Goal: Task Accomplishment & Management: Complete application form

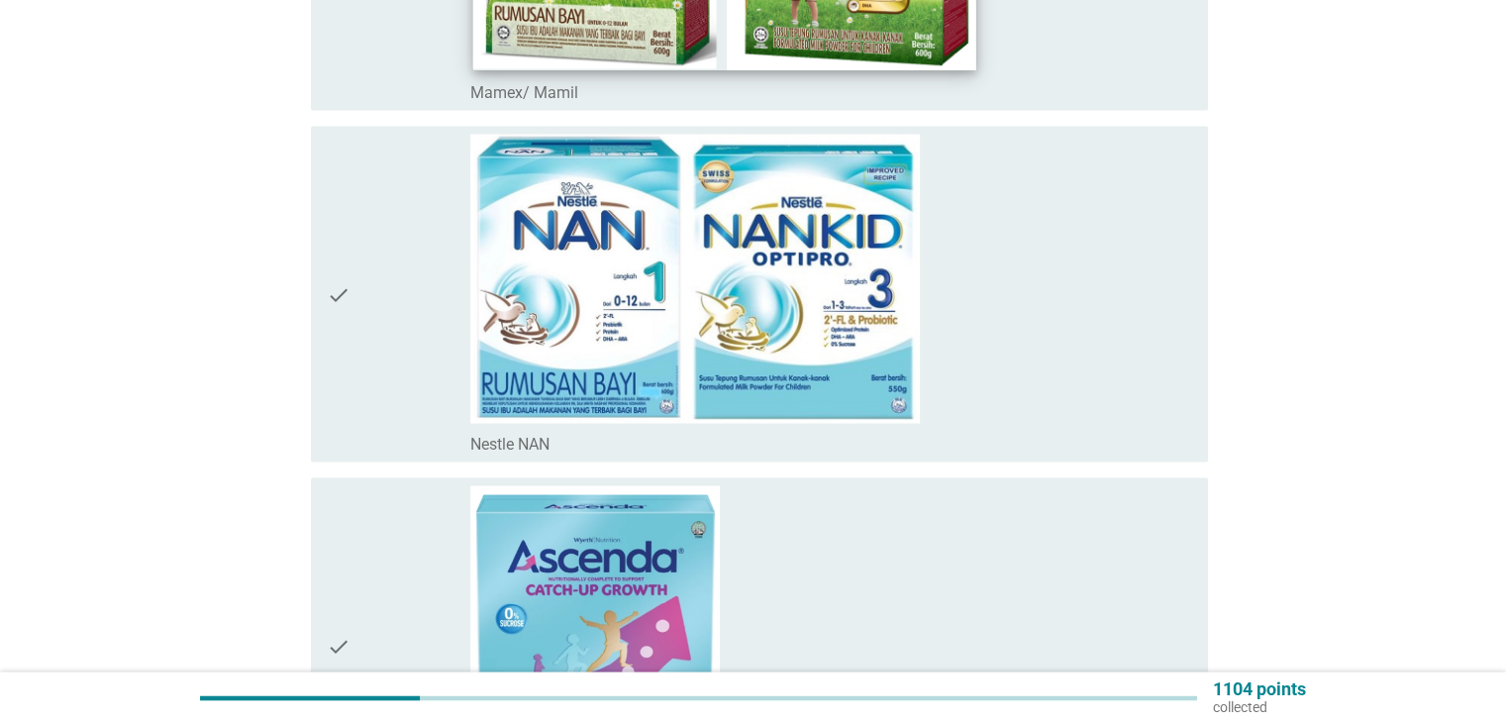
scroll to position [3695, 0]
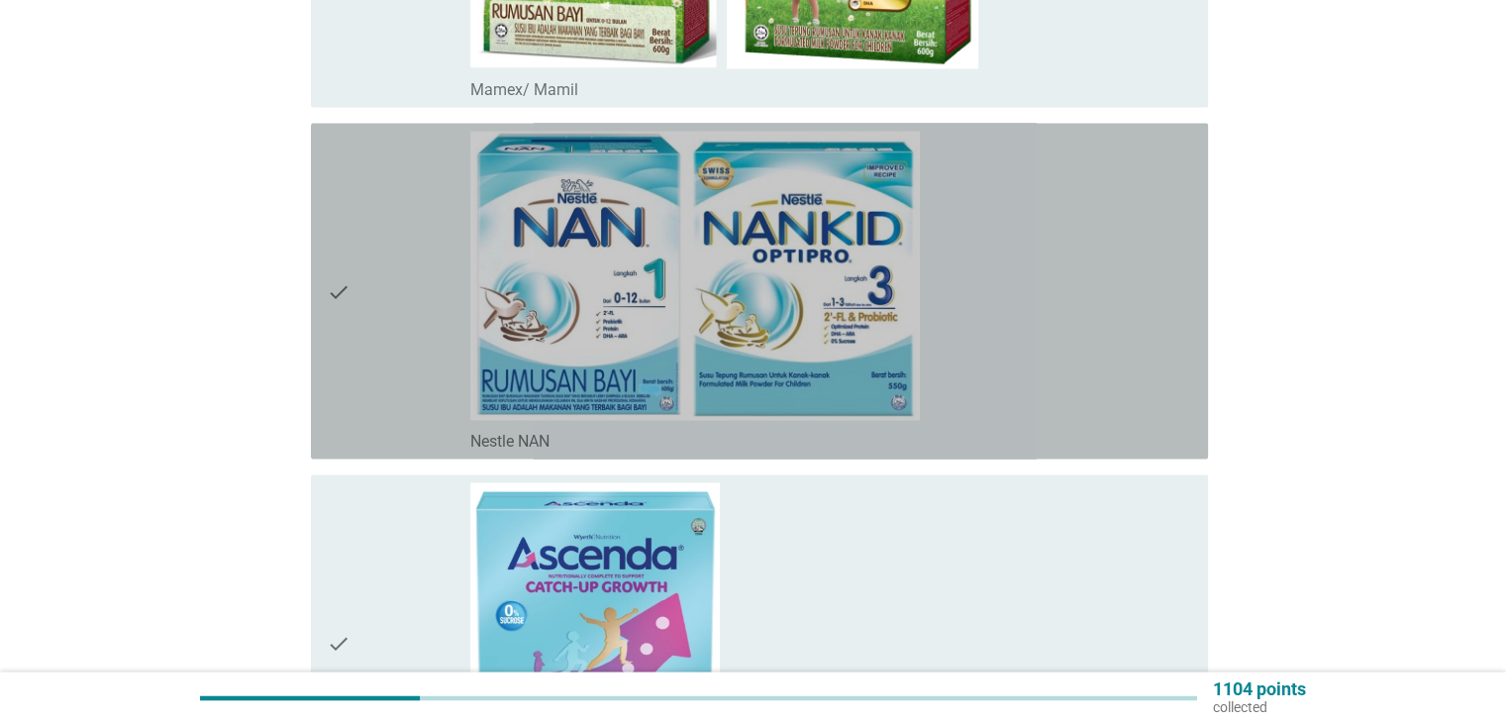
click at [399, 343] on div "check" at bounding box center [399, 291] width 145 height 320
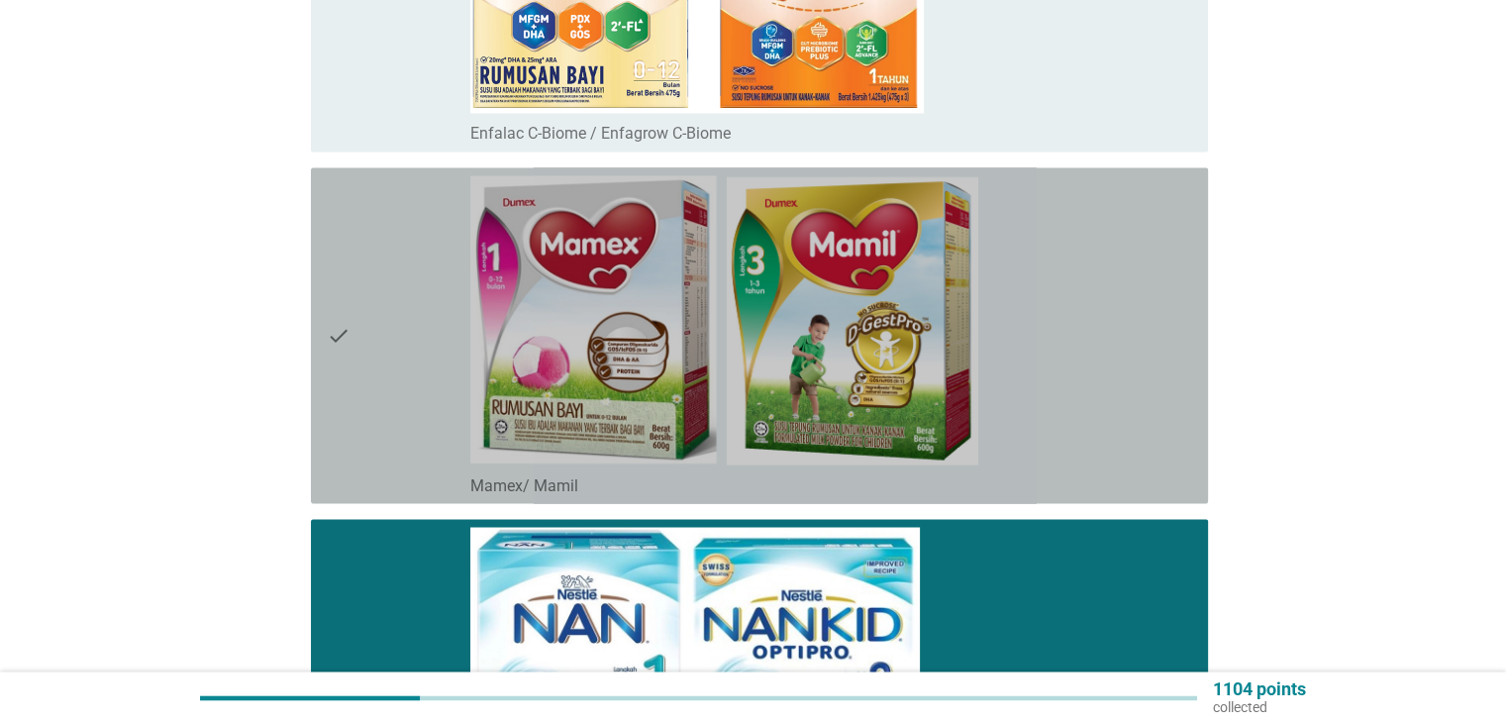
click at [396, 345] on div "check" at bounding box center [399, 335] width 145 height 320
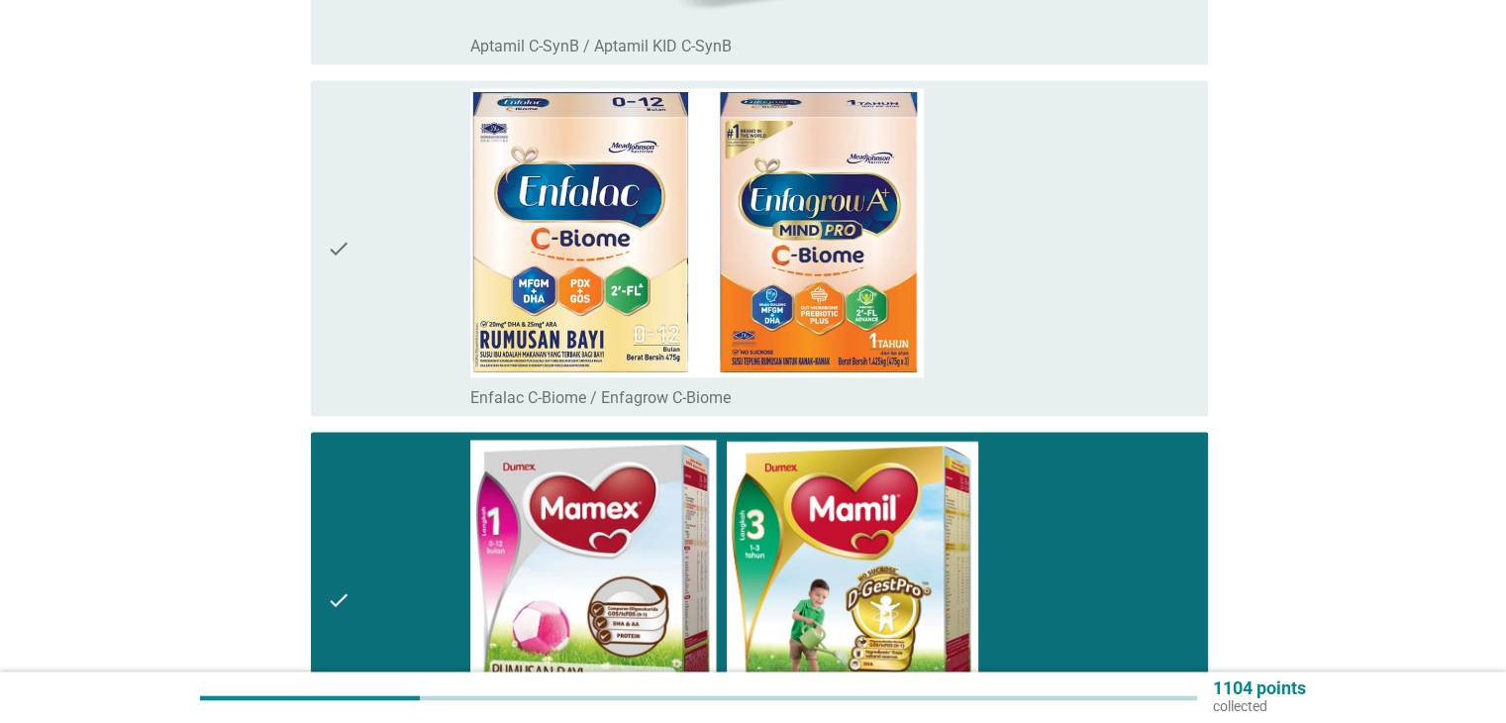
click at [396, 345] on div "check" at bounding box center [399, 248] width 145 height 320
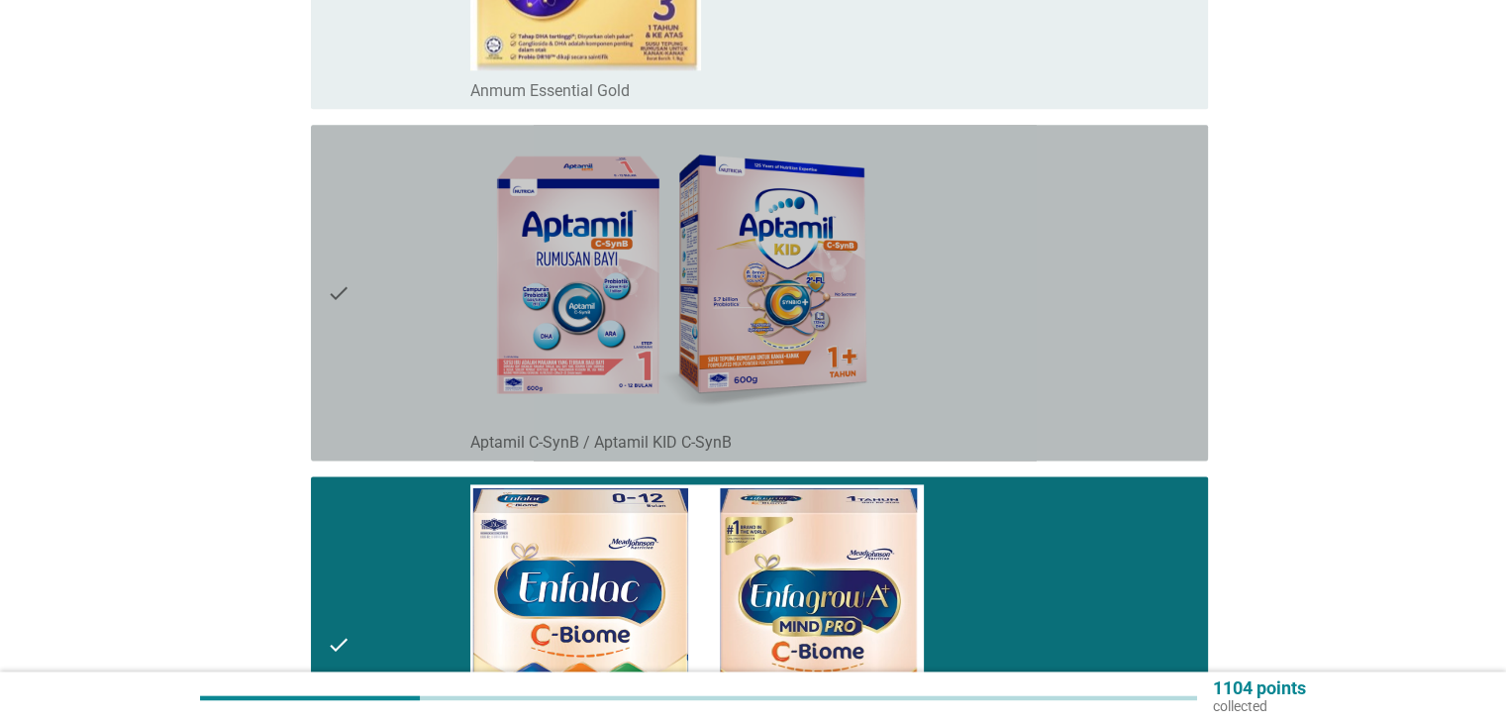
click at [394, 345] on div "check" at bounding box center [399, 293] width 145 height 320
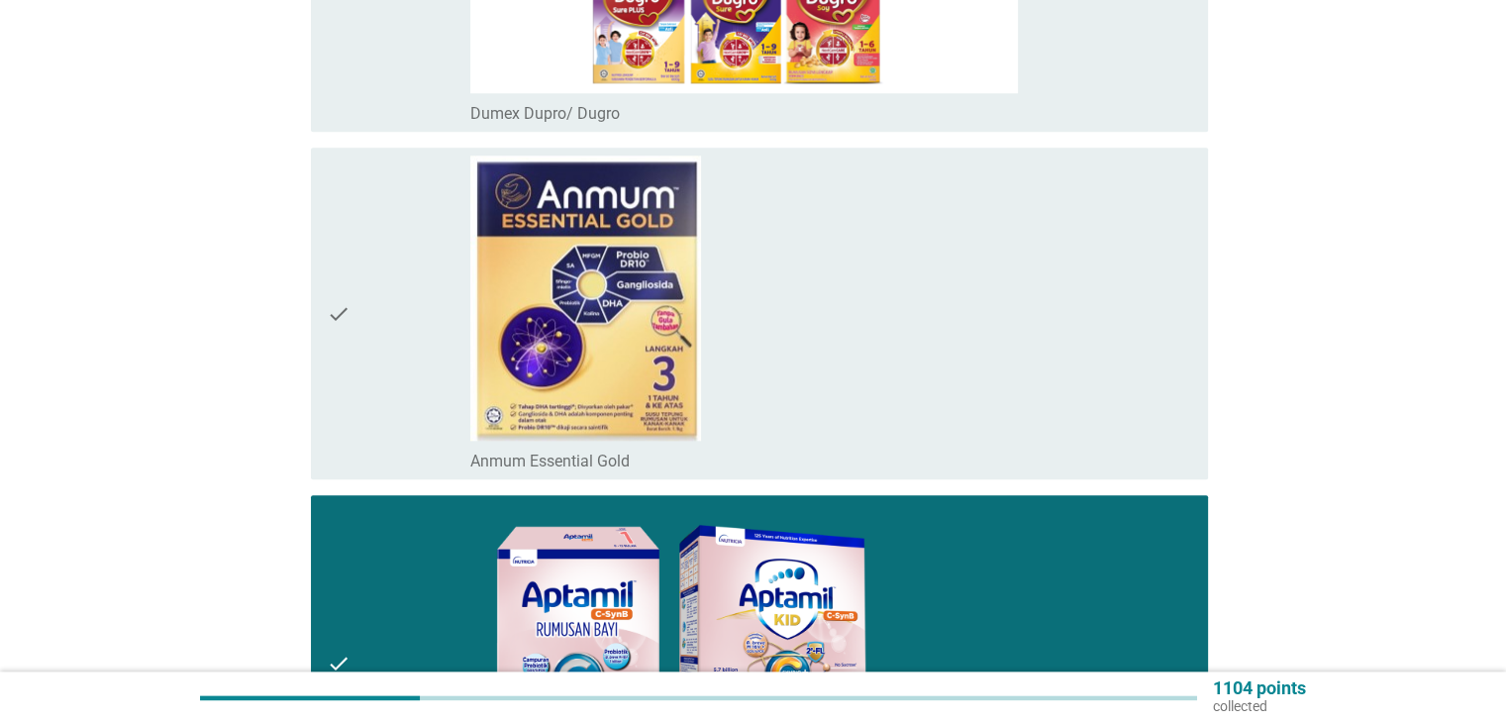
scroll to position [1980, 0]
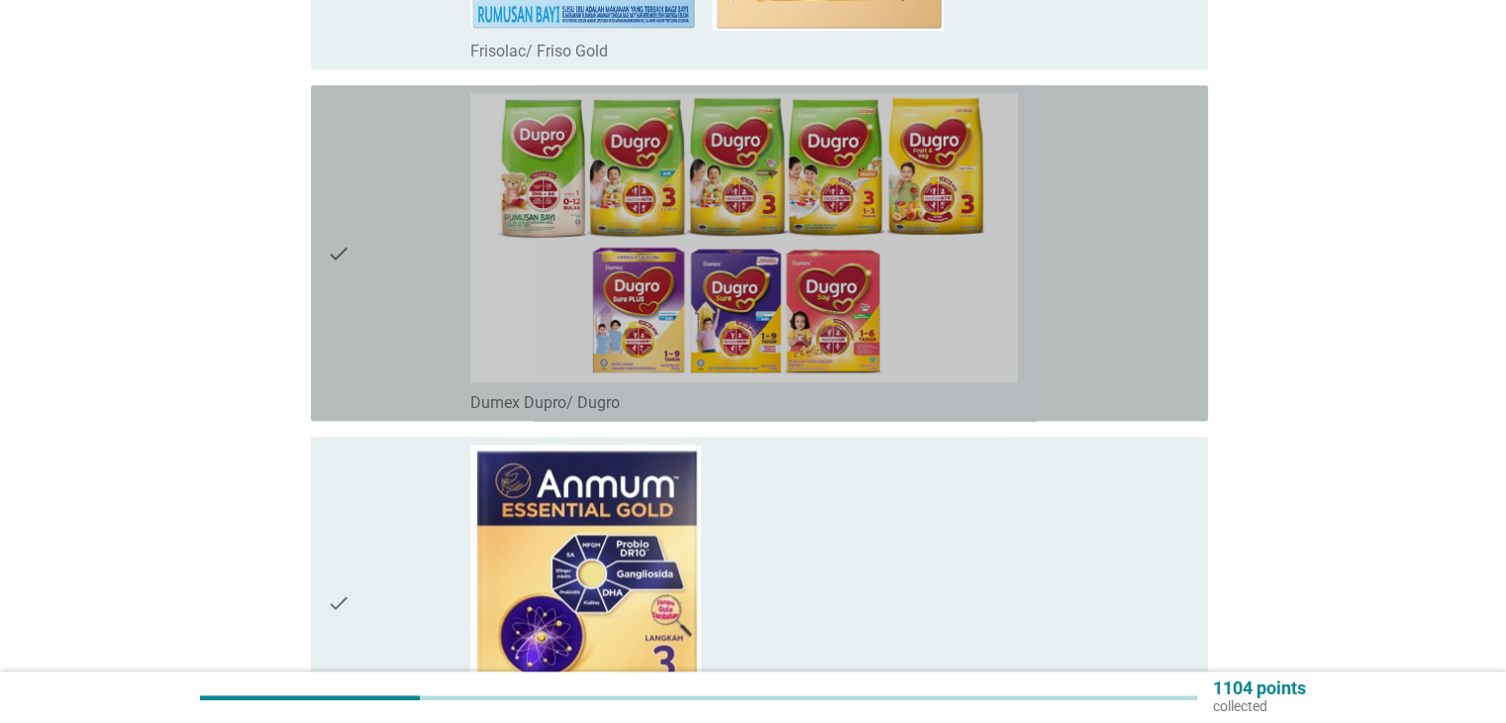
click at [355, 330] on div "check" at bounding box center [399, 253] width 145 height 320
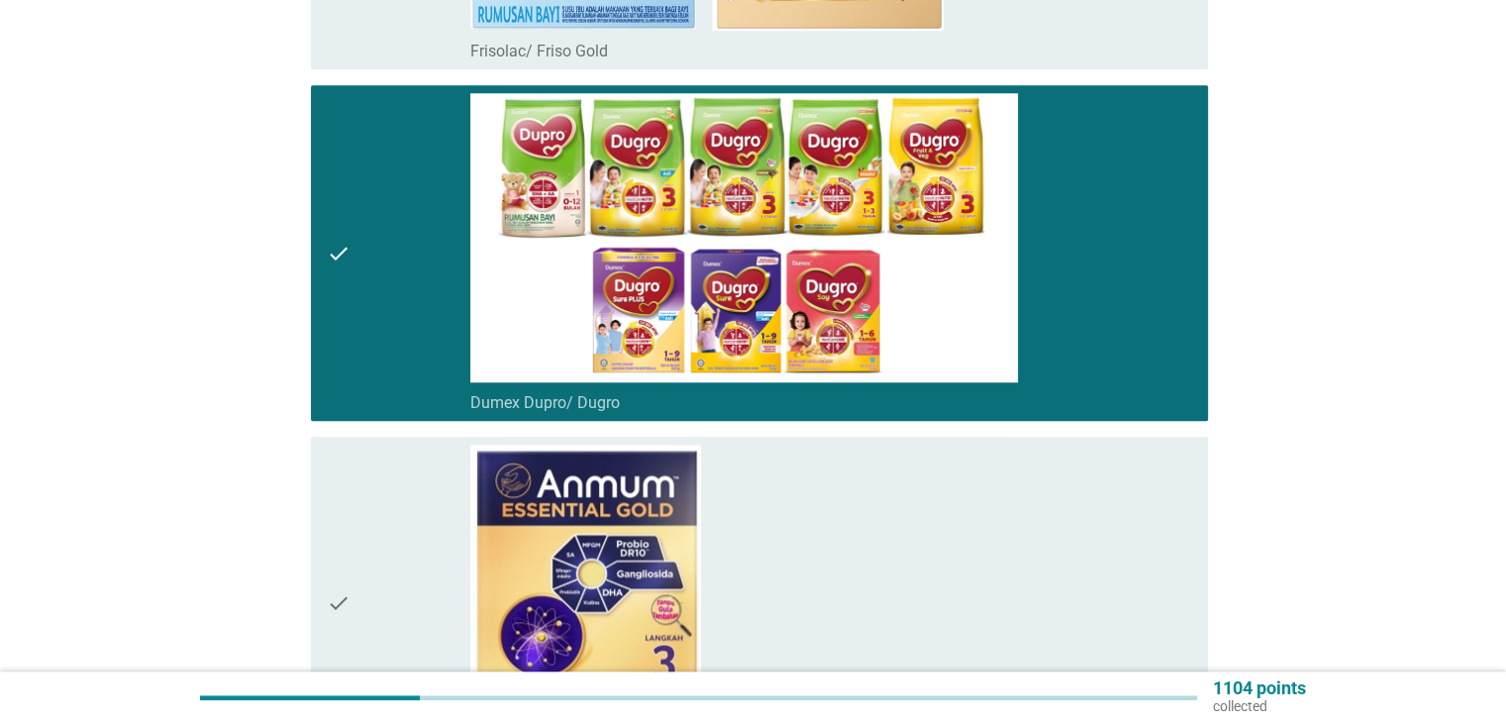
click at [369, 494] on div "check" at bounding box center [399, 602] width 145 height 316
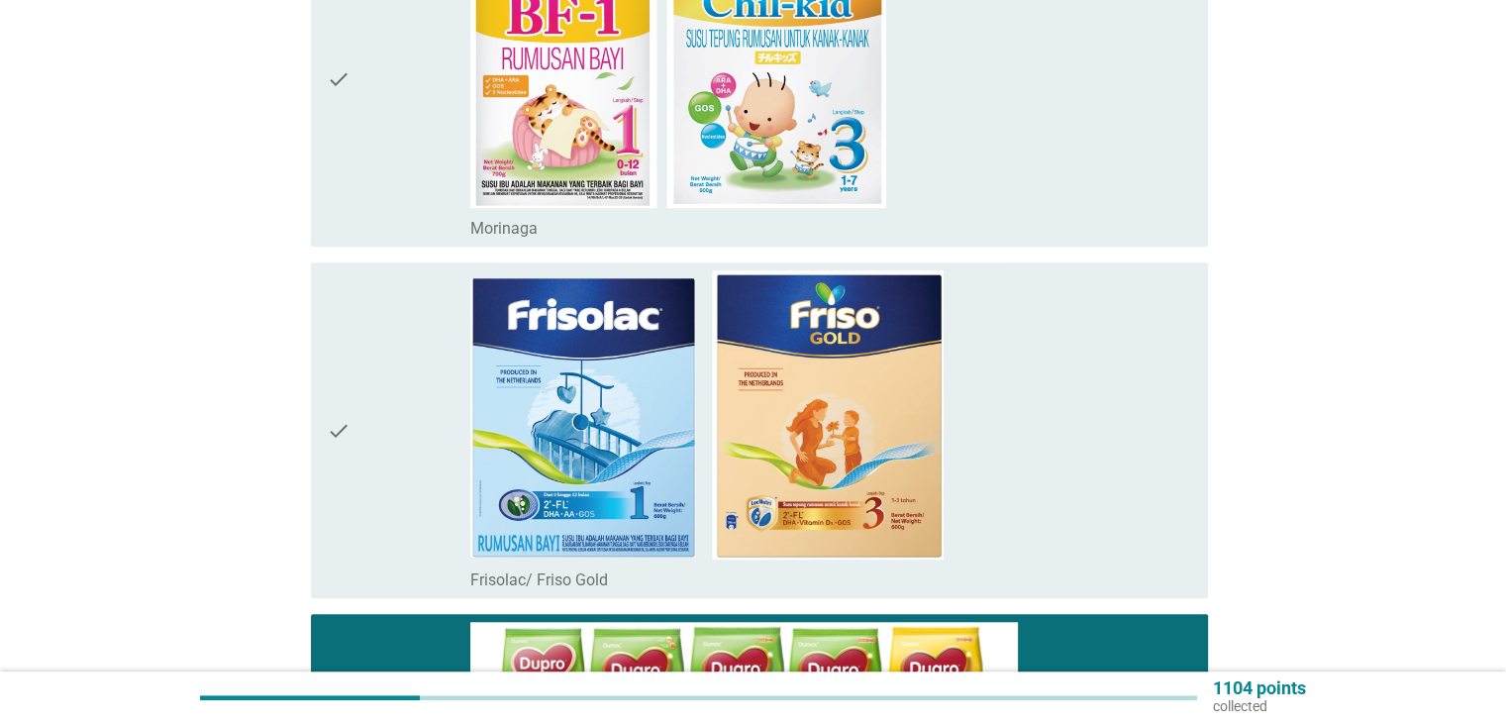
click at [360, 441] on div "check" at bounding box center [399, 430] width 145 height 320
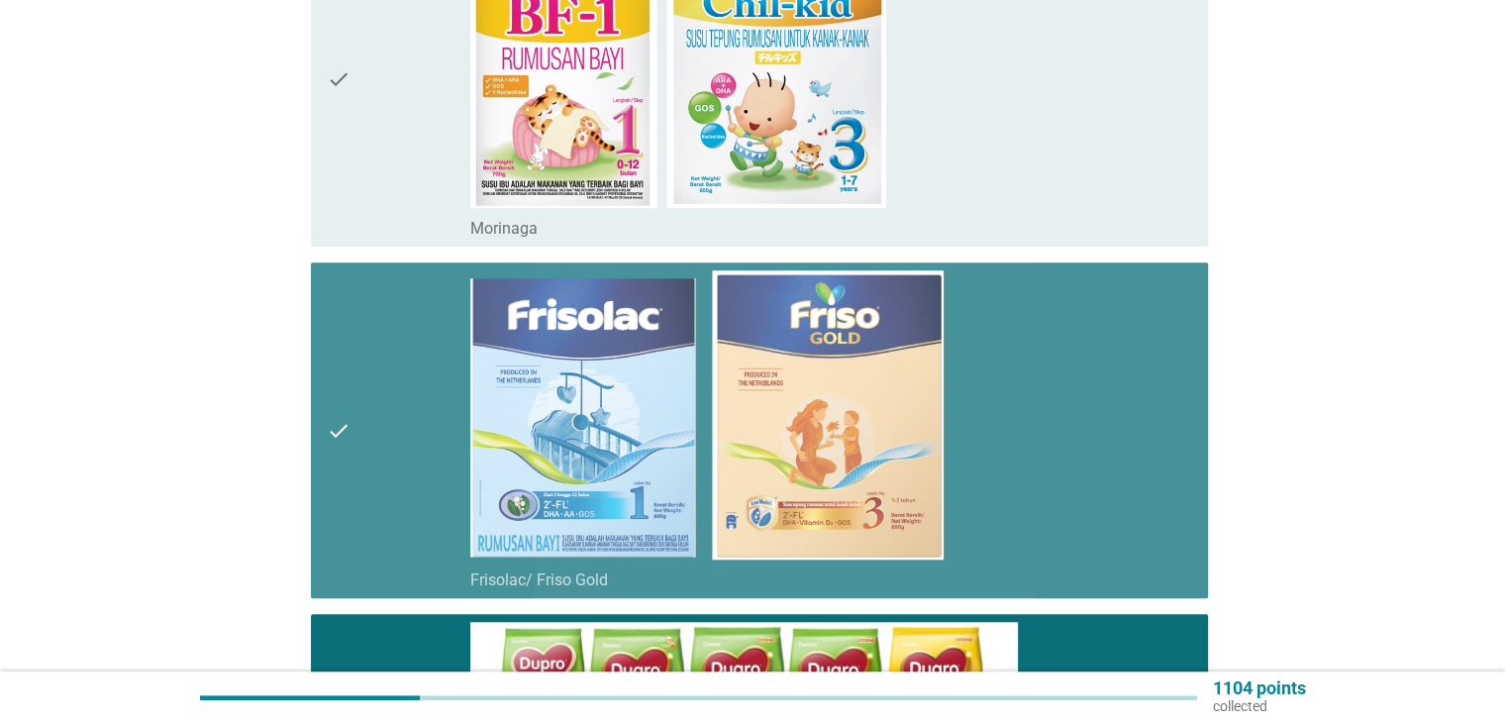
click at [408, 149] on div "check" at bounding box center [399, 79] width 145 height 320
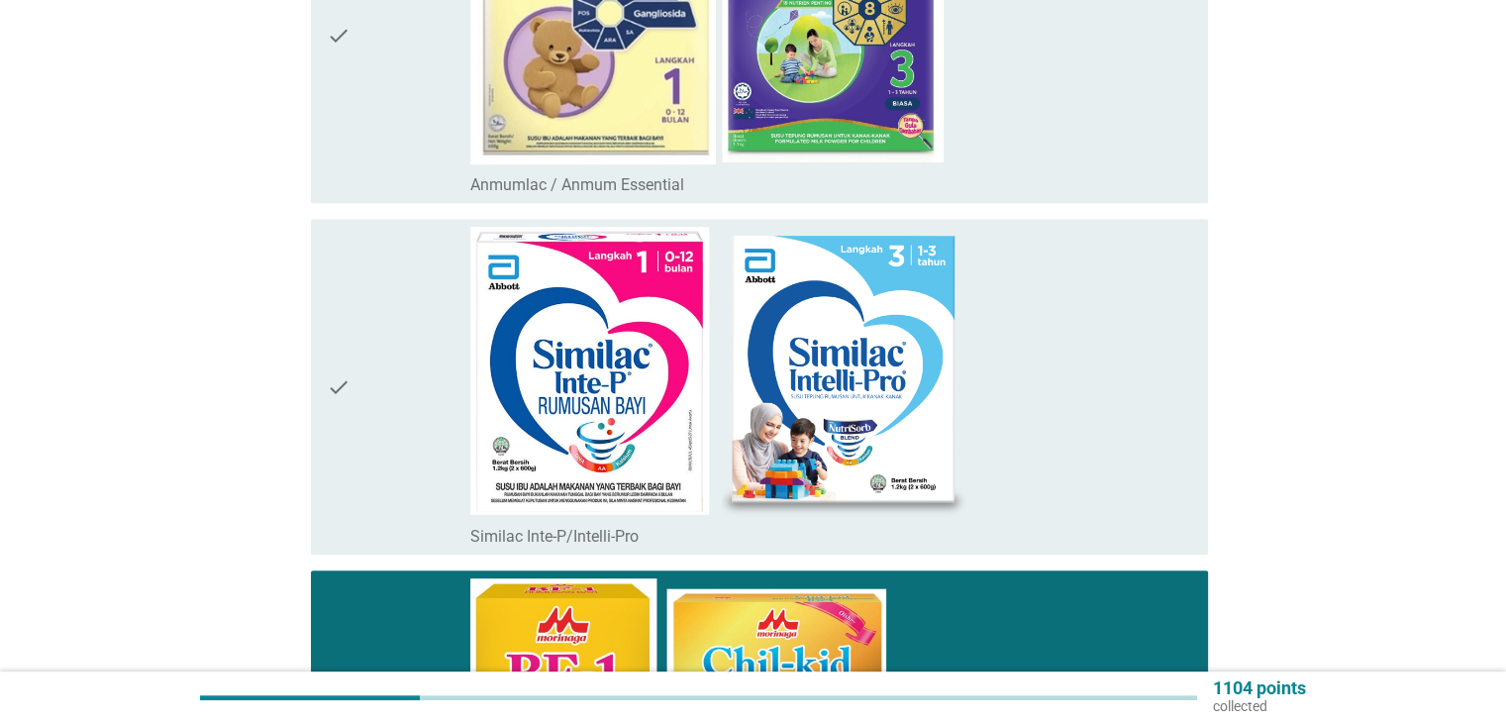
click at [402, 250] on div "check" at bounding box center [399, 387] width 145 height 320
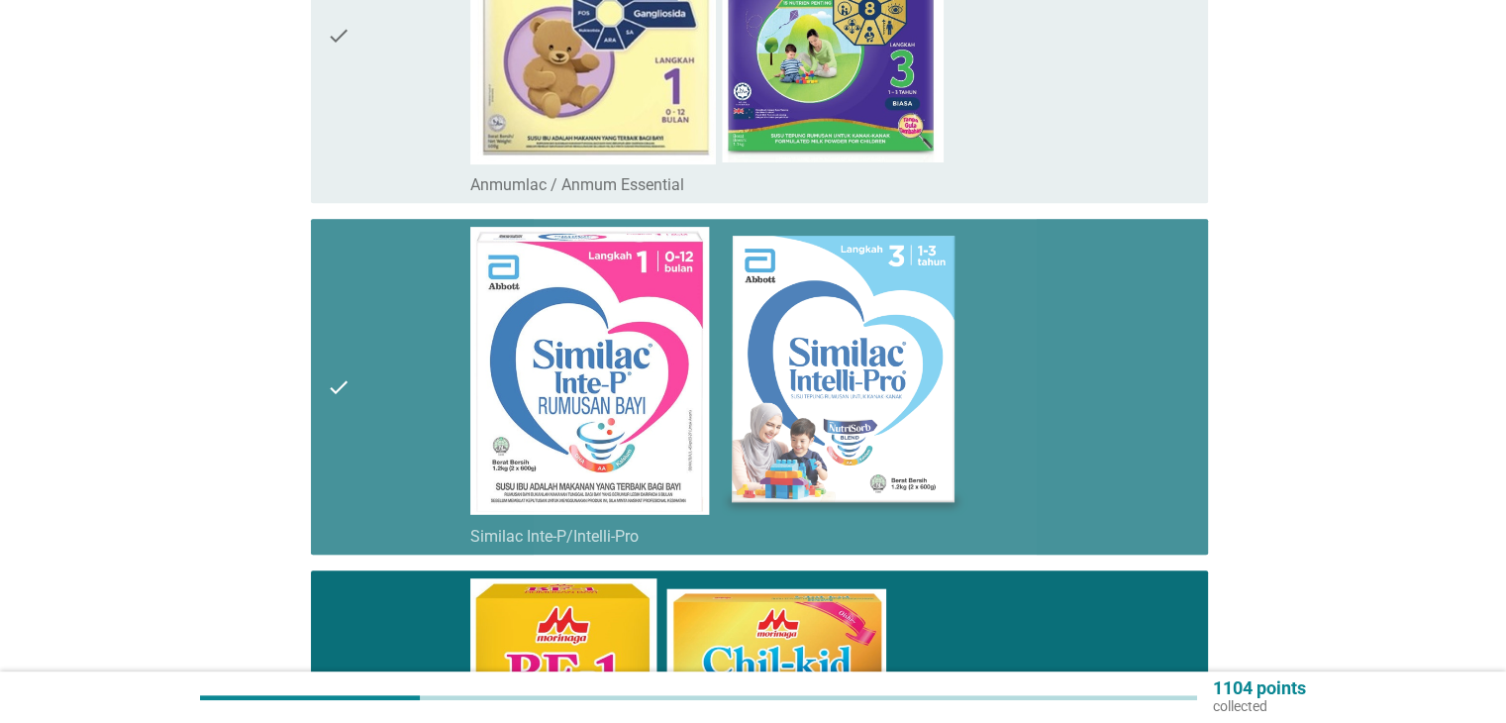
click at [408, 85] on div "check" at bounding box center [399, 35] width 145 height 320
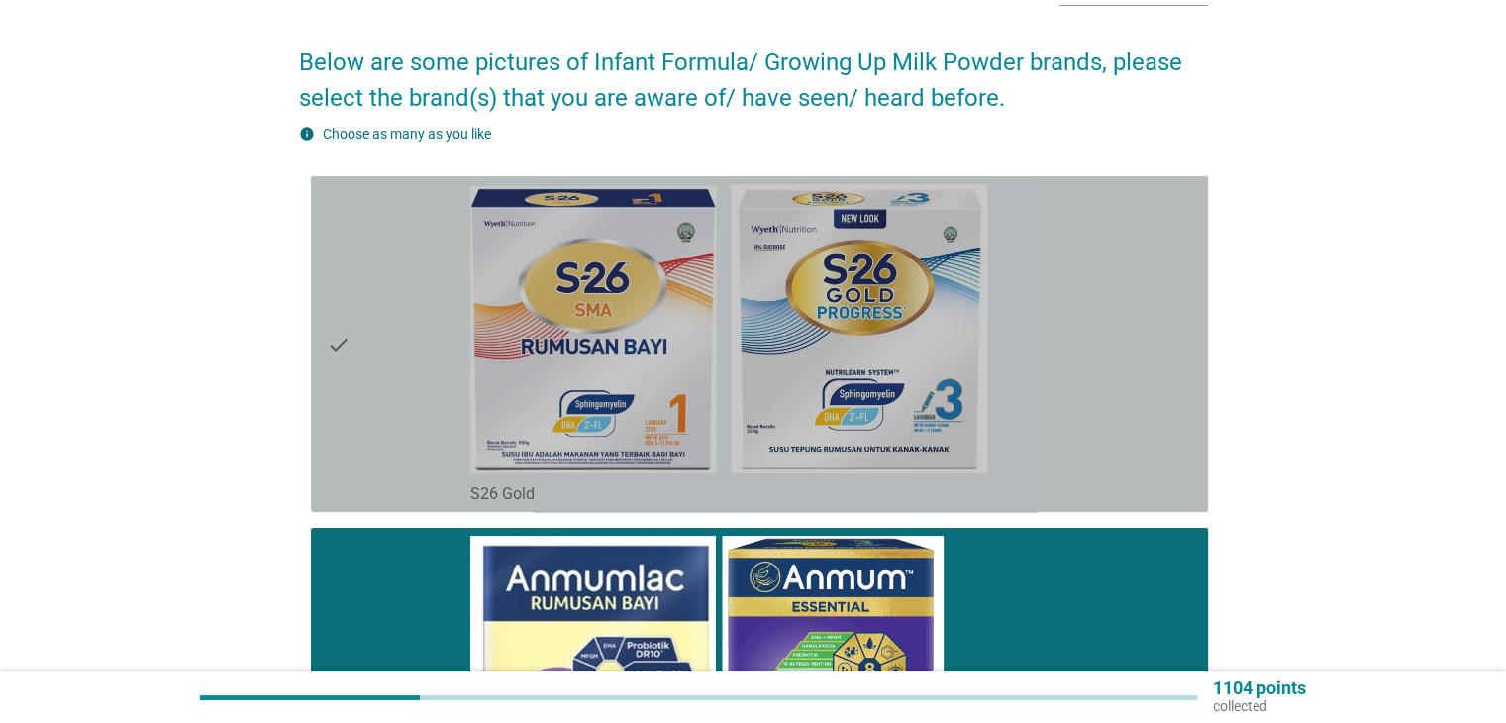
click at [368, 286] on div "check" at bounding box center [399, 344] width 145 height 320
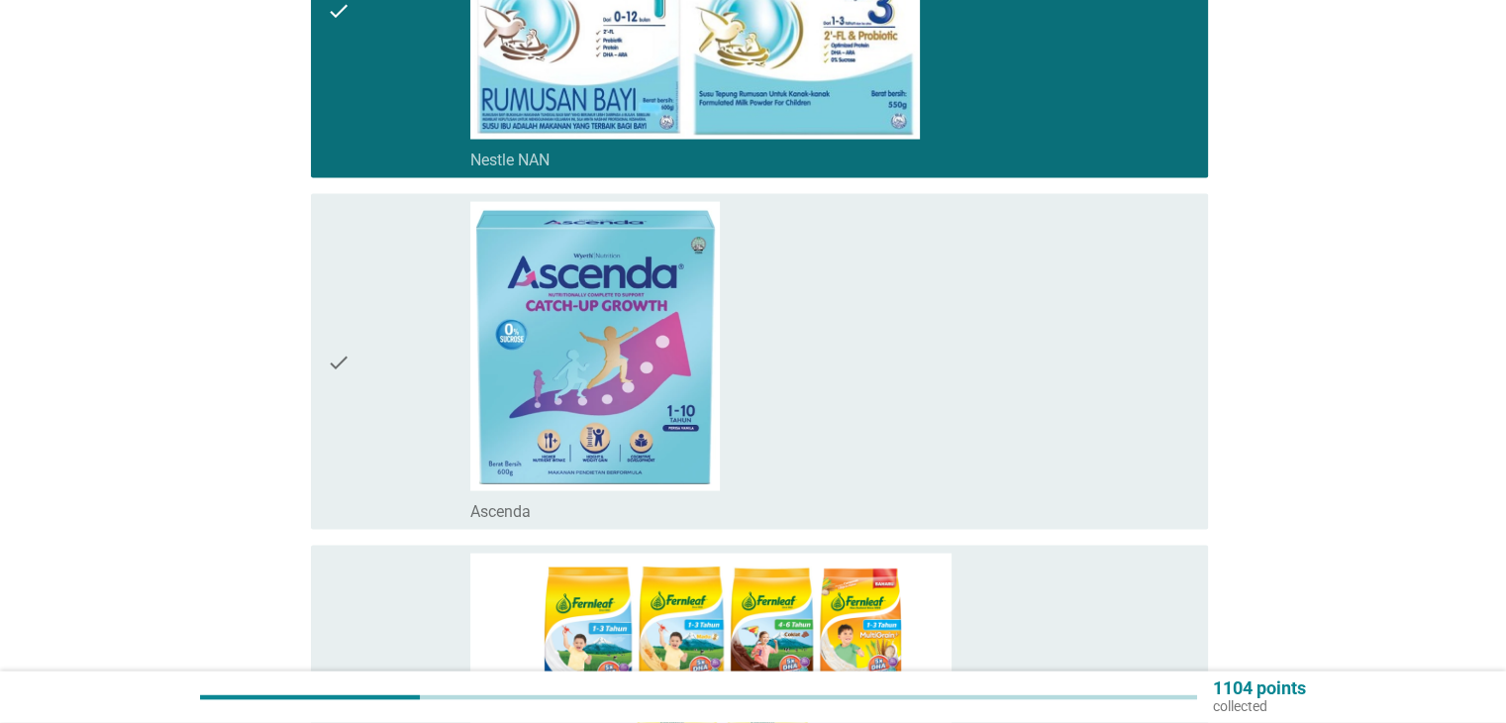
scroll to position [4223, 0]
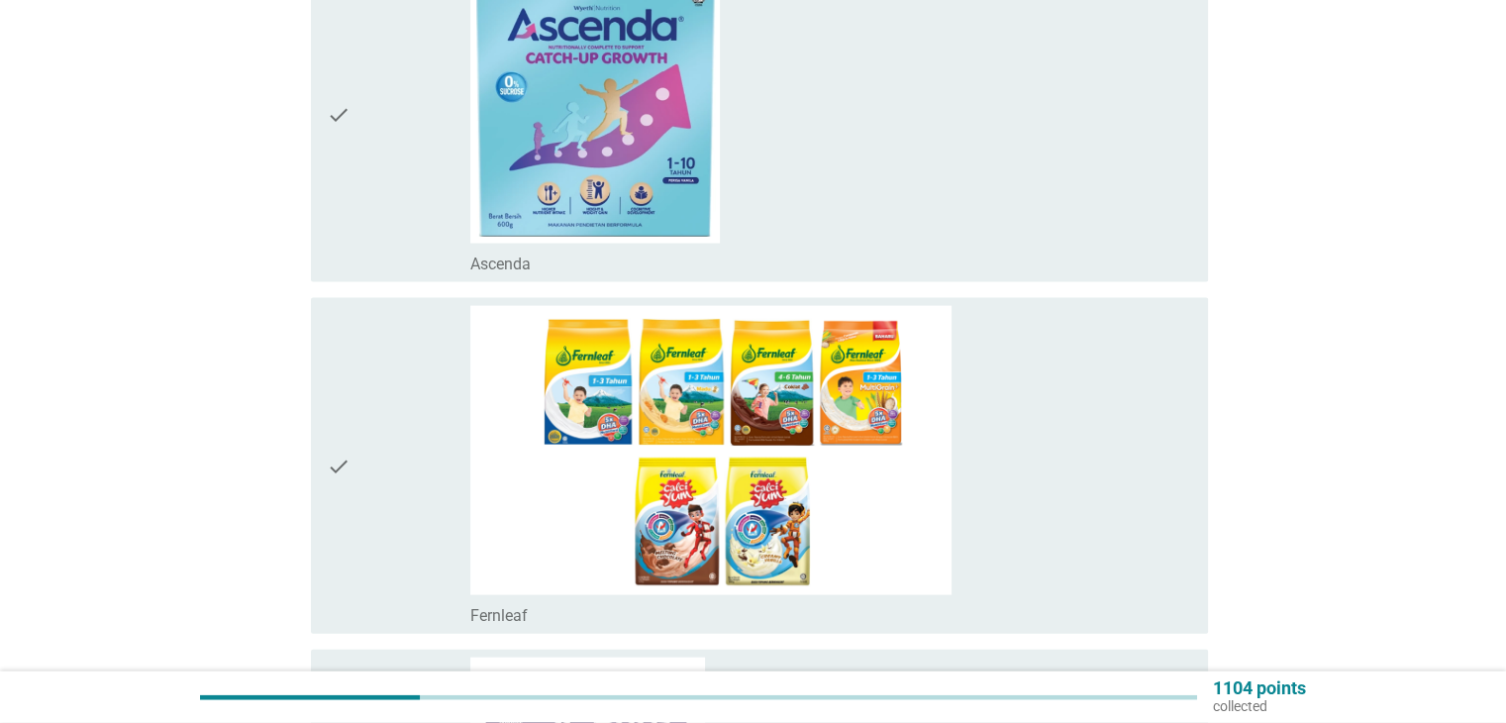
click at [388, 220] on div "check" at bounding box center [399, 114] width 145 height 320
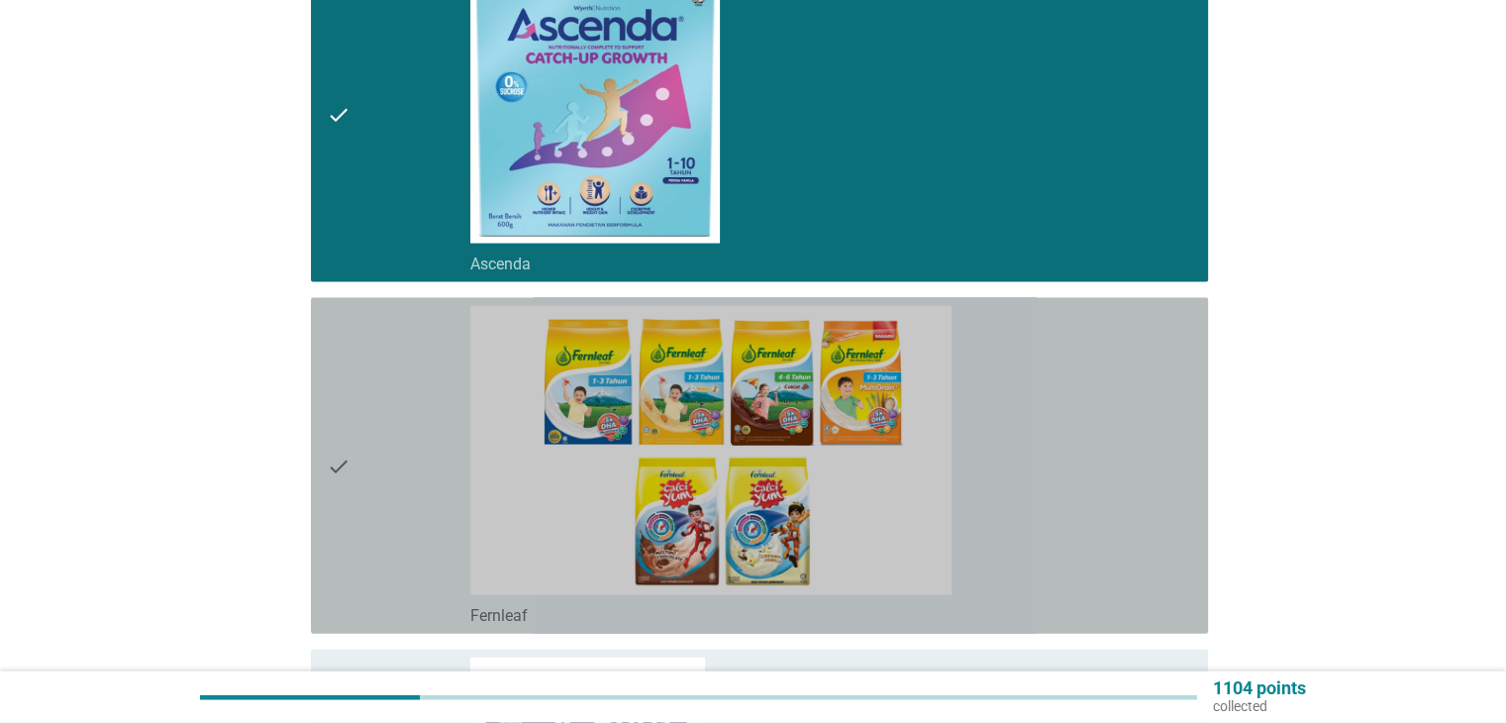
click at [385, 401] on div "check" at bounding box center [399, 466] width 145 height 320
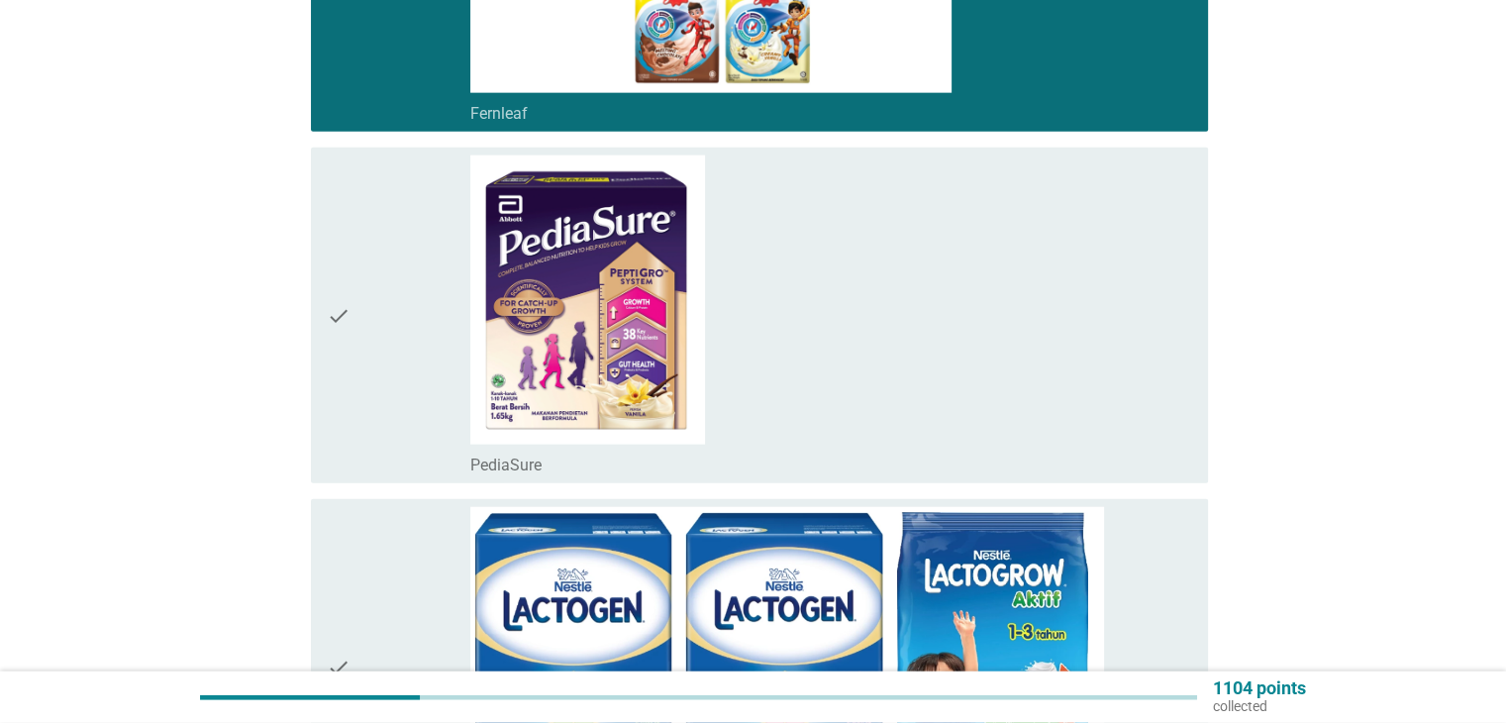
scroll to position [4883, 0]
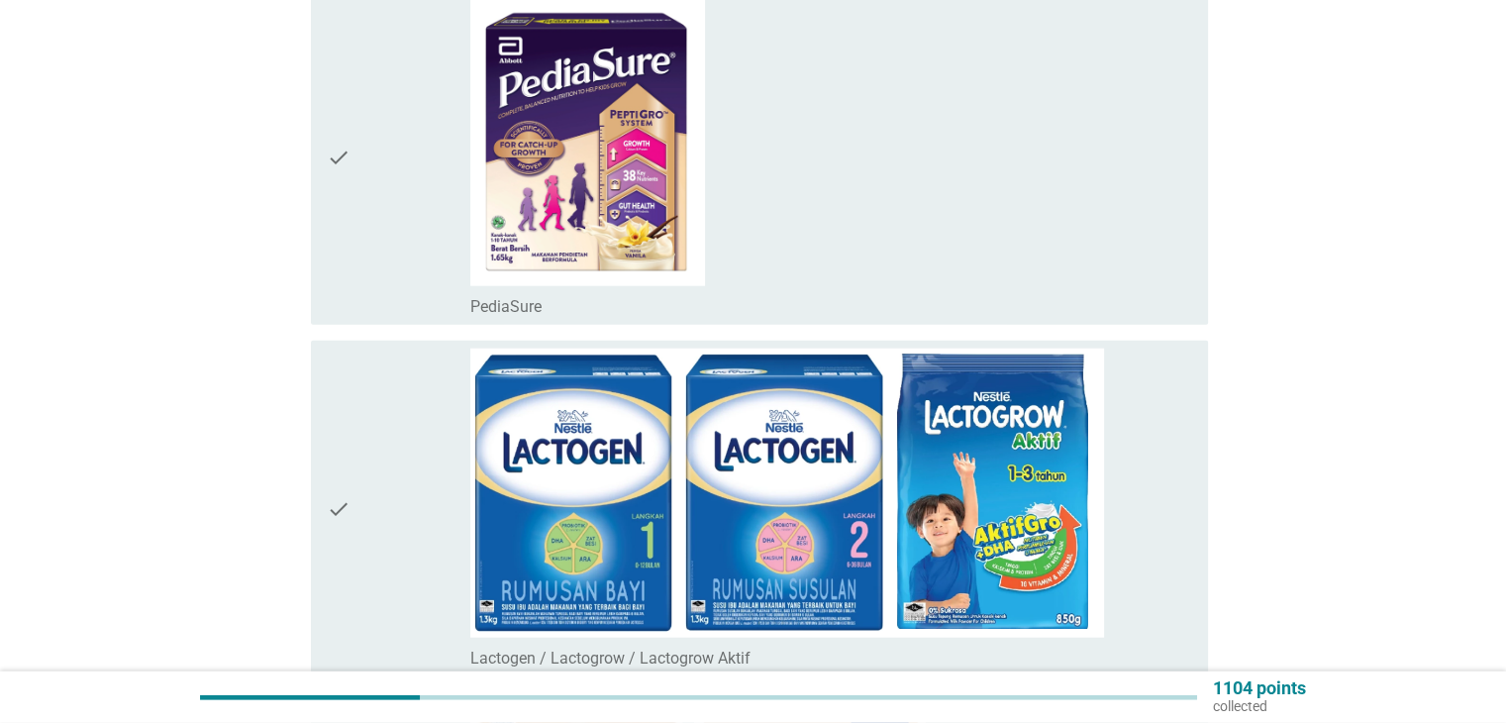
click at [399, 223] on div "check" at bounding box center [399, 157] width 145 height 320
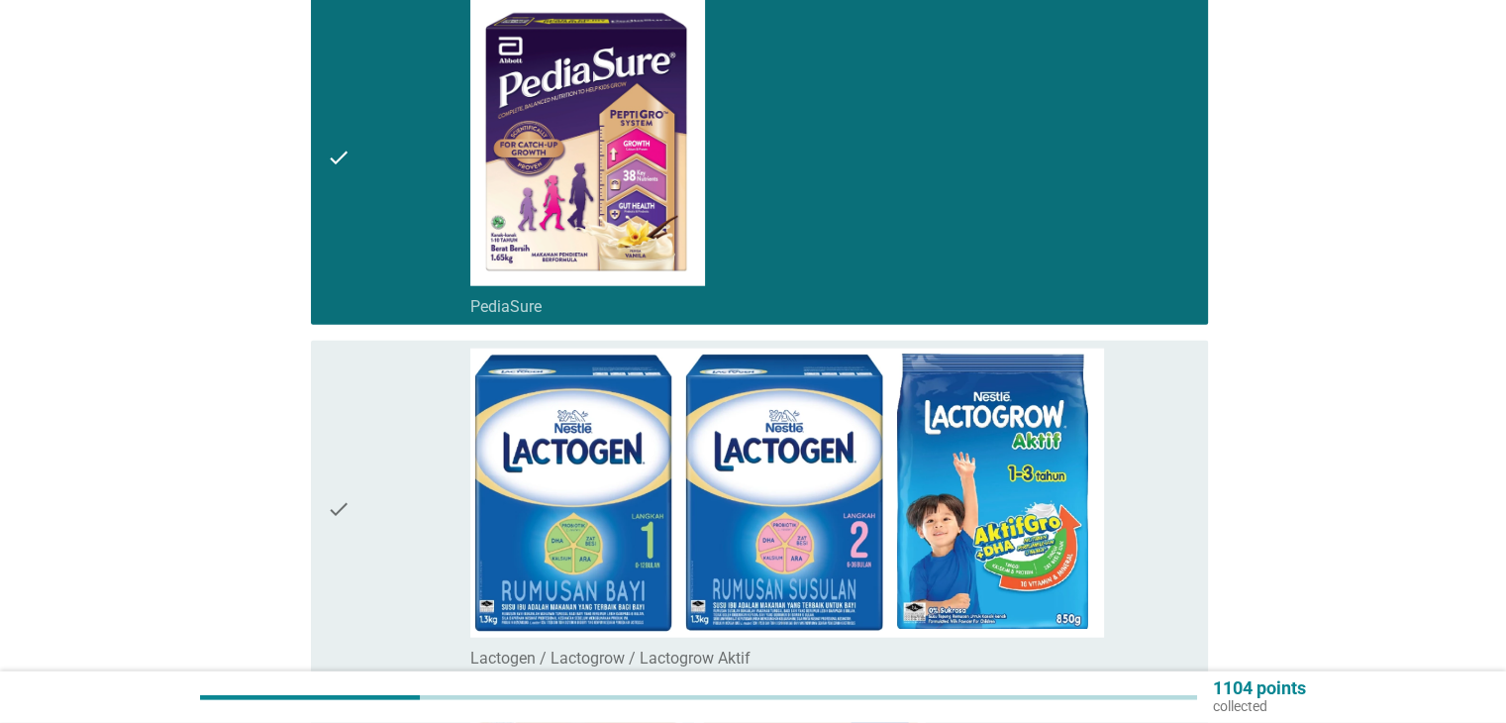
click at [404, 426] on div "check" at bounding box center [399, 508] width 145 height 320
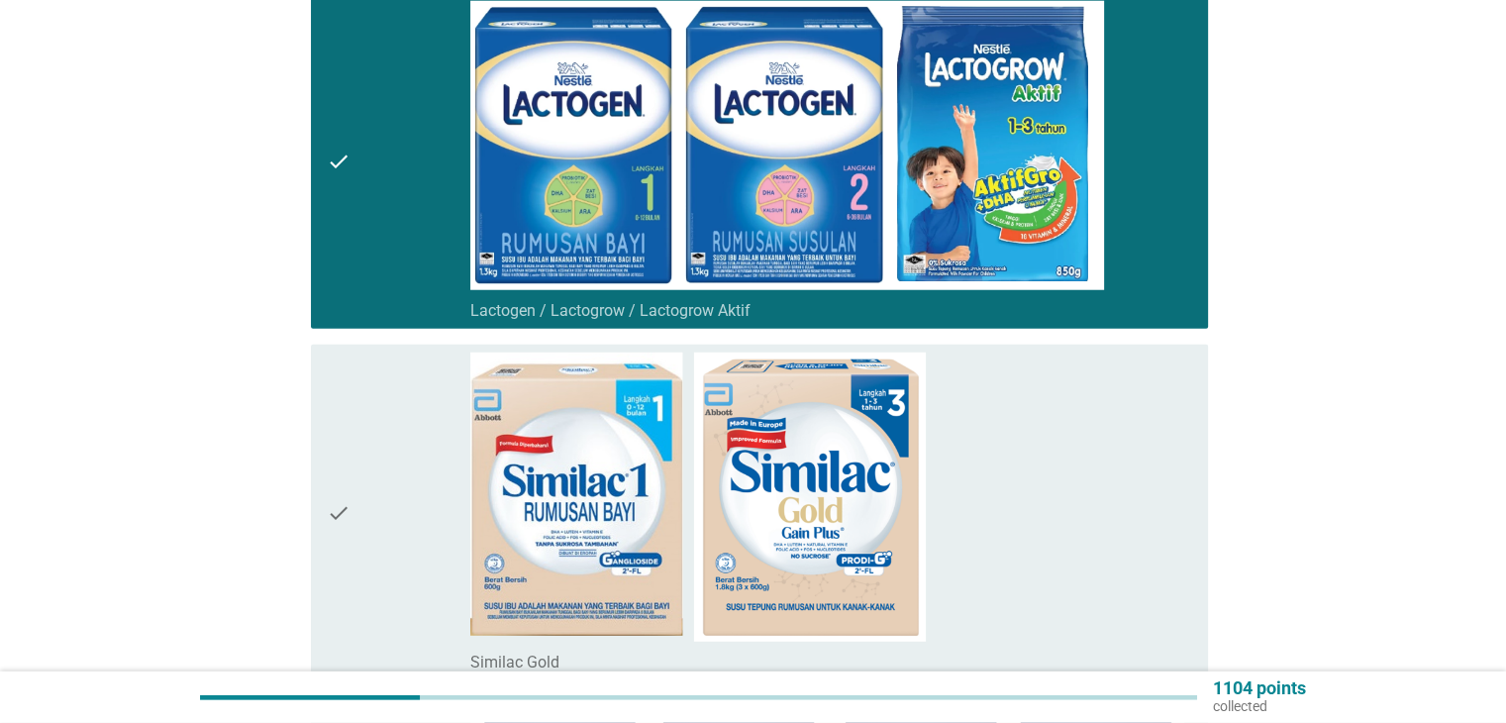
scroll to position [5411, 0]
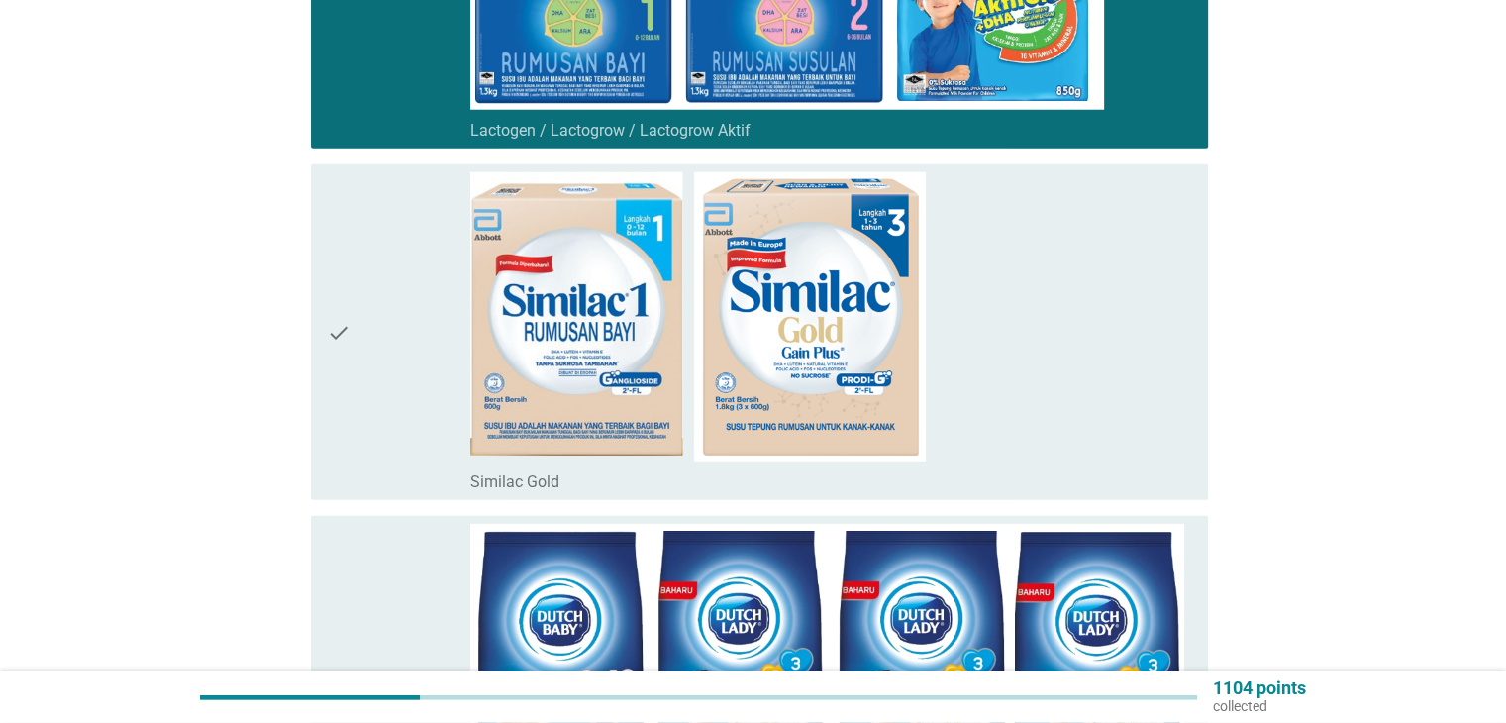
click at [391, 369] on div "check" at bounding box center [399, 332] width 145 height 320
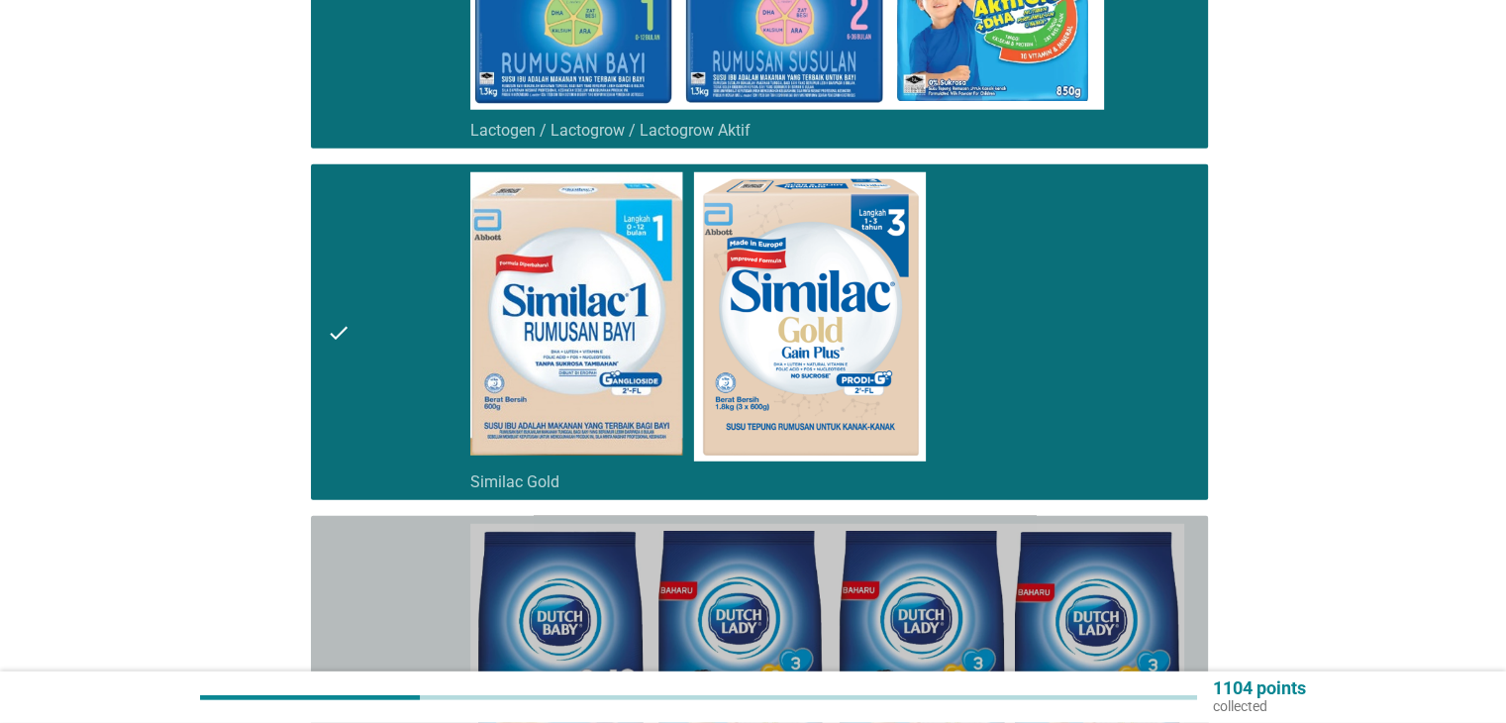
click at [388, 534] on div "check" at bounding box center [399, 684] width 145 height 320
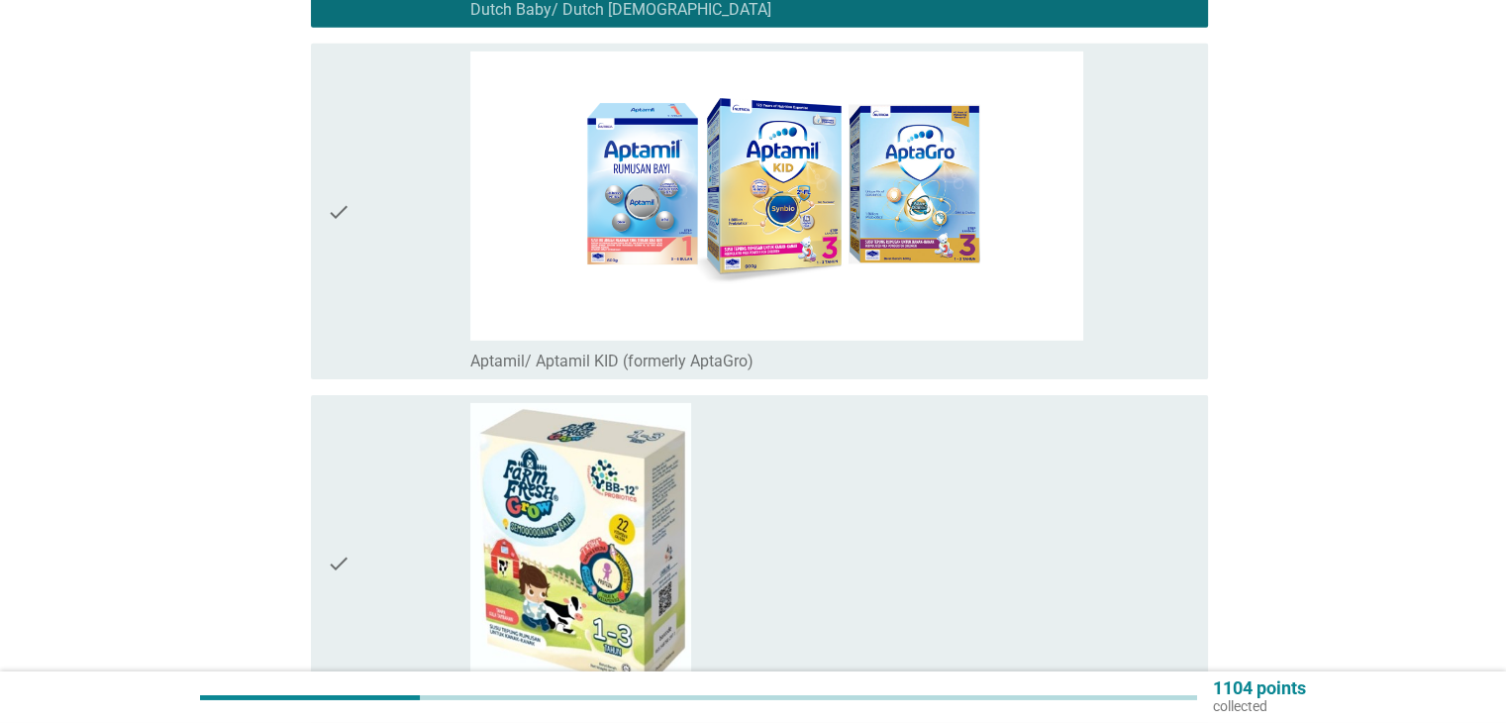
scroll to position [6203, 0]
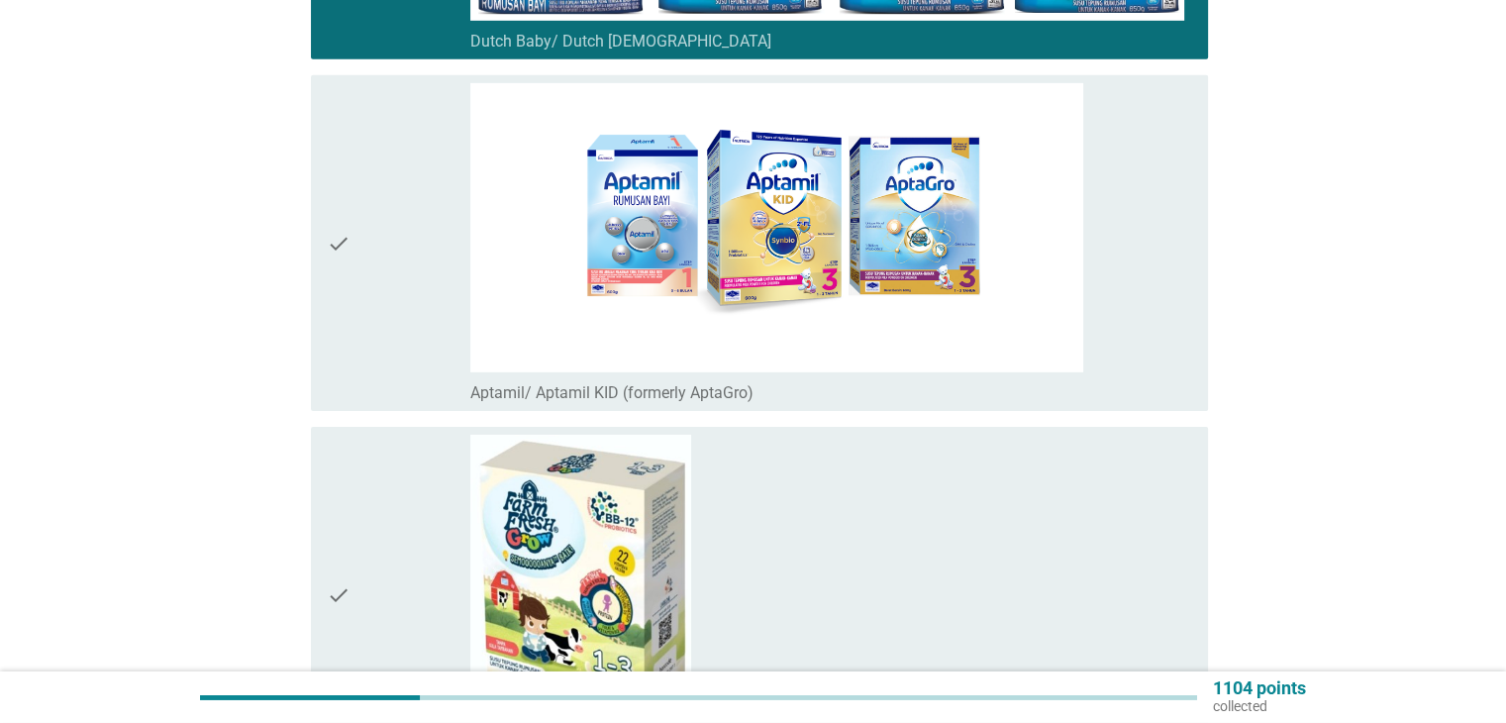
click at [390, 313] on div "check" at bounding box center [399, 243] width 145 height 320
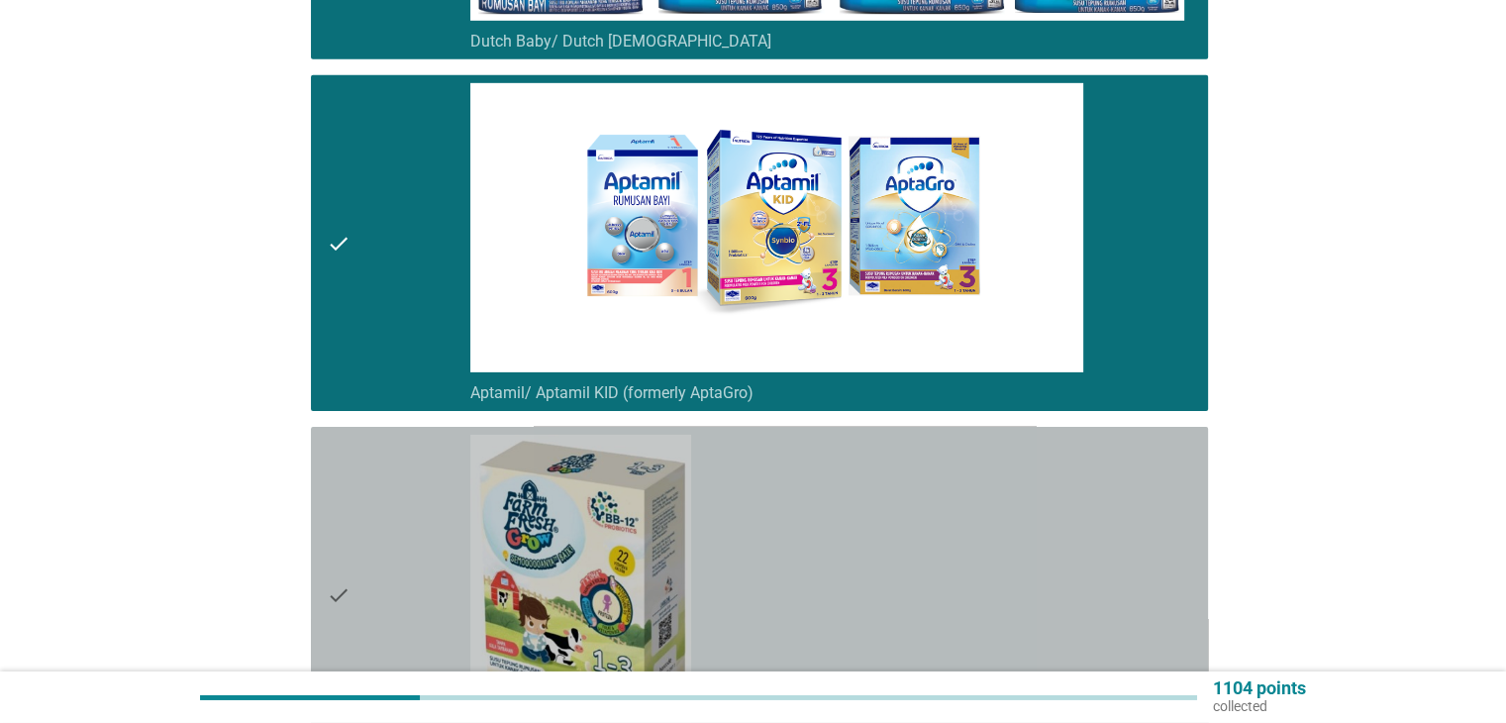
click at [390, 473] on div "check" at bounding box center [399, 595] width 145 height 320
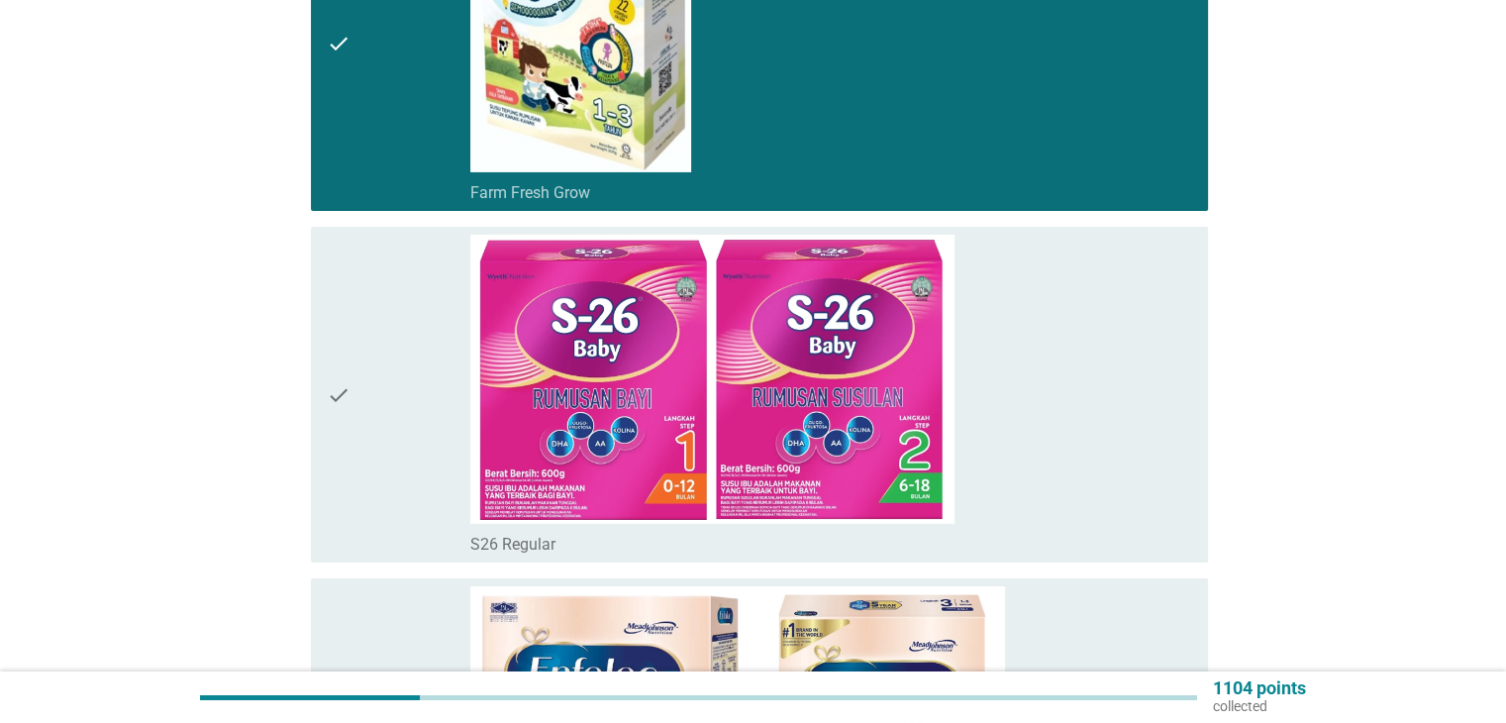
scroll to position [6863, 0]
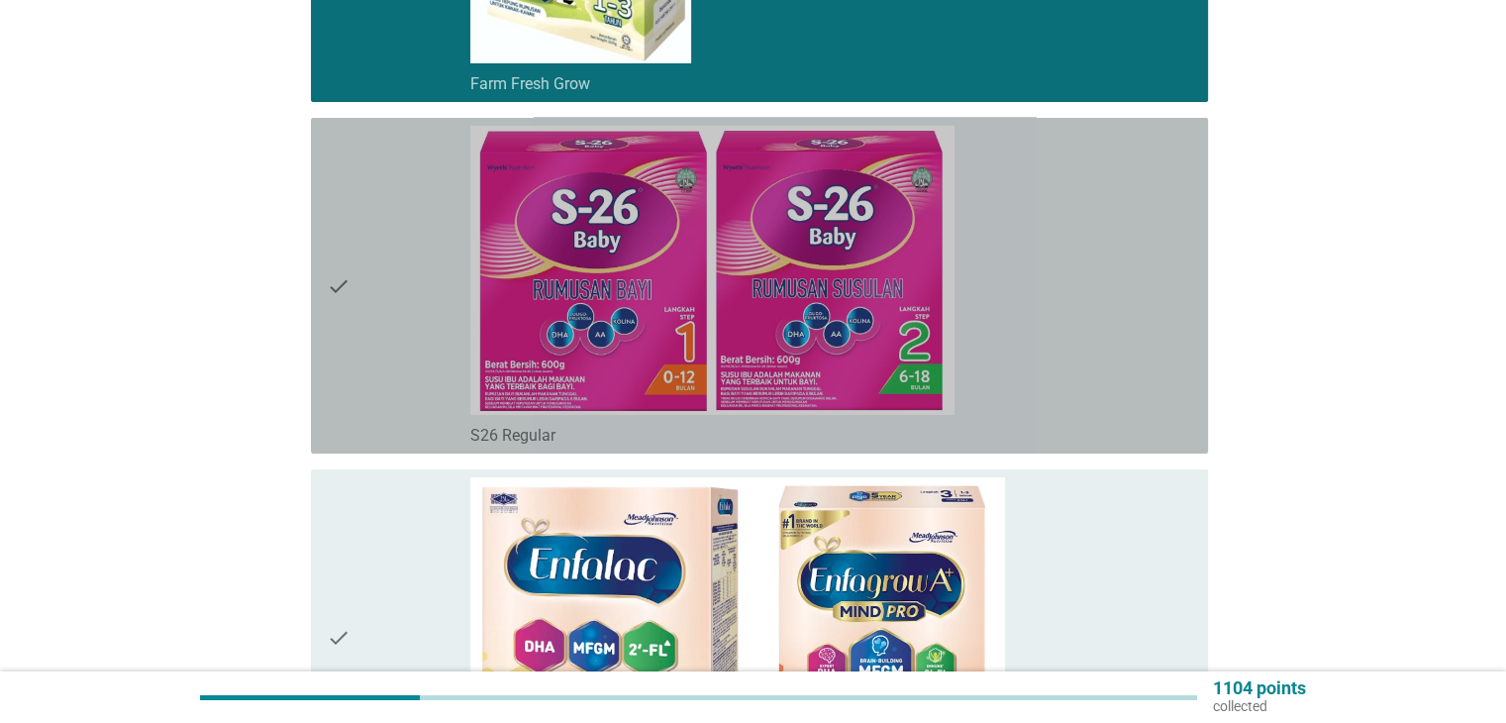
click at [412, 323] on div "check" at bounding box center [399, 286] width 145 height 320
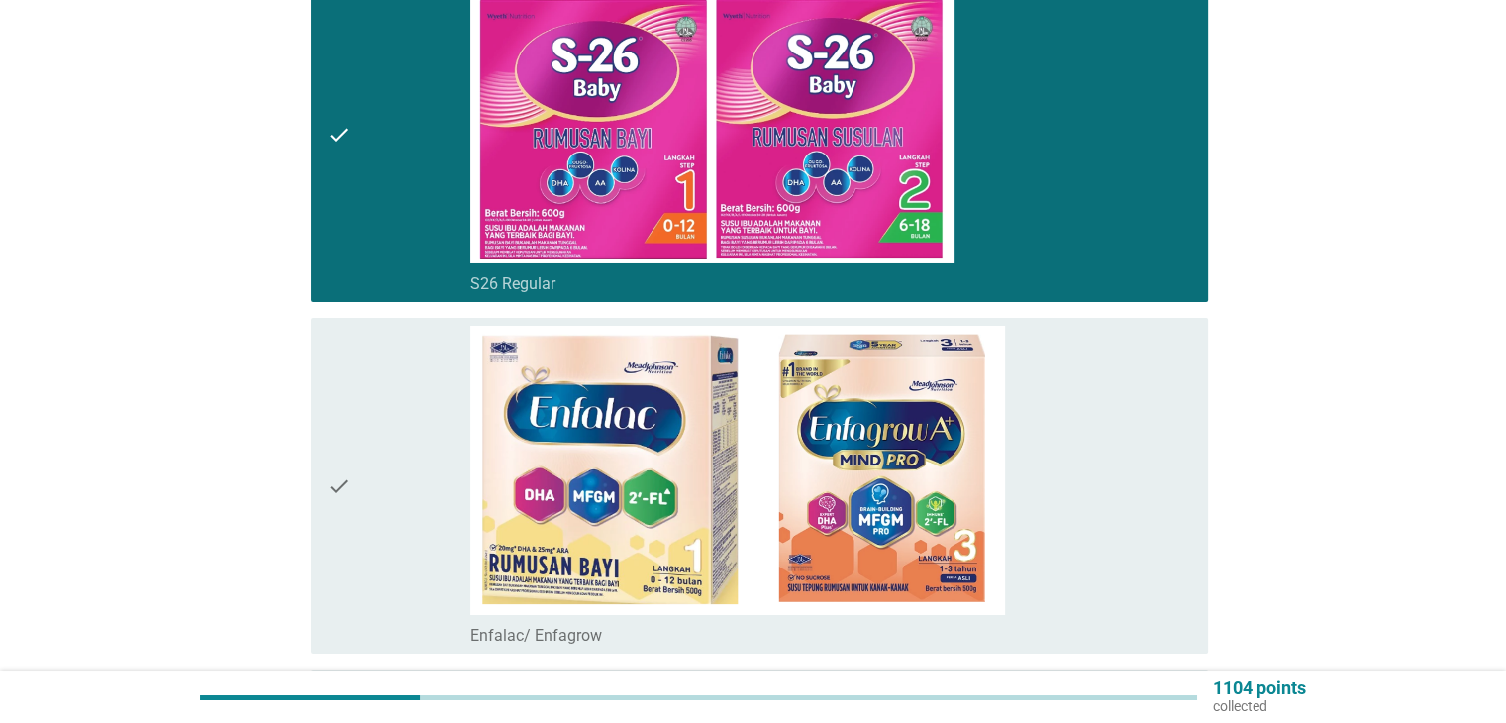
scroll to position [7127, 0]
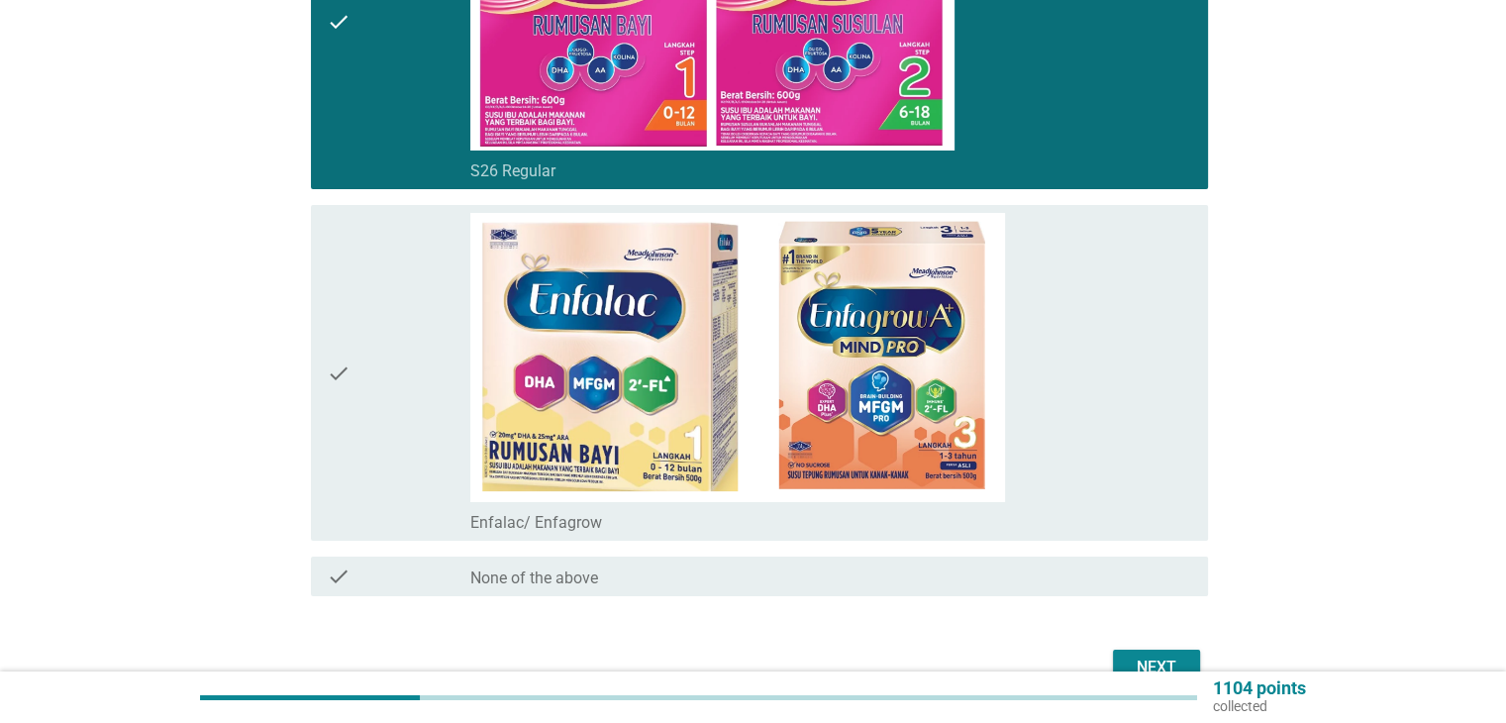
click at [411, 346] on div "check" at bounding box center [399, 373] width 145 height 320
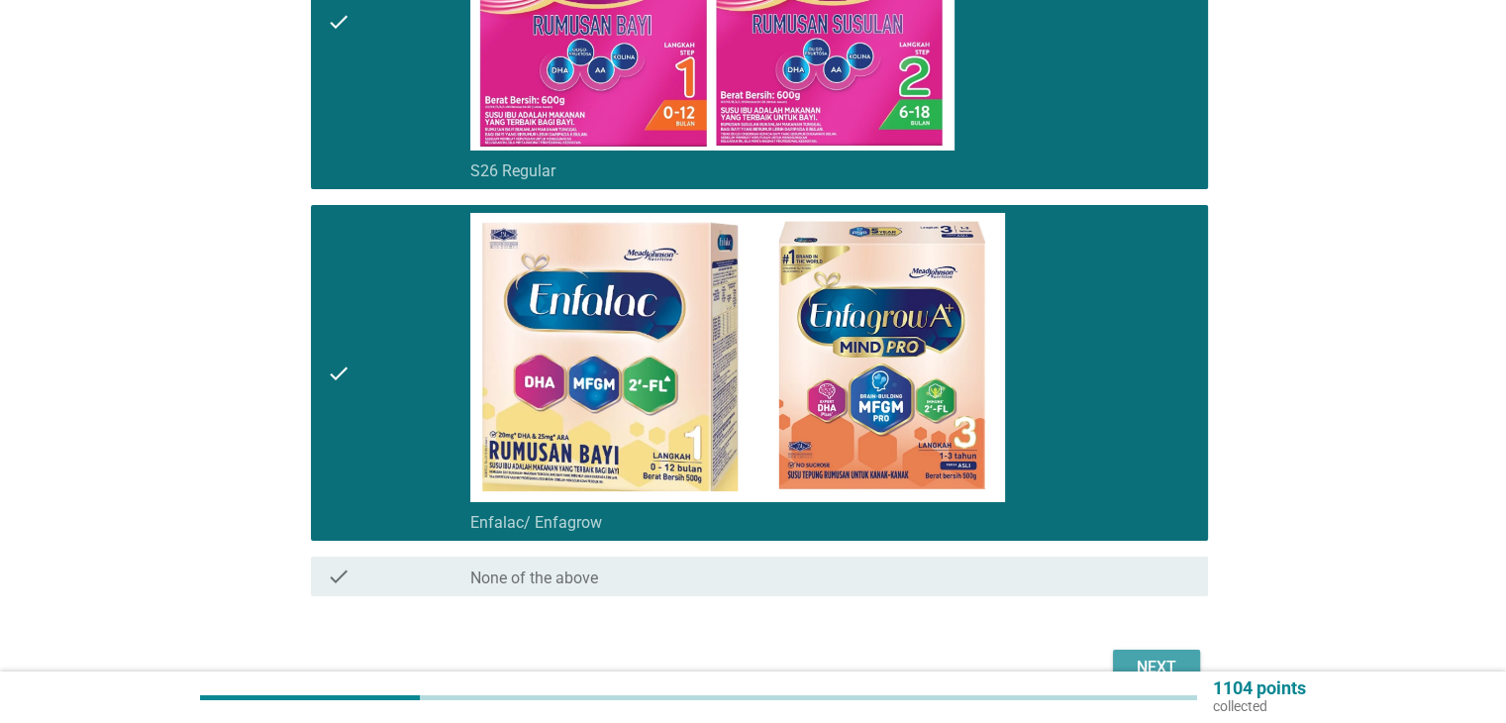
click at [1157, 649] on button "Next" at bounding box center [1156, 667] width 87 height 36
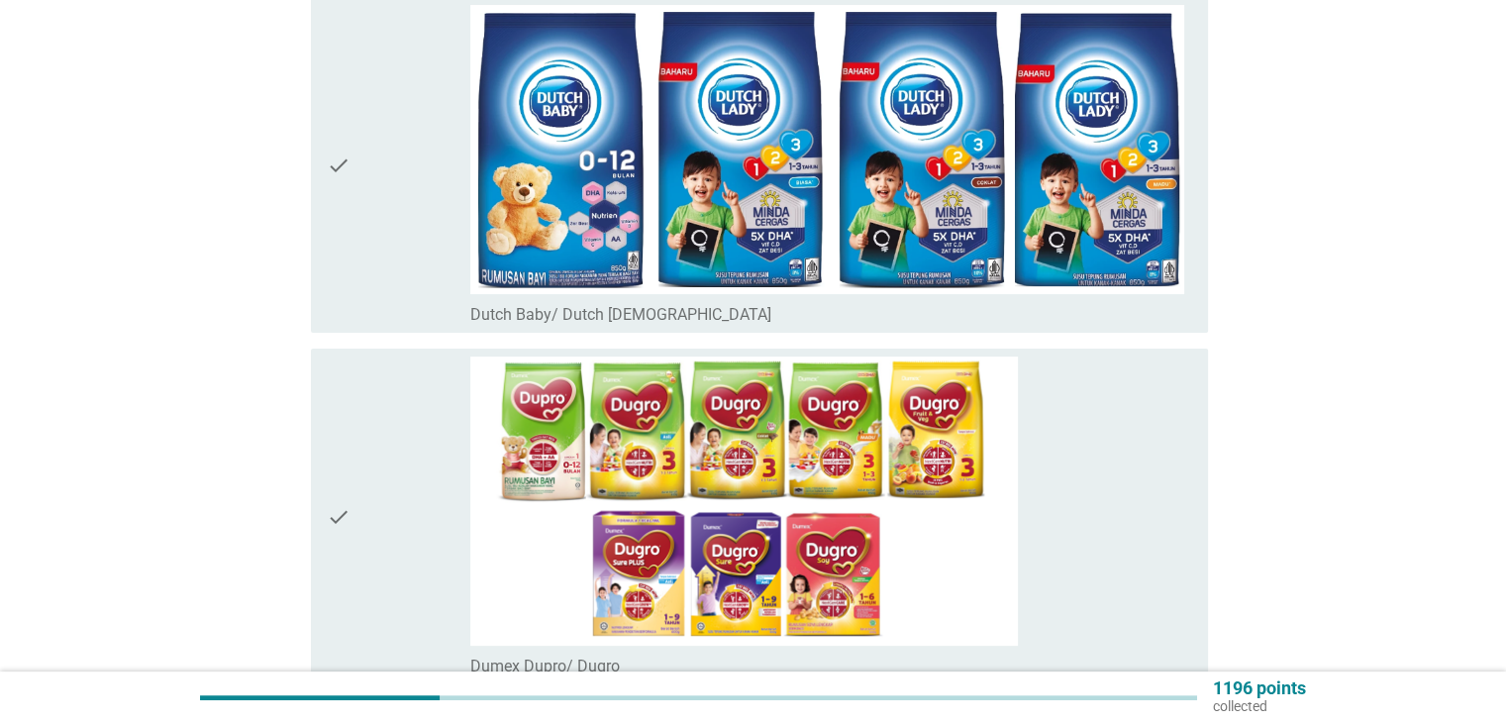
scroll to position [396, 0]
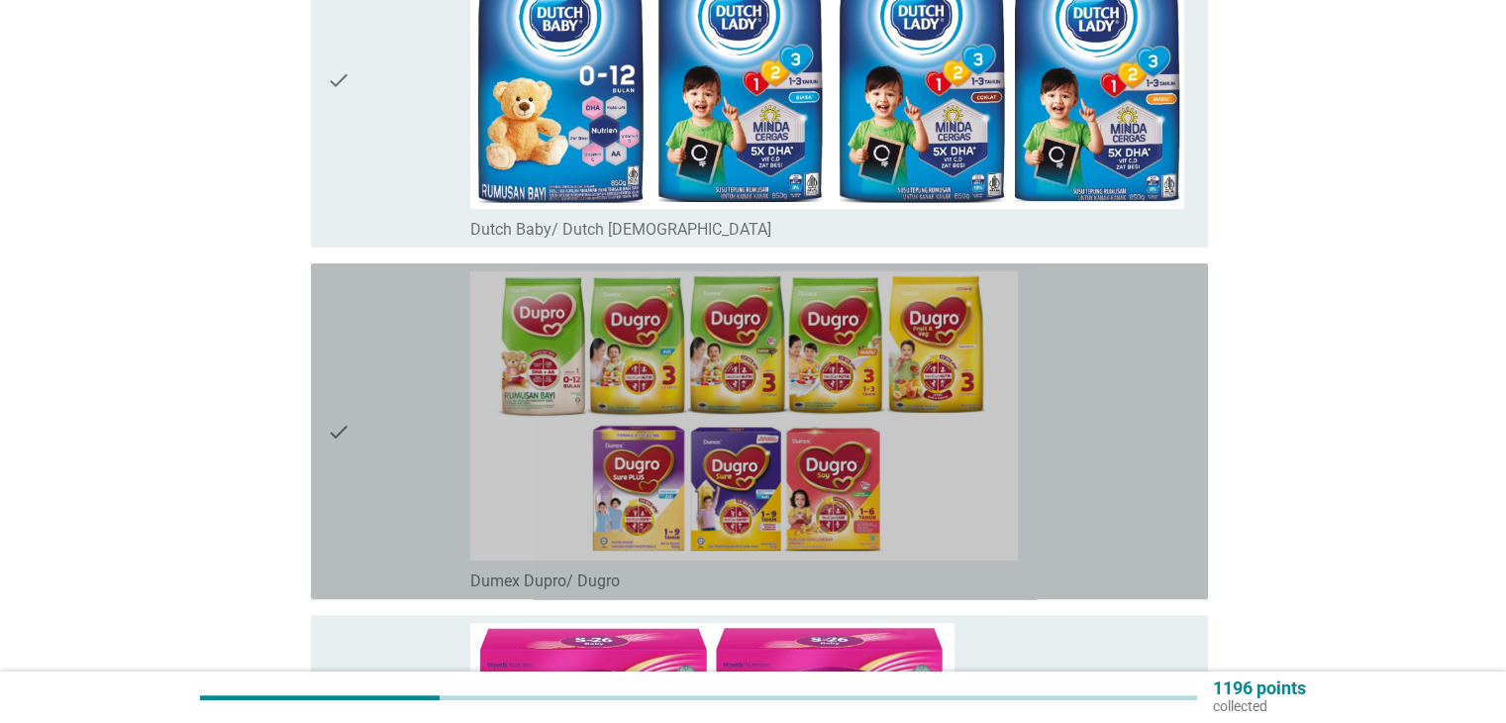
click at [353, 425] on div "check" at bounding box center [399, 431] width 145 height 320
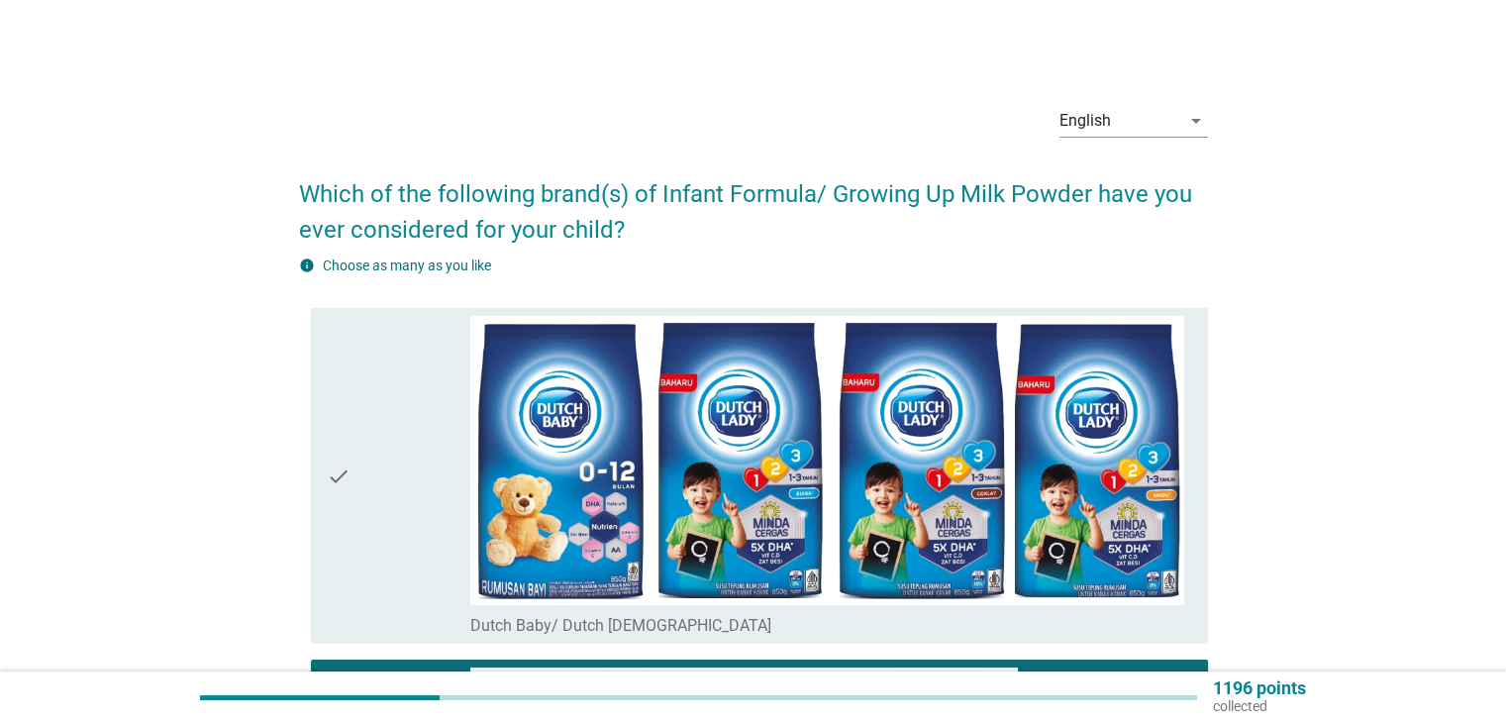
scroll to position [0, 0]
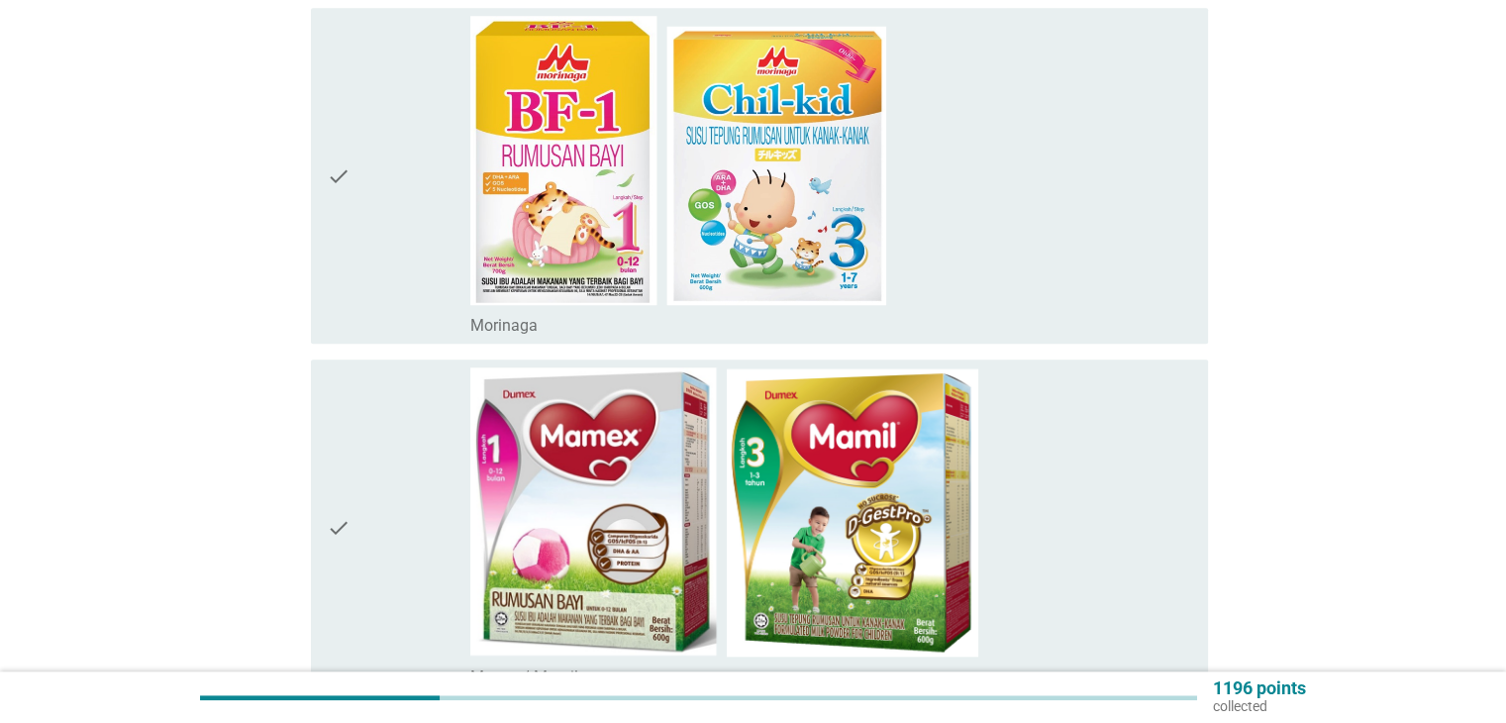
click at [382, 180] on div "check" at bounding box center [399, 176] width 145 height 320
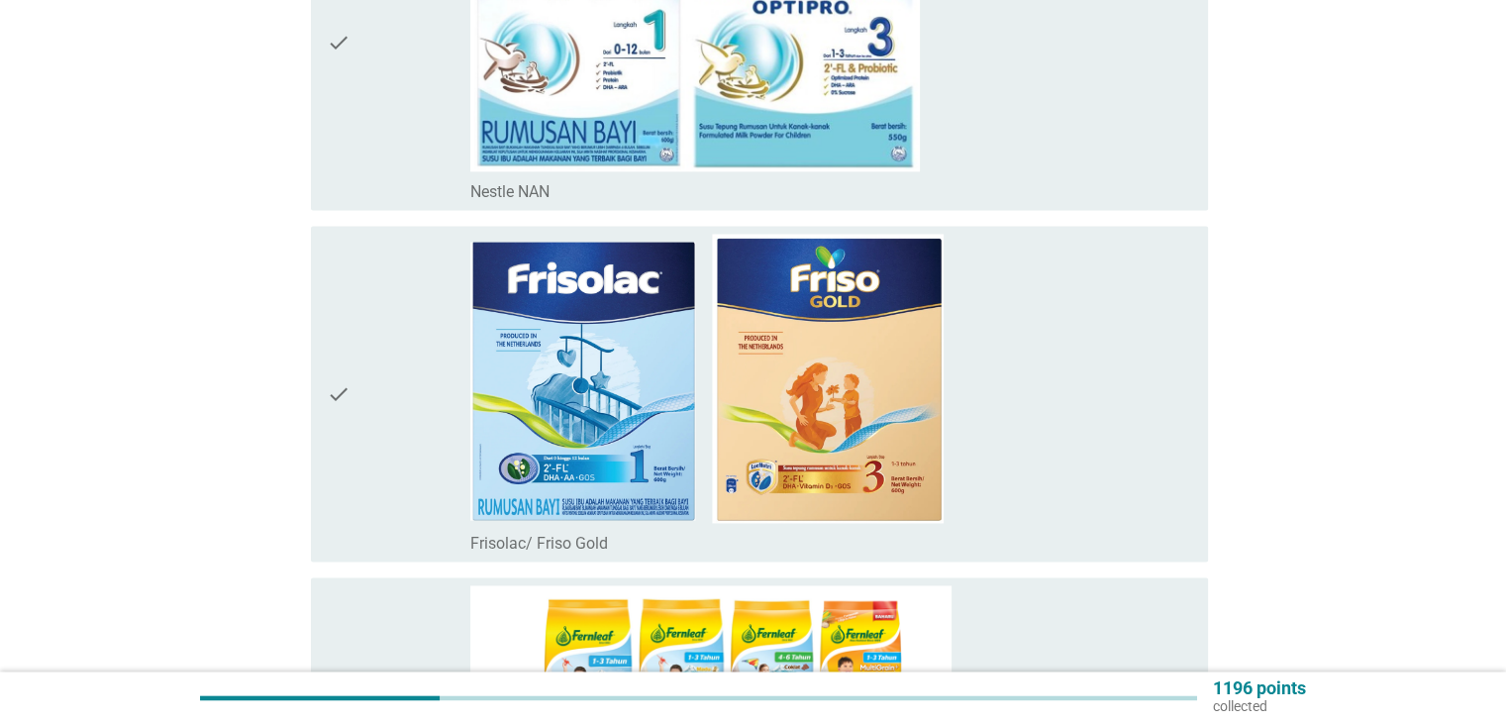
scroll to position [3289, 0]
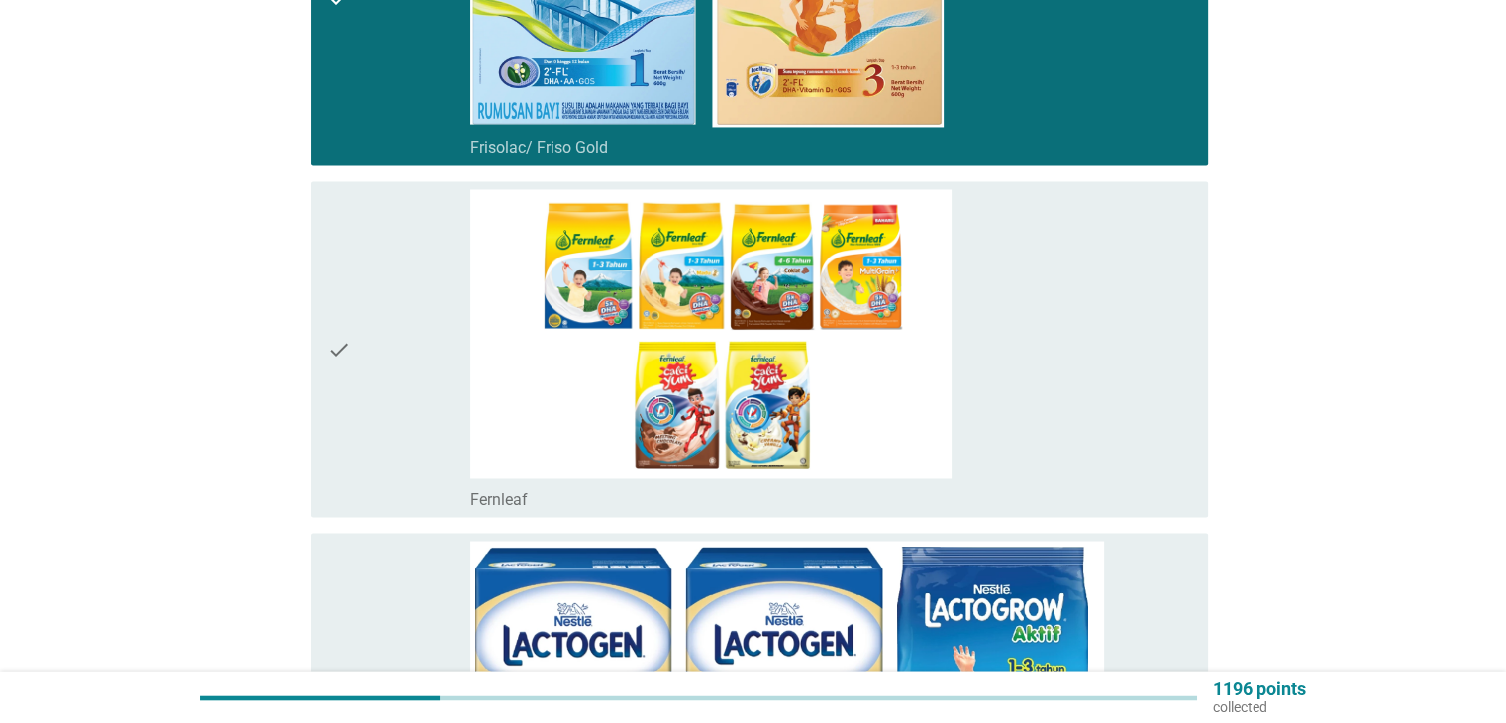
click at [416, 550] on div "check" at bounding box center [399, 700] width 145 height 320
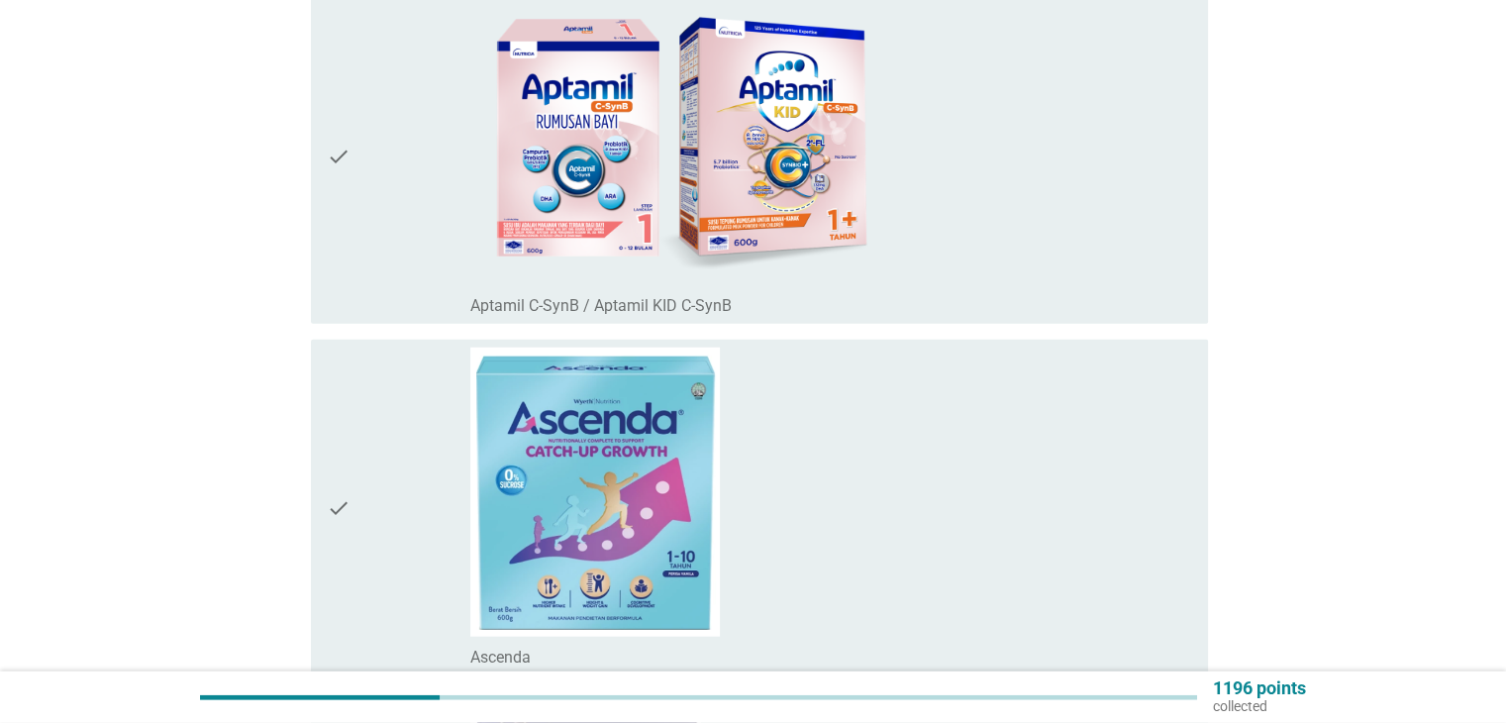
scroll to position [4742, 0]
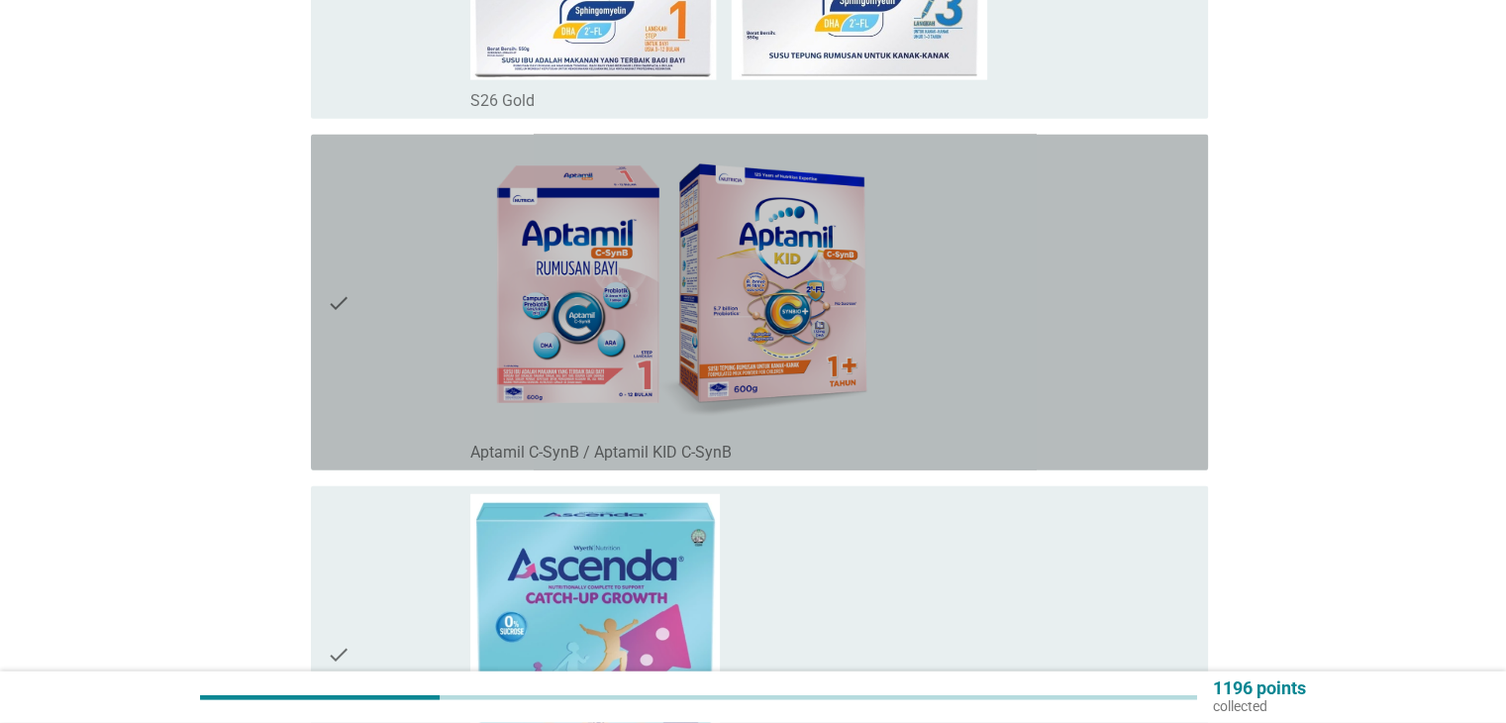
click at [1031, 381] on div "check_box_outline_blank Aptamil C-SynB / Aptamil KID C-SynB" at bounding box center [830, 303] width 721 height 320
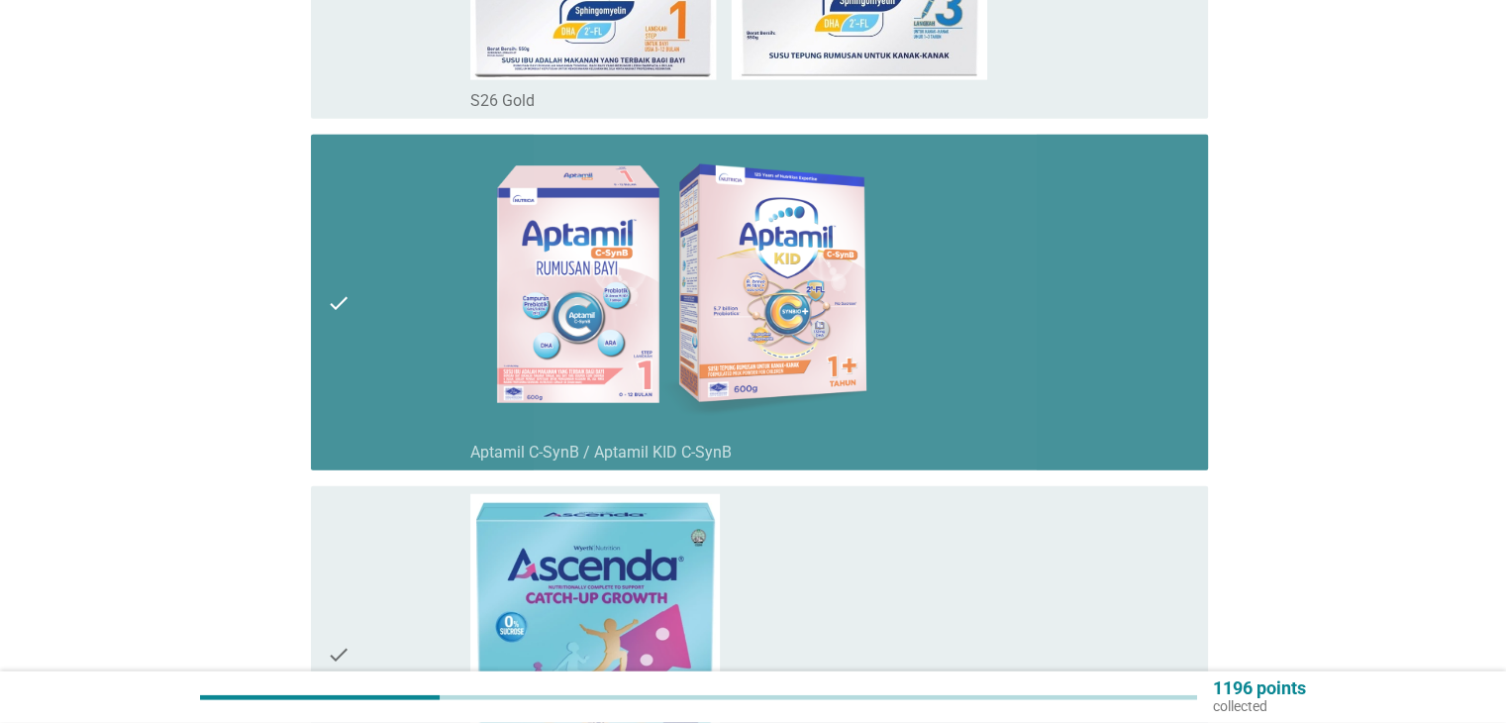
click at [1031, 381] on div "check_box_outline_blank Aptamil C-SynB / Aptamil KID C-SynB" at bounding box center [830, 303] width 721 height 320
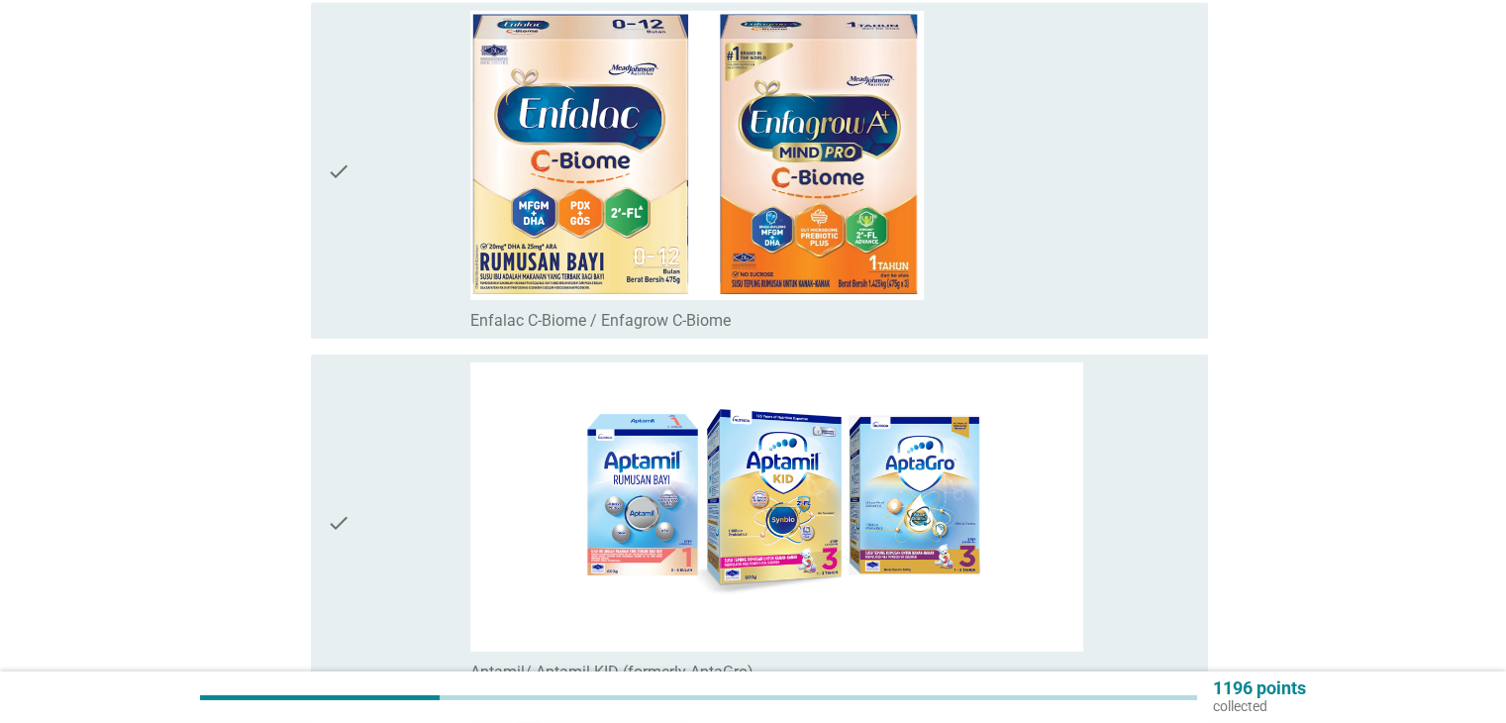
scroll to position [6457, 0]
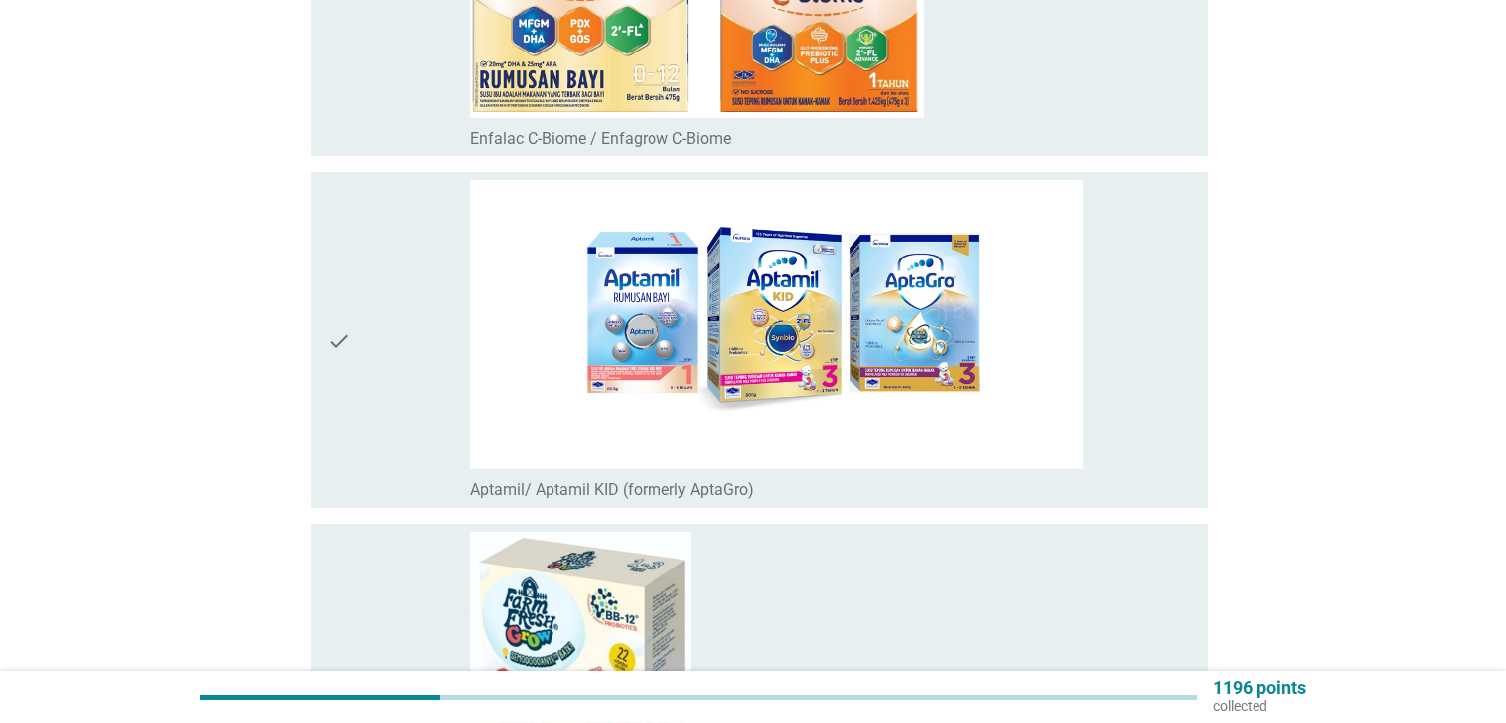
click at [1031, 380] on img at bounding box center [776, 324] width 613 height 289
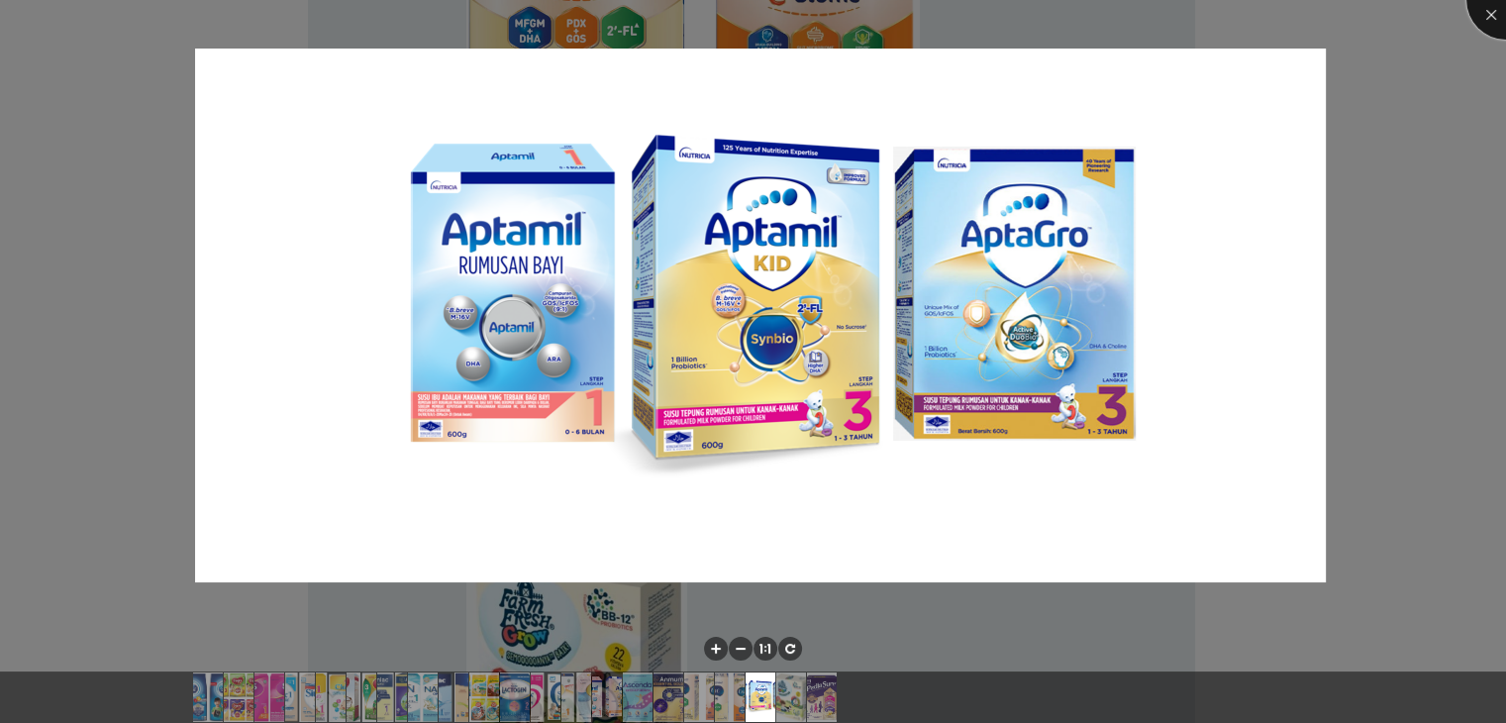
click at [1483, 33] on div at bounding box center [1505, -1] width 79 height 79
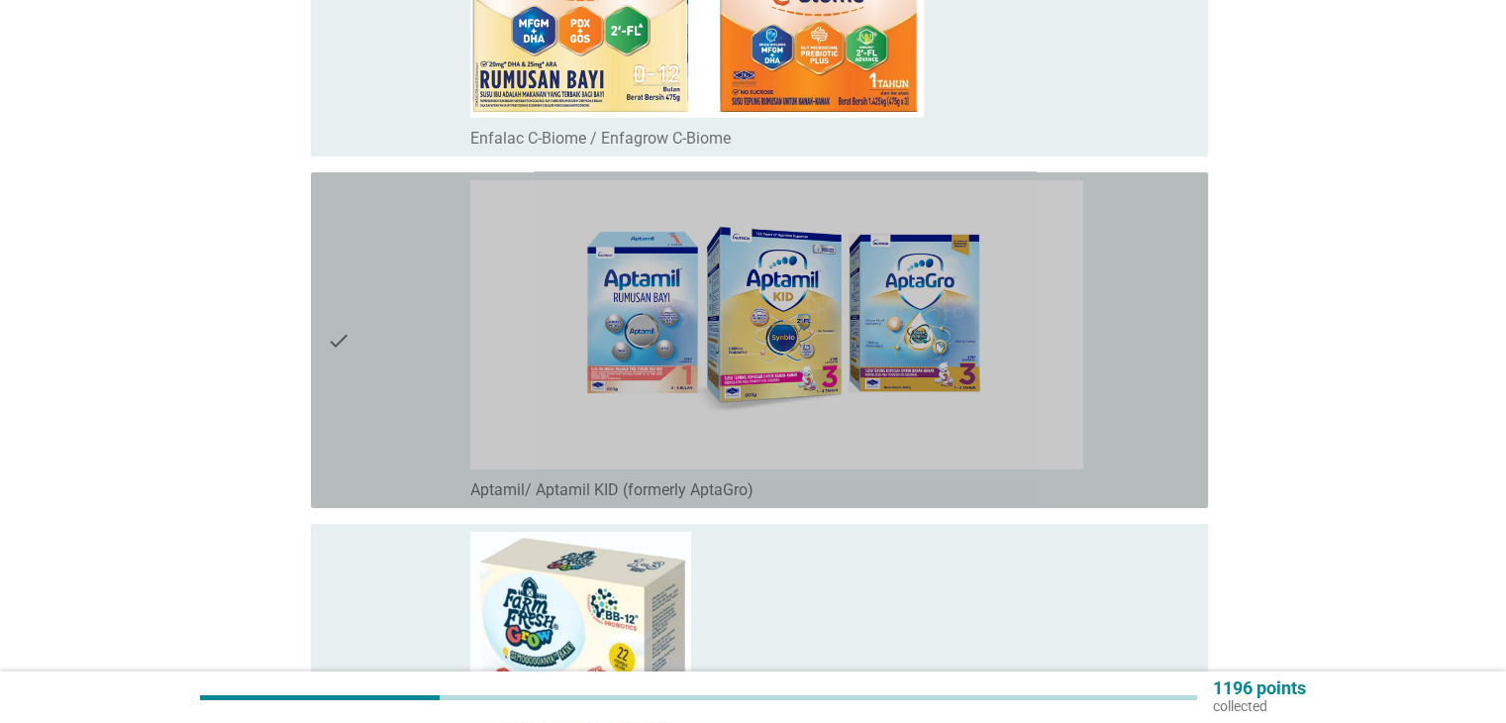
click at [1113, 387] on div "check_box_outline_blank Aptamil/ Aptamil KID (formerly AptaGro)" at bounding box center [830, 340] width 721 height 320
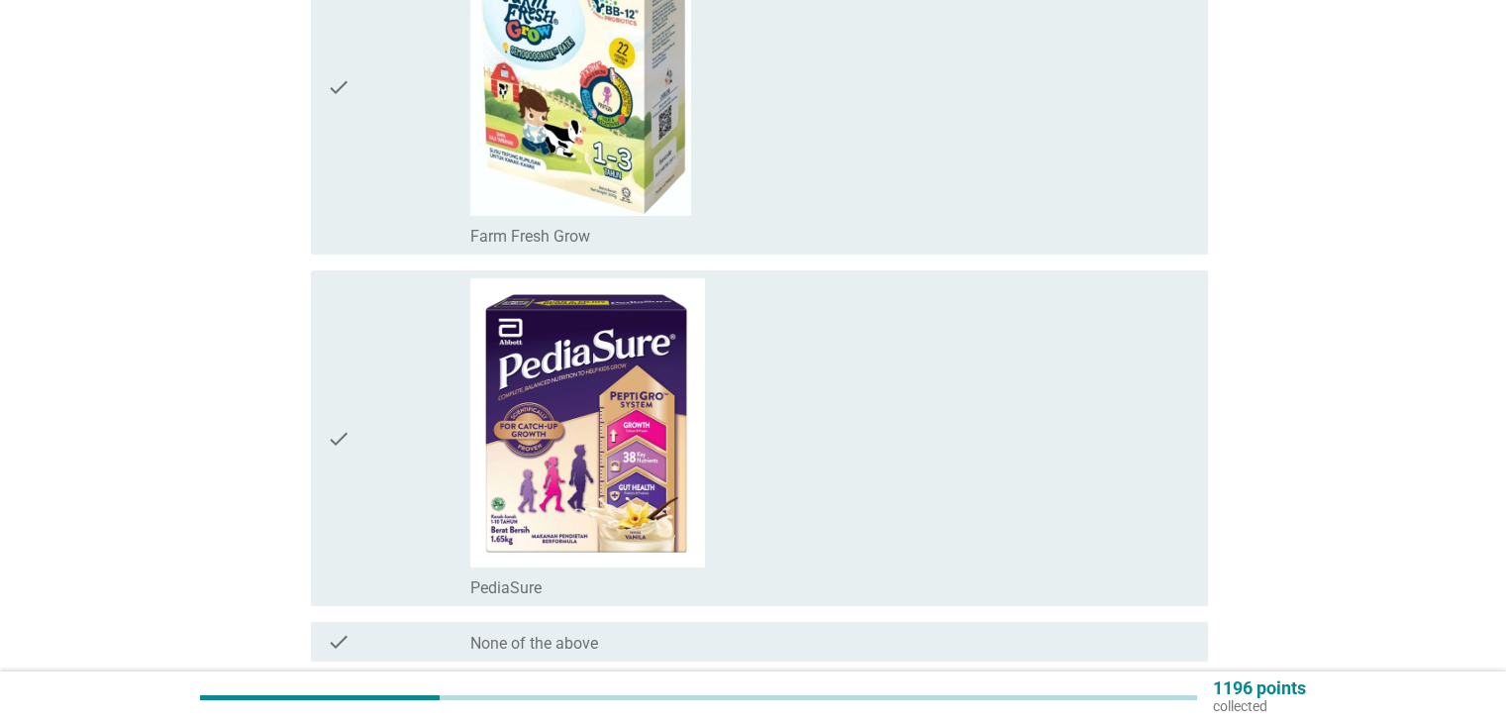
scroll to position [7220, 0]
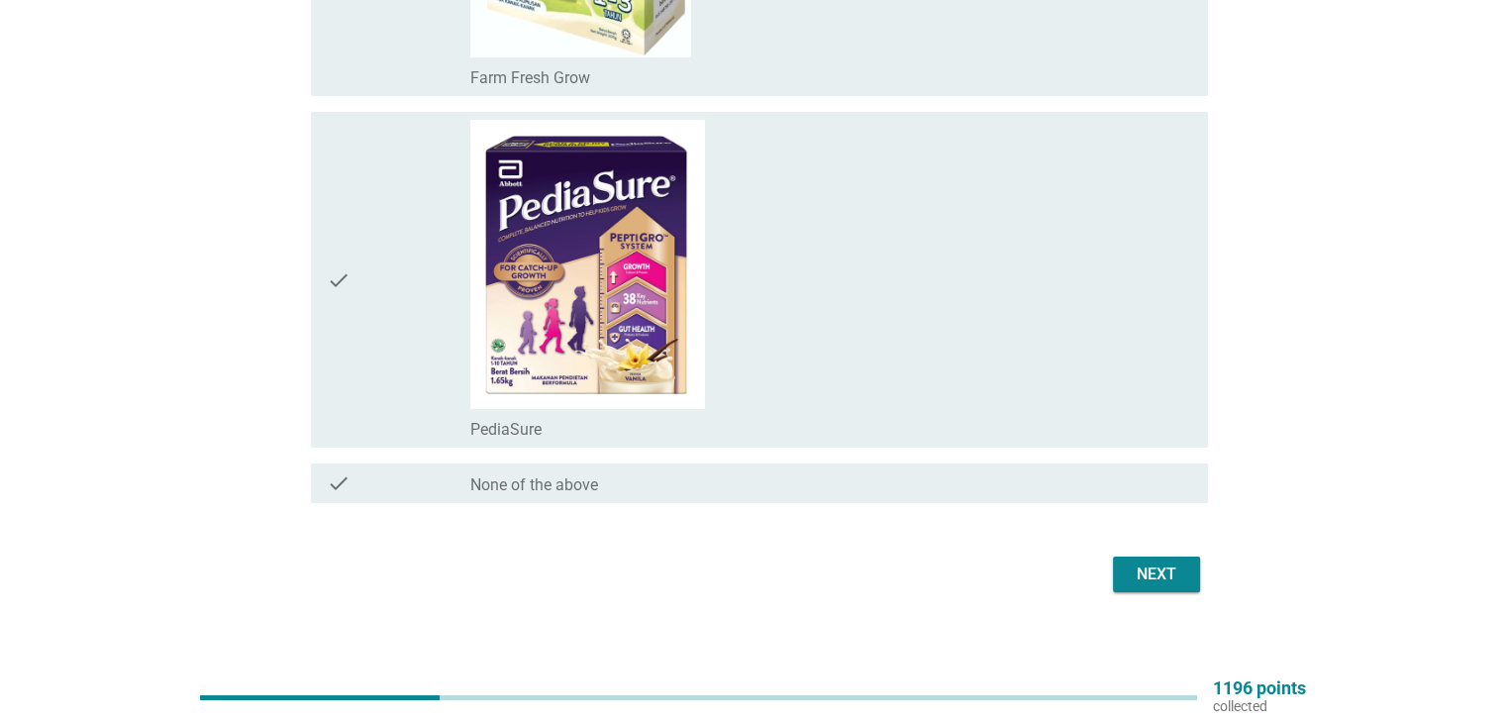
click at [1148, 574] on button "Next" at bounding box center [1156, 574] width 87 height 36
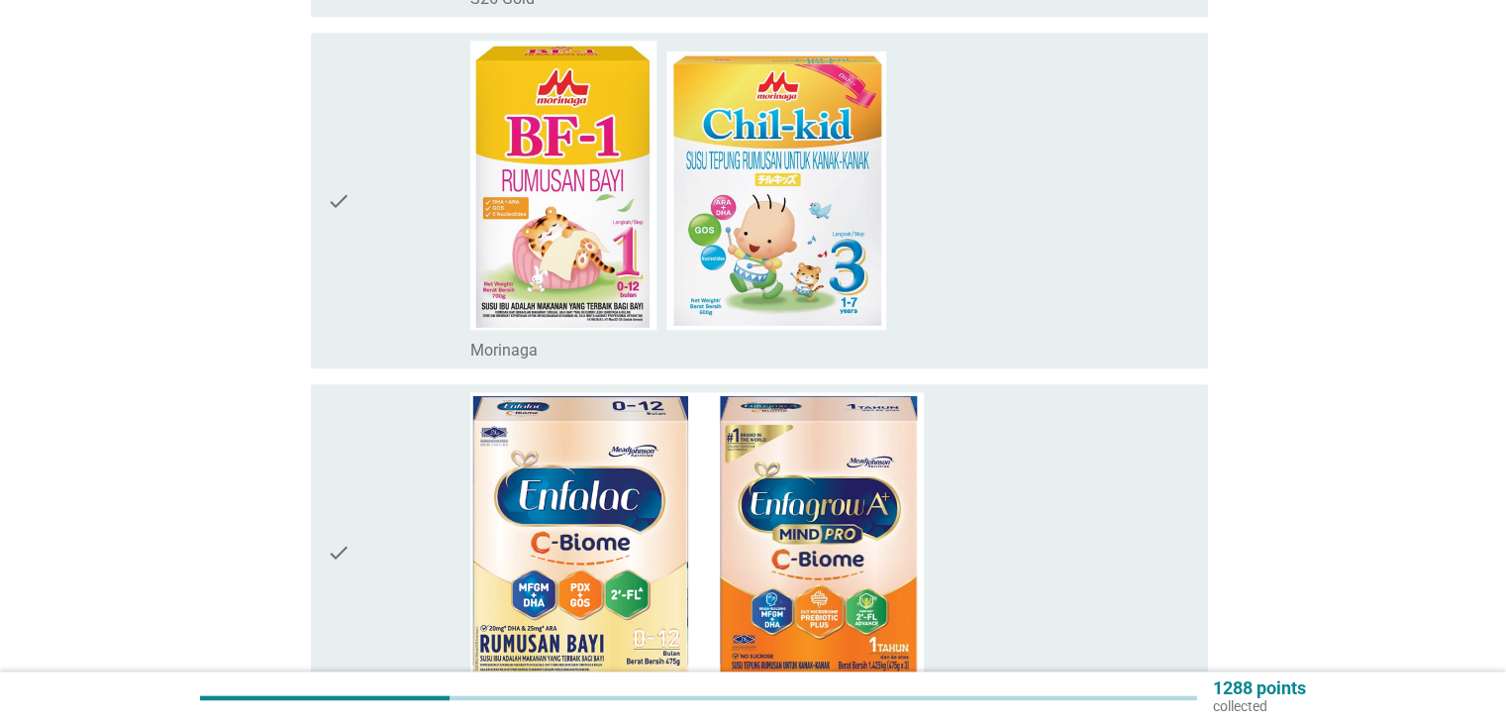
scroll to position [2376, 0]
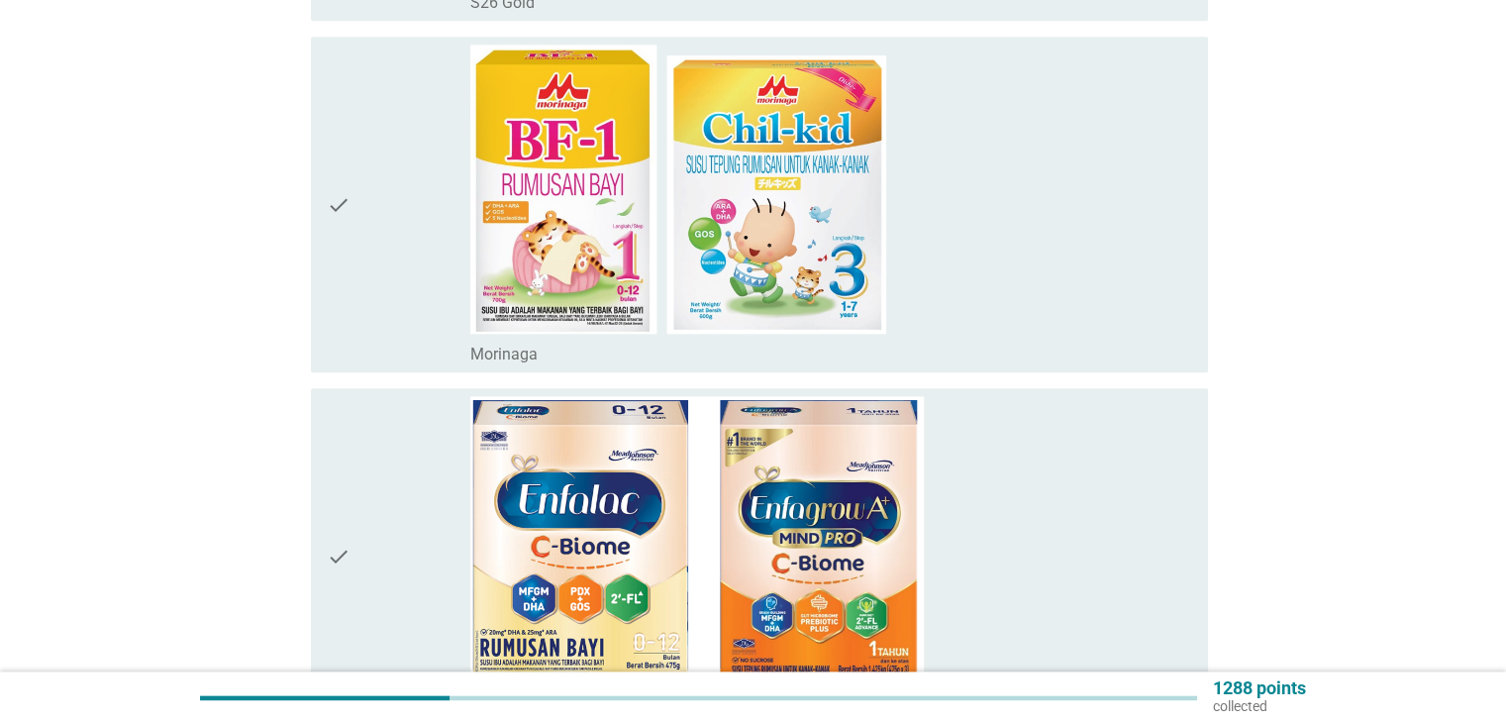
click at [1065, 323] on div "check_box Morinaga" at bounding box center [830, 205] width 721 height 320
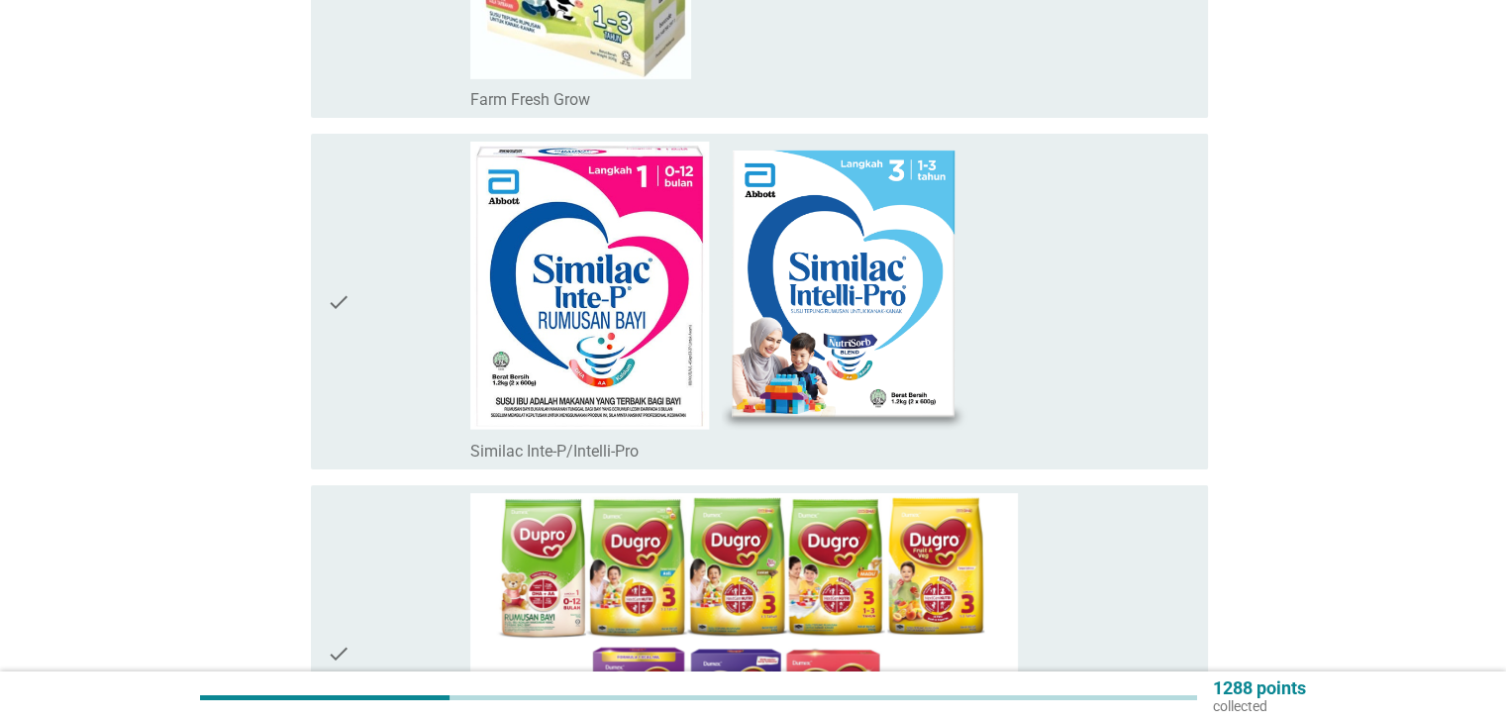
scroll to position [6863, 0]
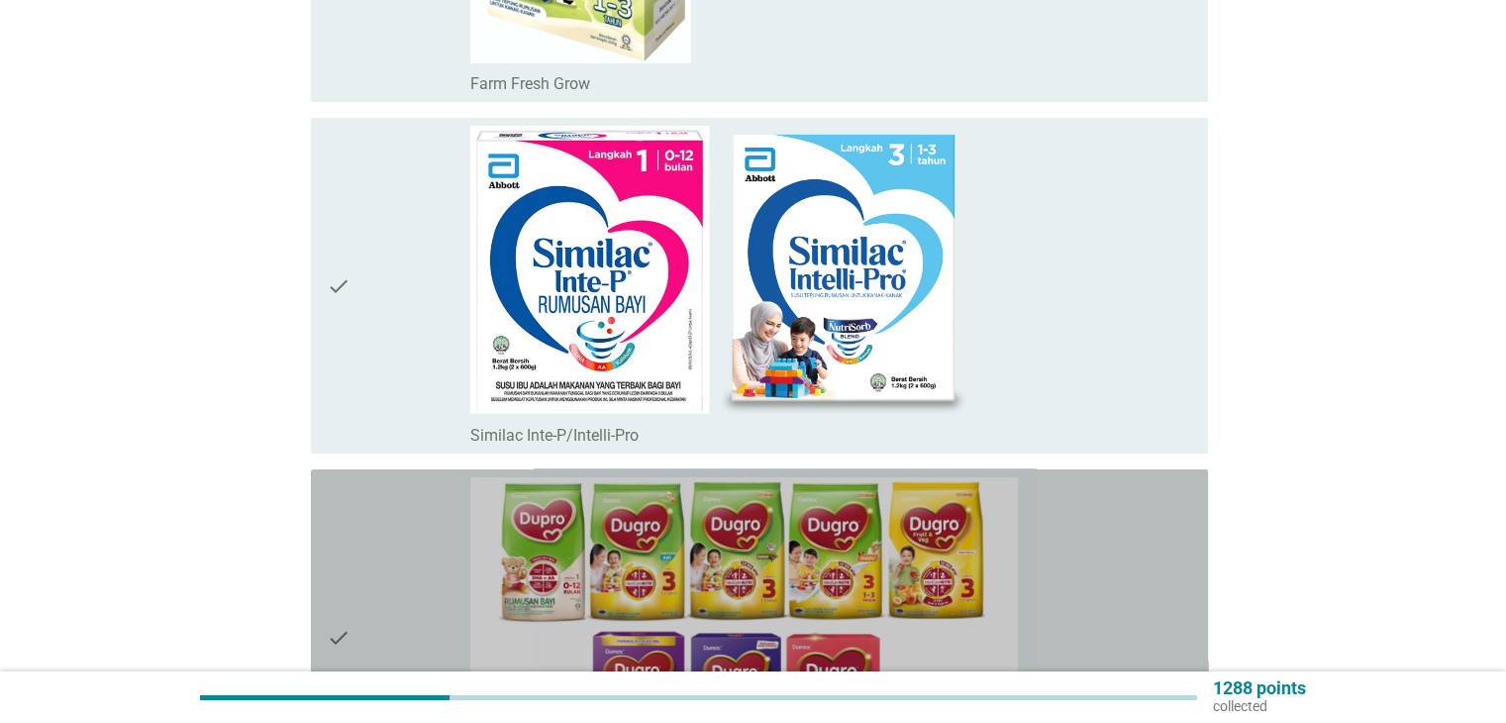
click at [1101, 560] on div "check_box Dumex Dupro/ Dugro" at bounding box center [830, 637] width 721 height 320
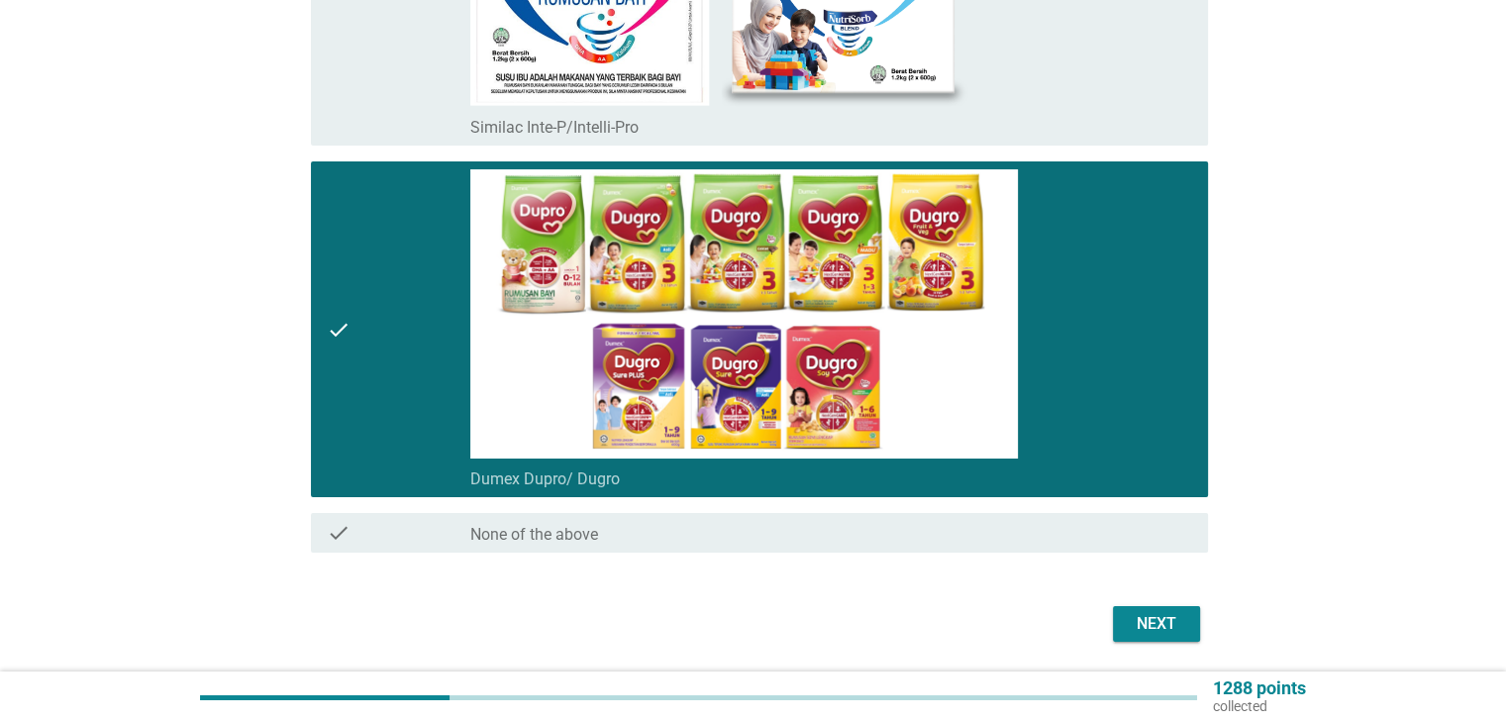
scroll to position [7220, 0]
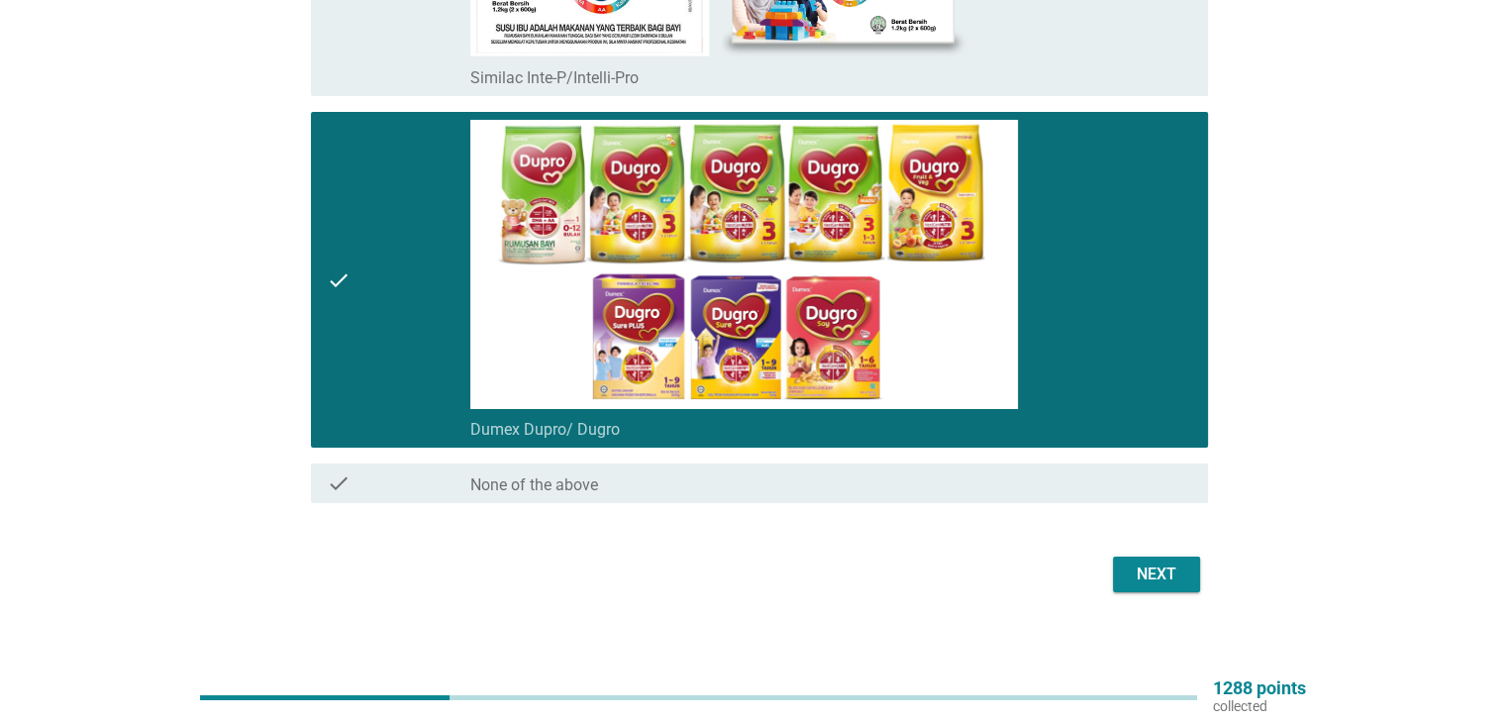
click at [1155, 562] on div "Next" at bounding box center [1155, 574] width 55 height 24
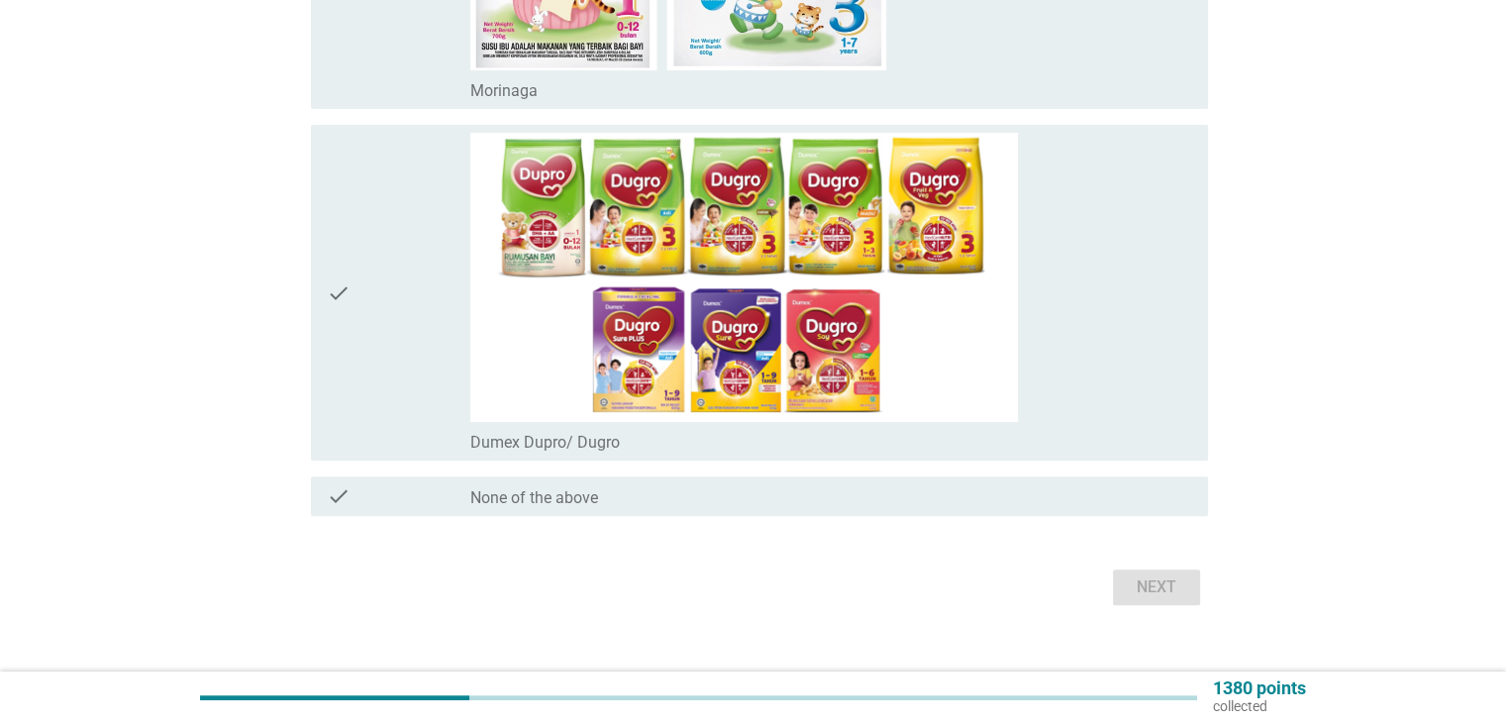
scroll to position [562, 0]
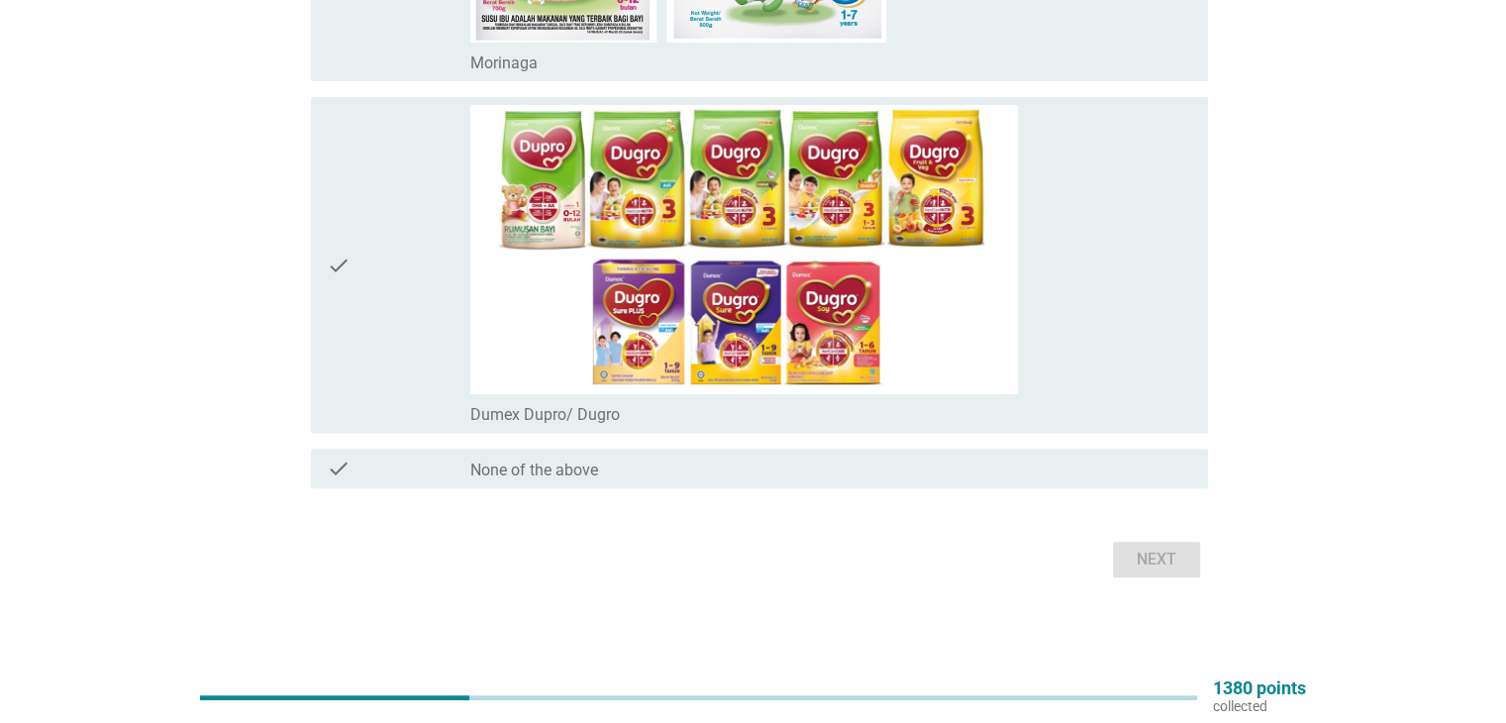
click at [1079, 341] on div "check_box Dumex Dupro/ Dugro" at bounding box center [830, 265] width 721 height 320
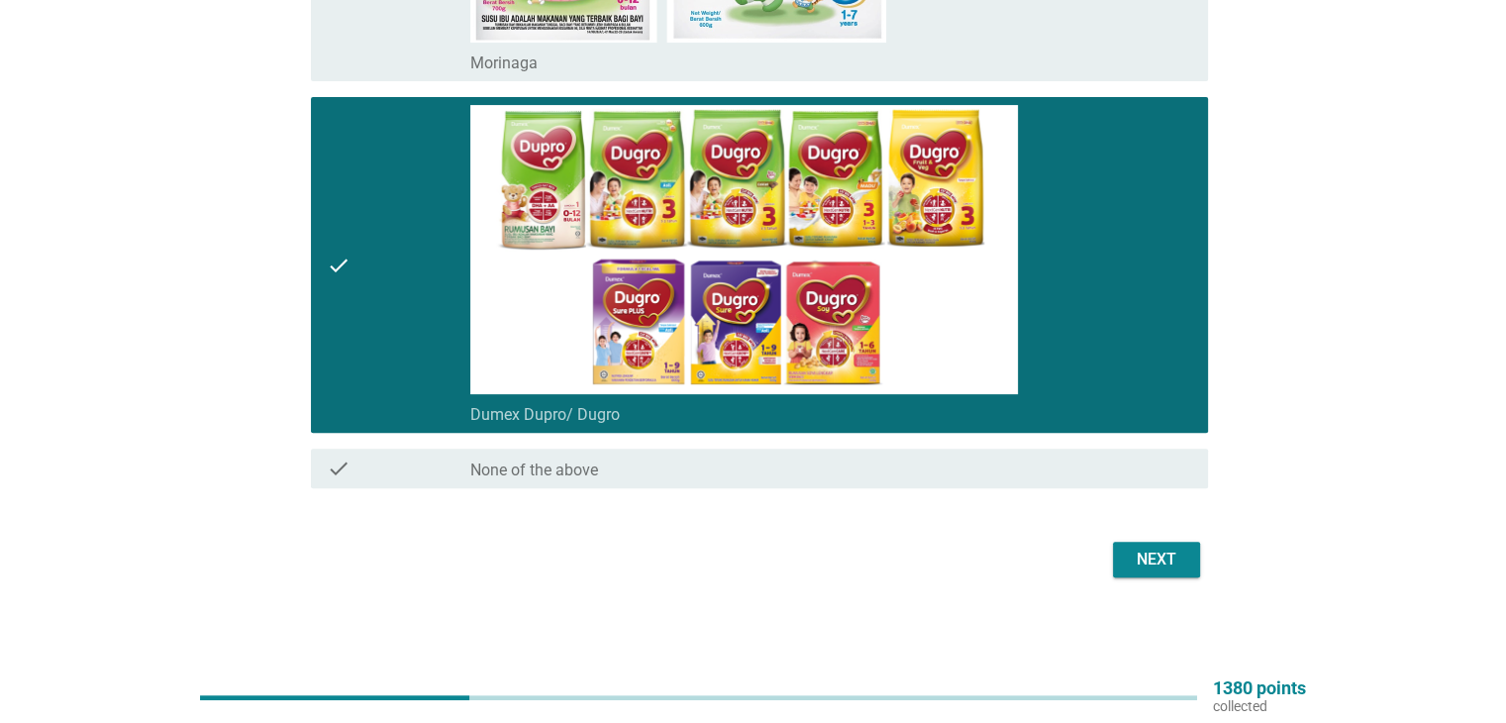
click at [1160, 564] on div "Next" at bounding box center [1155, 559] width 55 height 24
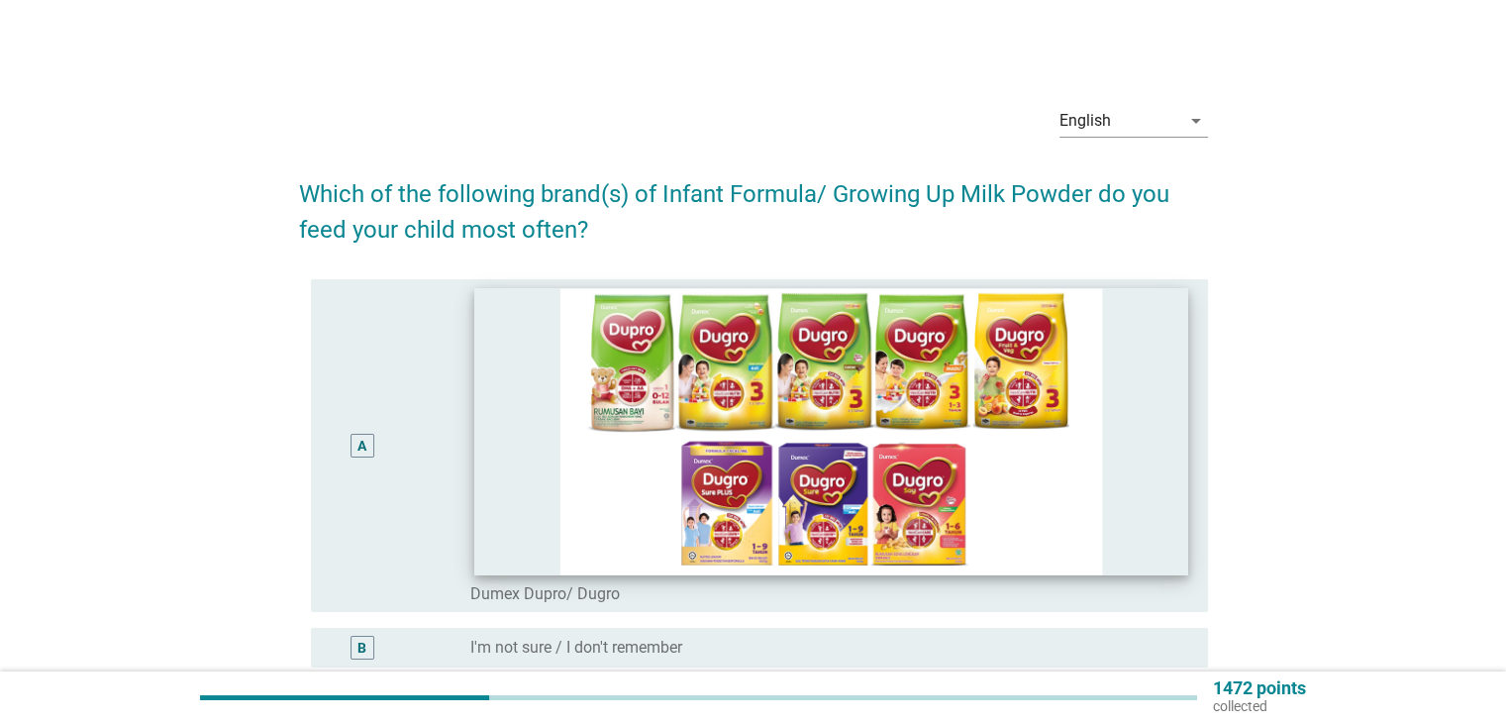
scroll to position [132, 0]
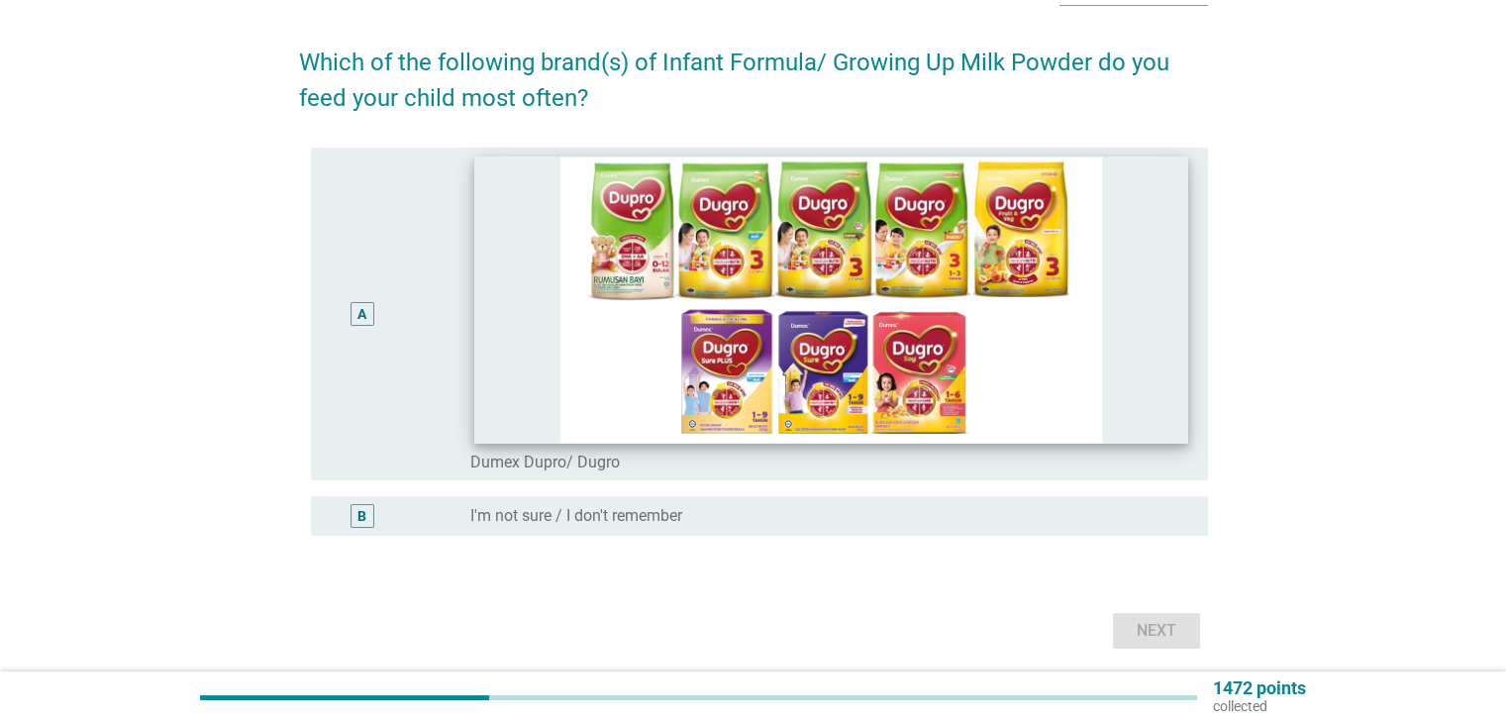
click at [1029, 274] on img at bounding box center [831, 299] width 714 height 286
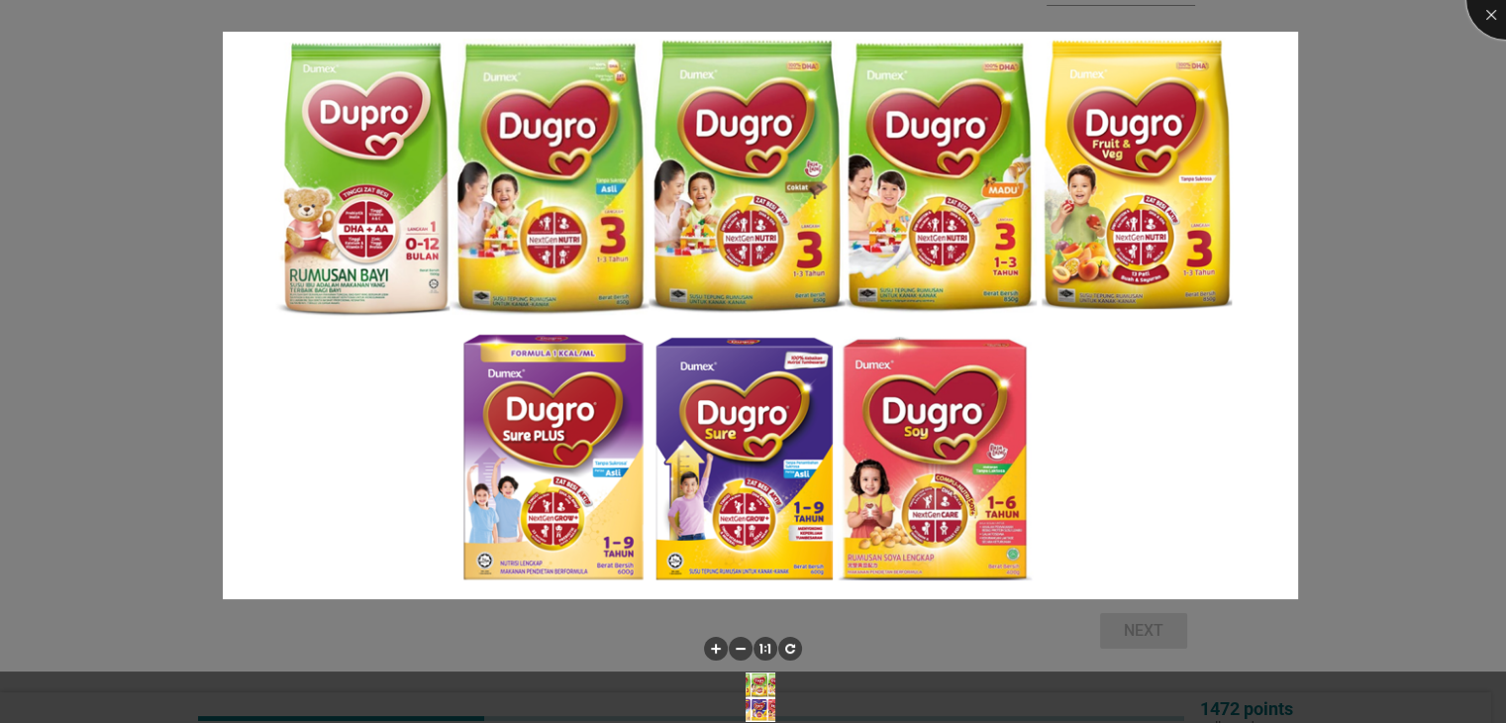
click at [1486, 21] on div at bounding box center [1505, -1] width 79 height 79
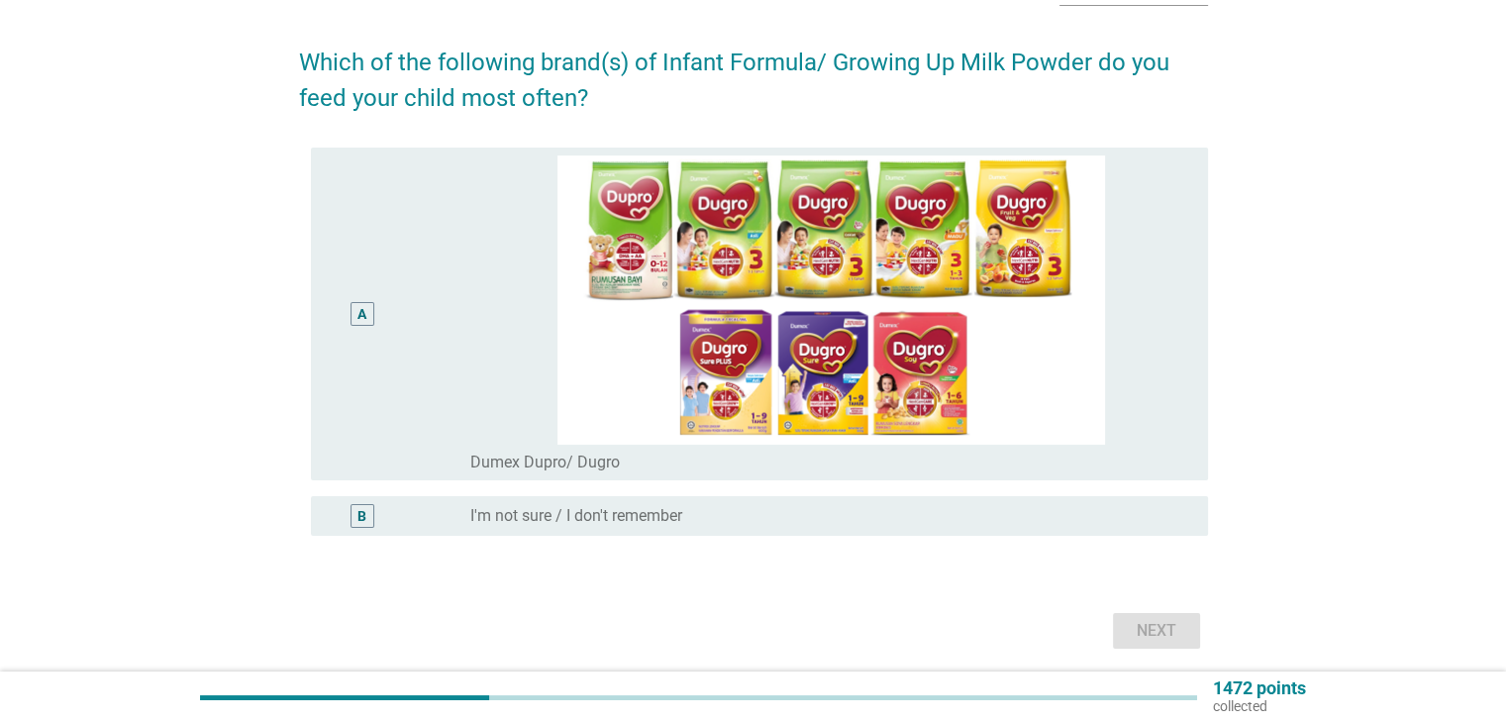
click at [374, 311] on div "A" at bounding box center [363, 313] width 72 height 317
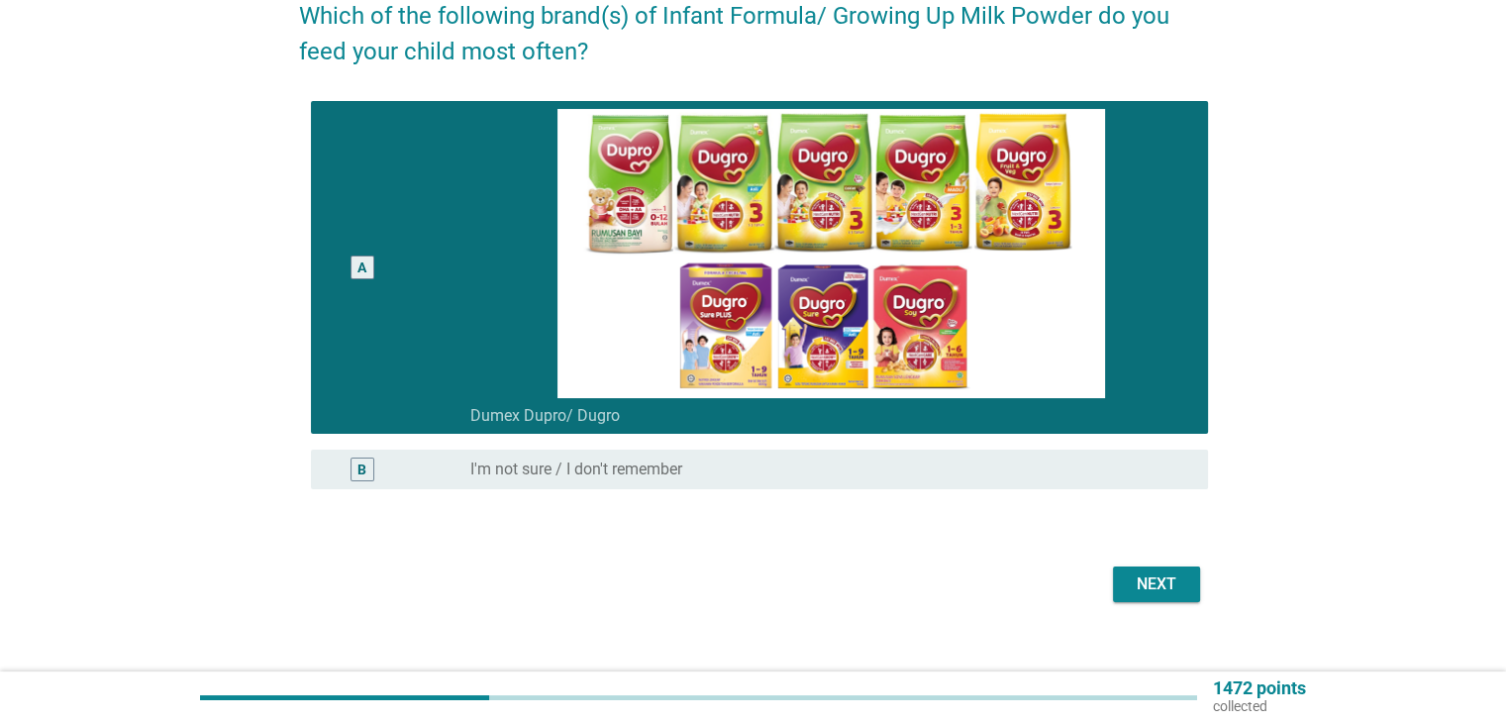
scroll to position [204, 0]
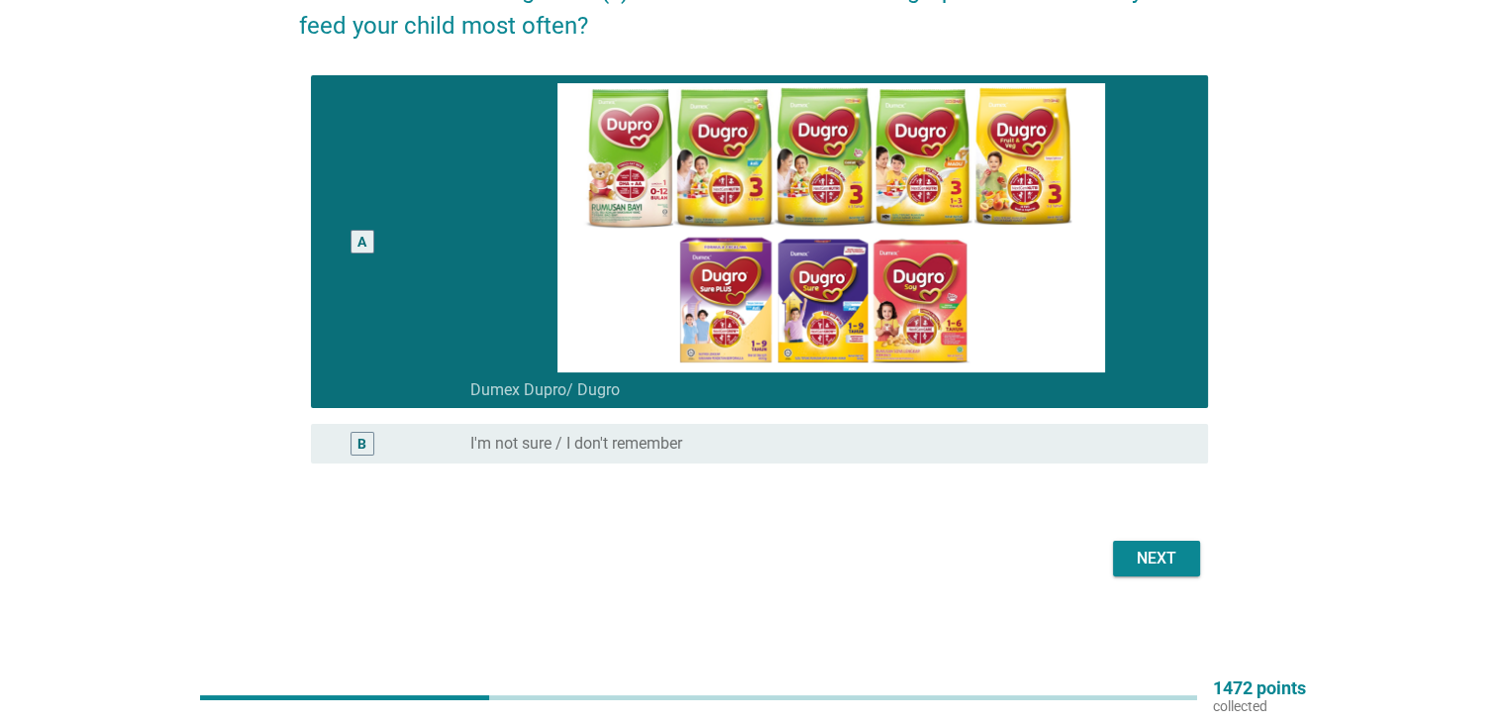
click at [1165, 576] on div "Next" at bounding box center [753, 559] width 909 height 48
click at [1163, 566] on div "Next" at bounding box center [1155, 558] width 55 height 24
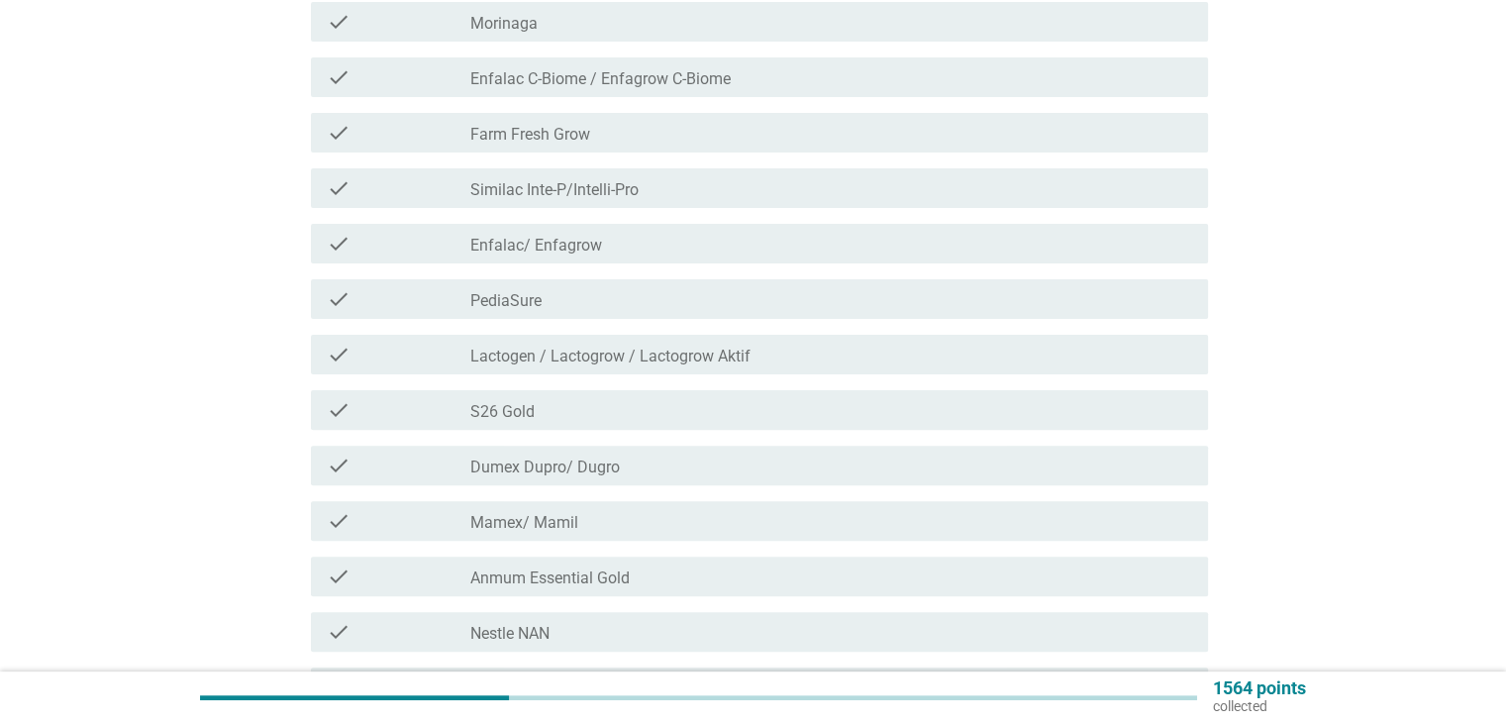
scroll to position [792, 0]
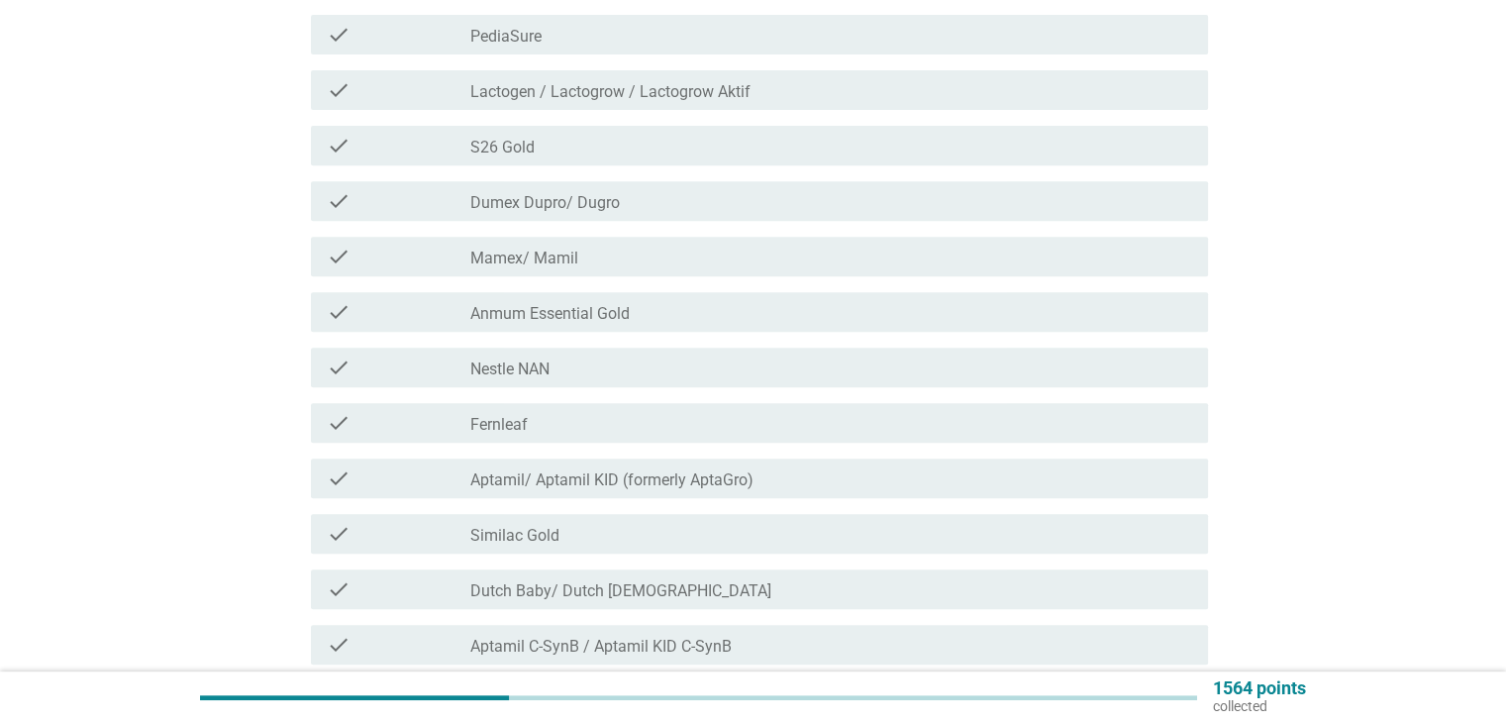
click at [604, 659] on div "check check_box_outline_blank Aptamil C-SynB / Aptamil KID C-SynB" at bounding box center [759, 645] width 897 height 40
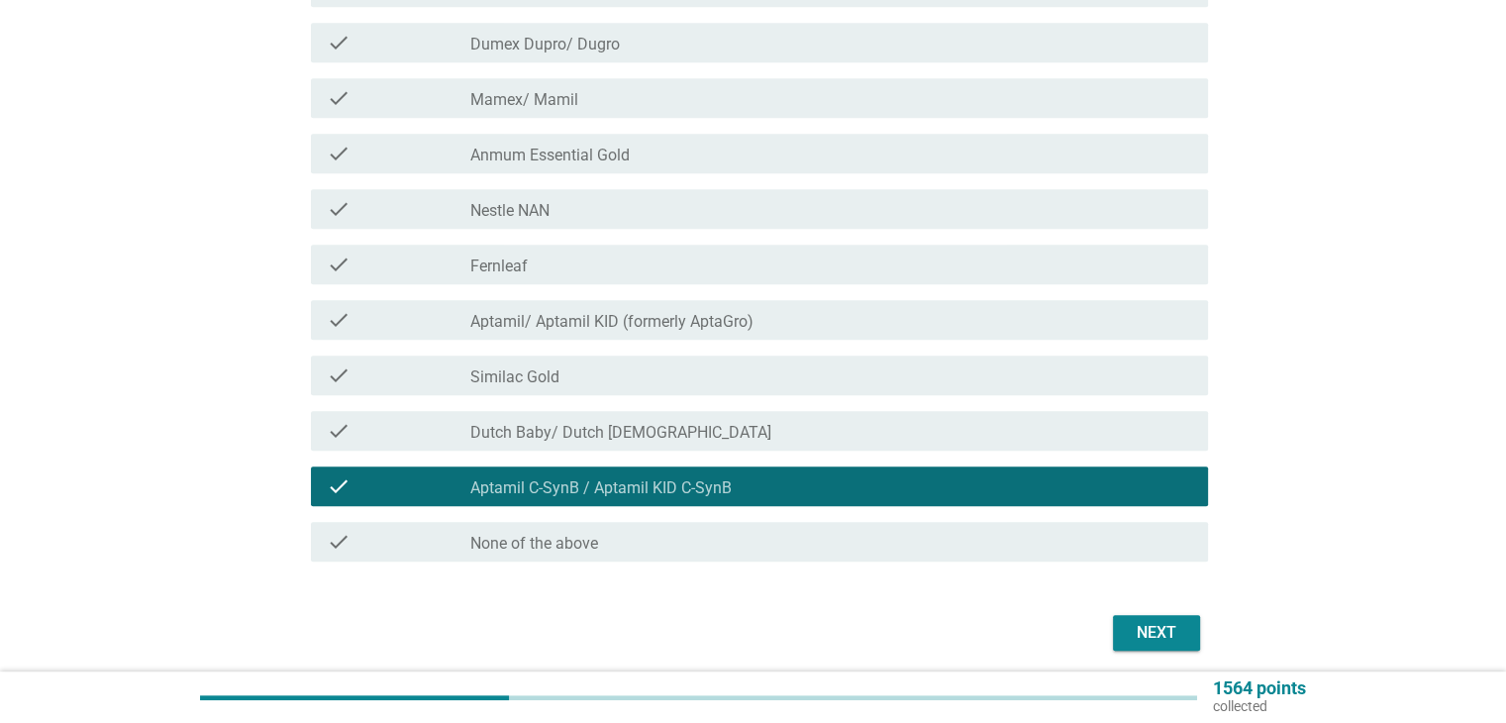
scroll to position [1025, 0]
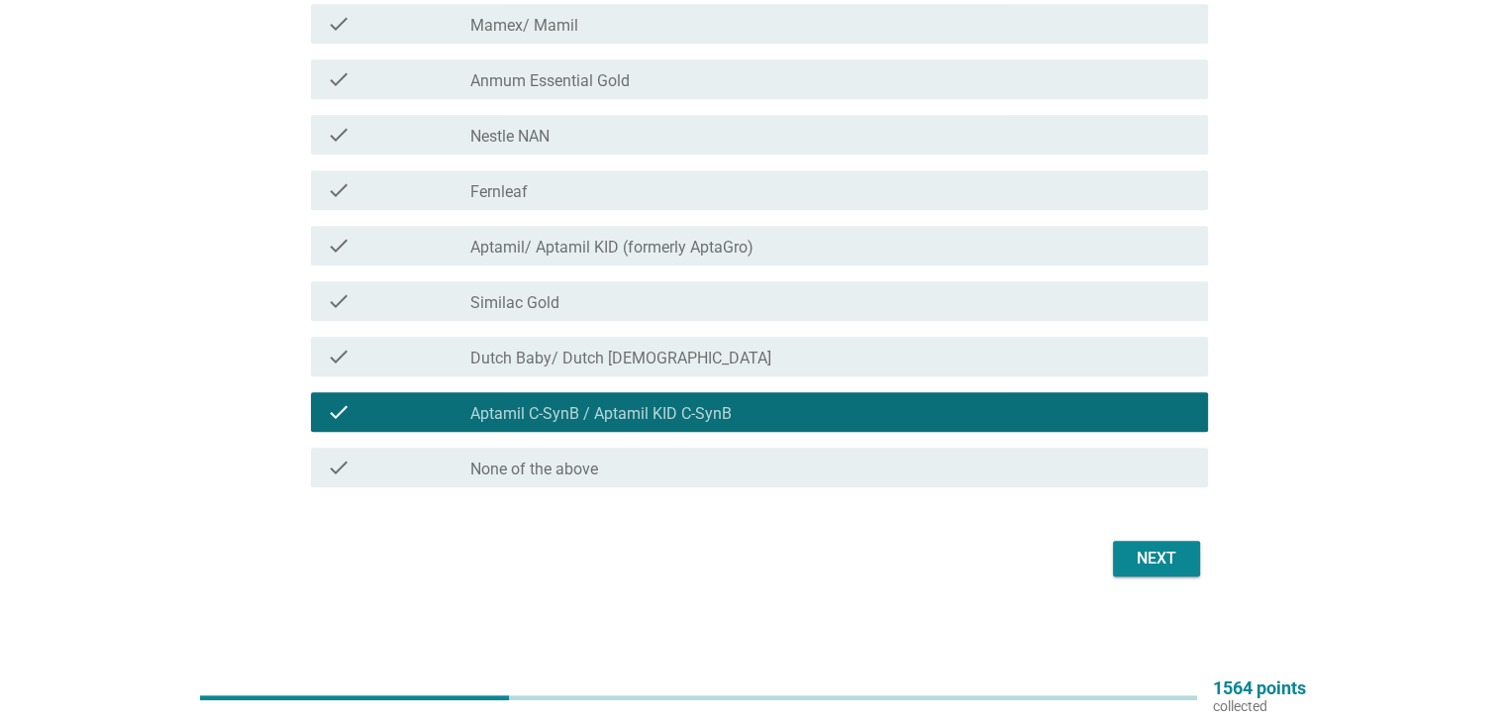
click at [1148, 558] on div "Next" at bounding box center [1155, 558] width 55 height 24
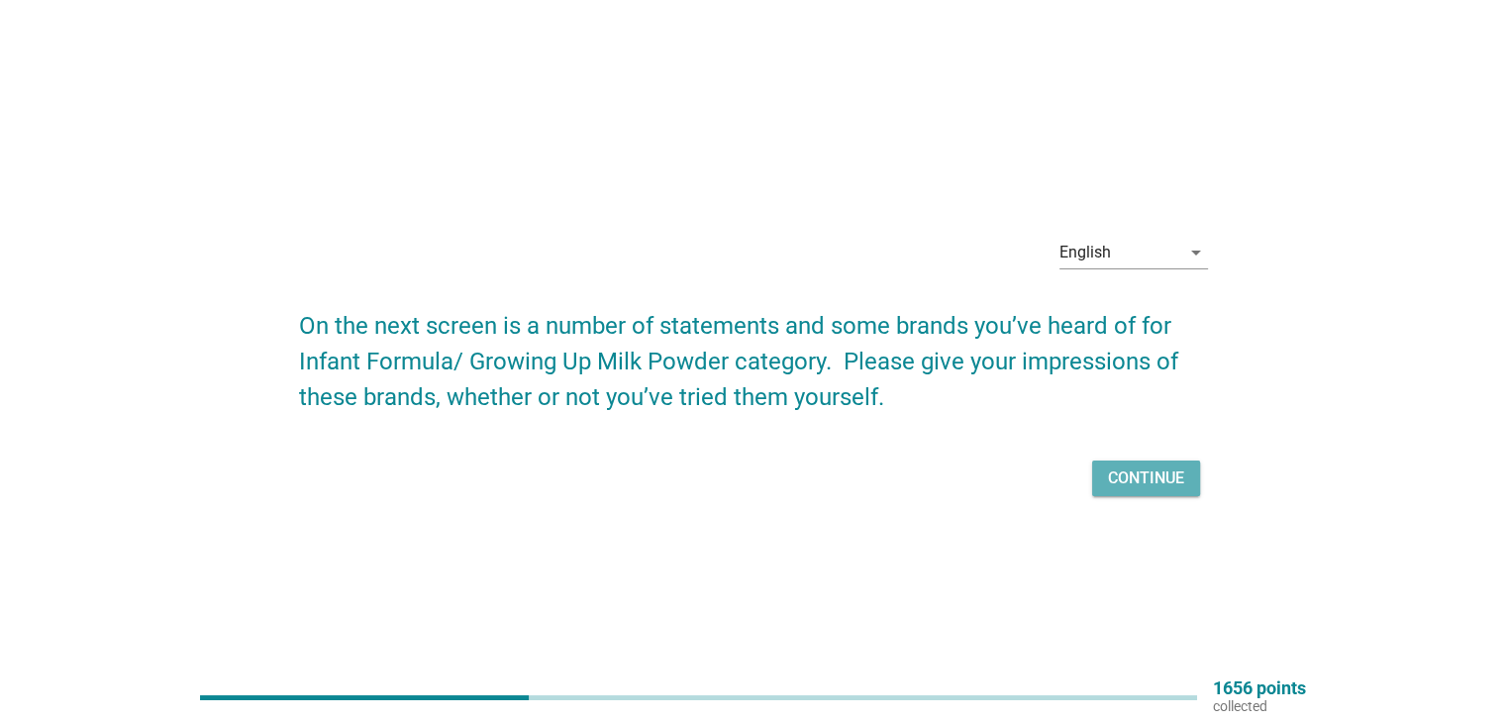
click at [1148, 478] on div "Continue" at bounding box center [1146, 478] width 76 height 24
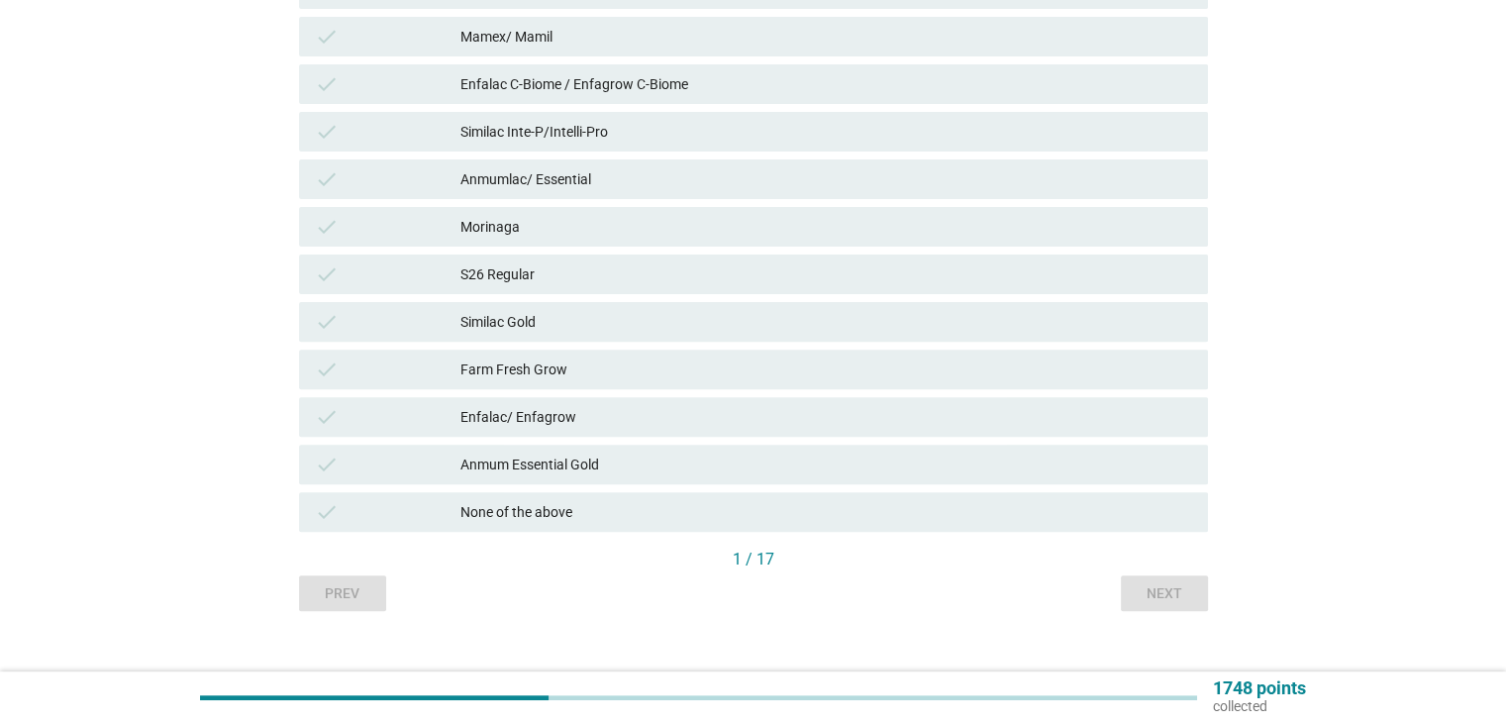
scroll to position [642, 0]
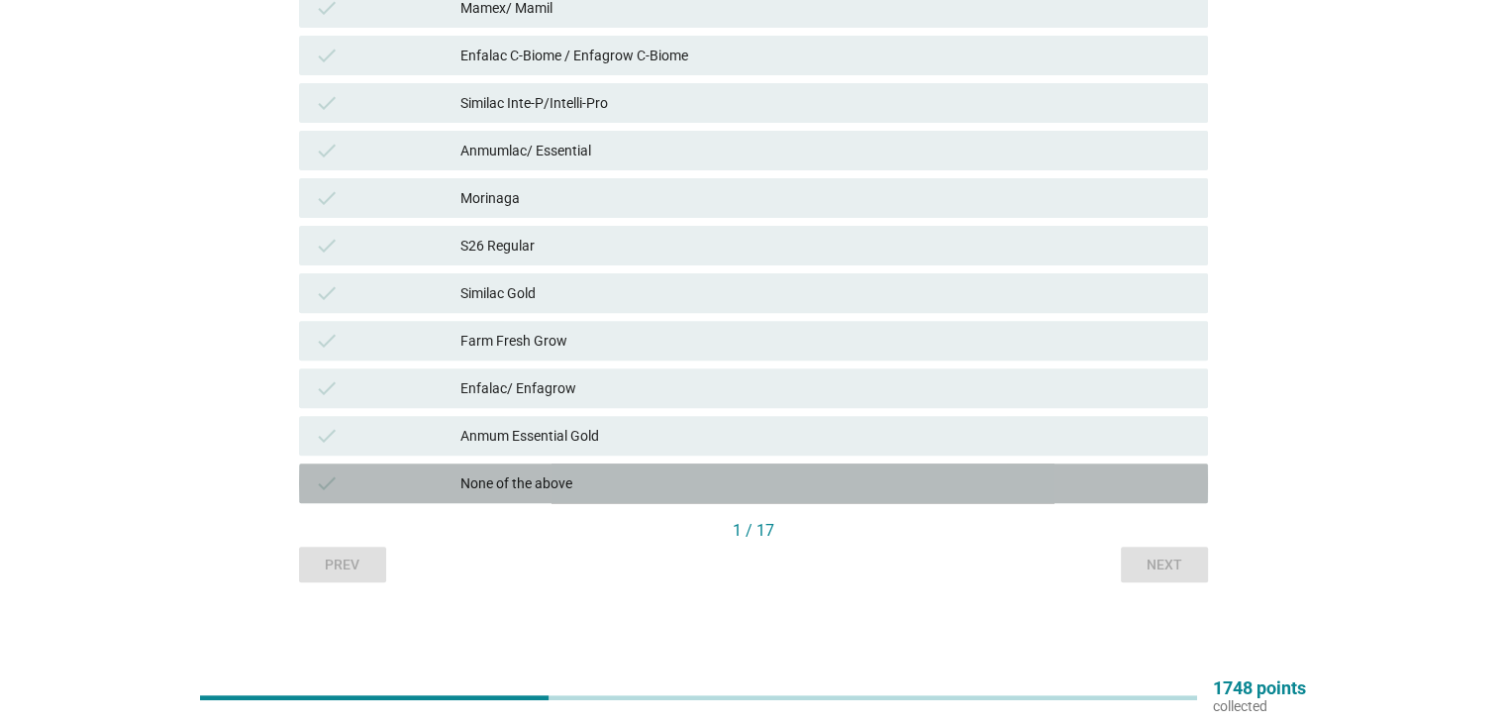
click at [573, 484] on div "None of the above" at bounding box center [825, 483] width 731 height 24
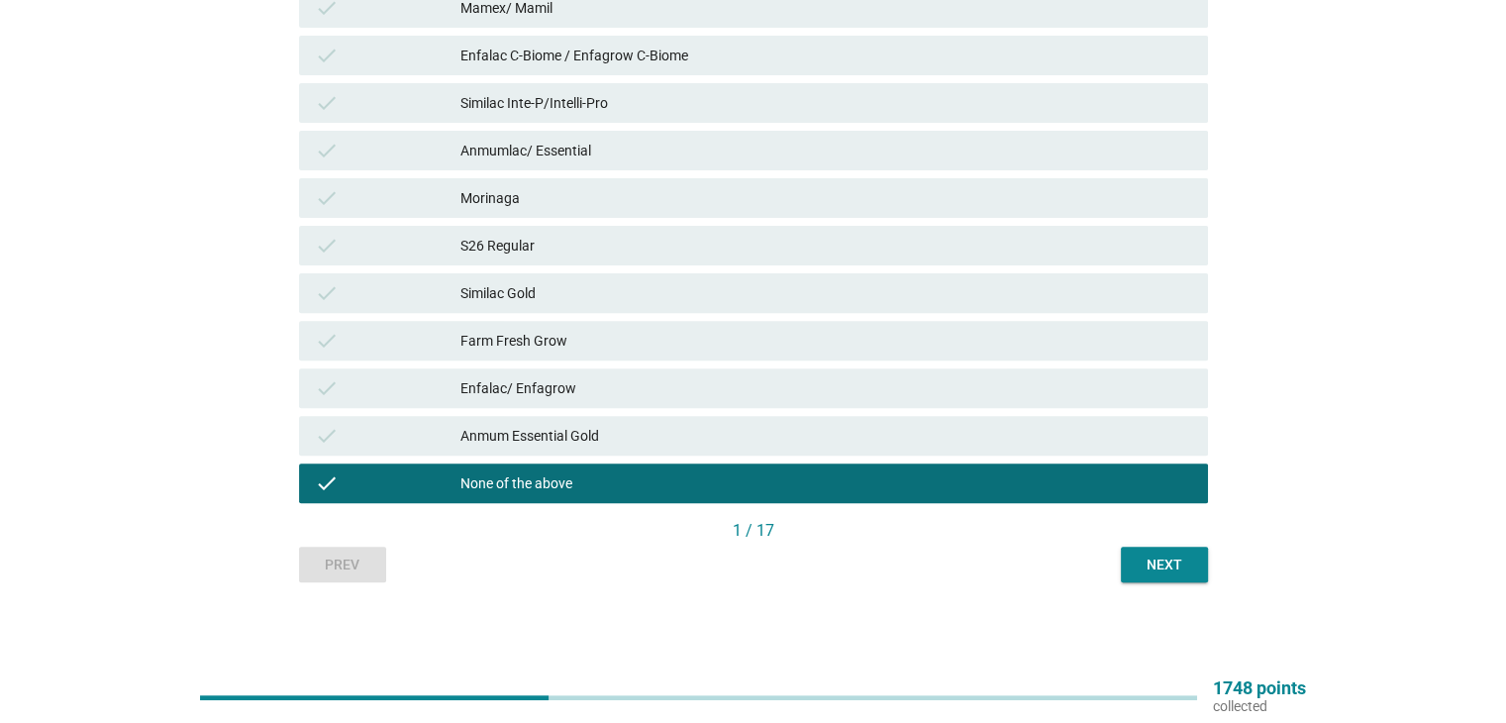
click at [1171, 565] on div "Next" at bounding box center [1163, 564] width 55 height 21
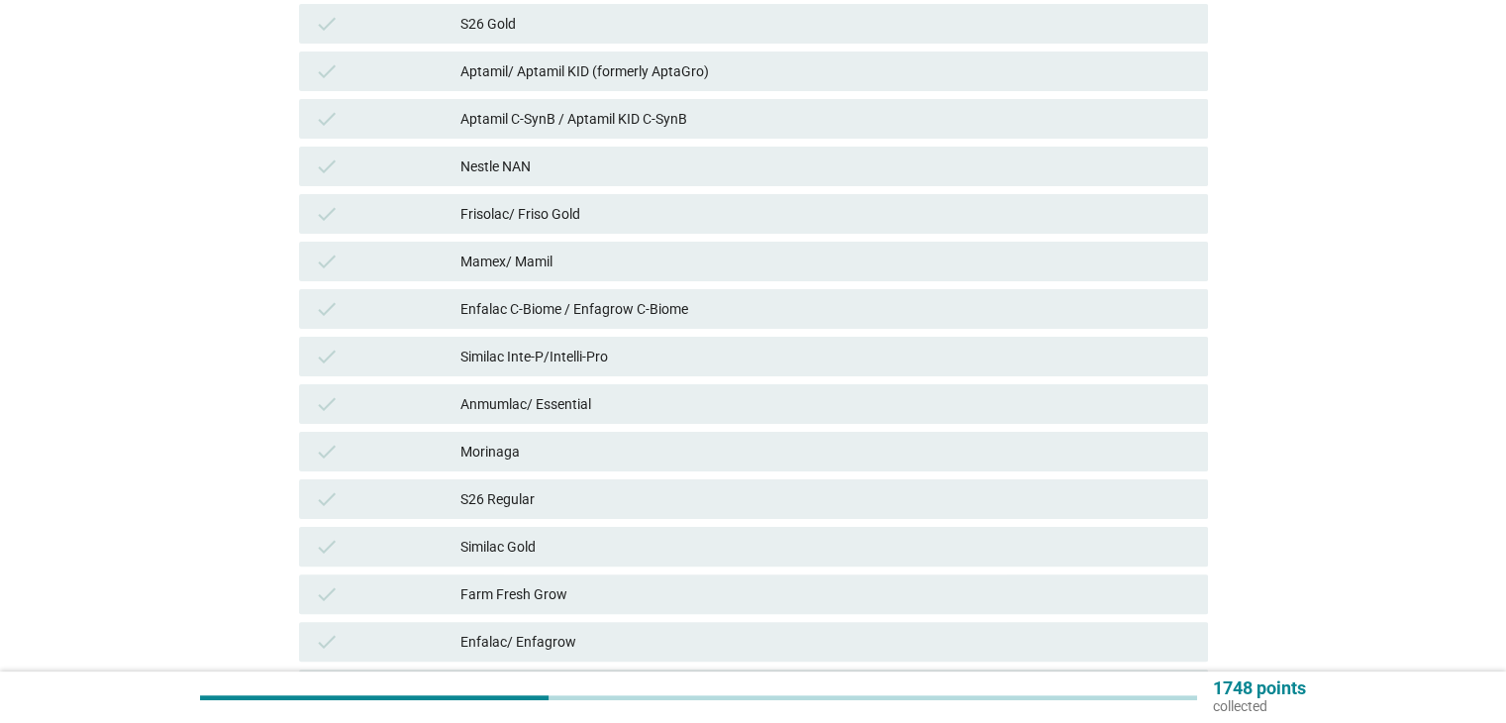
scroll to position [396, 0]
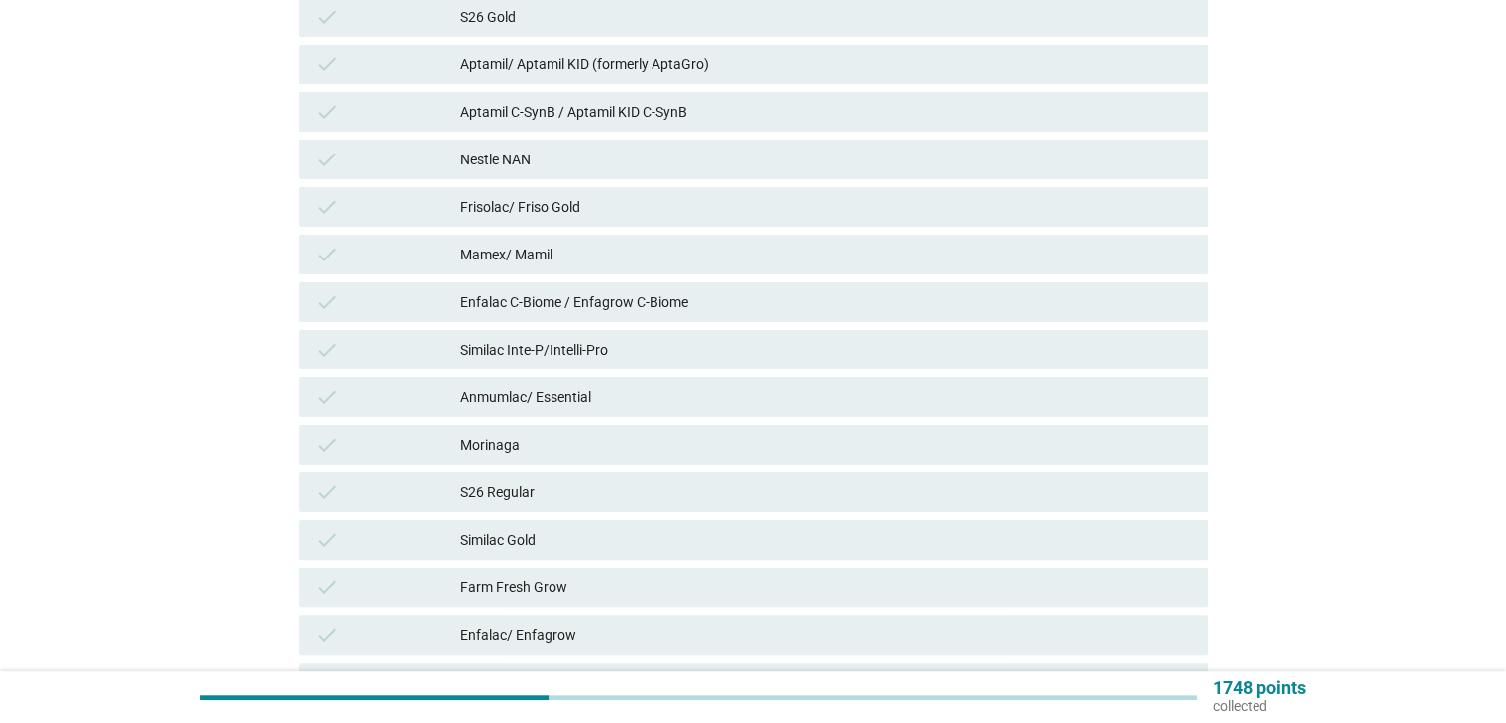
click at [384, 19] on div "check" at bounding box center [388, 17] width 147 height 24
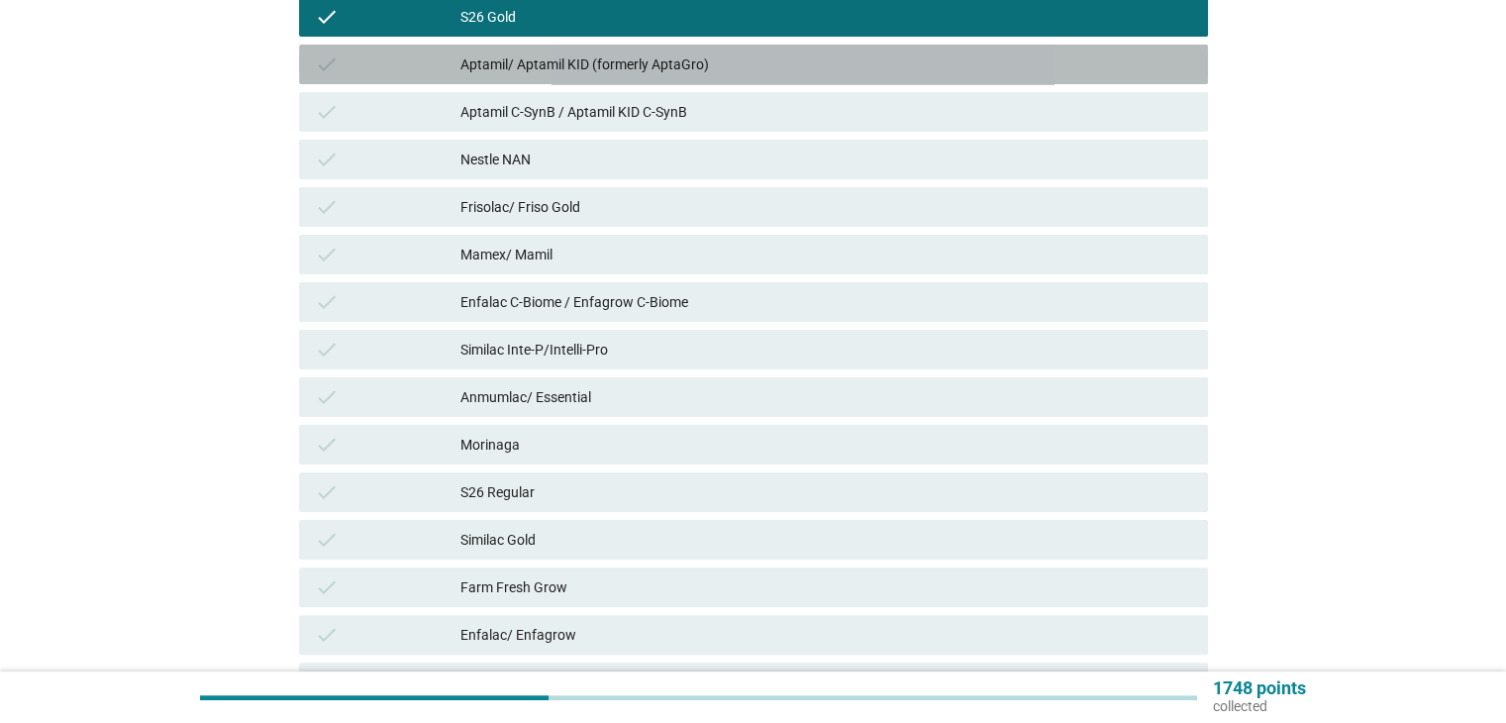
click at [375, 59] on div "check" at bounding box center [388, 64] width 147 height 24
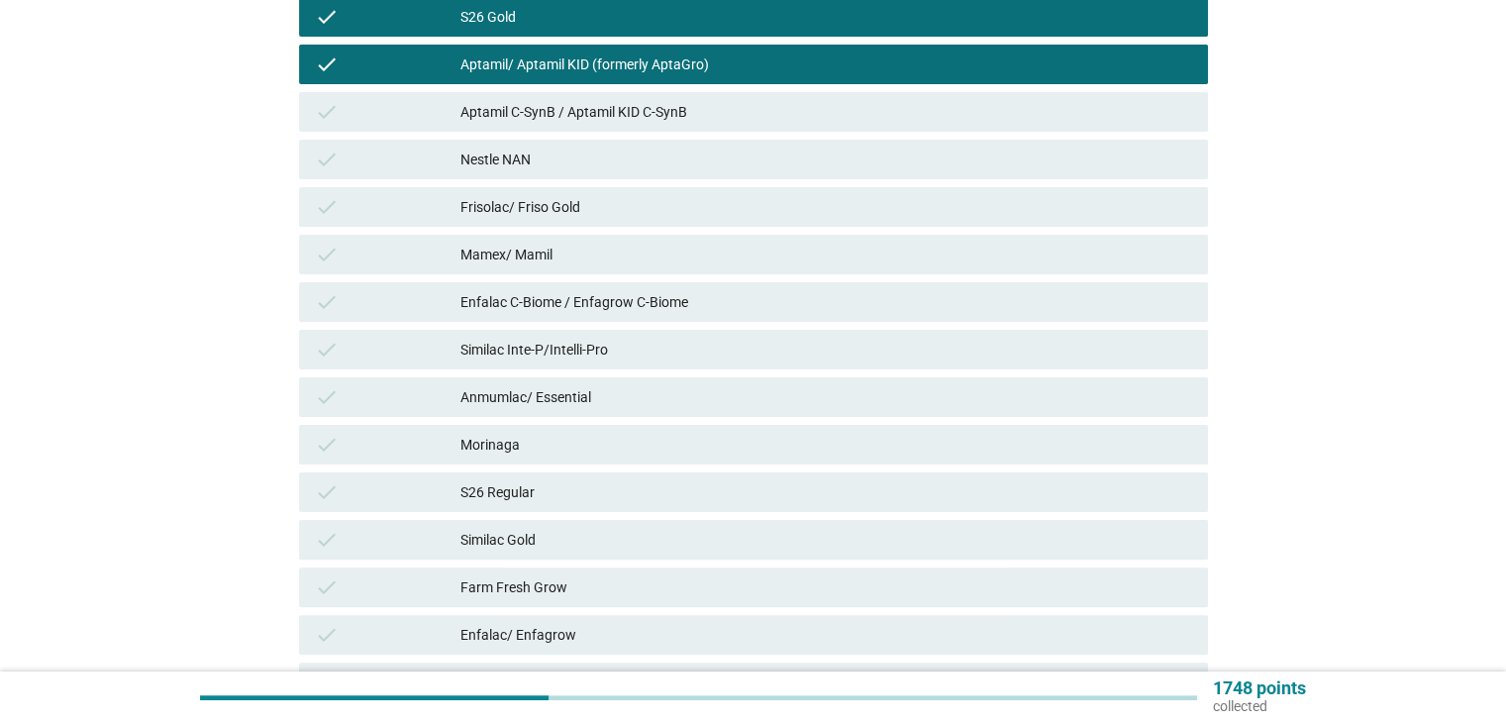
click at [372, 88] on div "check Aptamil C-SynB / Aptamil KID C-SynB" at bounding box center [753, 112] width 917 height 48
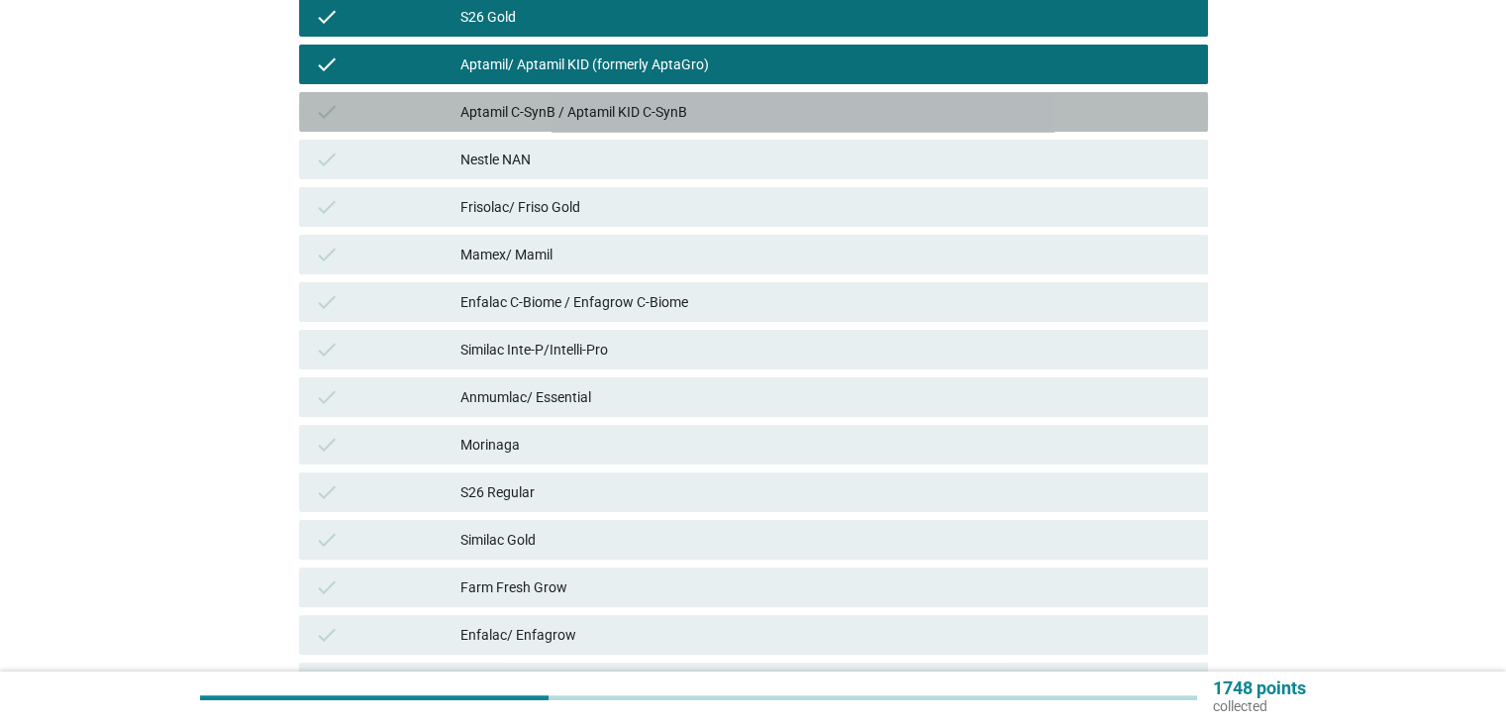
click at [368, 100] on div "check" at bounding box center [388, 112] width 147 height 24
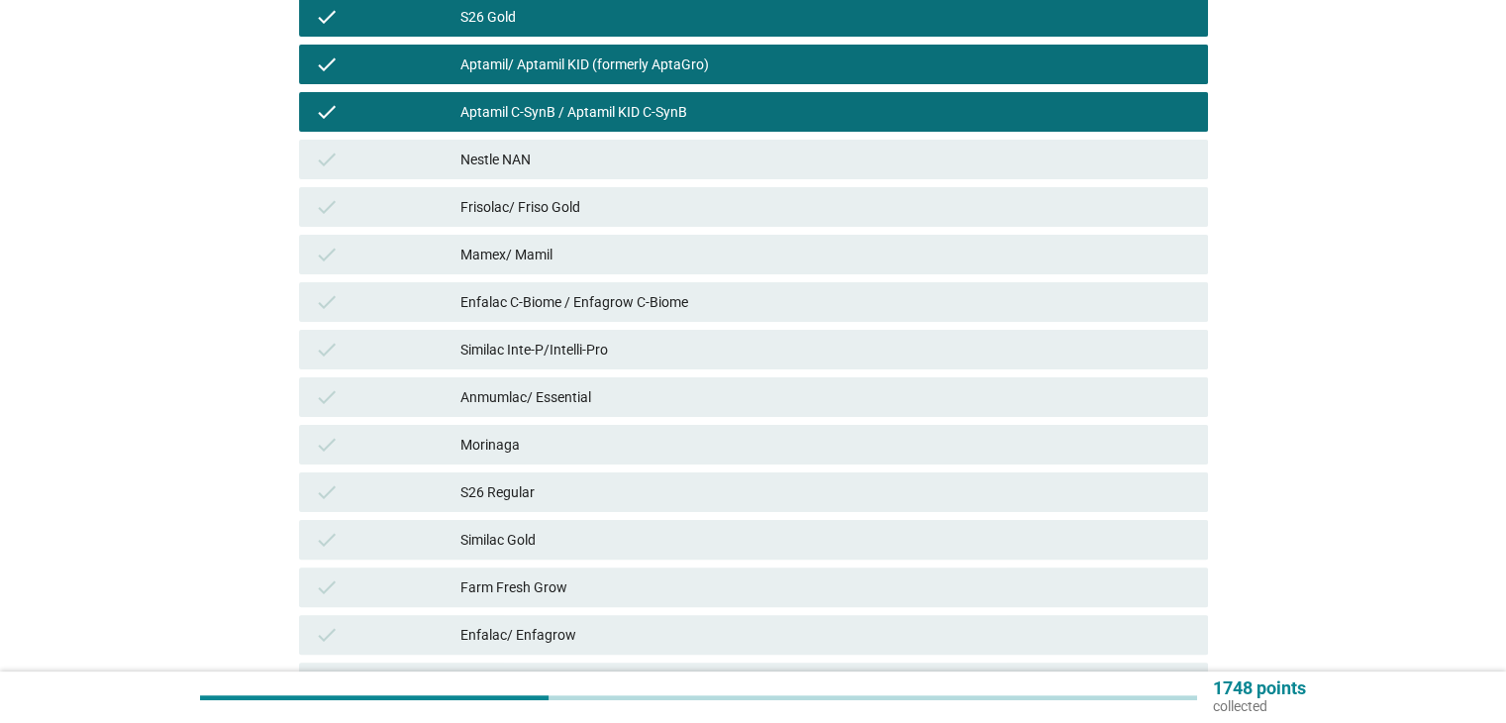
click at [367, 199] on div "check" at bounding box center [388, 207] width 147 height 24
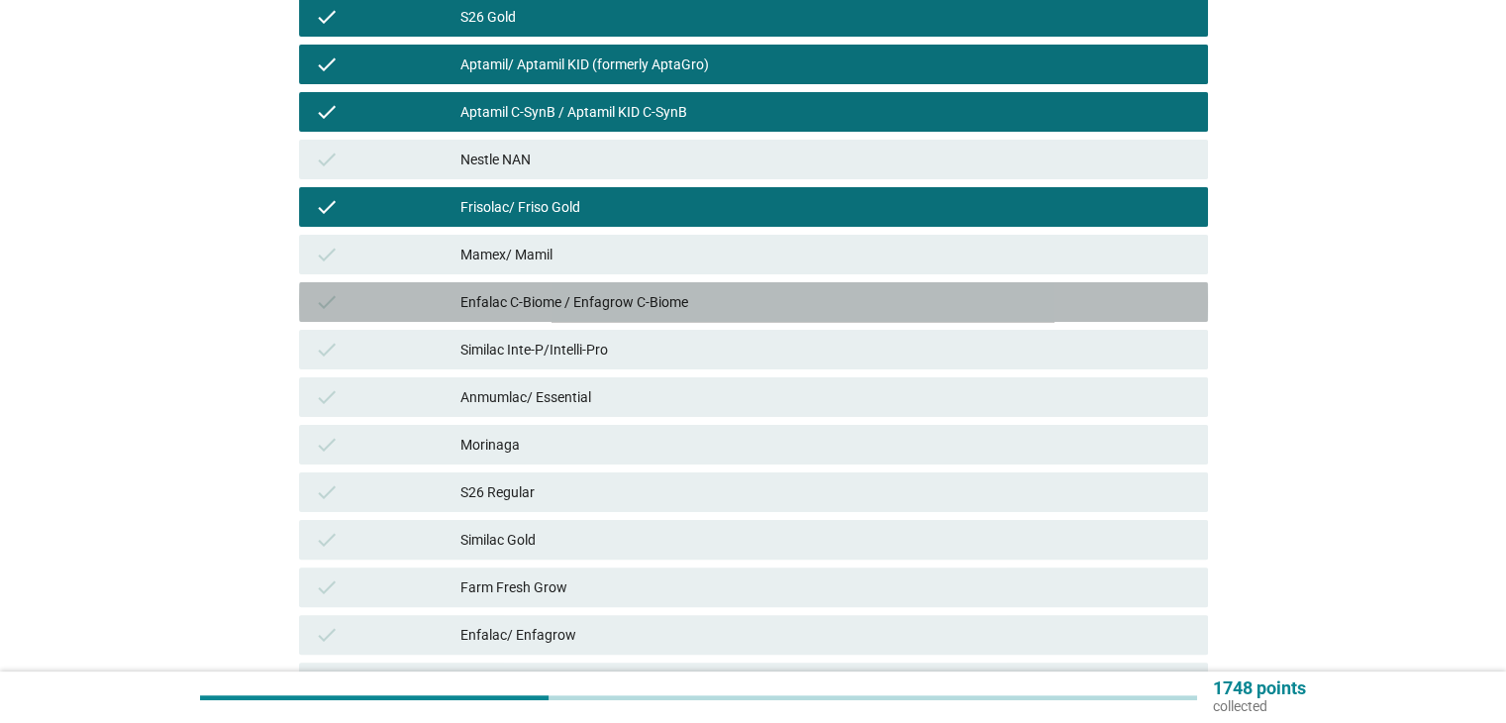
click at [374, 300] on div "check" at bounding box center [388, 302] width 147 height 24
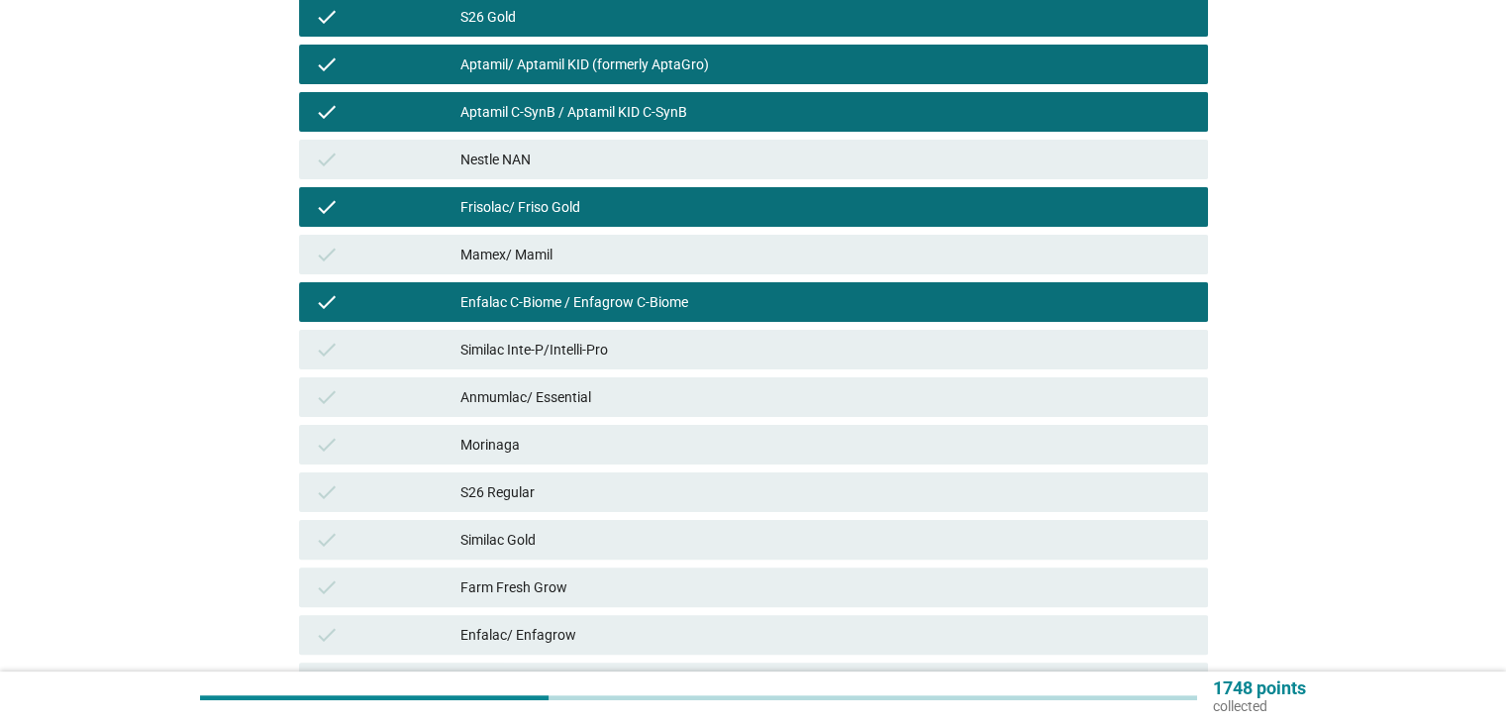
click at [394, 346] on div "check" at bounding box center [388, 350] width 147 height 24
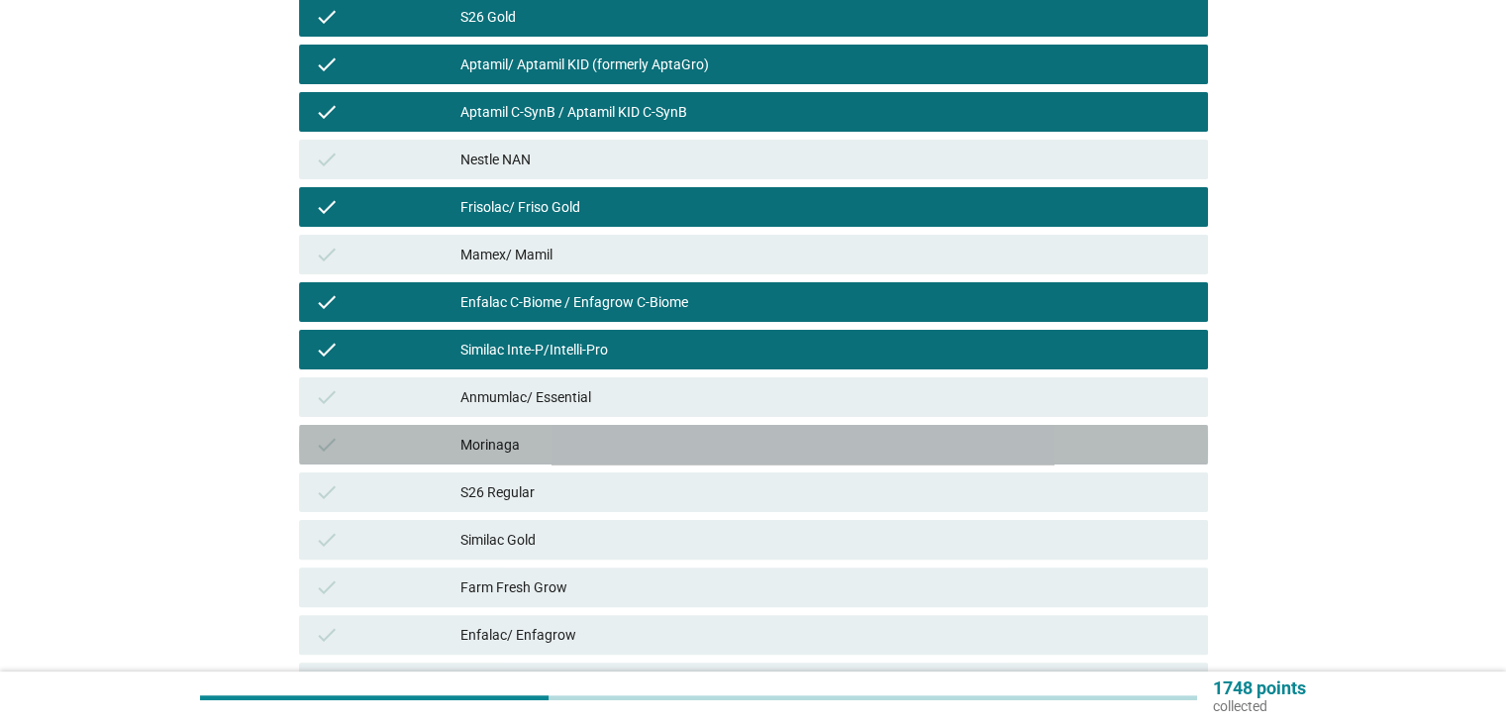
click at [410, 452] on div "check" at bounding box center [388, 445] width 147 height 24
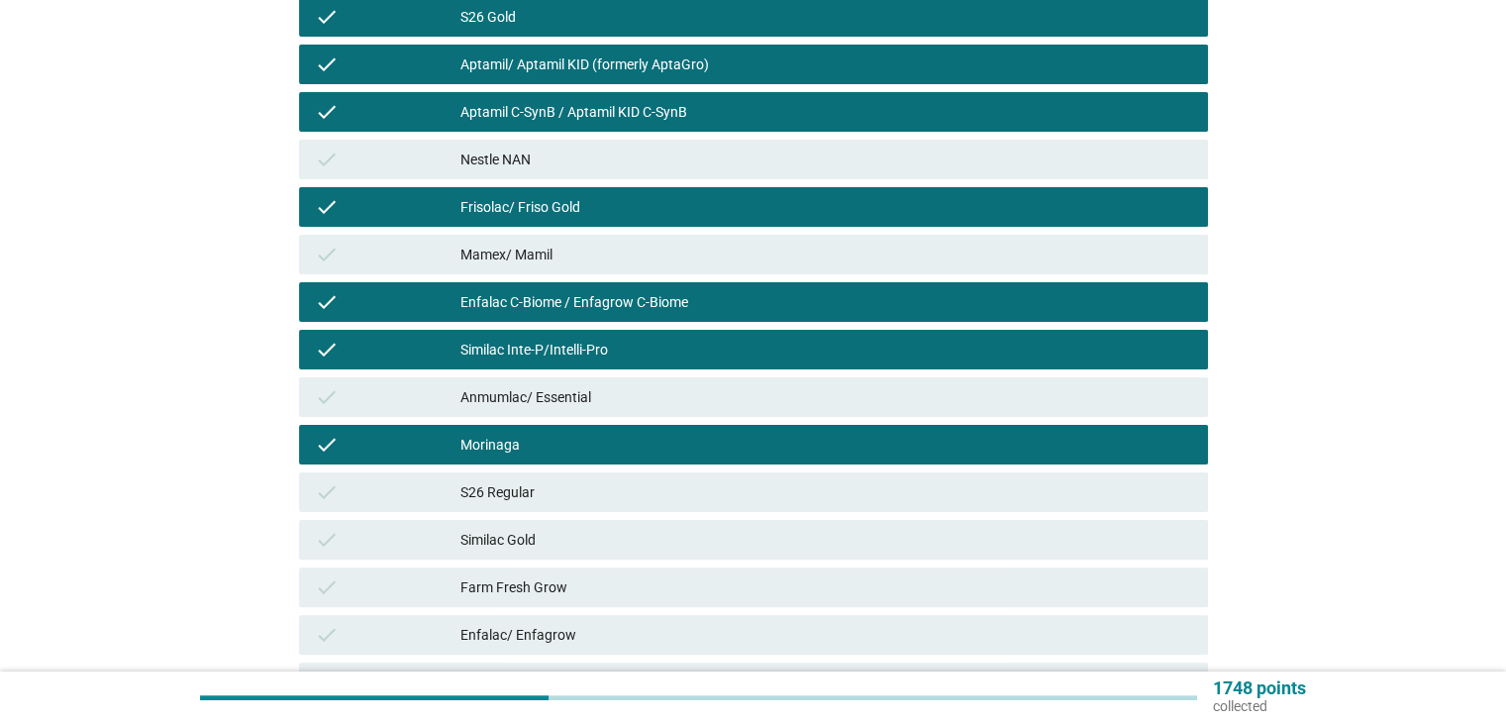
click at [408, 534] on div "check" at bounding box center [388, 540] width 147 height 24
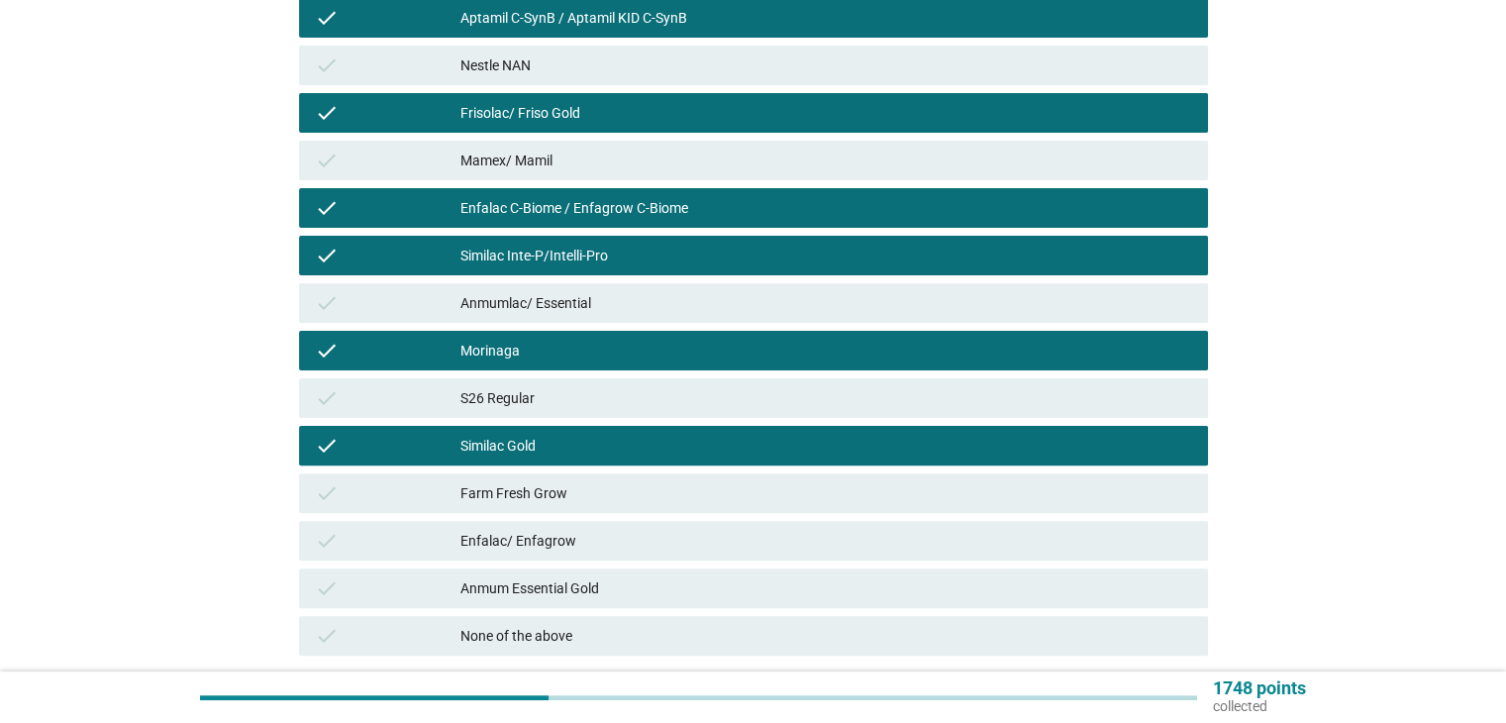
scroll to position [528, 0]
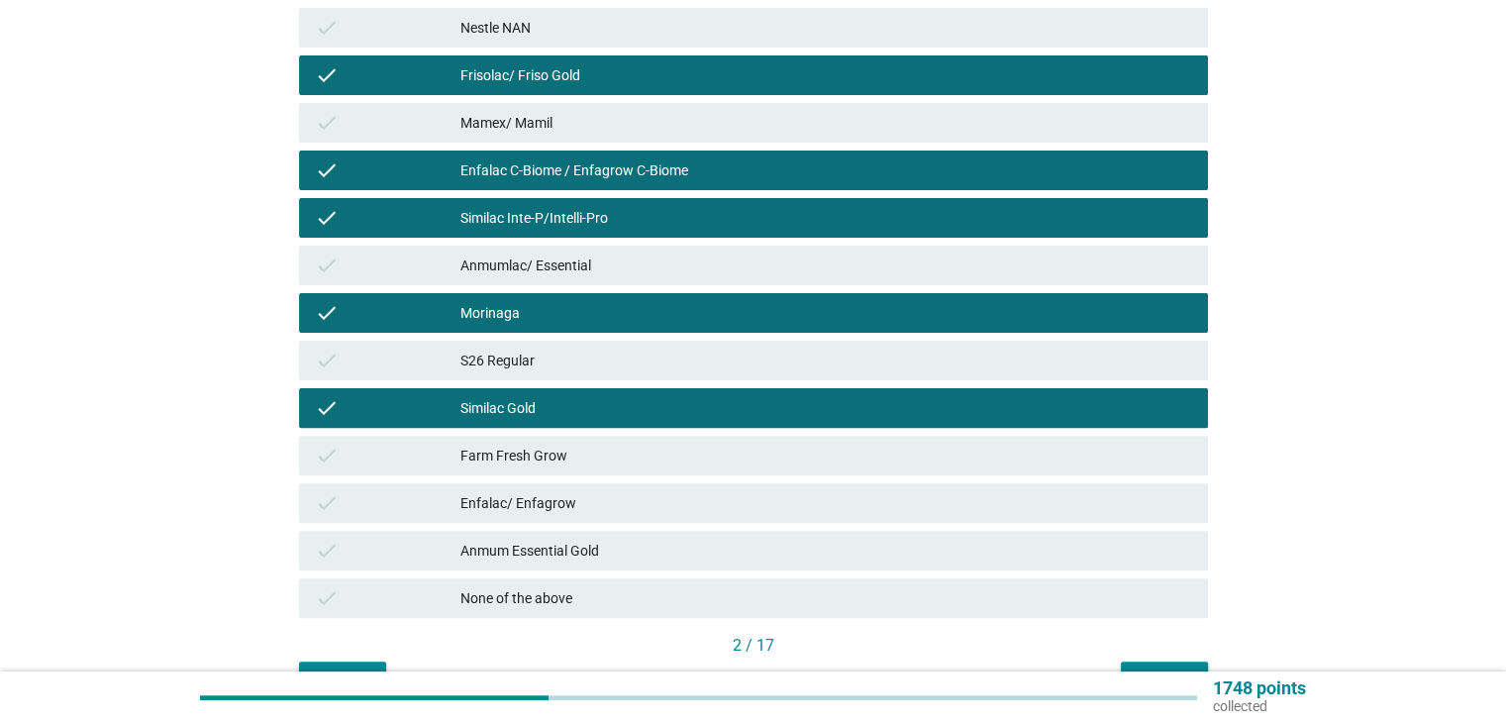
click at [597, 496] on div "Enfalac/ Enfagrow" at bounding box center [825, 503] width 731 height 24
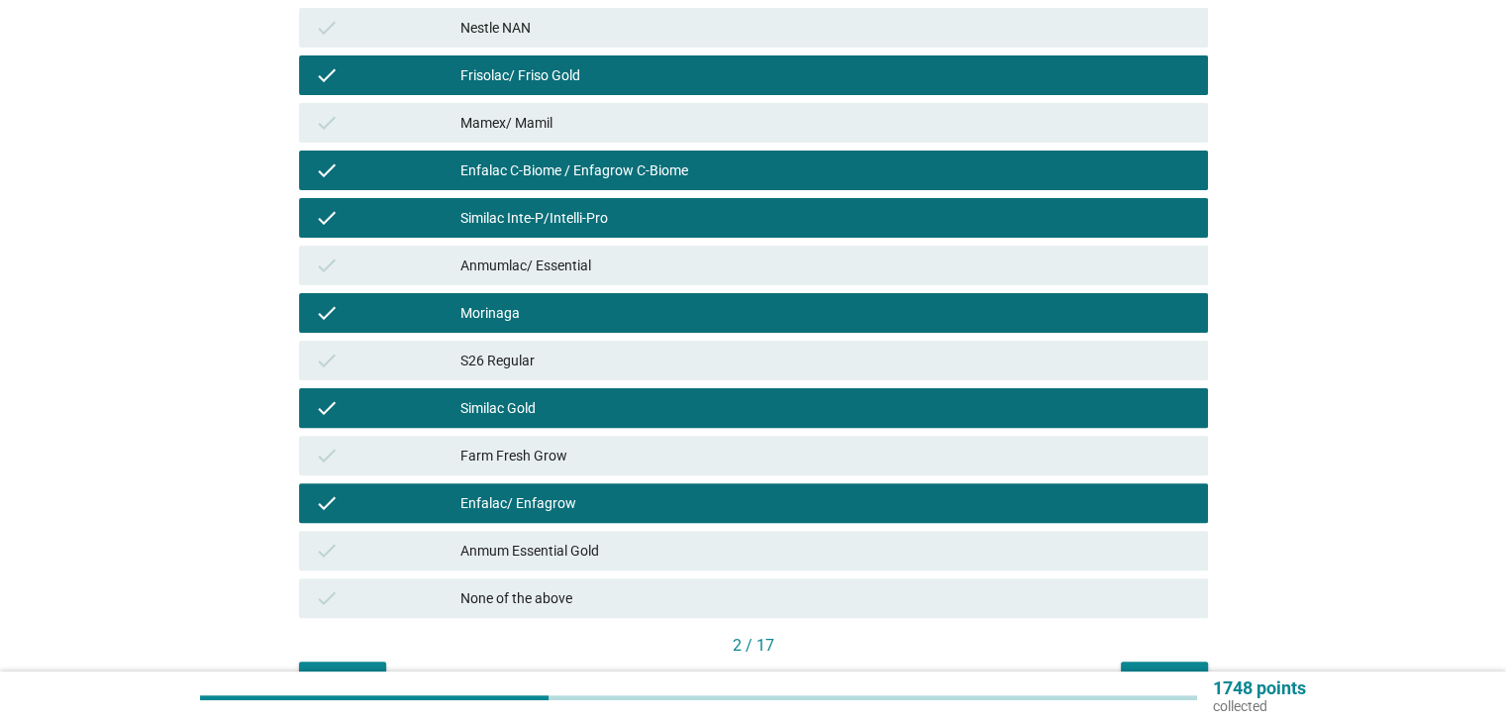
scroll to position [642, 0]
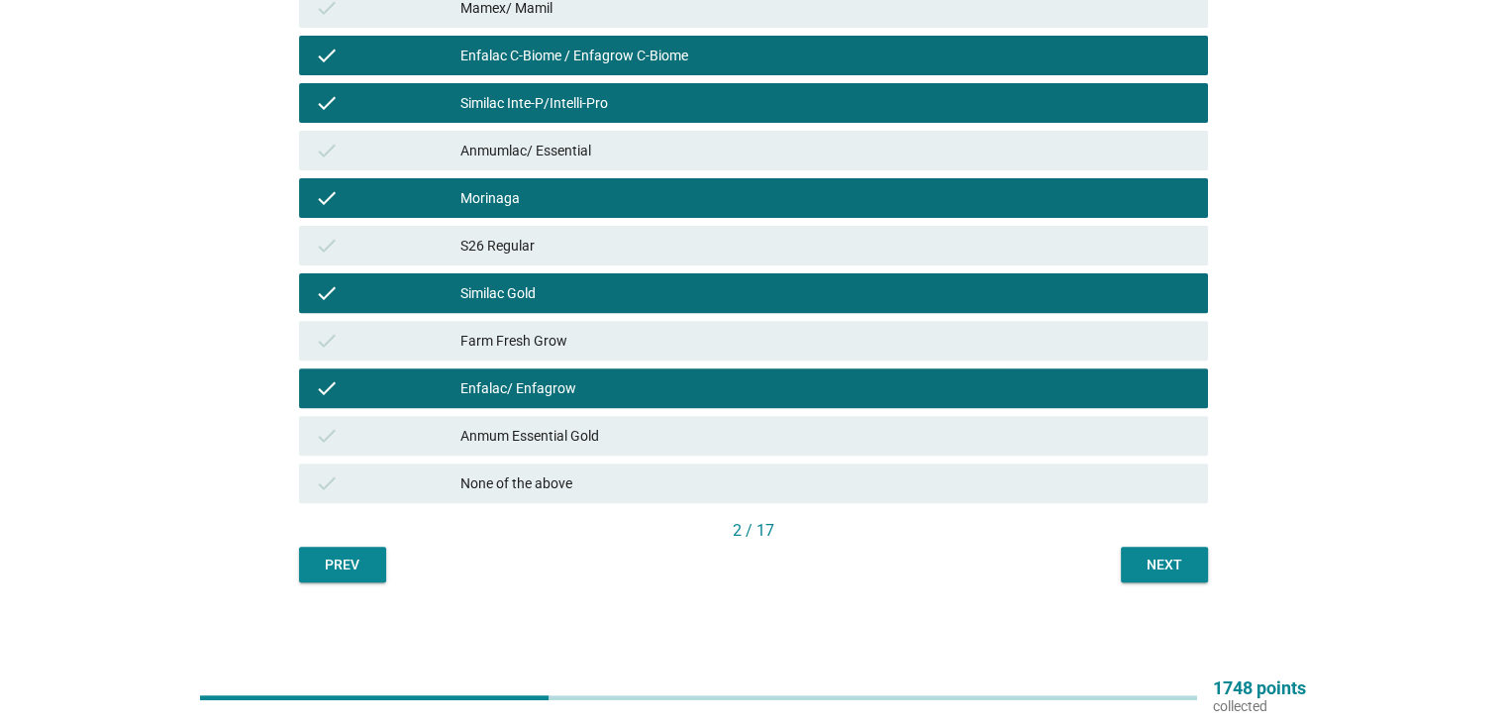
click at [1155, 571] on div "Next" at bounding box center [1163, 564] width 55 height 21
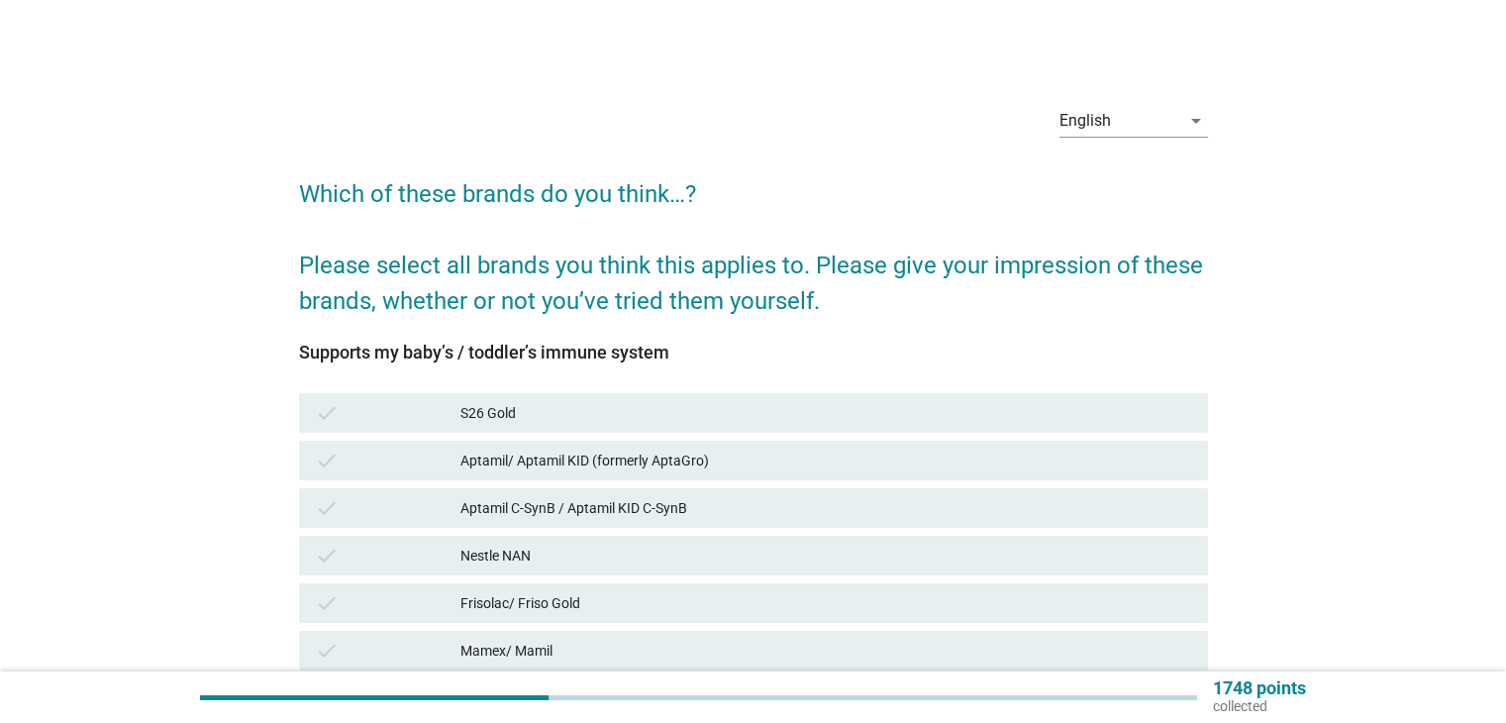
scroll to position [132, 0]
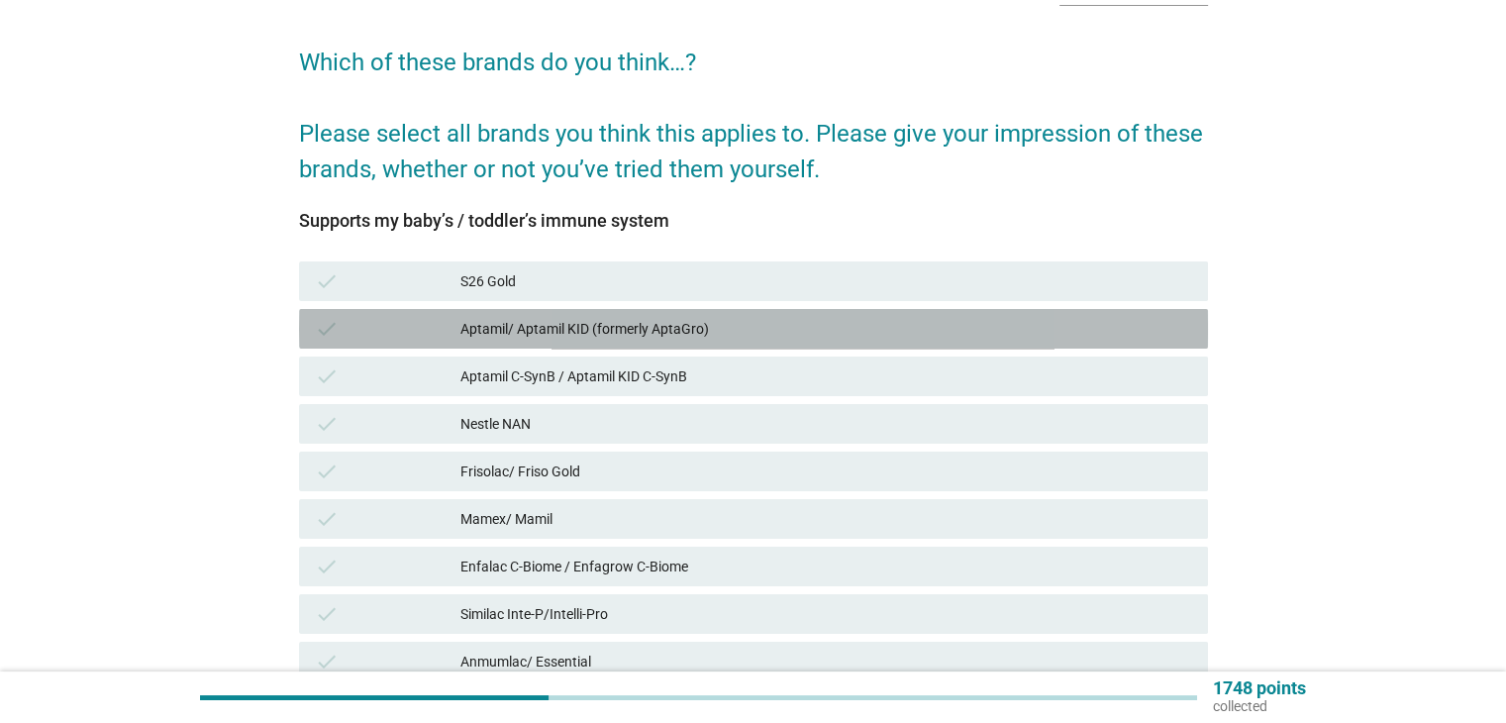
click at [638, 328] on div "Aptamil/ Aptamil KID (formerly AptaGro)" at bounding box center [825, 329] width 731 height 24
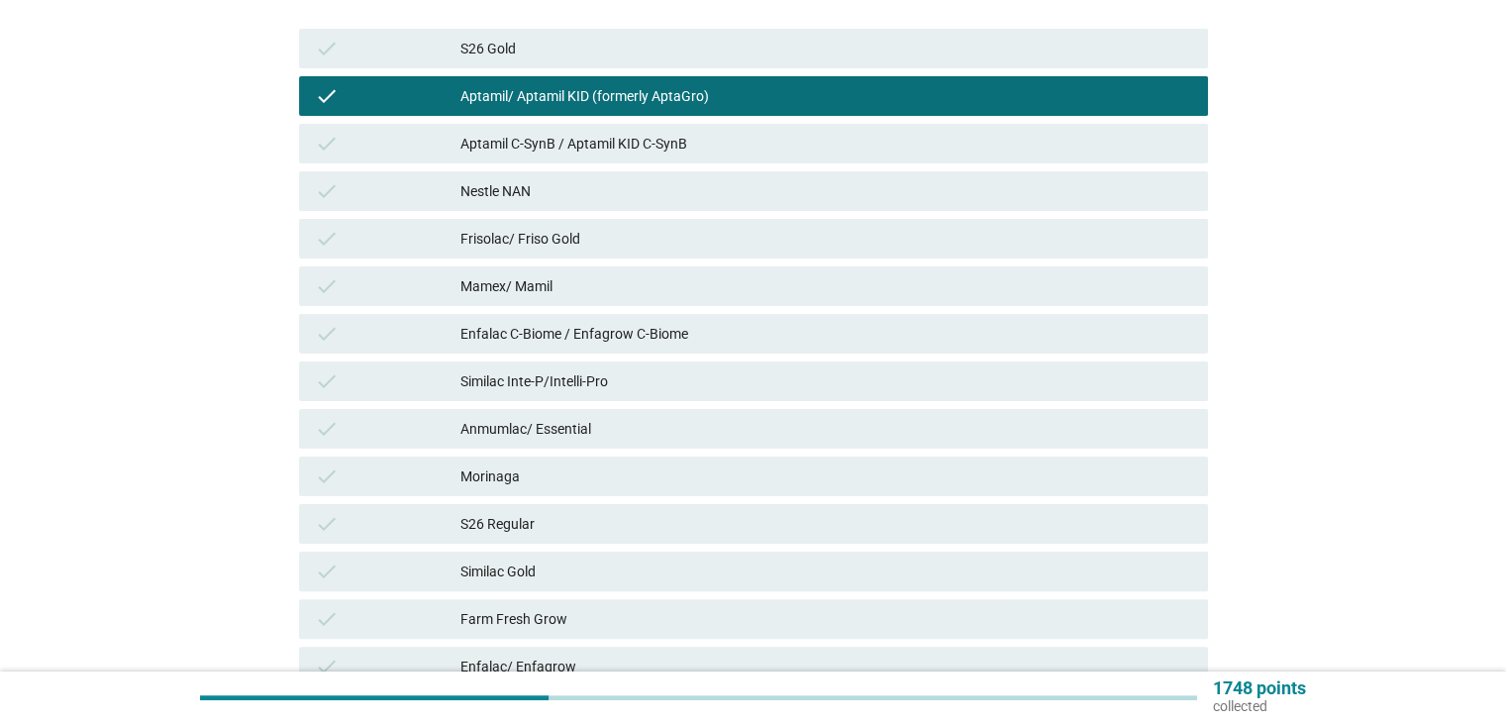
scroll to position [396, 0]
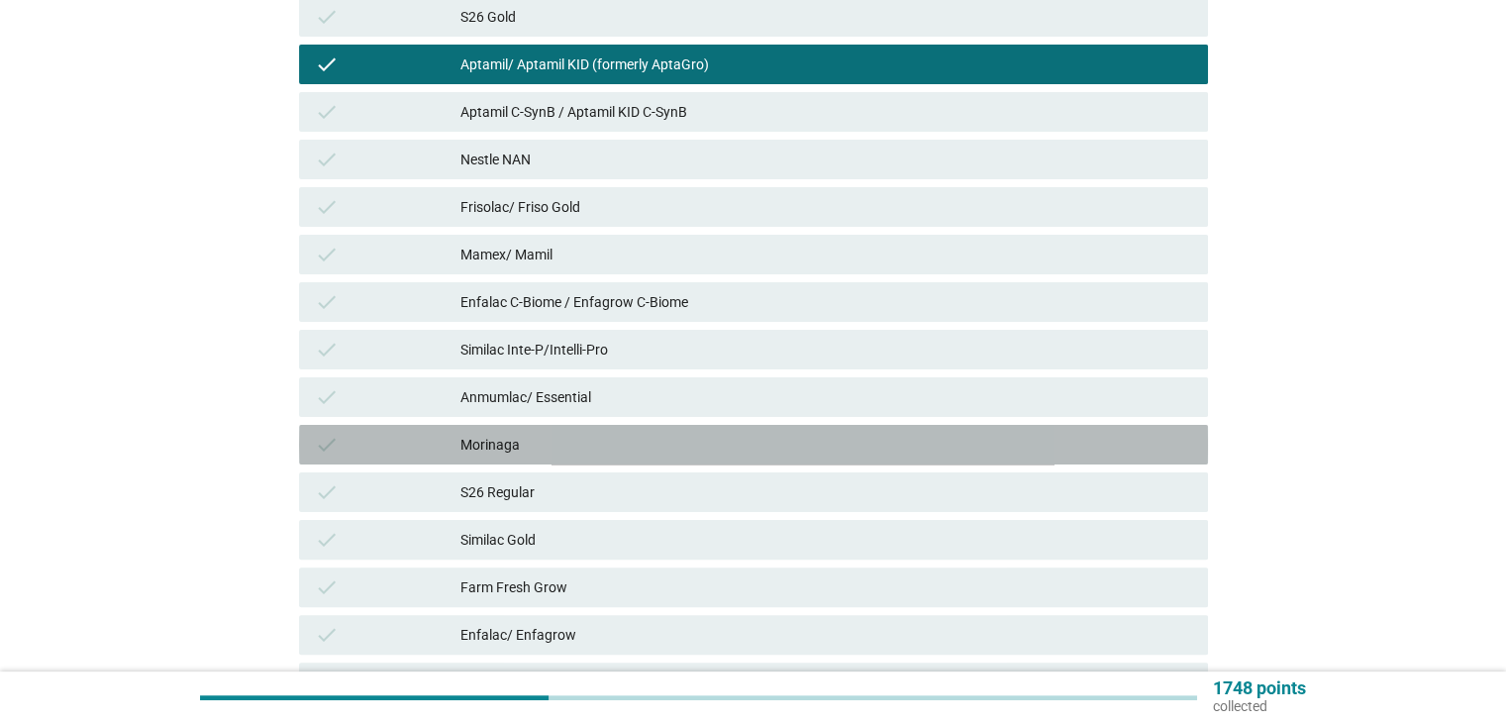
click at [587, 444] on div "Morinaga" at bounding box center [825, 445] width 731 height 24
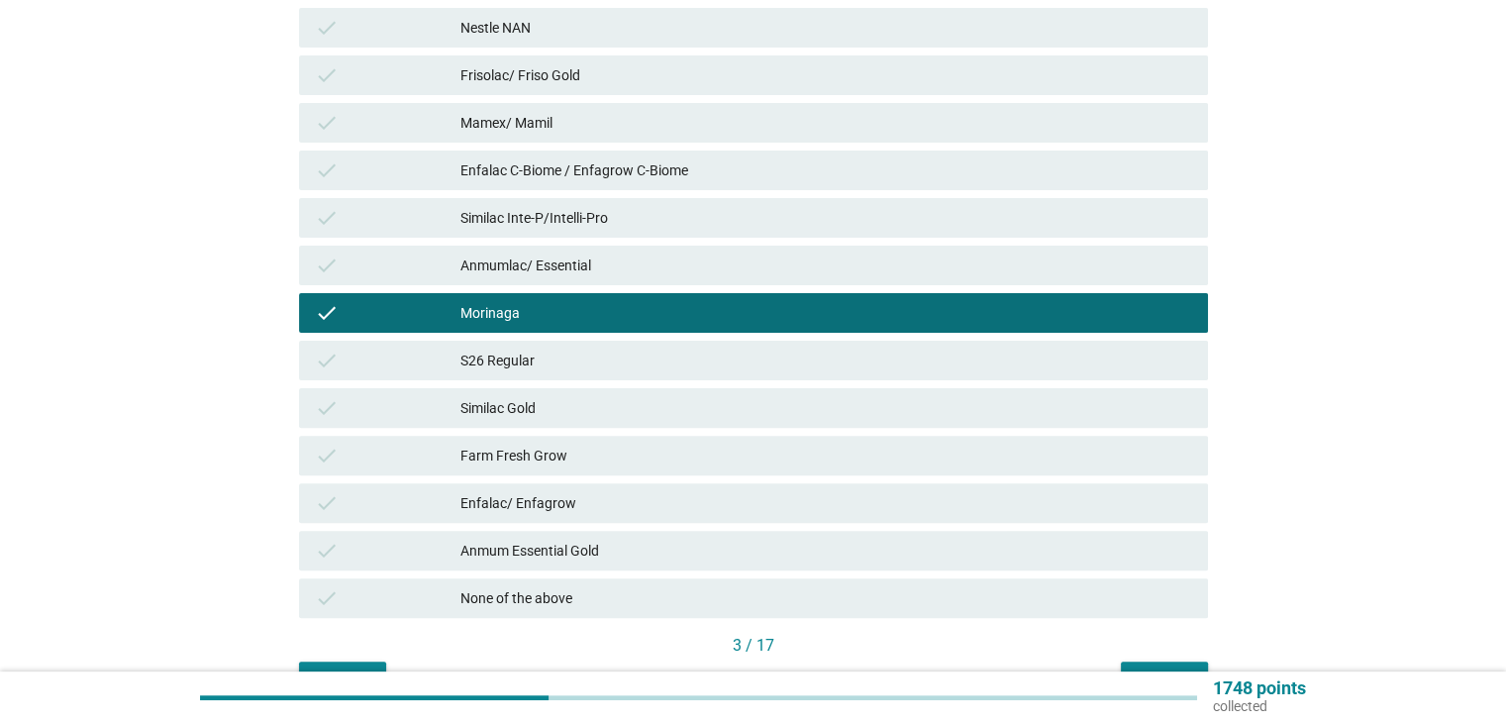
scroll to position [642, 0]
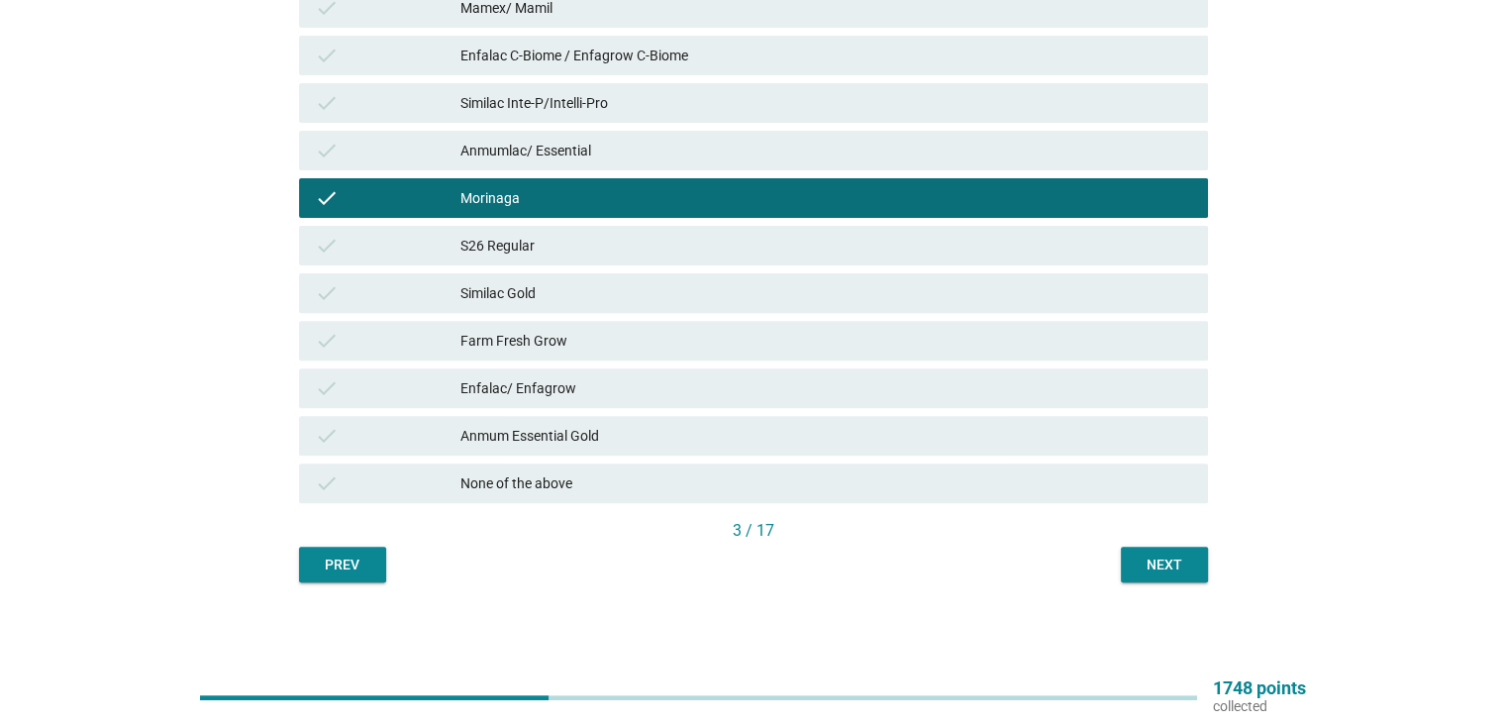
click at [1142, 546] on button "Next" at bounding box center [1164, 564] width 87 height 36
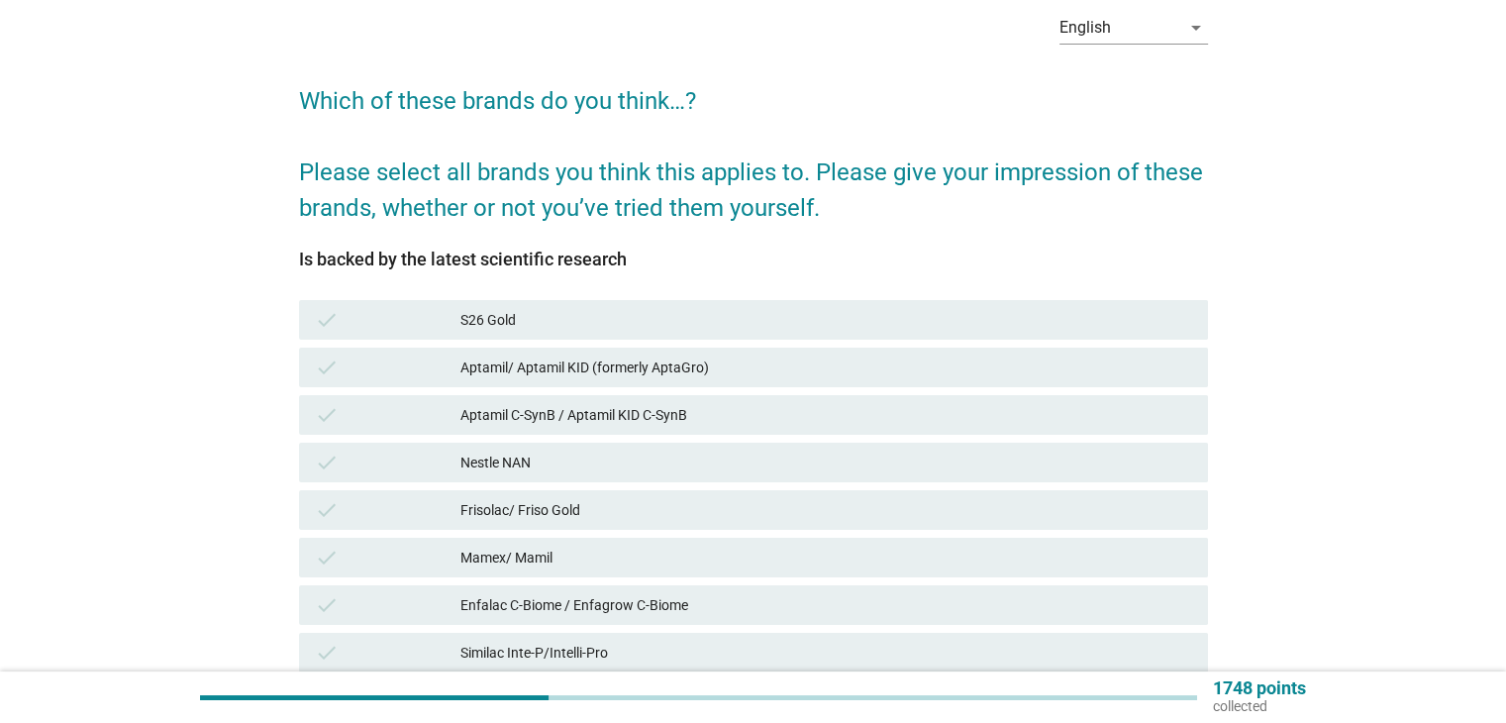
scroll to position [132, 0]
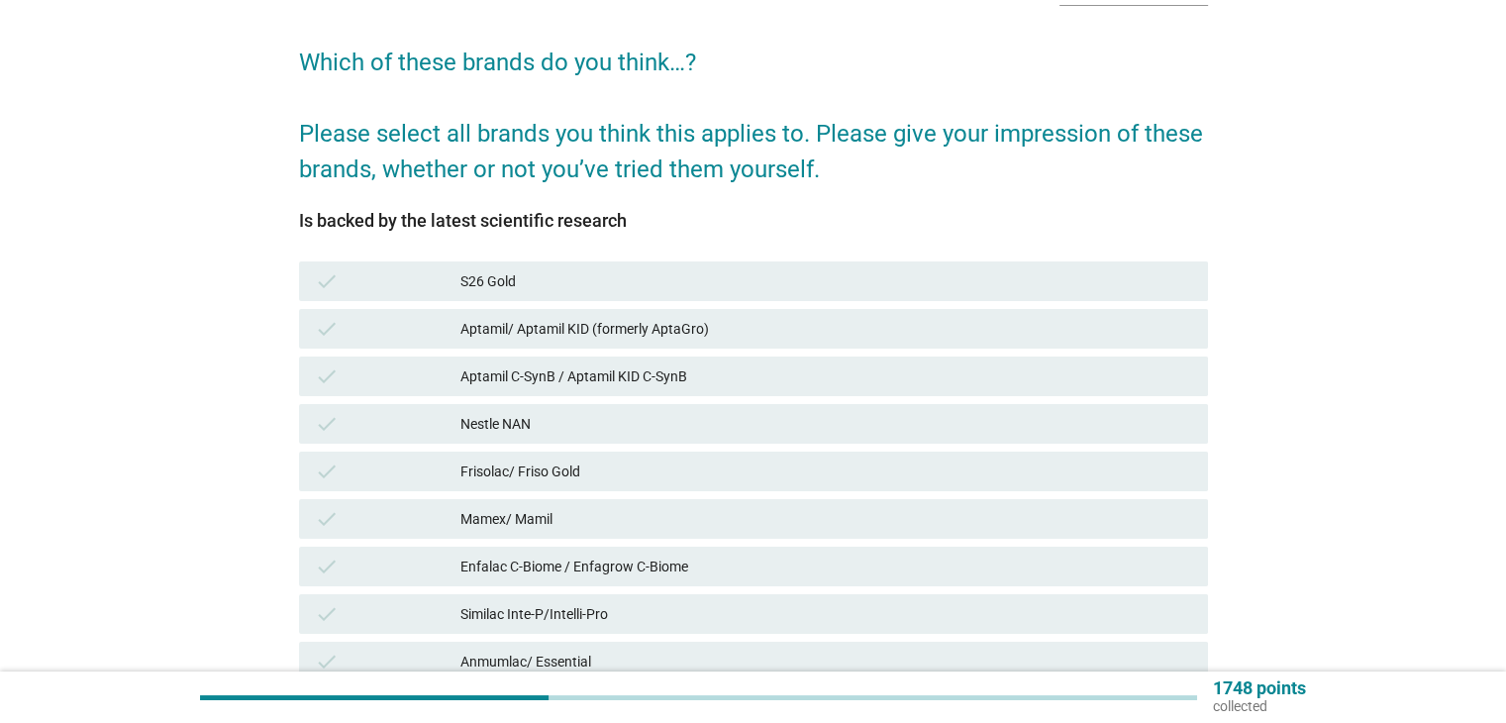
click at [602, 377] on div "Aptamil C-SynB / Aptamil KID C-SynB" at bounding box center [825, 376] width 731 height 24
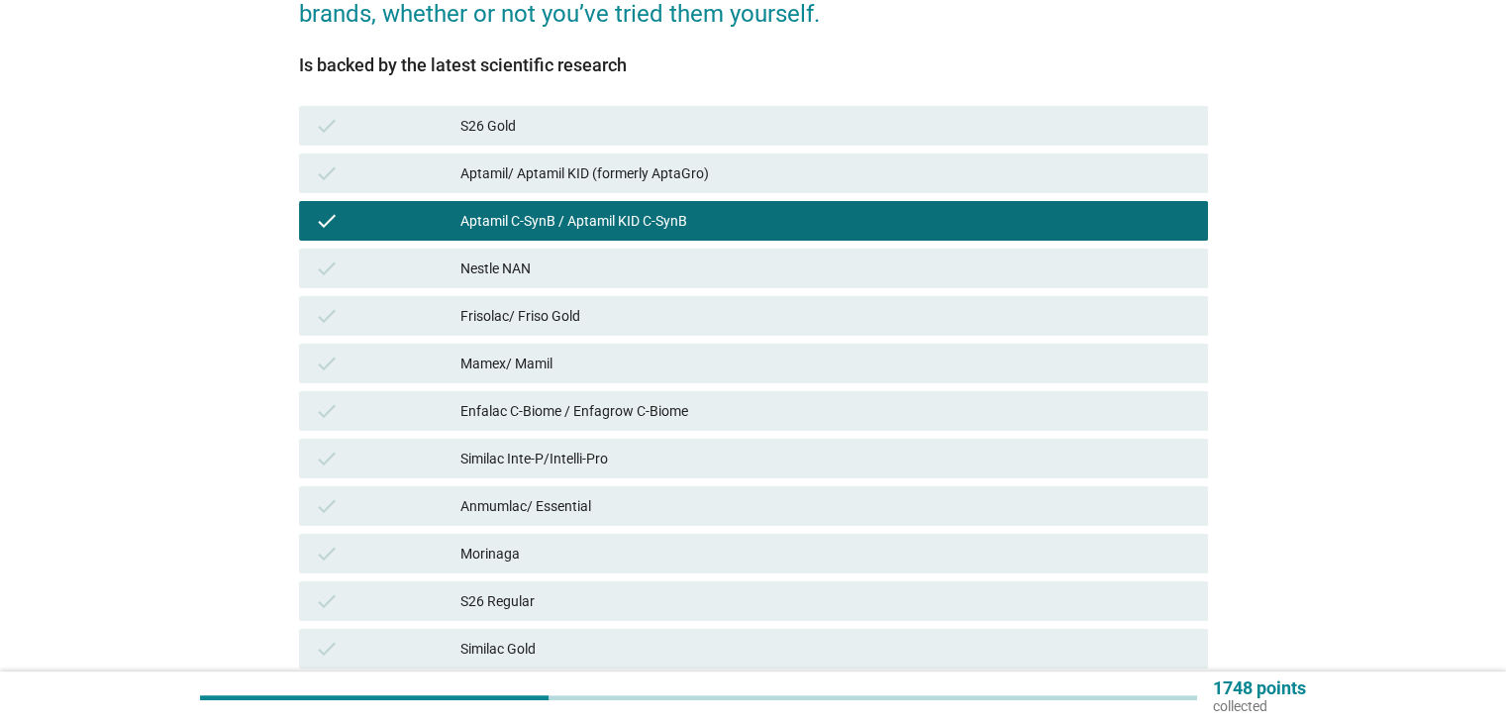
scroll to position [642, 0]
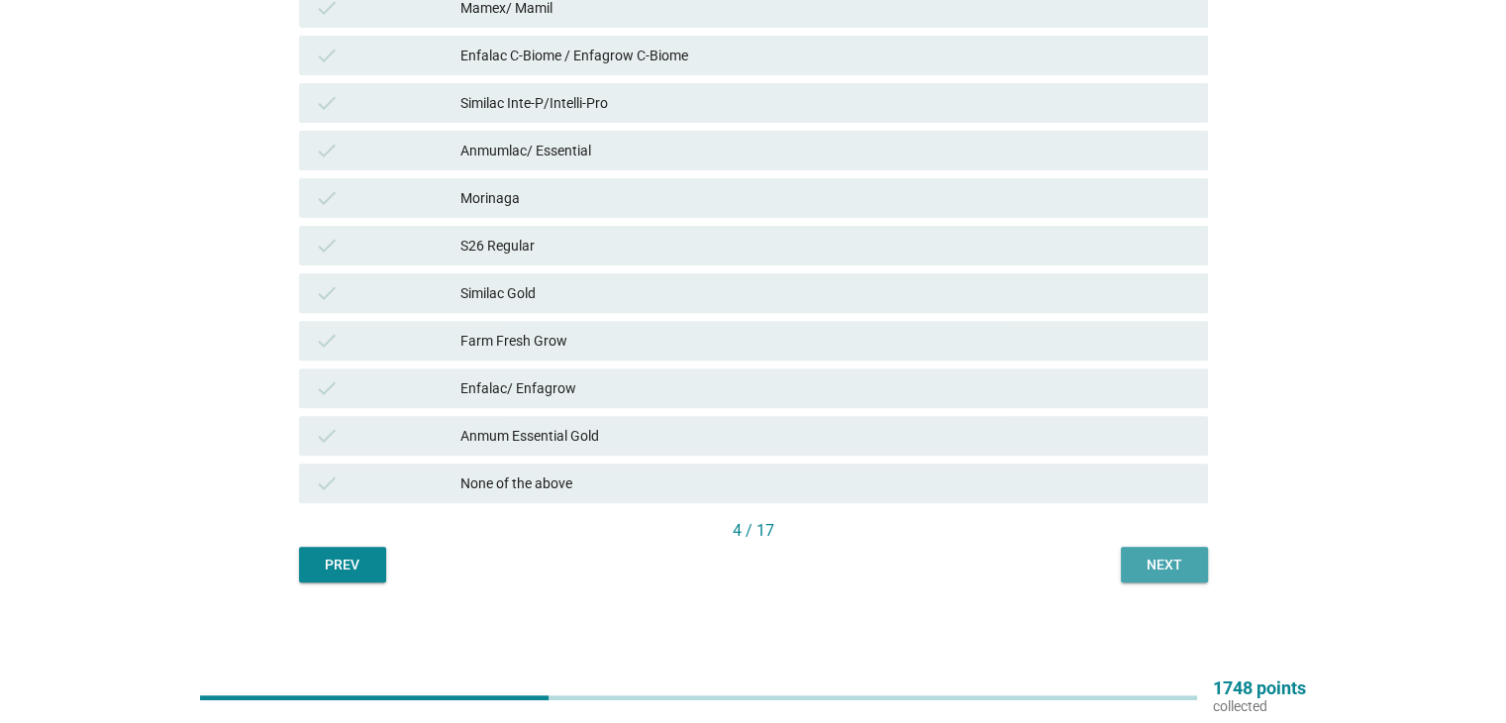
click at [1127, 563] on button "Next" at bounding box center [1164, 564] width 87 height 36
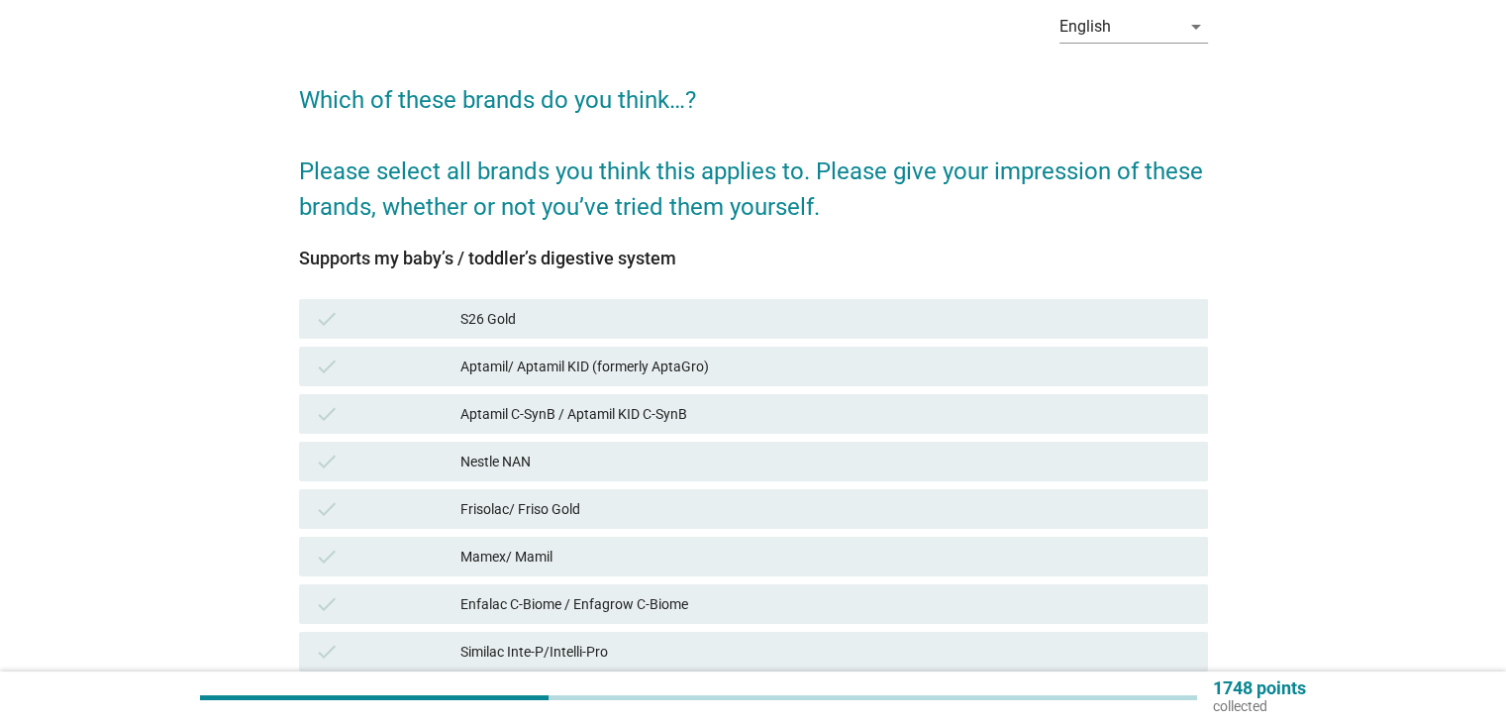
scroll to position [132, 0]
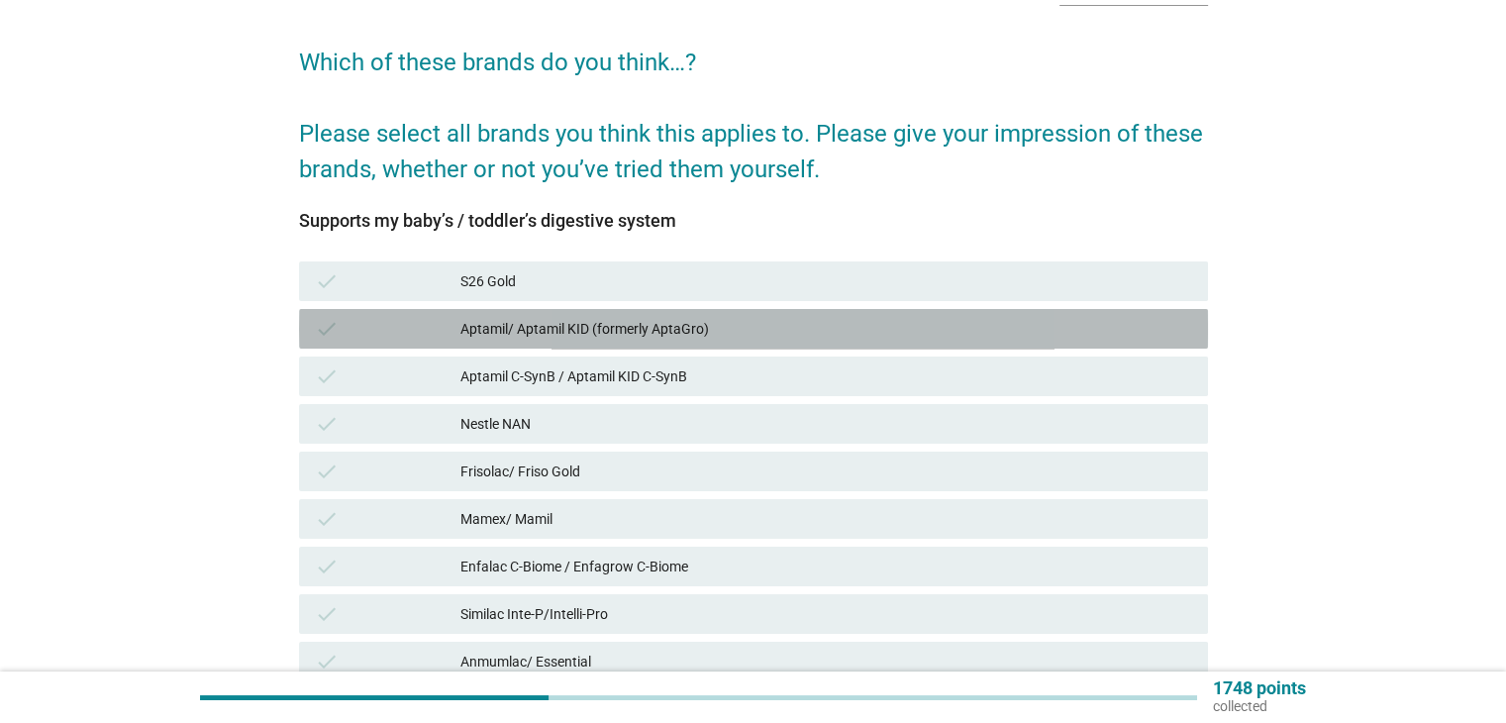
click at [540, 324] on div "Aptamil/ Aptamil KID (formerly AptaGro)" at bounding box center [825, 329] width 731 height 24
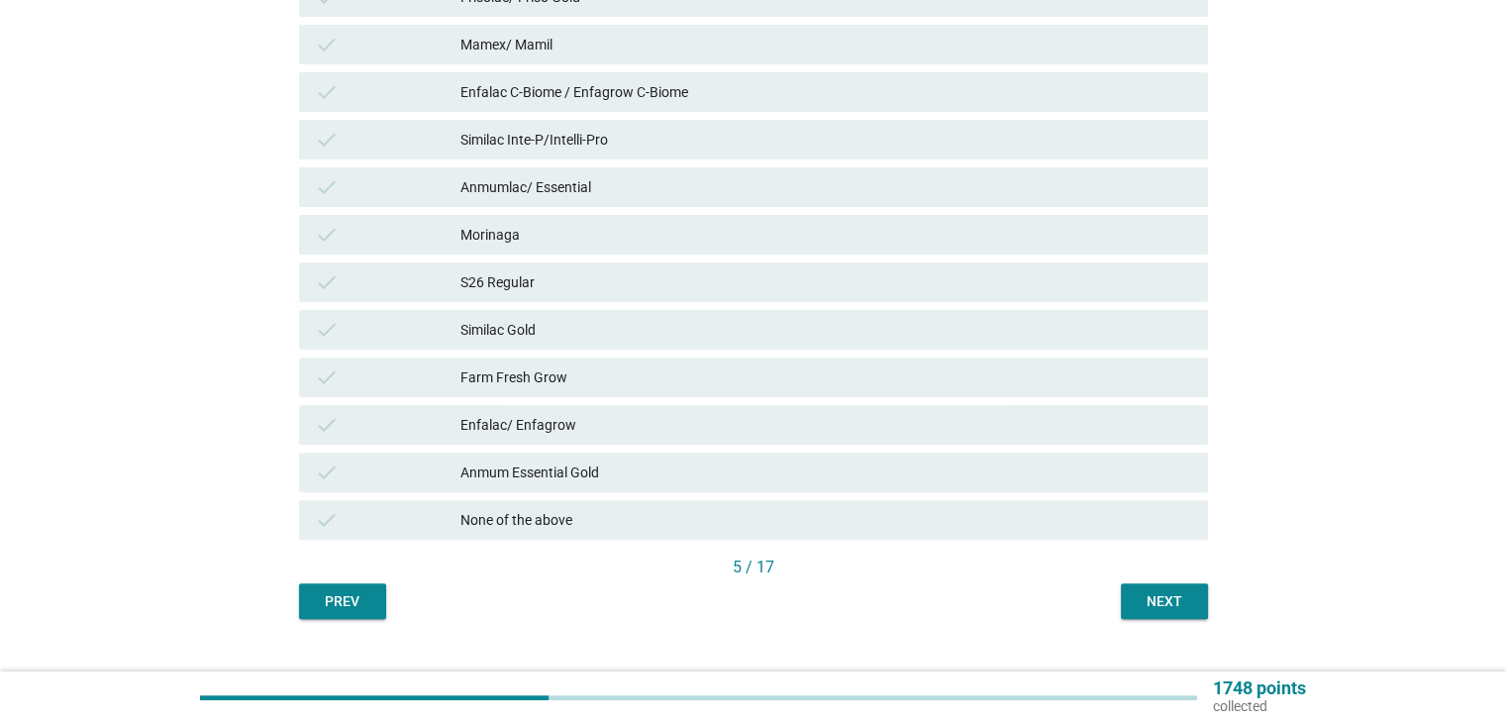
scroll to position [642, 0]
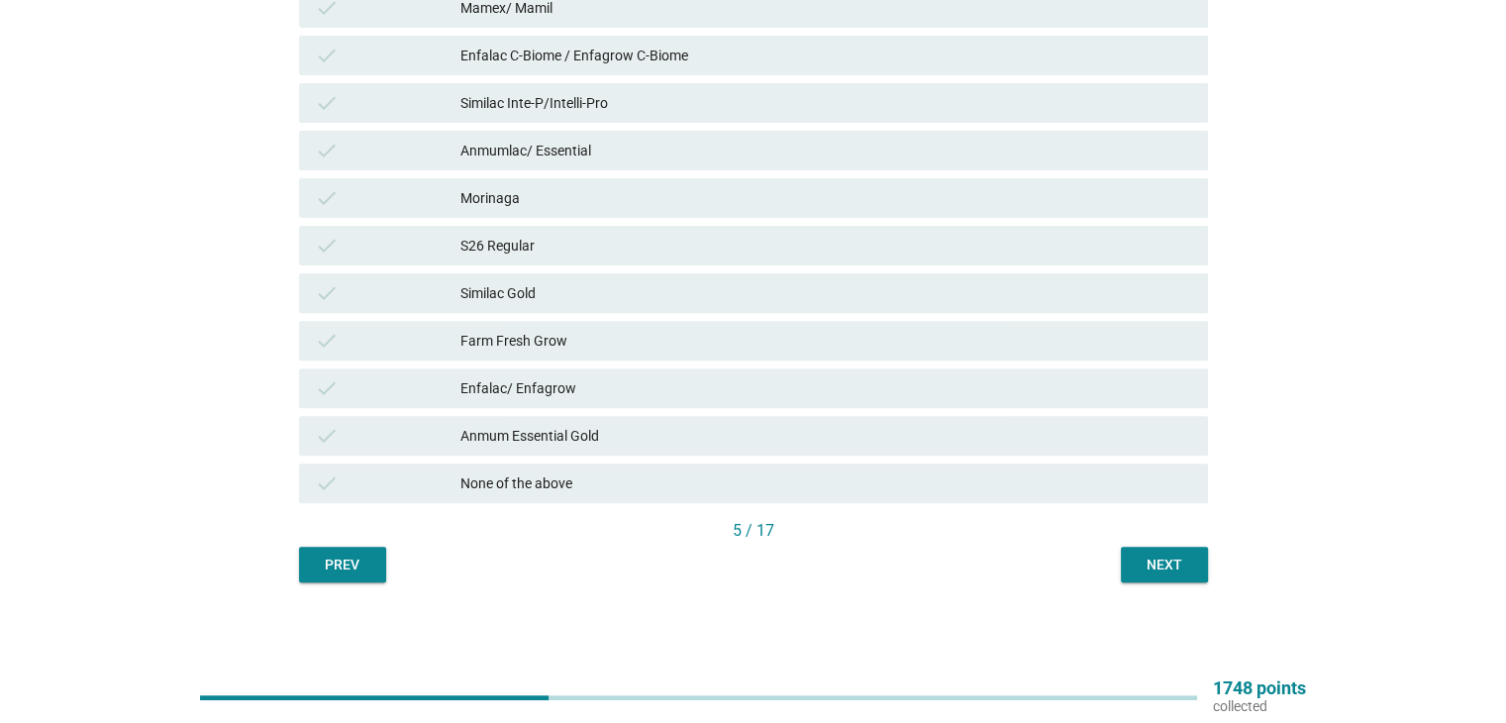
click at [1147, 565] on div "Next" at bounding box center [1163, 564] width 55 height 21
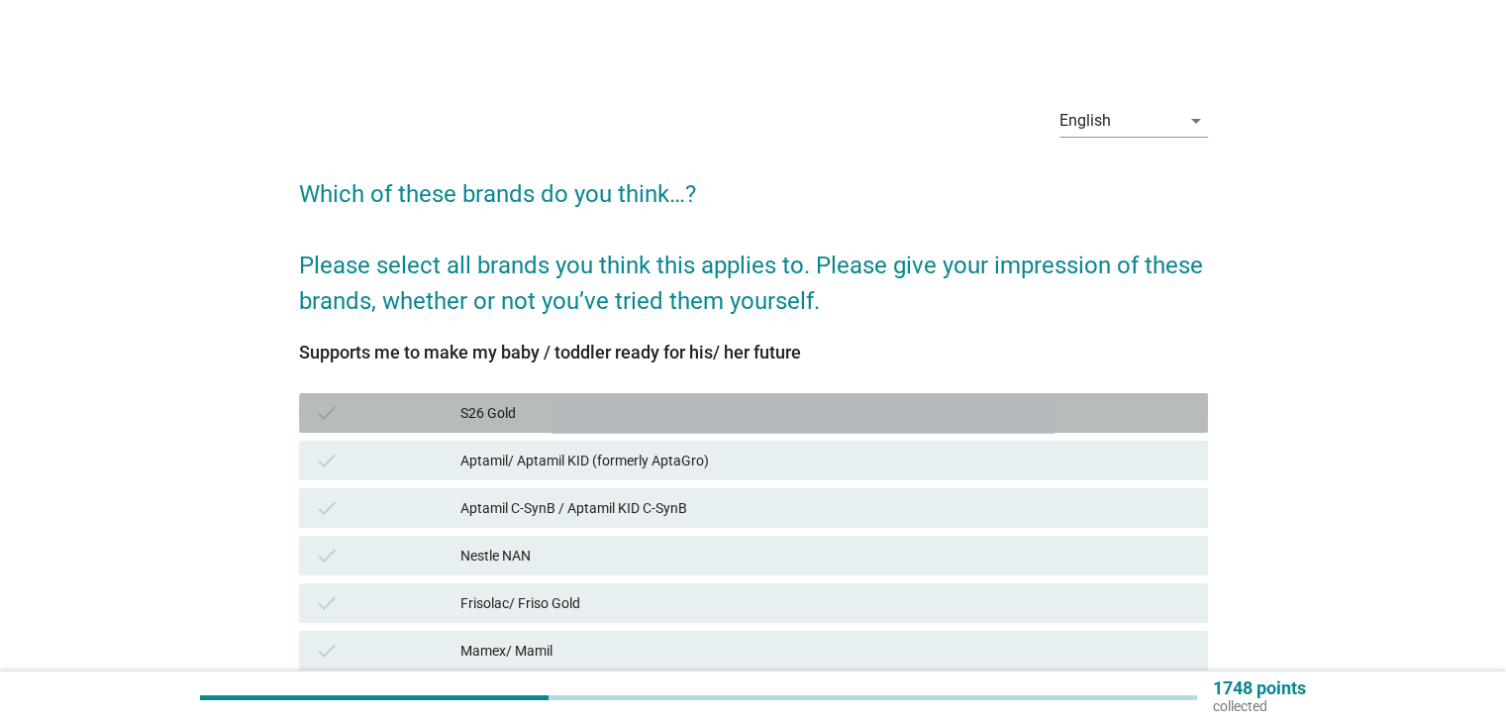
click at [685, 426] on div "check S26 Gold" at bounding box center [753, 413] width 909 height 40
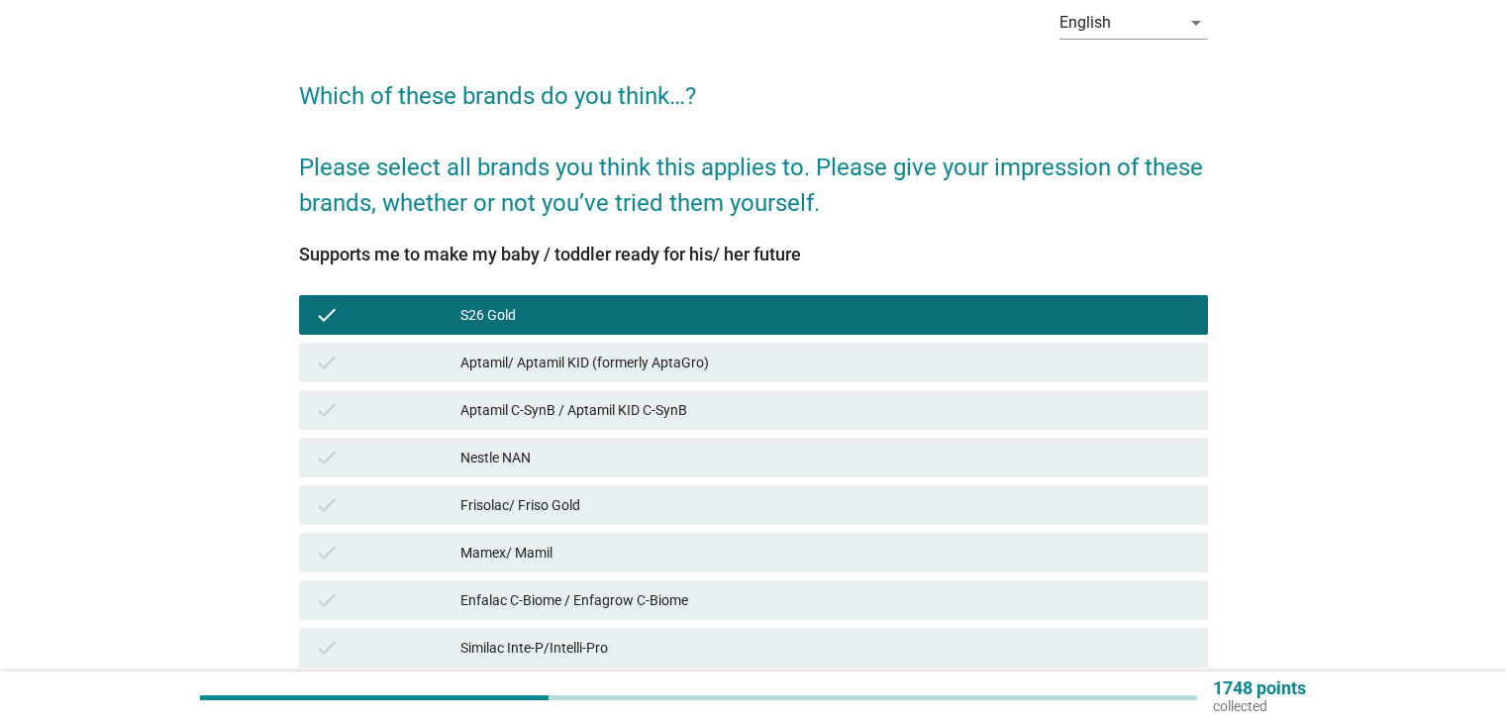
scroll to position [132, 0]
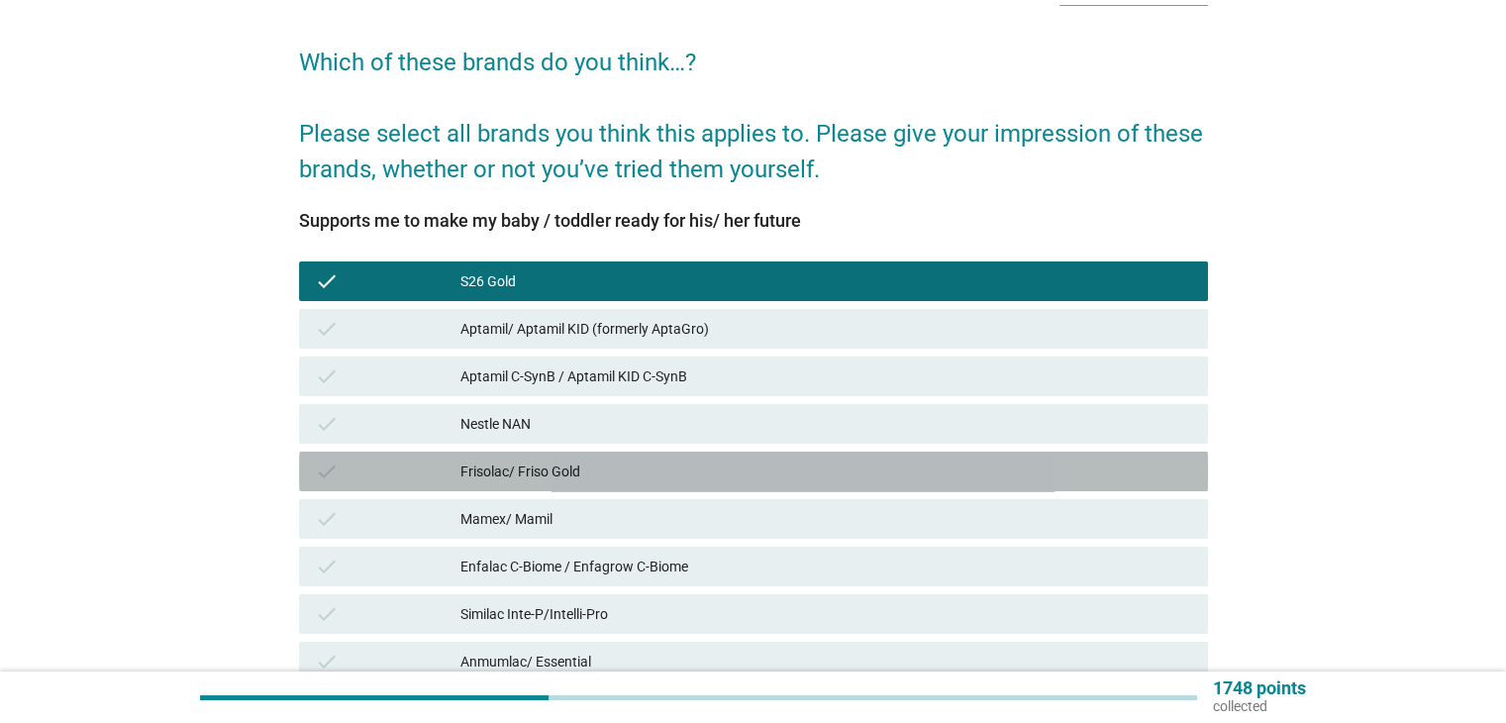
click at [681, 471] on div "Frisolac/ Friso Gold" at bounding box center [825, 471] width 731 height 24
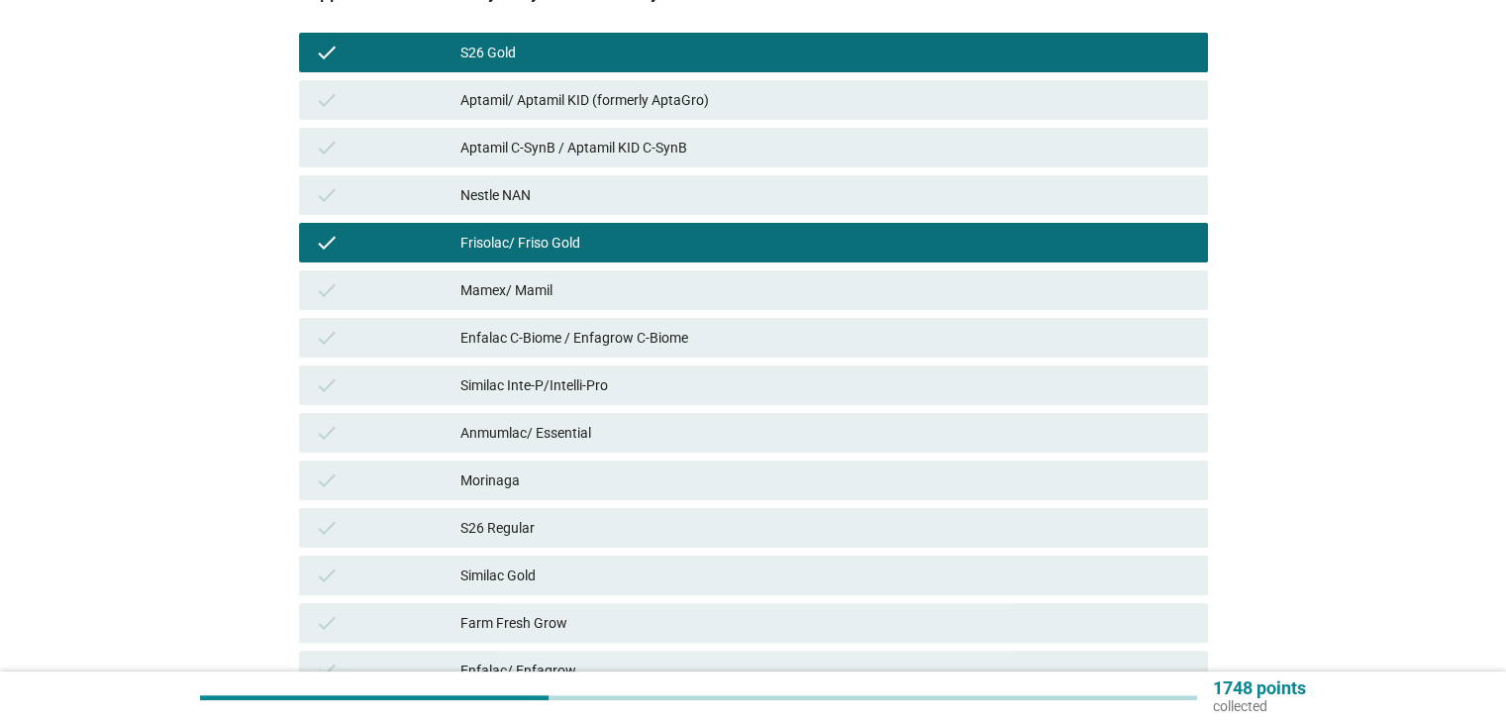
scroll to position [396, 0]
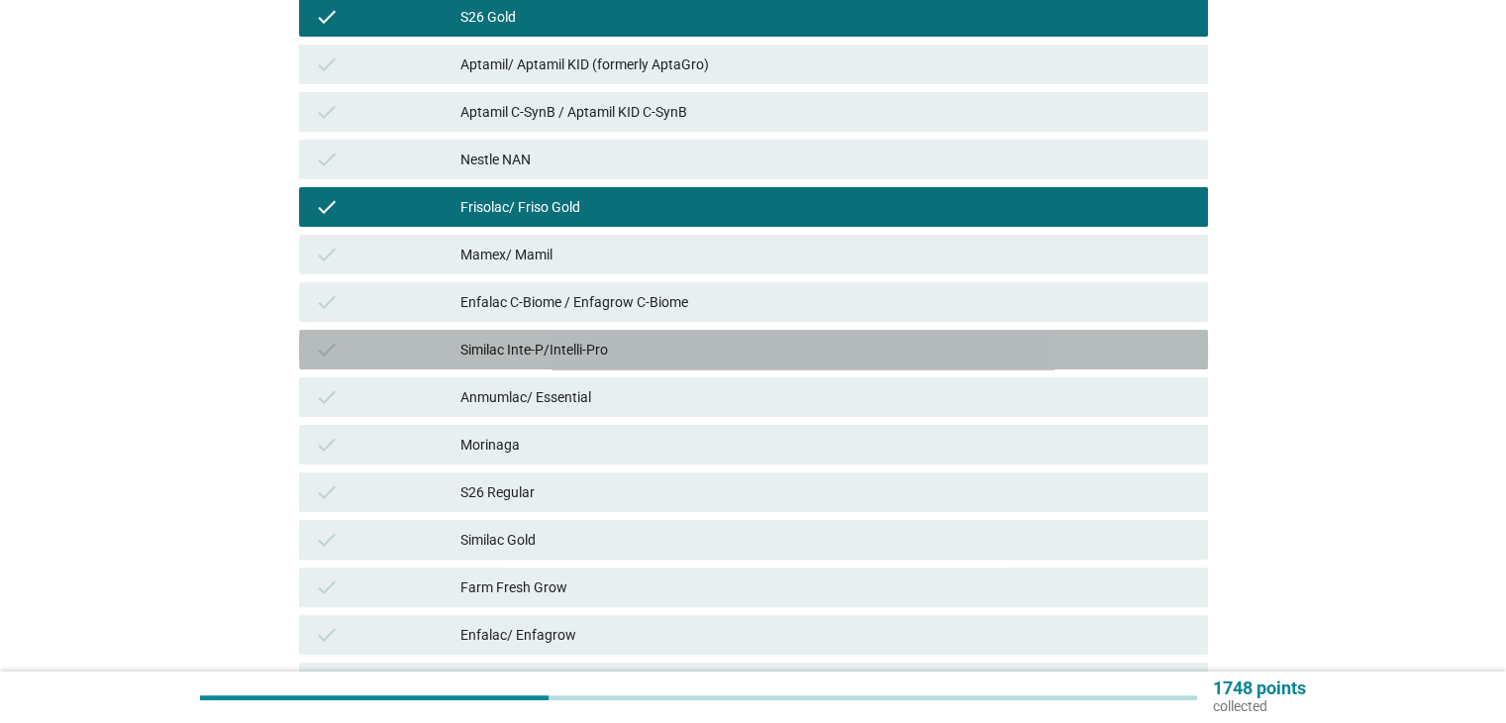
click at [659, 357] on div "Similac Inte-P/Intelli-Pro" at bounding box center [825, 350] width 731 height 24
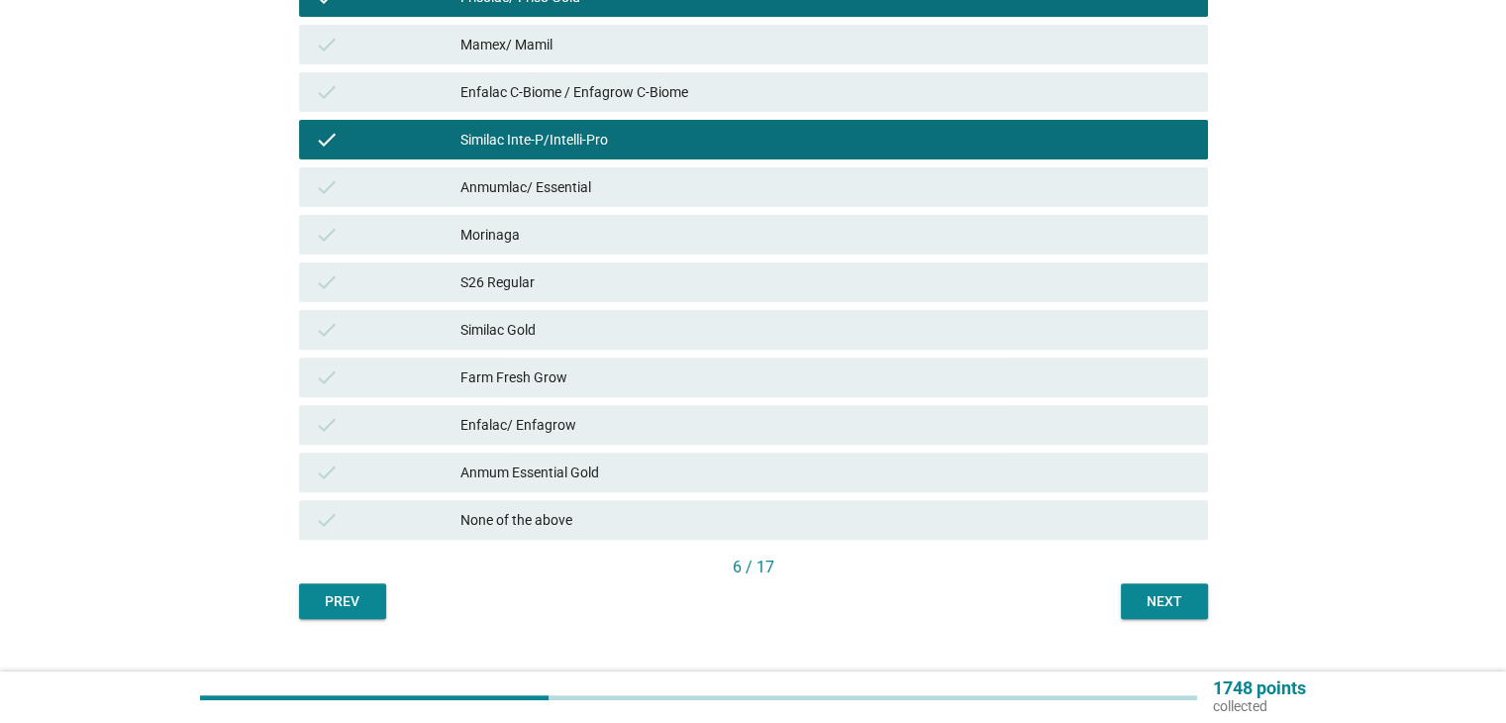
scroll to position [642, 0]
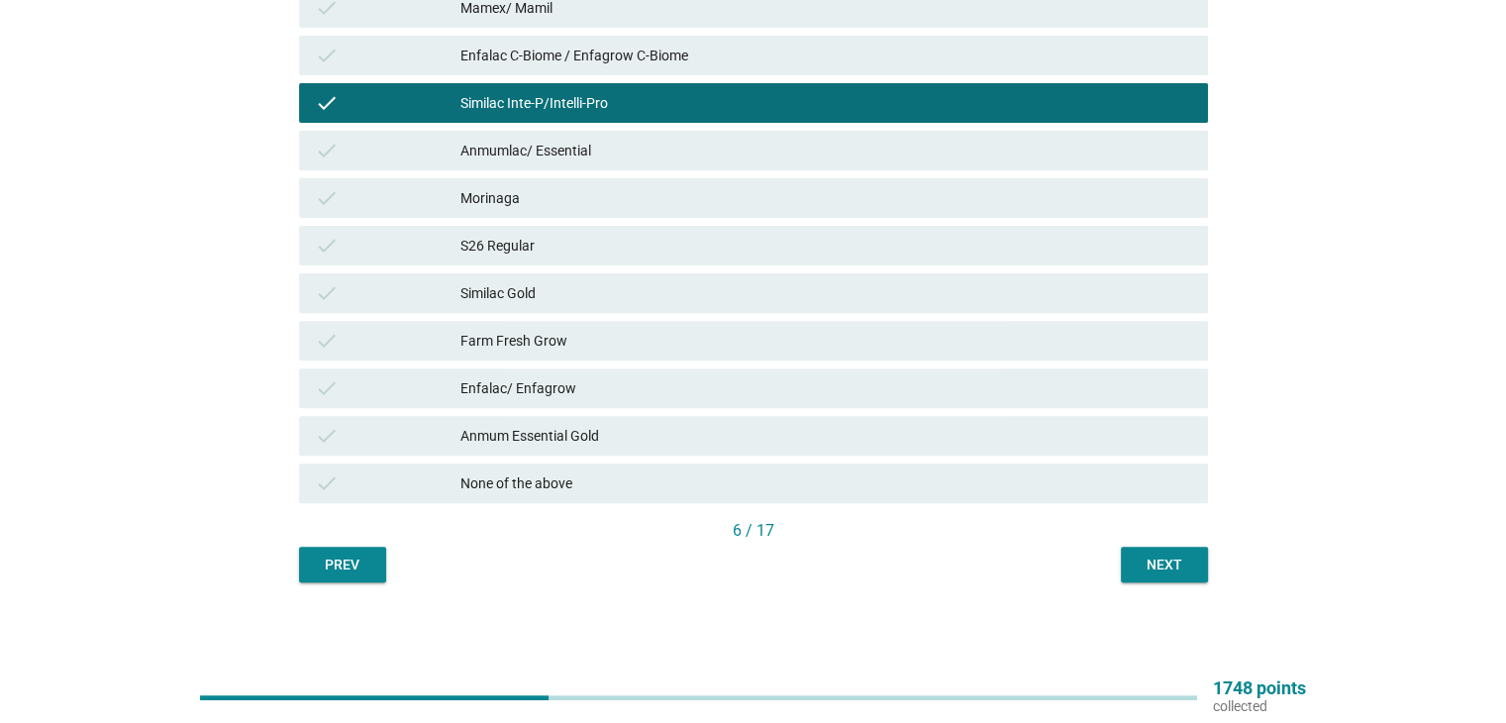
click at [1161, 575] on button "Next" at bounding box center [1164, 564] width 87 height 36
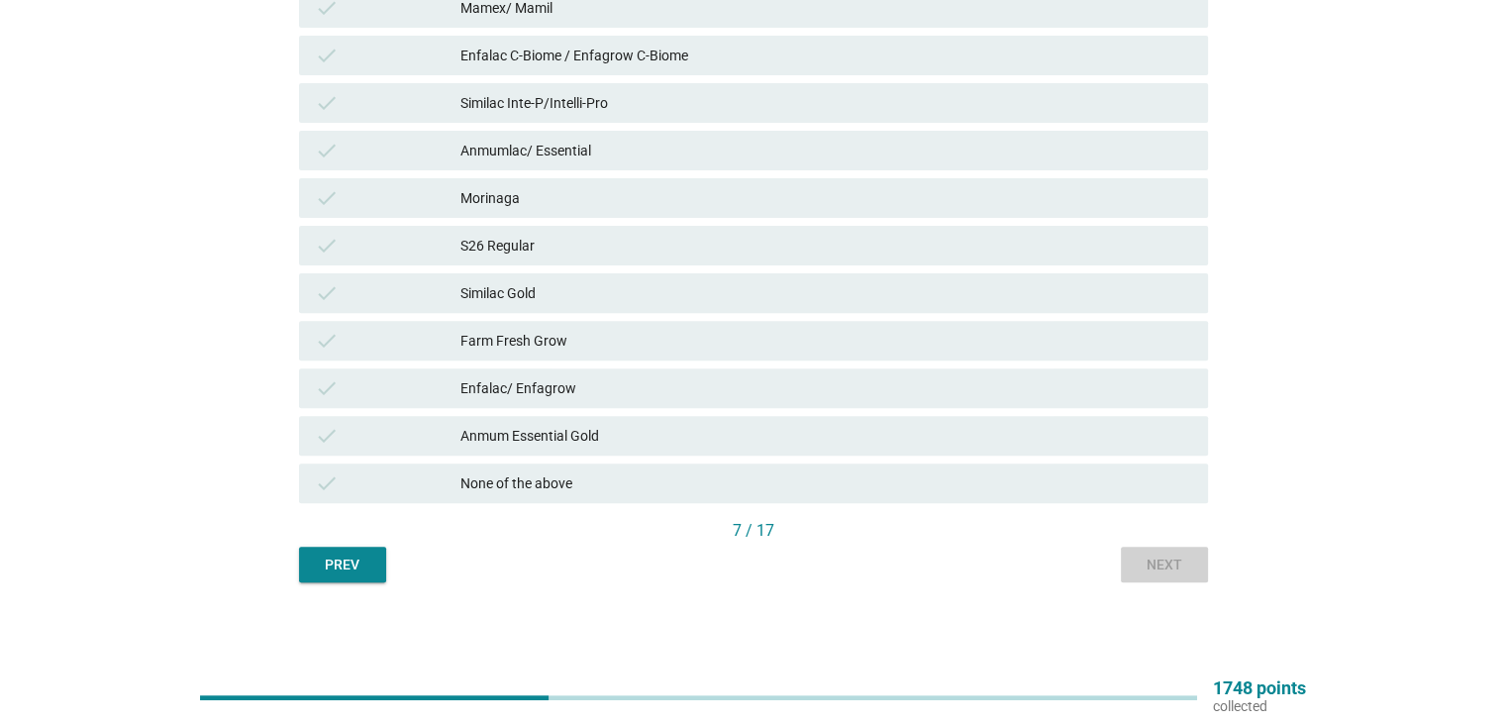
scroll to position [0, 0]
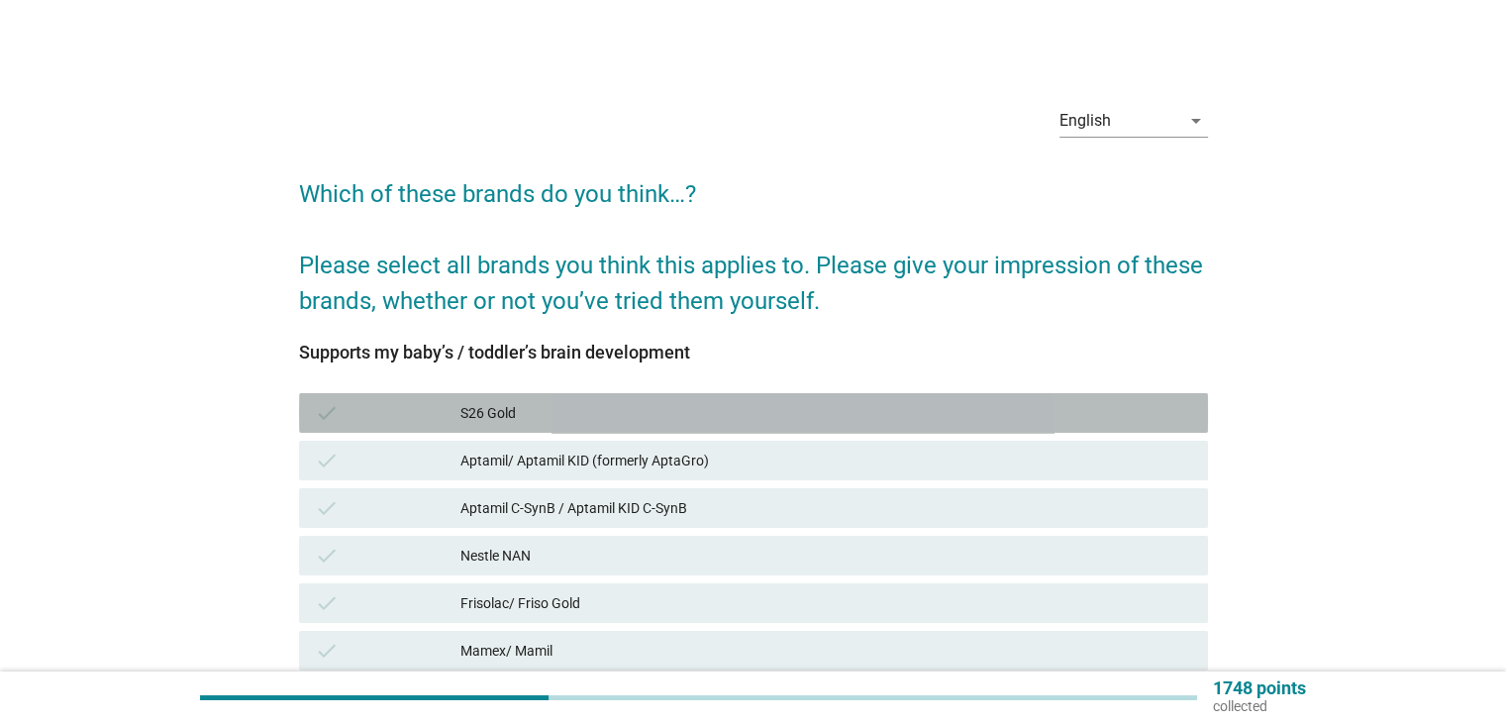
click at [506, 426] on div "check S26 Gold" at bounding box center [753, 413] width 909 height 40
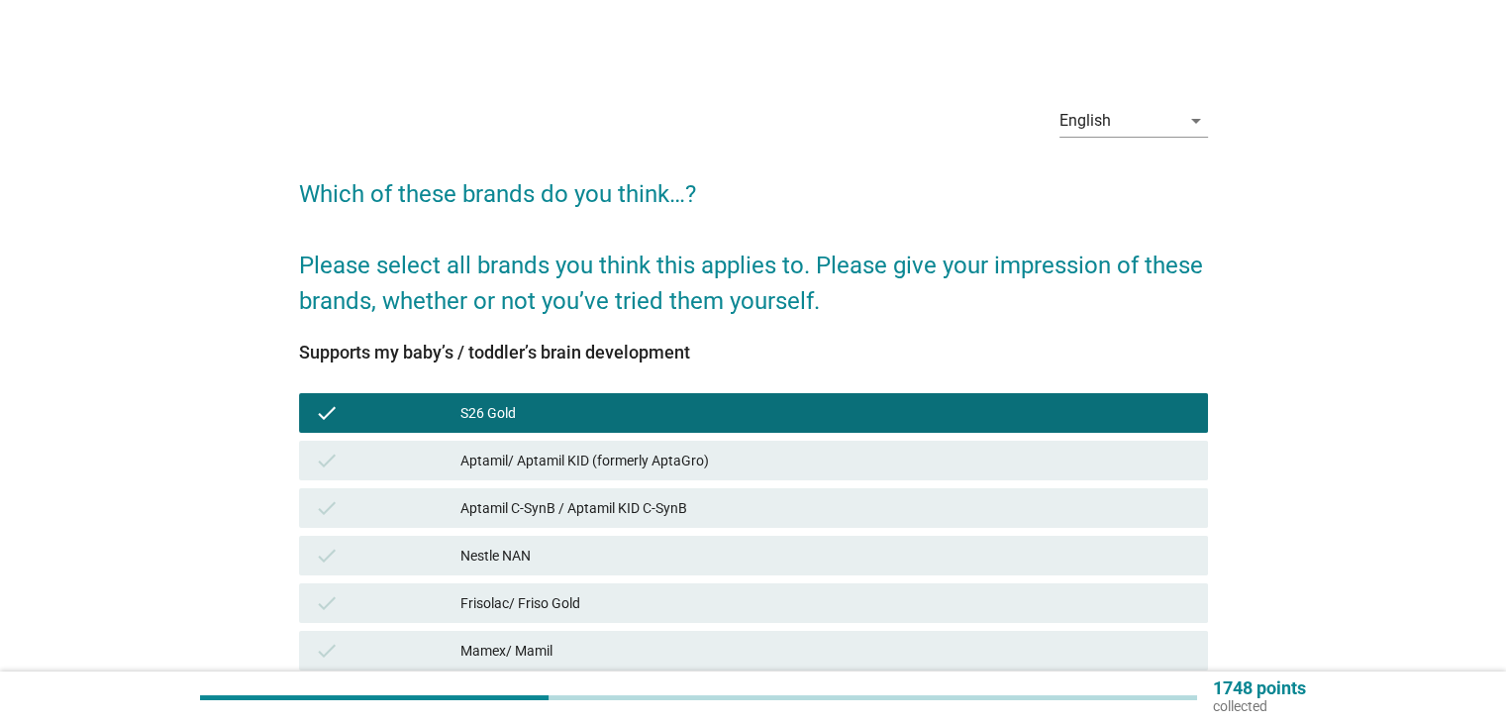
scroll to position [132, 0]
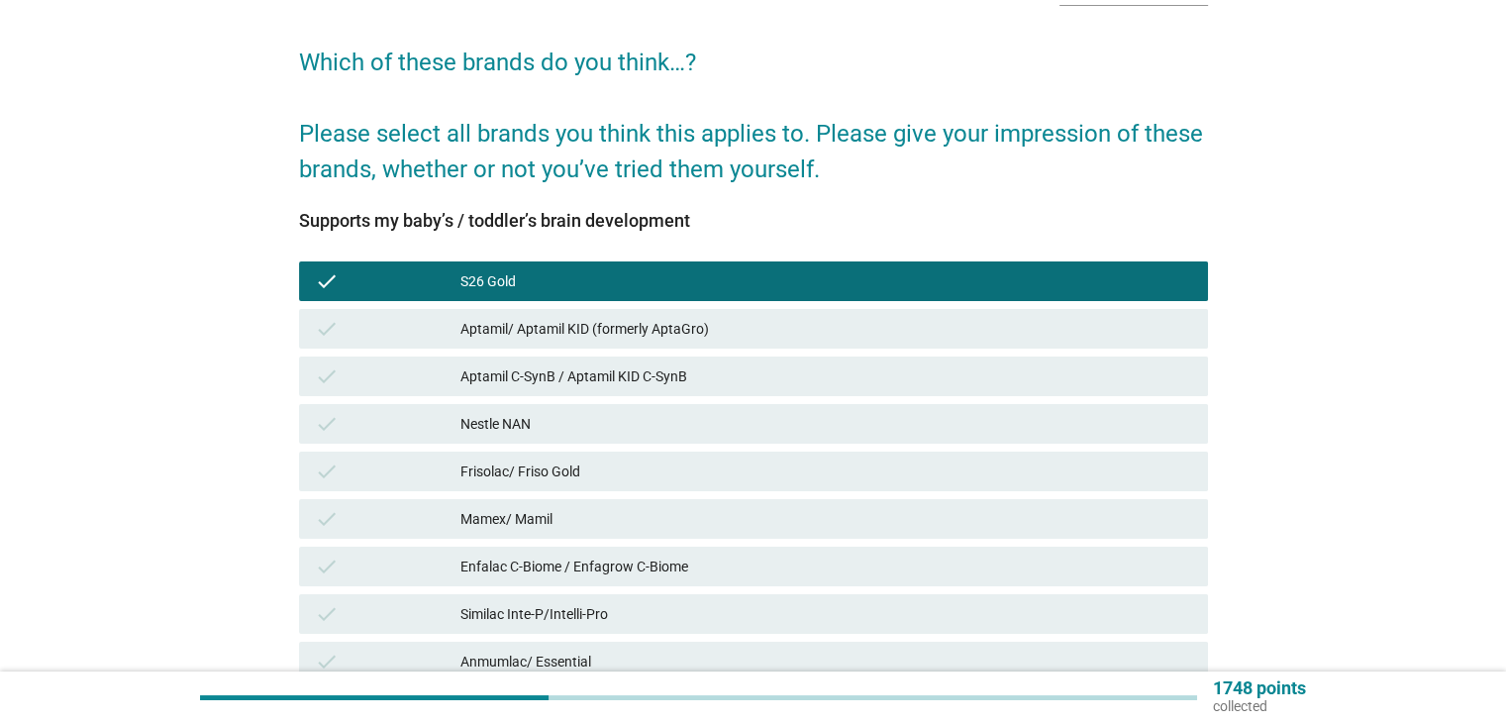
click at [512, 459] on div "Frisolac/ Friso Gold" at bounding box center [825, 471] width 731 height 24
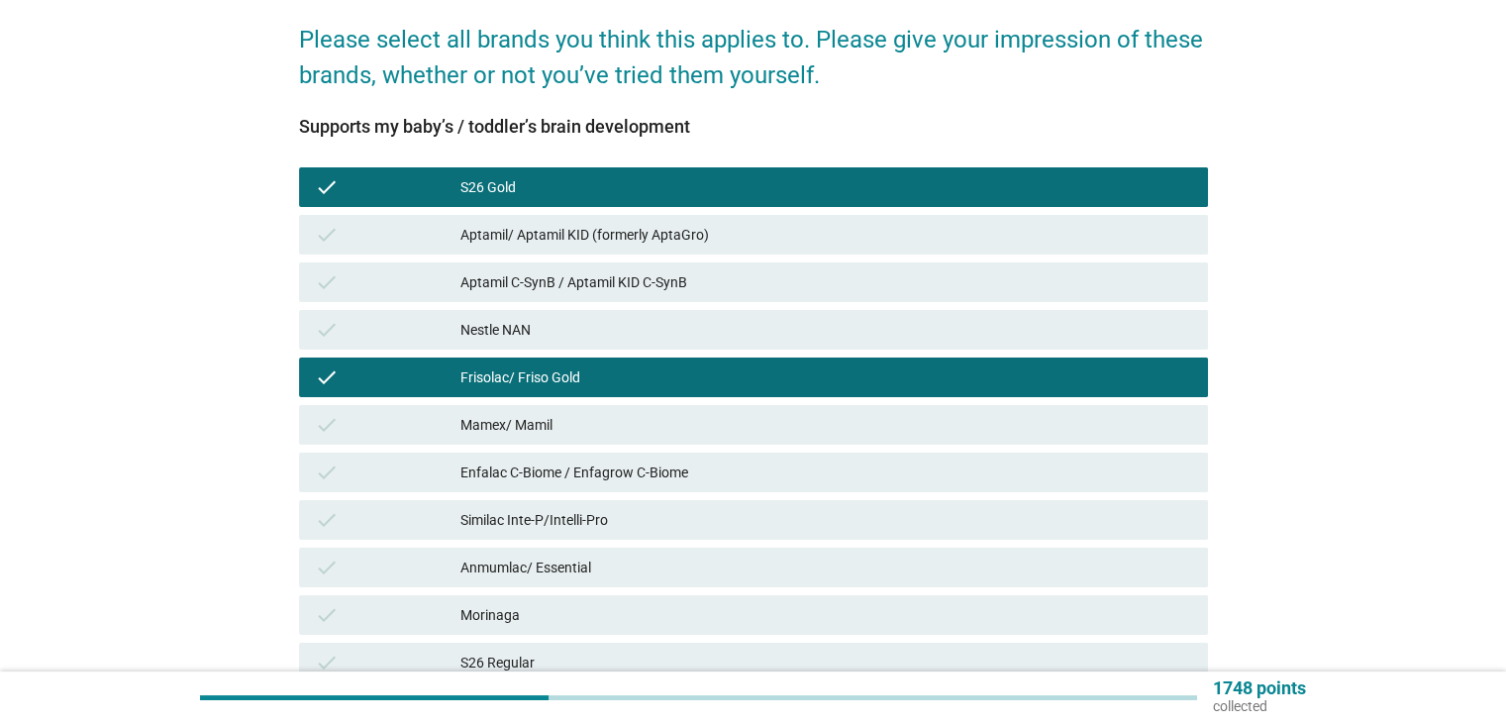
scroll to position [263, 0]
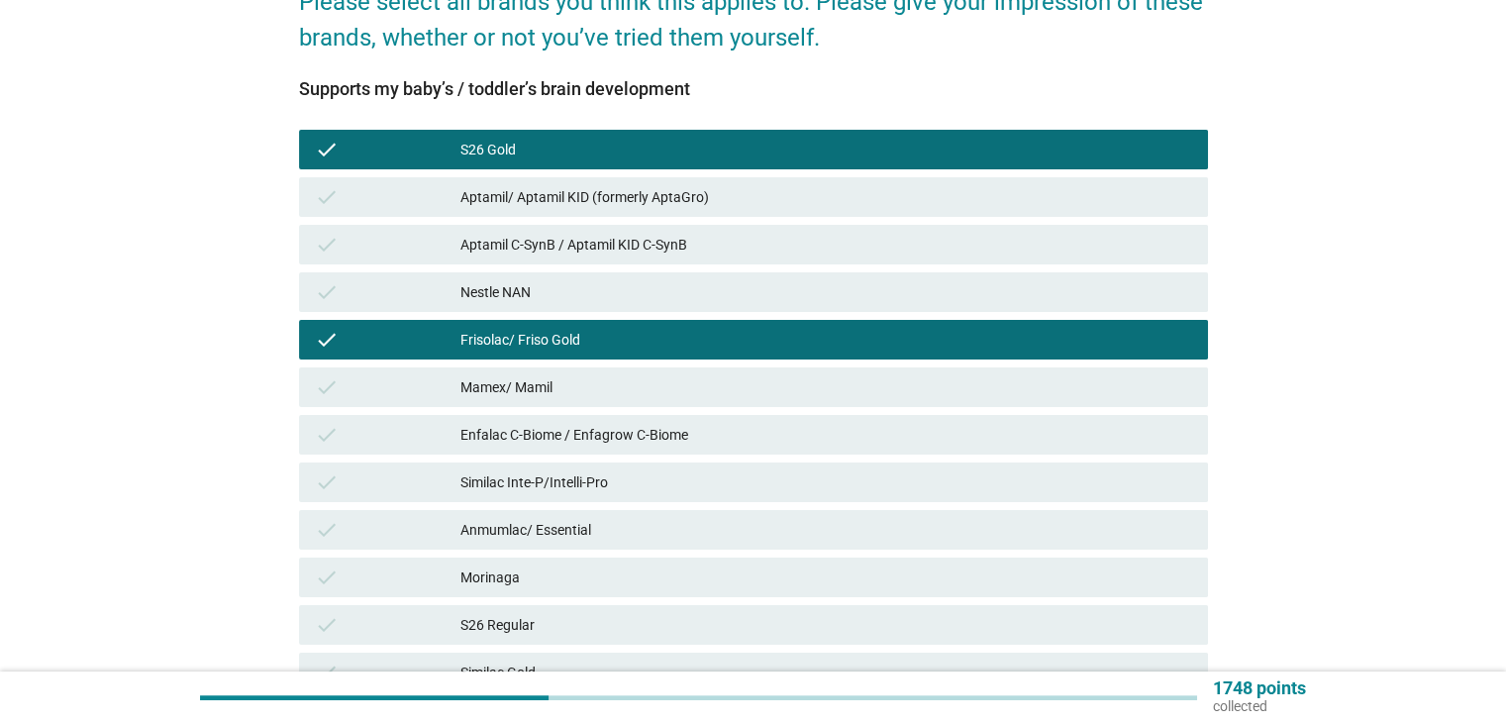
click at [513, 477] on div "Similac Inte-P/Intelli-Pro" at bounding box center [825, 482] width 731 height 24
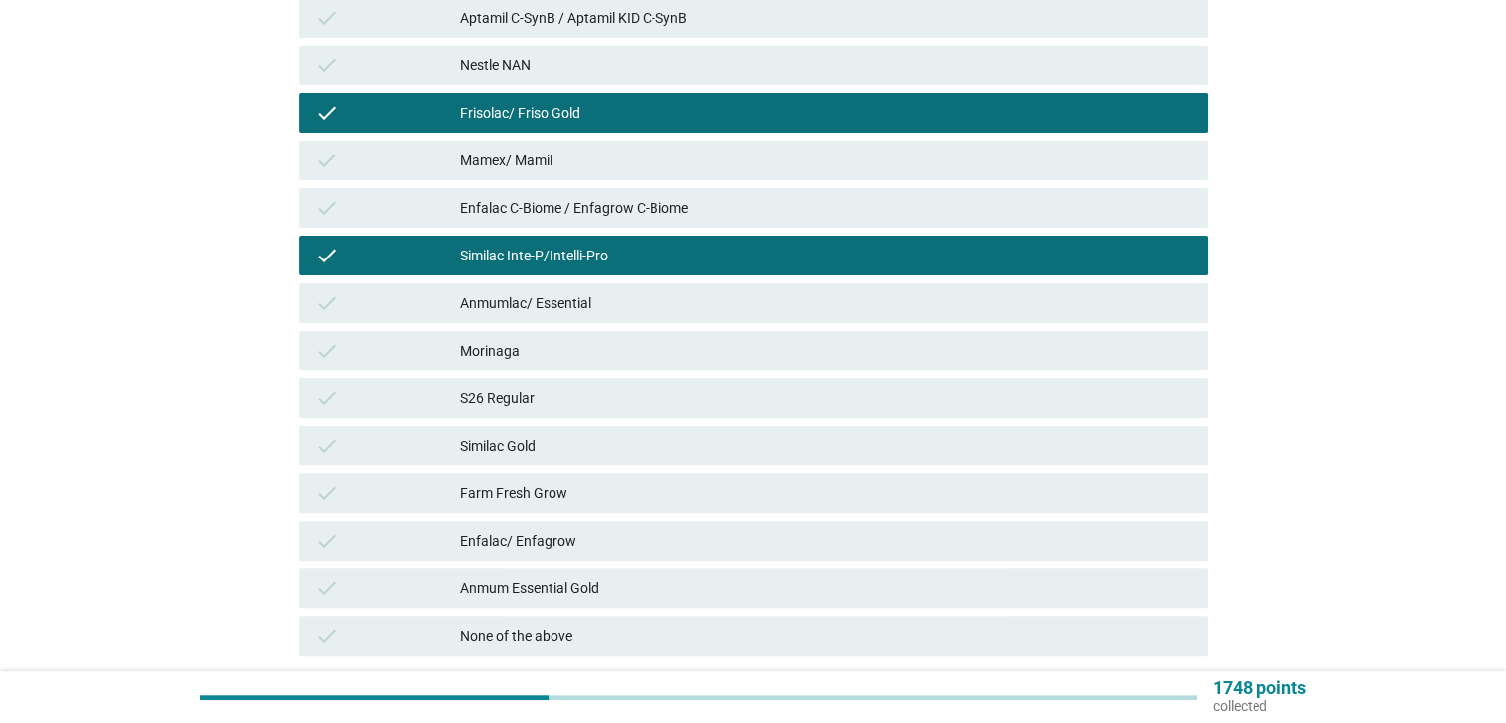
scroll to position [528, 0]
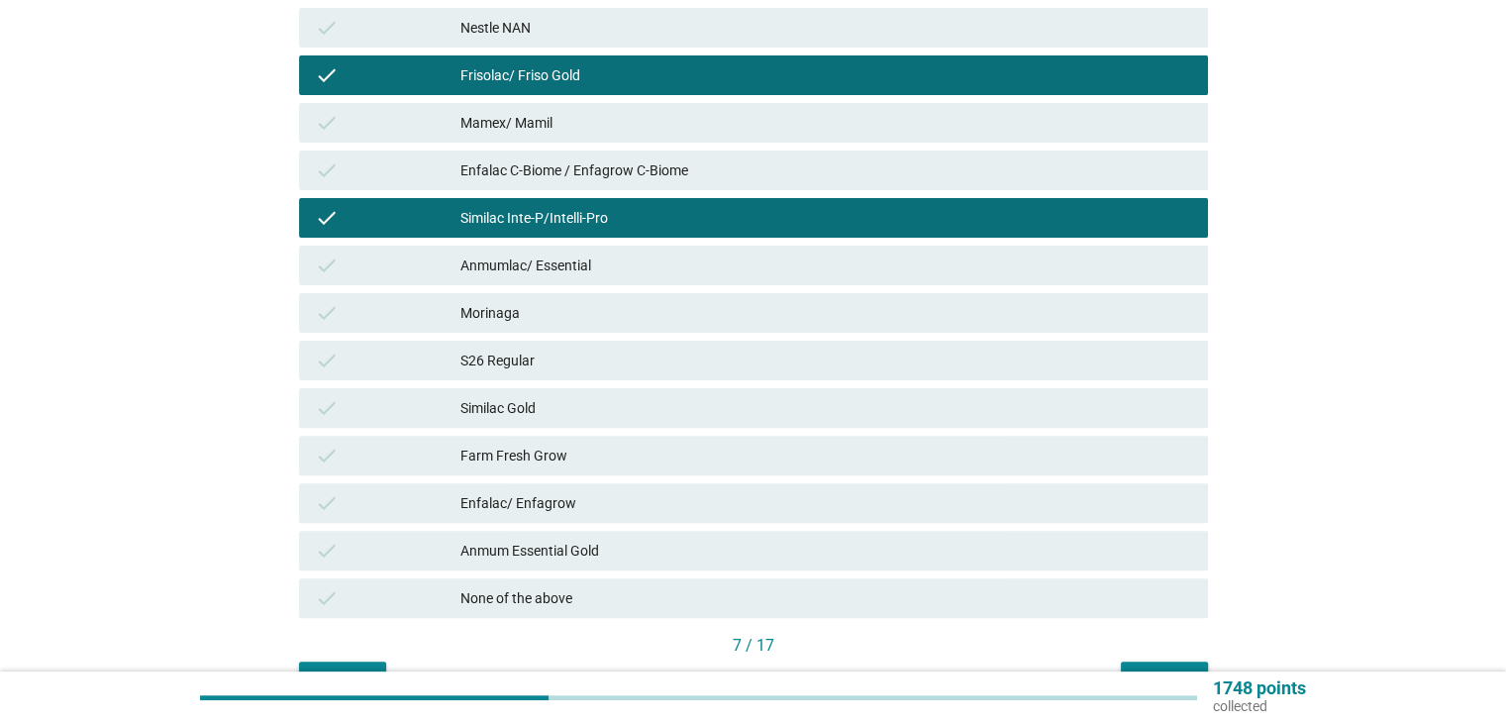
click at [524, 417] on div "Similac Gold" at bounding box center [825, 408] width 731 height 24
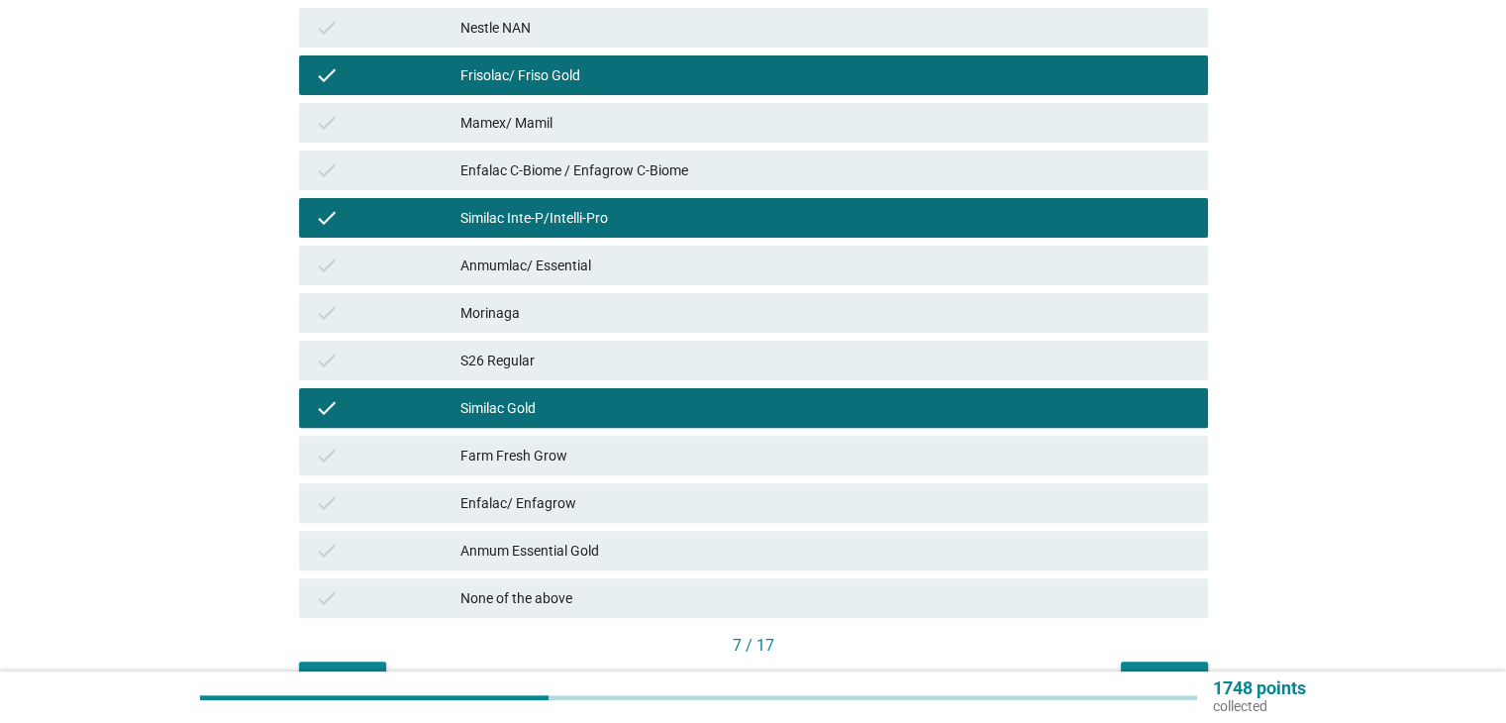
click at [535, 495] on div "Enfalac/ Enfagrow" at bounding box center [825, 503] width 731 height 24
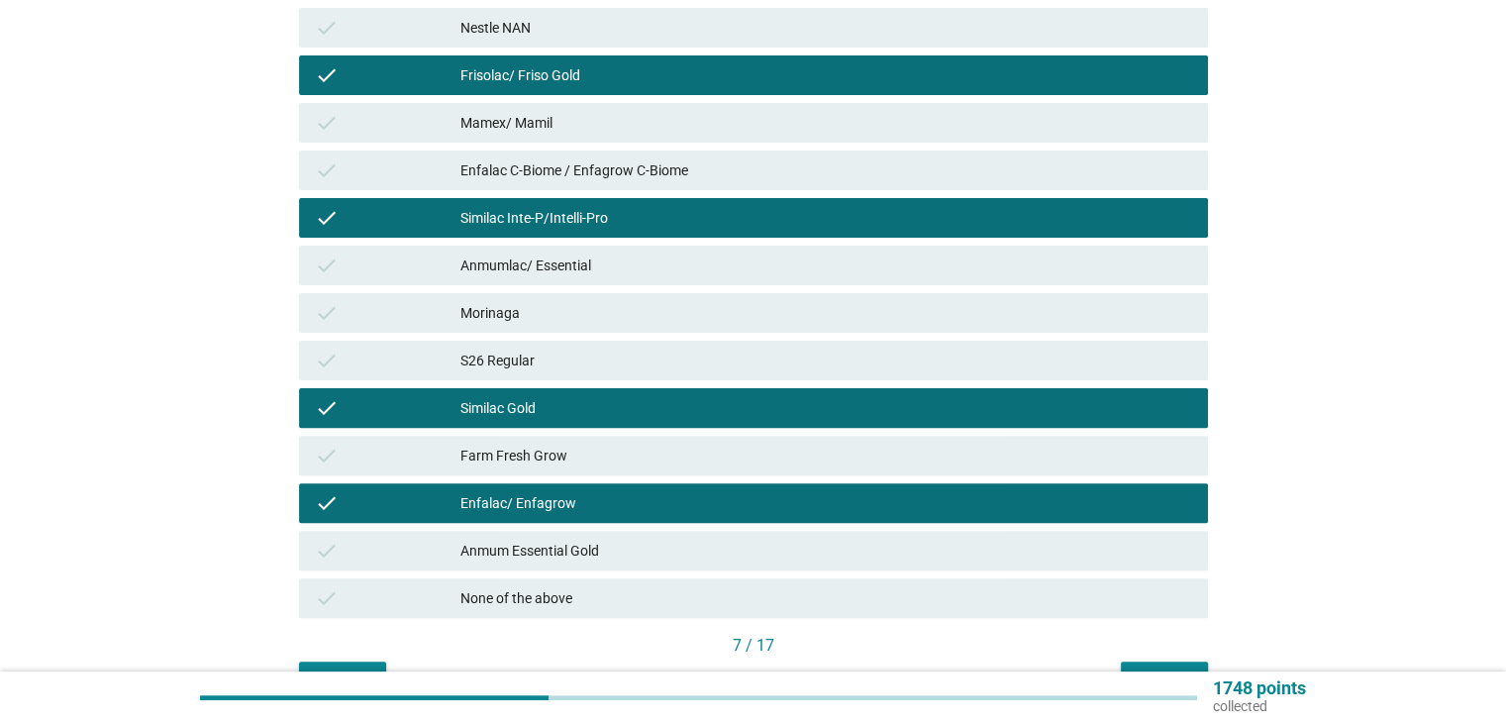
scroll to position [642, 0]
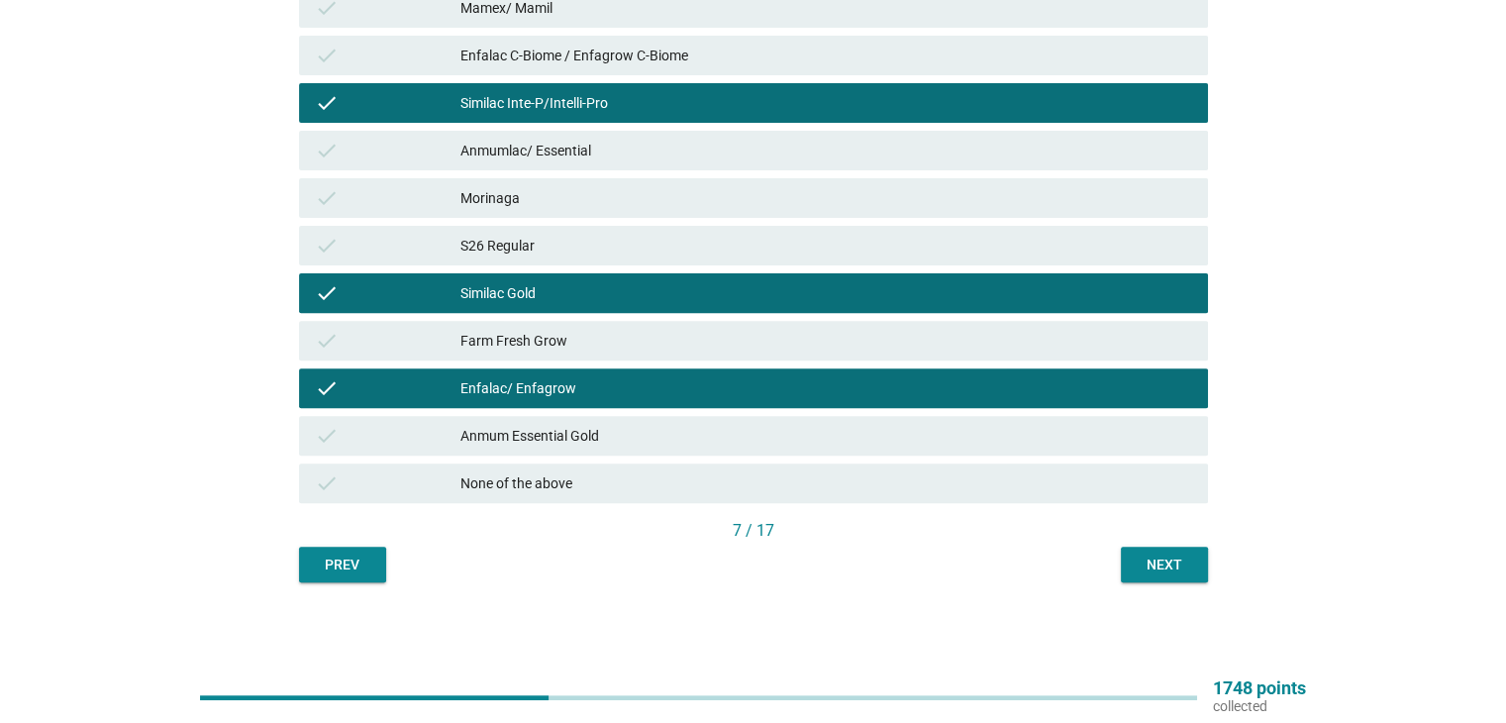
click at [1161, 573] on div "Next" at bounding box center [1163, 564] width 55 height 21
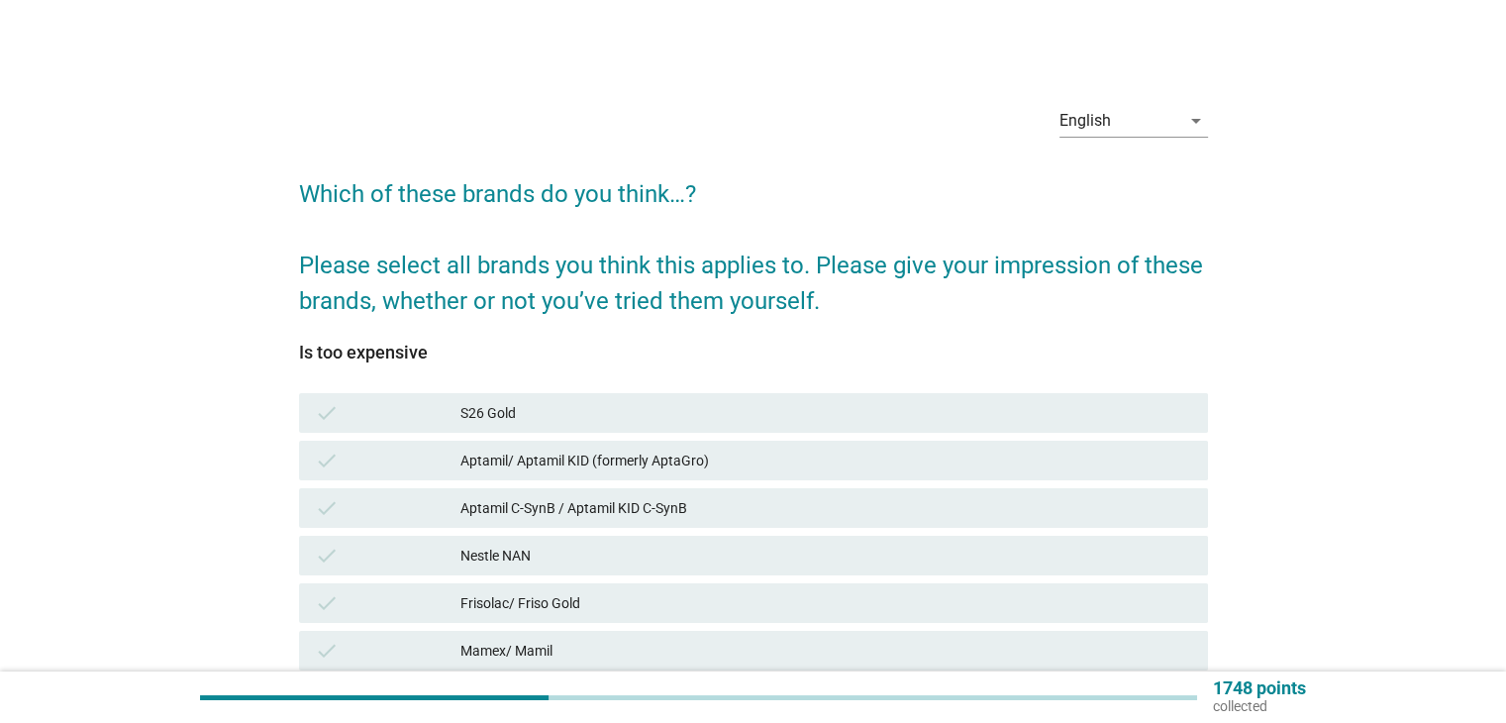
scroll to position [132, 0]
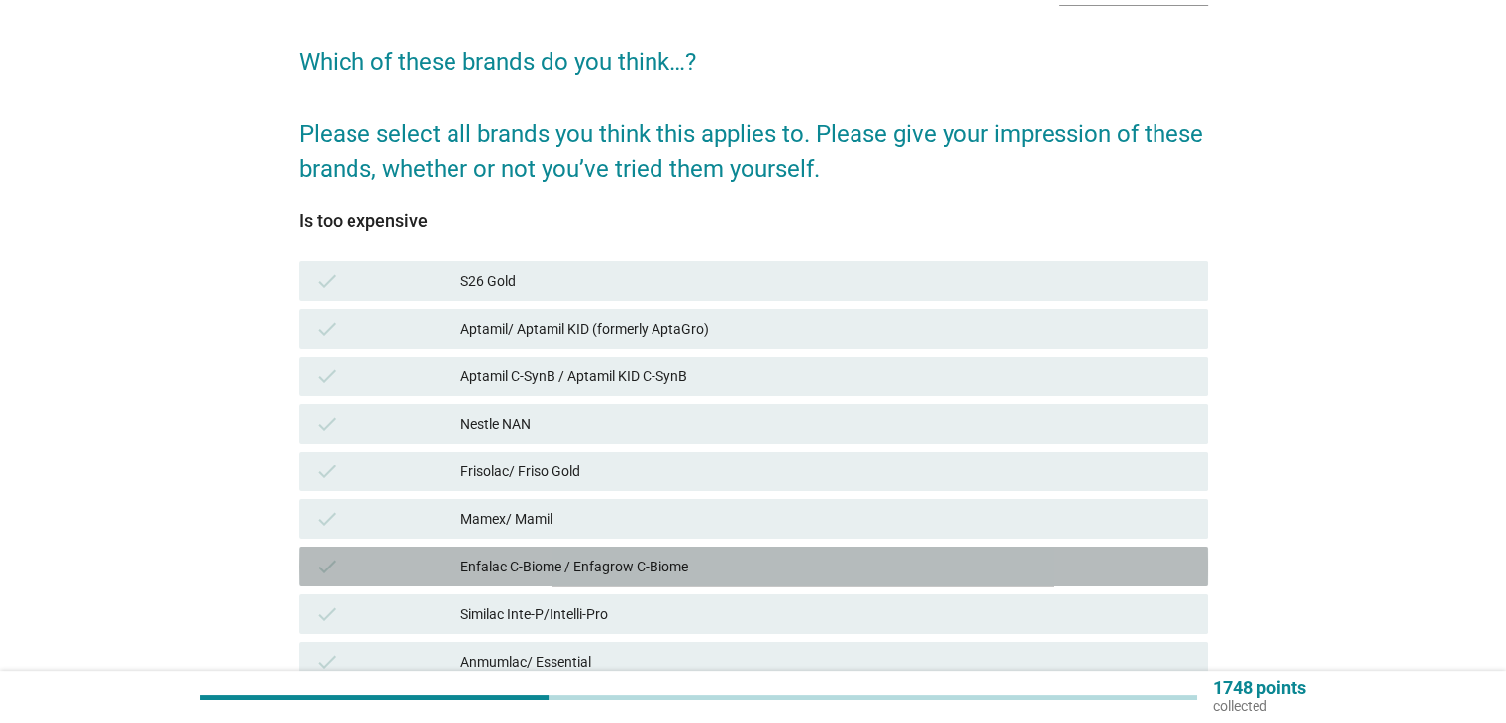
click at [554, 565] on div "Enfalac C-Biome / Enfagrow C-Biome" at bounding box center [825, 566] width 731 height 24
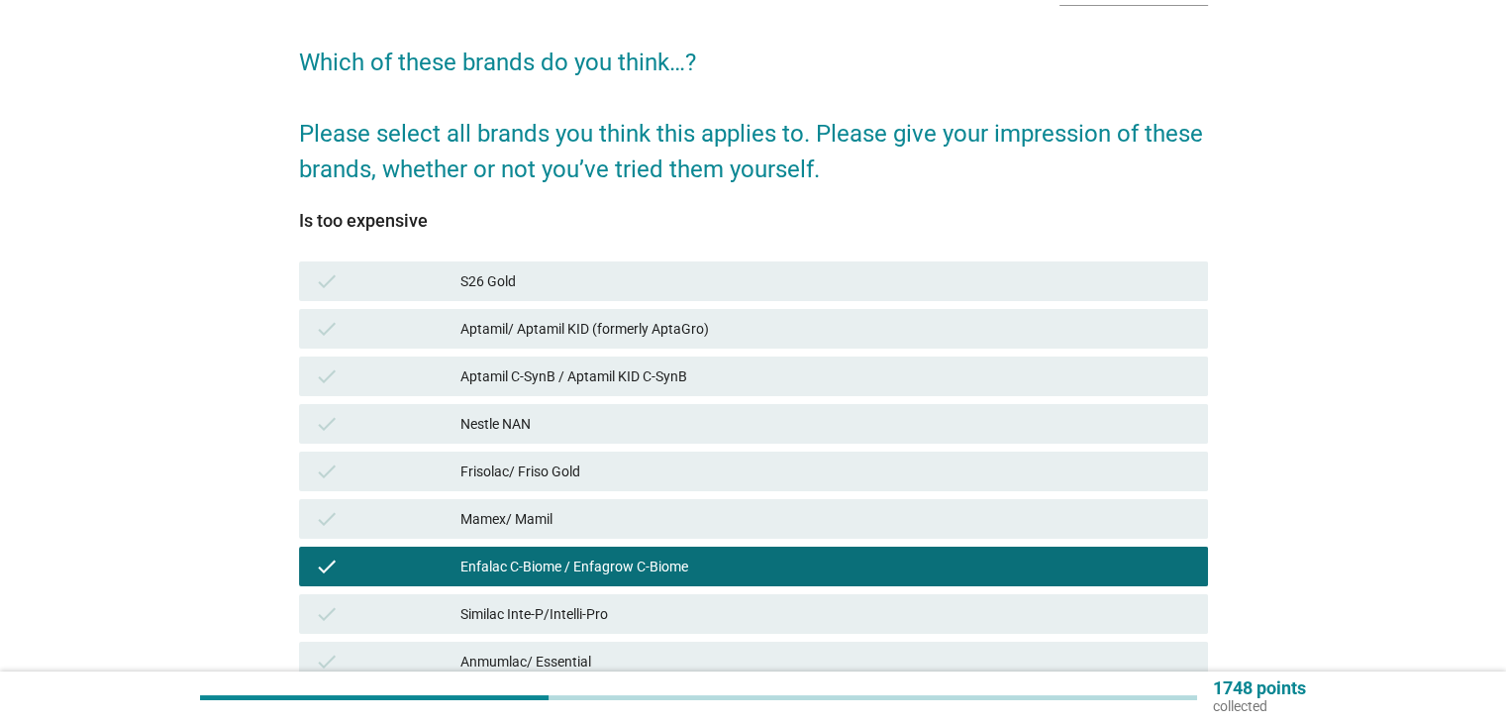
click at [550, 608] on div "Similac Inte-P/Intelli-Pro" at bounding box center [825, 614] width 731 height 24
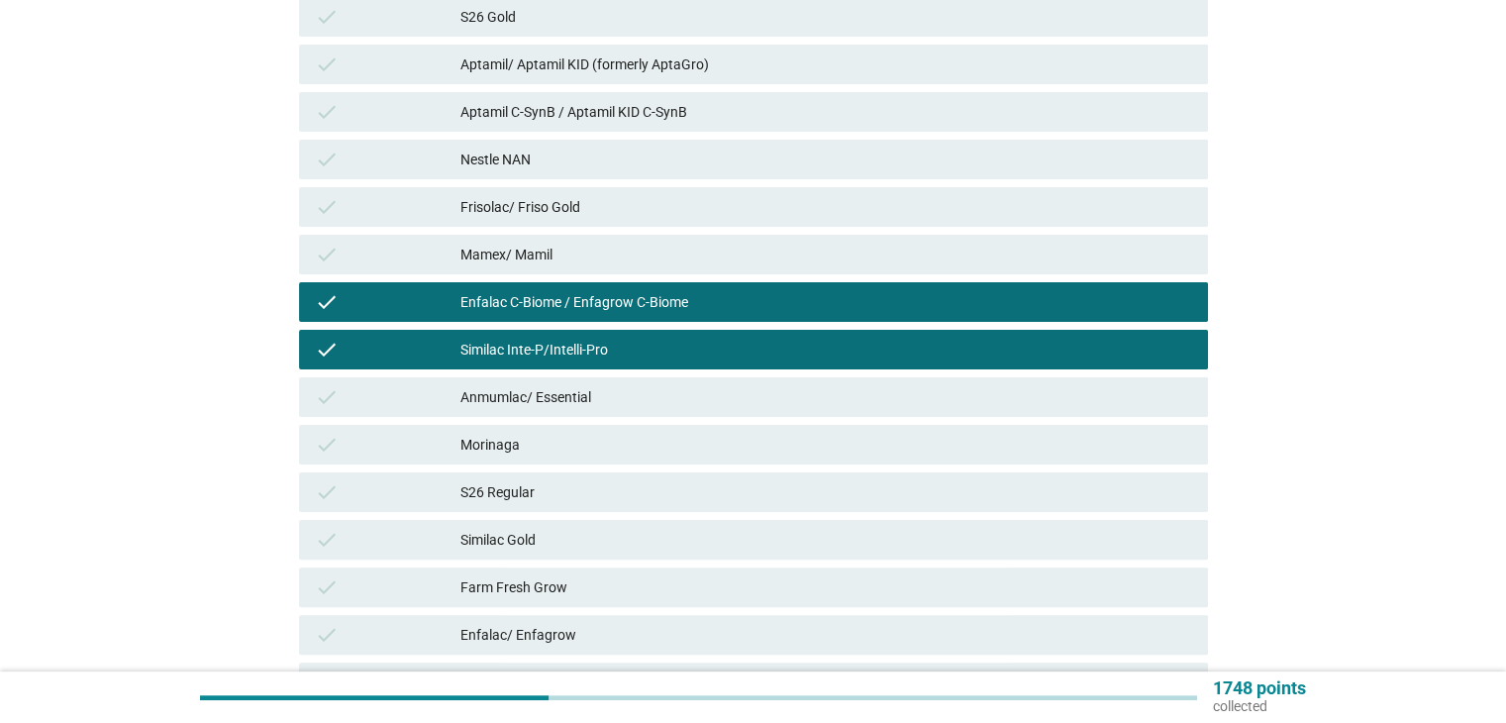
scroll to position [528, 0]
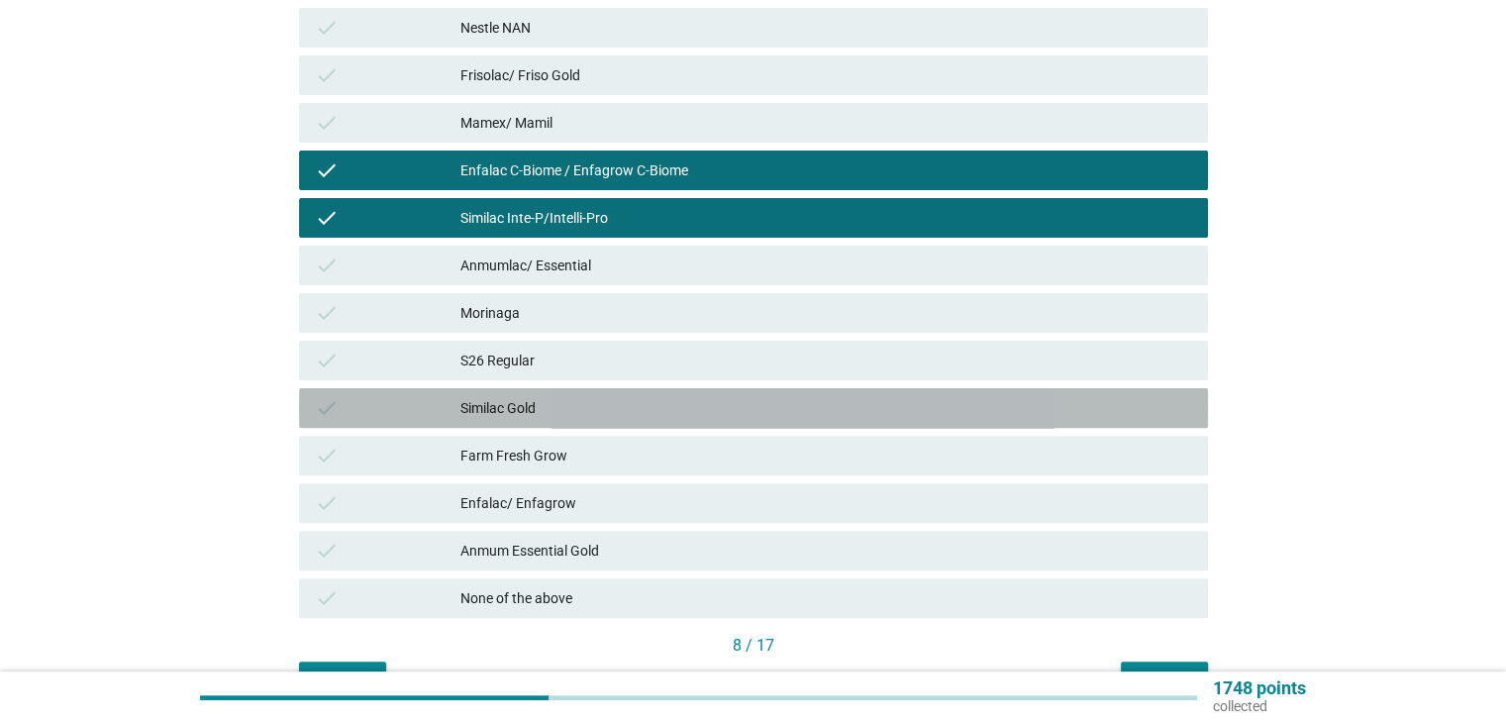
click at [673, 410] on div "Similac Gold" at bounding box center [825, 408] width 731 height 24
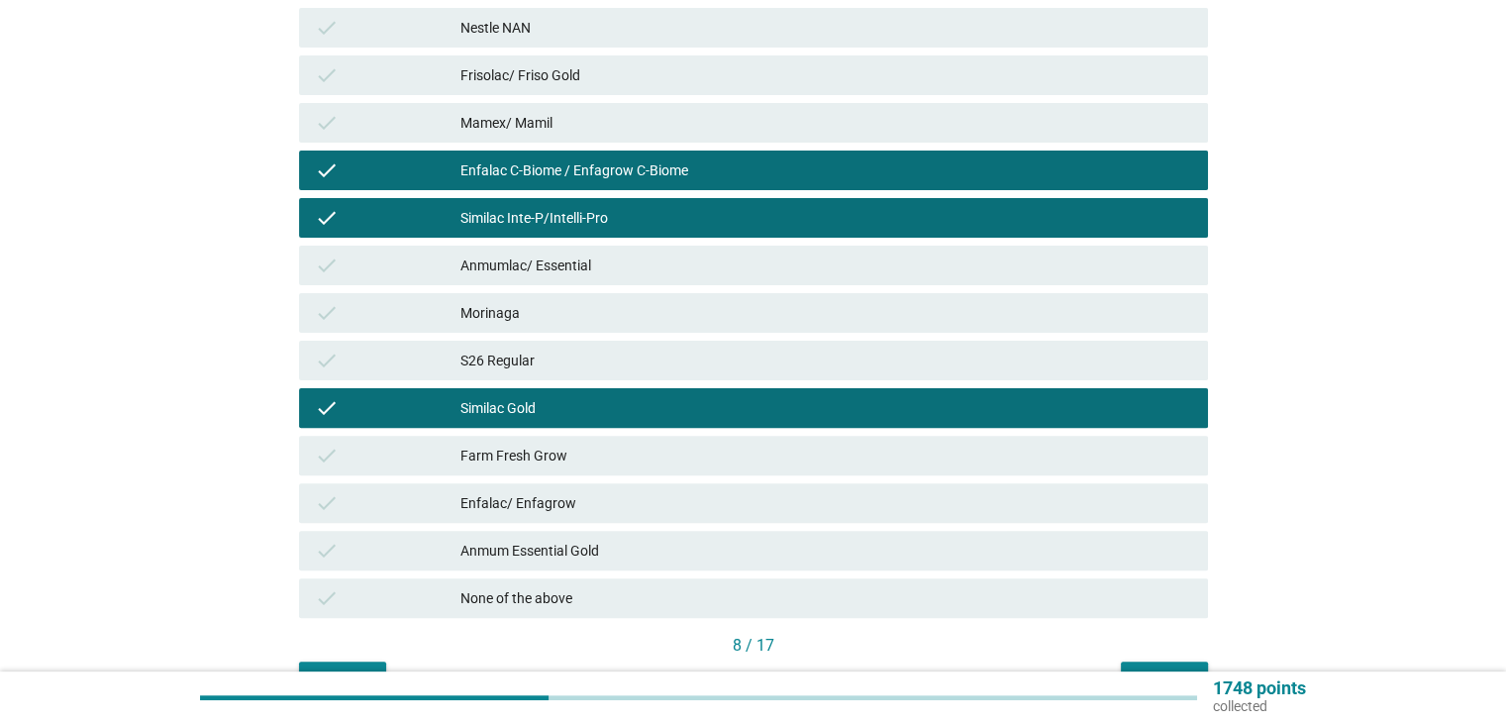
click at [669, 503] on div "Enfalac/ Enfagrow" at bounding box center [825, 503] width 731 height 24
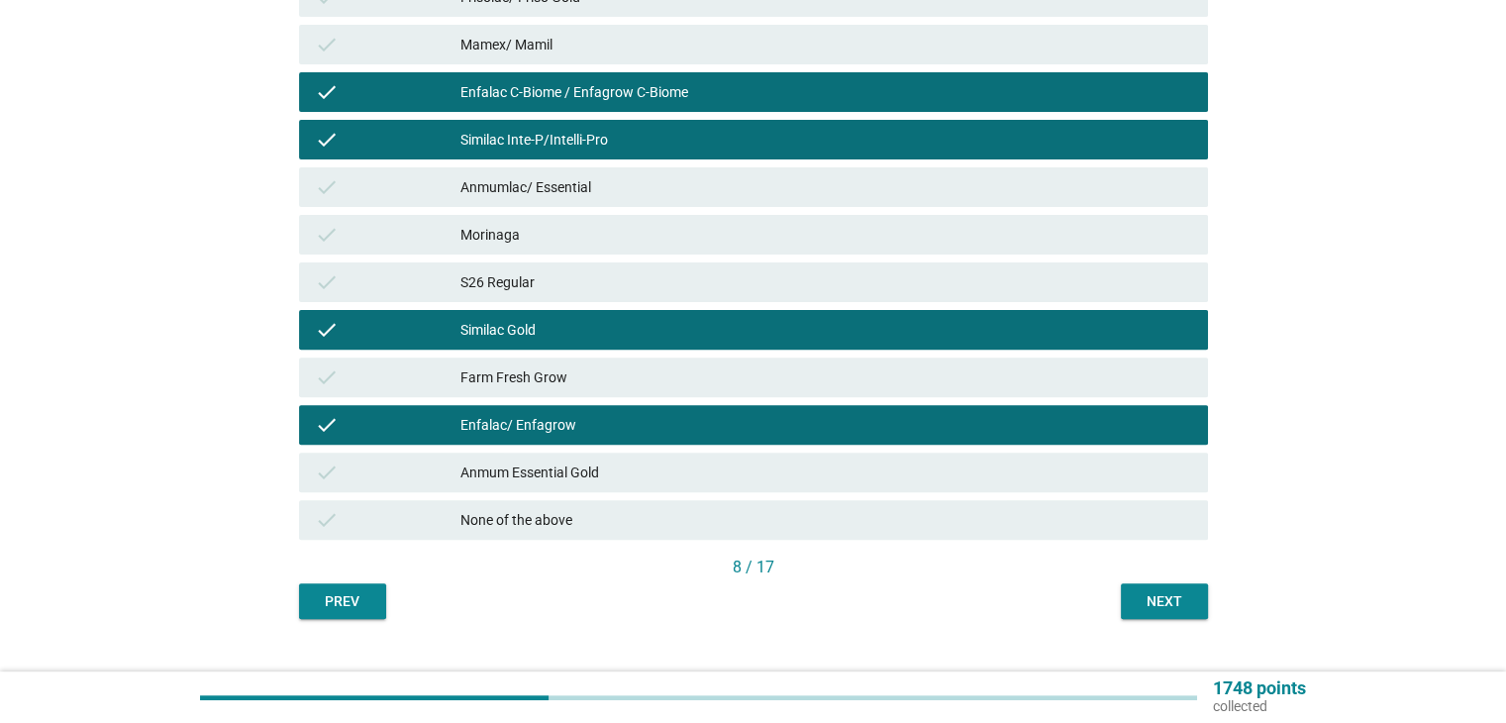
scroll to position [642, 0]
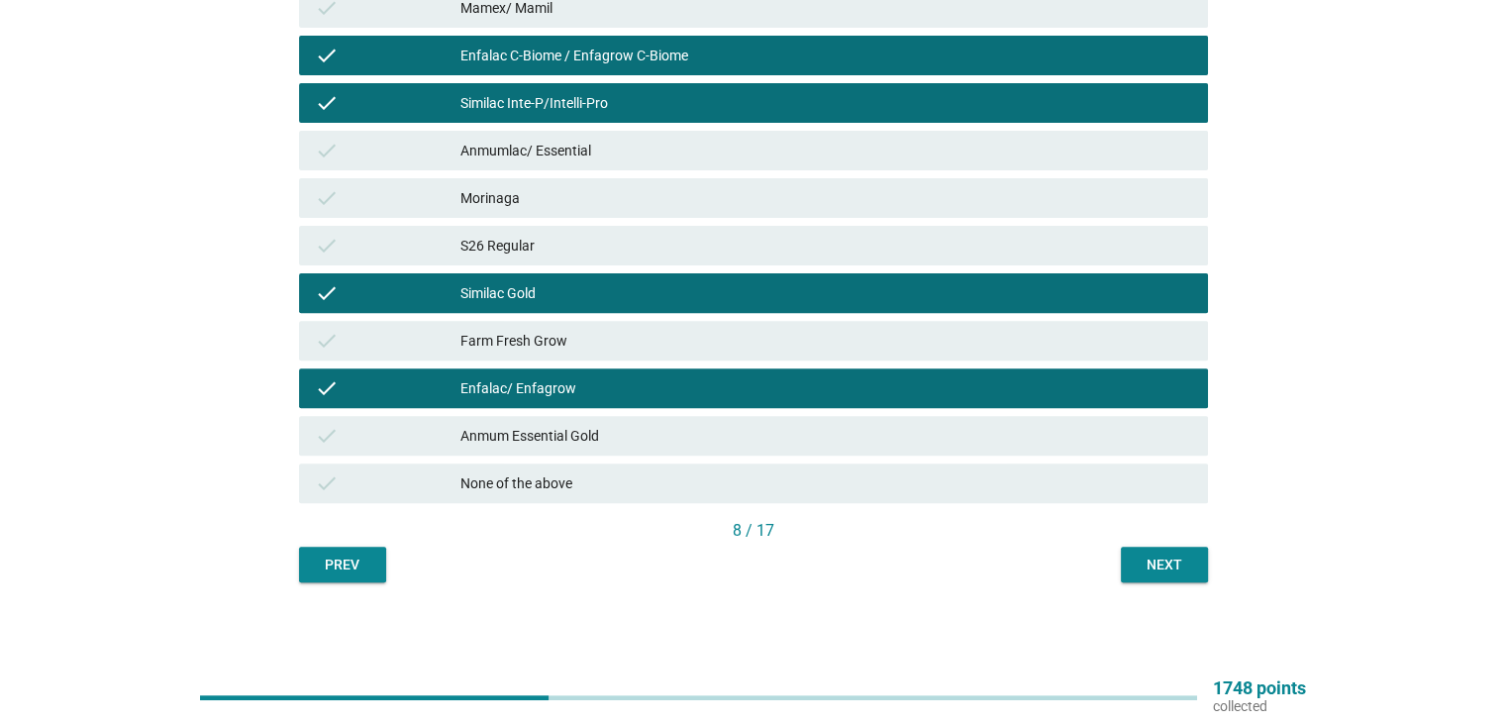
click at [1158, 559] on div "Next" at bounding box center [1163, 564] width 55 height 21
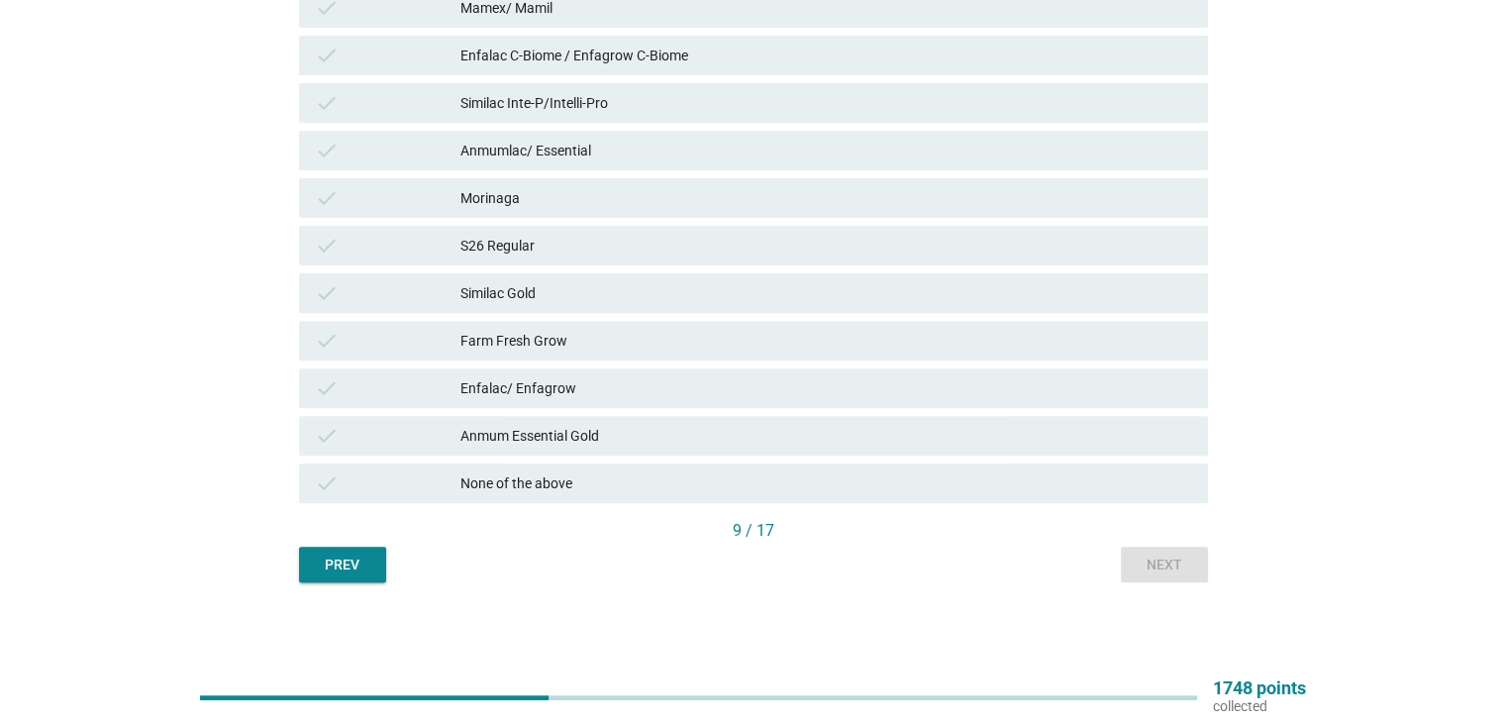
click at [691, 479] on div "None of the above" at bounding box center [825, 483] width 731 height 24
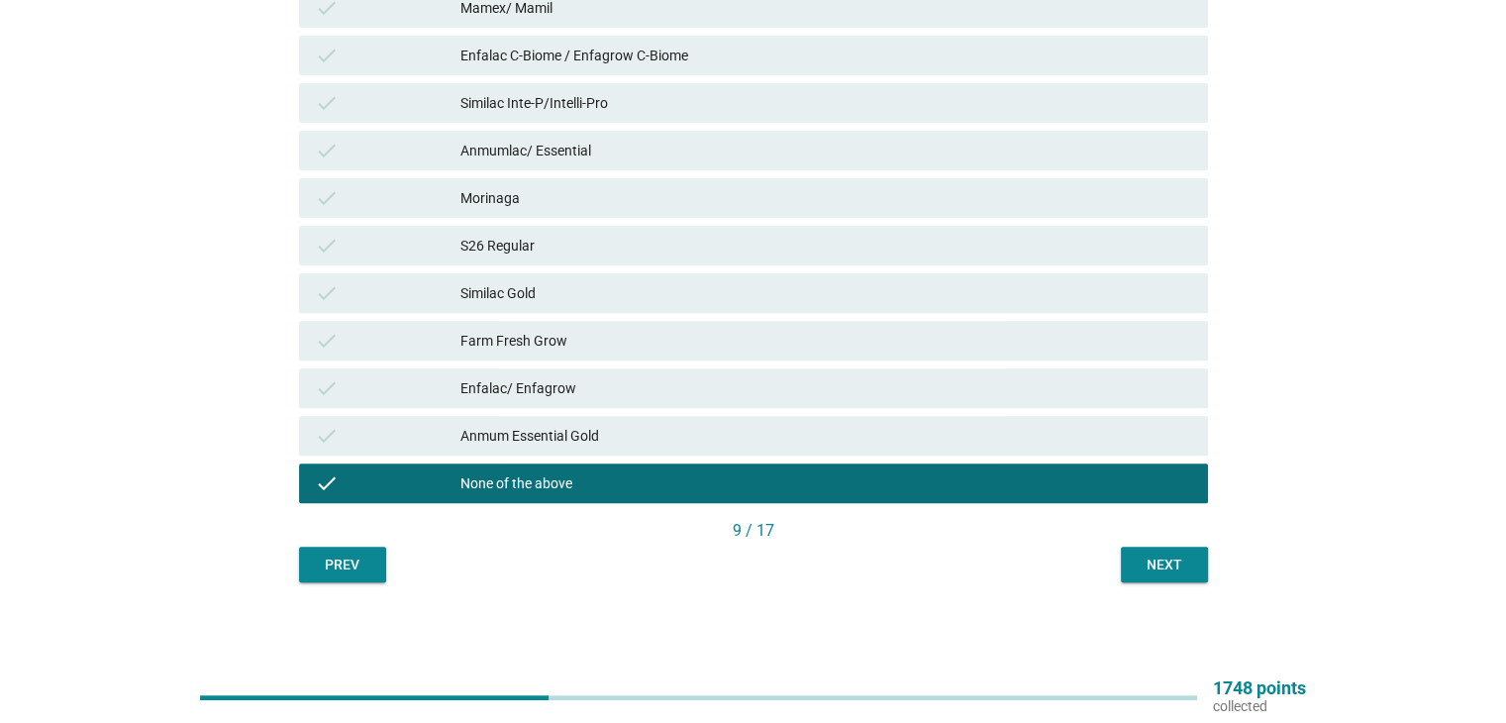
click at [1170, 565] on div "Next" at bounding box center [1163, 564] width 55 height 21
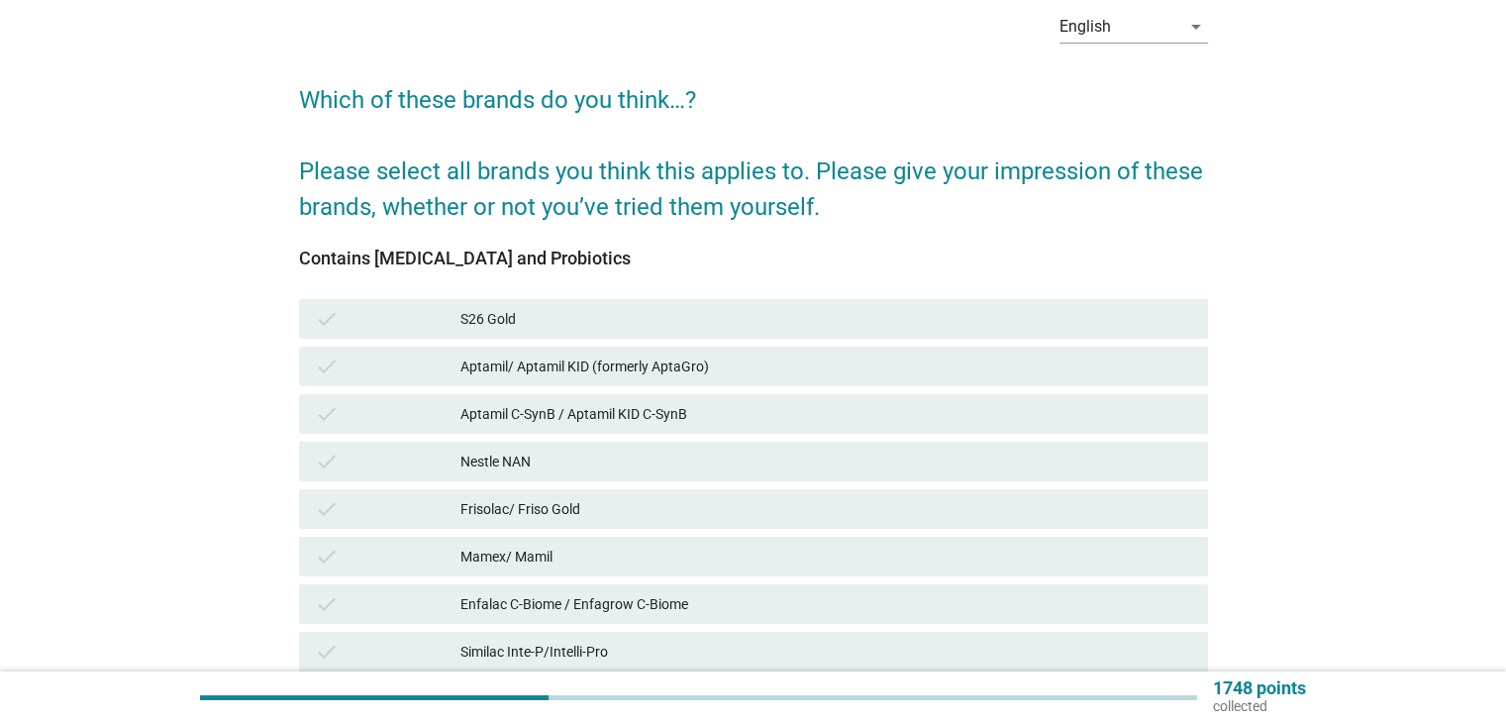
scroll to position [132, 0]
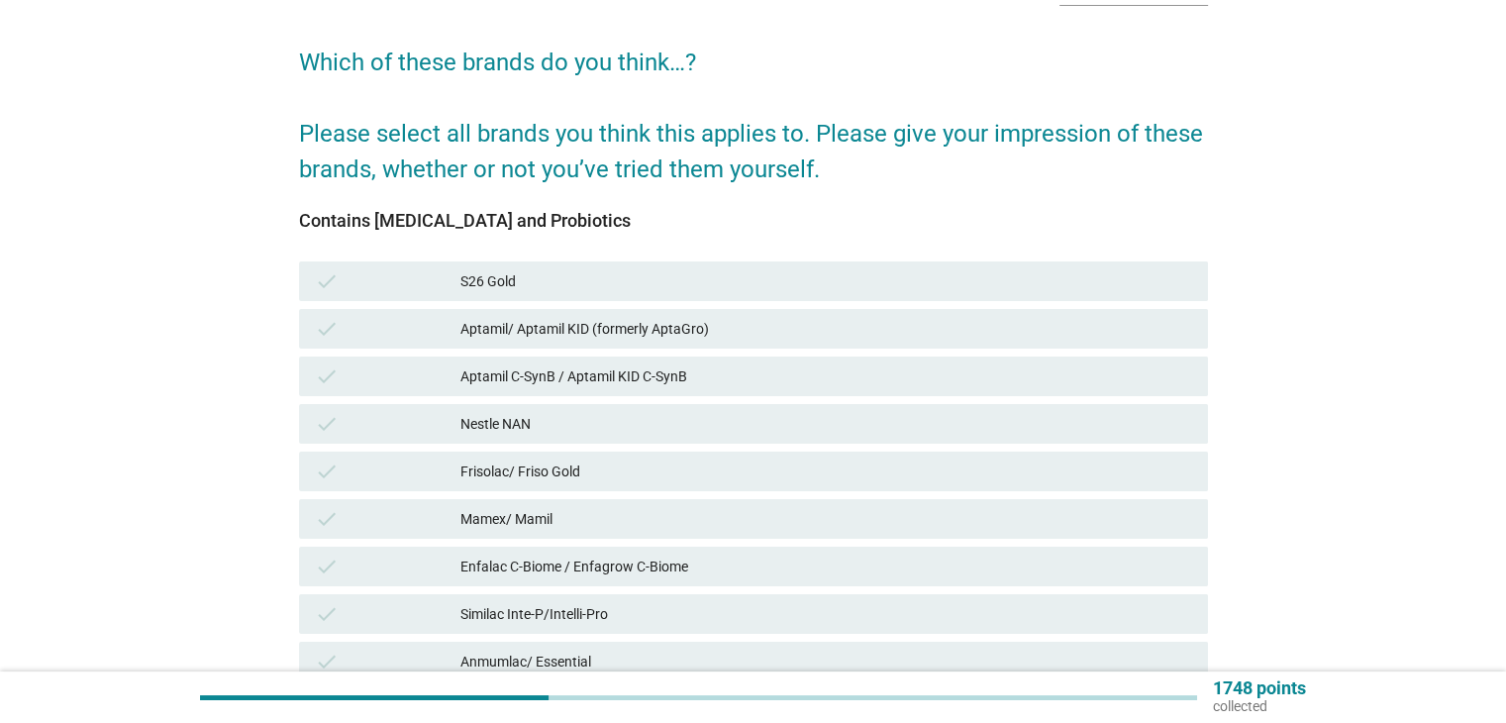
click at [458, 338] on div "check" at bounding box center [388, 329] width 147 height 24
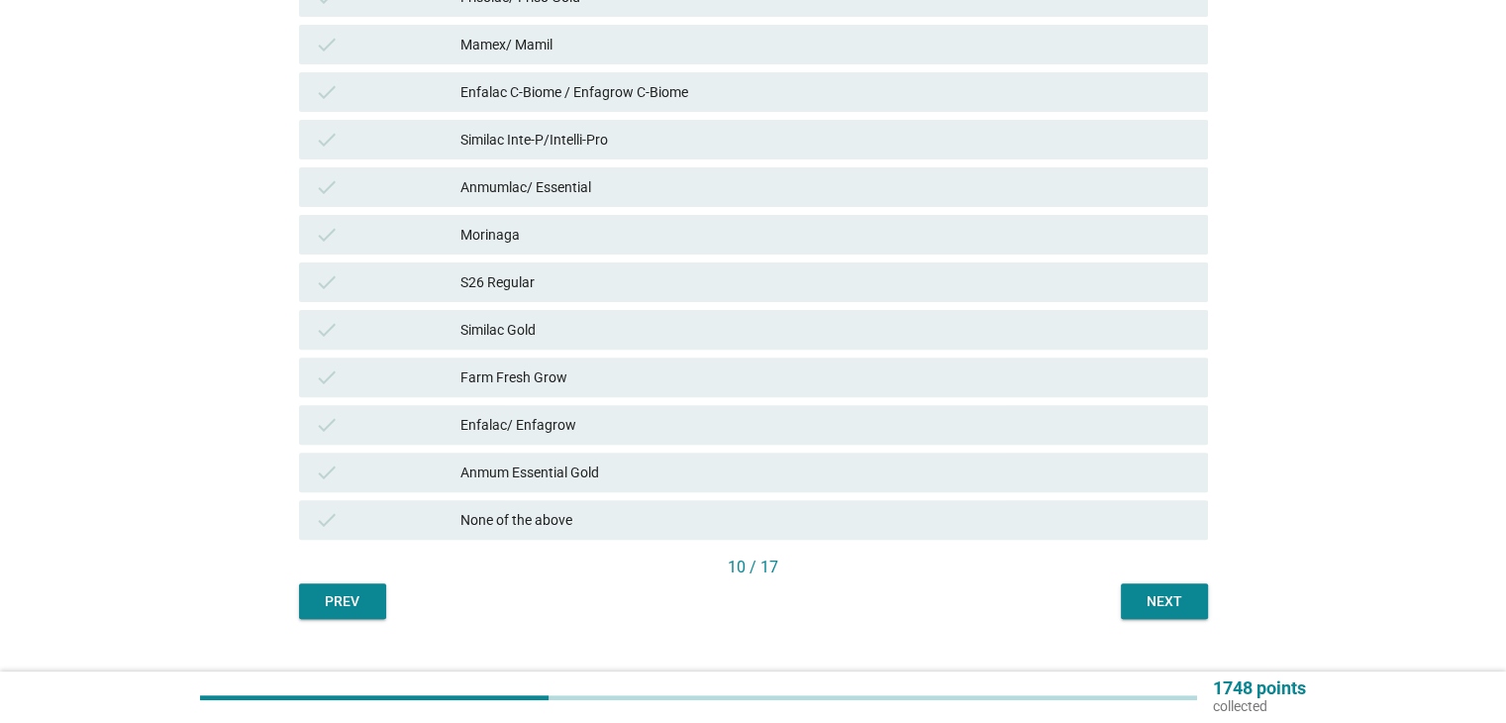
scroll to position [642, 0]
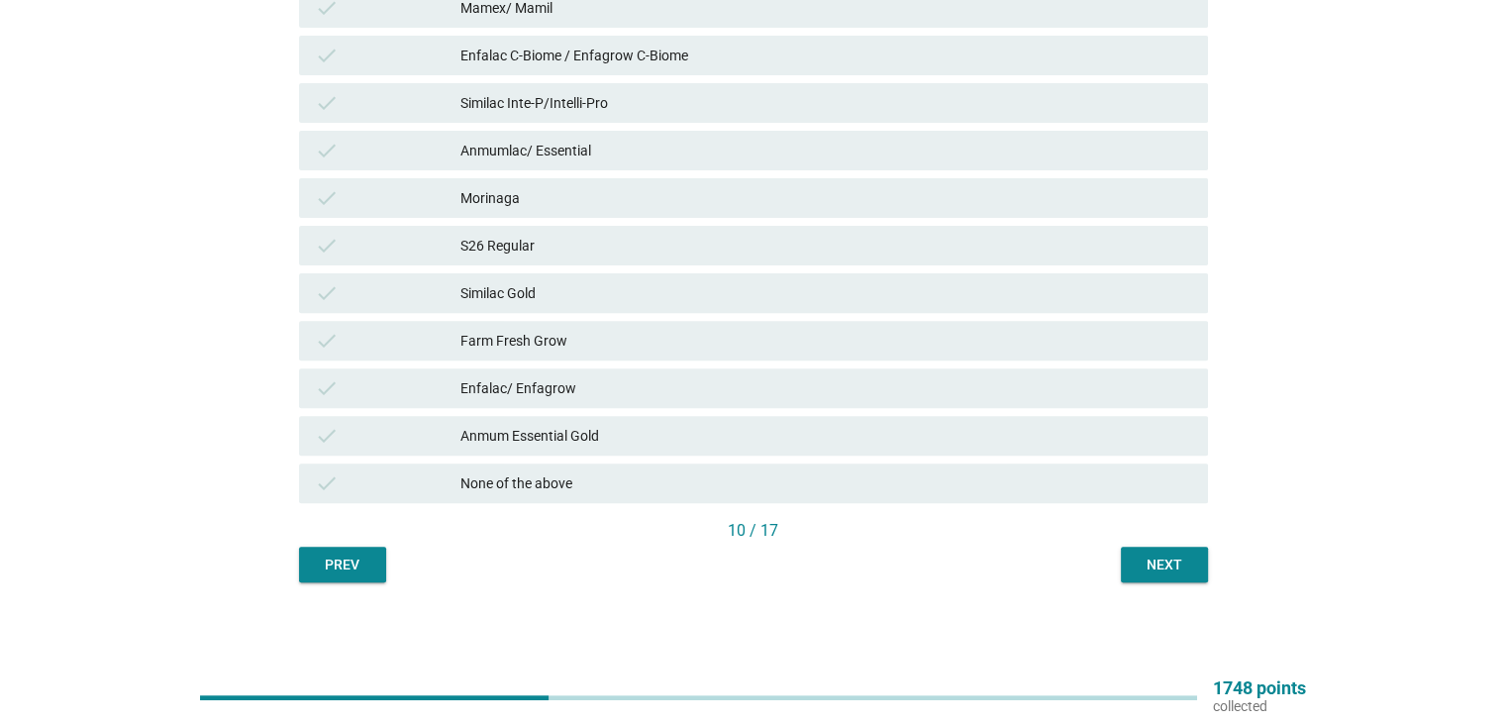
click at [1158, 551] on button "Next" at bounding box center [1164, 564] width 87 height 36
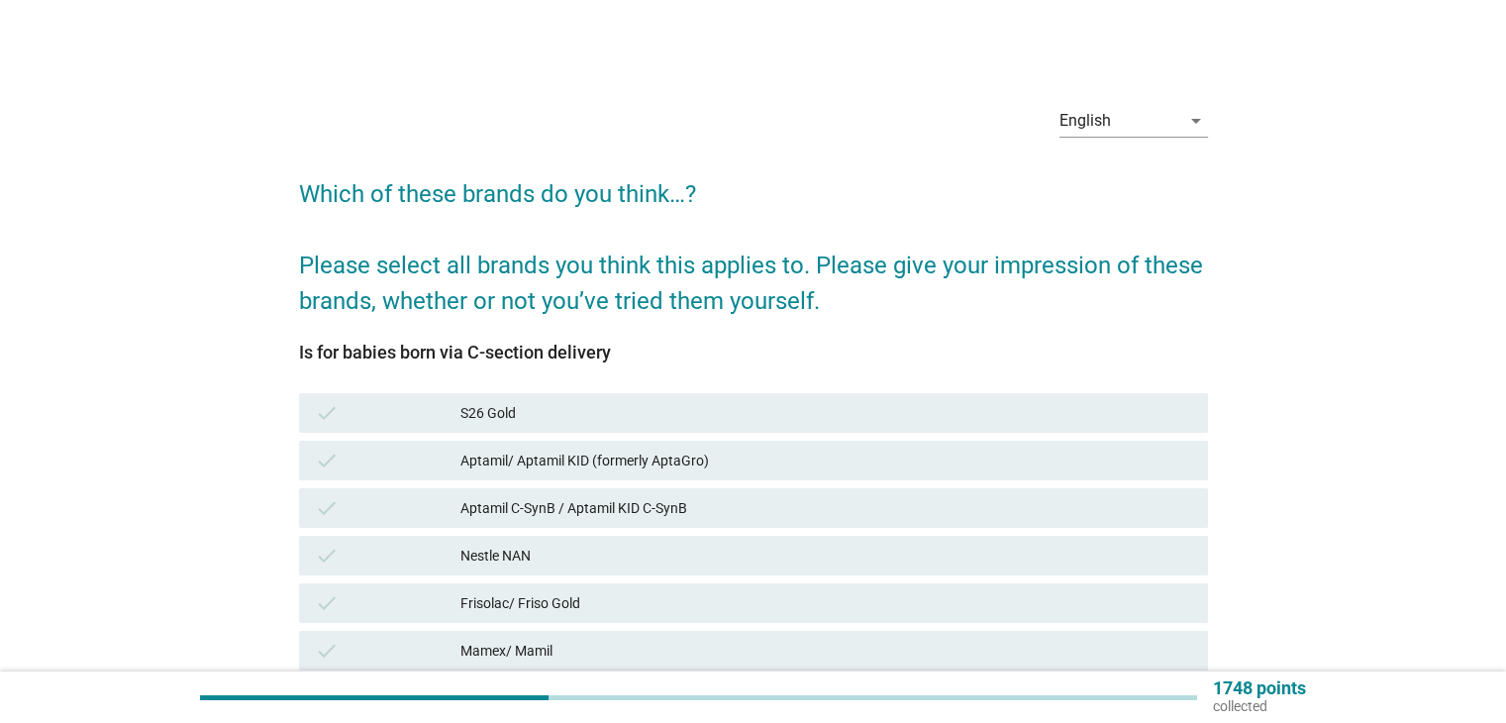
click at [552, 514] on div "Aptamil C-SynB / Aptamil KID C-SynB" at bounding box center [825, 508] width 731 height 24
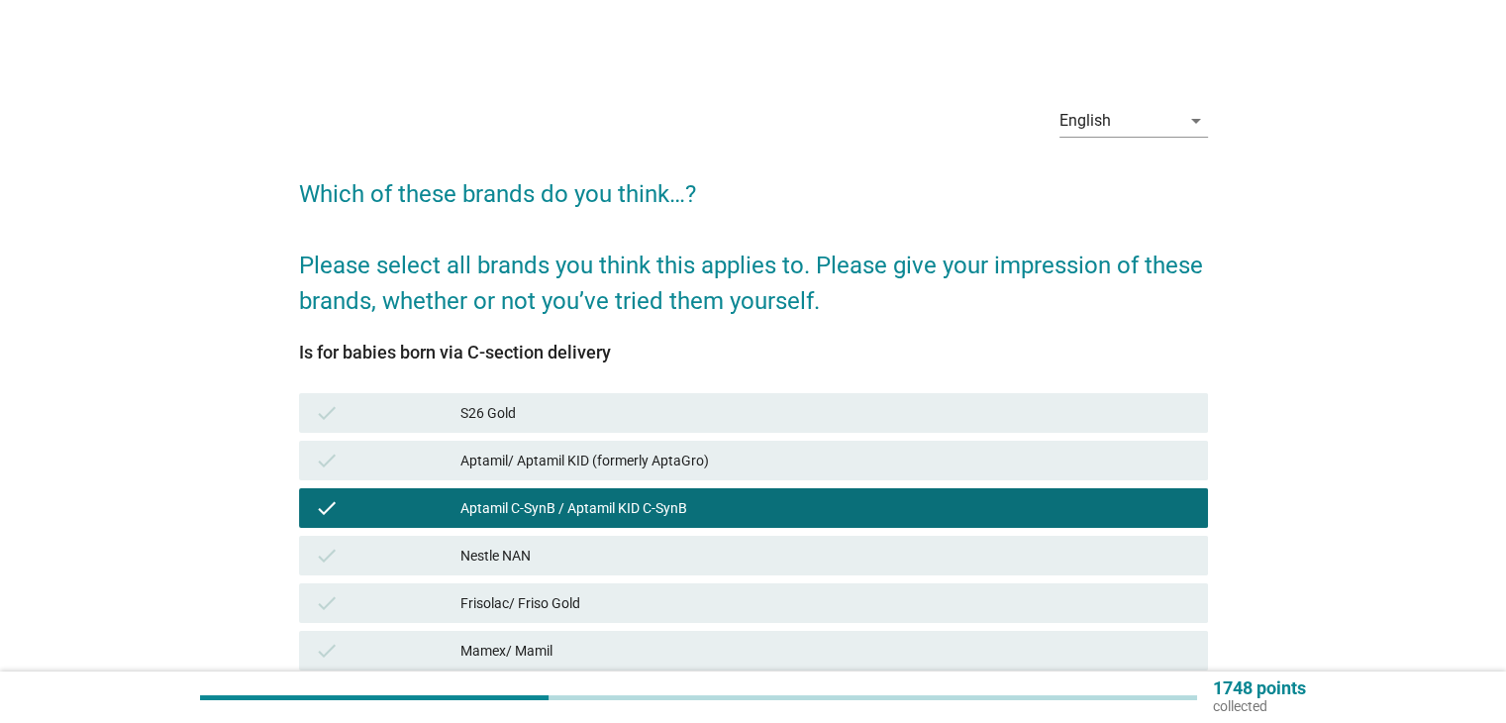
scroll to position [642, 0]
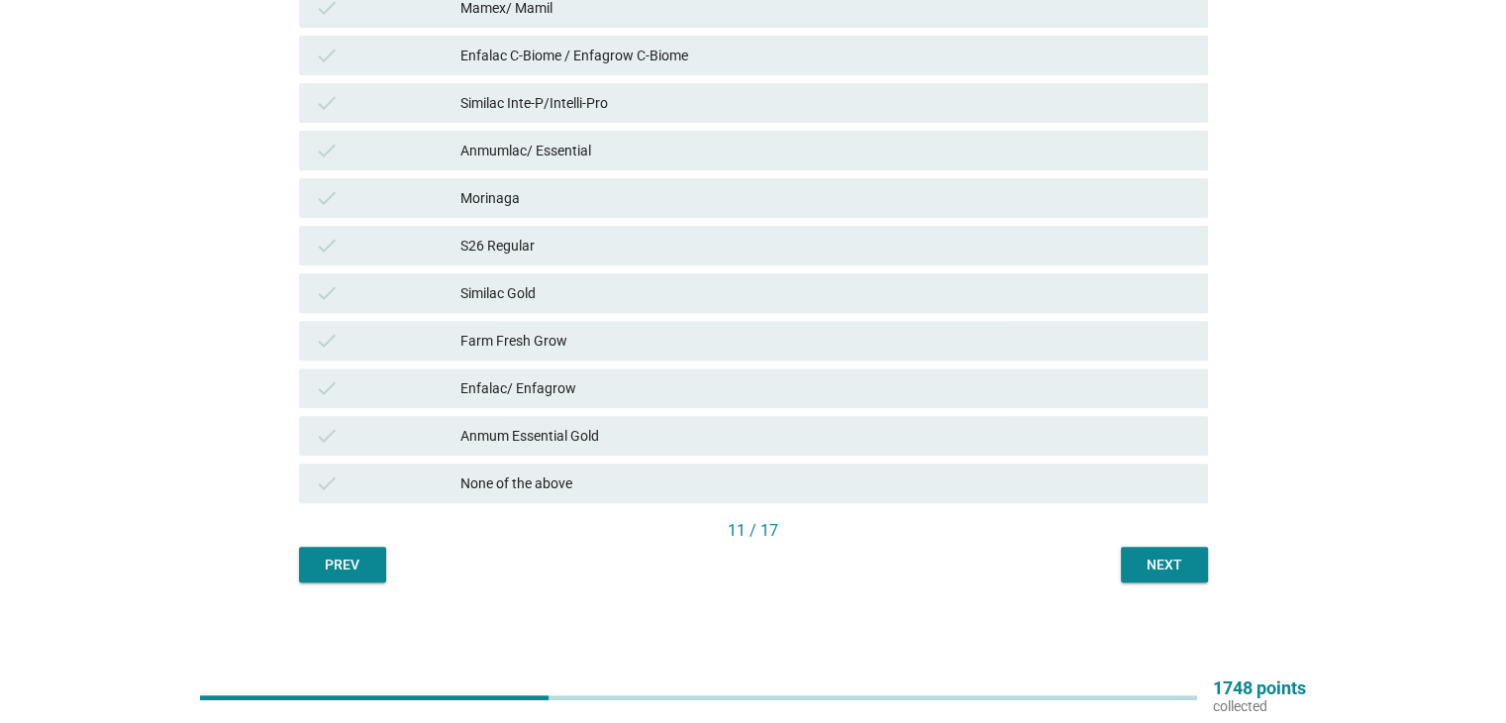
click at [1172, 561] on div "Next" at bounding box center [1163, 564] width 55 height 21
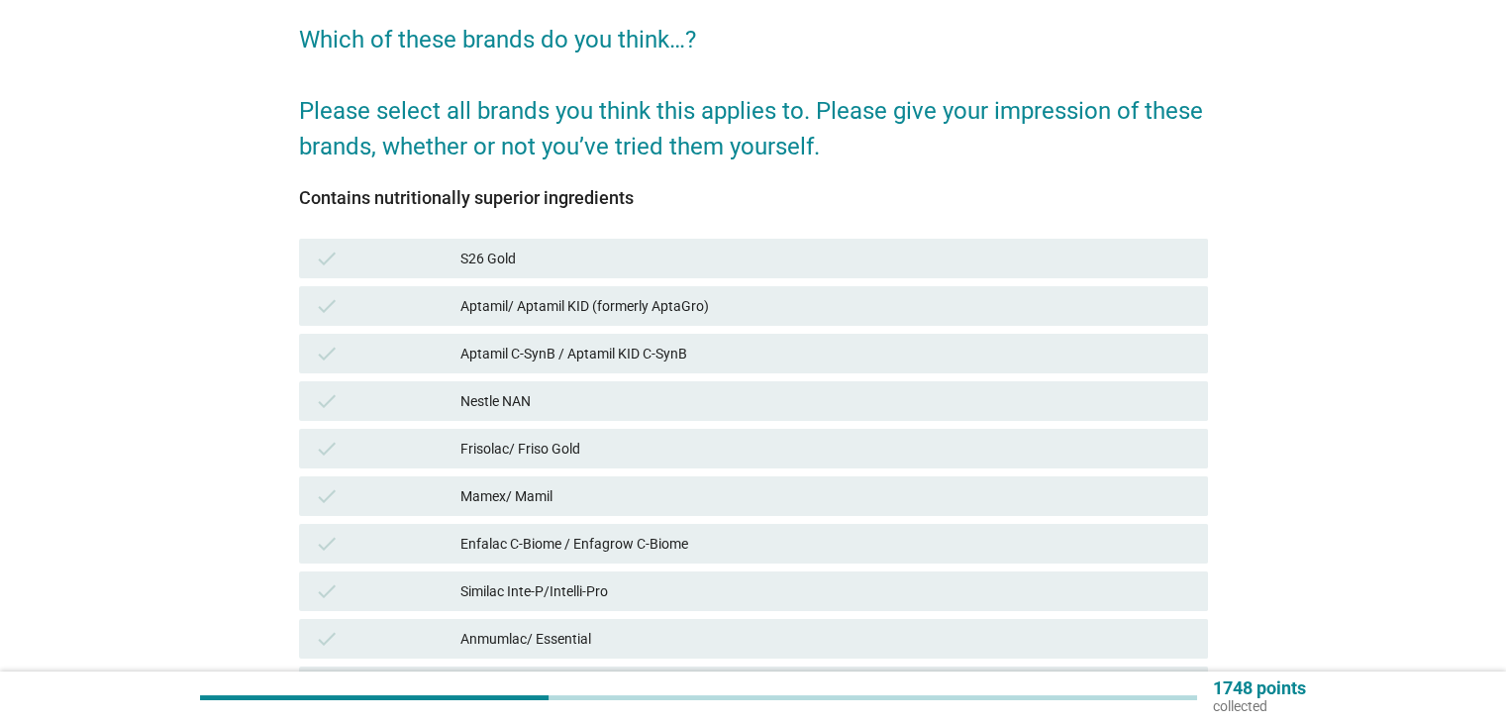
scroll to position [263, 0]
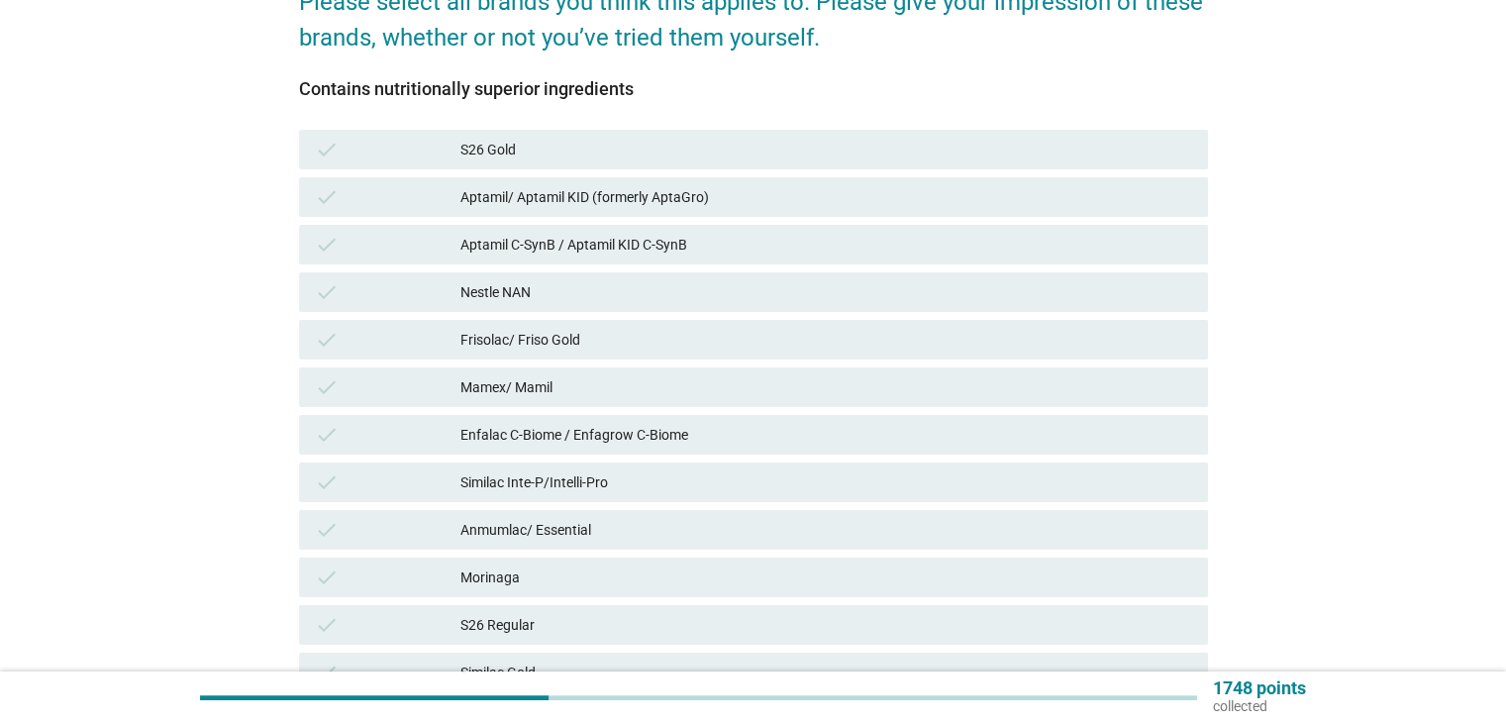
click at [552, 136] on div "check S26 Gold" at bounding box center [753, 150] width 909 height 40
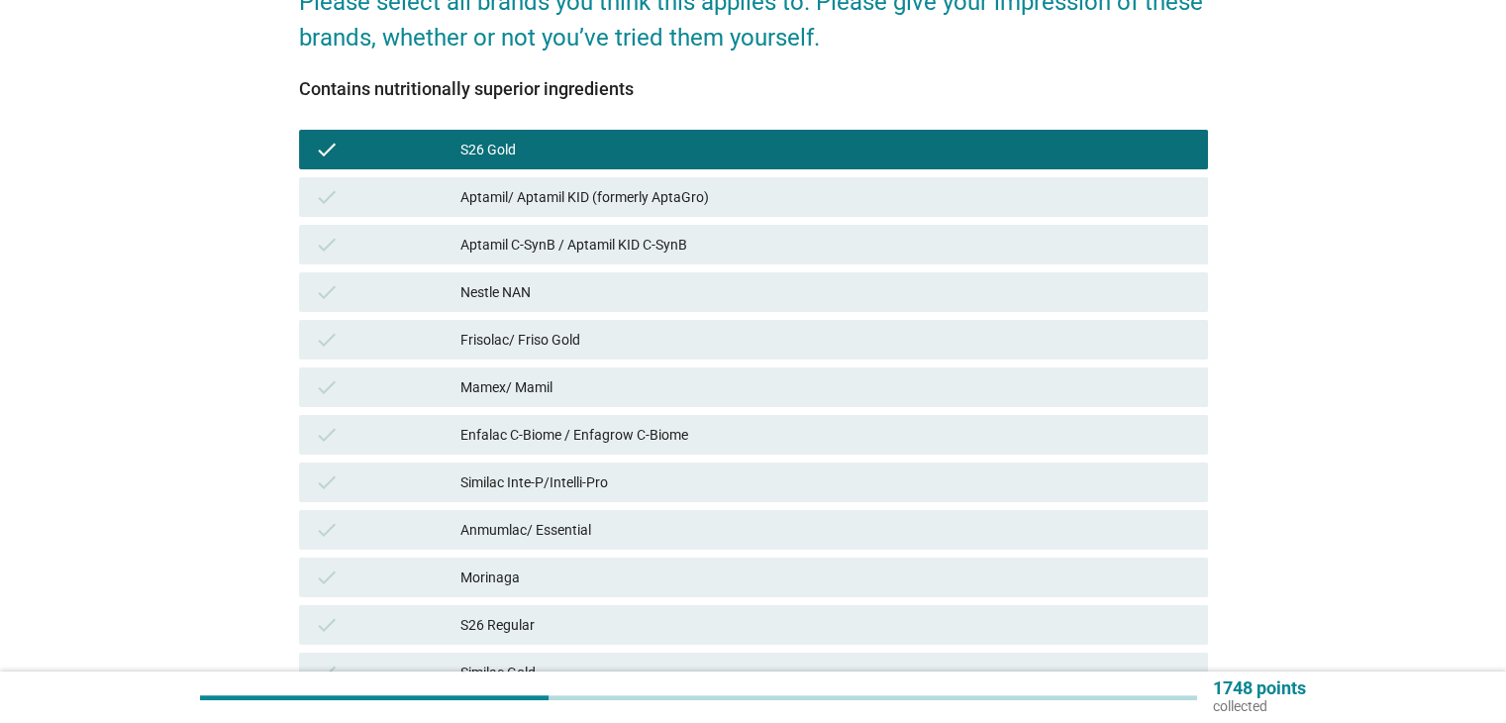
click at [558, 190] on div "Aptamil/ Aptamil KID (formerly AptaGro)" at bounding box center [825, 197] width 731 height 24
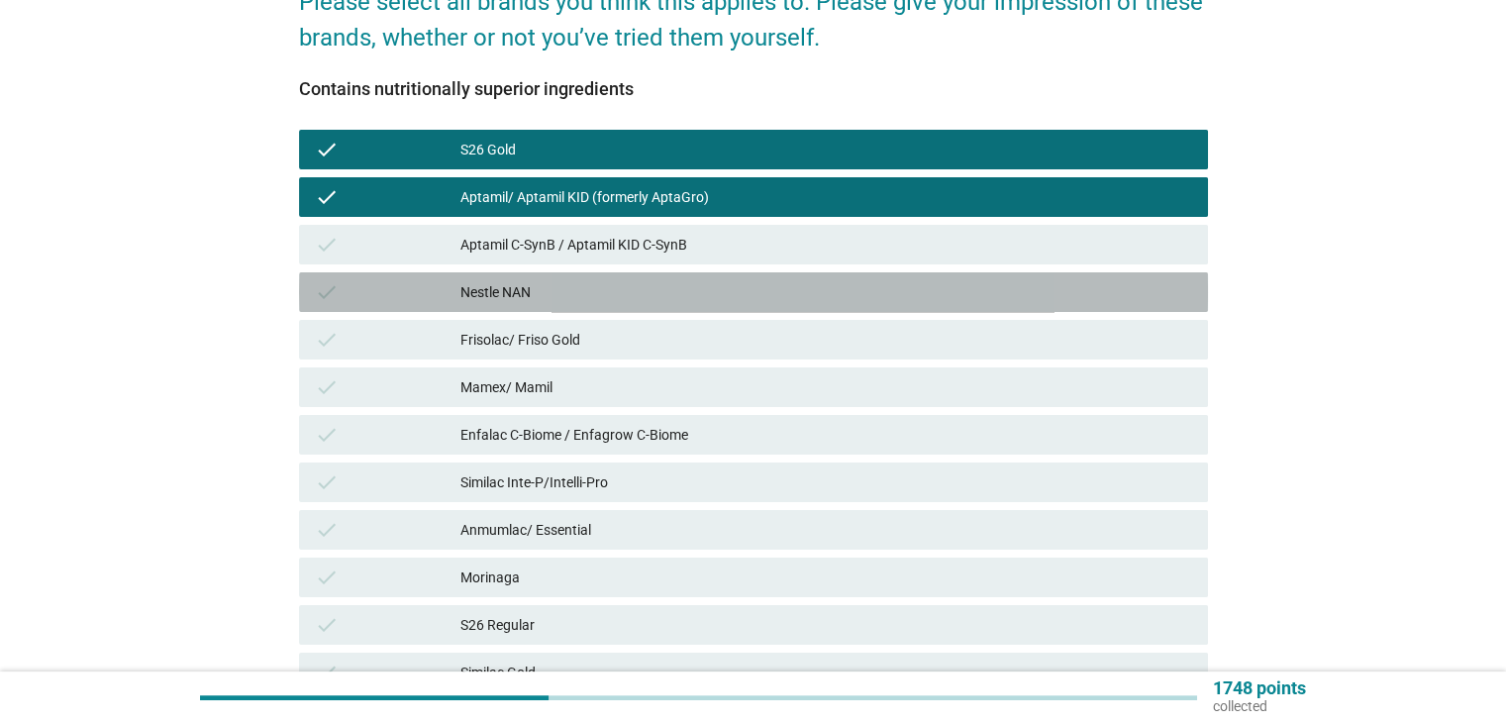
click at [575, 297] on div "Nestle NAN" at bounding box center [825, 292] width 731 height 24
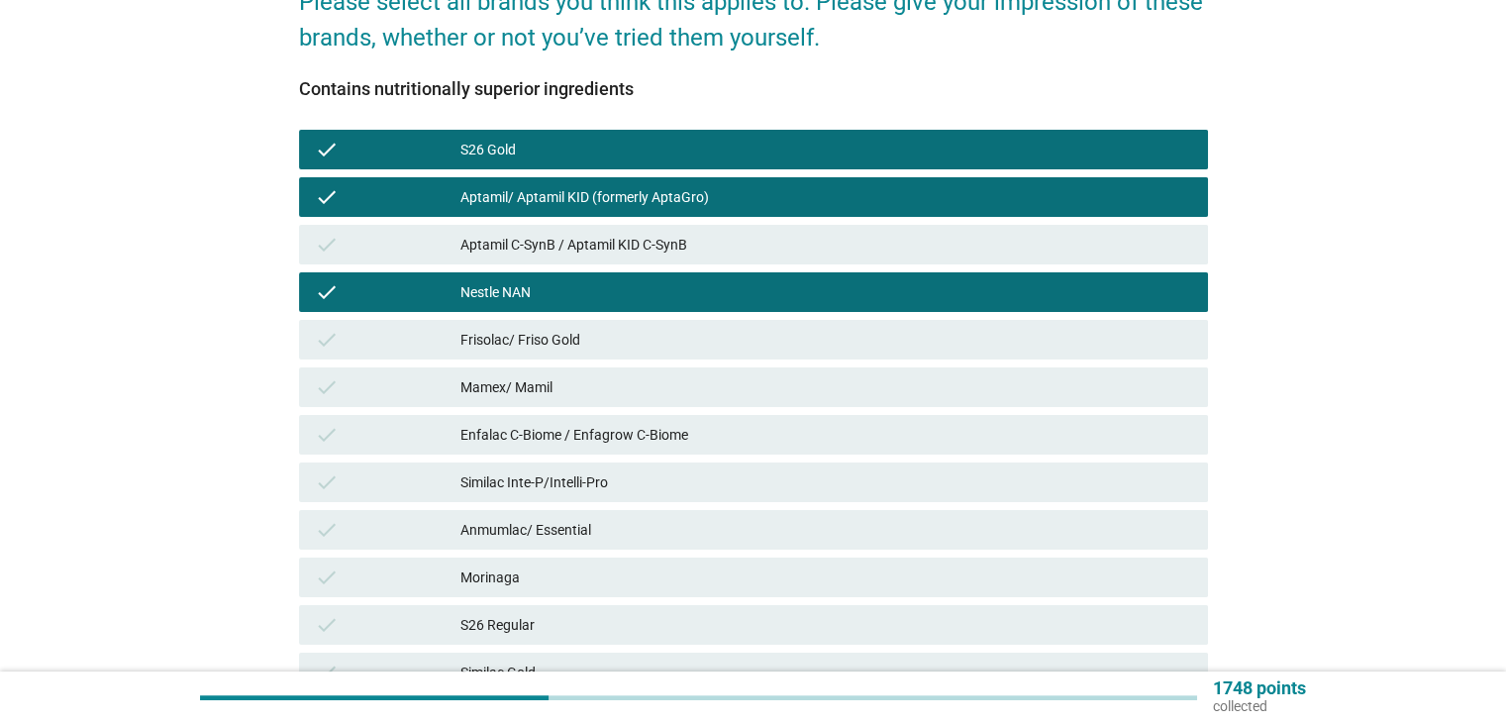
click at [572, 344] on div "Frisolac/ Friso Gold" at bounding box center [825, 340] width 731 height 24
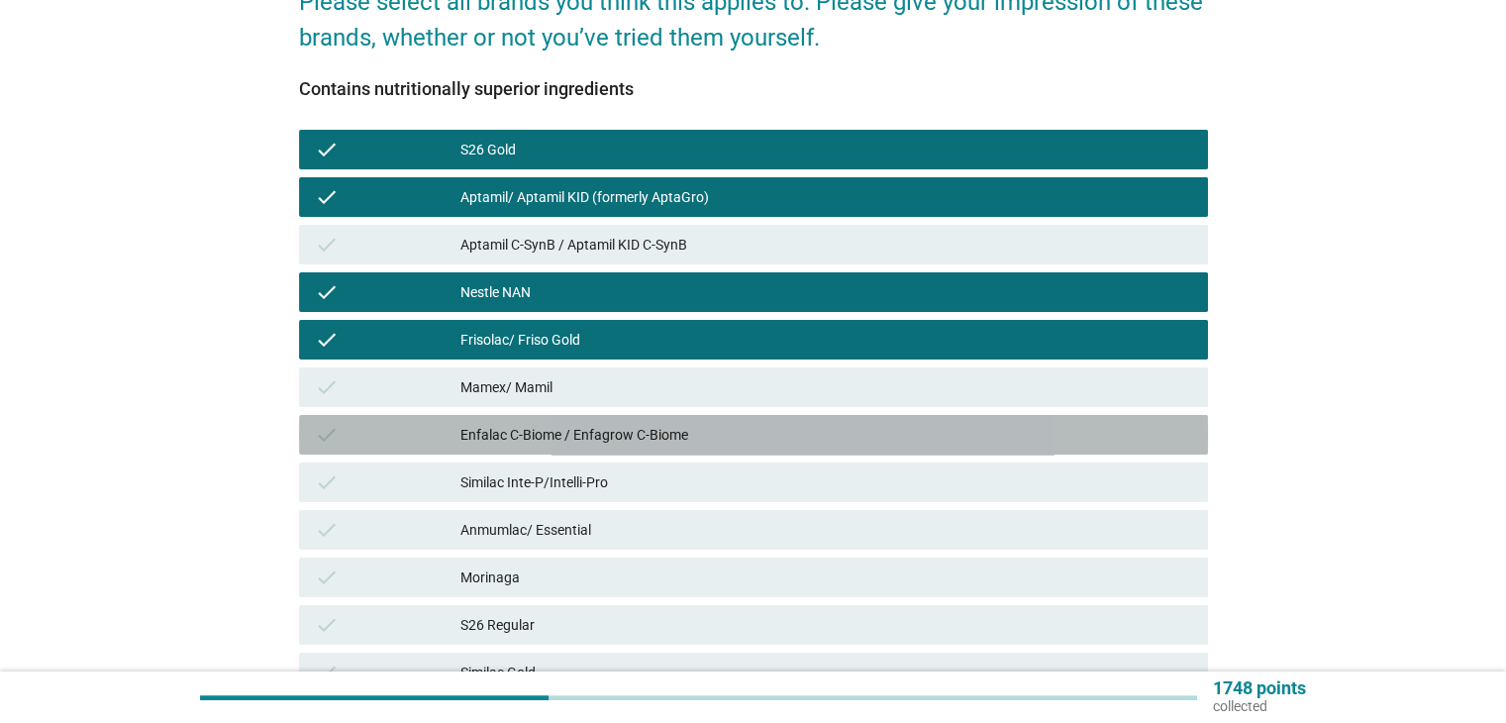
click at [572, 439] on div "Enfalac C-Biome / Enfagrow C-Biome" at bounding box center [825, 435] width 731 height 24
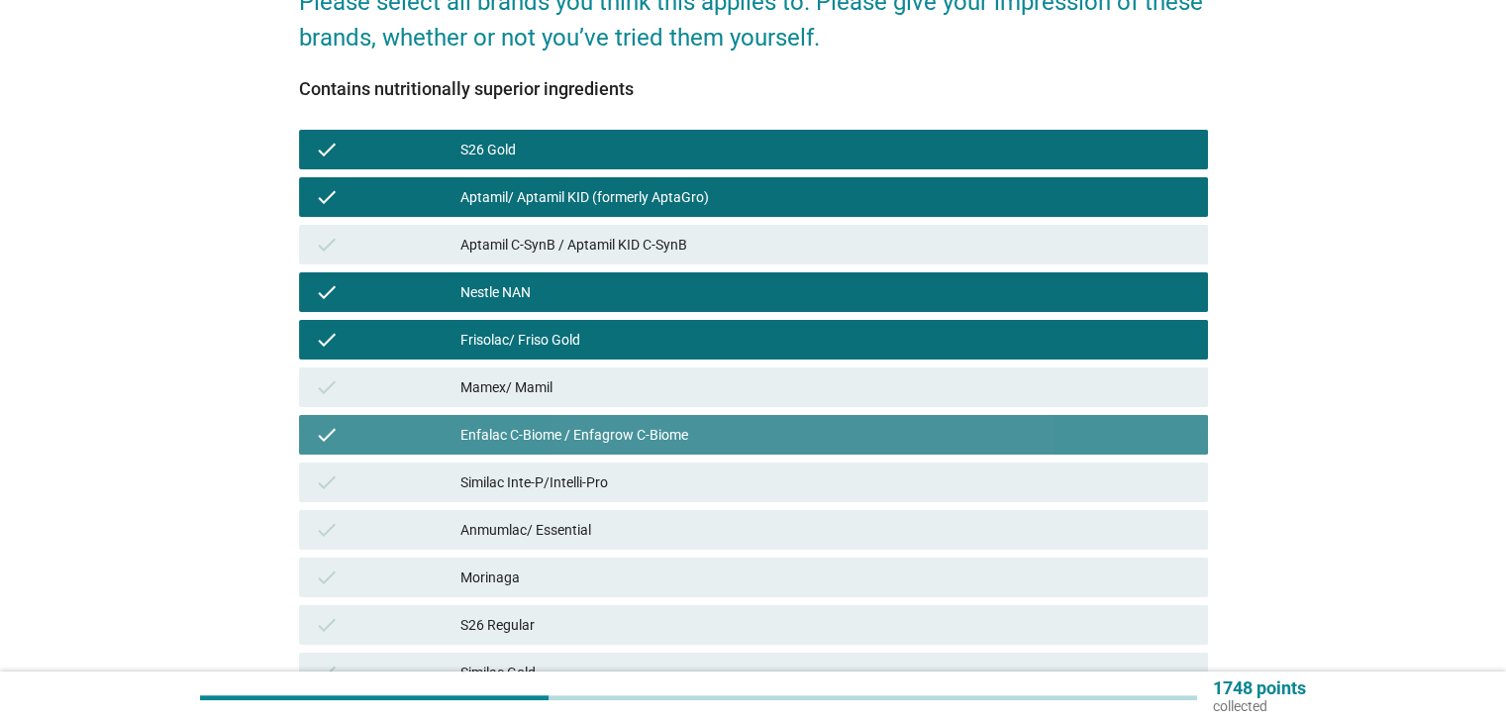
click at [572, 439] on div "Enfalac C-Biome / Enfagrow C-Biome" at bounding box center [825, 435] width 731 height 24
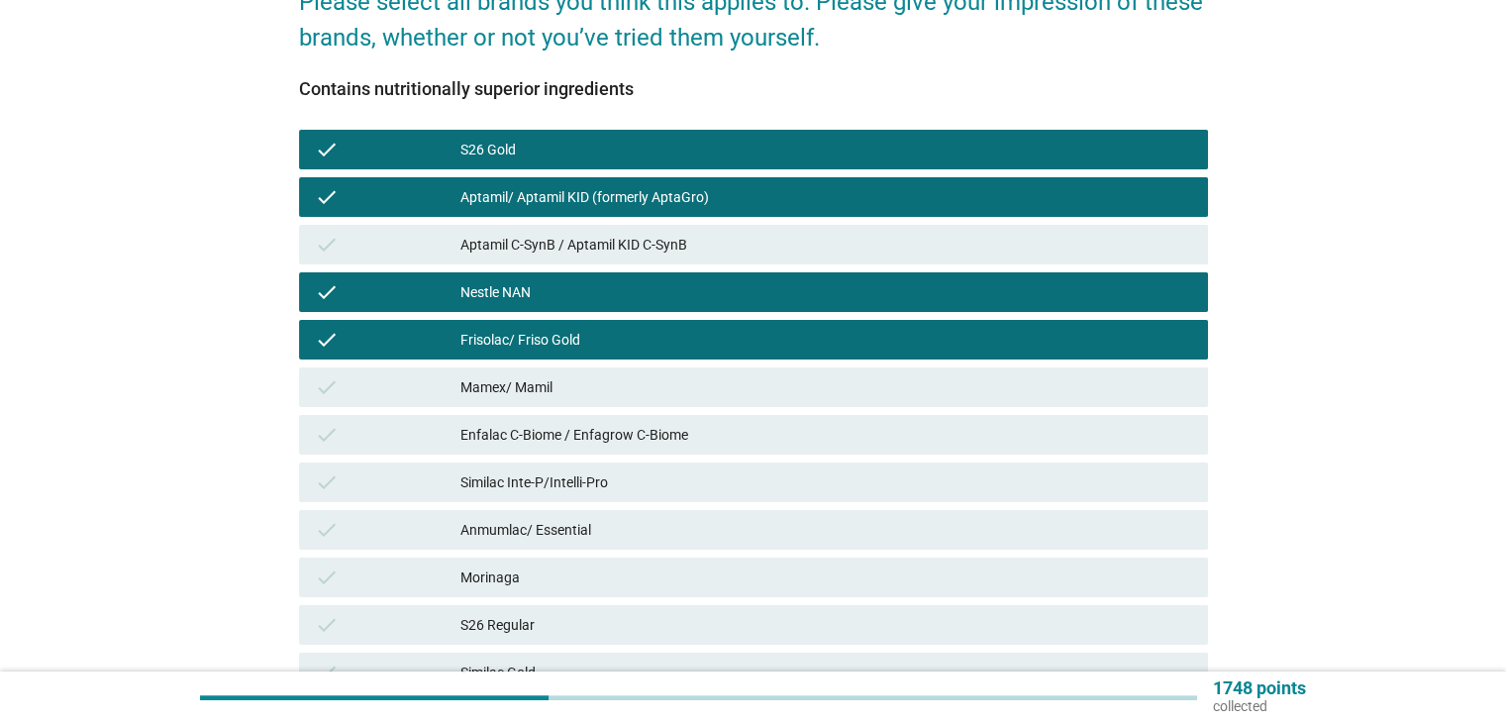
click at [572, 439] on div "Enfalac C-Biome / Enfagrow C-Biome" at bounding box center [825, 435] width 731 height 24
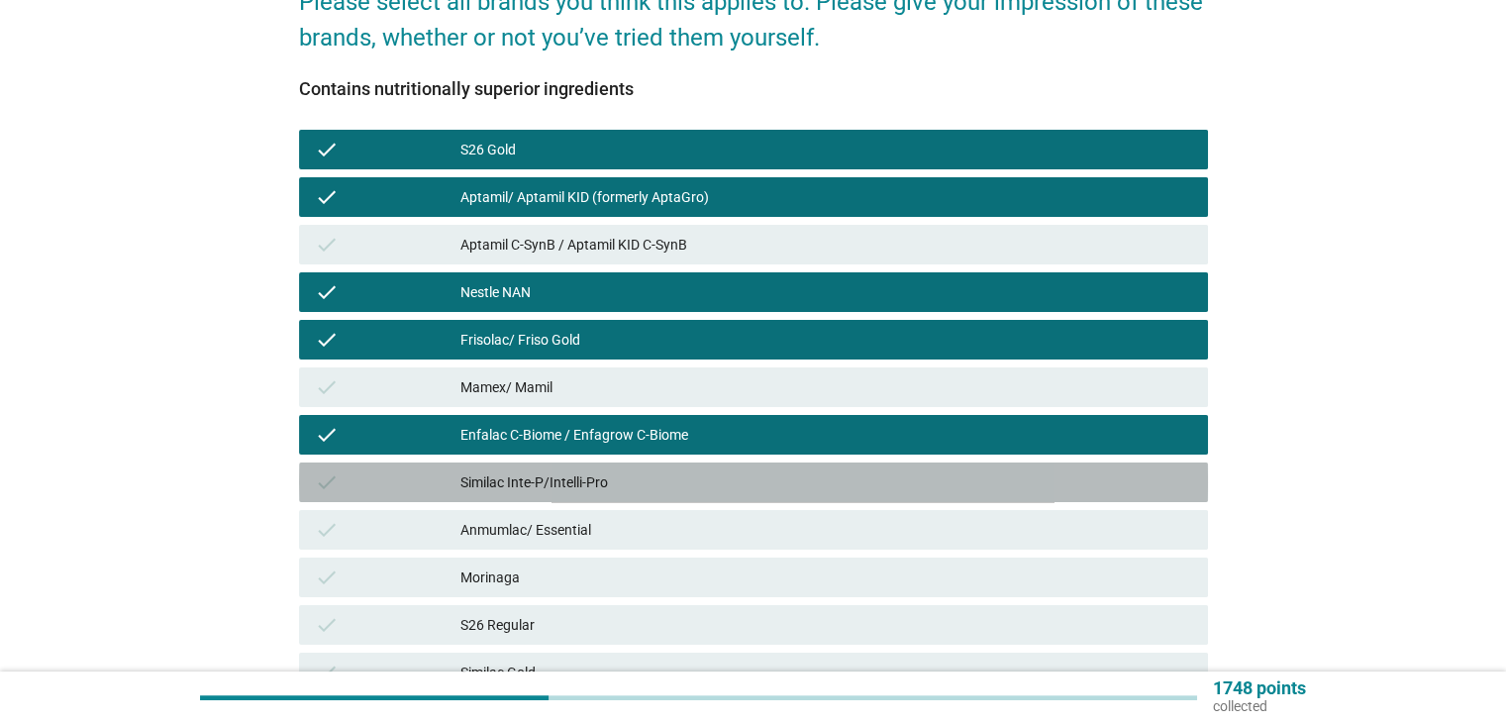
click at [572, 465] on div "check Similac Inte-P/Intelli-Pro" at bounding box center [753, 482] width 909 height 40
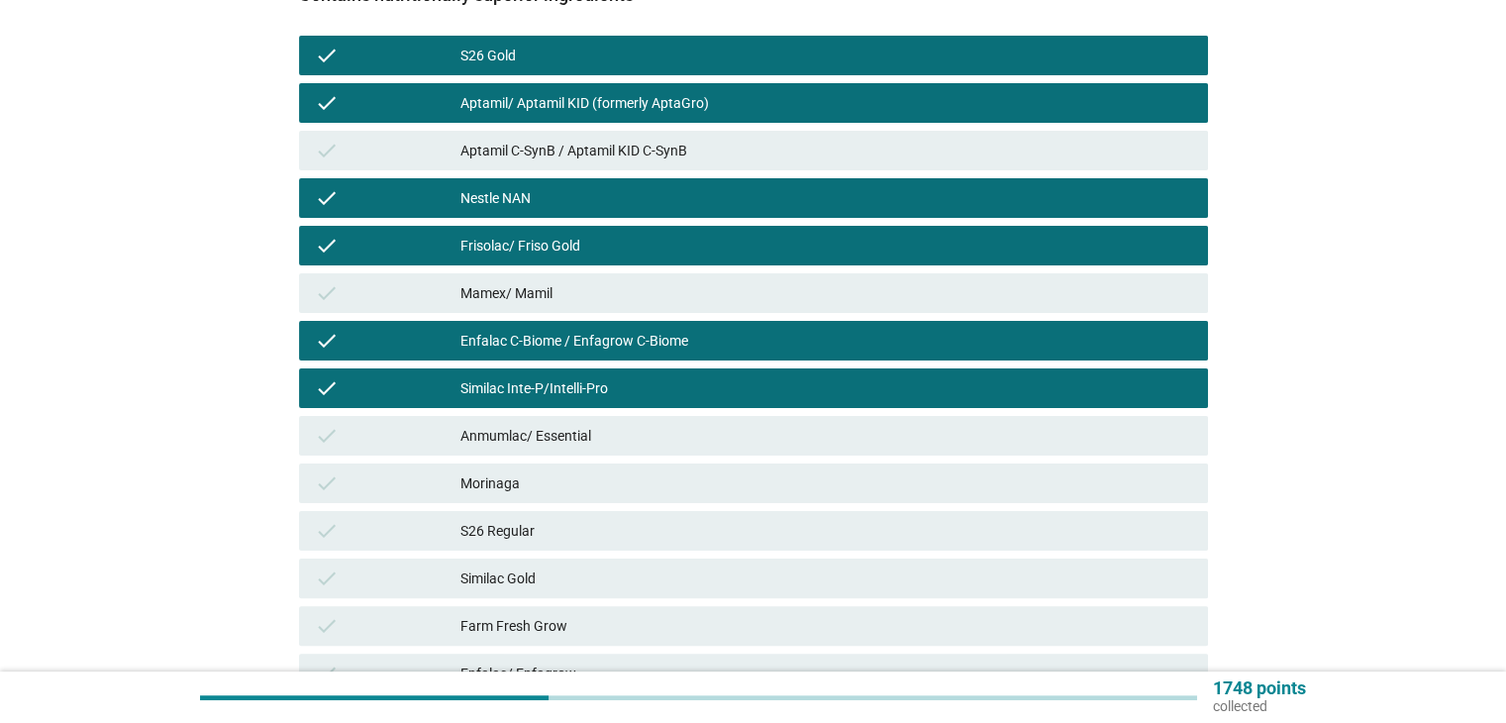
scroll to position [396, 0]
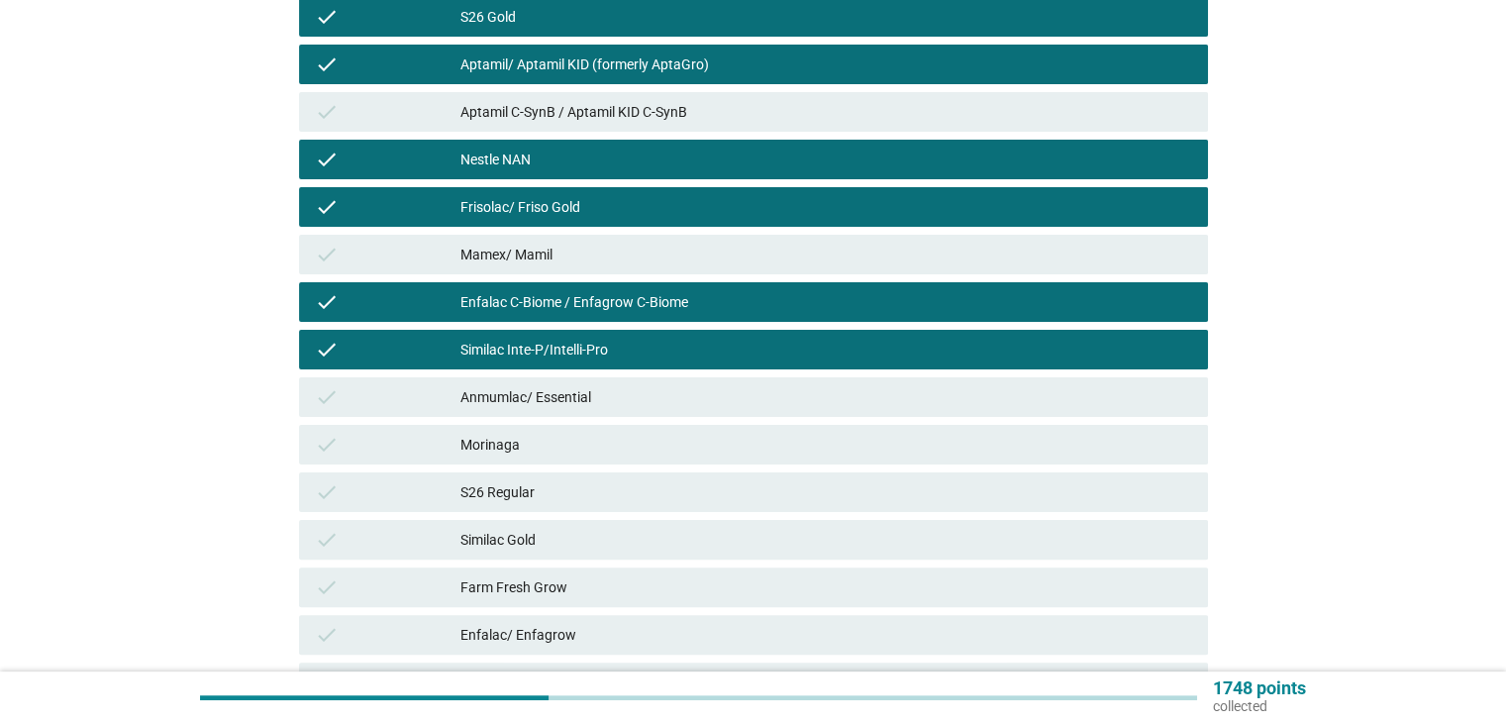
click at [569, 448] on div "Morinaga" at bounding box center [825, 445] width 731 height 24
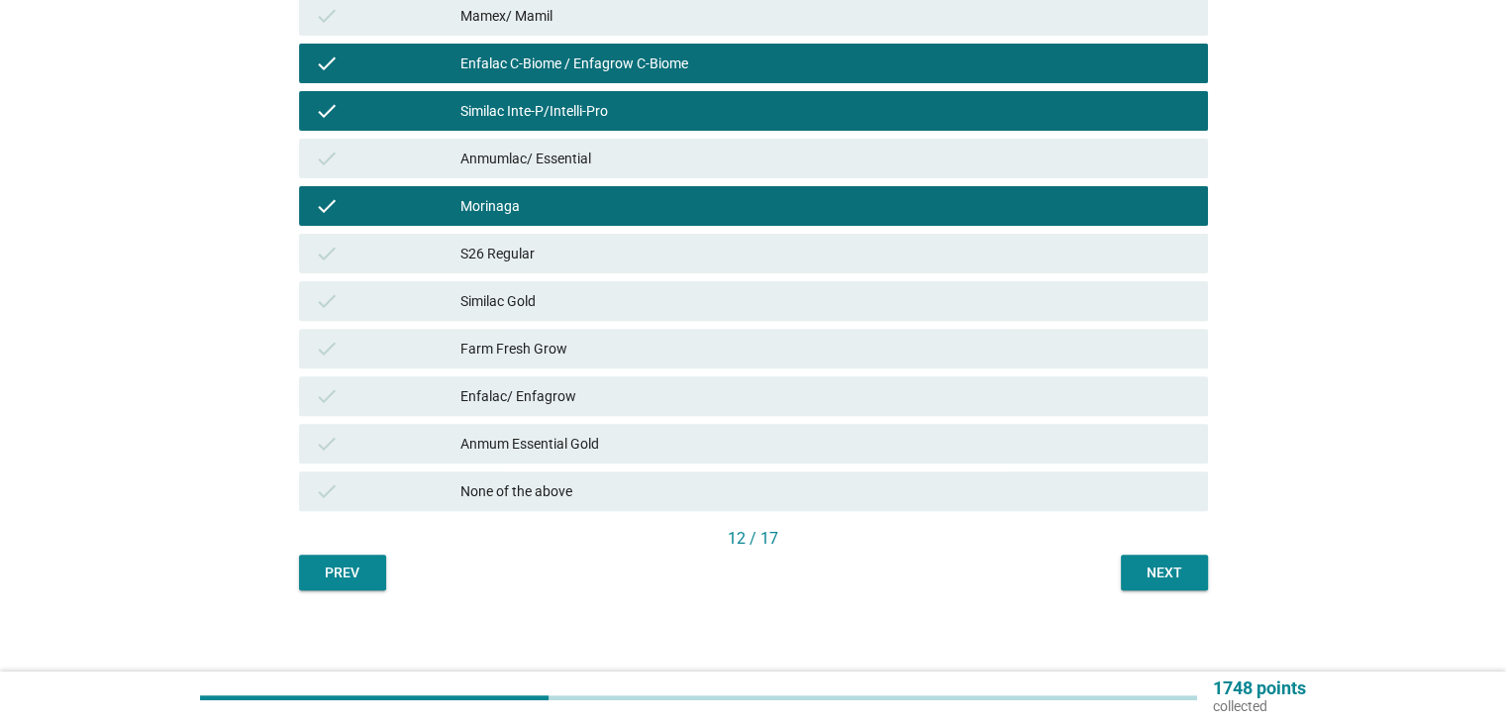
scroll to position [642, 0]
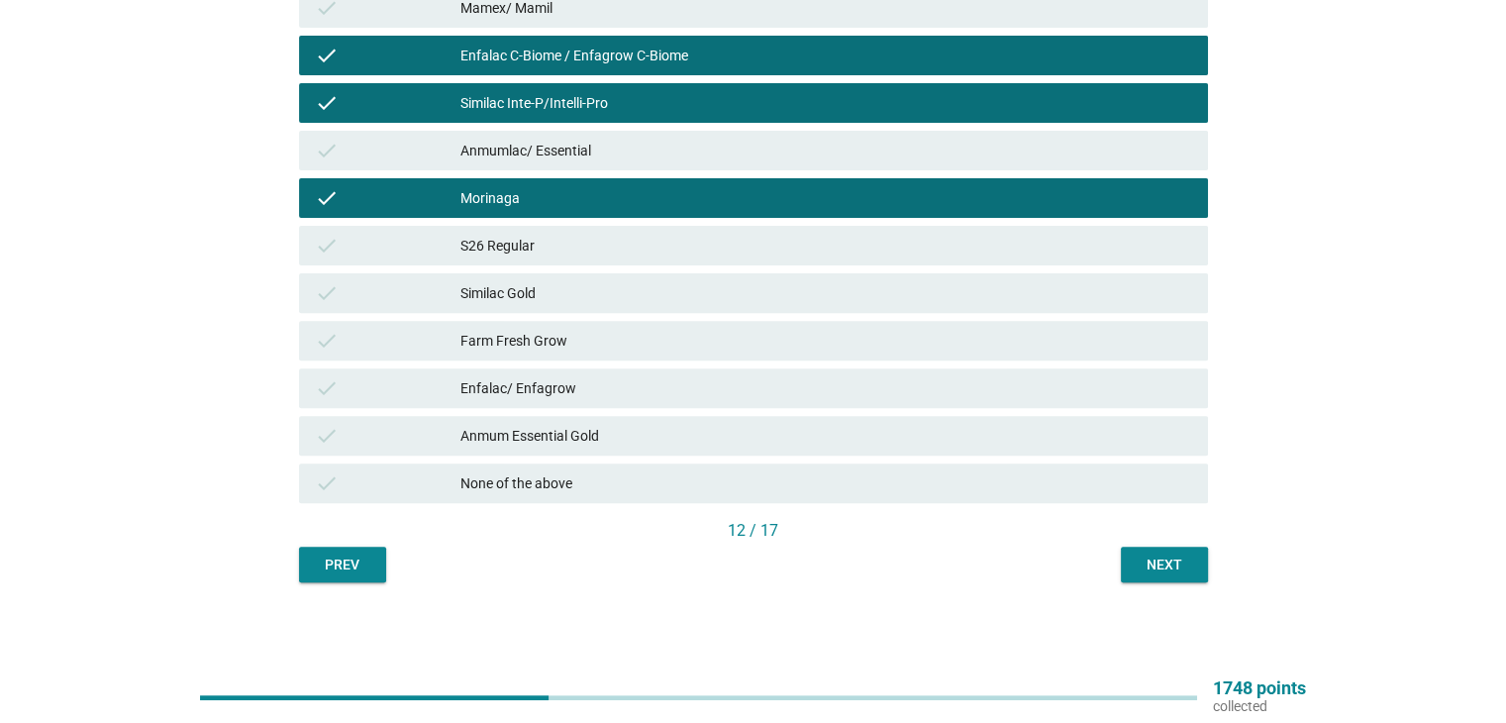
click at [1160, 559] on div "Next" at bounding box center [1163, 564] width 55 height 21
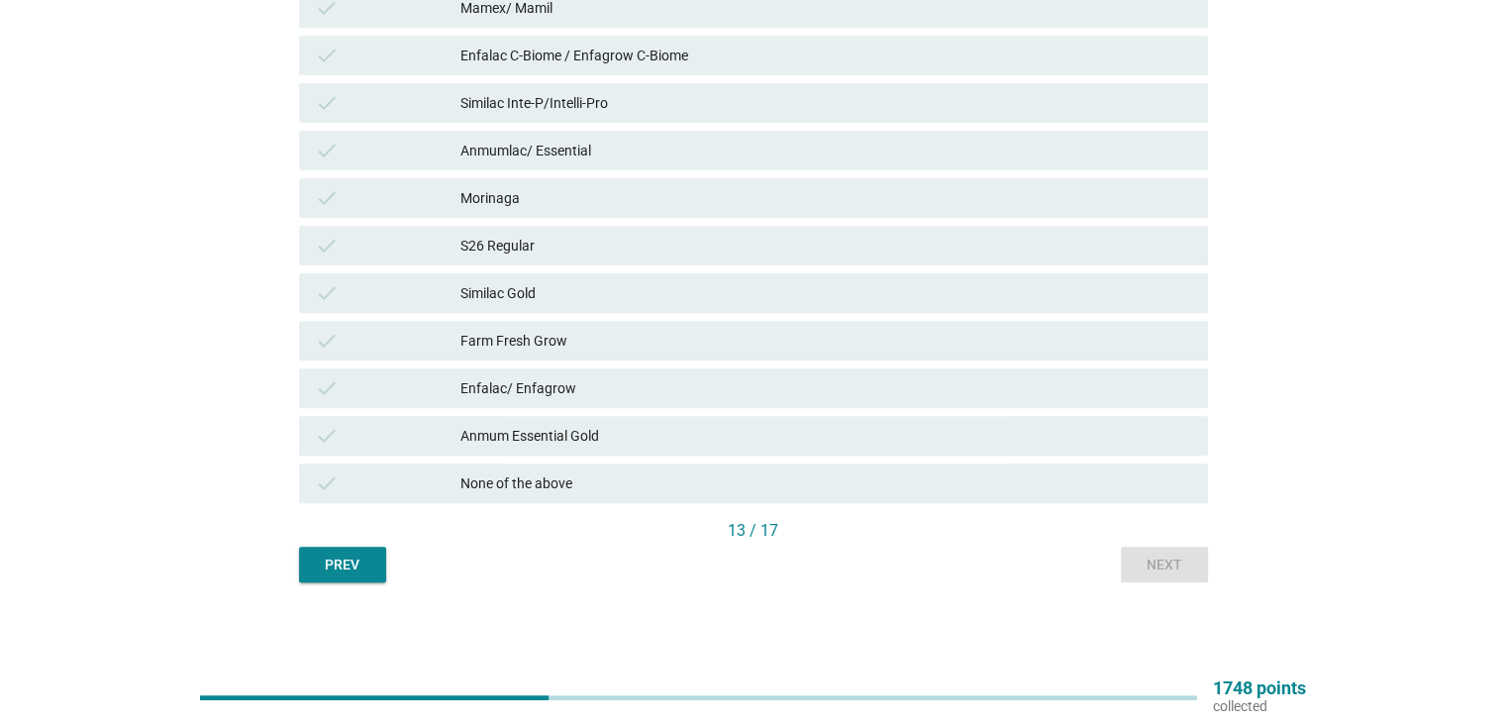
click at [501, 504] on div "check None of the above" at bounding box center [753, 483] width 917 height 48
click at [515, 494] on div "check None of the above" at bounding box center [753, 483] width 909 height 40
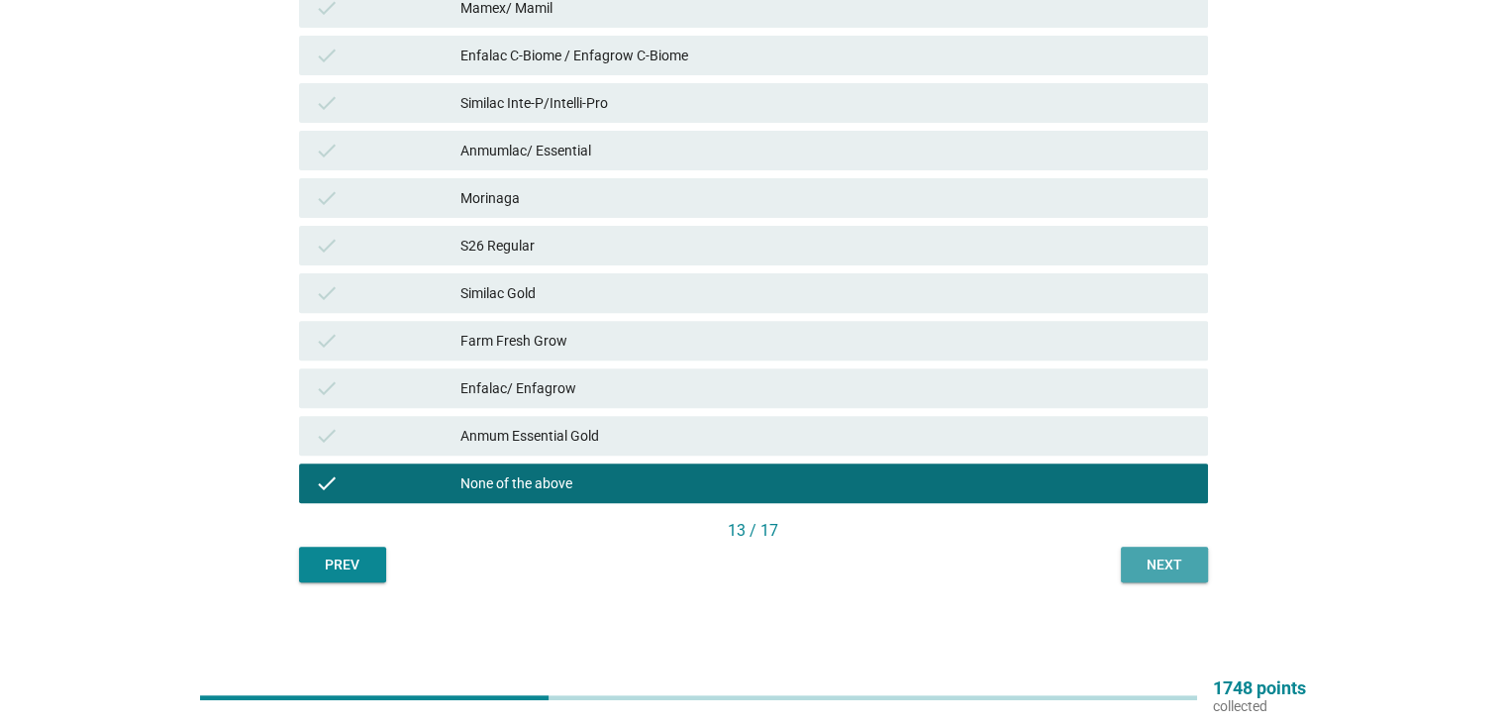
click at [1168, 572] on div "Next" at bounding box center [1163, 564] width 55 height 21
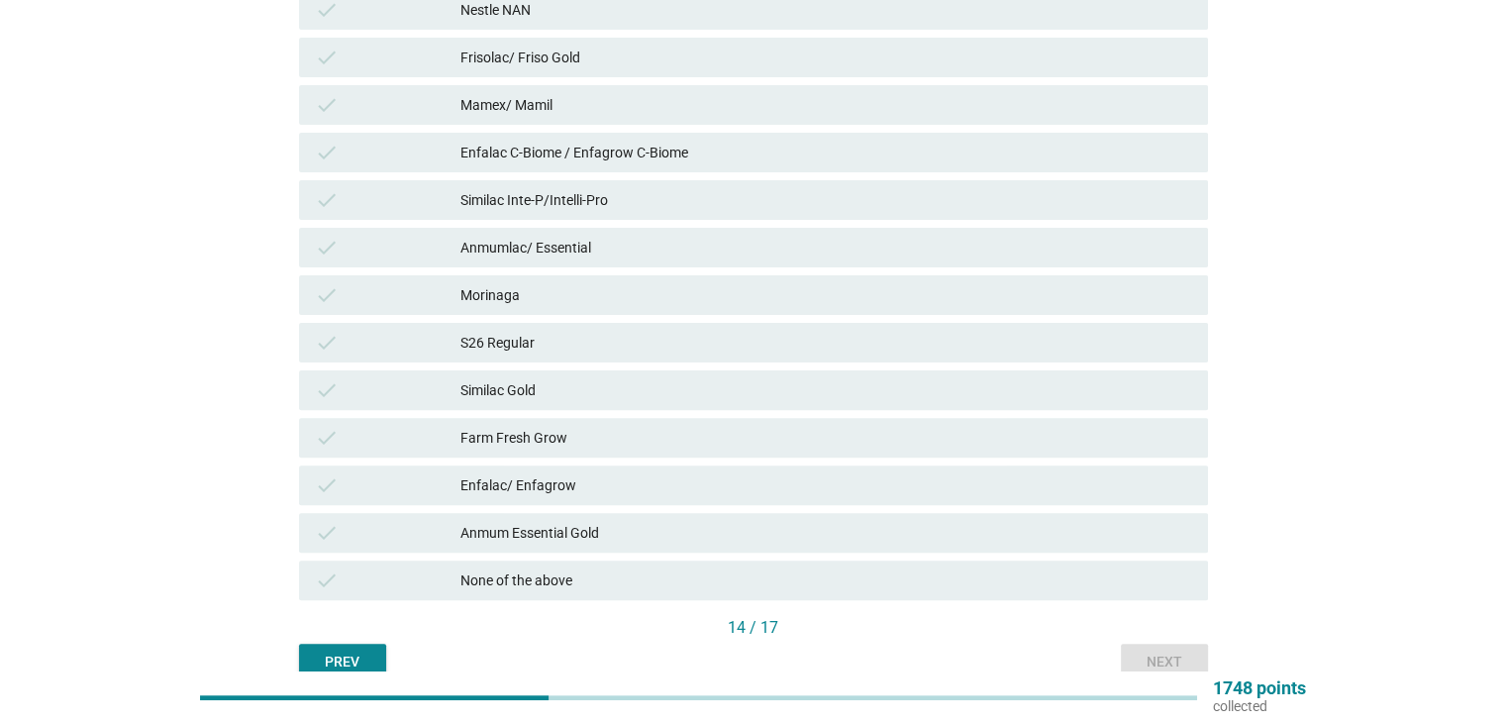
scroll to position [511, 0]
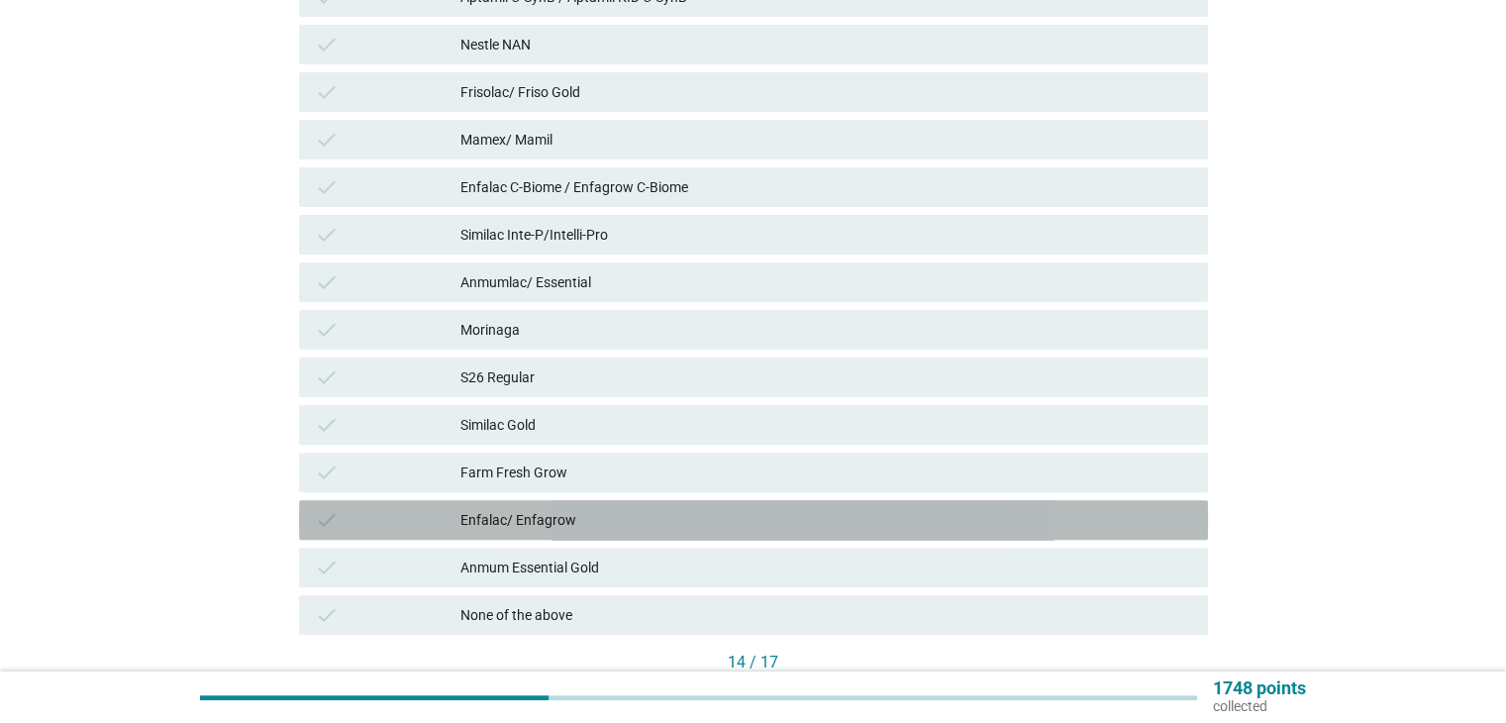
click at [529, 523] on div "Enfalac/ Enfagrow" at bounding box center [825, 520] width 731 height 24
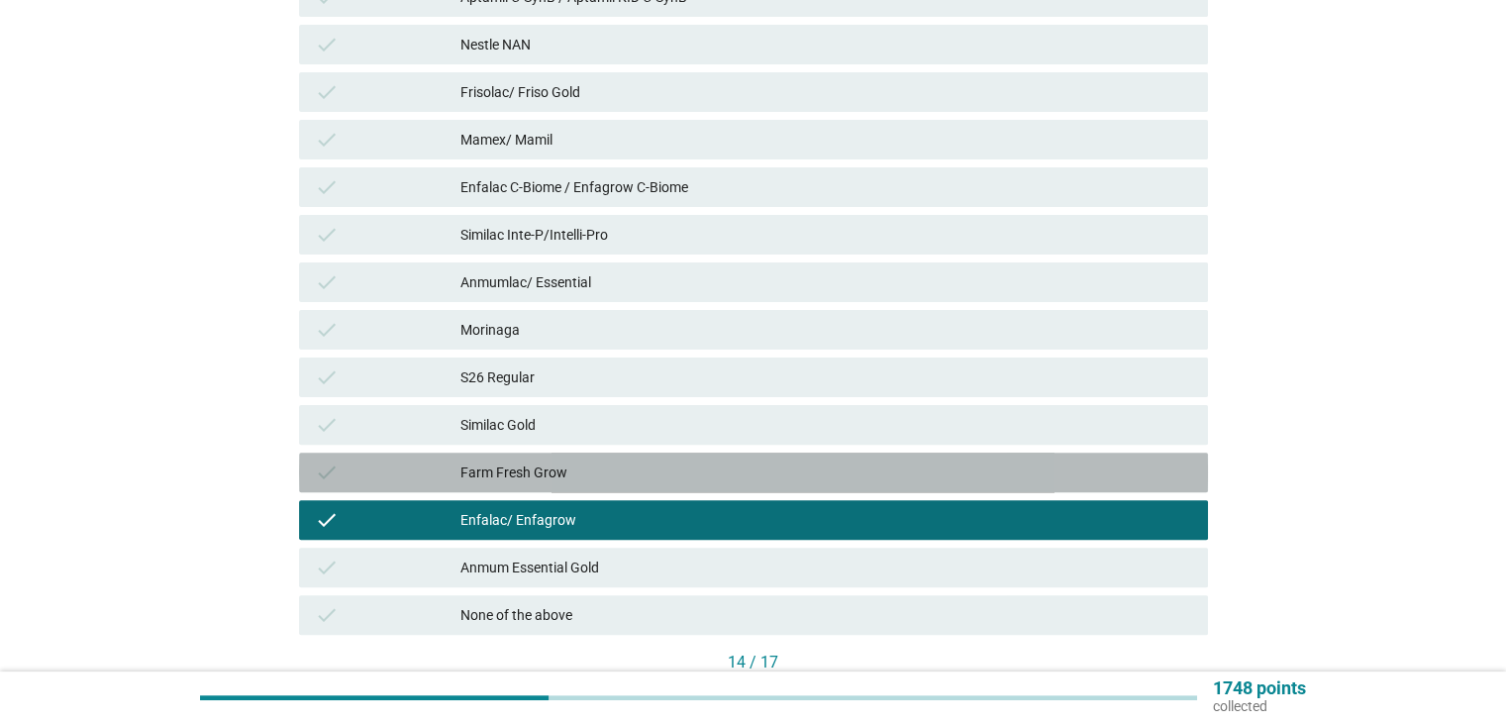
click at [498, 471] on div "Farm Fresh Grow" at bounding box center [825, 472] width 731 height 24
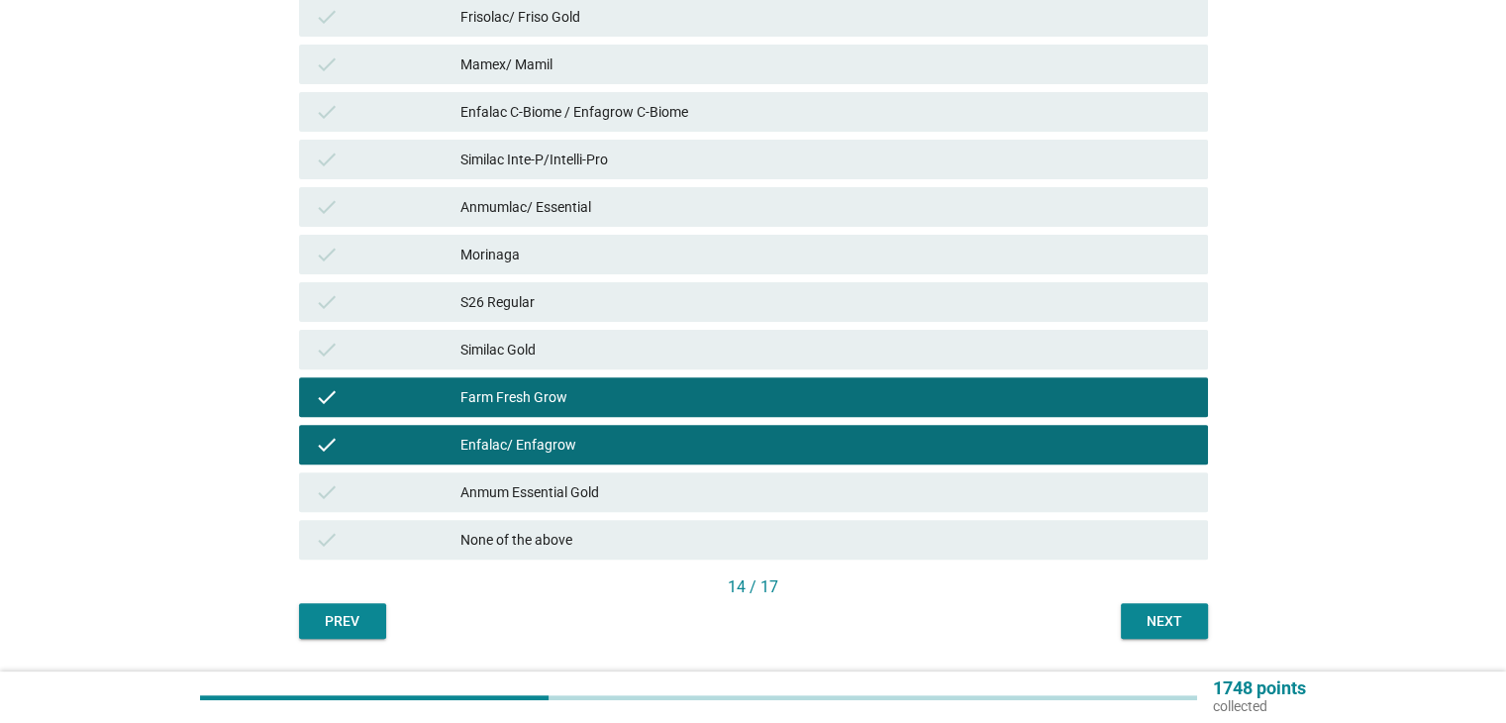
scroll to position [642, 0]
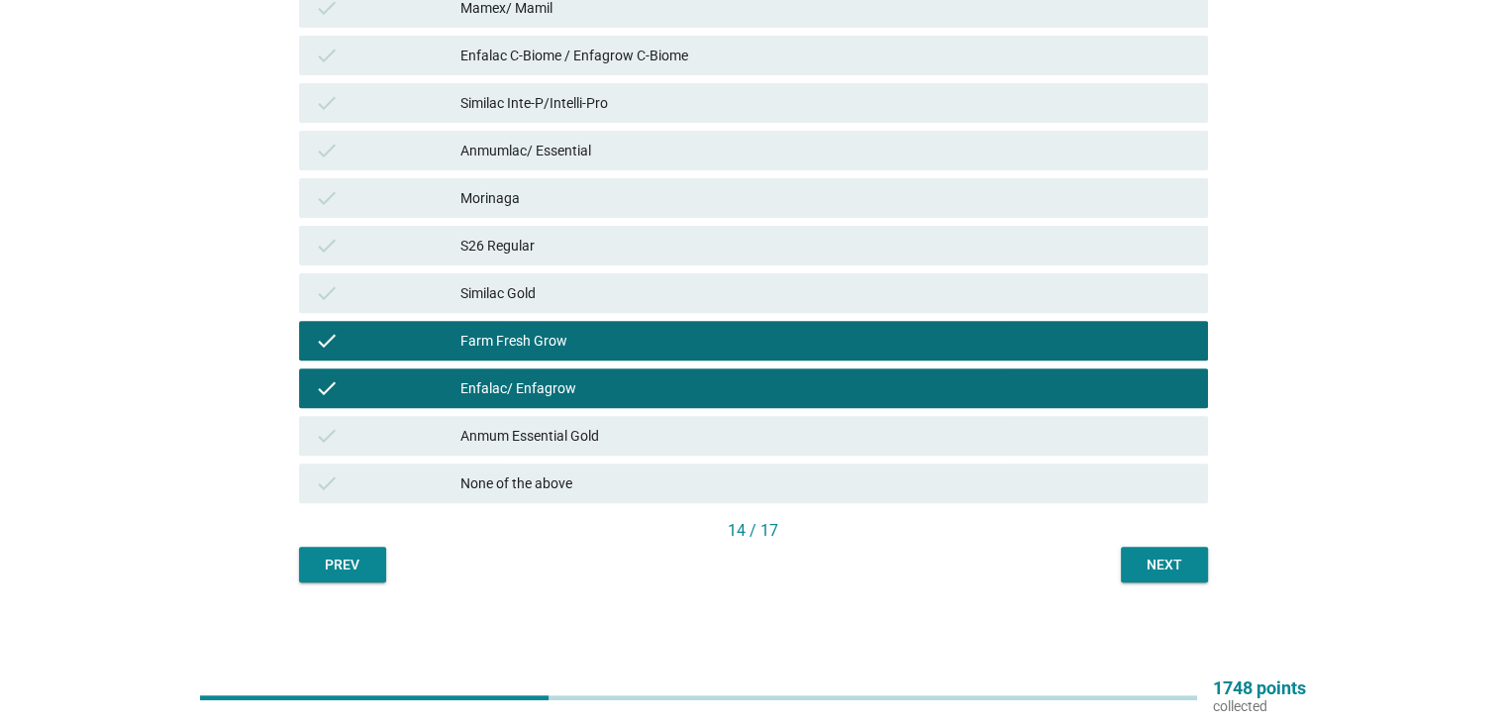
click at [1154, 558] on div "Next" at bounding box center [1163, 564] width 55 height 21
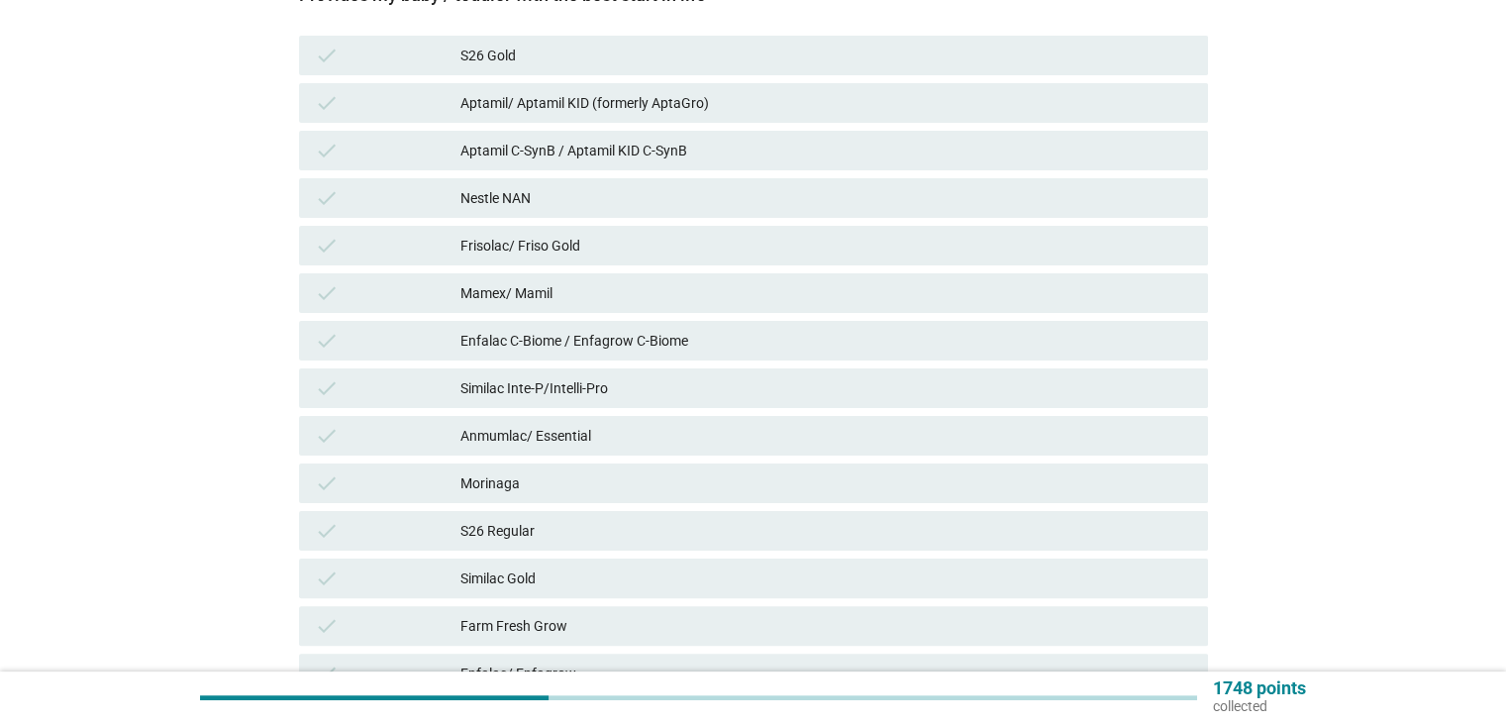
scroll to position [396, 0]
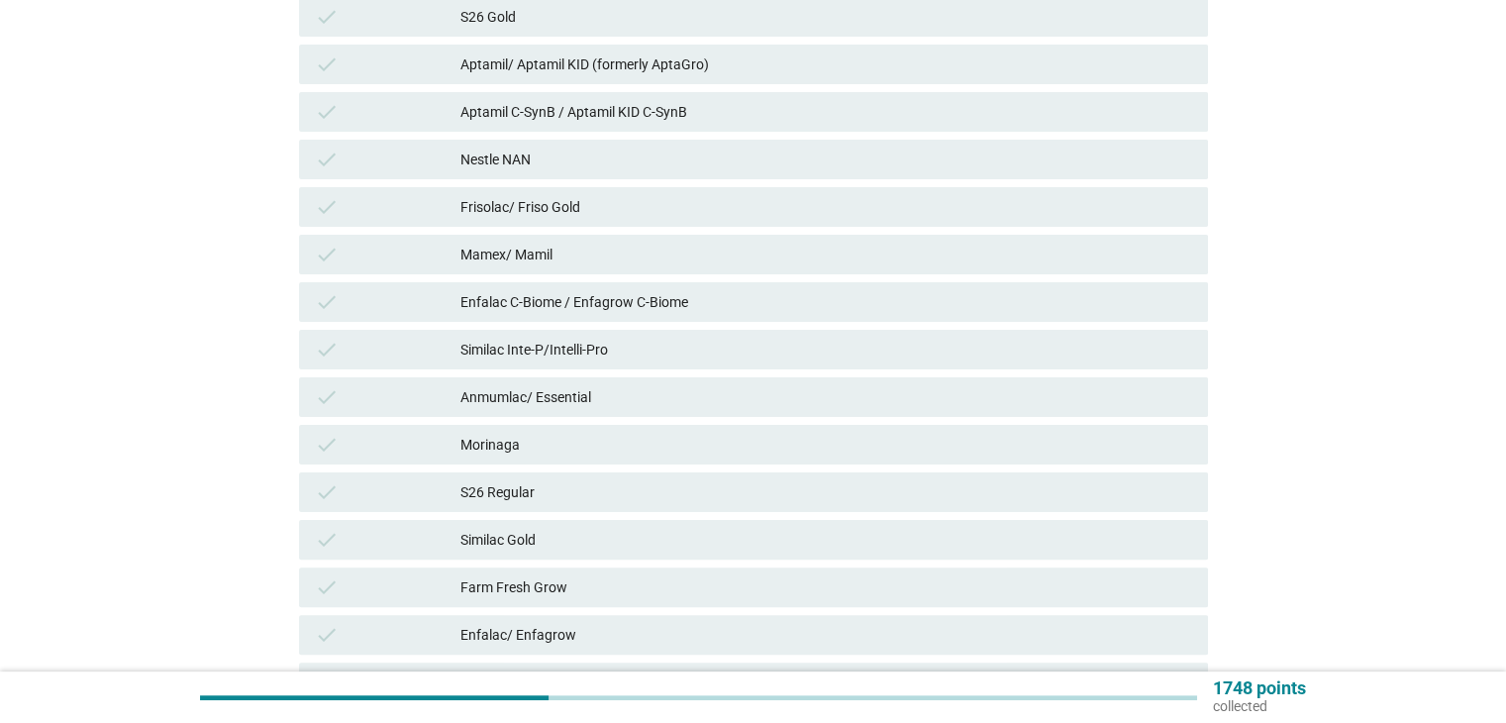
click at [546, 448] on div "Morinaga" at bounding box center [825, 445] width 731 height 24
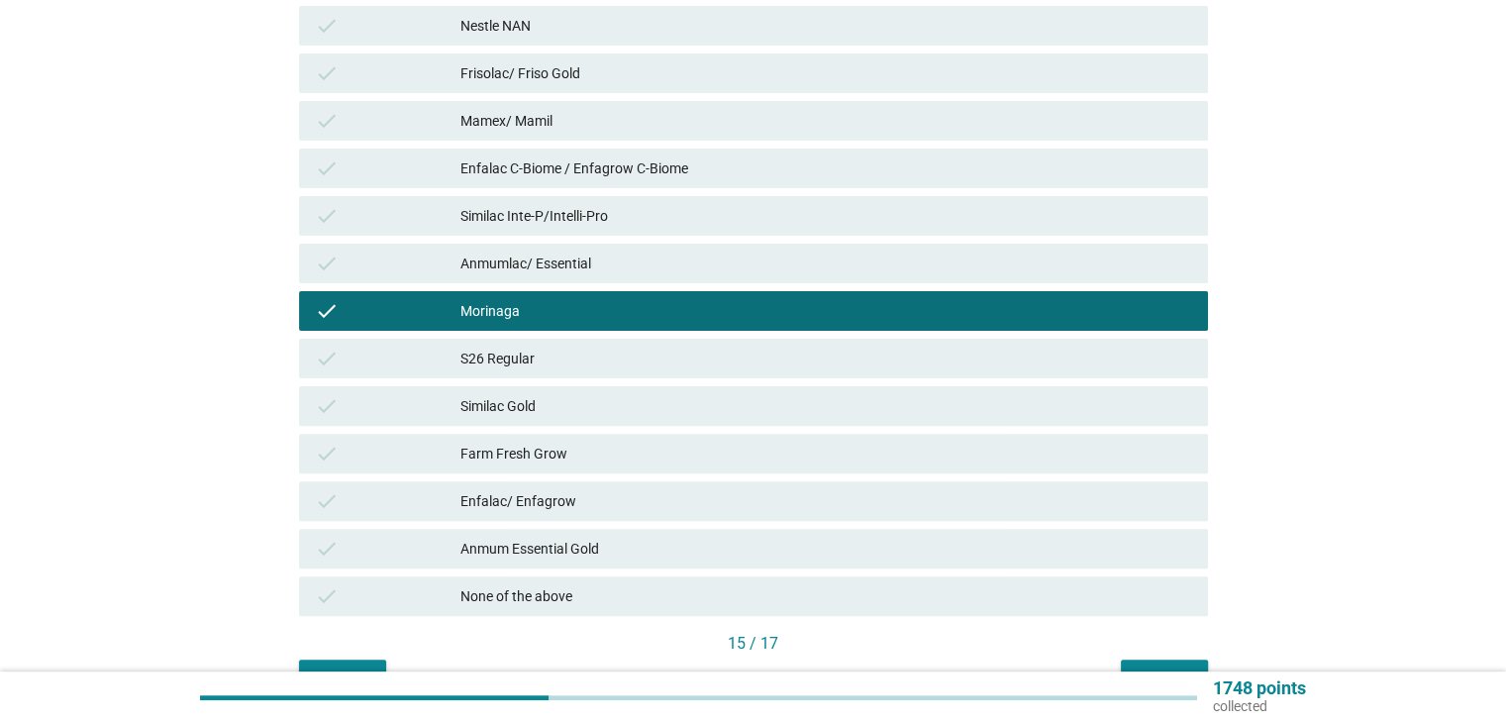
scroll to position [642, 0]
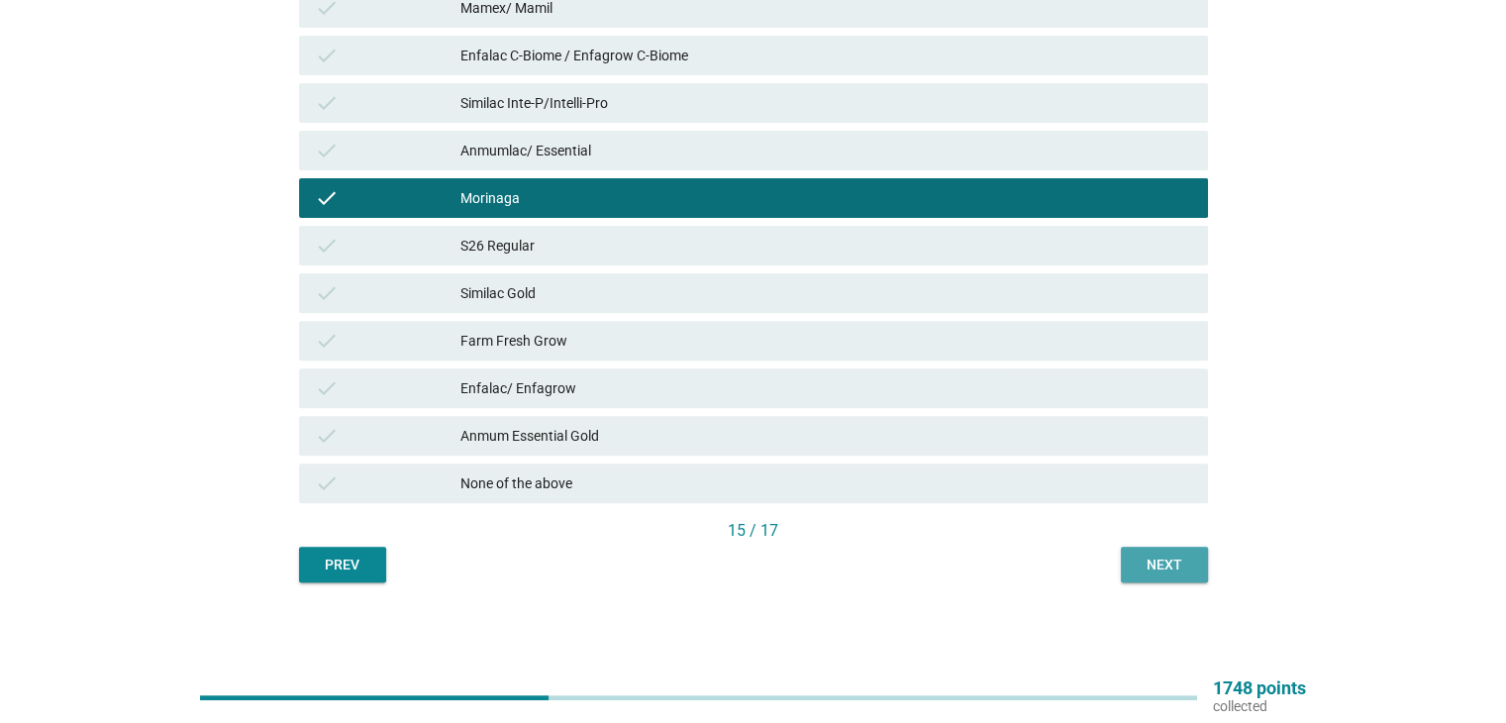
click at [1140, 568] on div "Next" at bounding box center [1163, 564] width 55 height 21
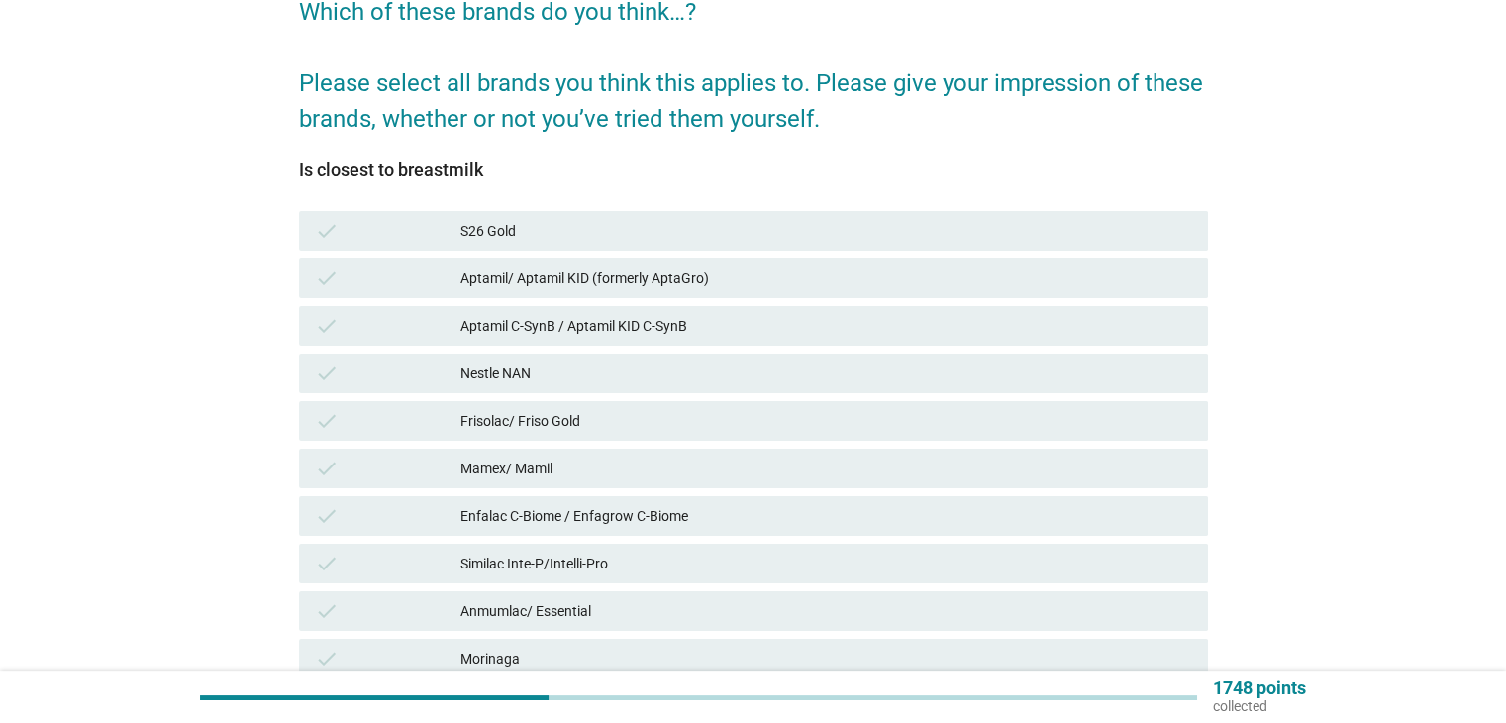
scroll to position [263, 0]
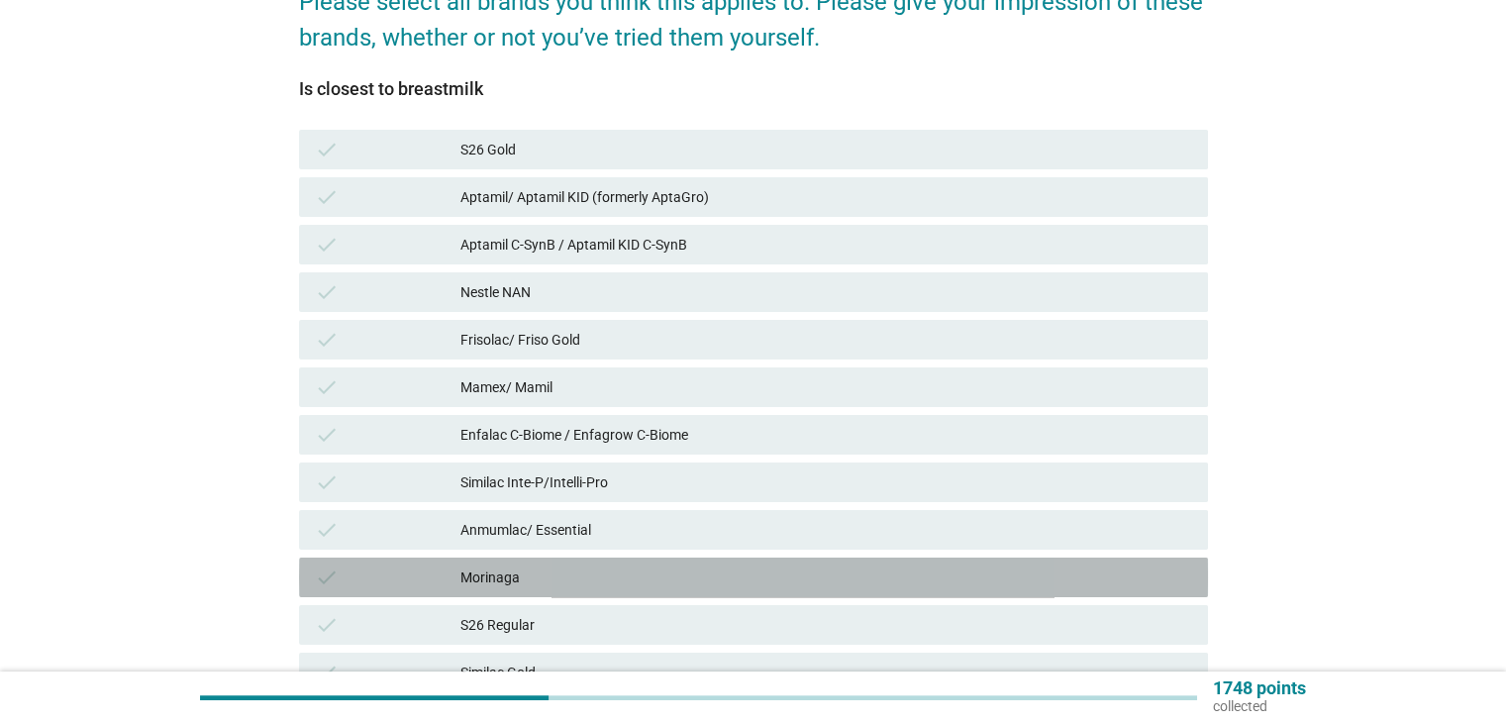
click at [520, 582] on div "Morinaga" at bounding box center [825, 577] width 731 height 24
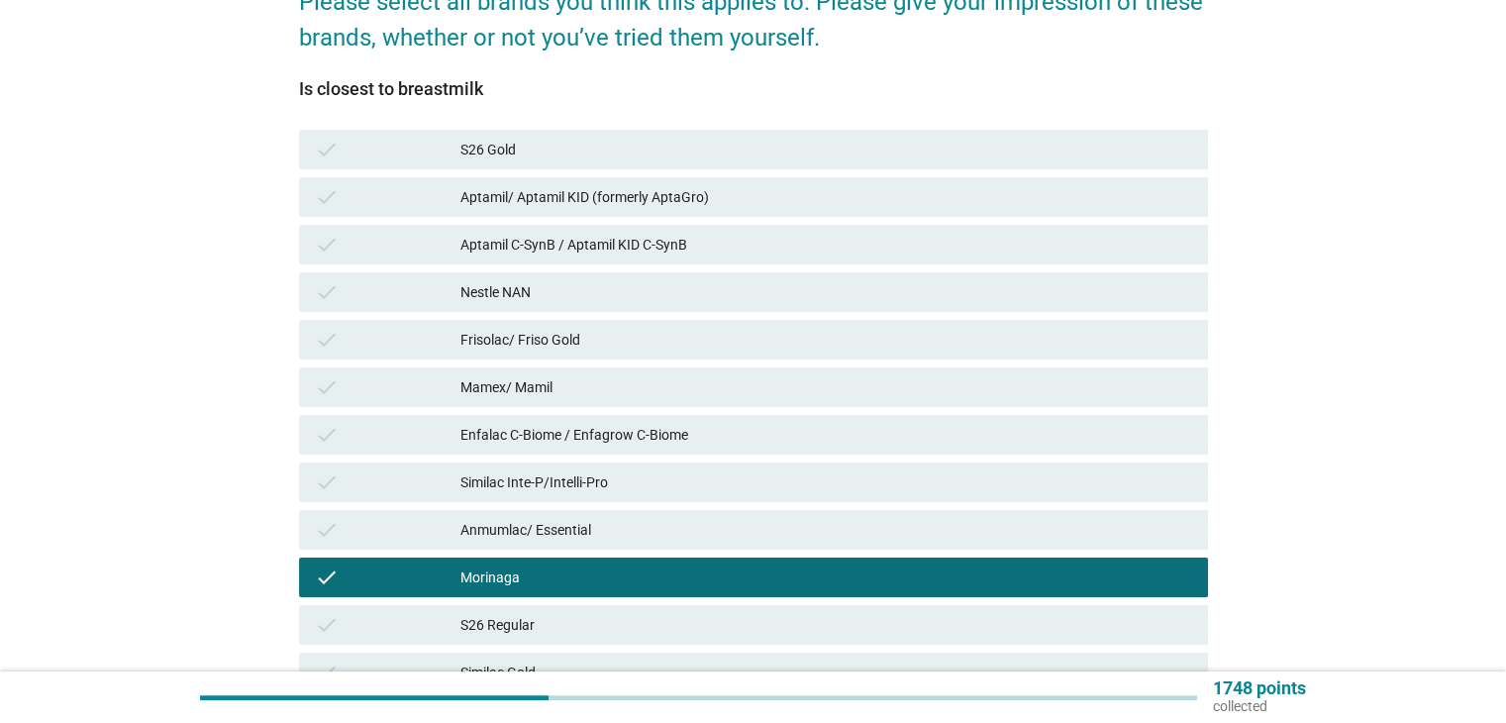
scroll to position [642, 0]
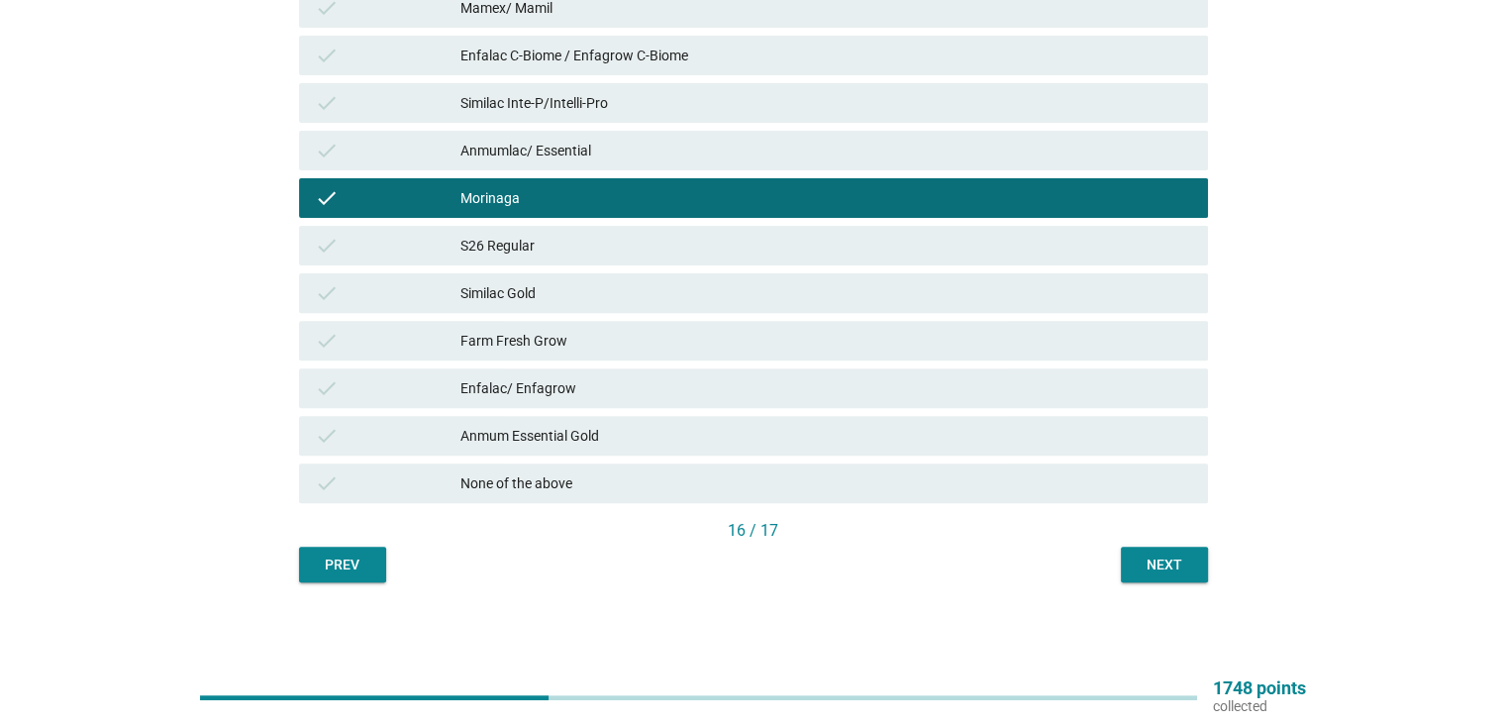
click at [1180, 562] on div "Next" at bounding box center [1163, 564] width 55 height 21
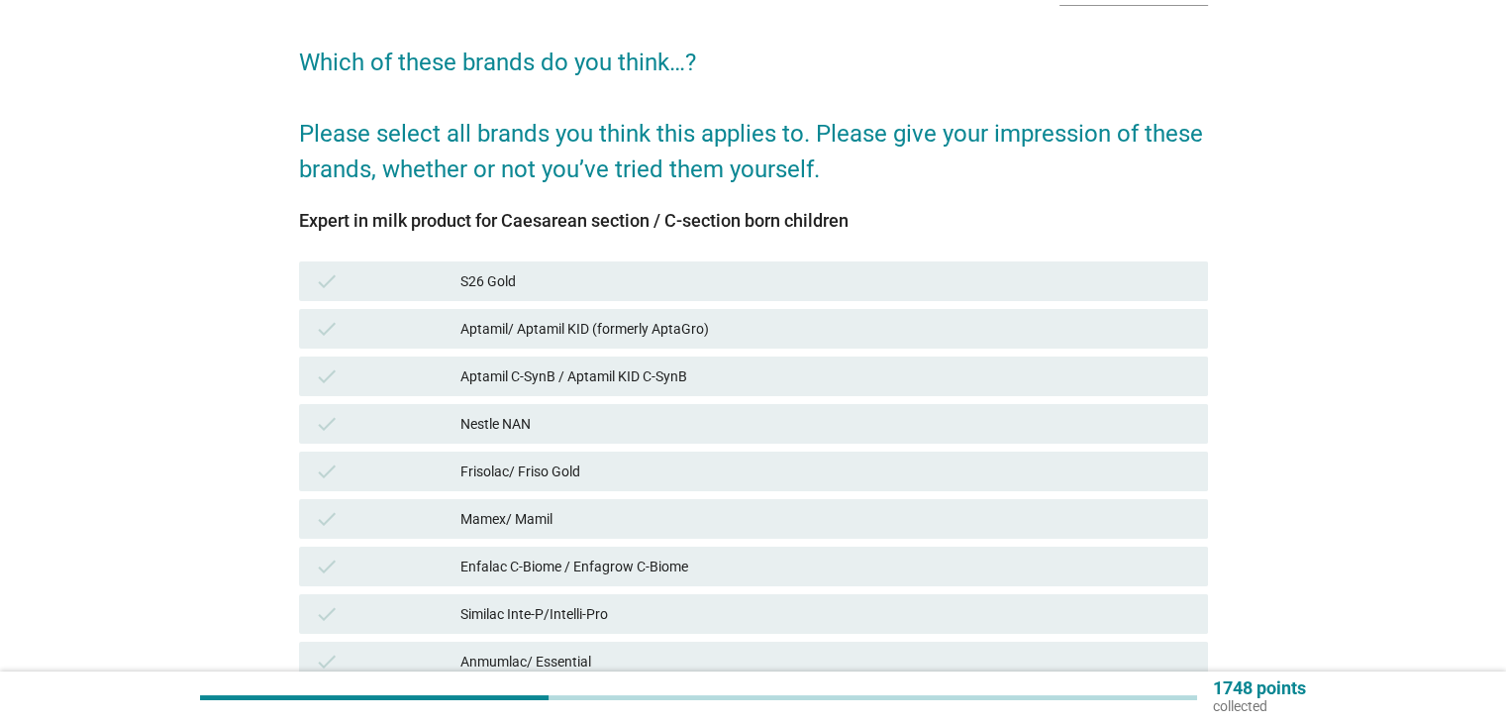
click at [603, 377] on div "Aptamil C-SynB / Aptamil KID C-SynB" at bounding box center [825, 376] width 731 height 24
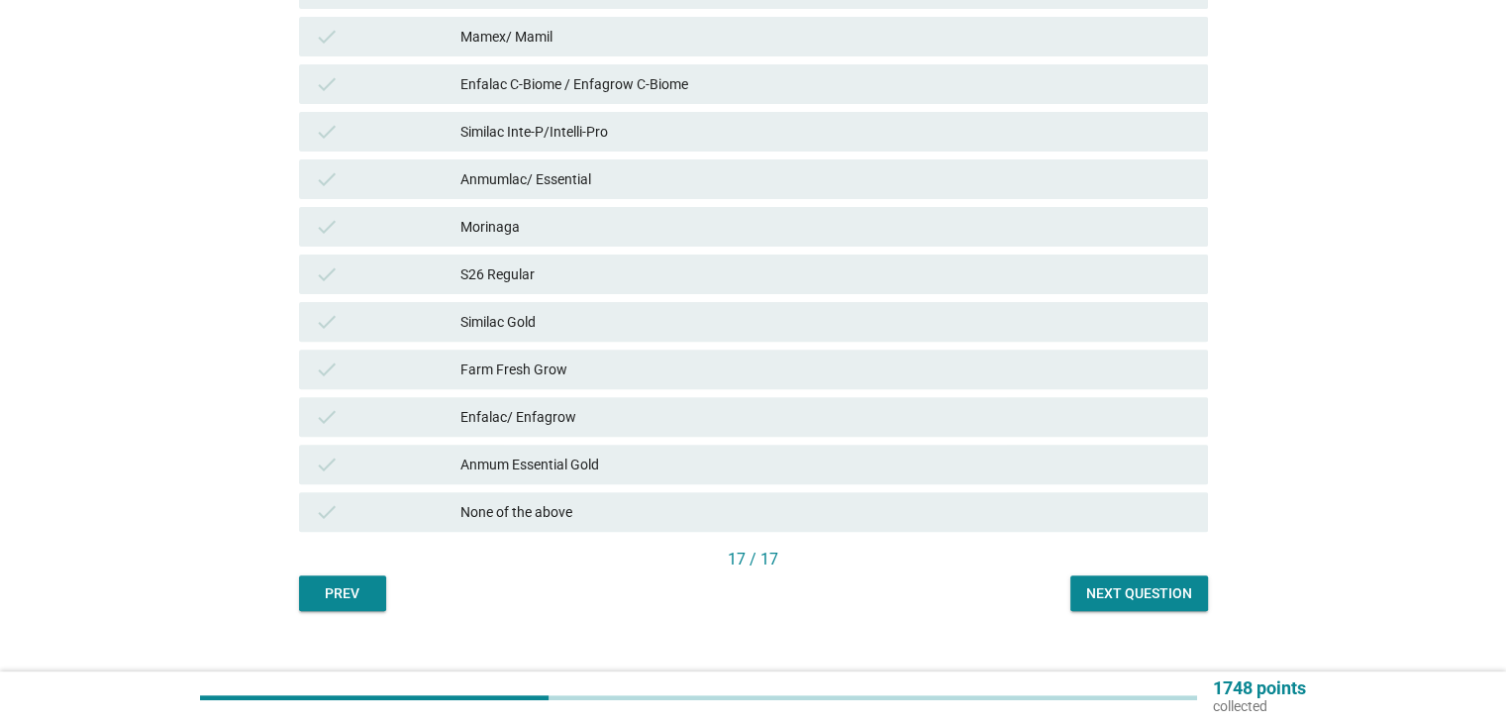
scroll to position [642, 0]
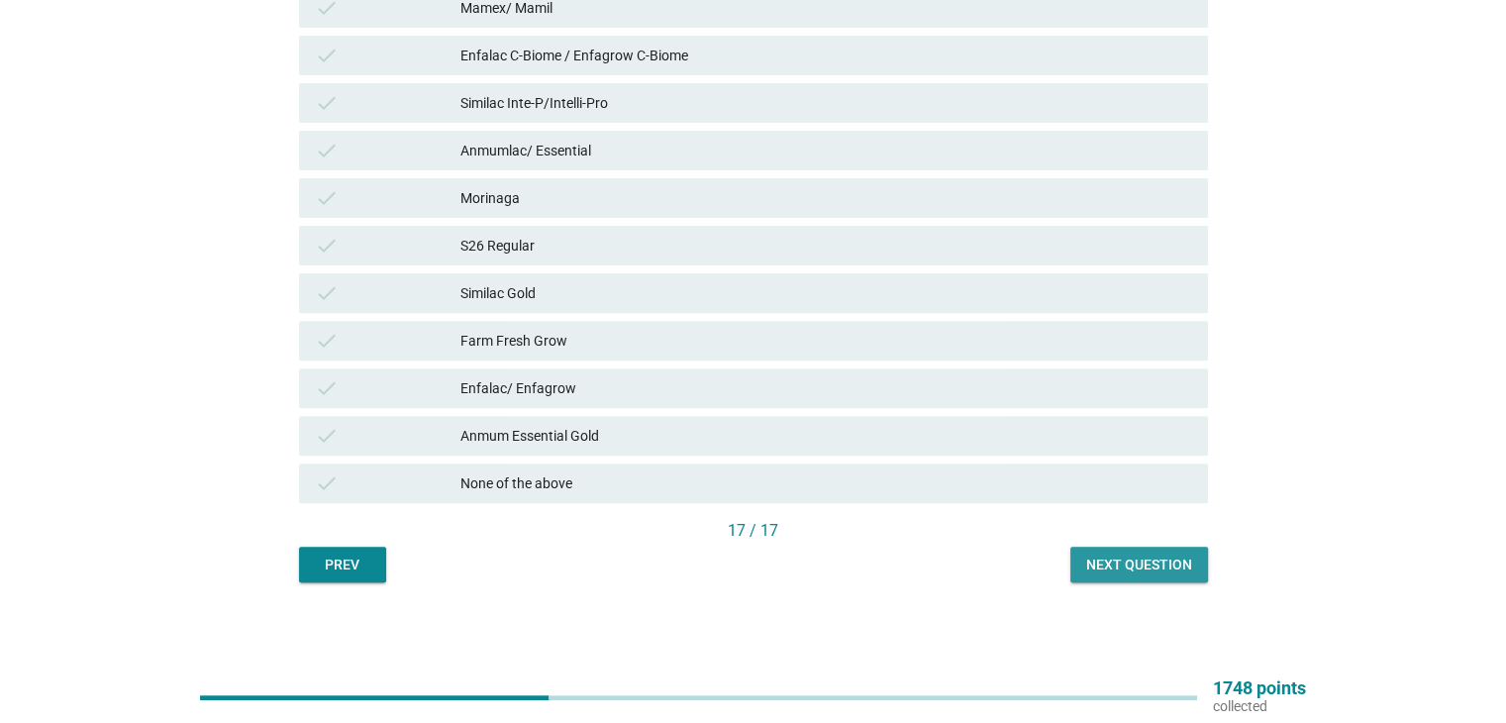
click at [1152, 557] on div "Next question" at bounding box center [1139, 564] width 106 height 21
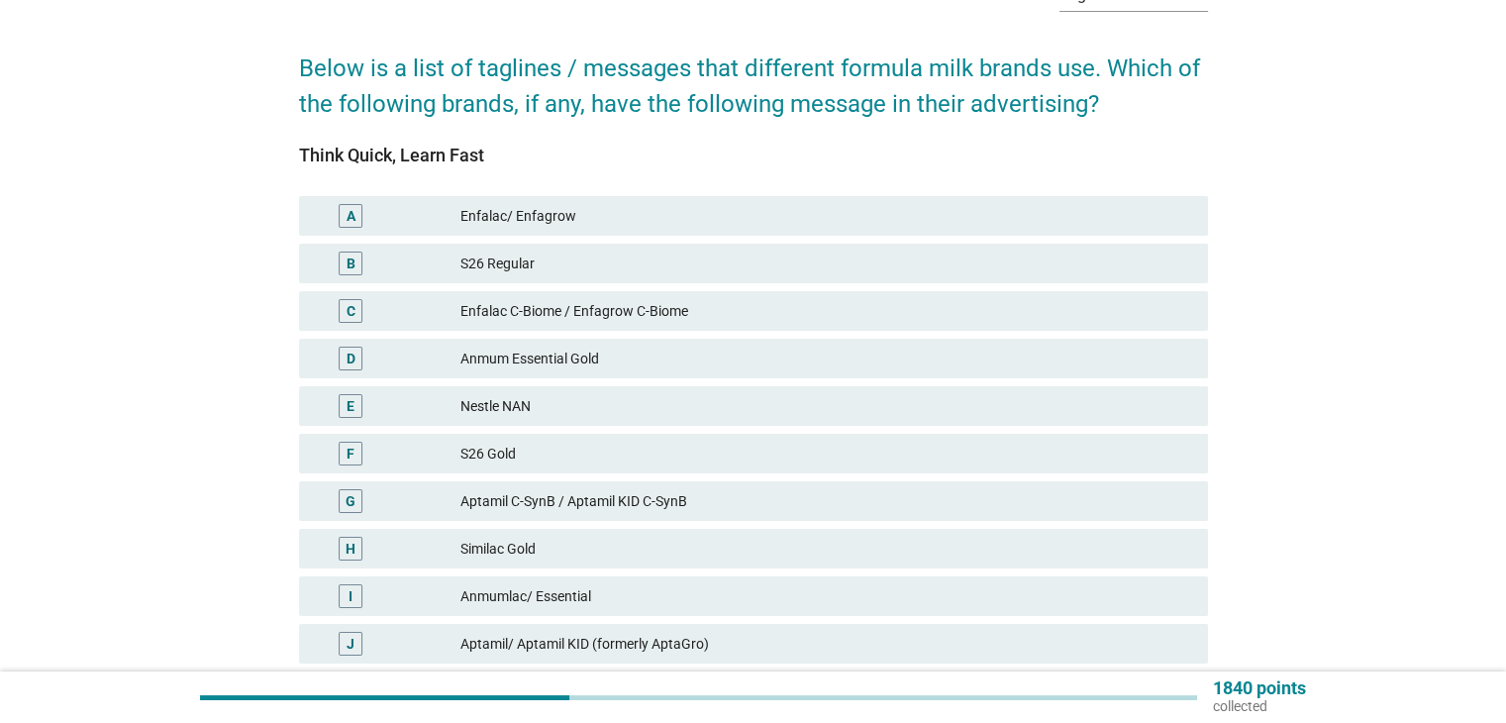
scroll to position [263, 0]
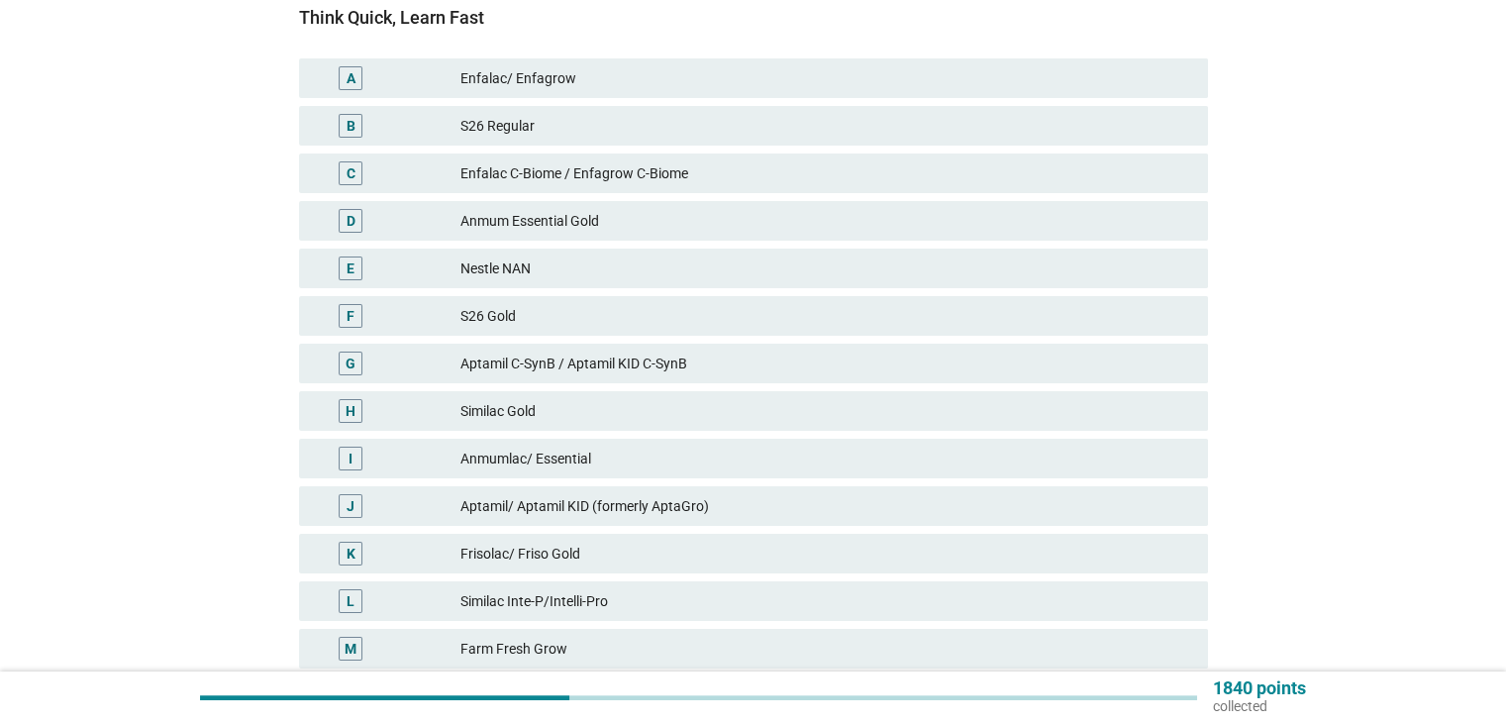
click at [558, 596] on div "Similac Inte-P/Intelli-Pro" at bounding box center [825, 601] width 731 height 24
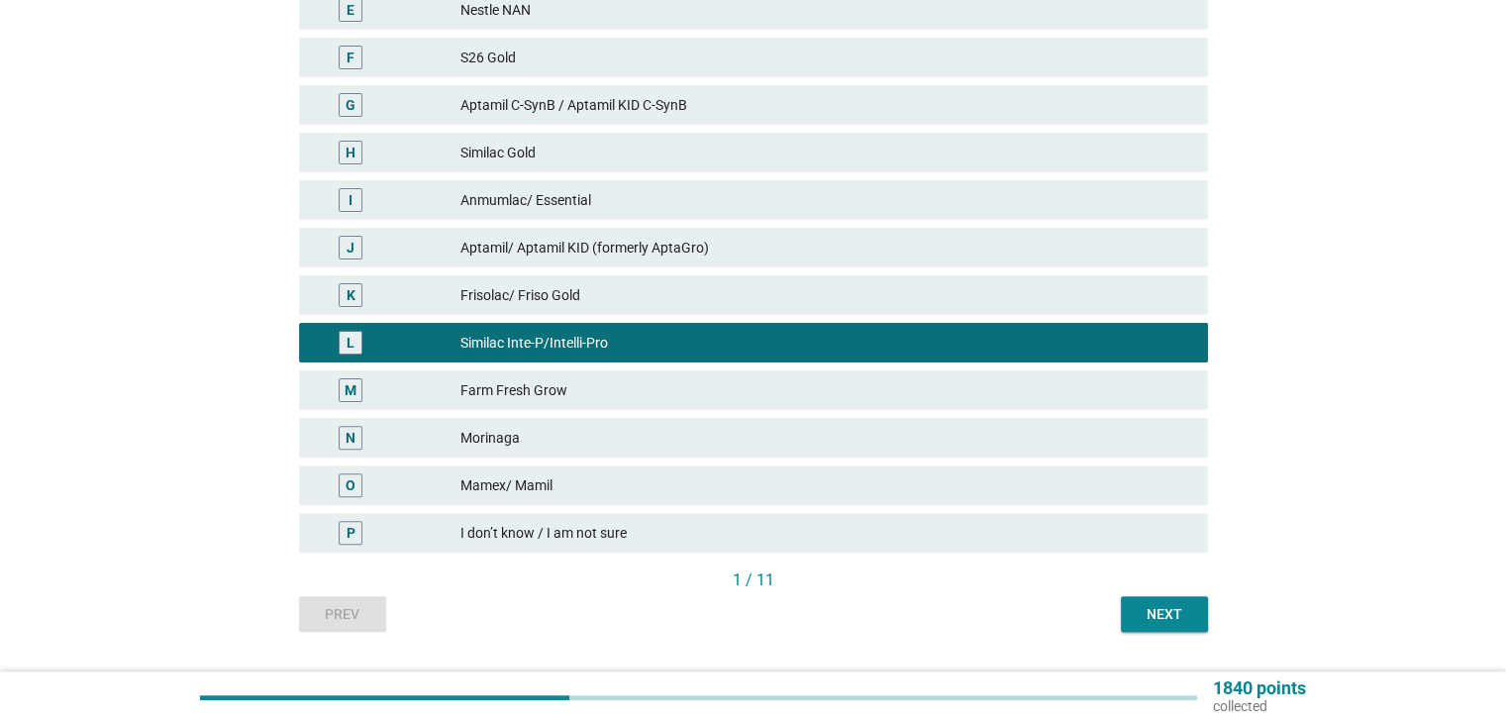
scroll to position [528, 0]
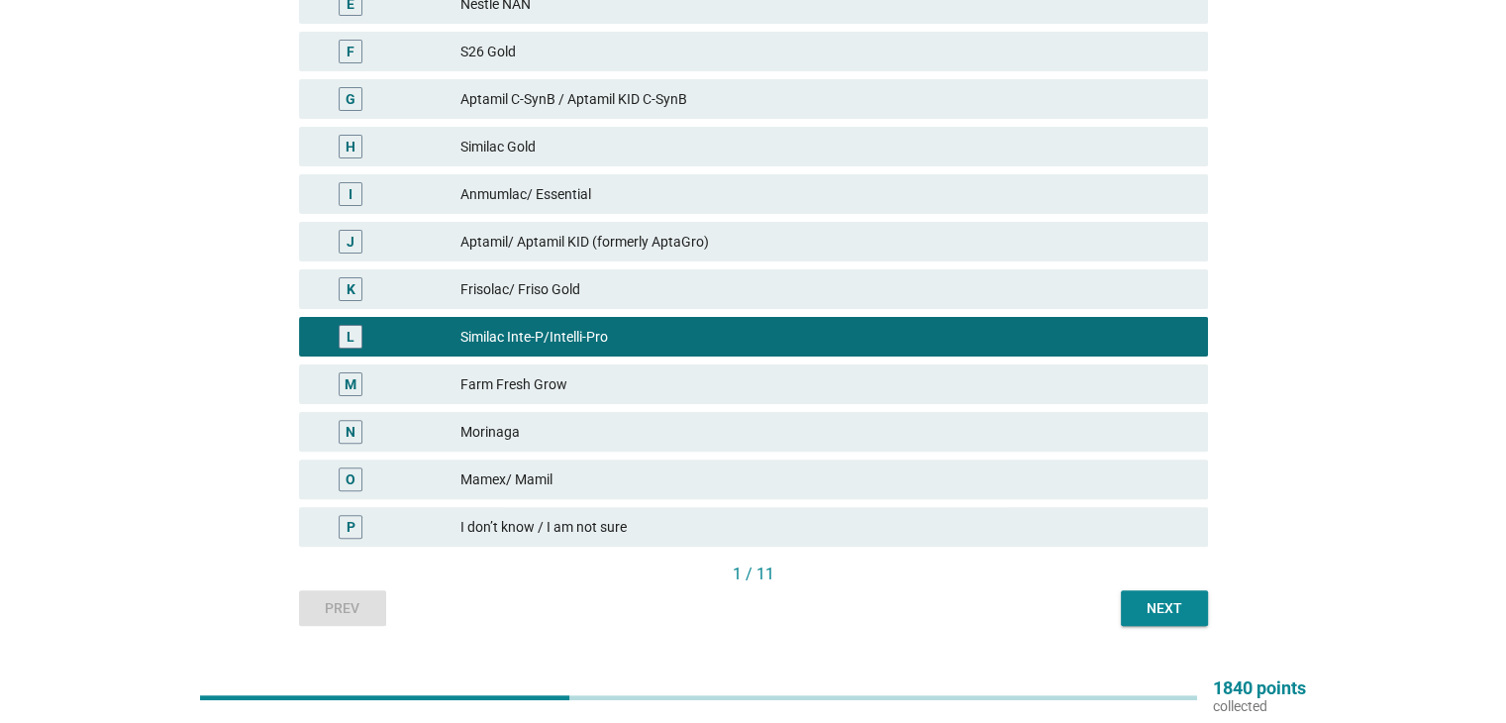
click at [574, 539] on div "P I don’t know / I am not sure" at bounding box center [753, 527] width 909 height 40
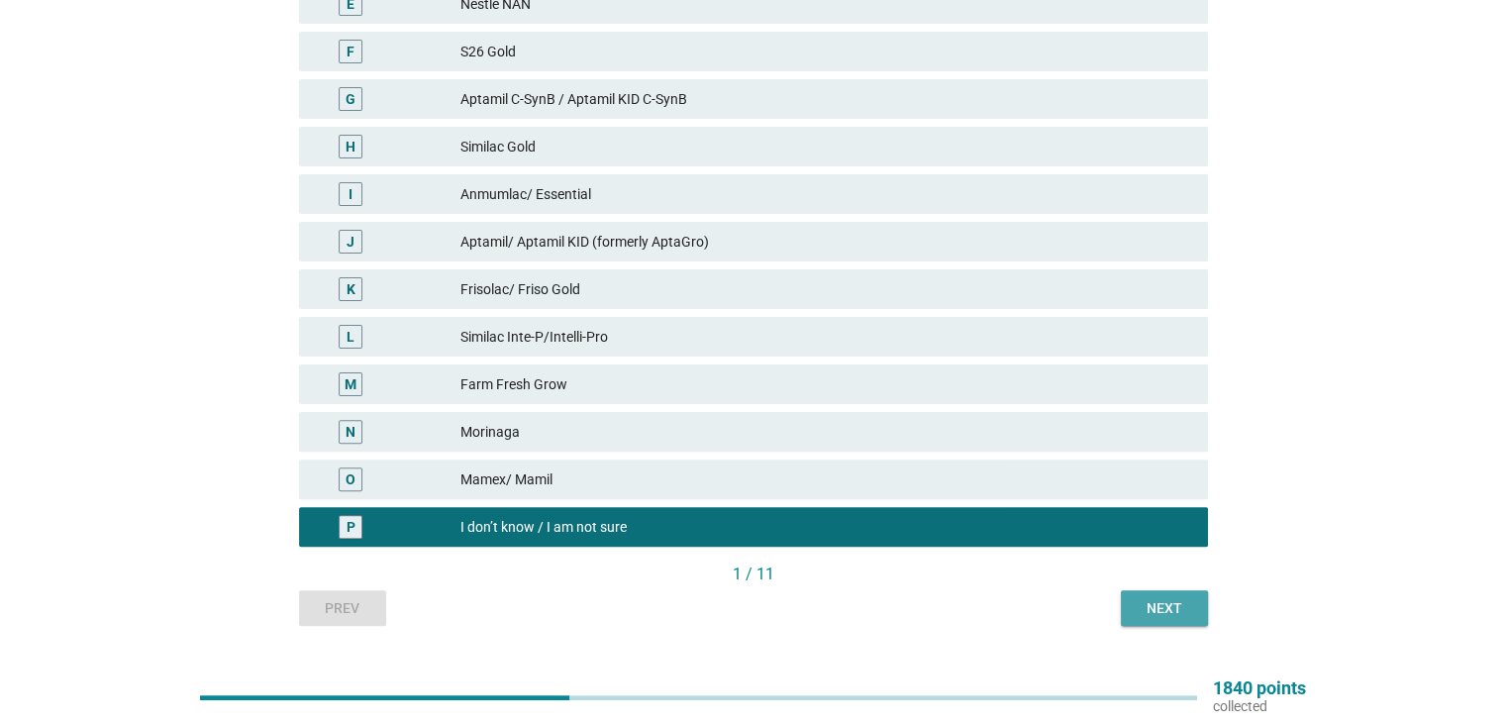
click at [1158, 613] on div "Next" at bounding box center [1163, 608] width 55 height 21
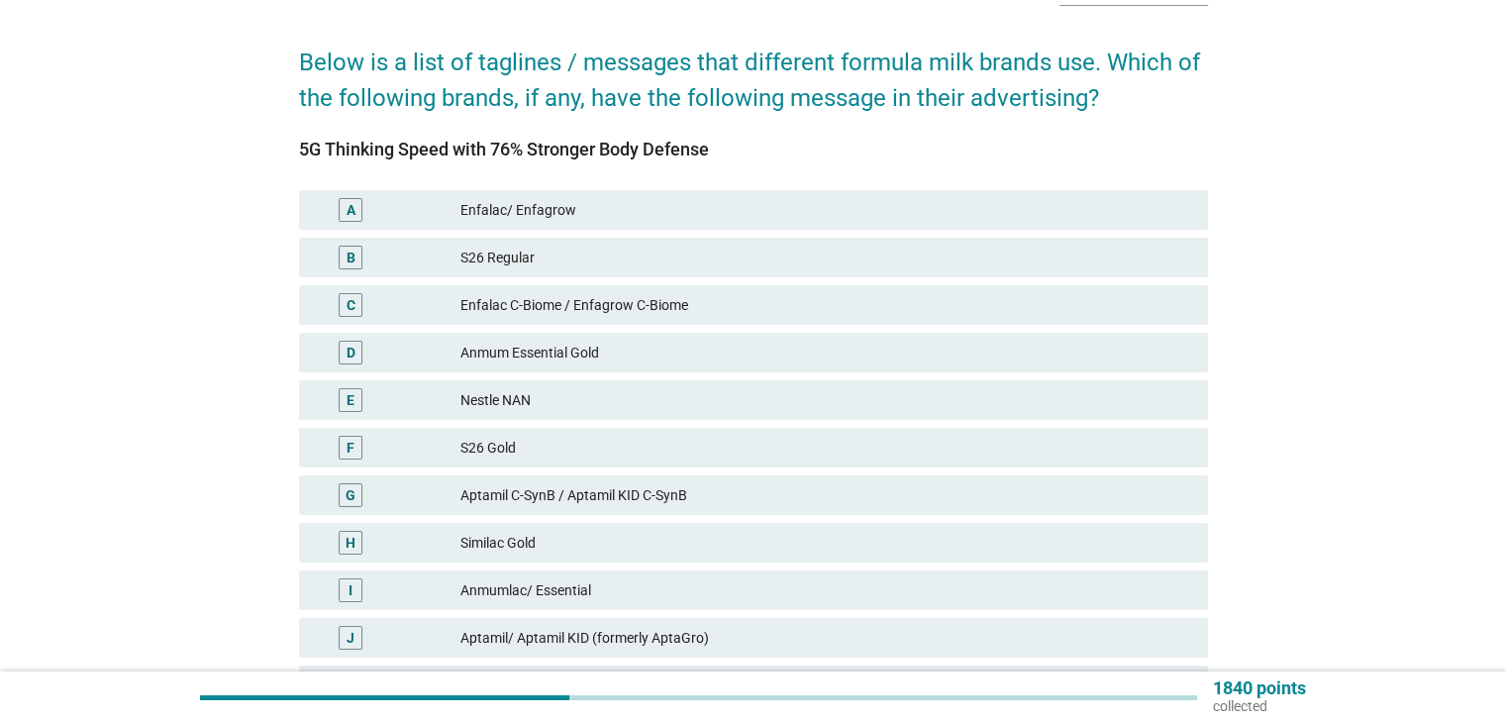
scroll to position [396, 0]
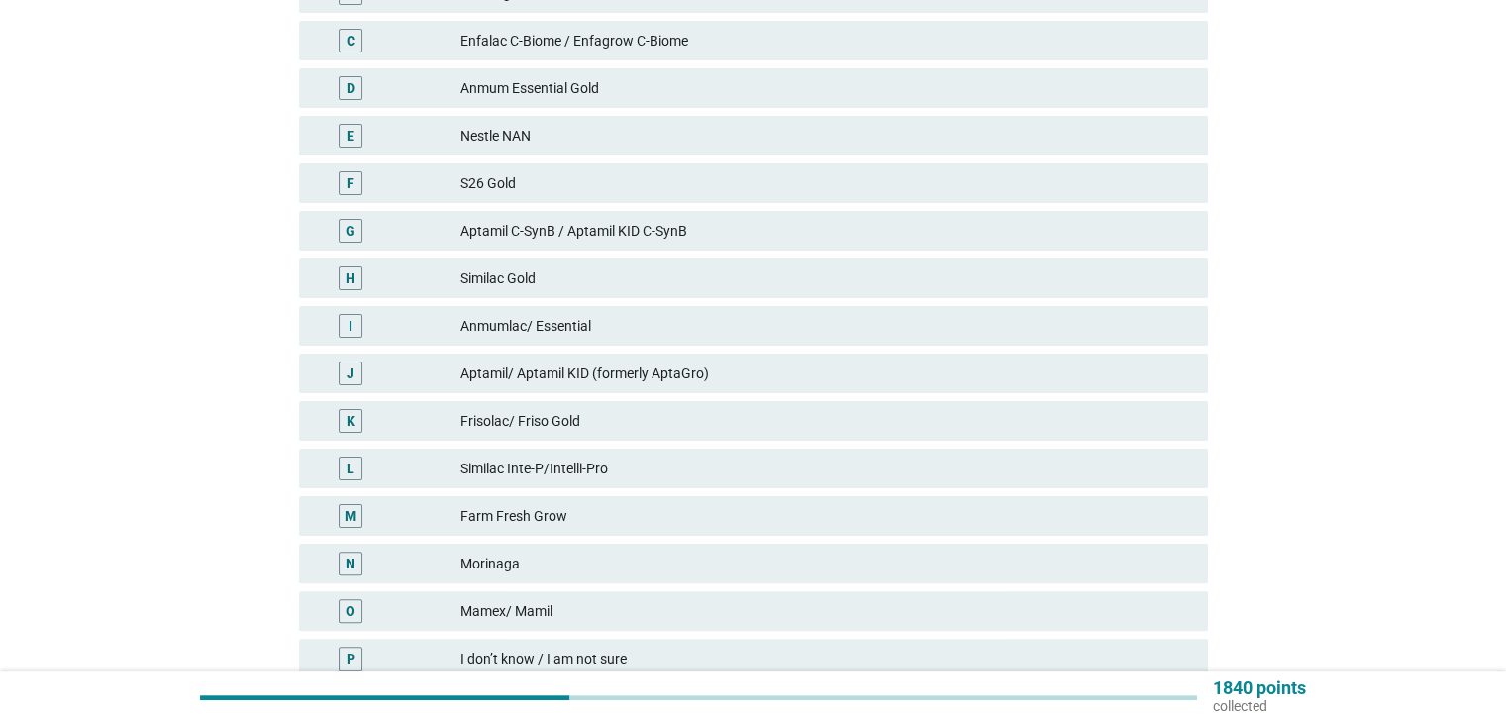
click at [613, 475] on div "Similac Inte-P/Intelli-Pro" at bounding box center [825, 468] width 731 height 24
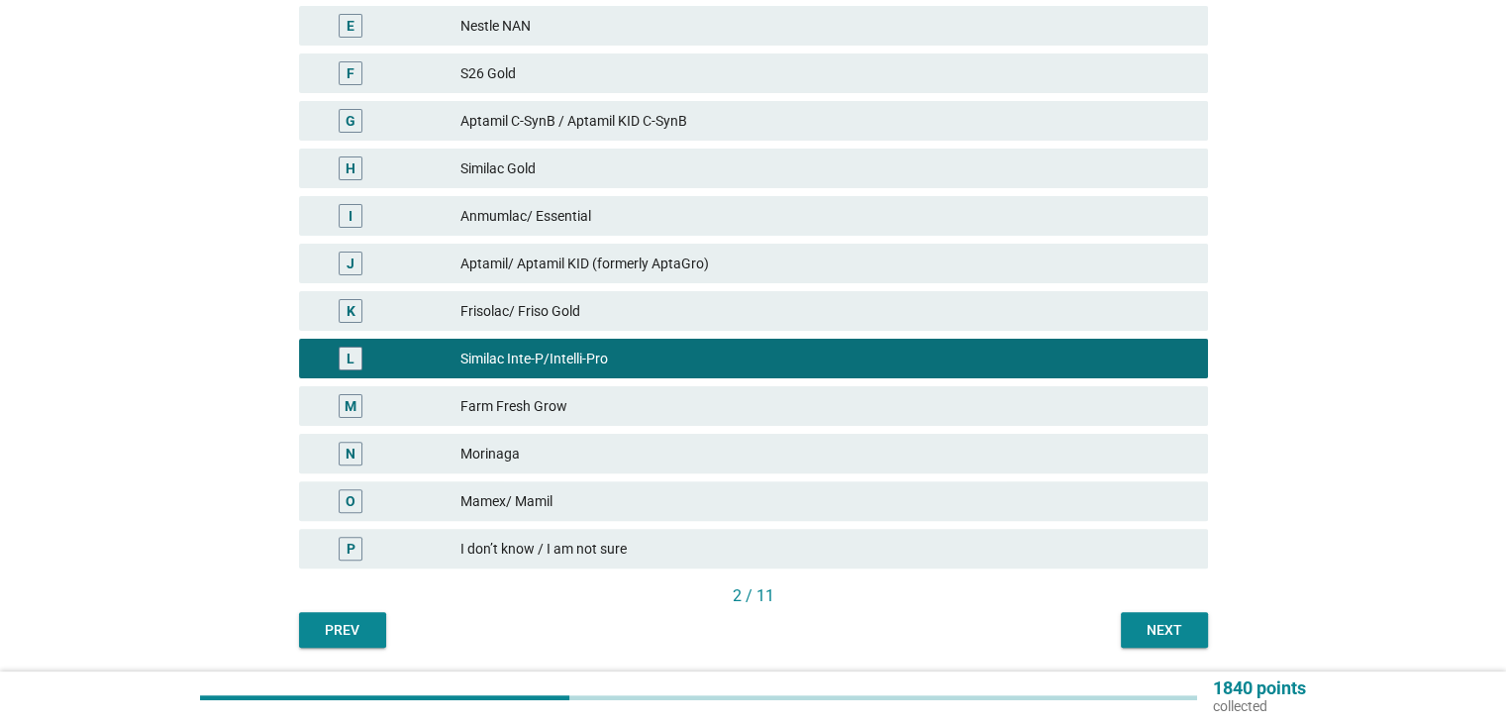
scroll to position [571, 0]
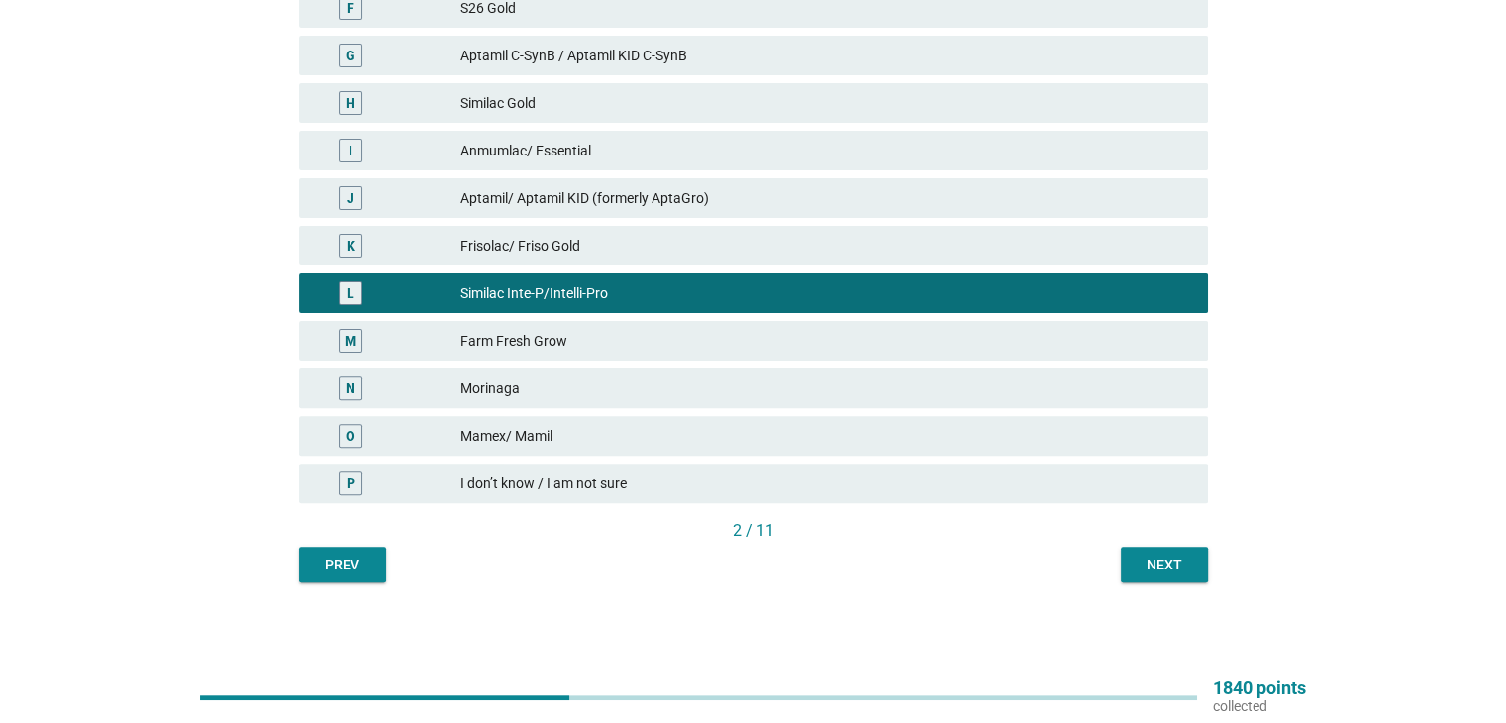
click at [1164, 539] on div "2 / 11" at bounding box center [753, 531] width 909 height 24
click at [1169, 572] on div "Next" at bounding box center [1163, 564] width 55 height 21
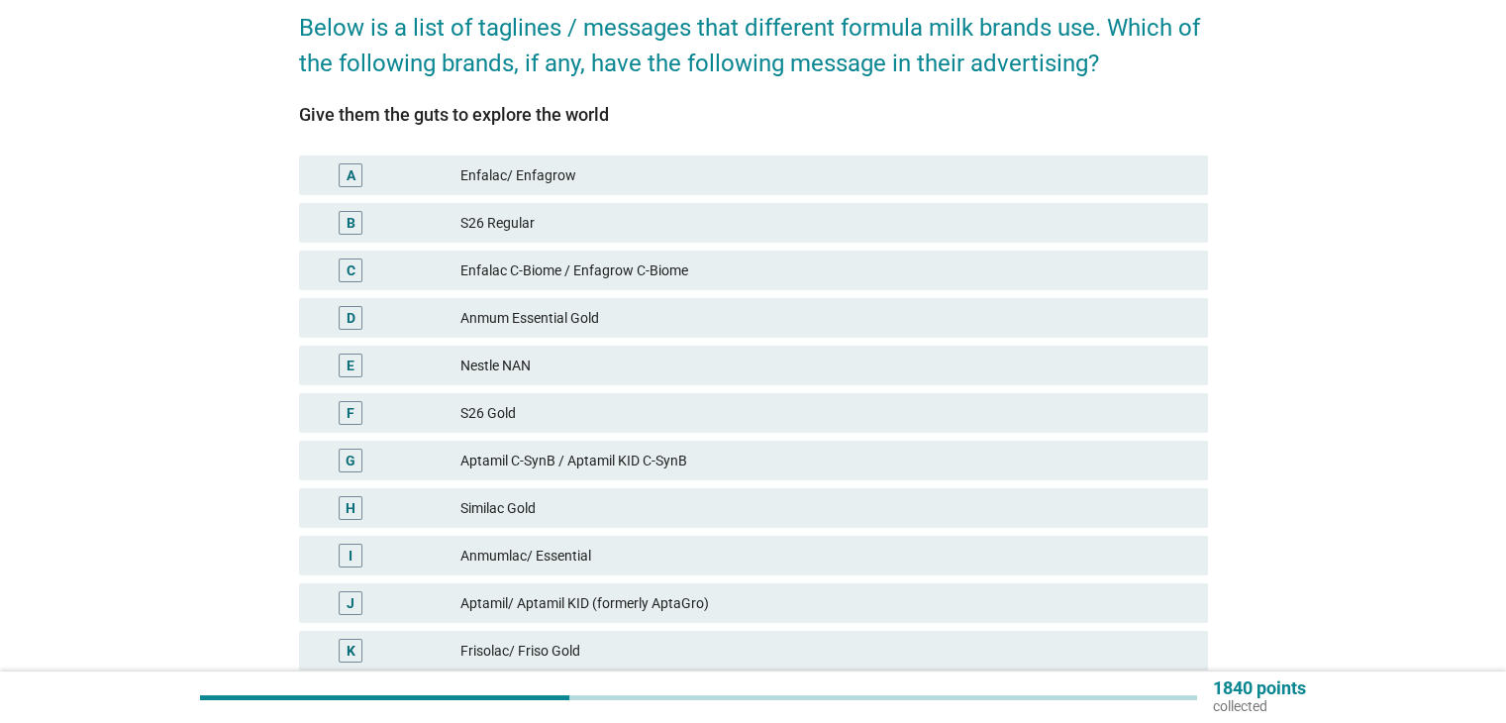
scroll to position [0, 0]
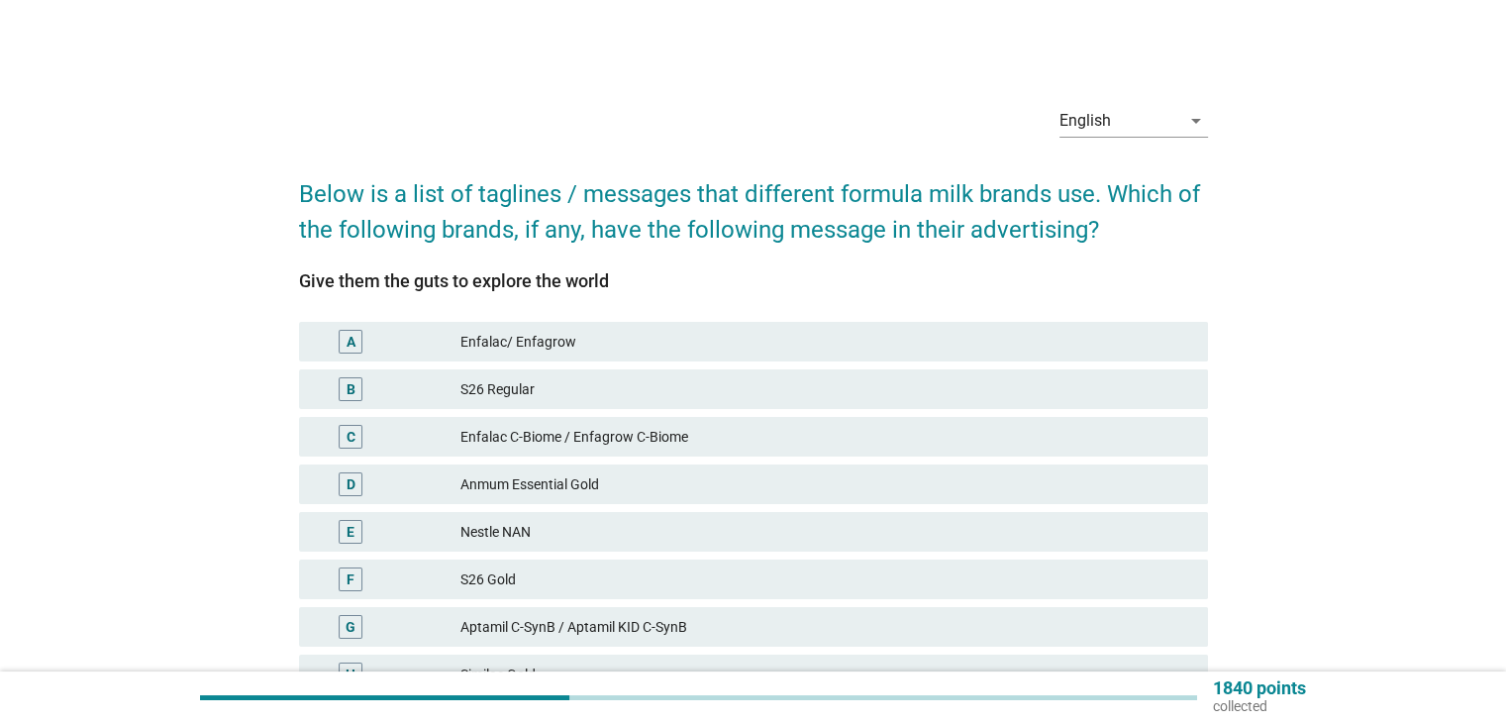
drag, startPoint x: 300, startPoint y: 278, endPoint x: 618, endPoint y: 291, distance: 318.0
click at [618, 291] on div "Give them the guts to explore the world" at bounding box center [753, 280] width 909 height 27
copy div "Give them the guts to explore the world"
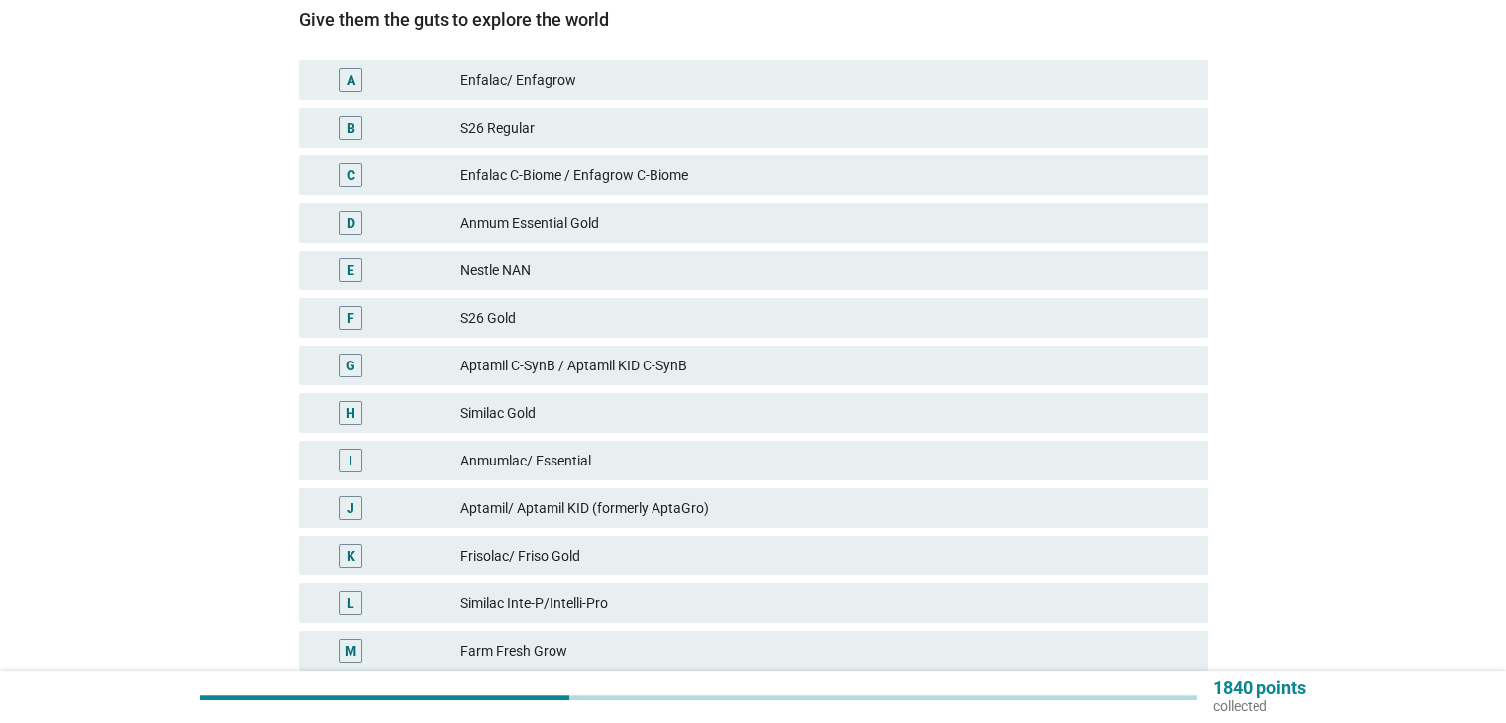
scroll to position [263, 0]
click at [562, 549] on div "Frisolac/ Friso Gold" at bounding box center [825, 553] width 731 height 24
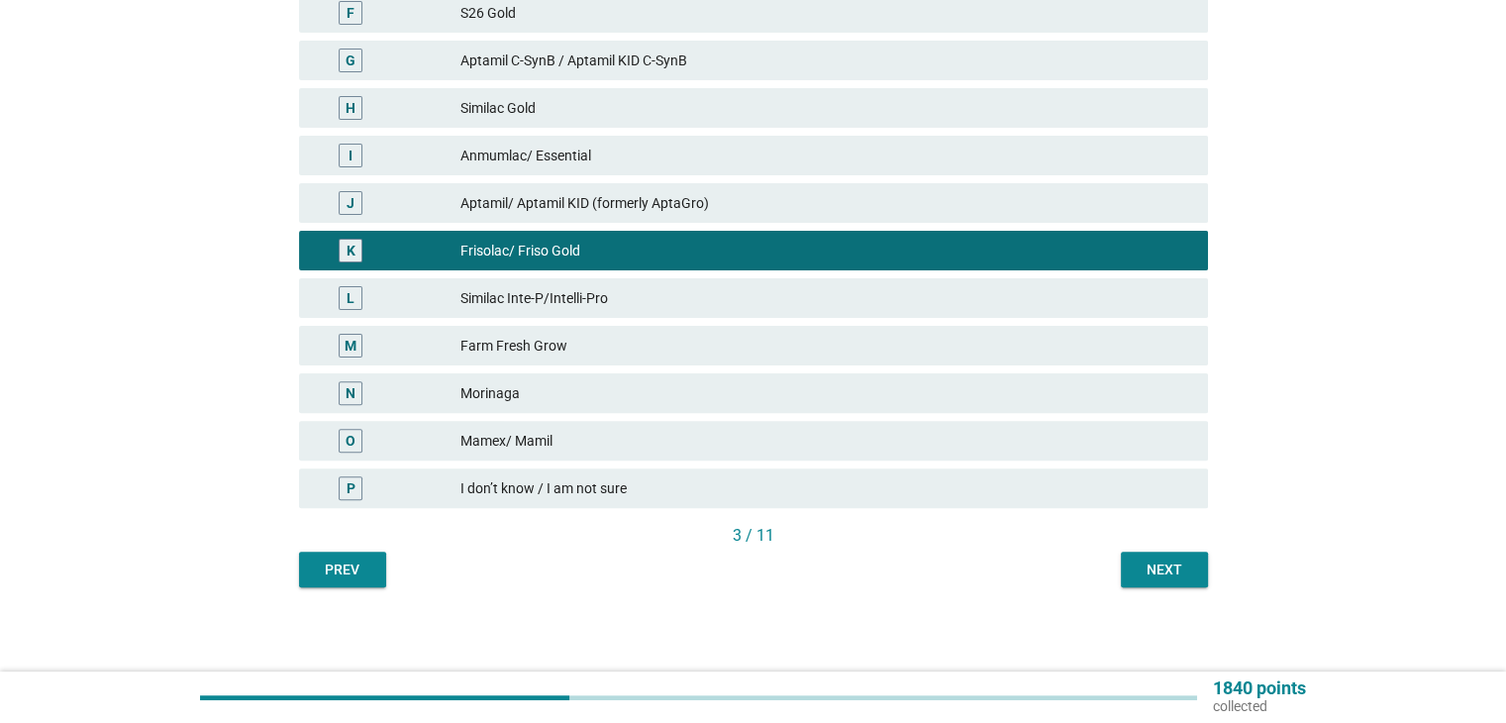
scroll to position [571, 0]
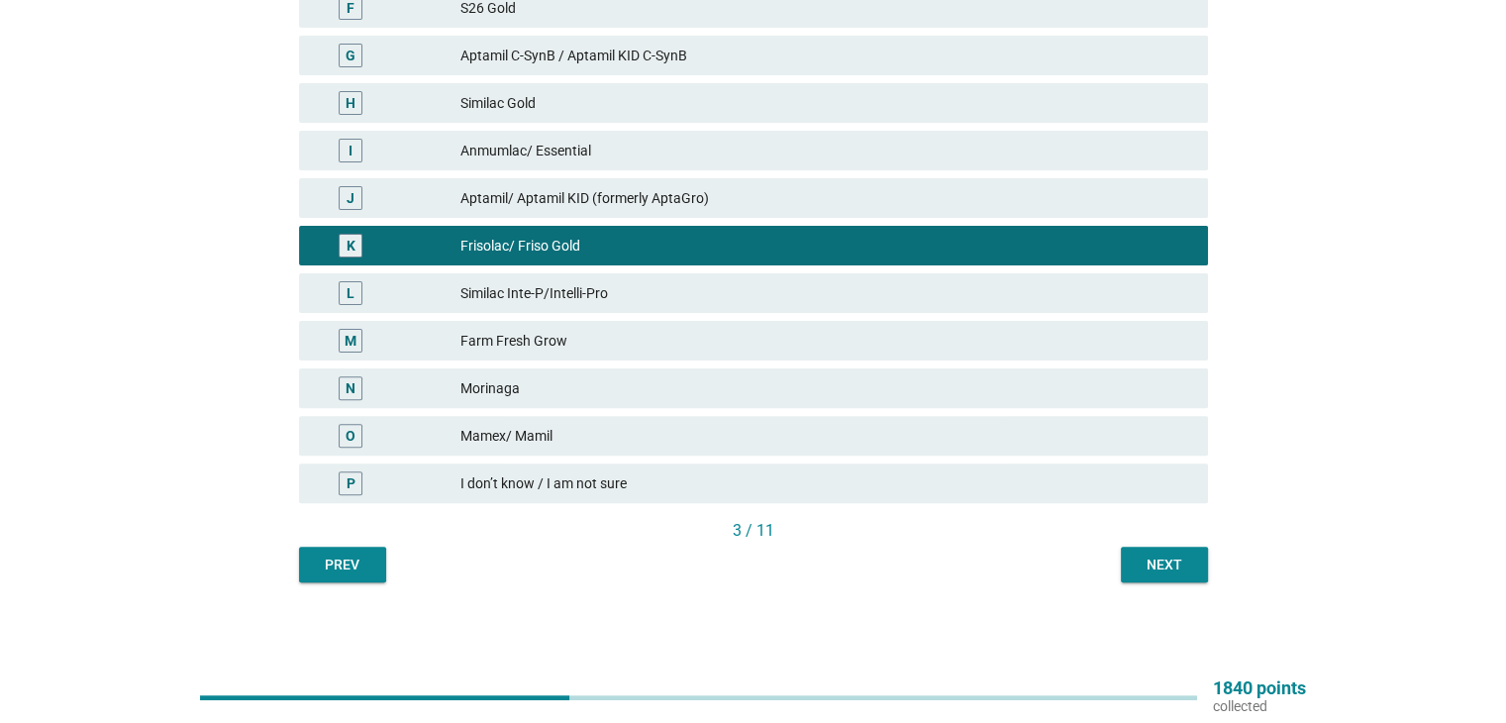
click at [1176, 561] on div "Next" at bounding box center [1163, 564] width 55 height 21
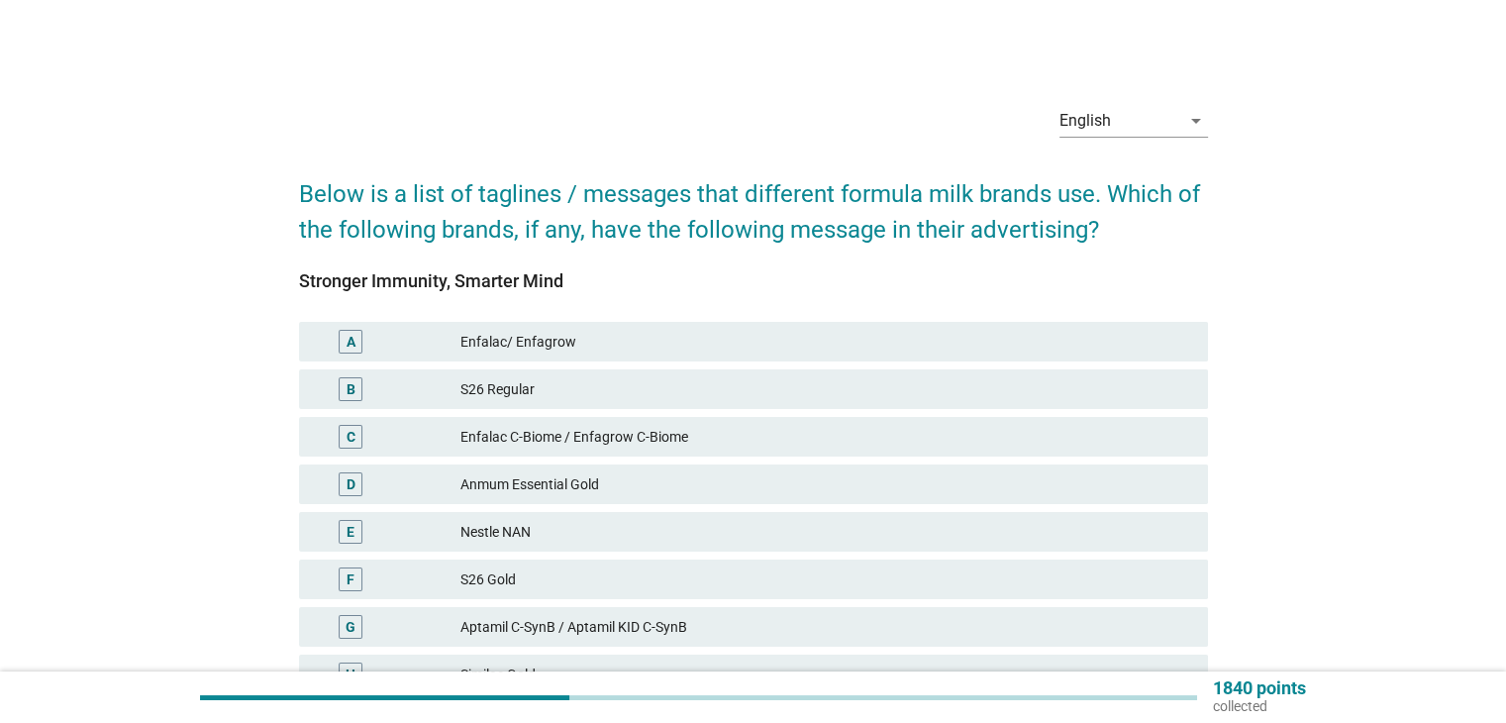
drag, startPoint x: 299, startPoint y: 280, endPoint x: 573, endPoint y: 281, distance: 274.2
click at [573, 281] on div "Stronger Immunity, Smarter Mind" at bounding box center [753, 280] width 909 height 27
copy div "Stronger Immunity, Smarter Mind"
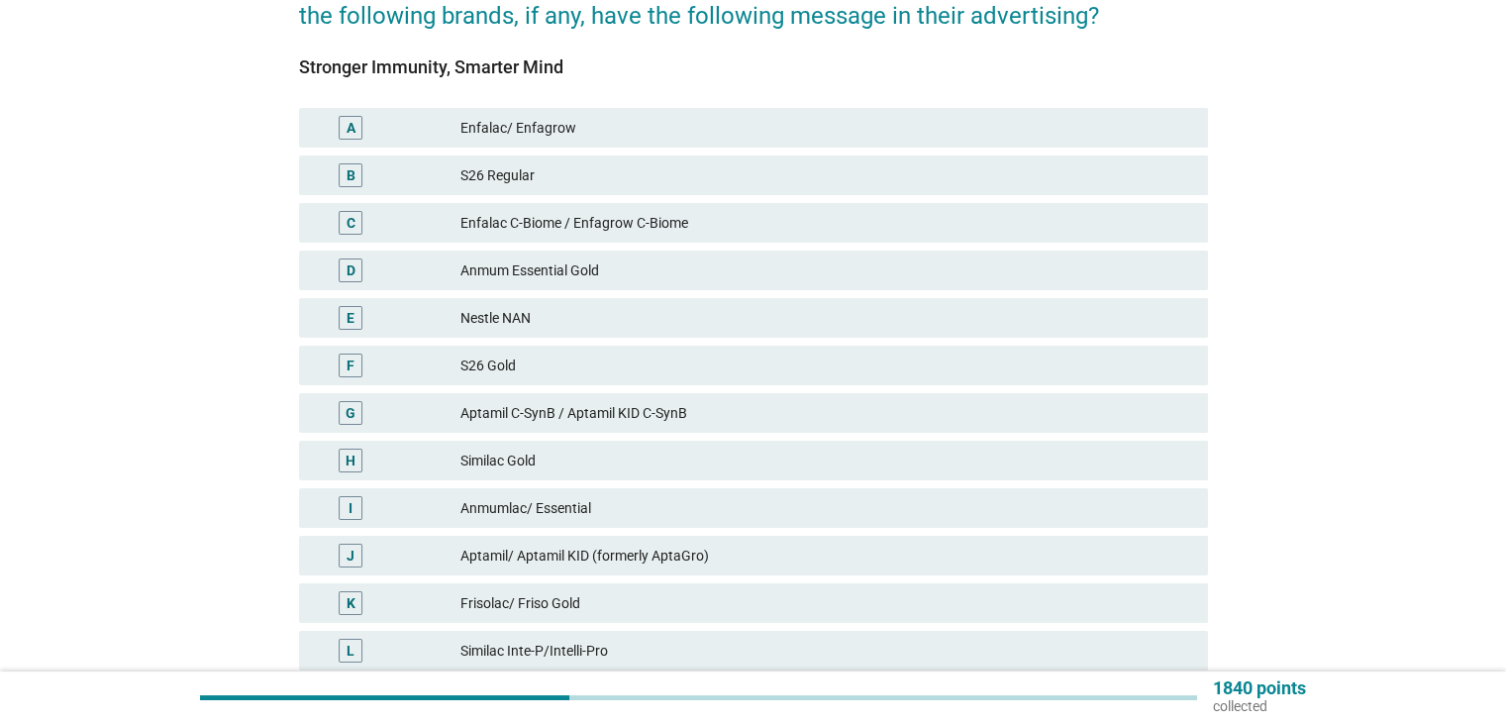
scroll to position [175, 0]
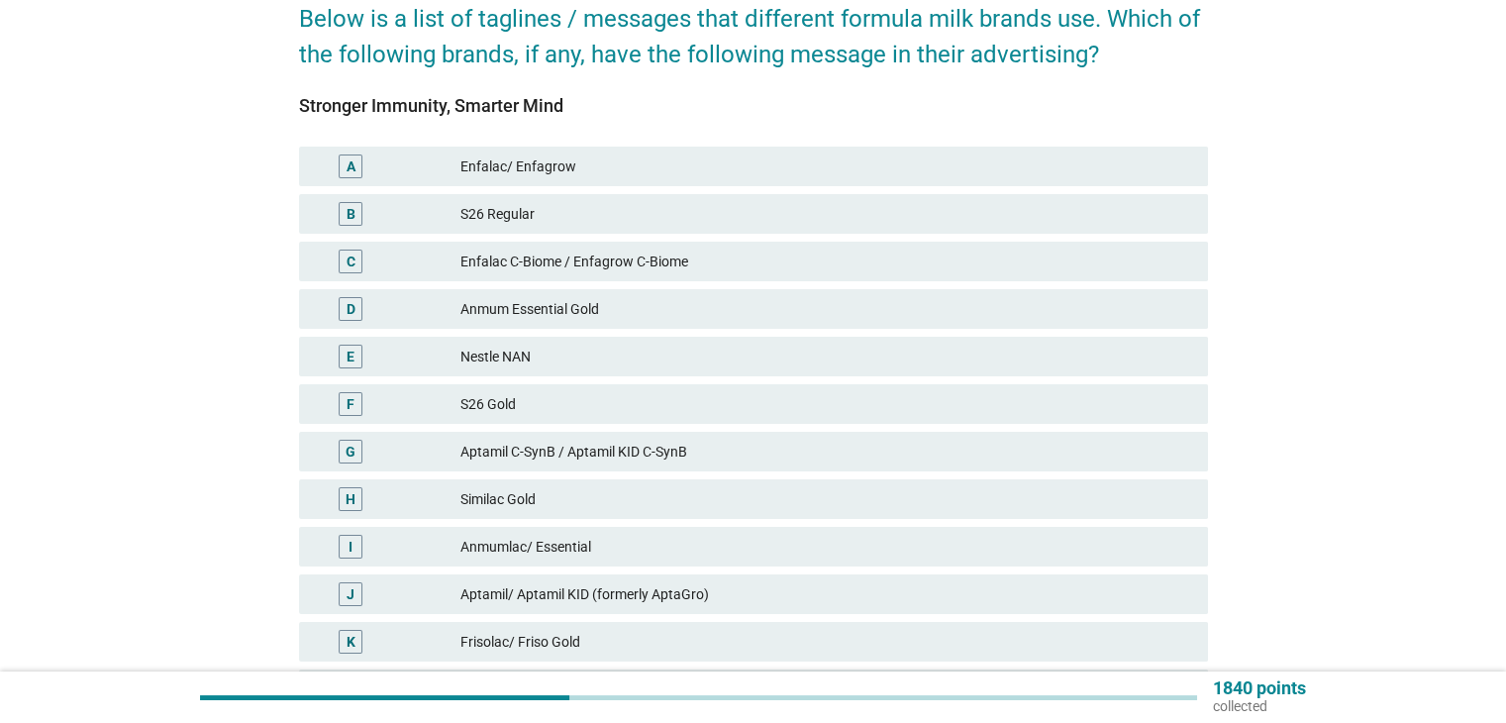
click at [578, 167] on div "Enfalac/ Enfagrow" at bounding box center [825, 166] width 731 height 24
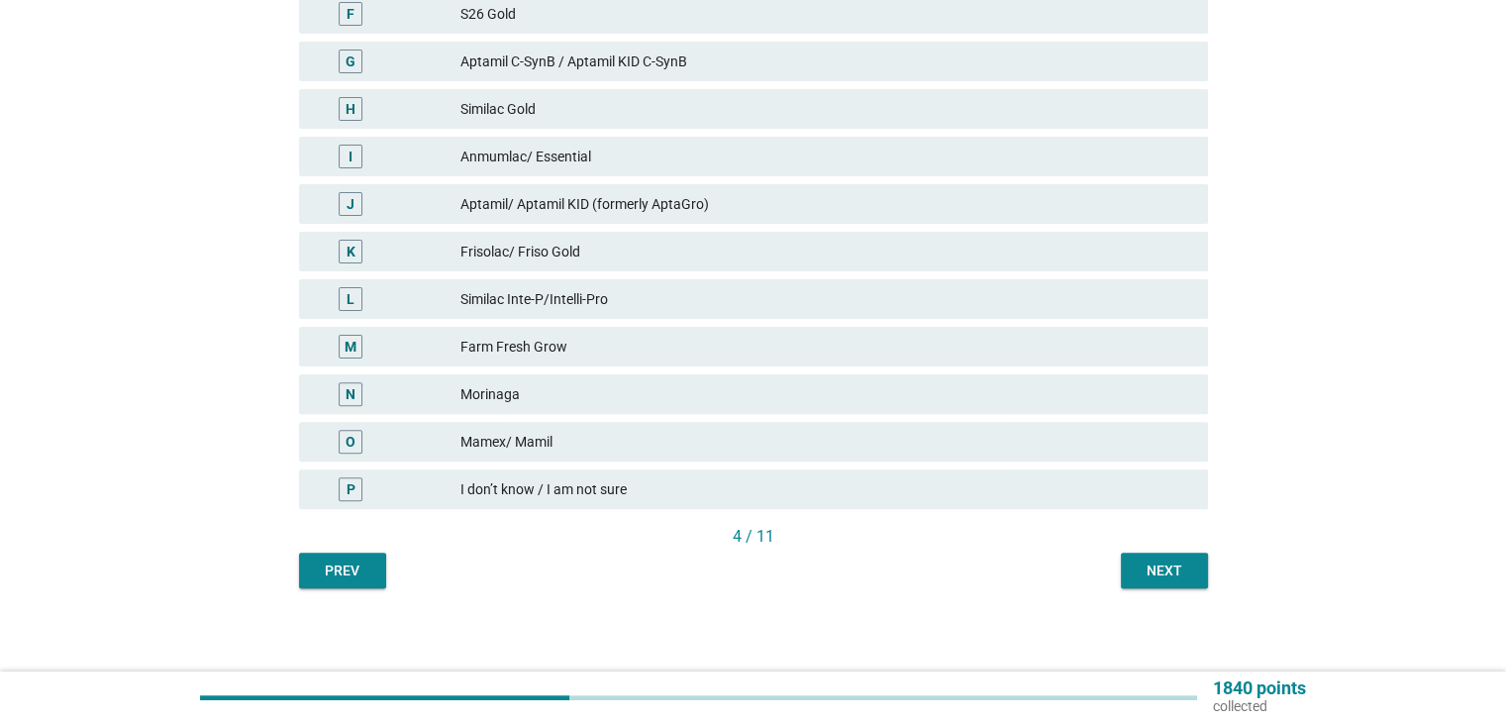
scroll to position [571, 0]
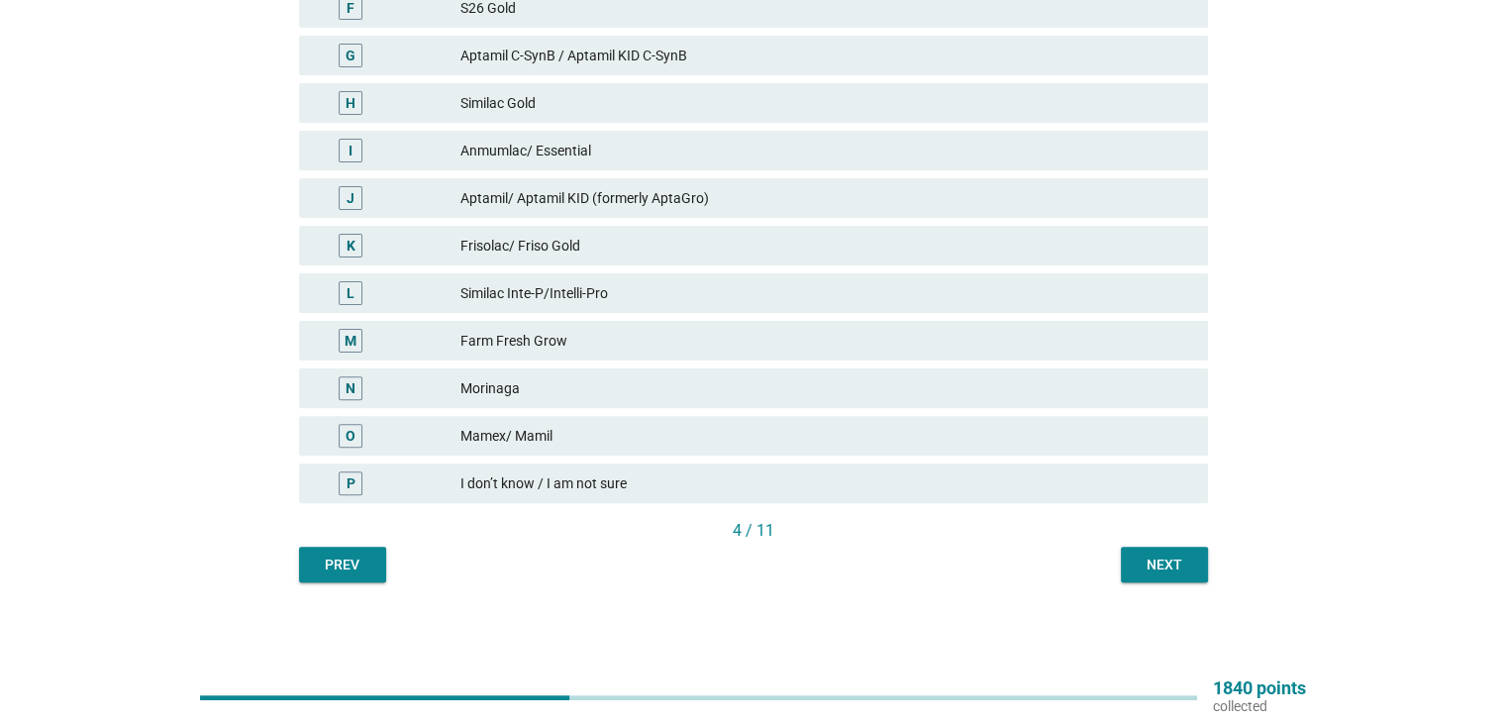
click at [1144, 585] on div "English arrow_drop_down Below is a list of taglines / messages that different f…" at bounding box center [753, 50] width 940 height 1096
click at [1144, 567] on div "Next" at bounding box center [1163, 564] width 55 height 21
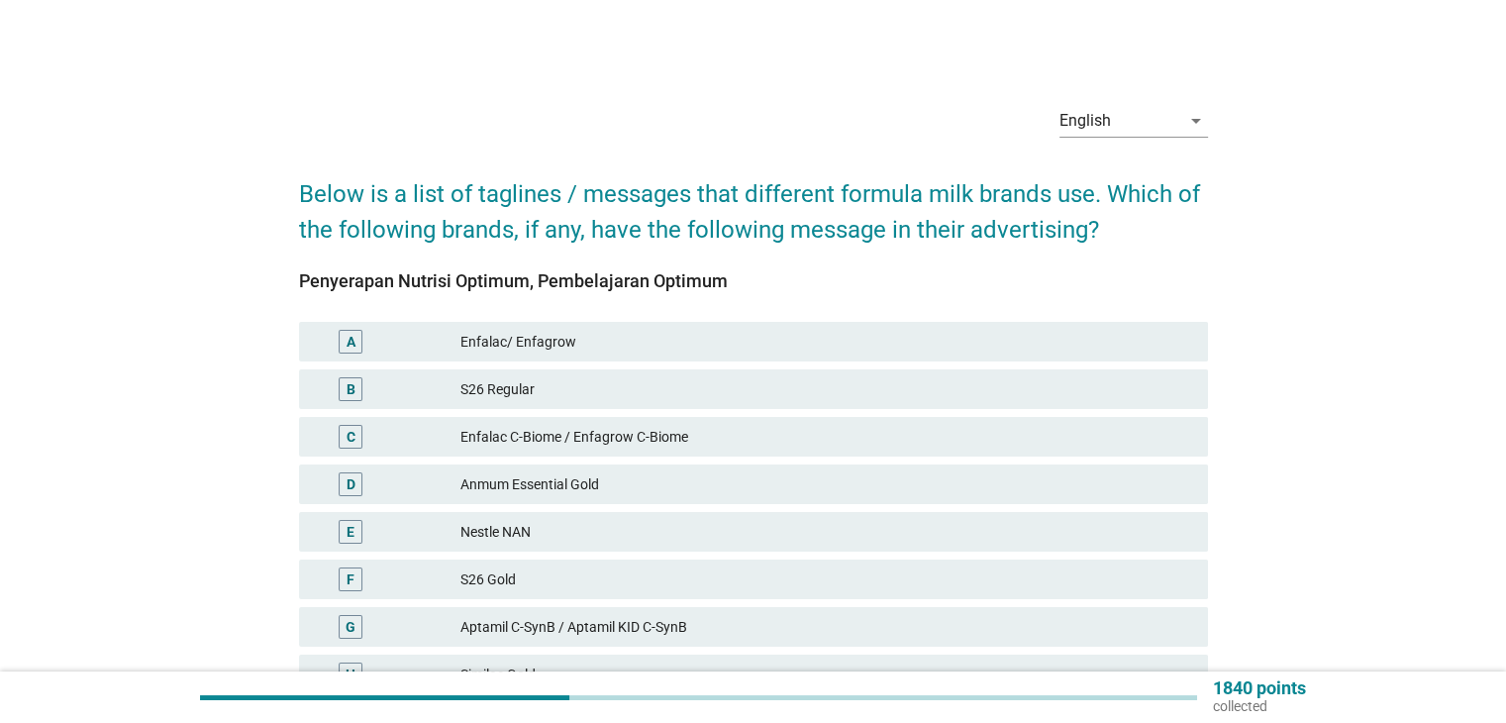
drag, startPoint x: 301, startPoint y: 279, endPoint x: 728, endPoint y: 286, distance: 426.7
click at [728, 286] on div "Penyerapan Nutrisi Optimum, Pembelajaran Optimum" at bounding box center [753, 280] width 909 height 27
copy div "Penyerapan Nutrisi Optimum, Pembelajaran Optimum"
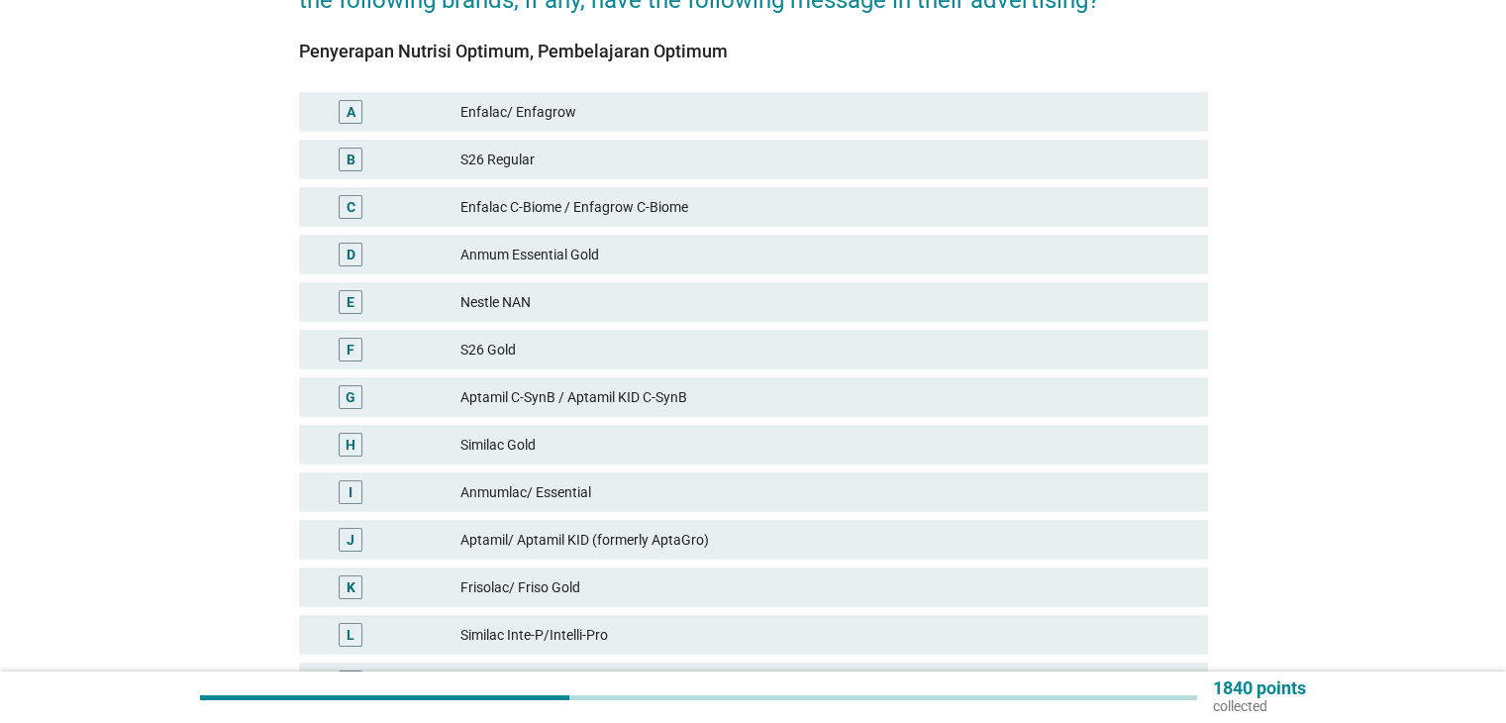
scroll to position [263, 0]
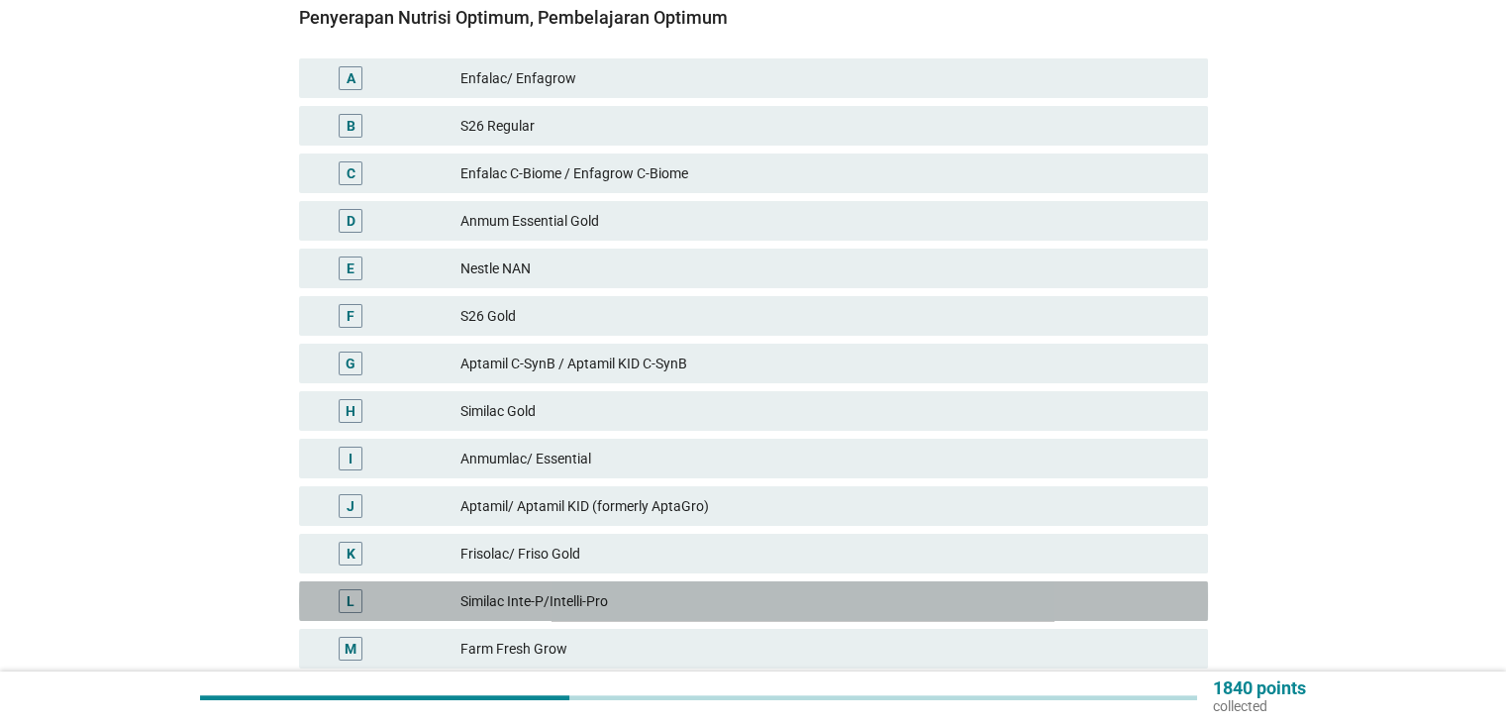
click at [636, 587] on div "L Similac Inte-P/Intelli-Pro" at bounding box center [753, 601] width 909 height 40
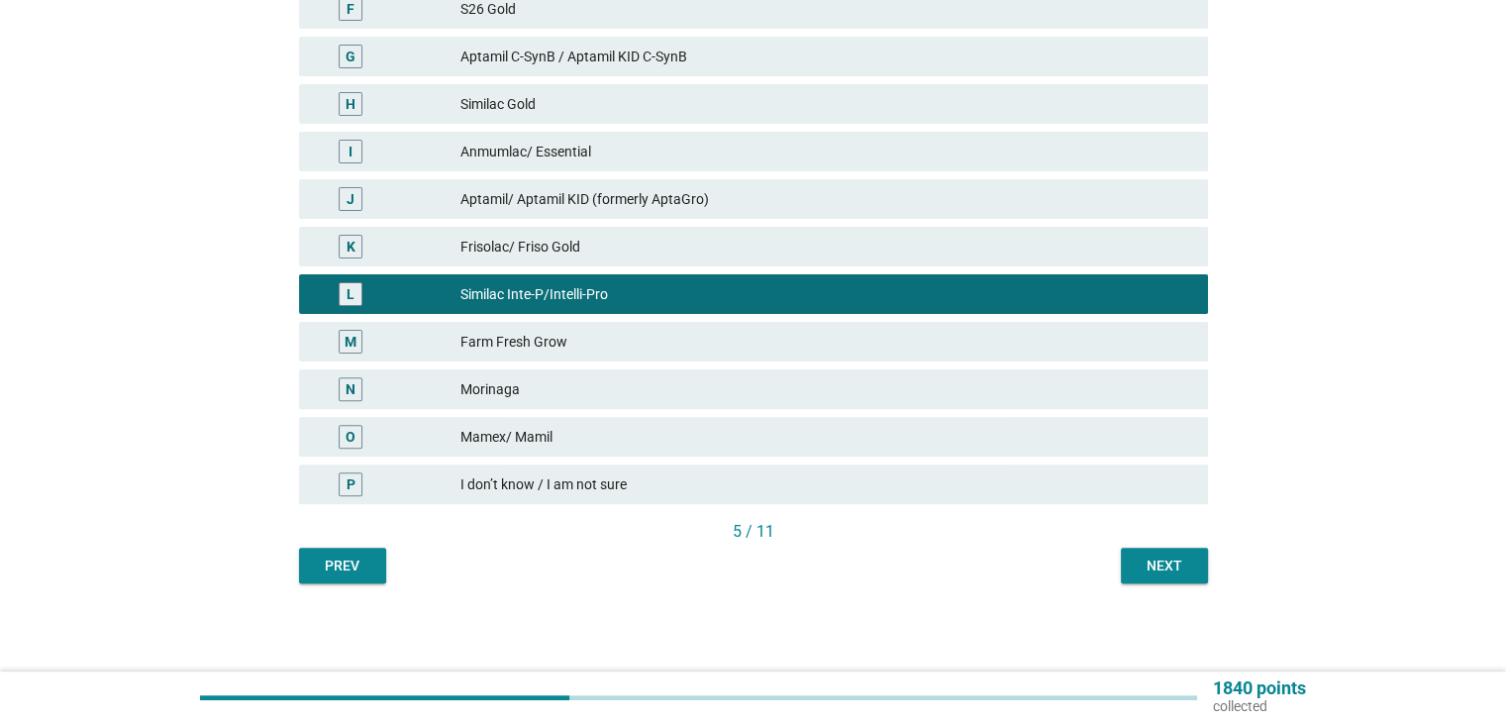
scroll to position [571, 0]
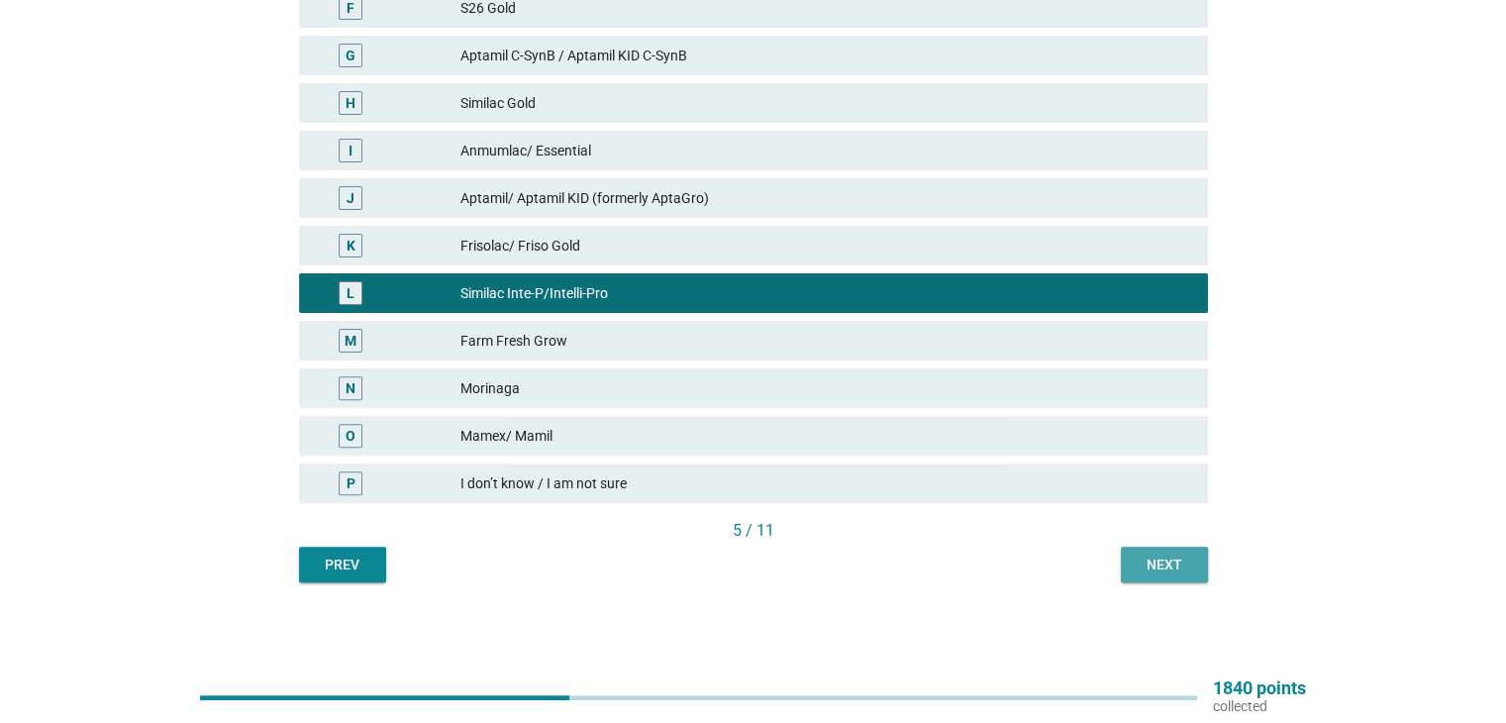
click at [1139, 577] on button "Next" at bounding box center [1164, 564] width 87 height 36
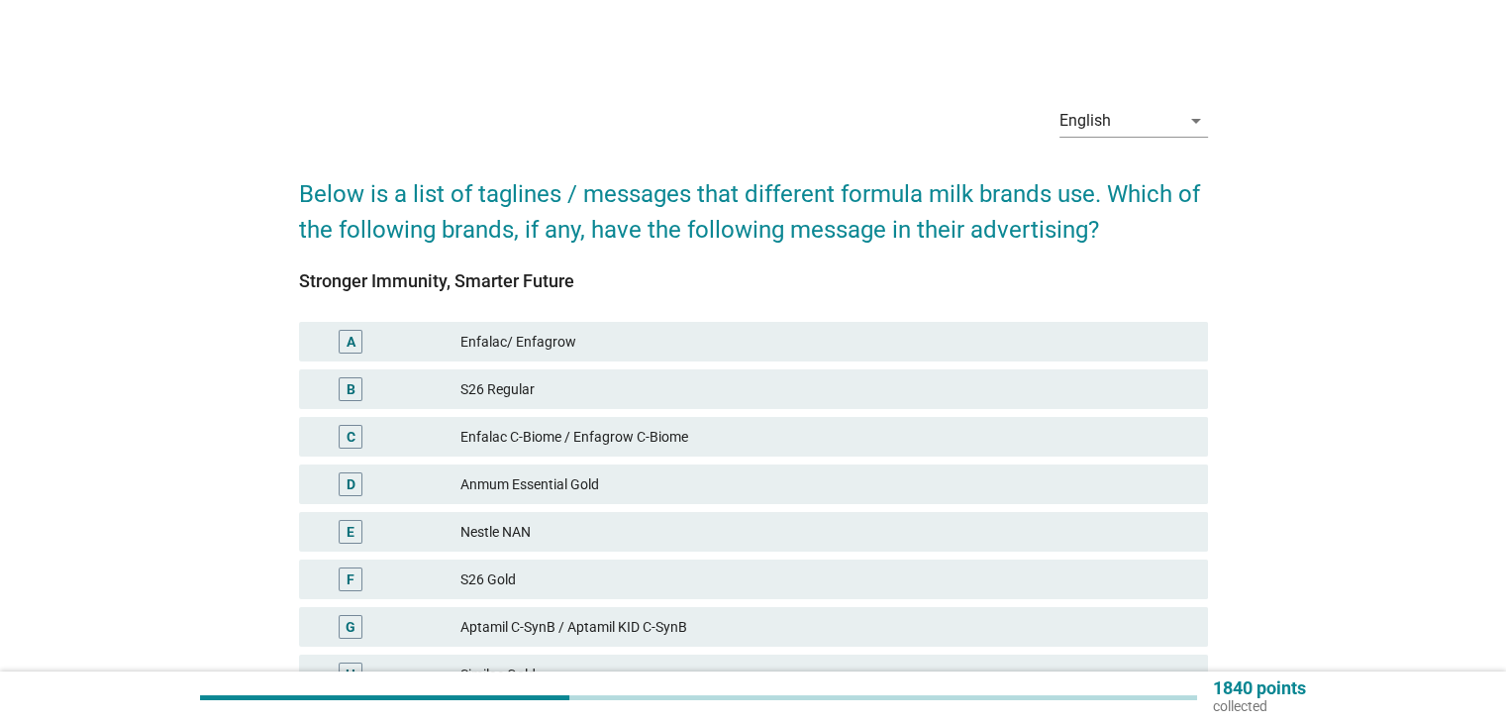
drag, startPoint x: 299, startPoint y: 278, endPoint x: 586, endPoint y: 276, distance: 287.1
click at [586, 276] on div "Stronger Immunity, Smarter Future" at bounding box center [753, 280] width 909 height 27
copy div "Stronger Immunity, Smarter Future"
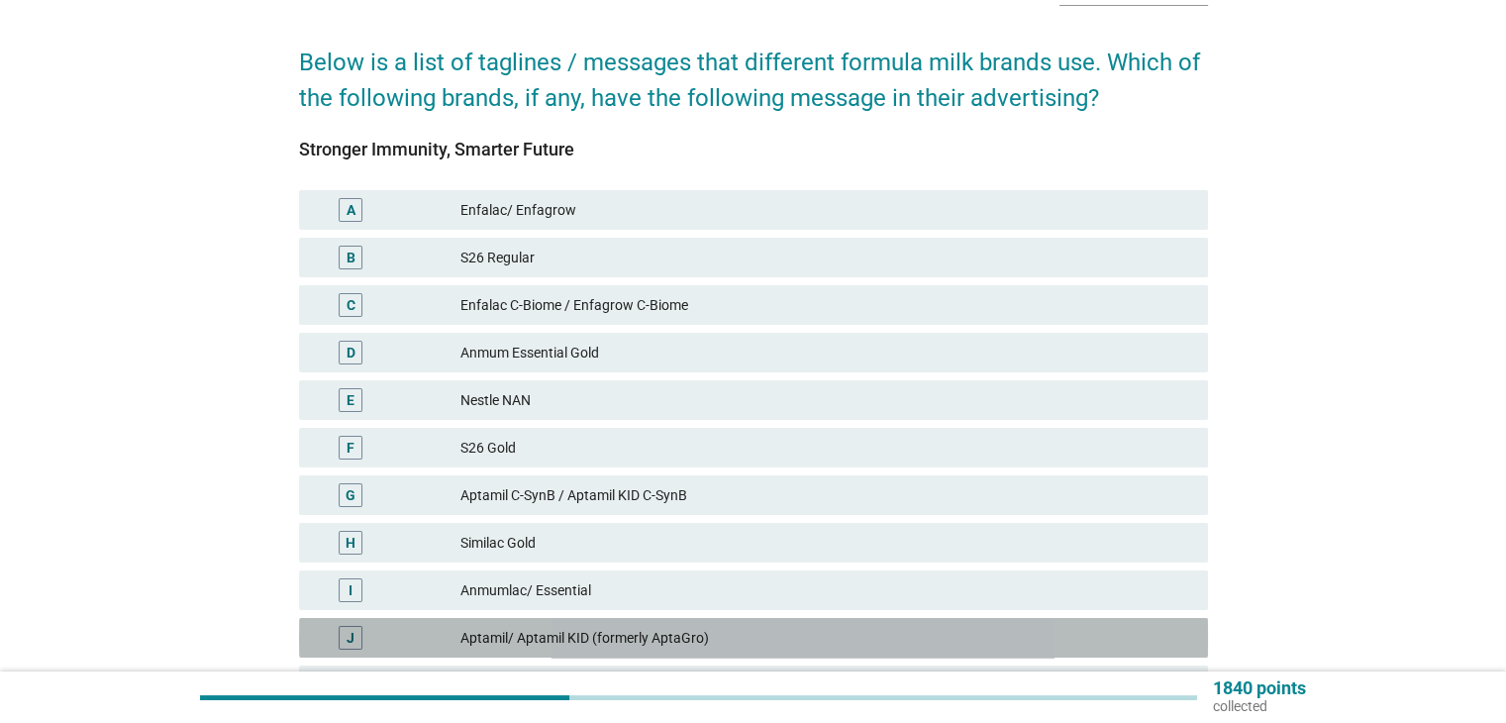
click at [555, 638] on div "Aptamil/ Aptamil KID (formerly AptaGro)" at bounding box center [825, 638] width 731 height 24
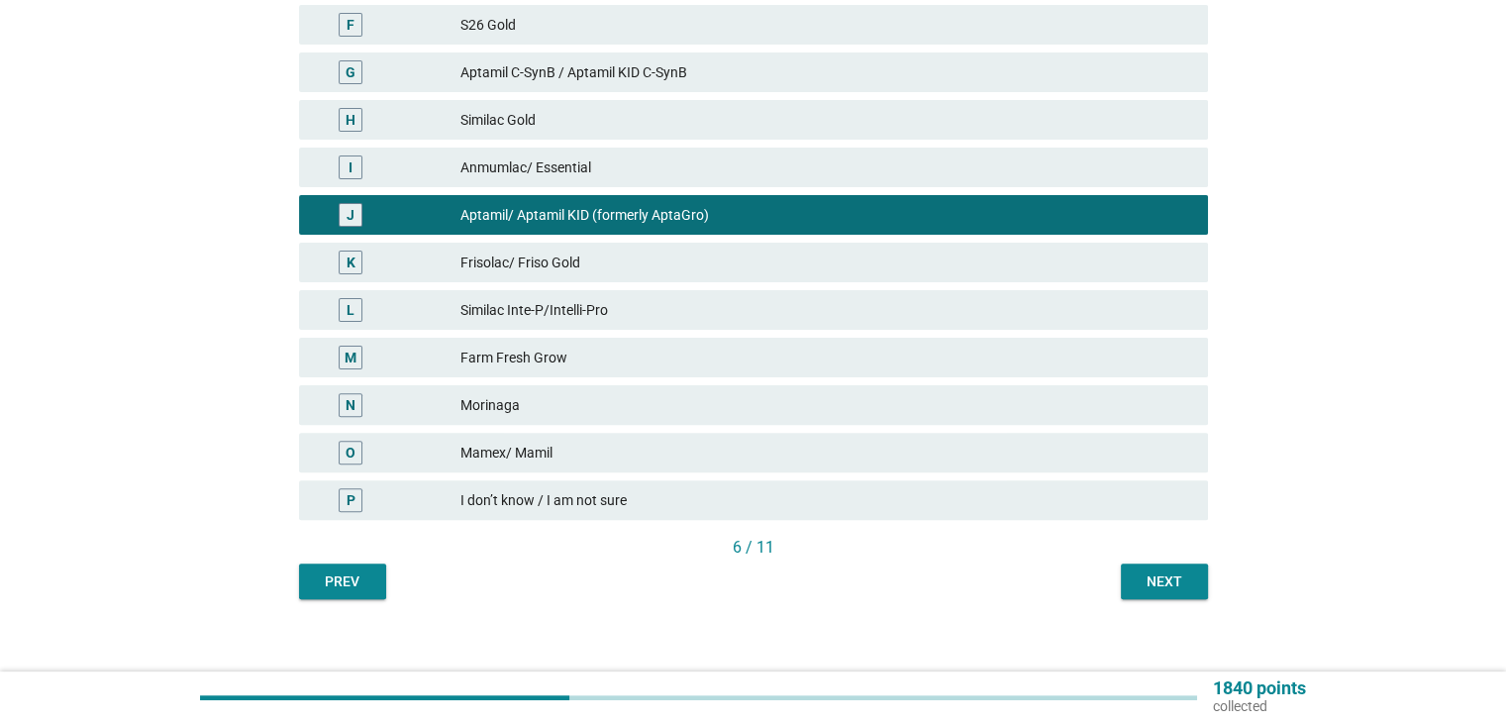
scroll to position [571, 0]
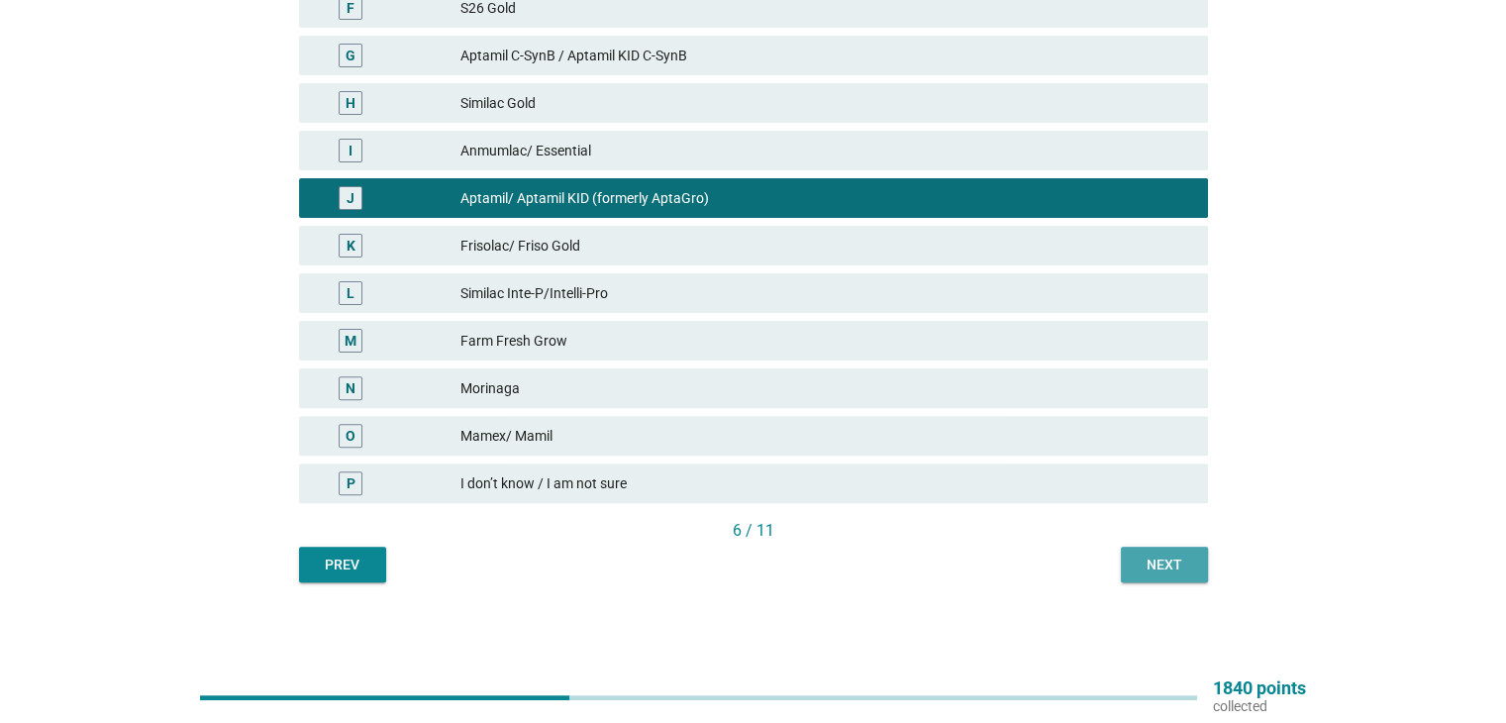
click at [1142, 558] on div "Next" at bounding box center [1163, 564] width 55 height 21
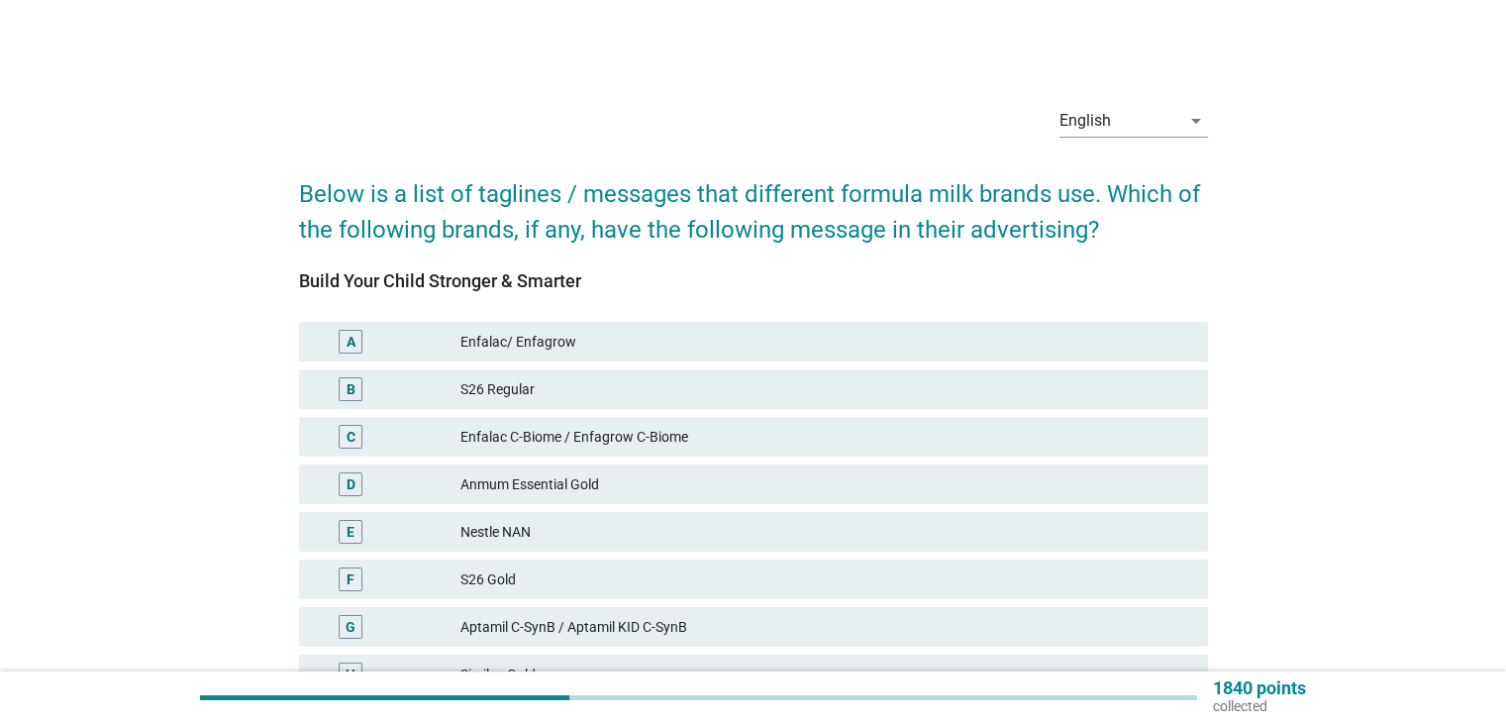
drag, startPoint x: 292, startPoint y: 278, endPoint x: 587, endPoint y: 280, distance: 295.0
click at [587, 280] on div "English arrow_drop_down Below is a list of taglines / messages that different f…" at bounding box center [753, 621] width 940 height 1096
copy div "Build Your Child Stronger & Smarter"
click at [595, 502] on div "D Anmum Essential Gold" at bounding box center [753, 484] width 909 height 40
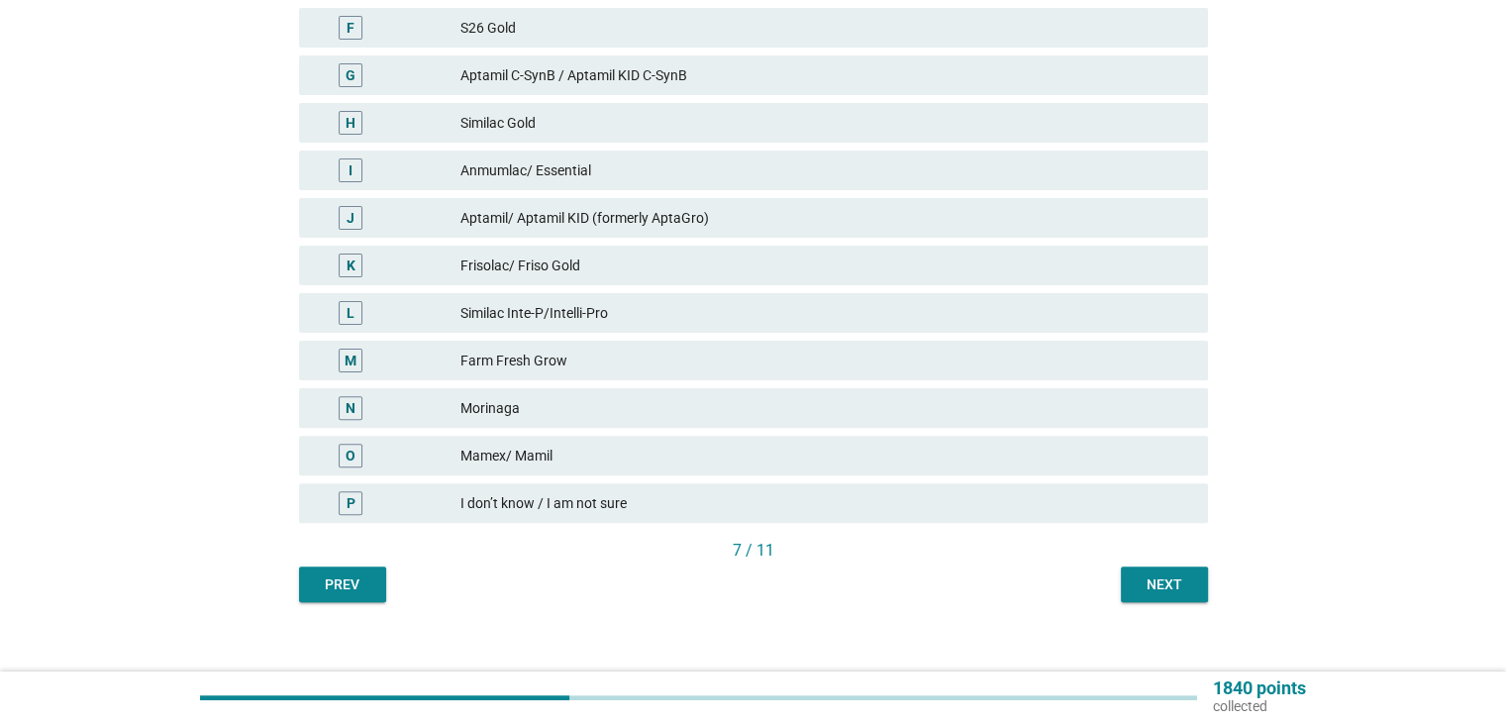
scroll to position [571, 0]
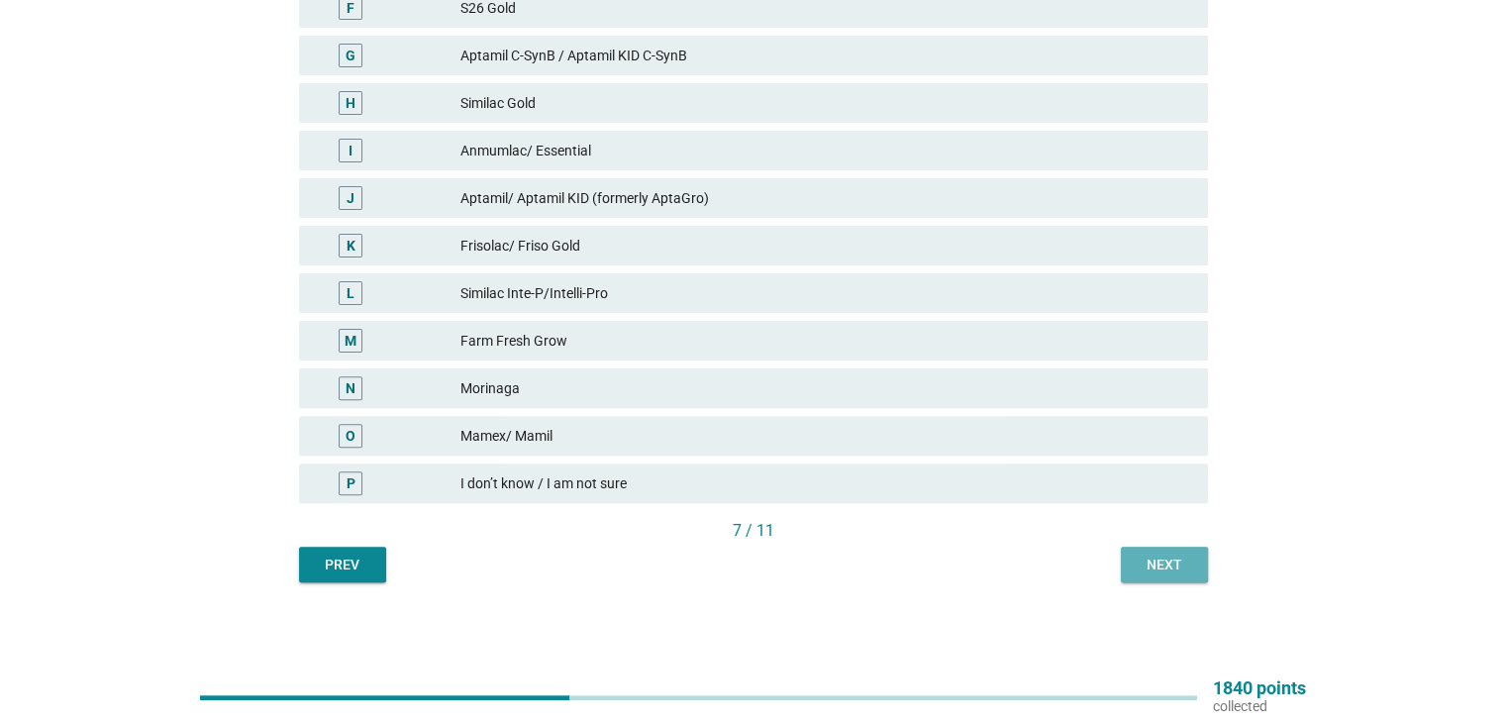
click at [1184, 563] on div "Next" at bounding box center [1163, 564] width 55 height 21
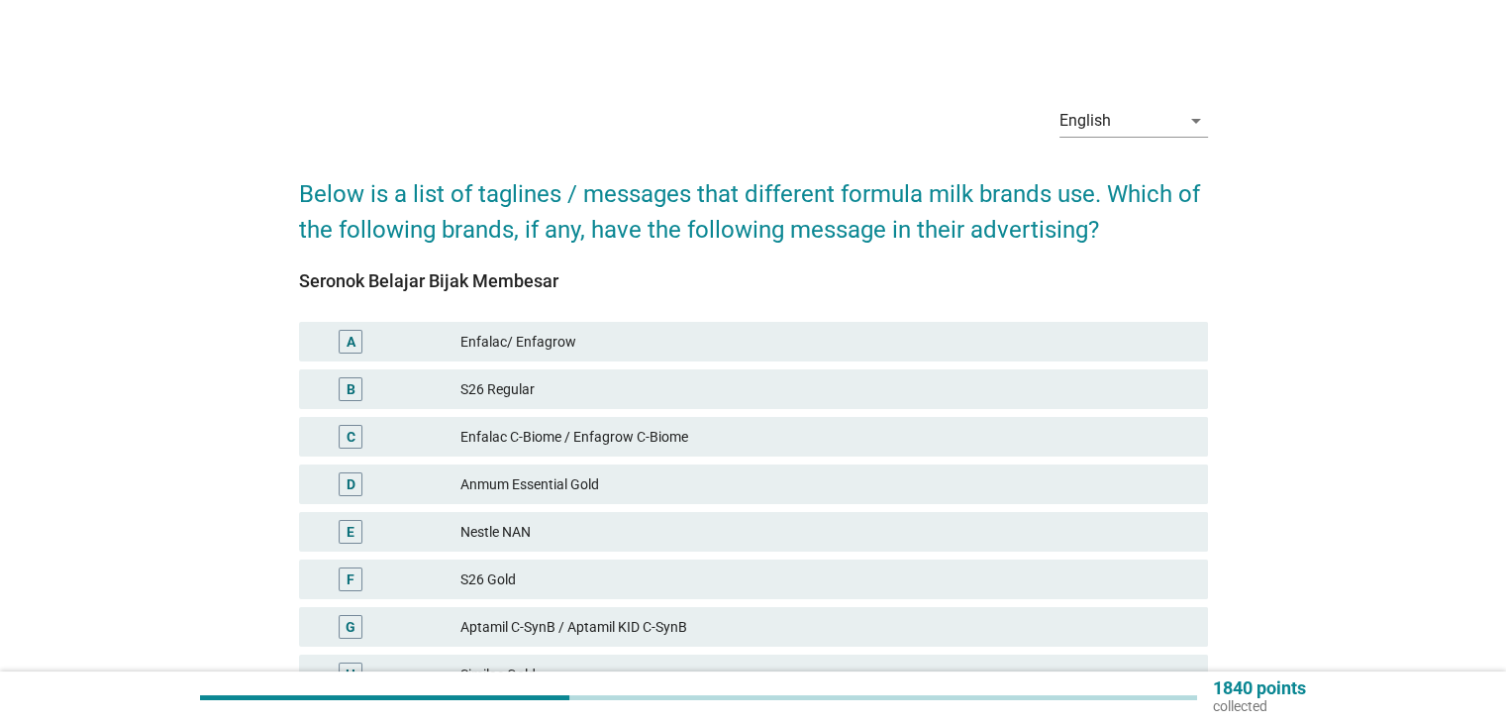
click at [363, 274] on div "Seronok Belajar Bijak Membesar" at bounding box center [753, 280] width 909 height 27
click at [363, 275] on div "Seronok Belajar Bijak Membesar" at bounding box center [753, 280] width 909 height 27
copy div "Seronok Belajar Bijak Membesar"
click at [617, 384] on div "S26 Regular" at bounding box center [825, 389] width 731 height 24
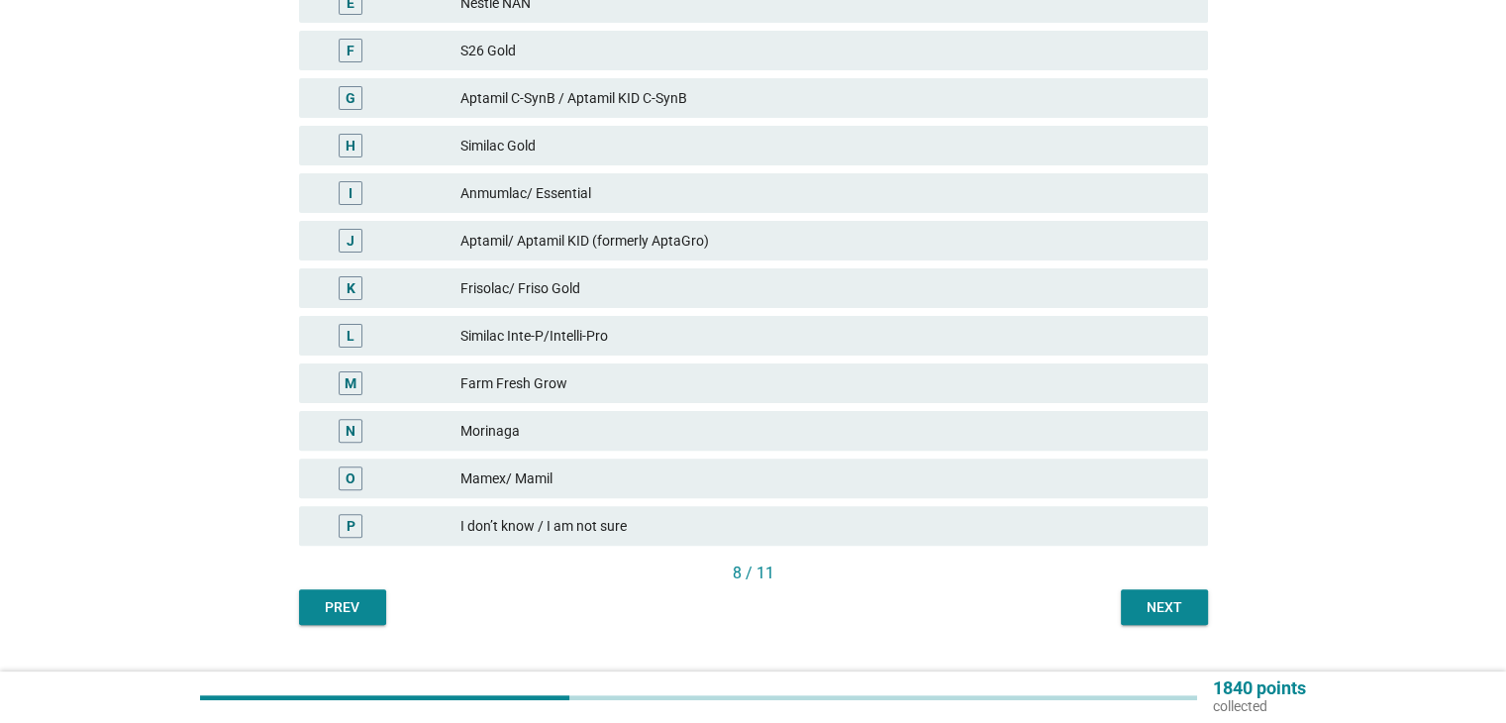
scroll to position [571, 0]
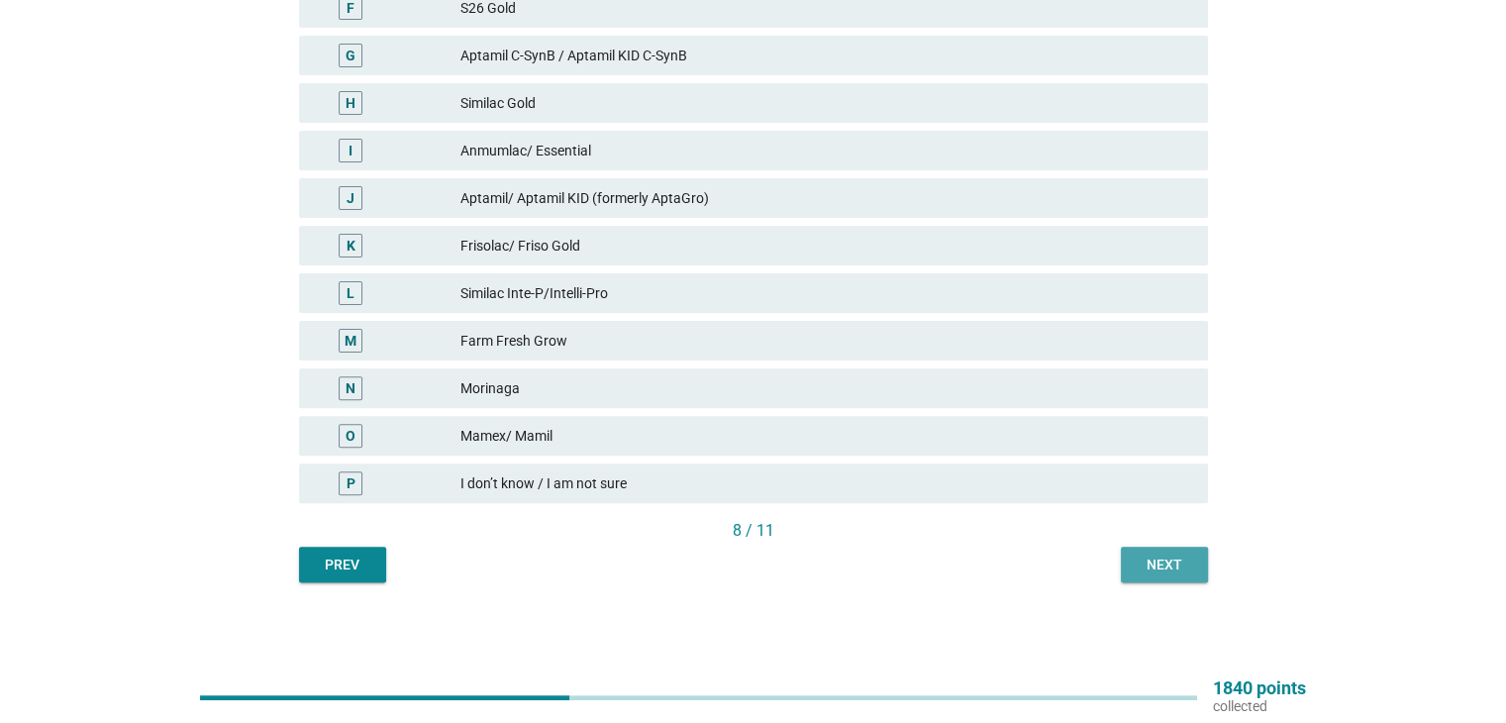
click at [1178, 568] on div "Next" at bounding box center [1163, 564] width 55 height 21
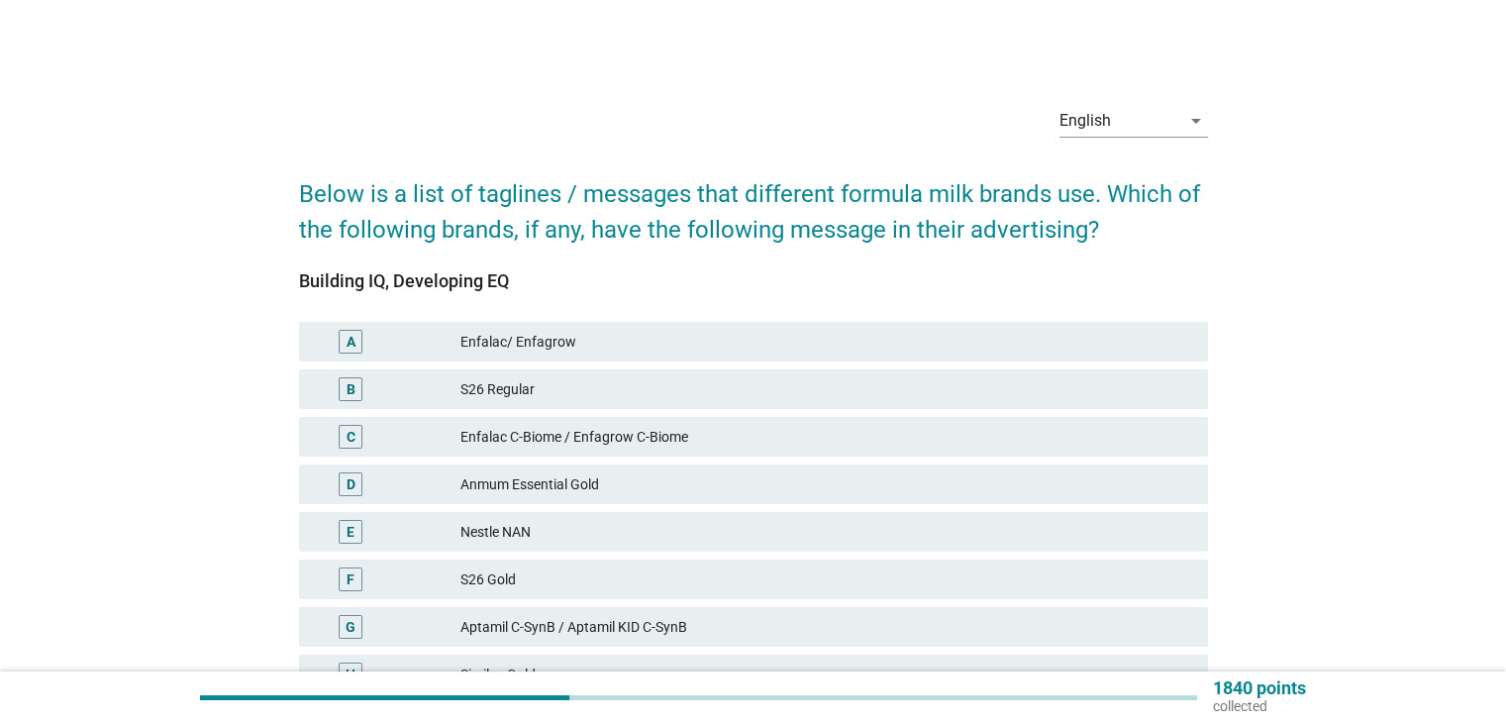
click at [356, 282] on div "Building IQ, Developing EQ" at bounding box center [753, 280] width 909 height 27
copy div "Building IQ, Developing EQ"
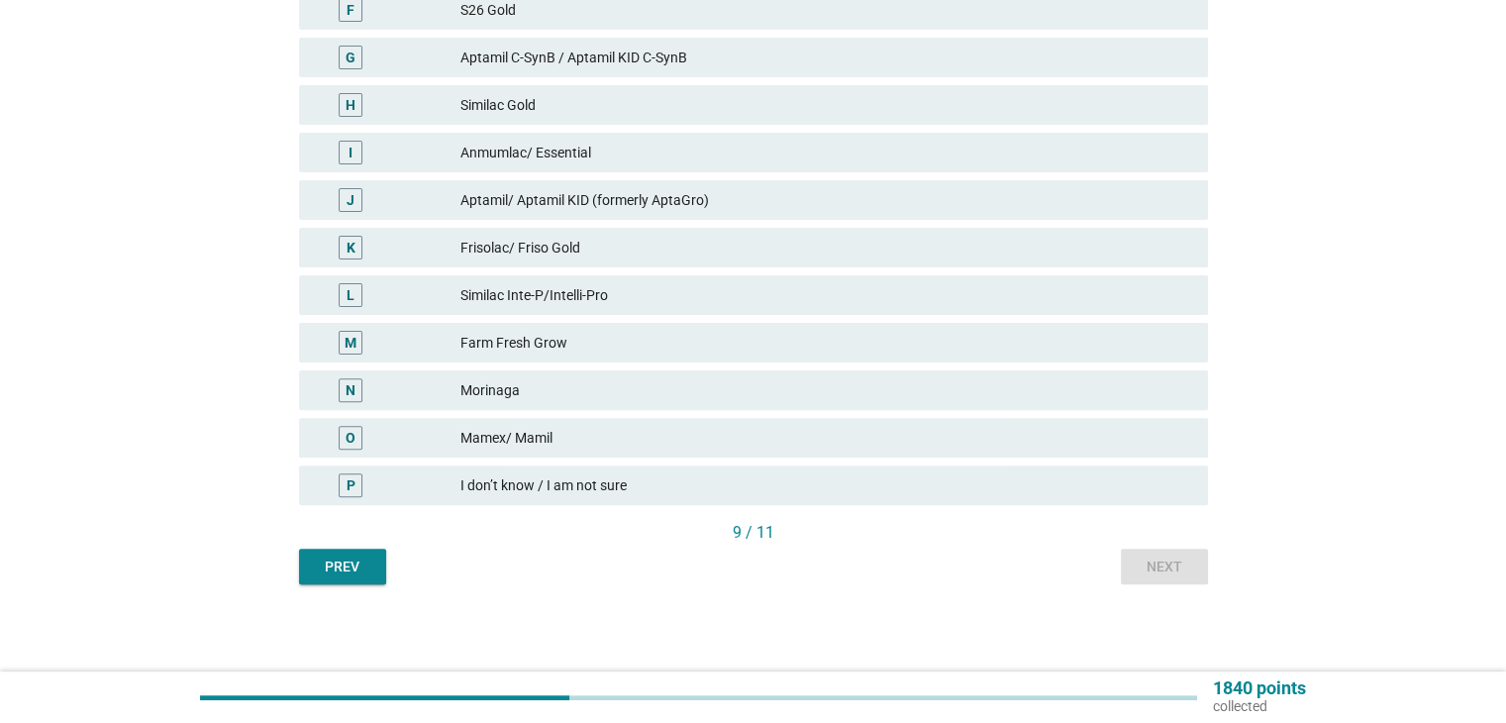
scroll to position [571, 0]
click at [660, 480] on div "I don’t know / I am not sure" at bounding box center [825, 483] width 731 height 24
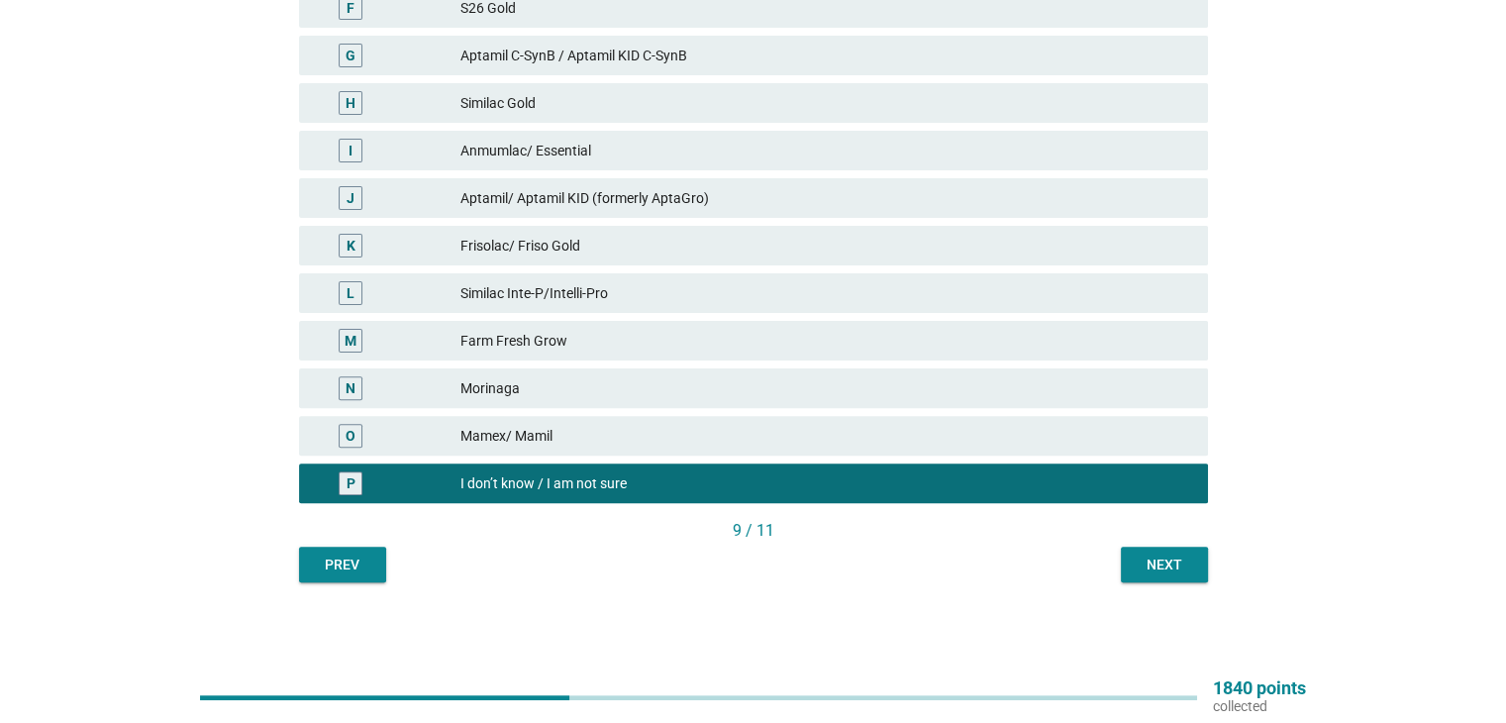
click at [1172, 562] on div "Next" at bounding box center [1163, 564] width 55 height 21
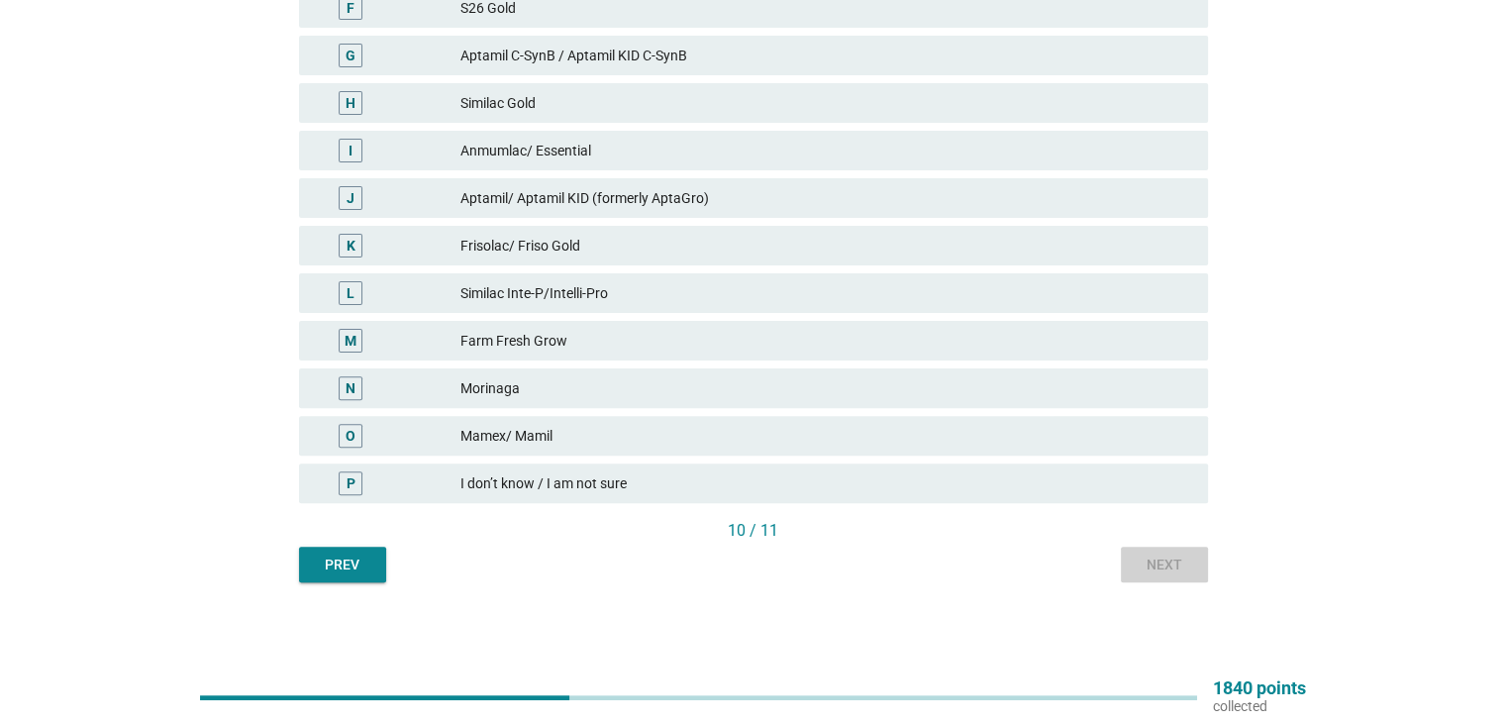
scroll to position [0, 0]
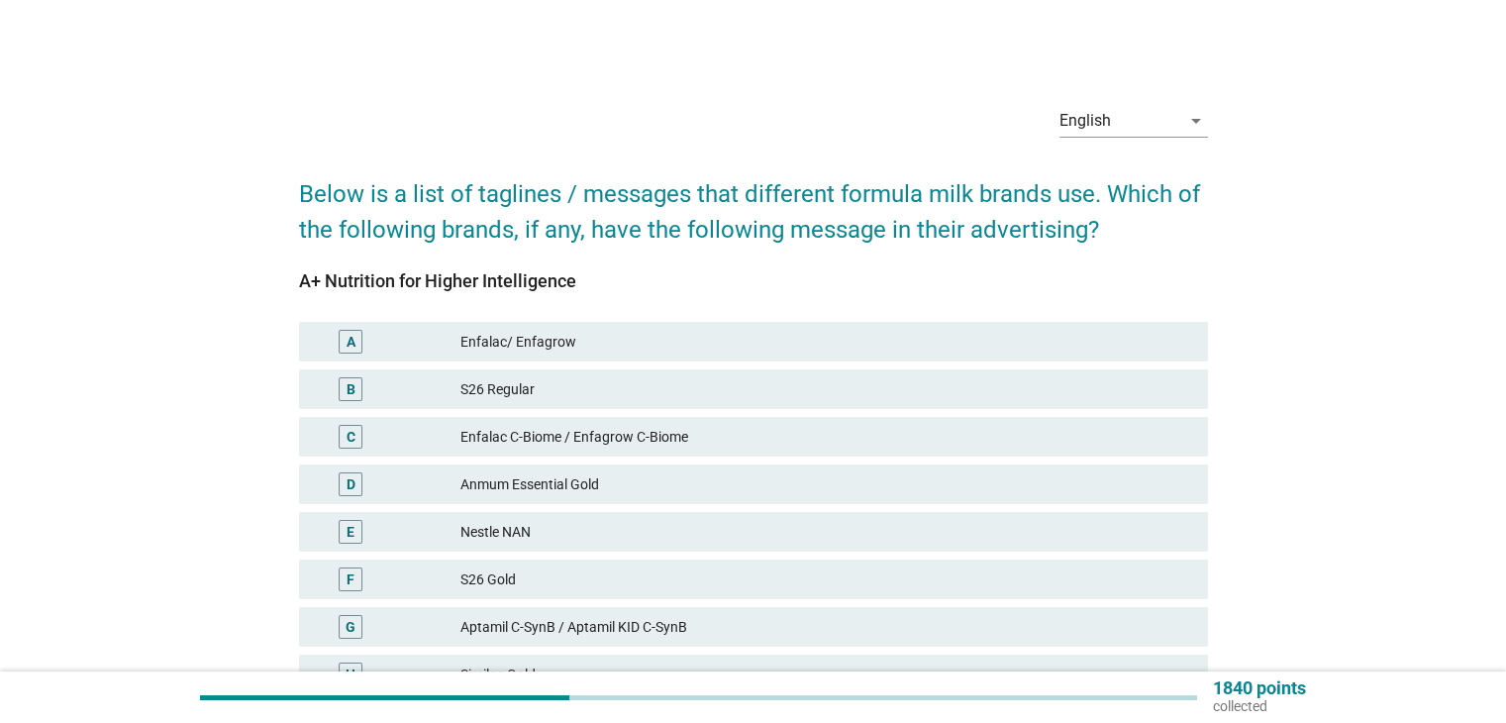
click at [386, 280] on div "A+ Nutrition for Higher Intelligence" at bounding box center [753, 280] width 909 height 27
copy div "A+ Nutrition for Higher Intelligence"
click at [532, 338] on div "Enfalac/ Enfagrow" at bounding box center [825, 342] width 731 height 24
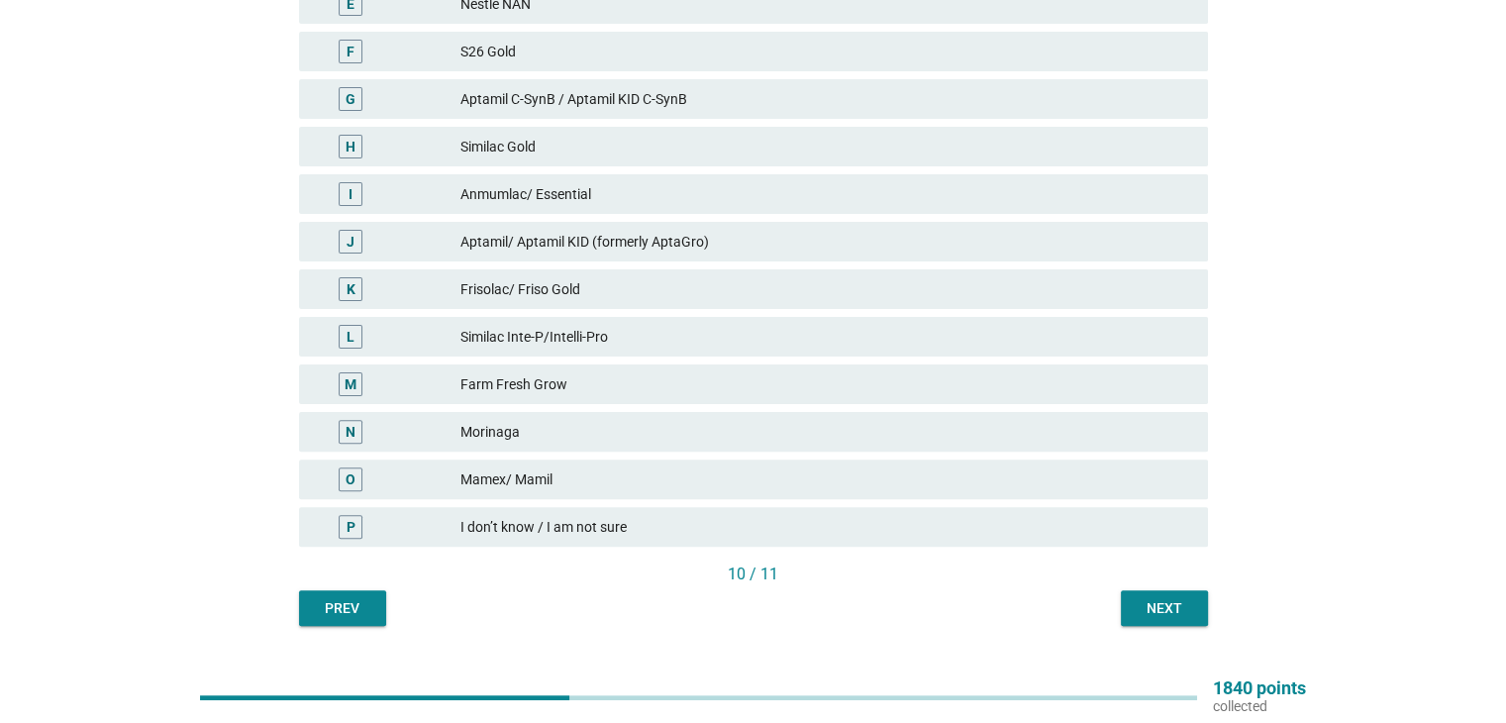
scroll to position [571, 0]
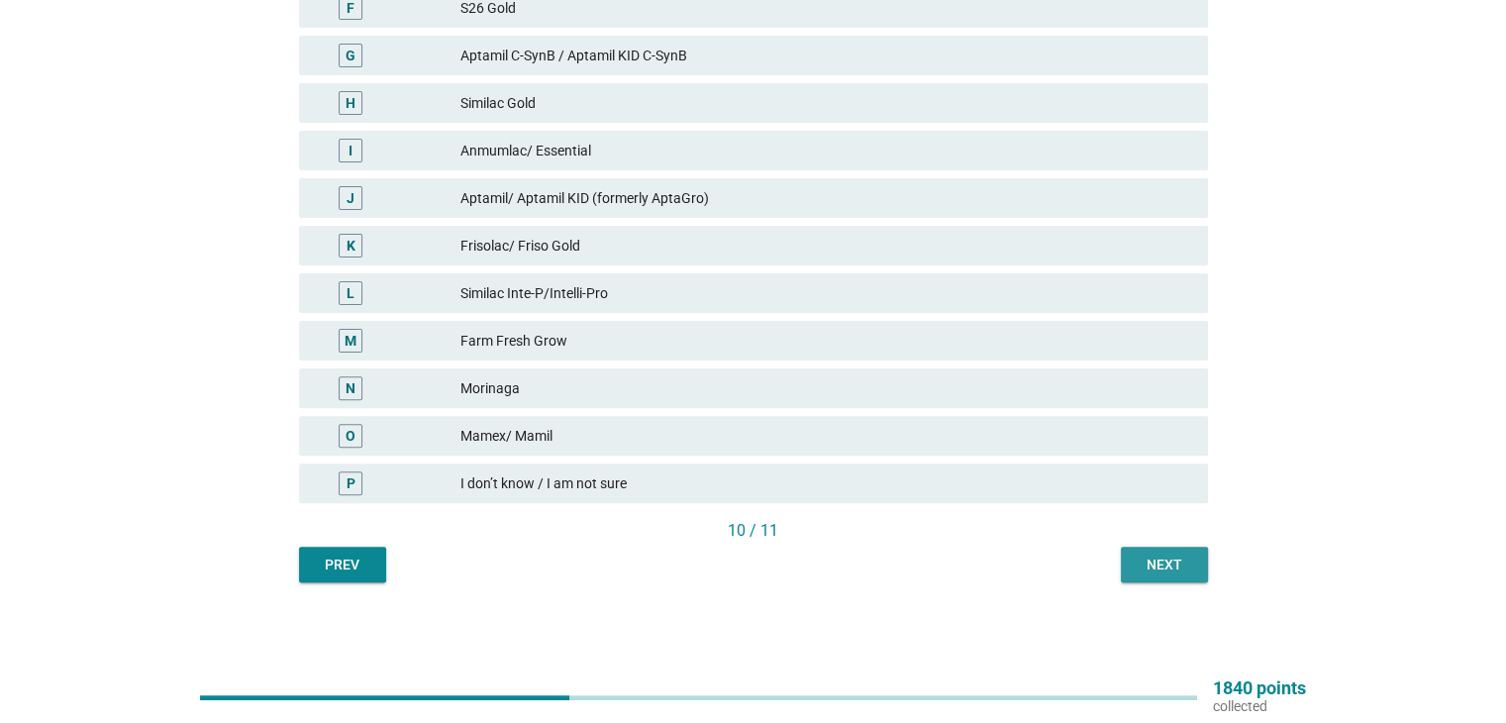
click at [1157, 554] on div "Next" at bounding box center [1163, 564] width 55 height 21
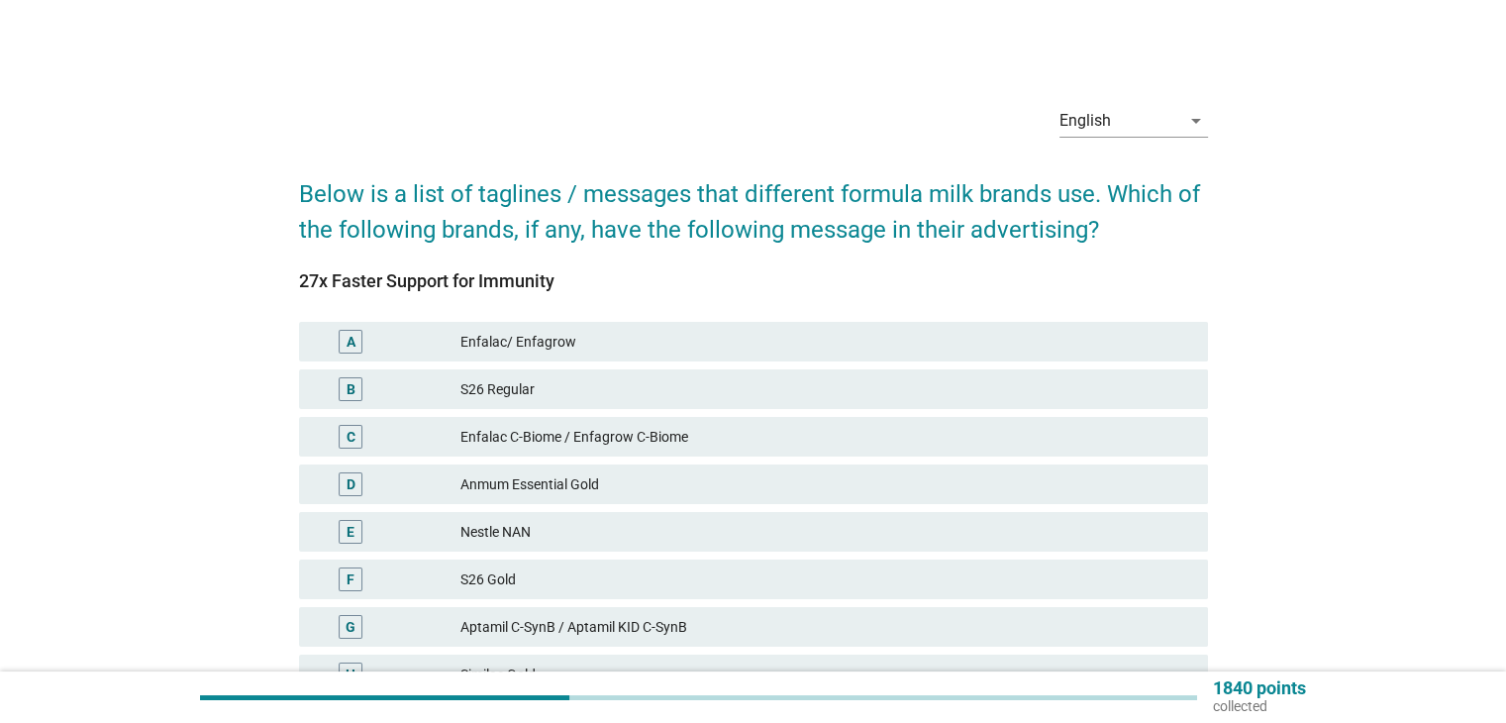
click at [381, 274] on div "27x Faster Support for Immunity" at bounding box center [753, 280] width 909 height 27
click at [381, 273] on div "27x Faster Support for Immunity" at bounding box center [753, 280] width 909 height 27
copy div "27x Faster Support for Immunity"
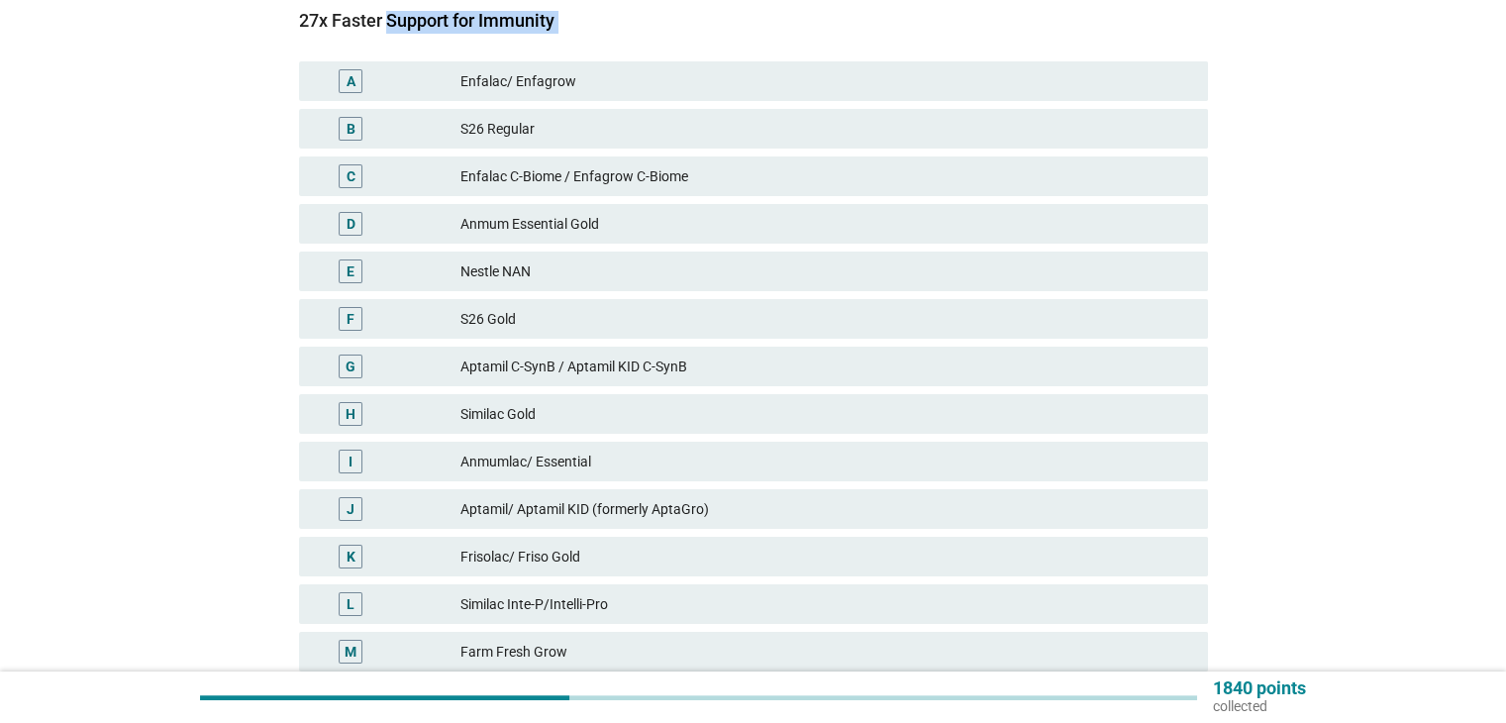
scroll to position [263, 0]
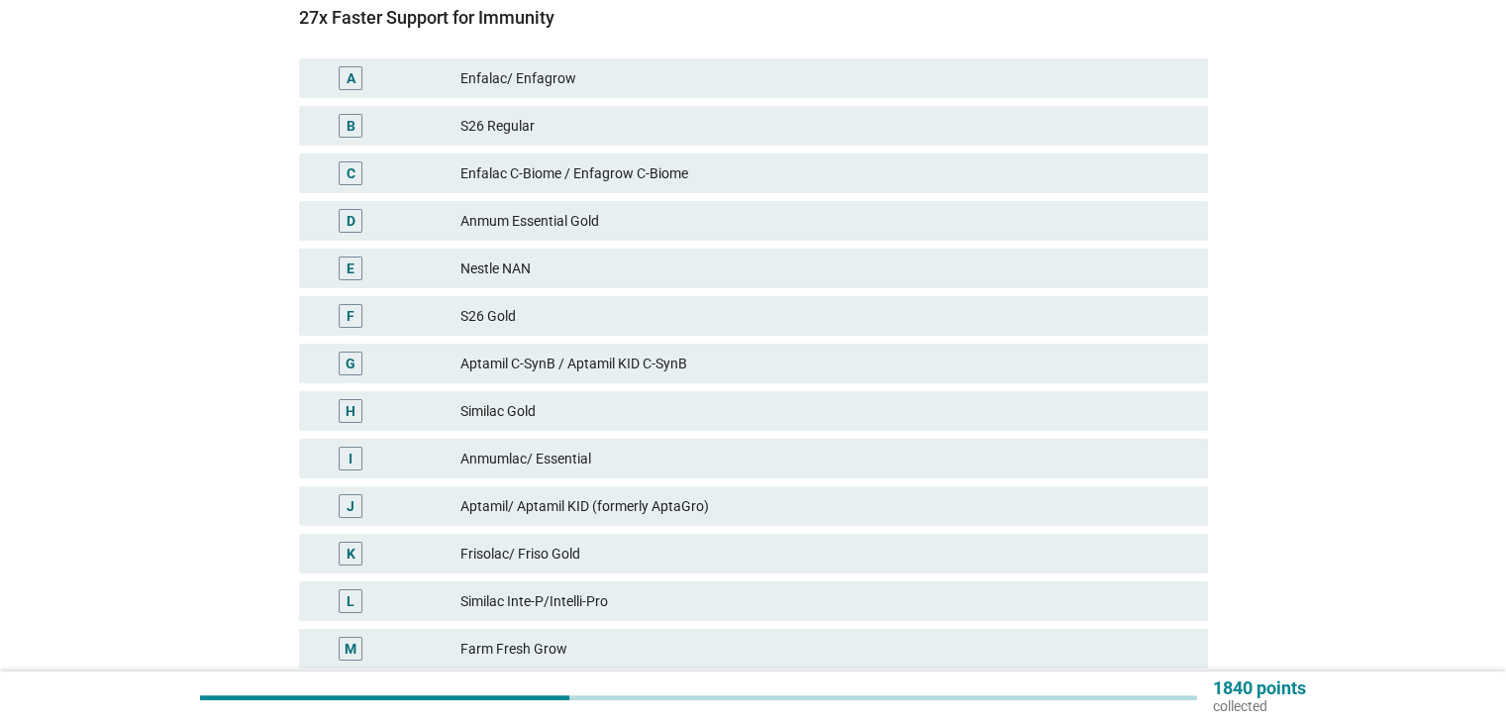
click at [574, 505] on div "Aptamil/ Aptamil KID (formerly AptaGro)" at bounding box center [825, 506] width 731 height 24
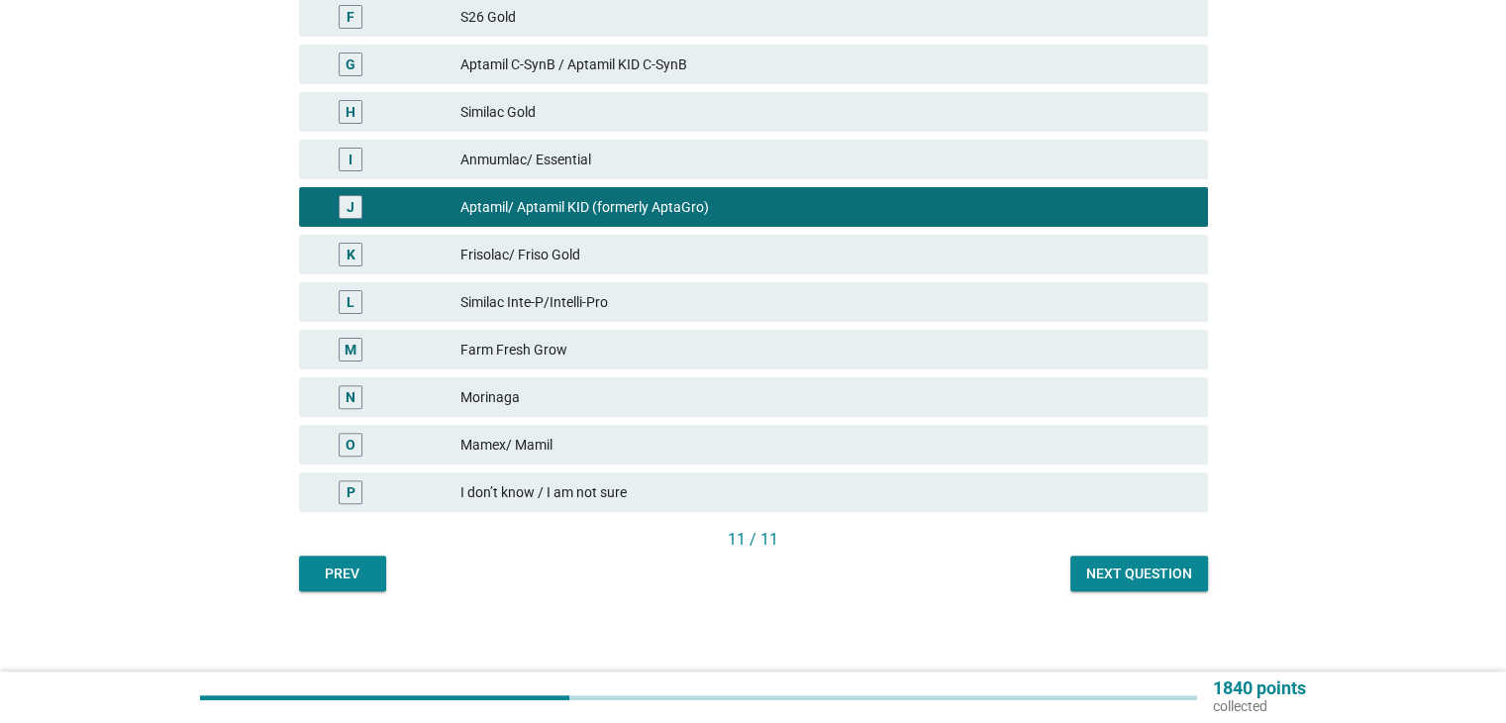
scroll to position [571, 0]
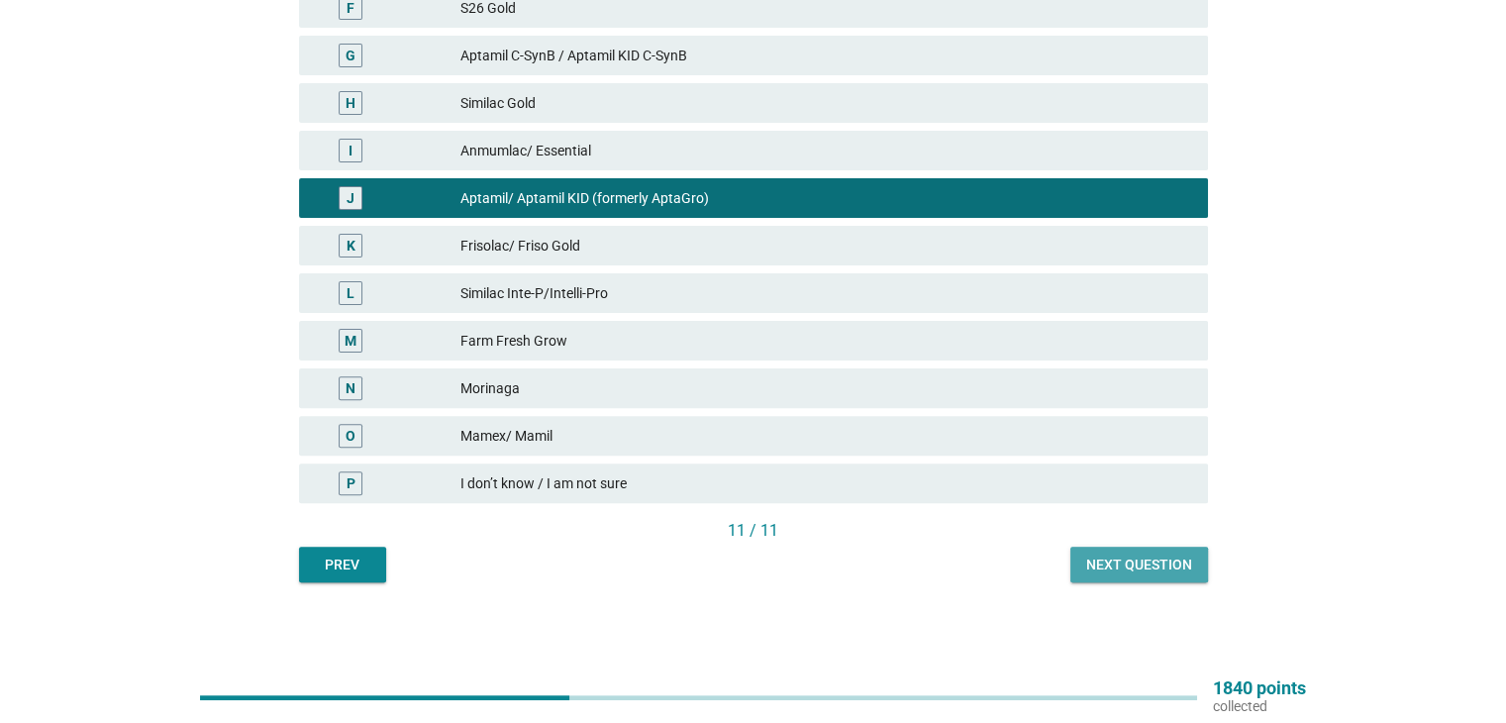
click at [1153, 563] on div "Next question" at bounding box center [1139, 564] width 106 height 21
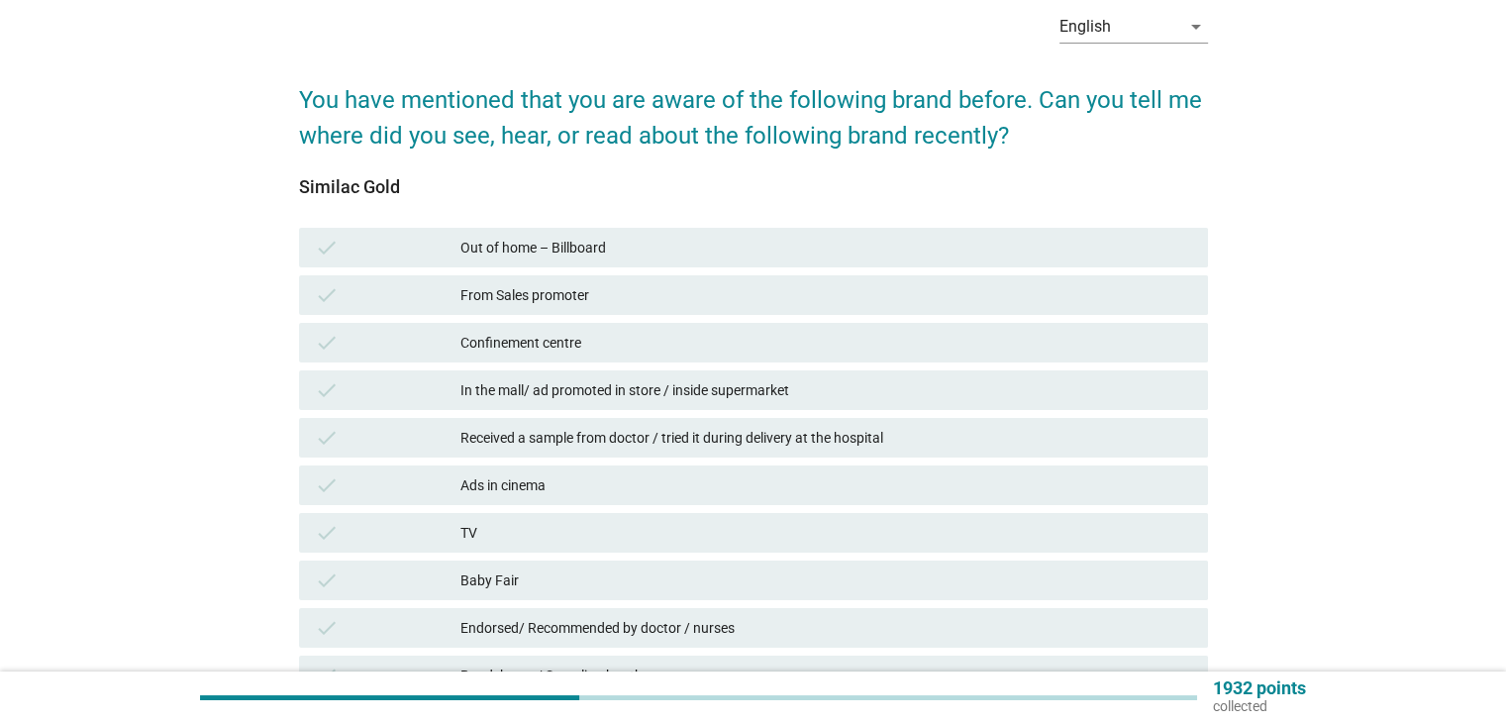
scroll to position [132, 0]
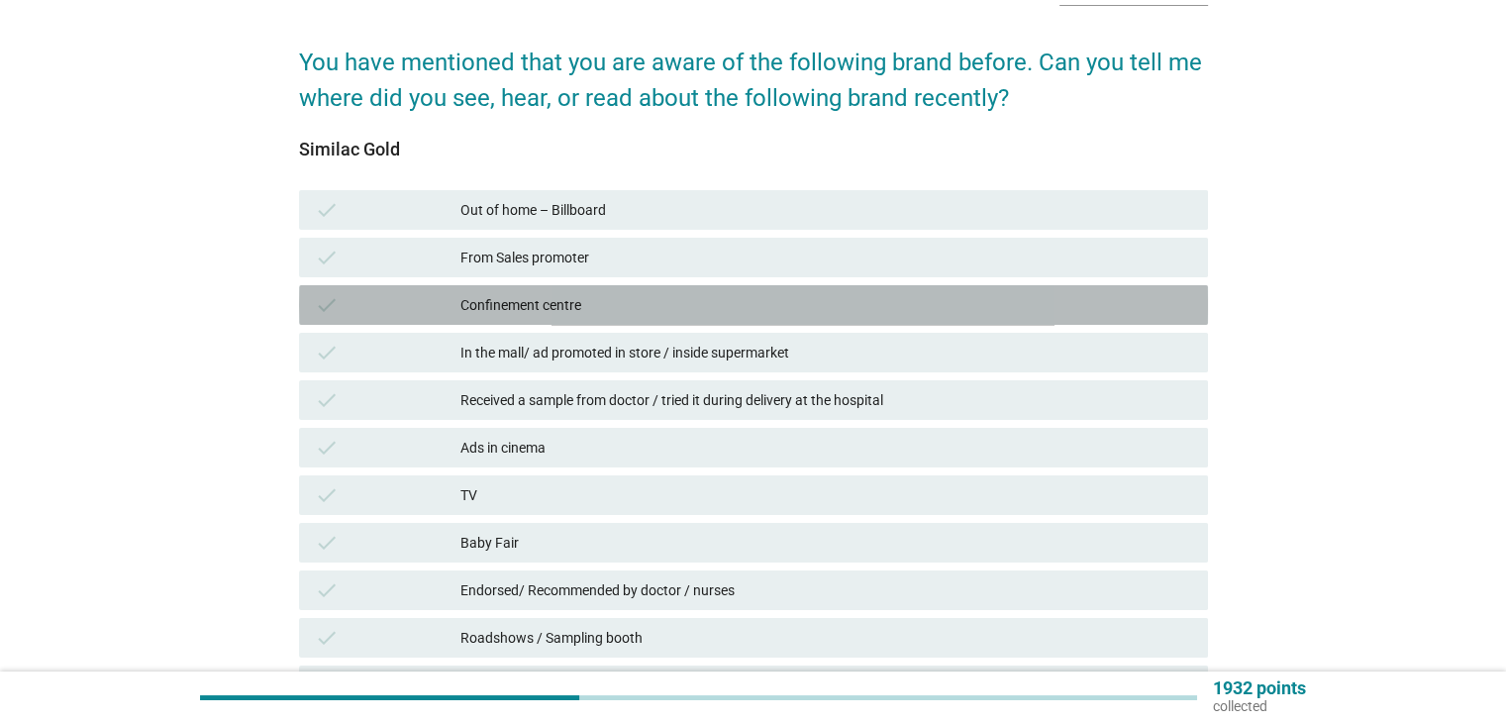
click at [599, 301] on div "Confinement centre" at bounding box center [825, 305] width 731 height 24
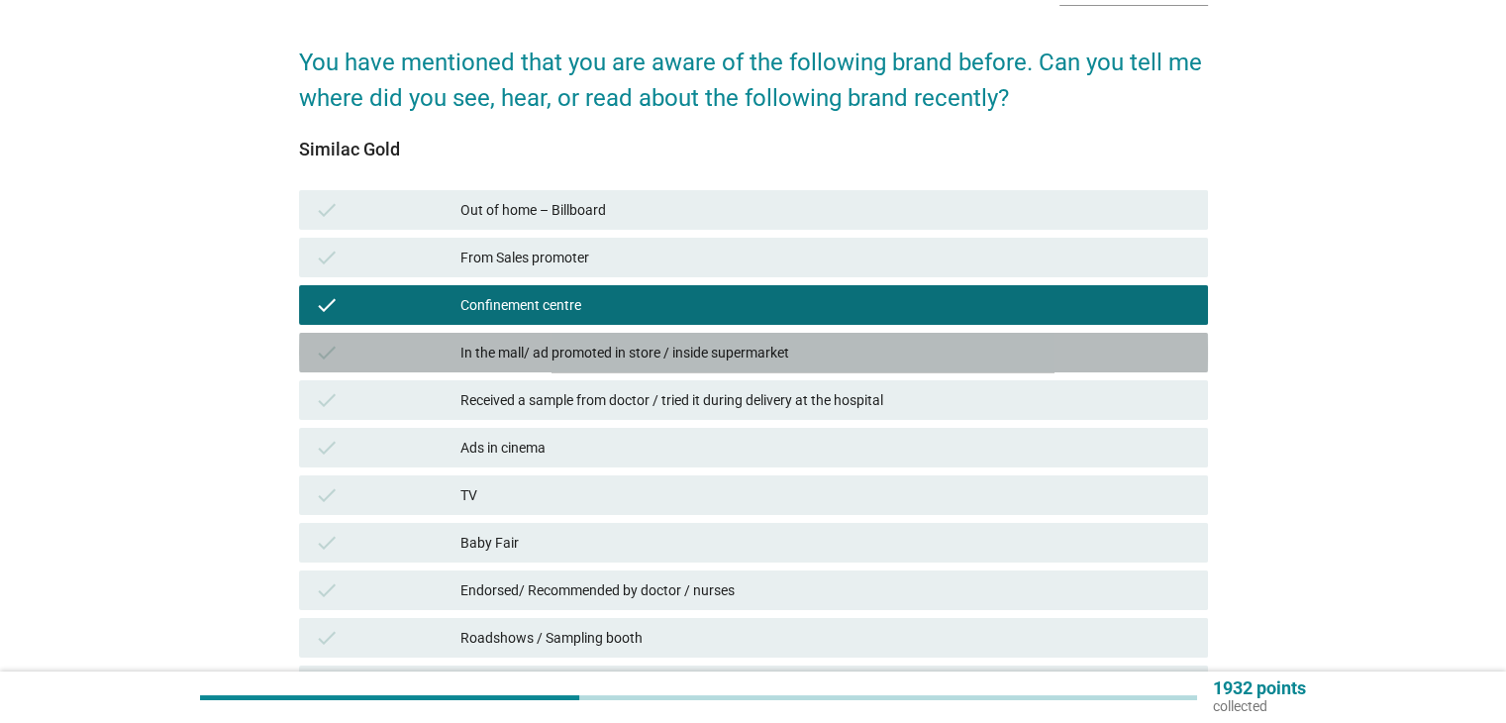
click at [605, 361] on div "In the mall/ ad promoted in store / inside supermarket" at bounding box center [825, 353] width 731 height 24
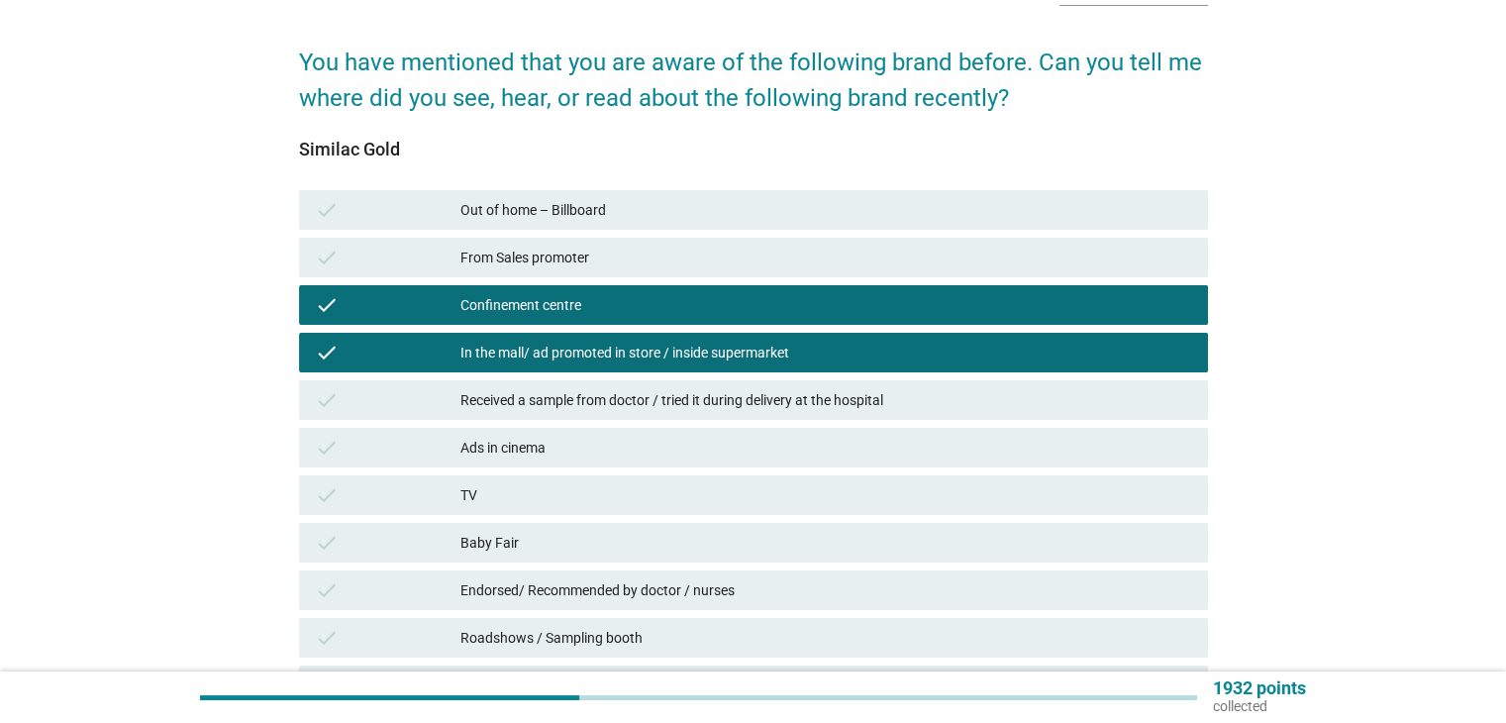
click at [625, 402] on div "Received a sample from doctor / tried it during delivery at the hospital" at bounding box center [825, 400] width 731 height 24
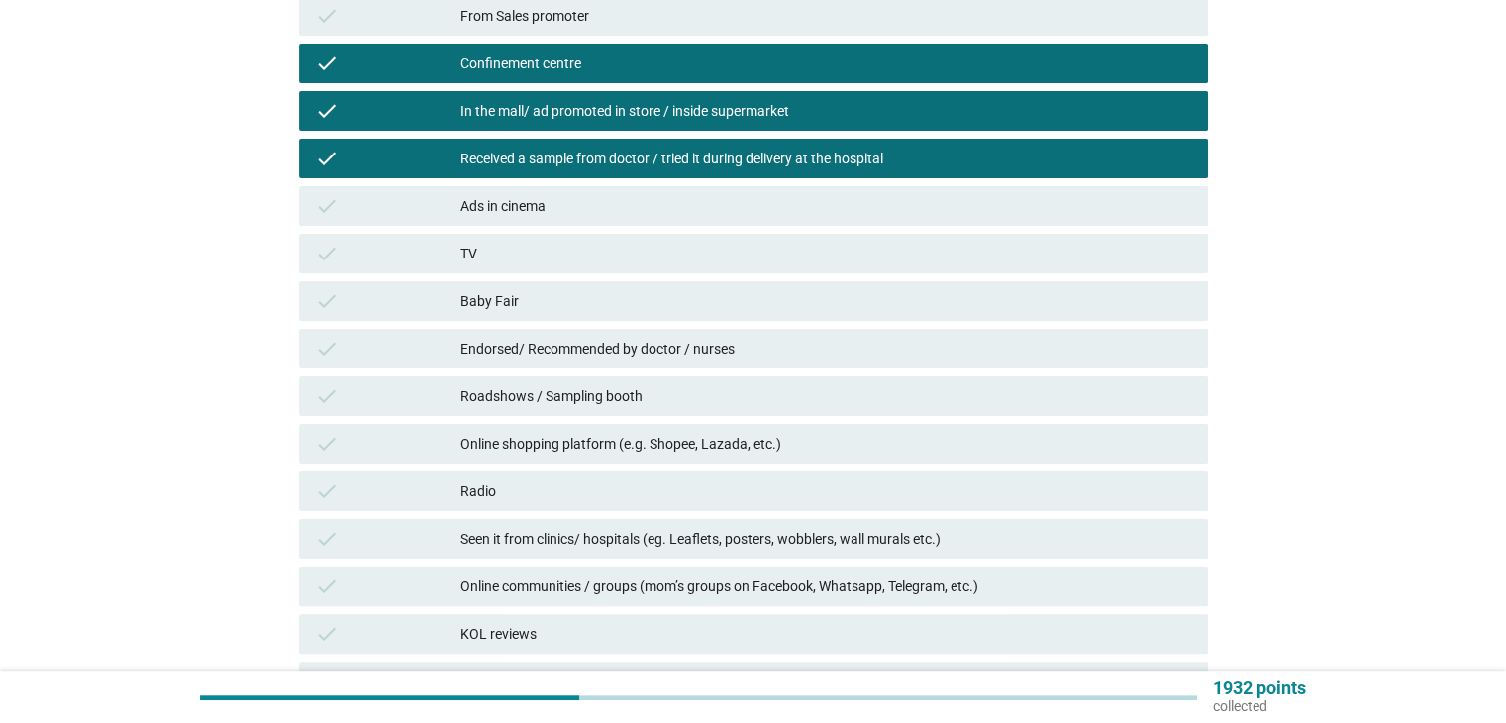
scroll to position [396, 0]
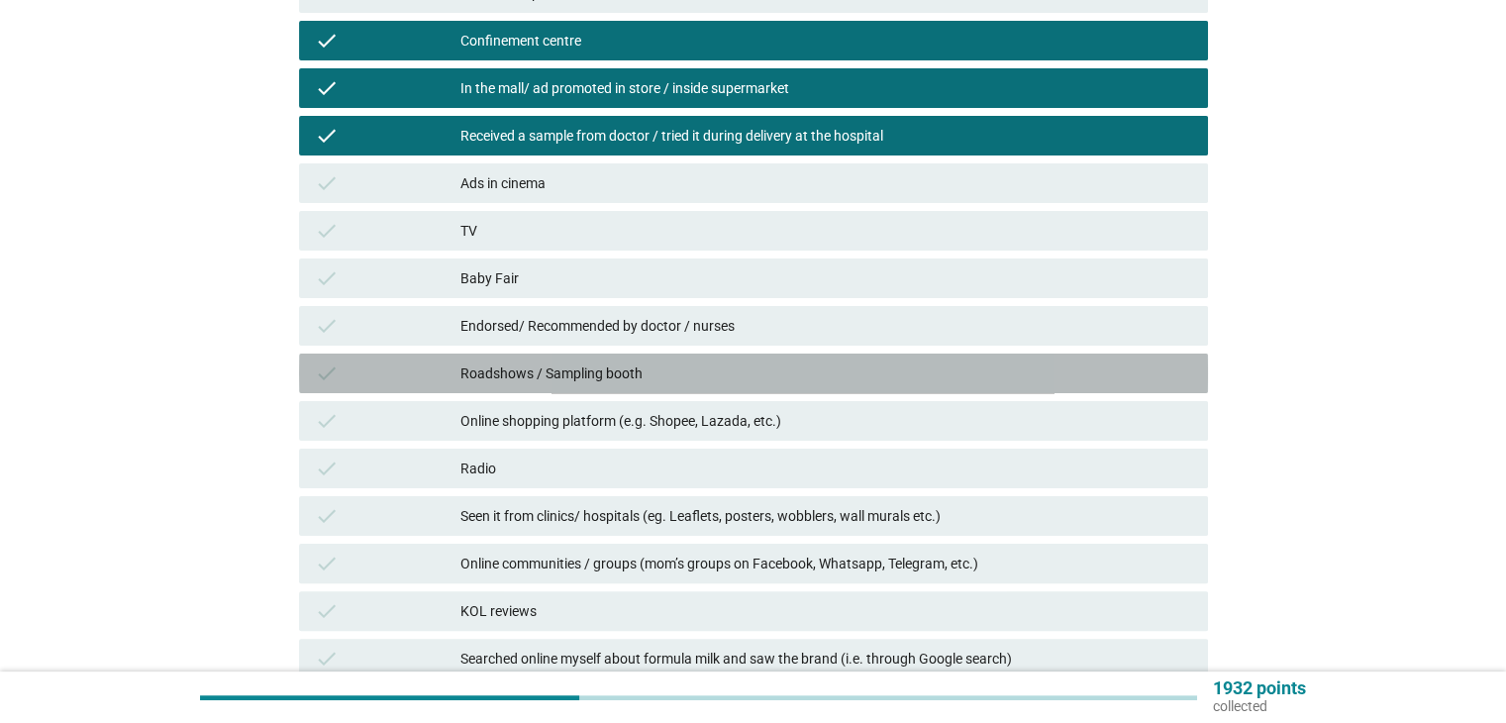
click at [612, 377] on div "Roadshows / Sampling booth" at bounding box center [825, 373] width 731 height 24
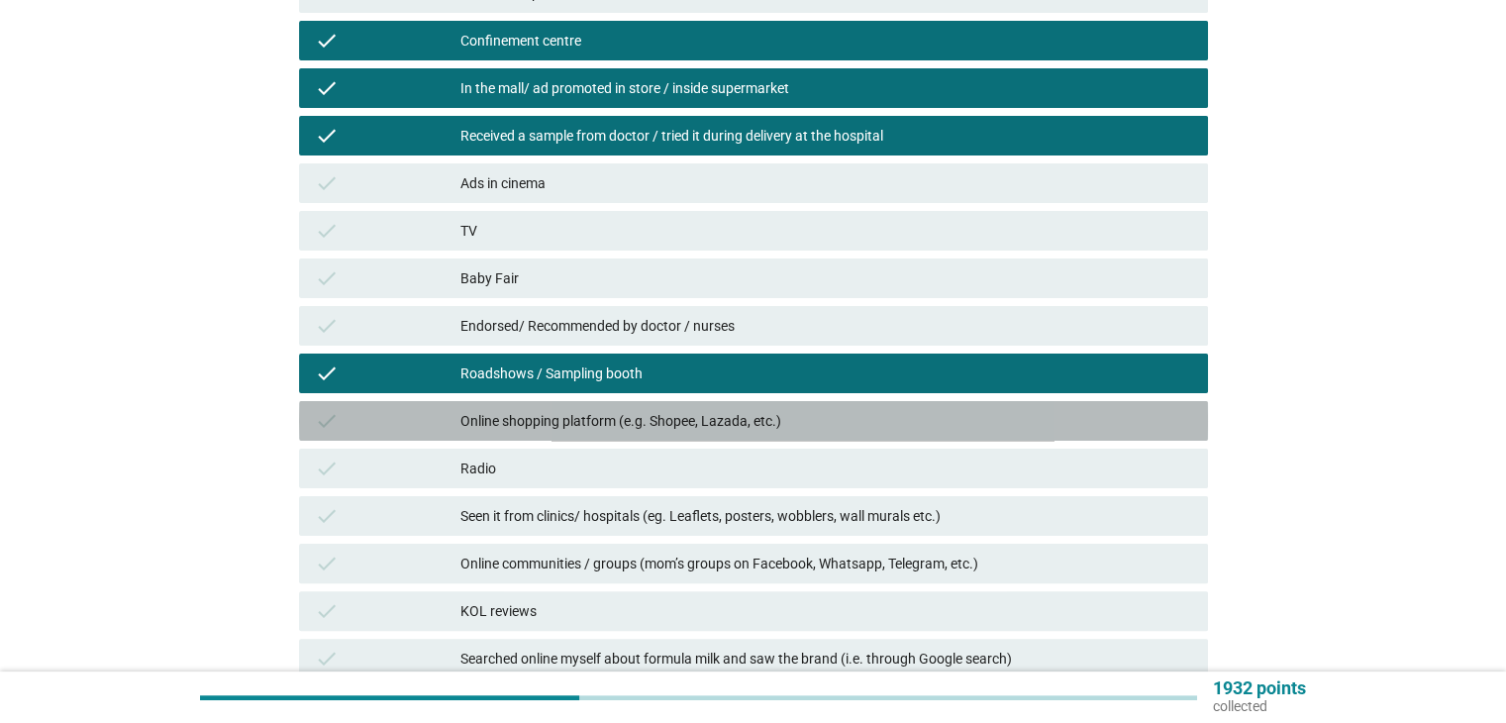
click at [620, 421] on div "Online shopping platform (e.g. Shopee, Lazada, etc.)" at bounding box center [825, 421] width 731 height 24
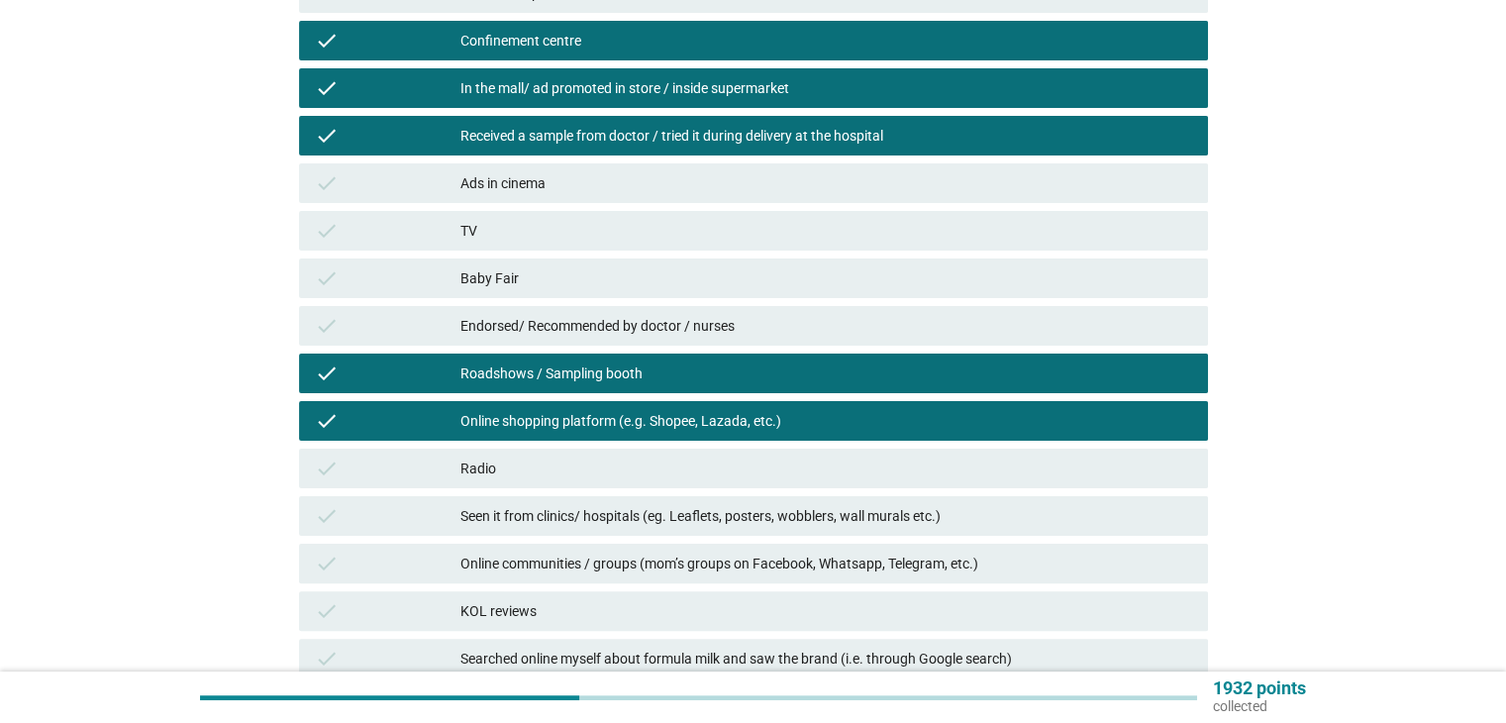
scroll to position [528, 0]
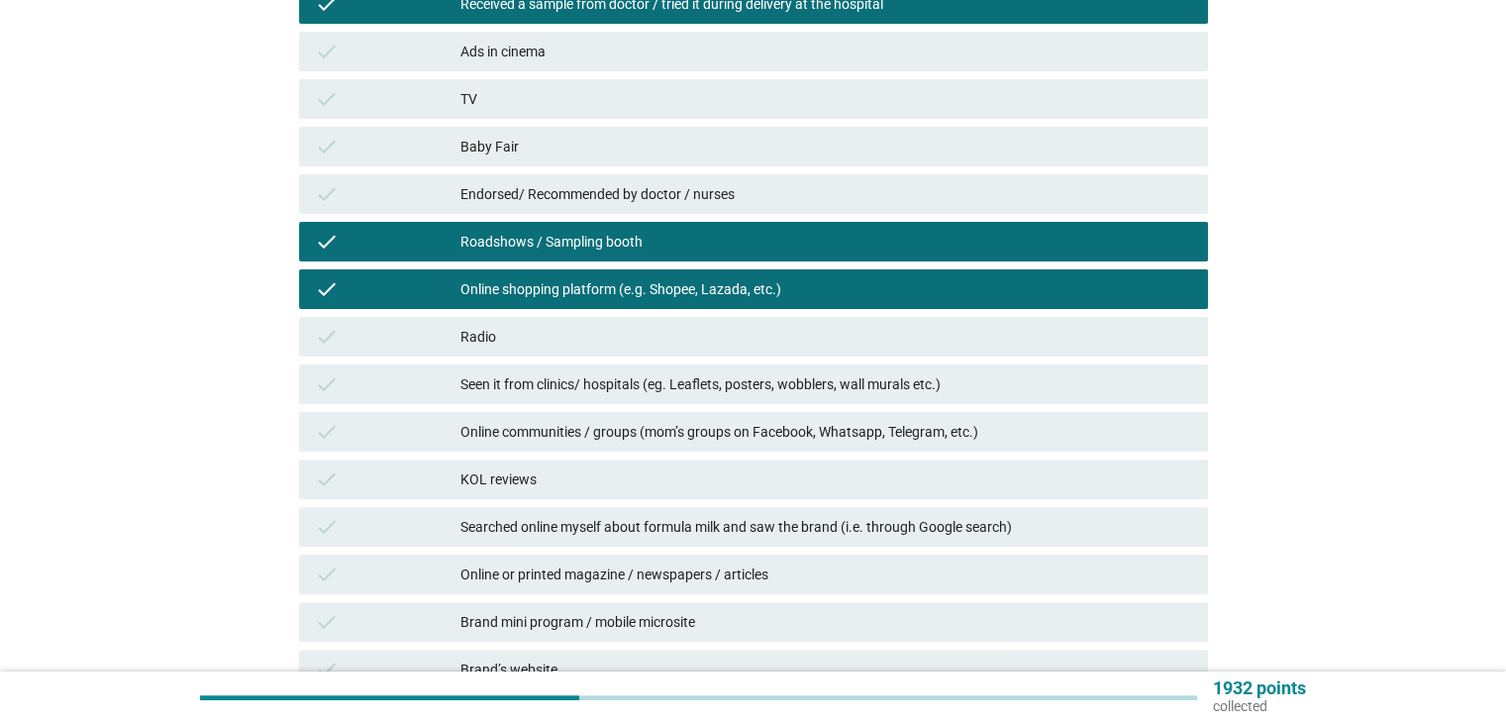
click at [625, 423] on div "Online communities / groups (mom’s groups on Facebook, Whatsapp, Telegram, etc.)" at bounding box center [825, 432] width 731 height 24
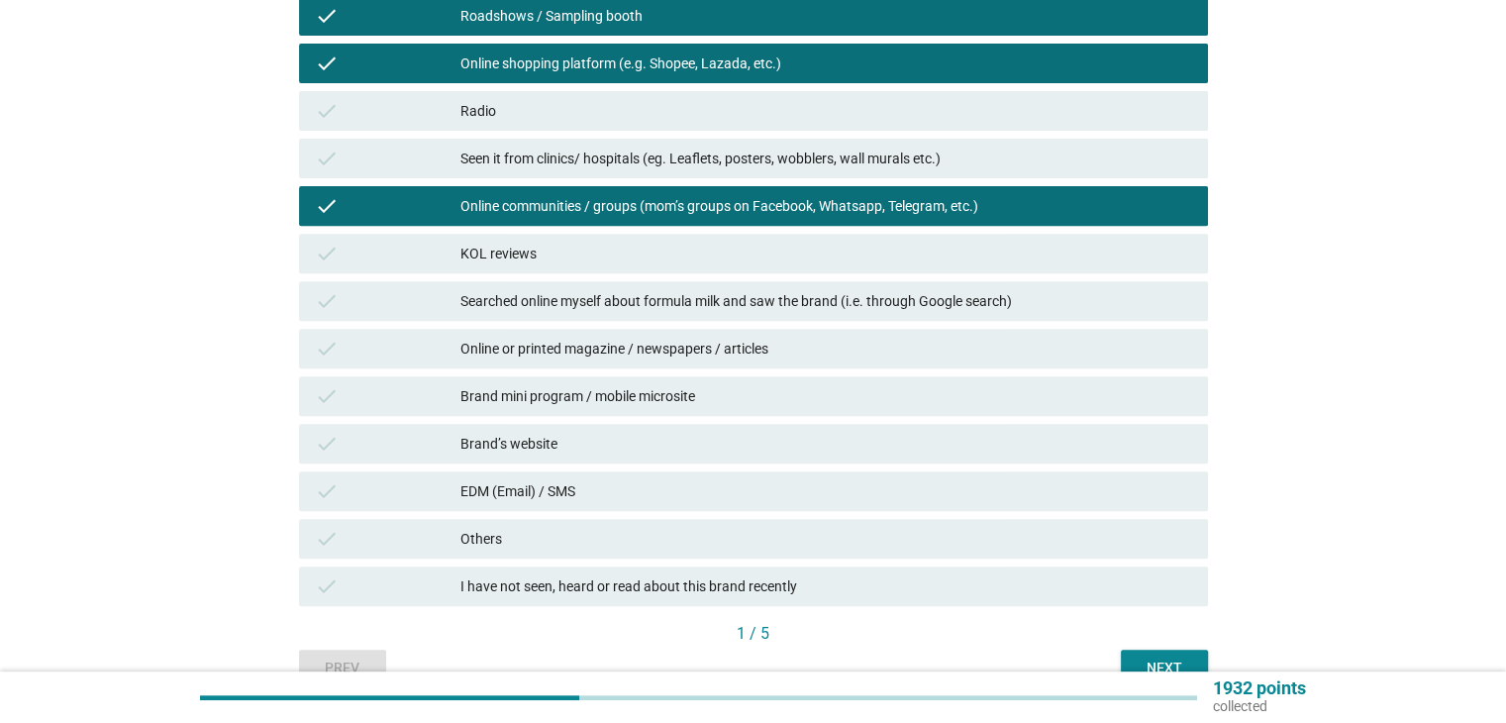
scroll to position [792, 0]
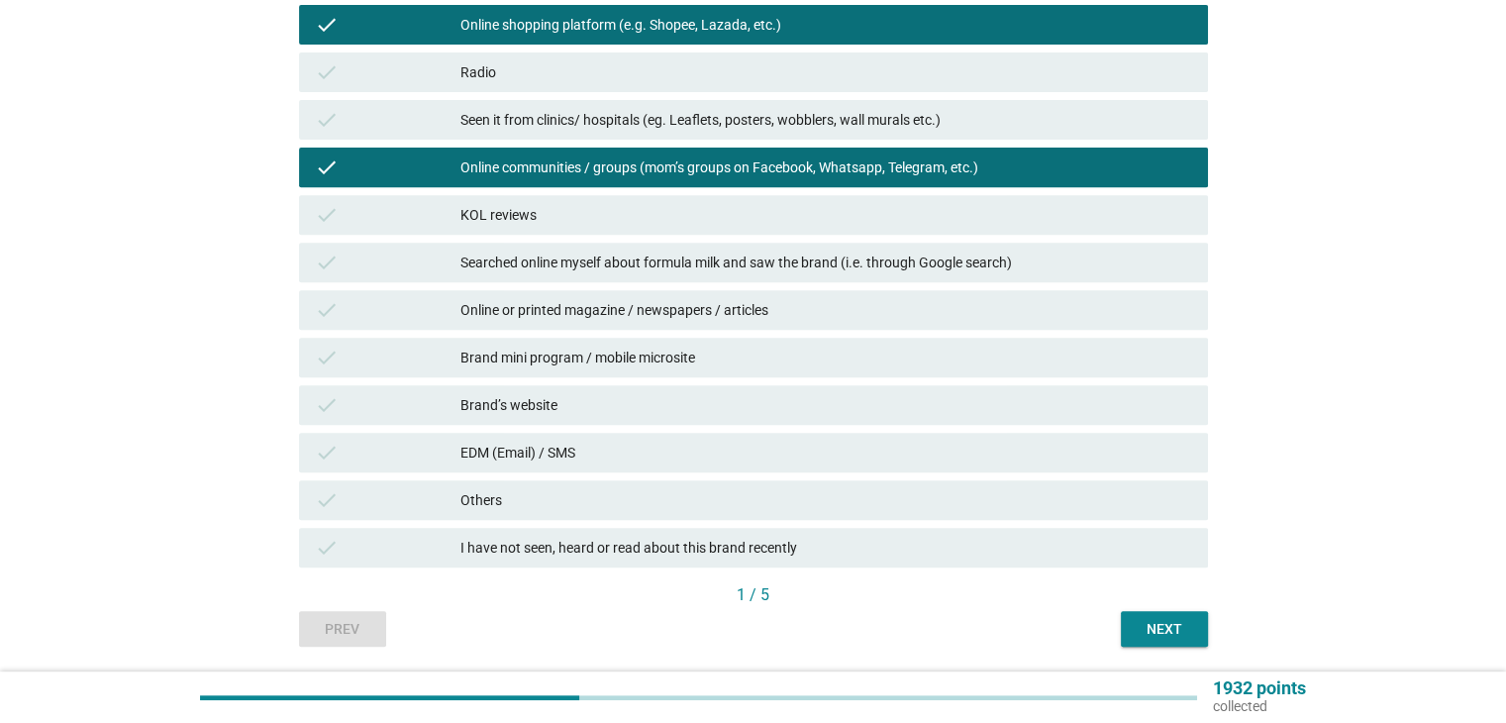
click at [761, 270] on div "Searched online myself about formula milk and saw the brand (i.e. through Googl…" at bounding box center [825, 262] width 731 height 24
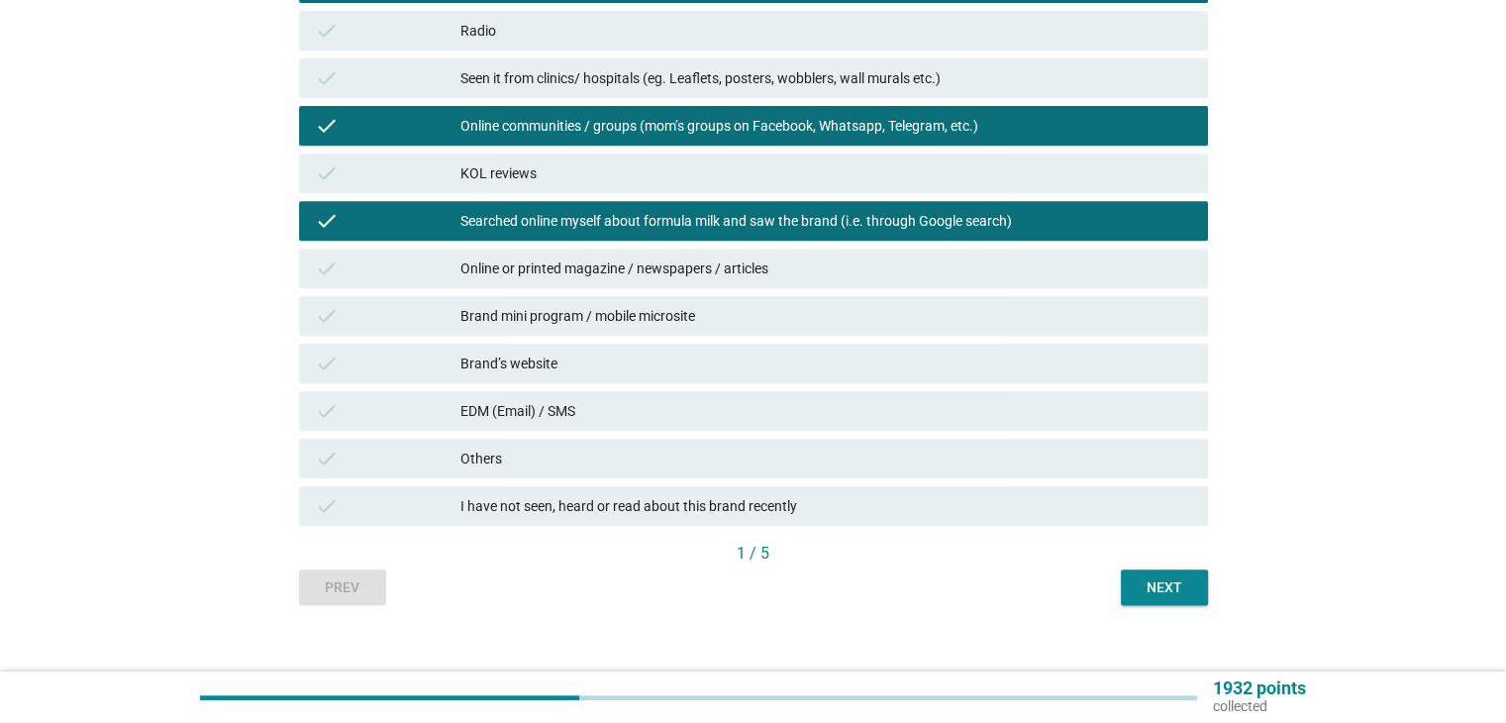
scroll to position [856, 0]
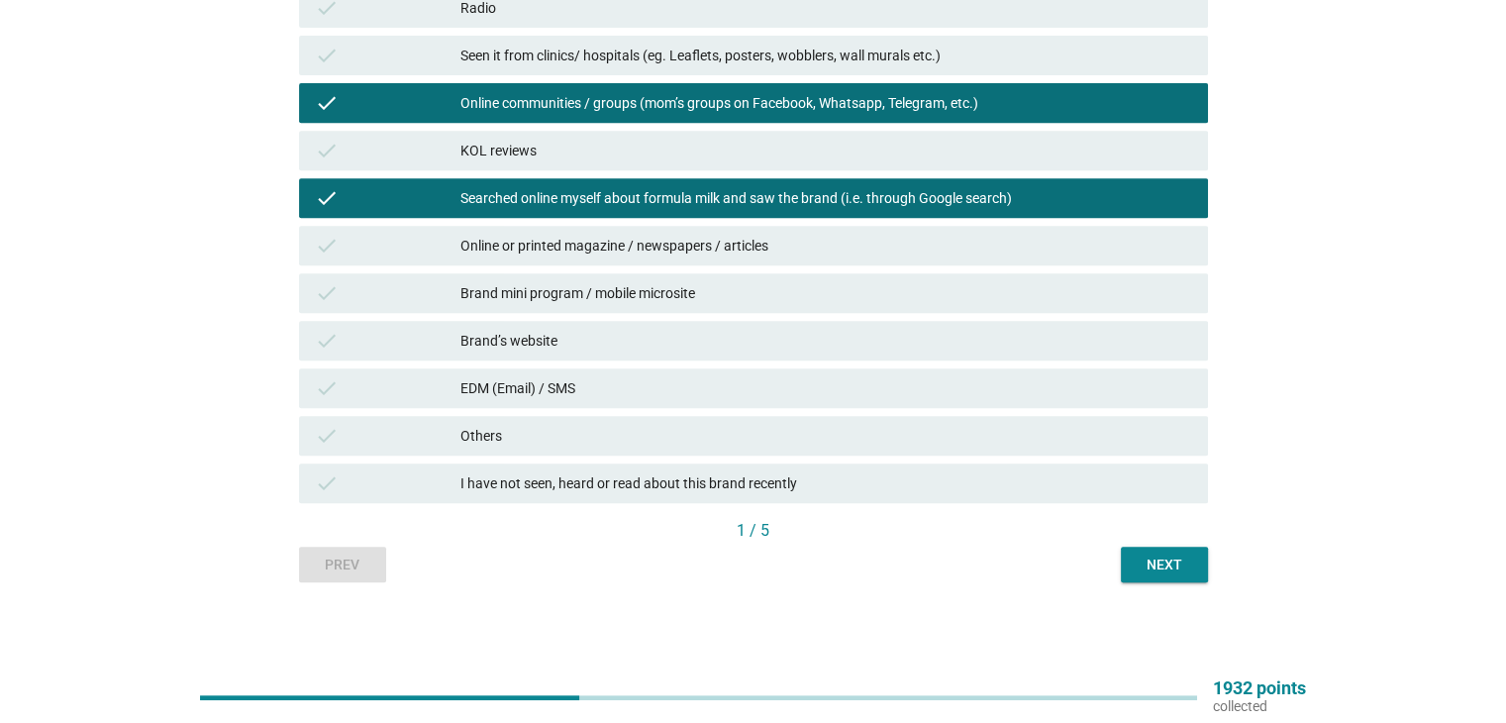
click at [1160, 564] on div "Next" at bounding box center [1163, 564] width 55 height 21
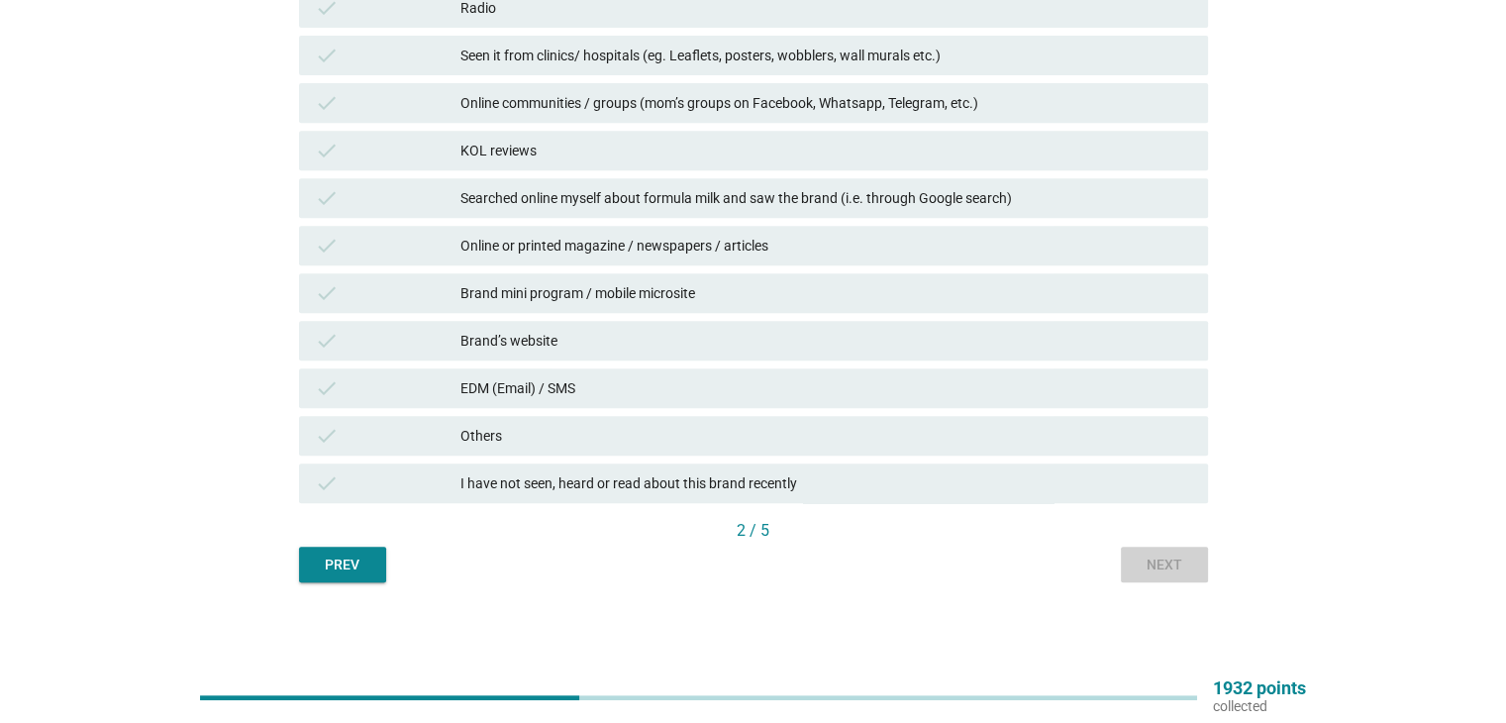
scroll to position [0, 0]
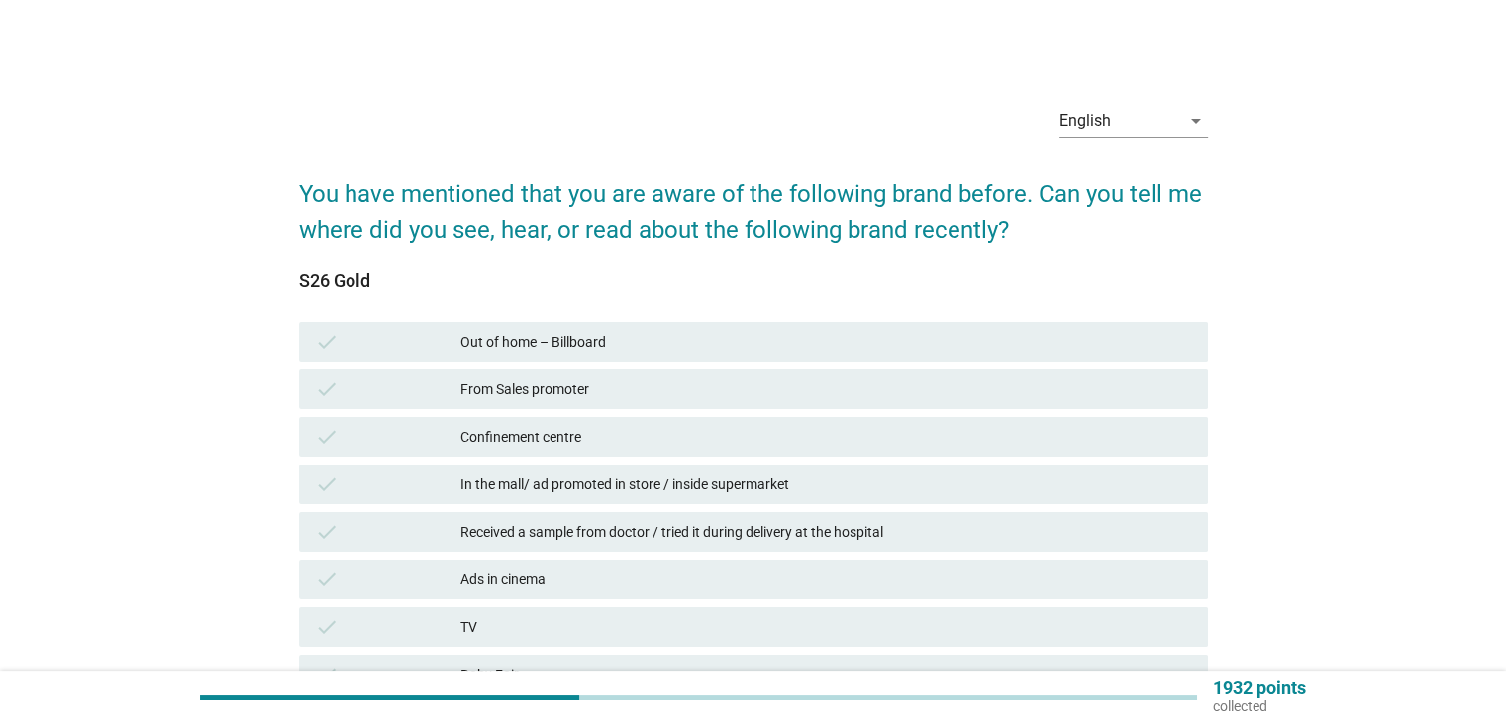
click at [616, 441] on div "Confinement centre" at bounding box center [825, 437] width 731 height 24
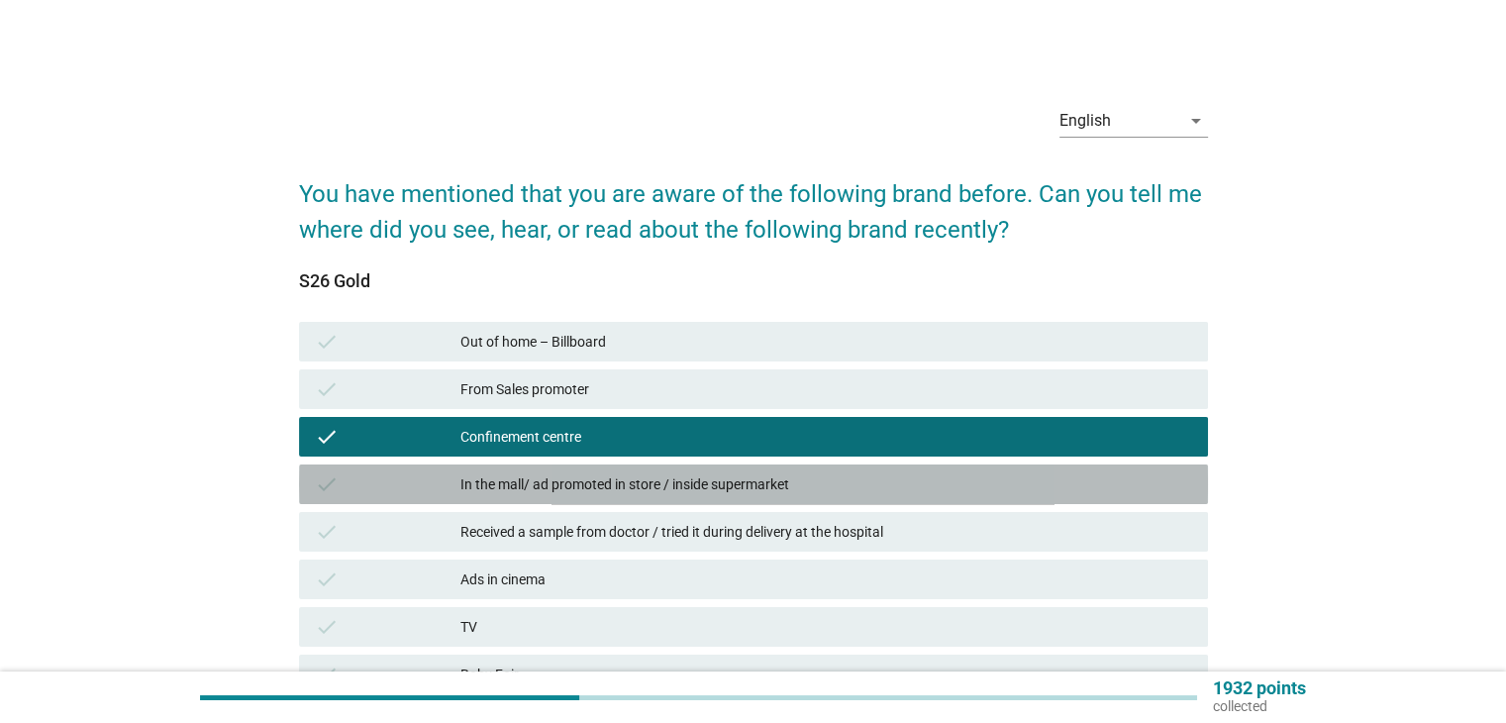
click at [620, 467] on div "check In the mall/ ad promoted in store / inside supermarket" at bounding box center [753, 484] width 909 height 40
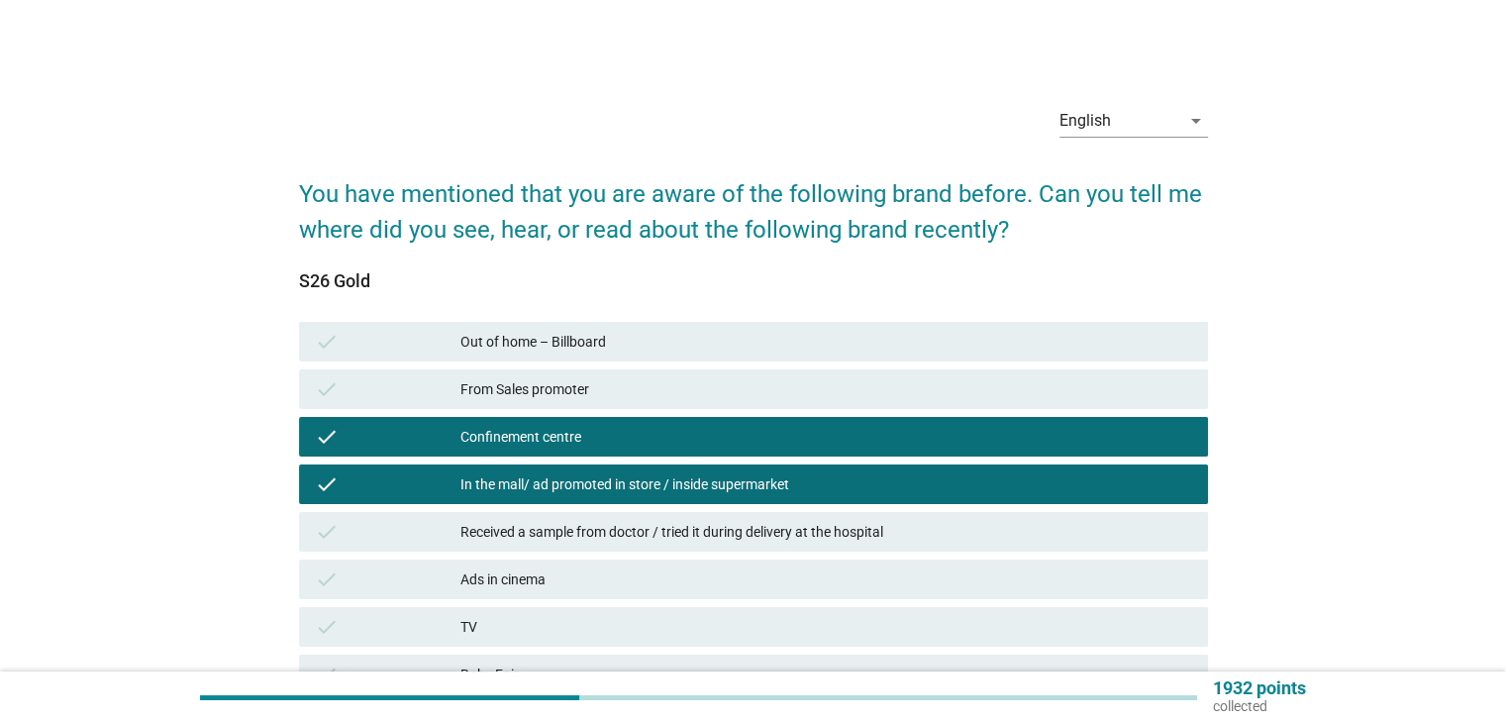
scroll to position [132, 0]
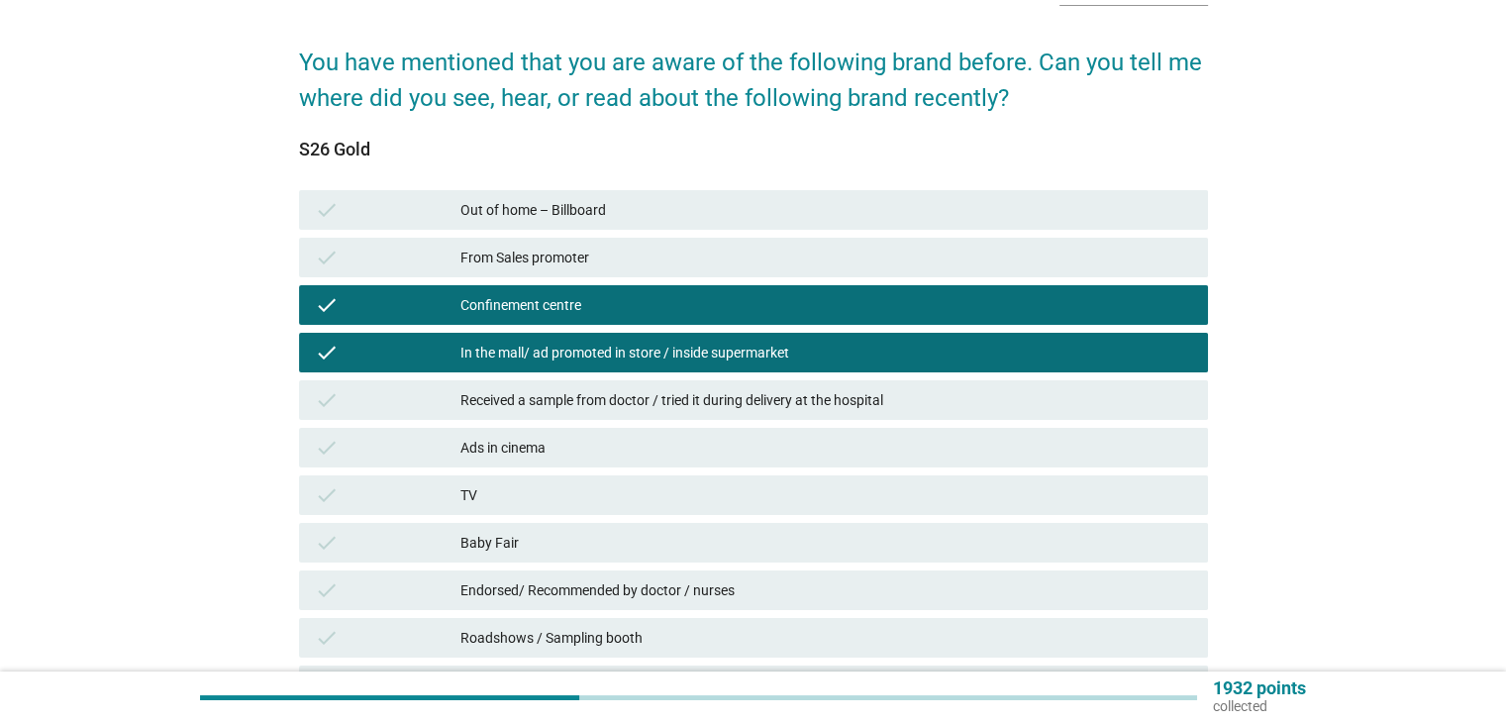
click at [622, 384] on div "check Received a sample from doctor / tried it during delivery at the hospital" at bounding box center [753, 400] width 909 height 40
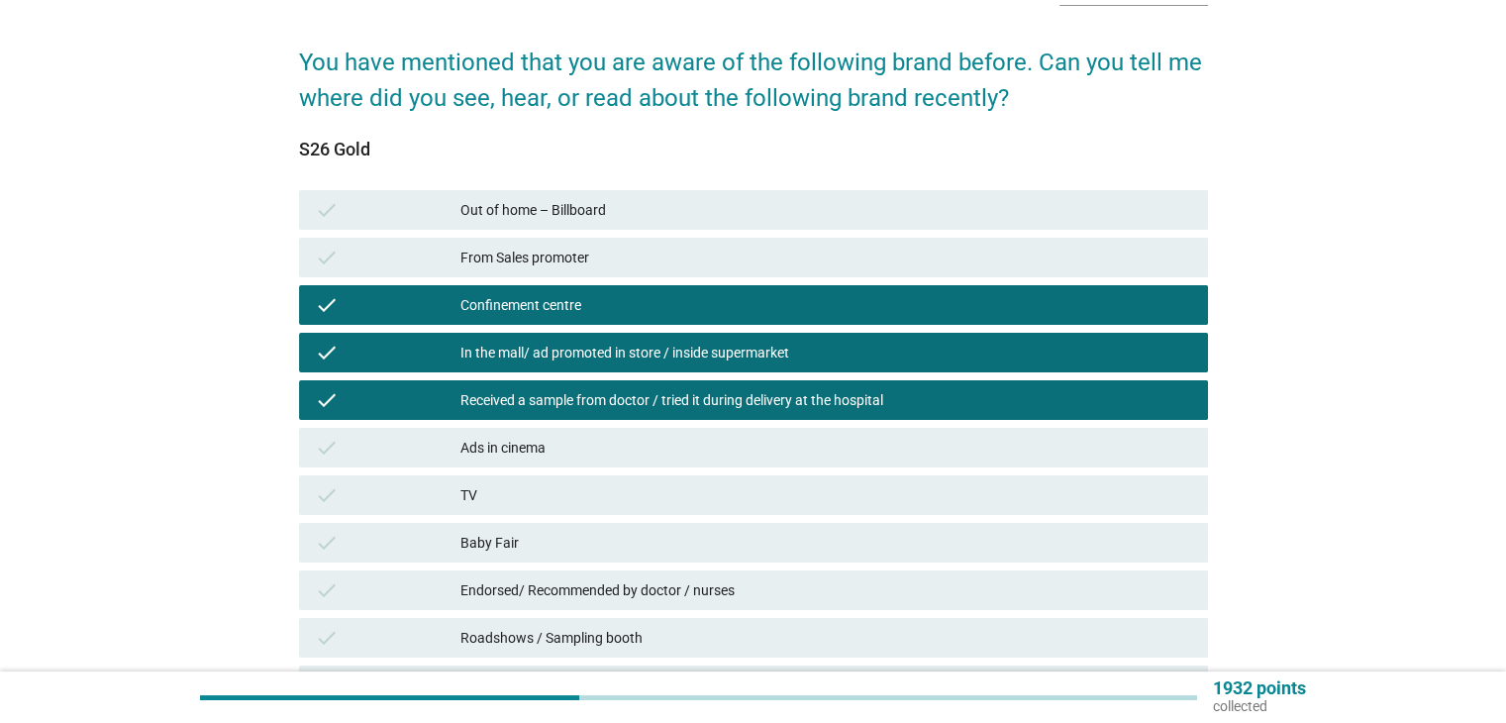
scroll to position [263, 0]
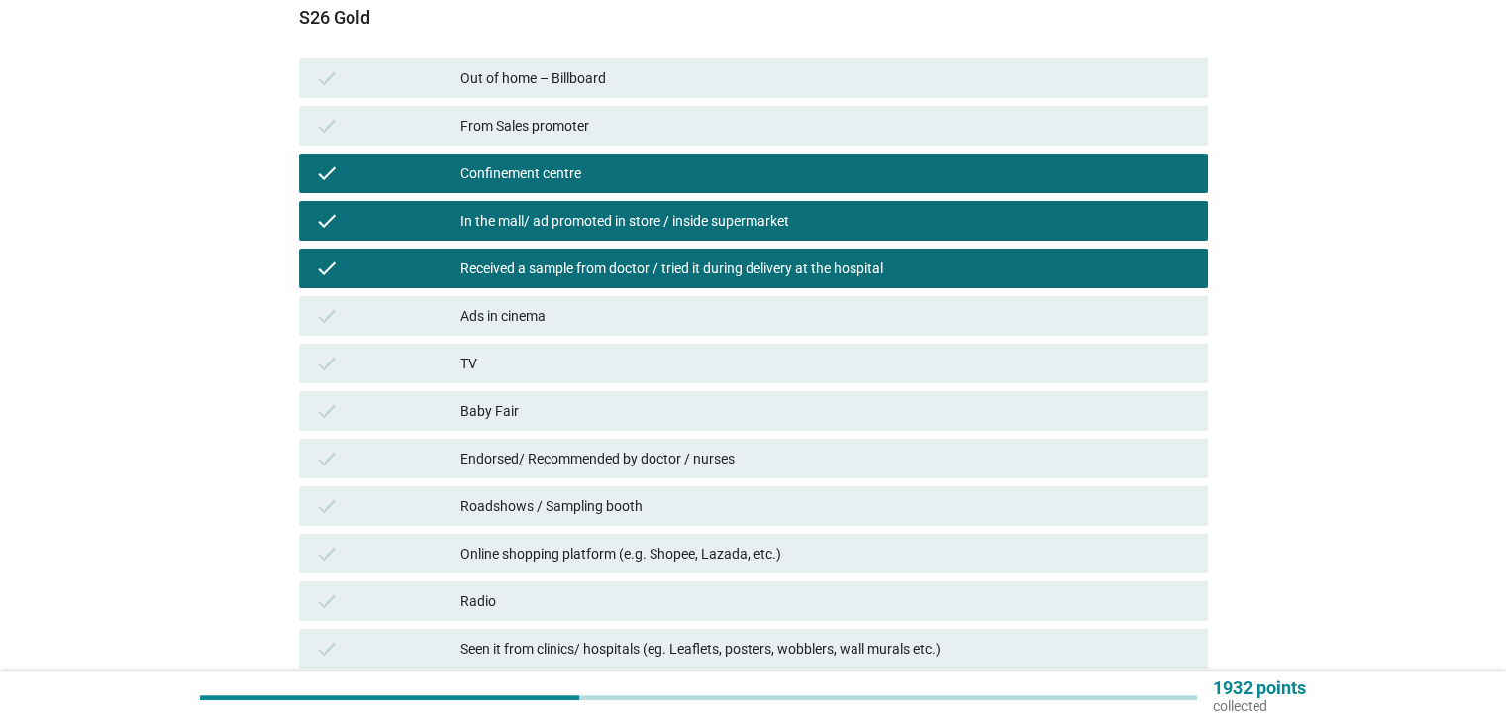
click at [613, 420] on div "Baby Fair" at bounding box center [825, 411] width 731 height 24
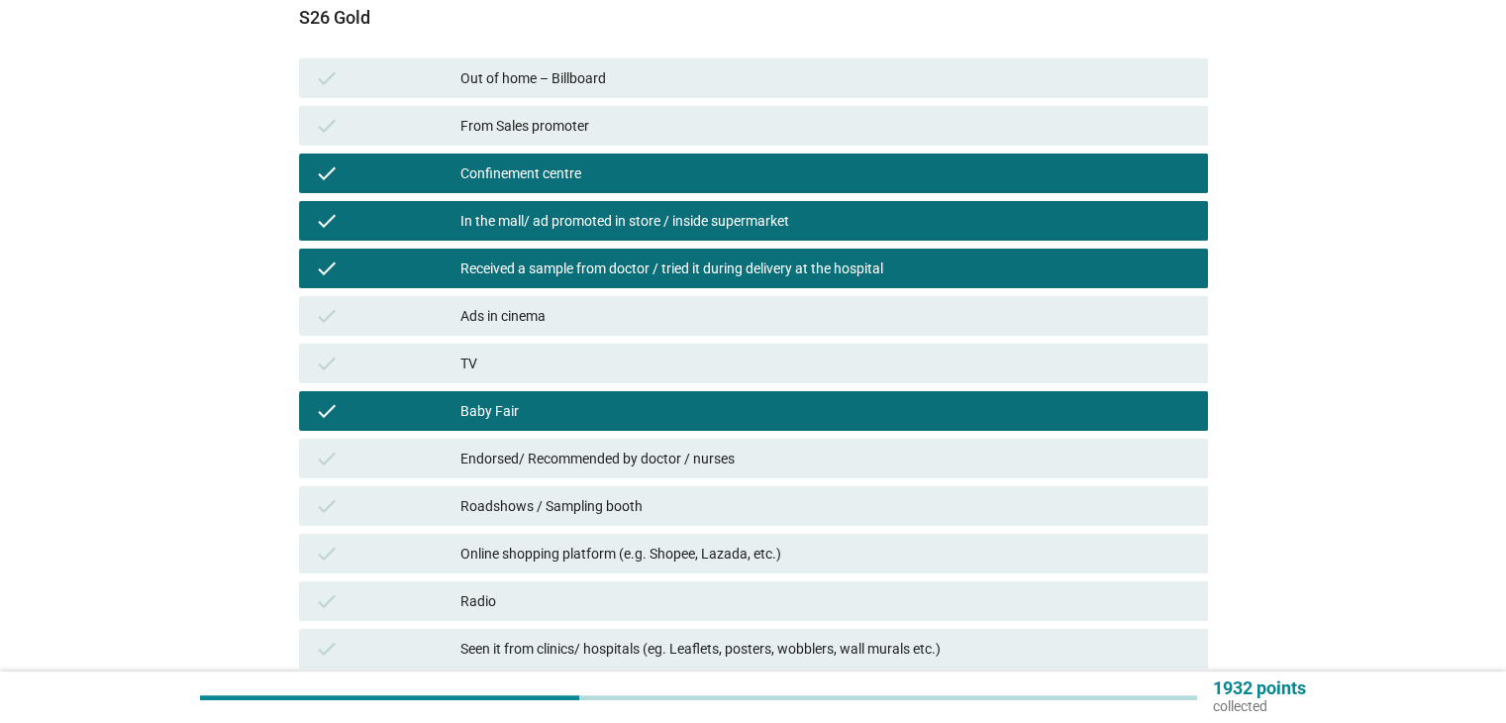
scroll to position [396, 0]
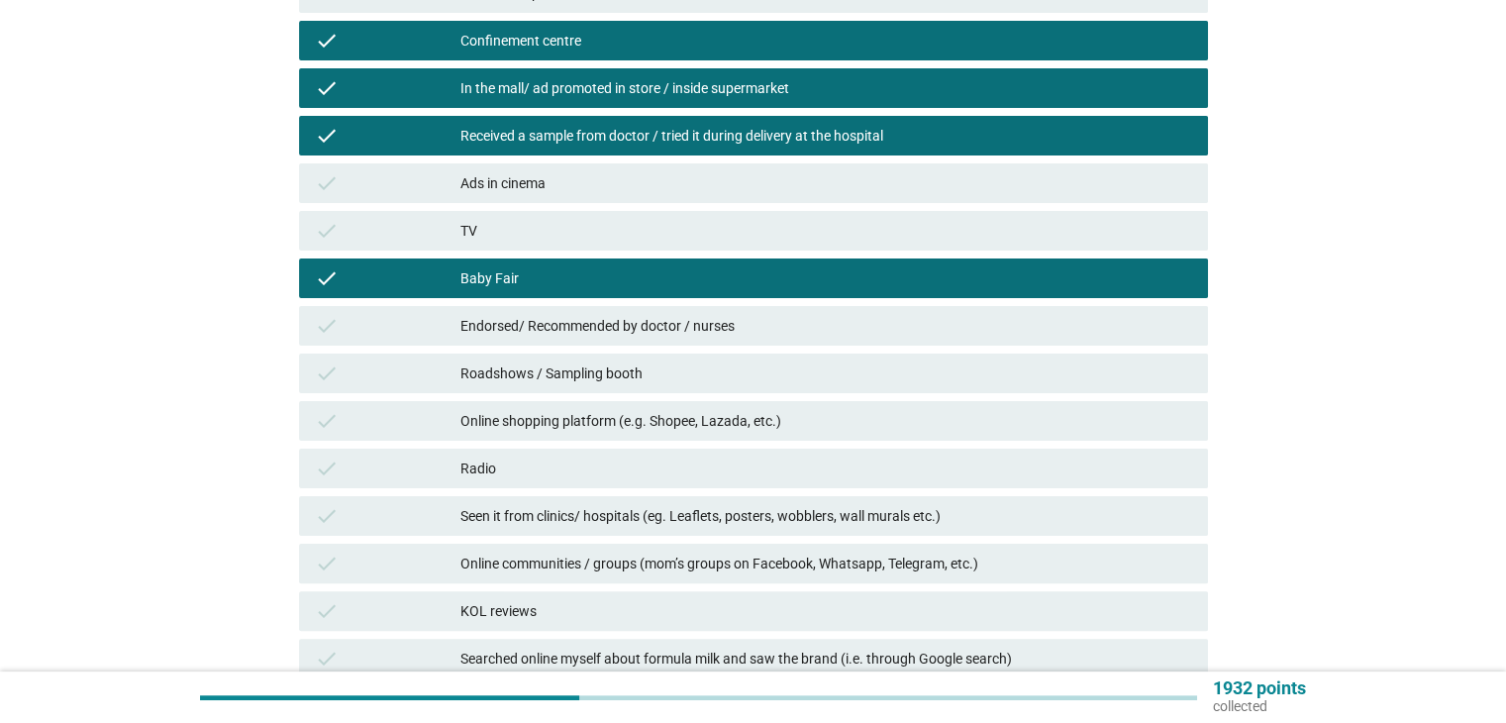
click at [606, 383] on div "Roadshows / Sampling booth" at bounding box center [825, 373] width 731 height 24
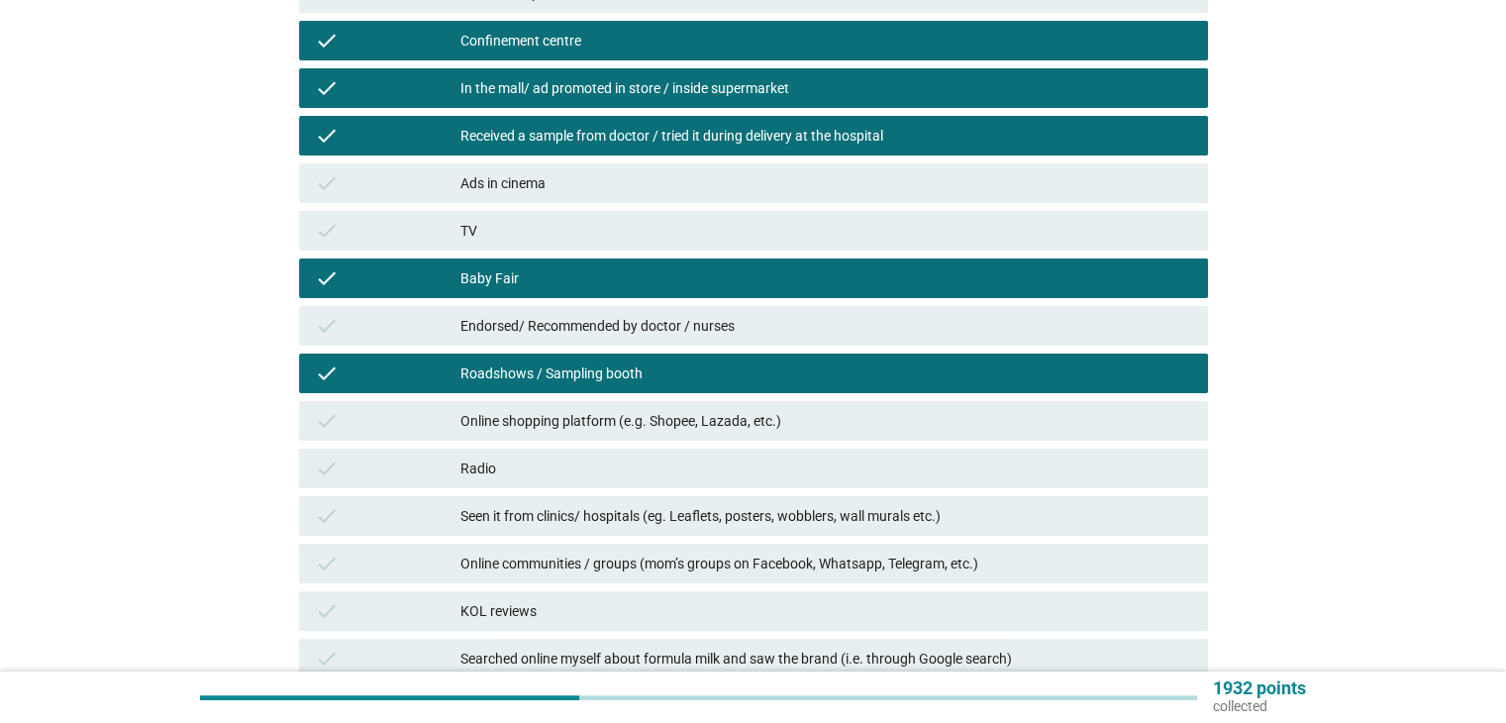
click at [606, 434] on div "check Online shopping platform (e.g. Shopee, Lazada, etc.)" at bounding box center [753, 421] width 909 height 40
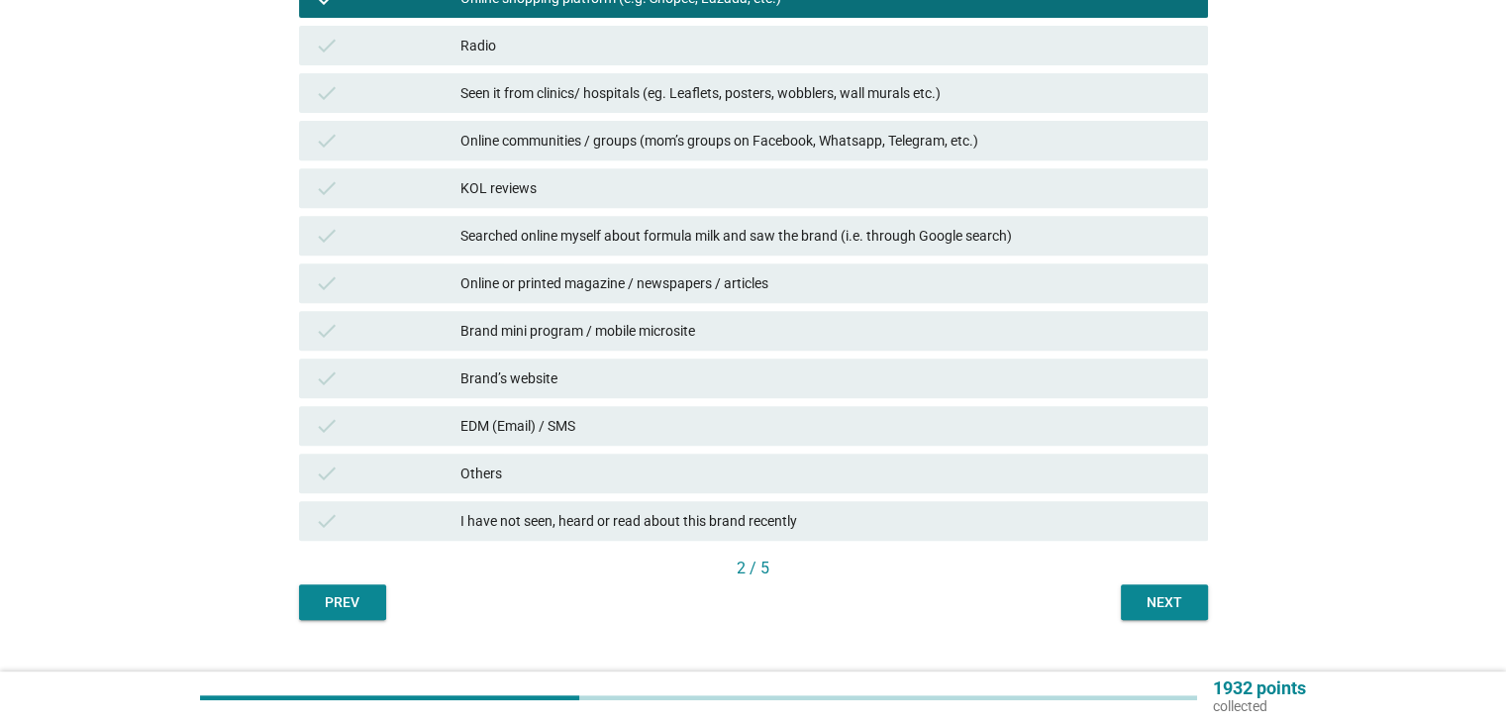
scroll to position [856, 0]
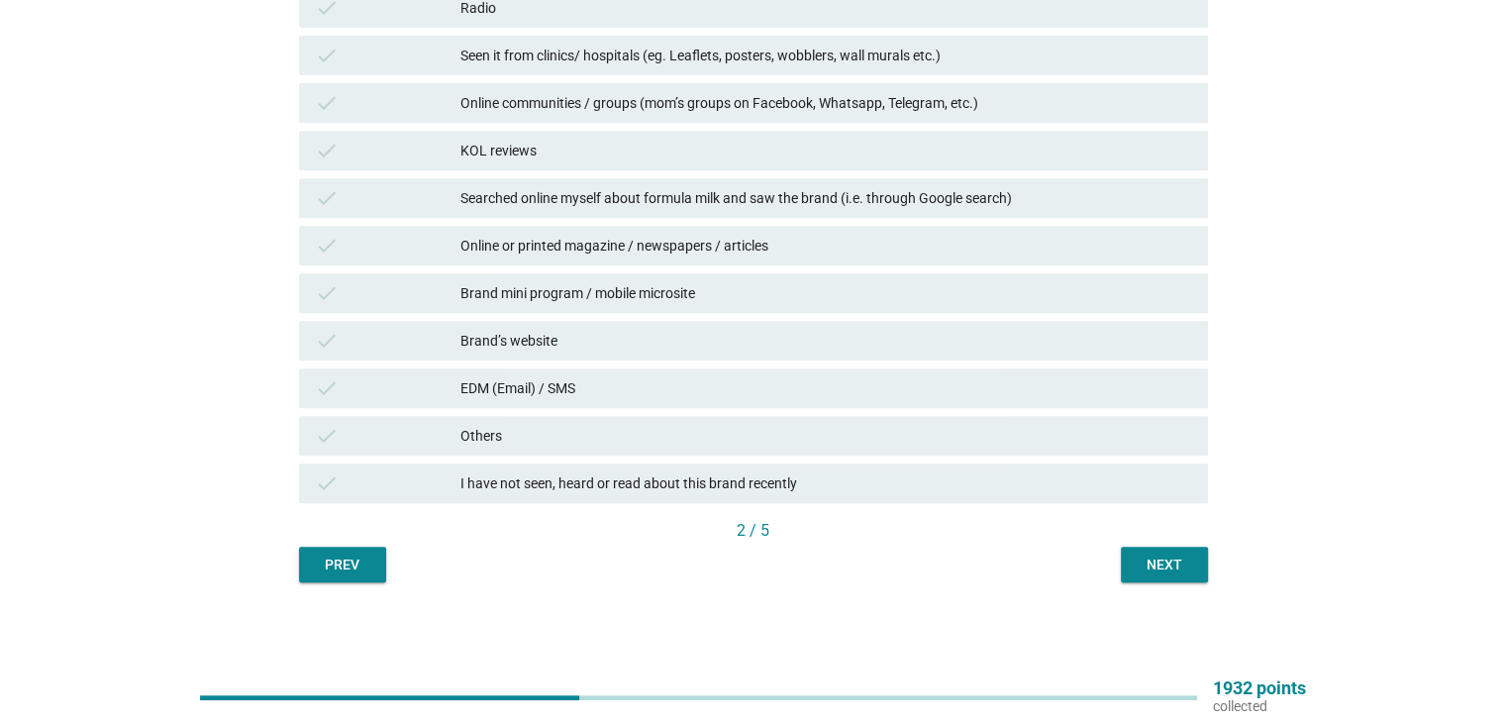
click at [1162, 559] on div "Next" at bounding box center [1163, 564] width 55 height 21
click at [537, 480] on div "I have not seen, heard or read about this brand recently" at bounding box center [825, 483] width 731 height 24
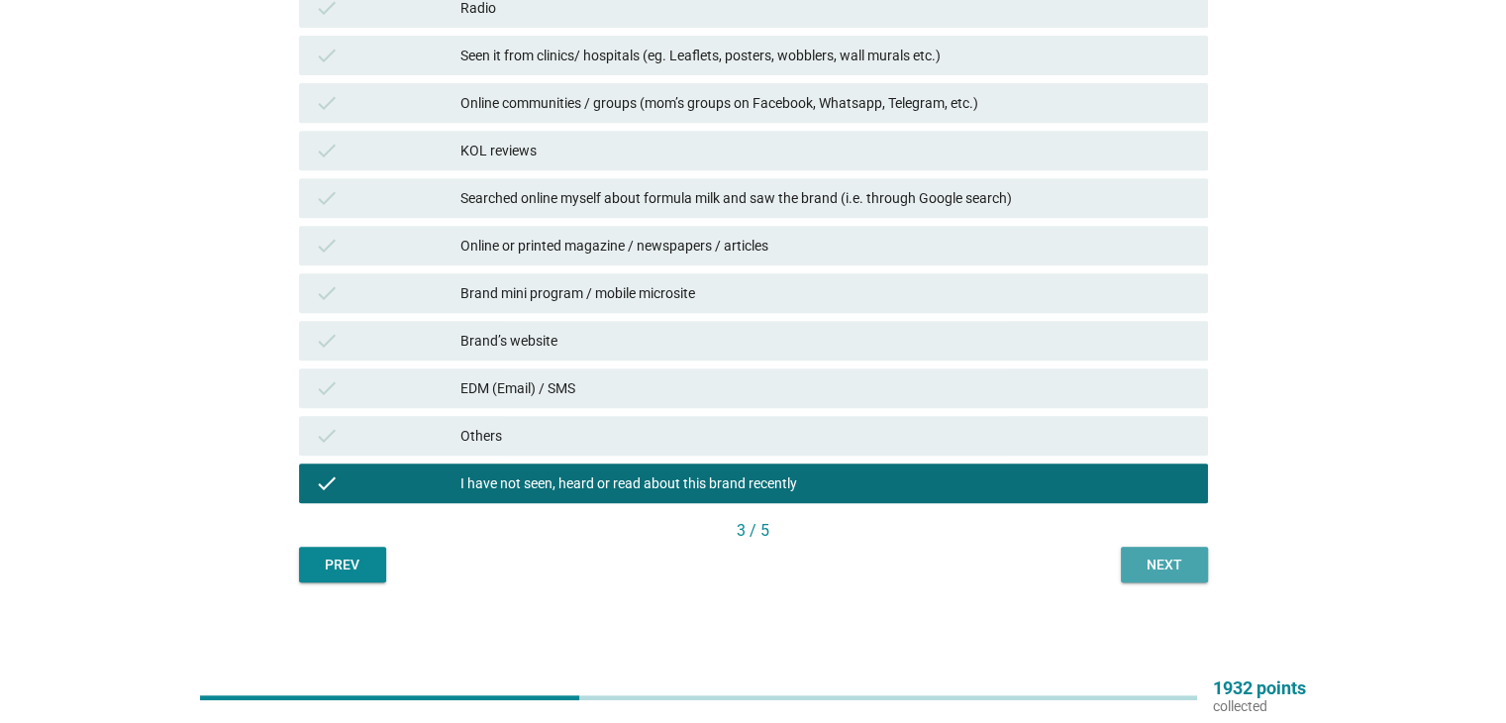
click at [1167, 563] on div "Next" at bounding box center [1163, 564] width 55 height 21
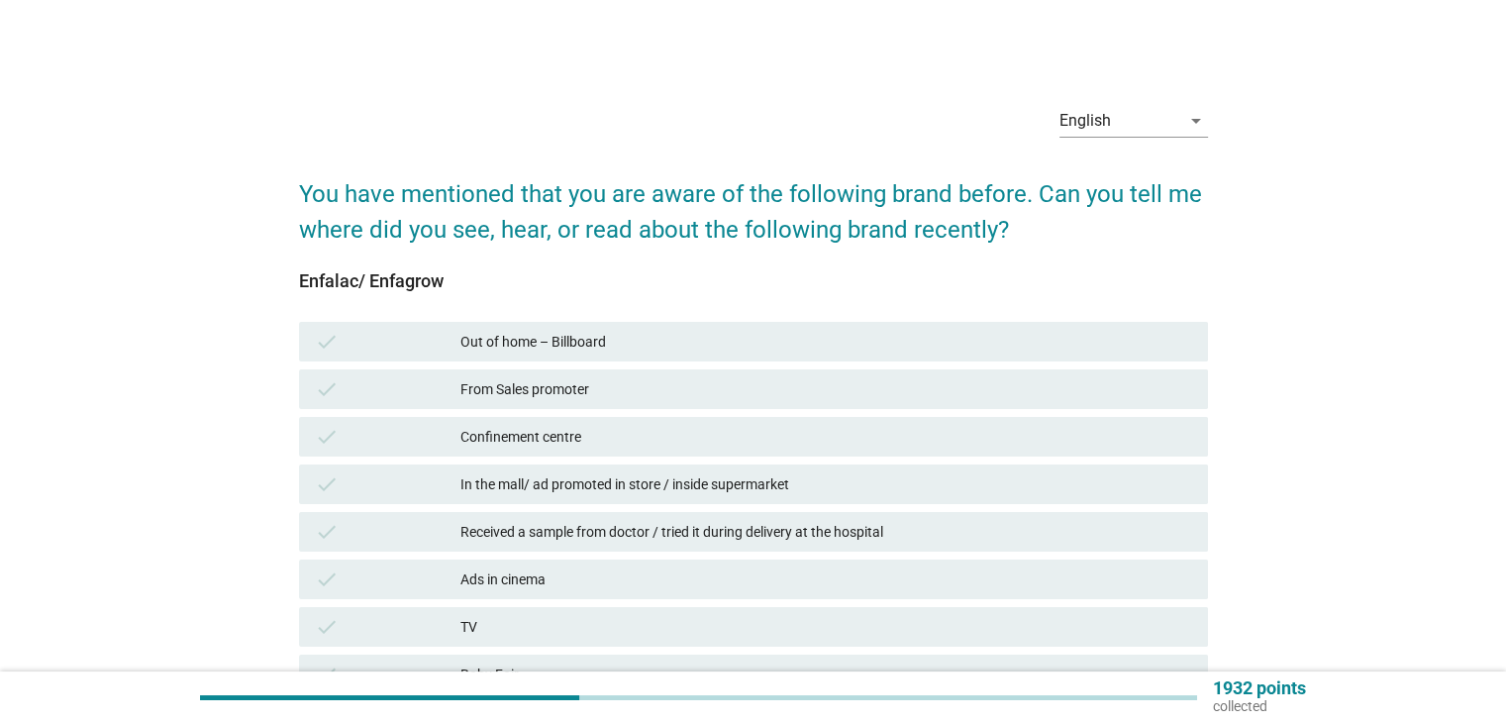
click at [577, 437] on div "Confinement centre" at bounding box center [825, 437] width 731 height 24
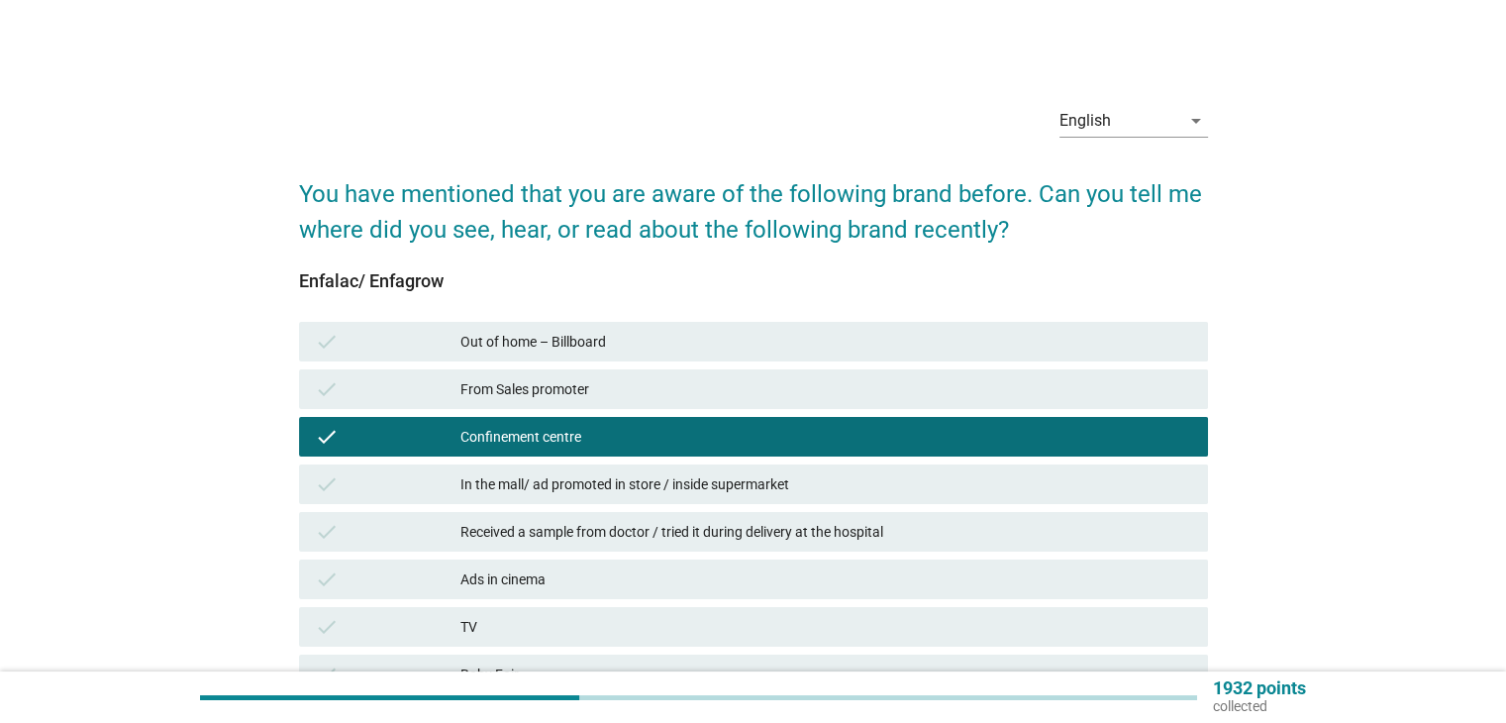
click at [573, 390] on div "From Sales promoter" at bounding box center [825, 389] width 731 height 24
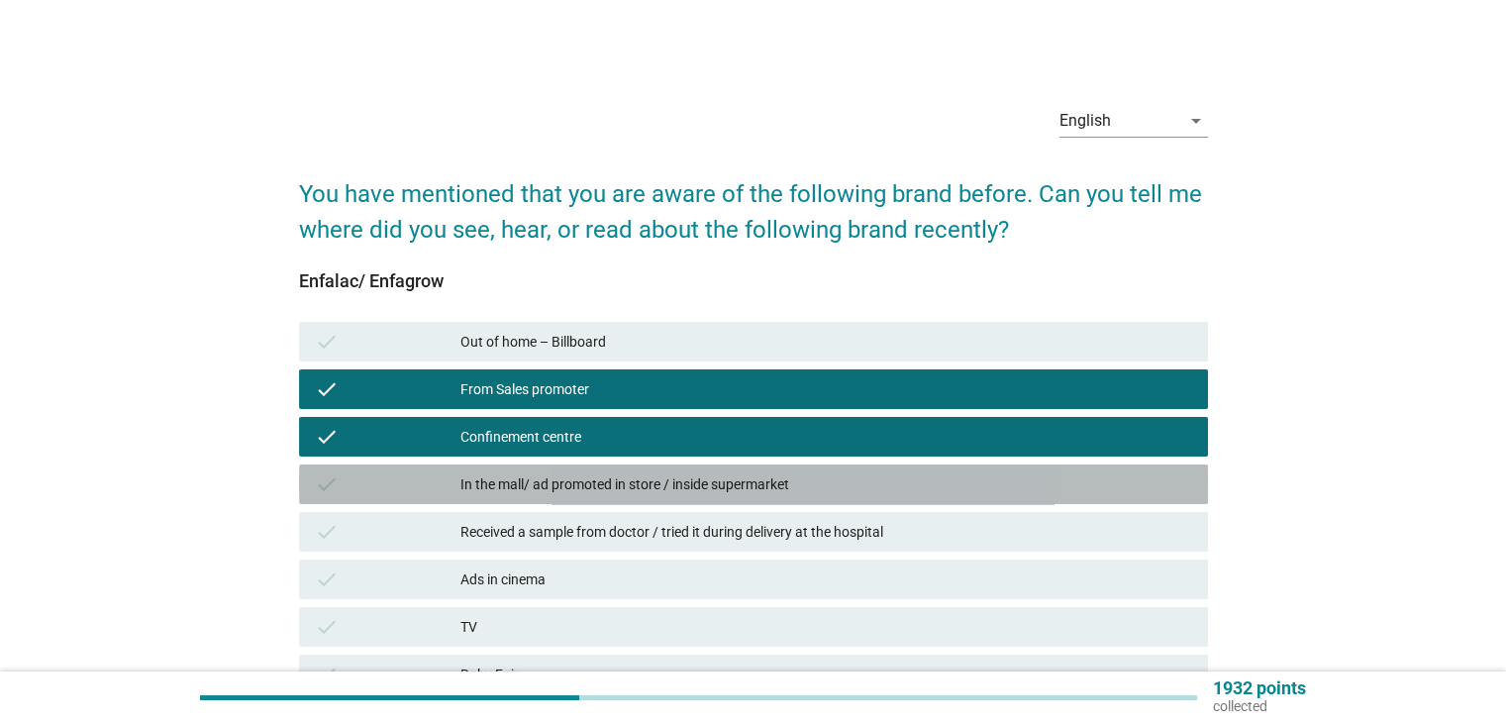
click at [598, 477] on div "In the mall/ ad promoted in store / inside supermarket" at bounding box center [825, 484] width 731 height 24
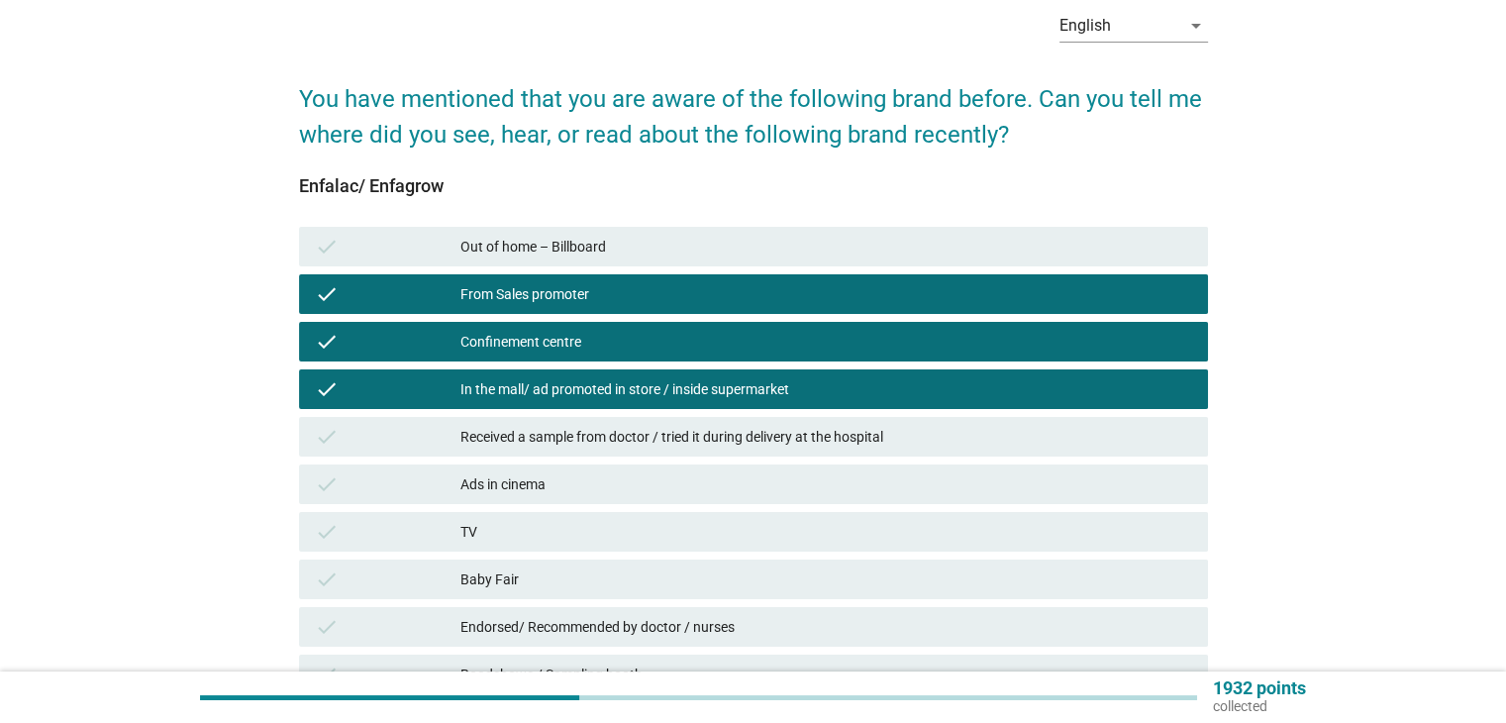
scroll to position [132, 0]
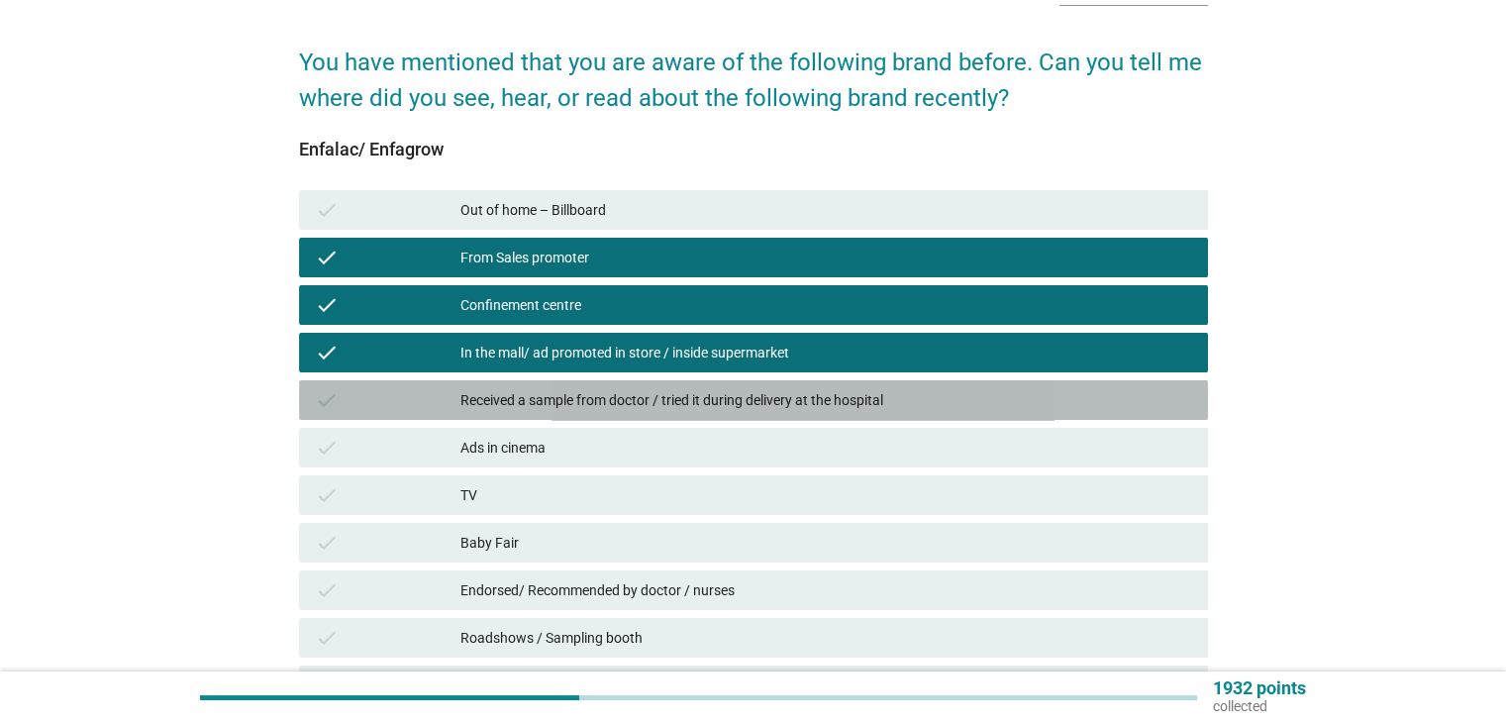
click at [588, 381] on div "check Received a sample from doctor / tried it during delivery at the hospital" at bounding box center [753, 400] width 909 height 40
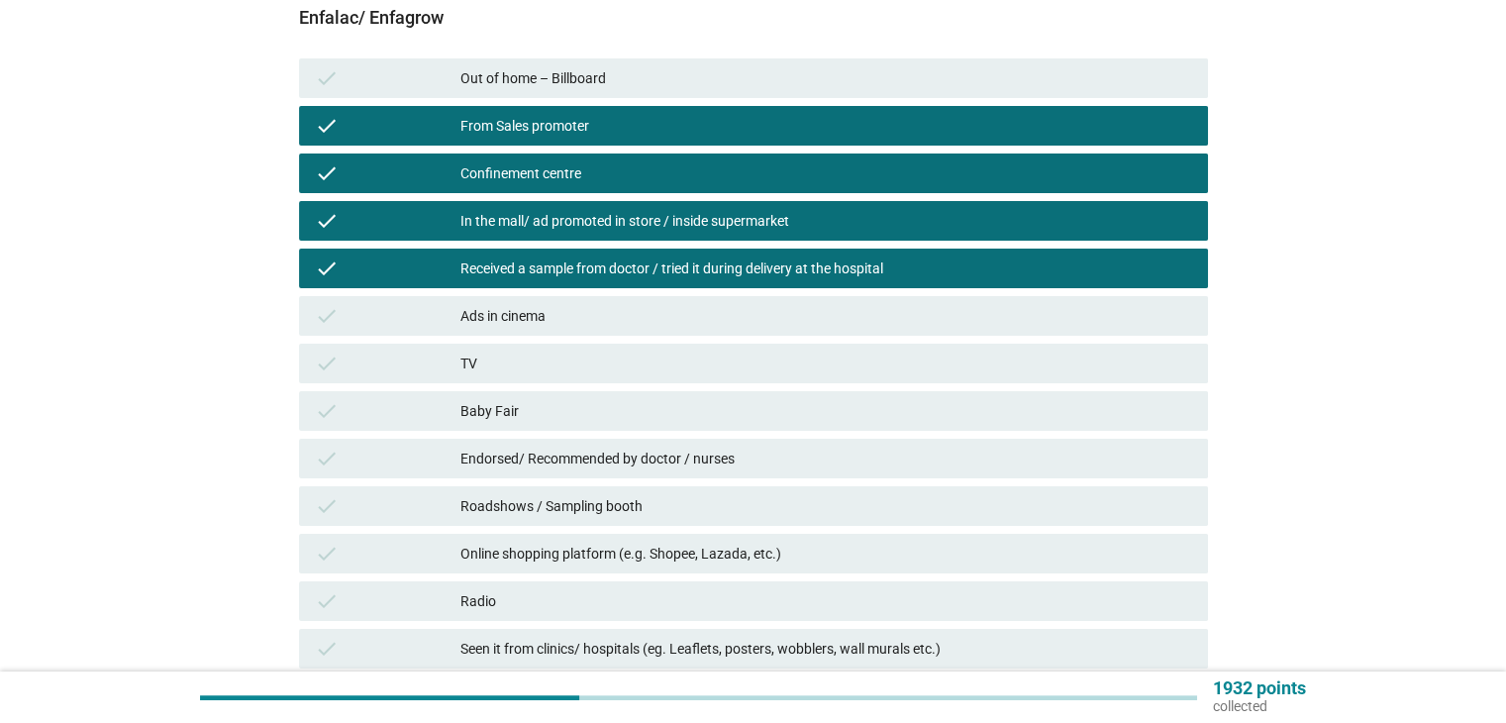
scroll to position [396, 0]
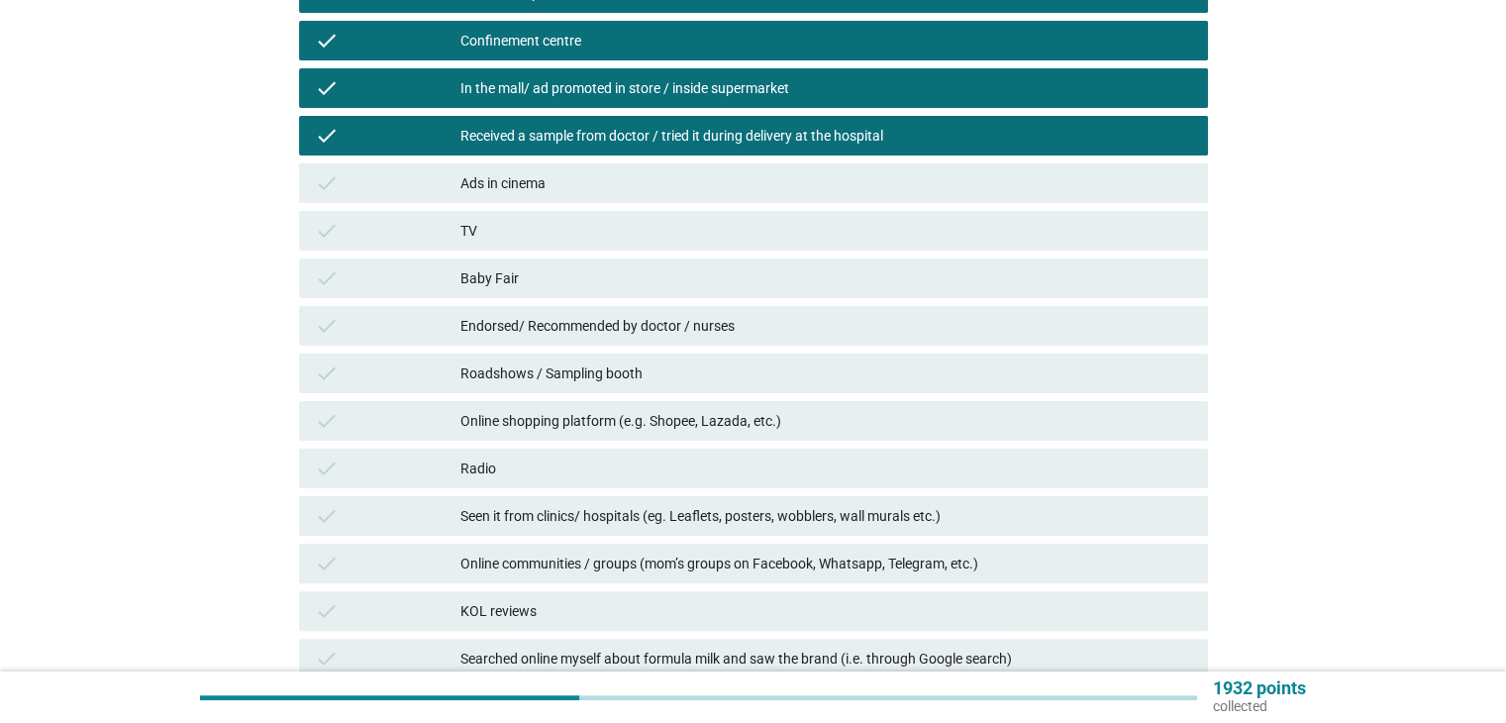
click at [586, 381] on div "Roadshows / Sampling booth" at bounding box center [825, 373] width 731 height 24
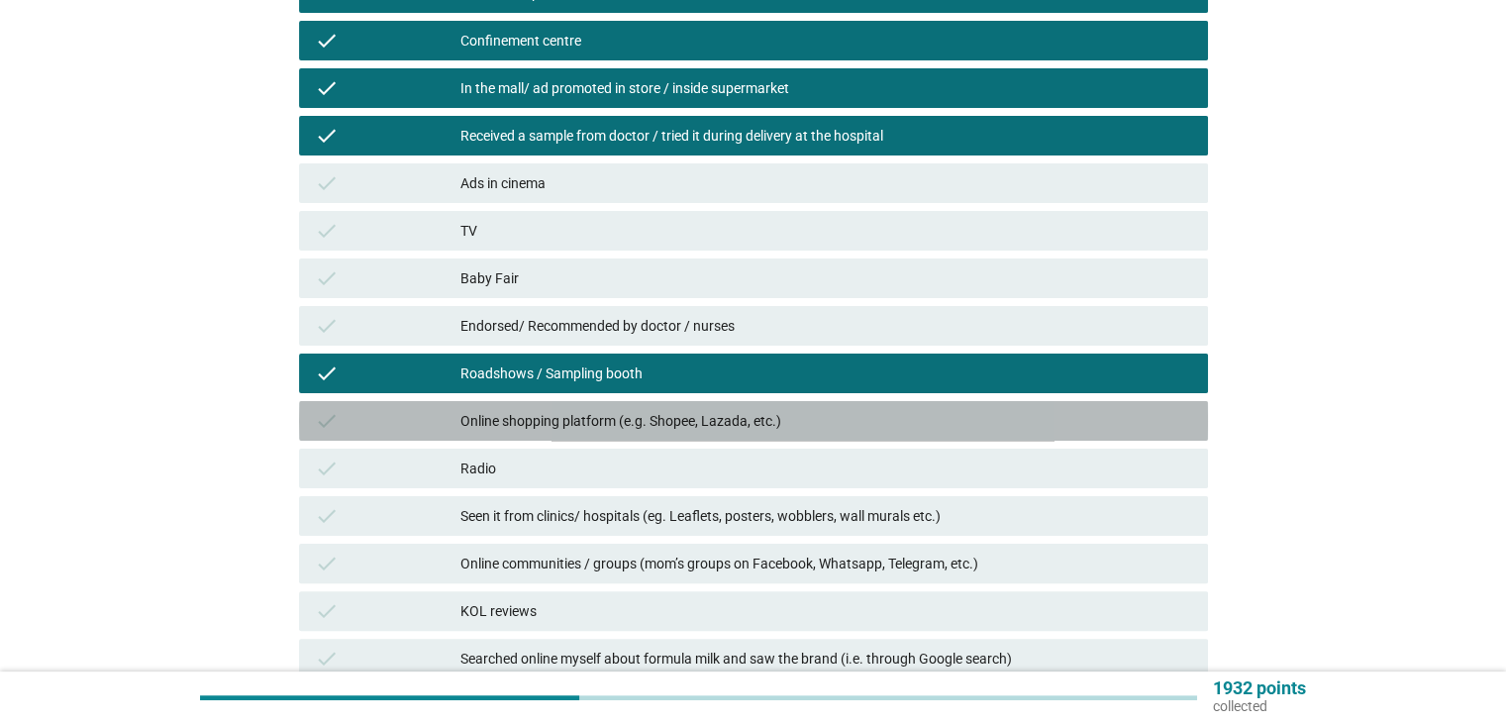
click at [605, 433] on div "check Online shopping platform (e.g. Shopee, Lazada, etc.)" at bounding box center [753, 421] width 909 height 40
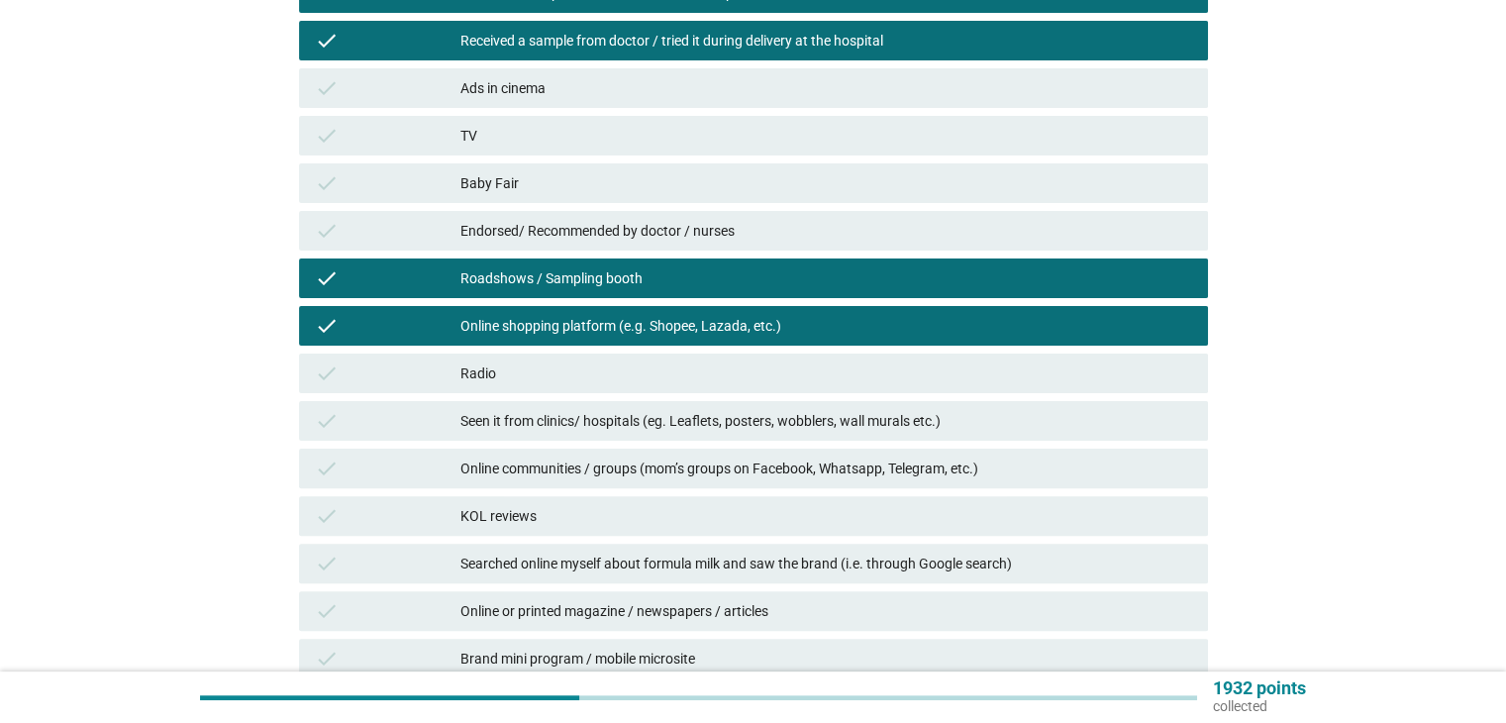
scroll to position [528, 0]
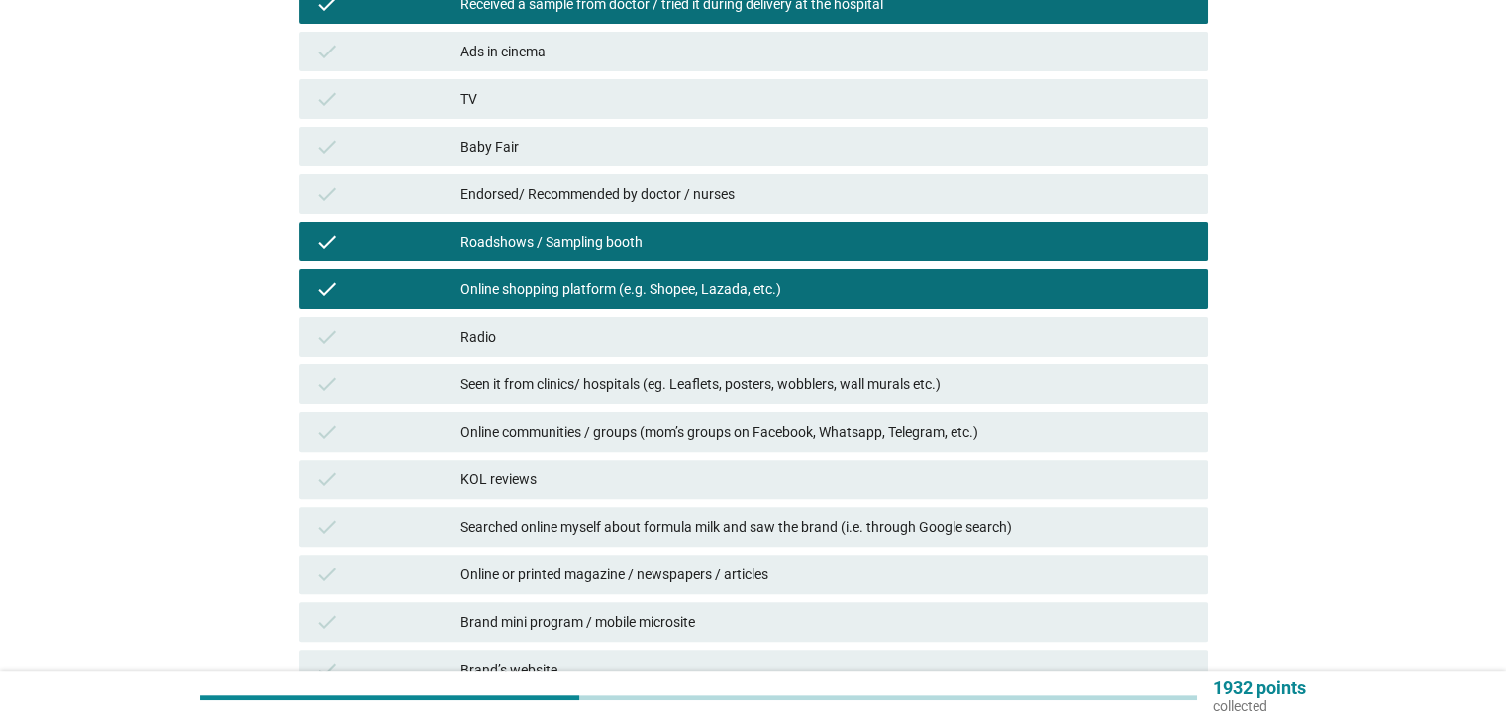
click at [605, 433] on div "Online communities / groups (mom’s groups on Facebook, Whatsapp, Telegram, etc.)" at bounding box center [825, 432] width 731 height 24
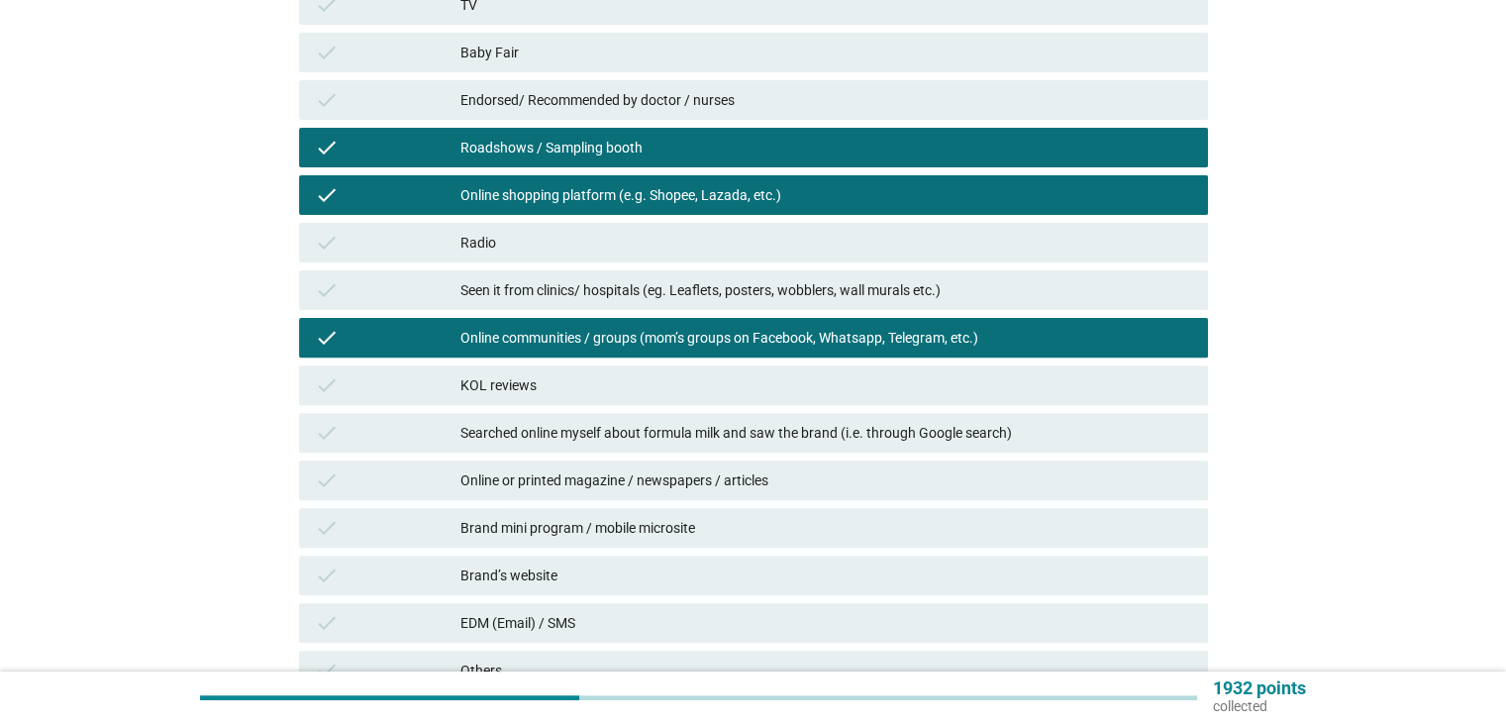
scroll to position [659, 0]
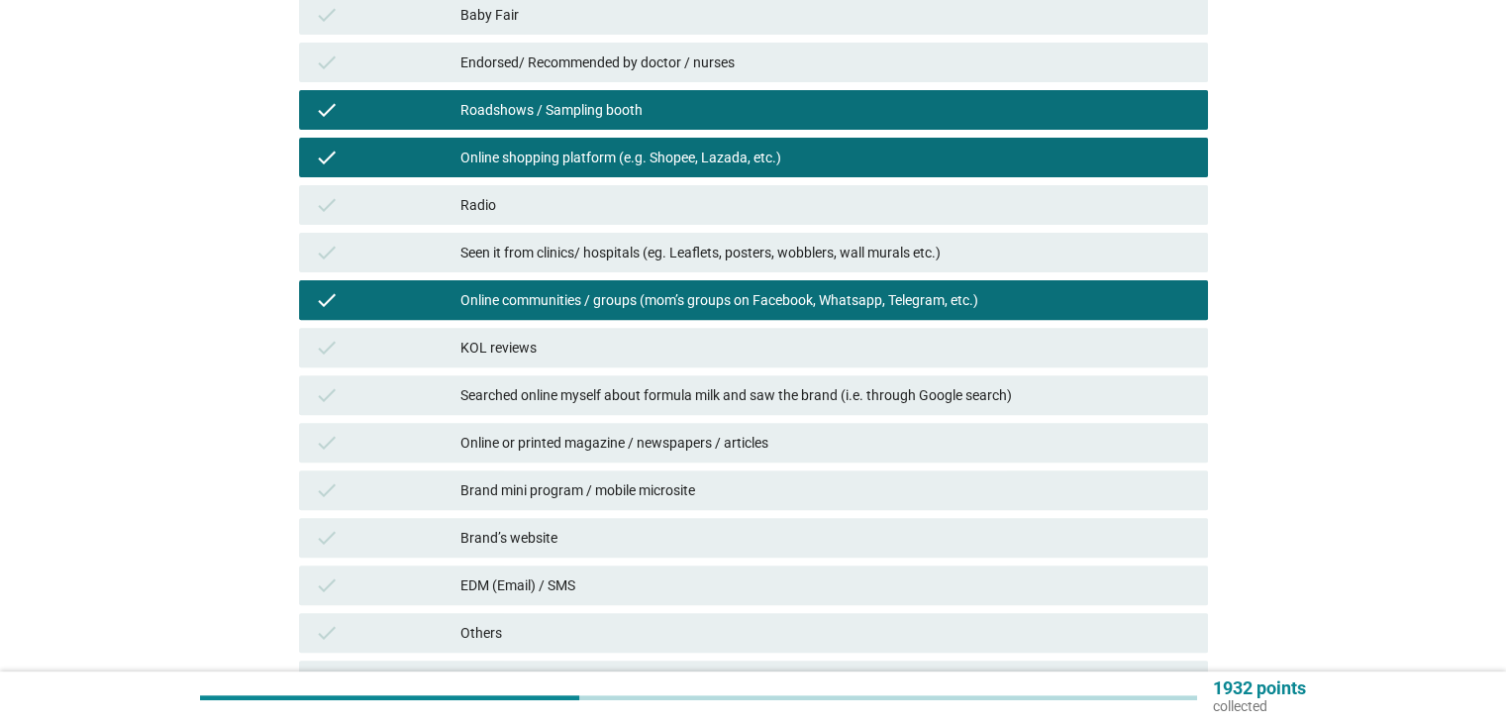
click at [614, 409] on div "check Searched online myself about formula milk and saw the brand (i.e. through…" at bounding box center [753, 395] width 909 height 40
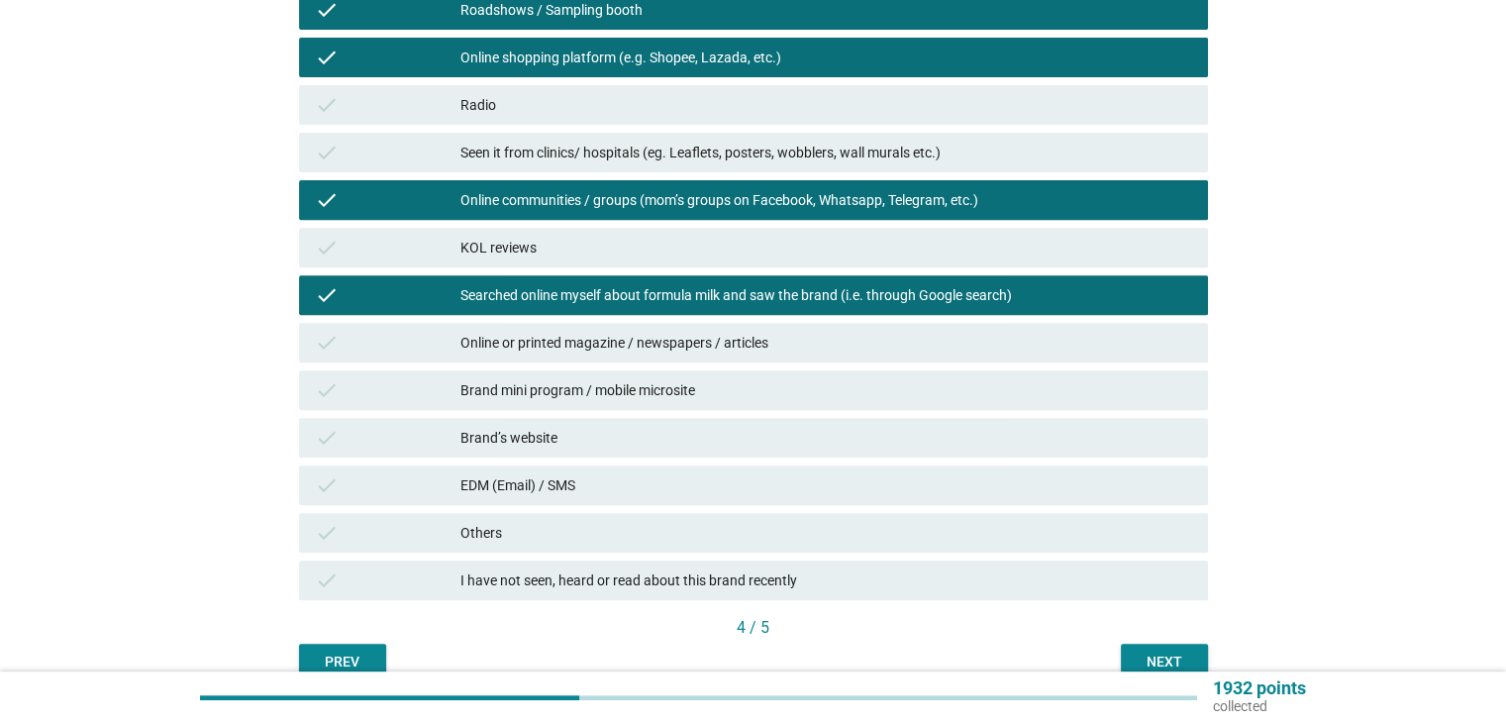
scroll to position [792, 0]
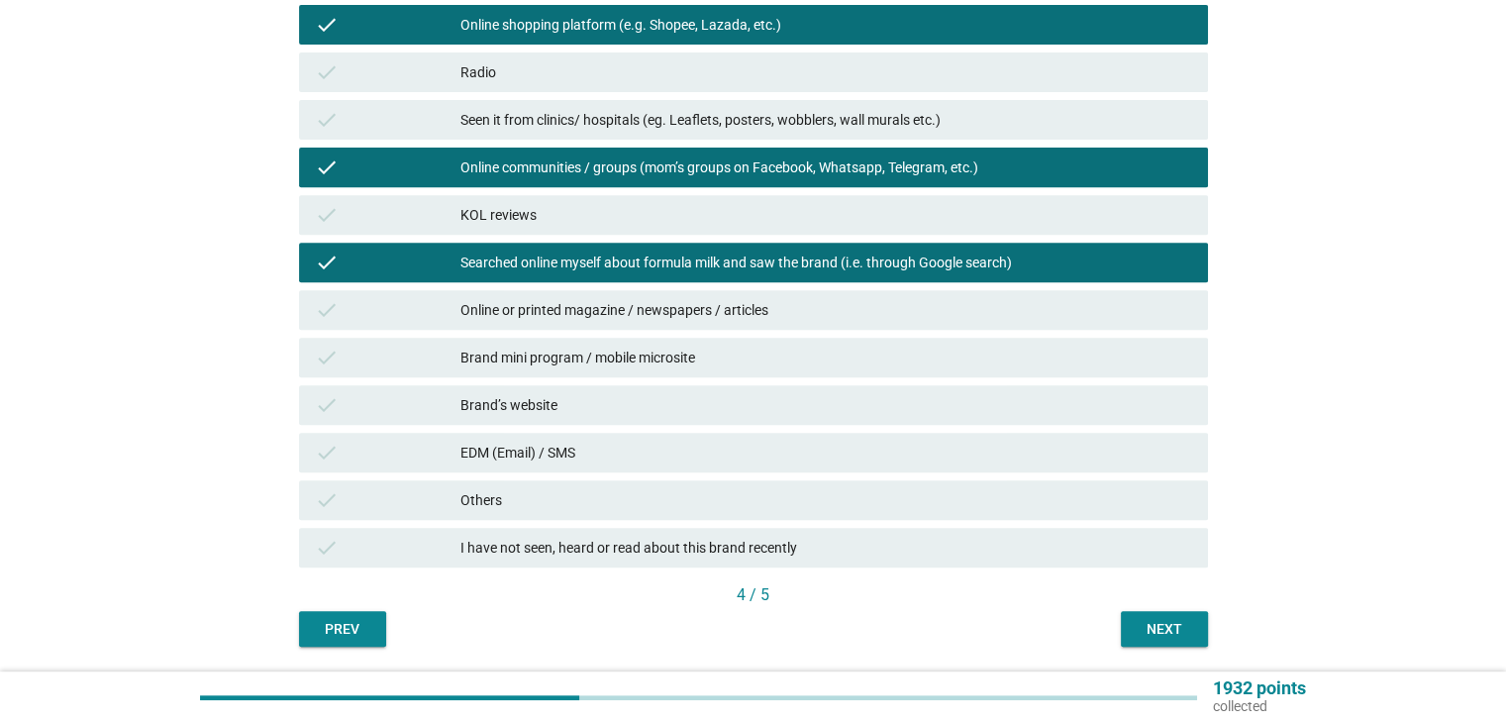
click at [1188, 627] on div "Next" at bounding box center [1163, 629] width 55 height 21
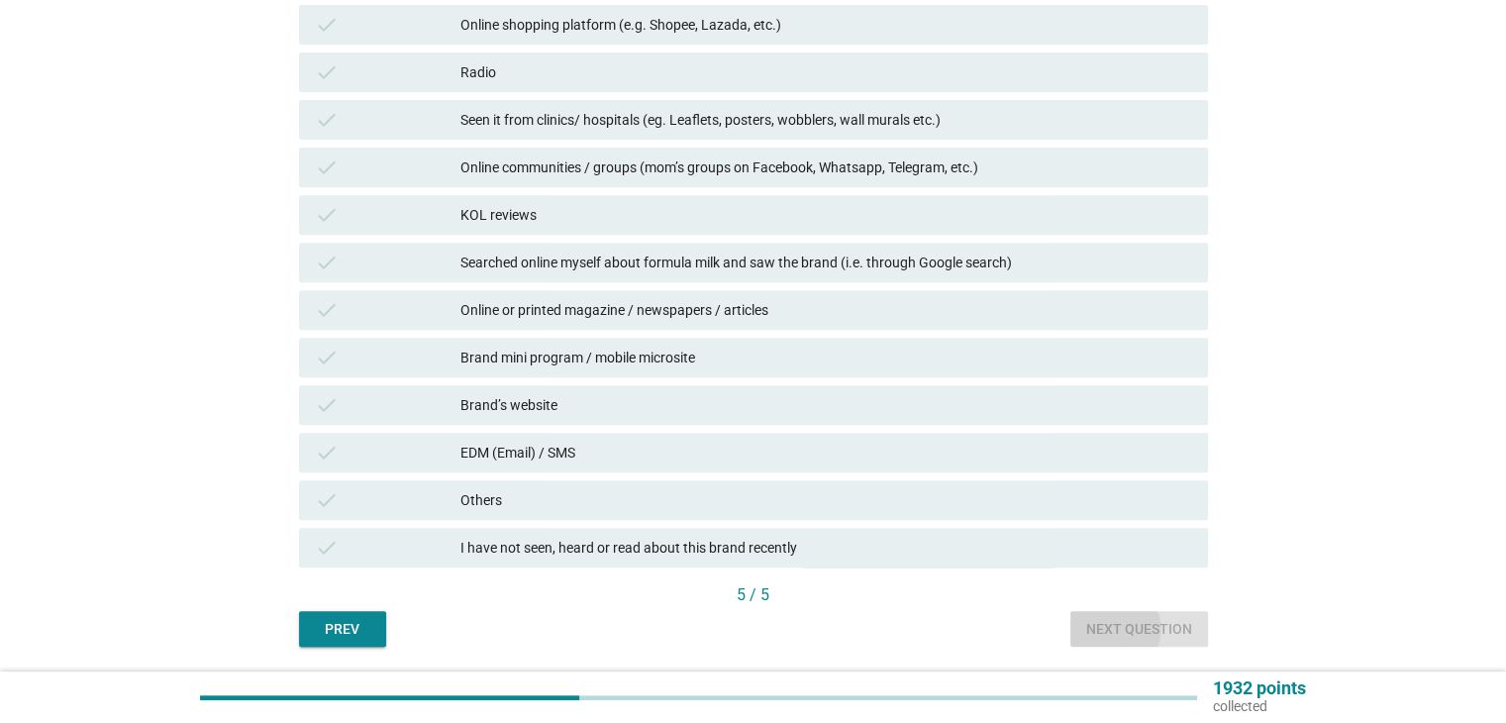
scroll to position [0, 0]
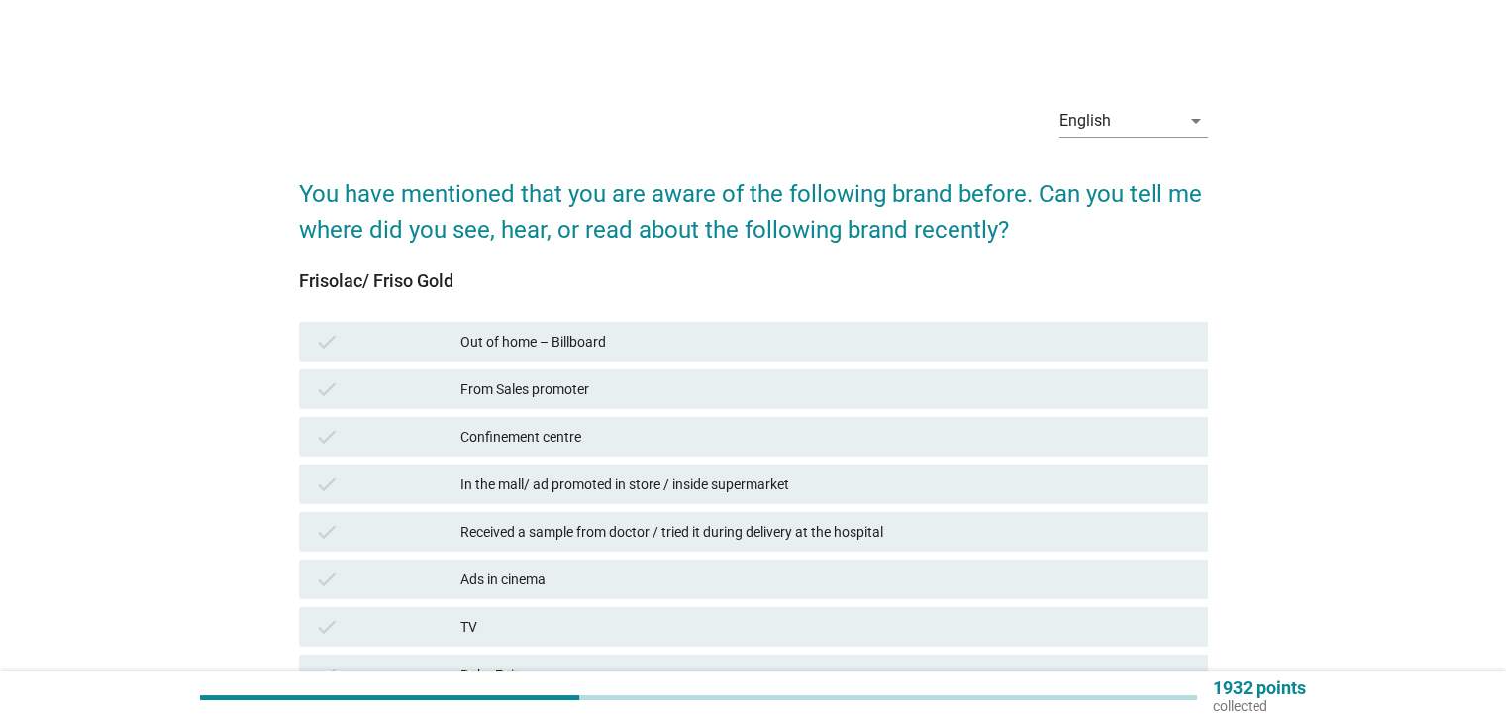
click at [554, 441] on div "Confinement centre" at bounding box center [825, 437] width 731 height 24
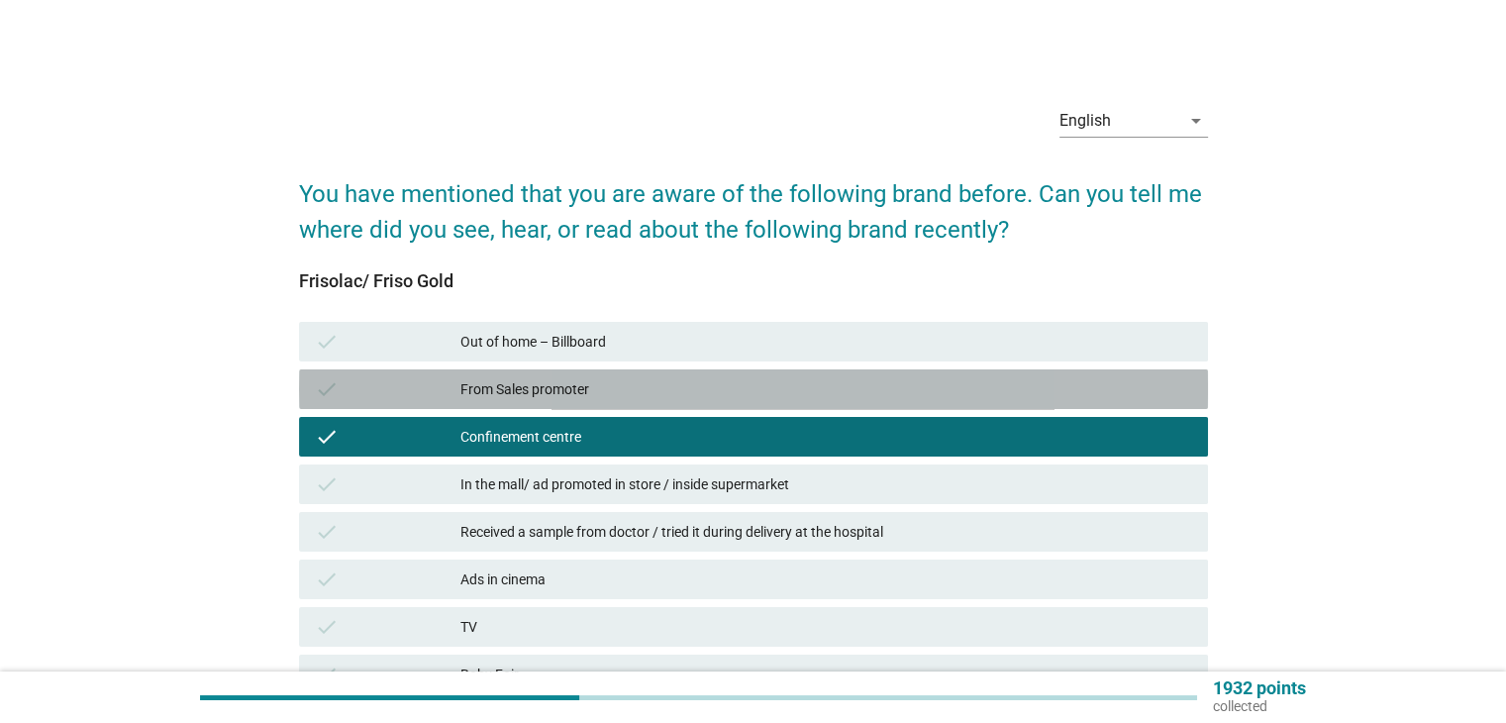
click at [548, 391] on div "From Sales promoter" at bounding box center [825, 389] width 731 height 24
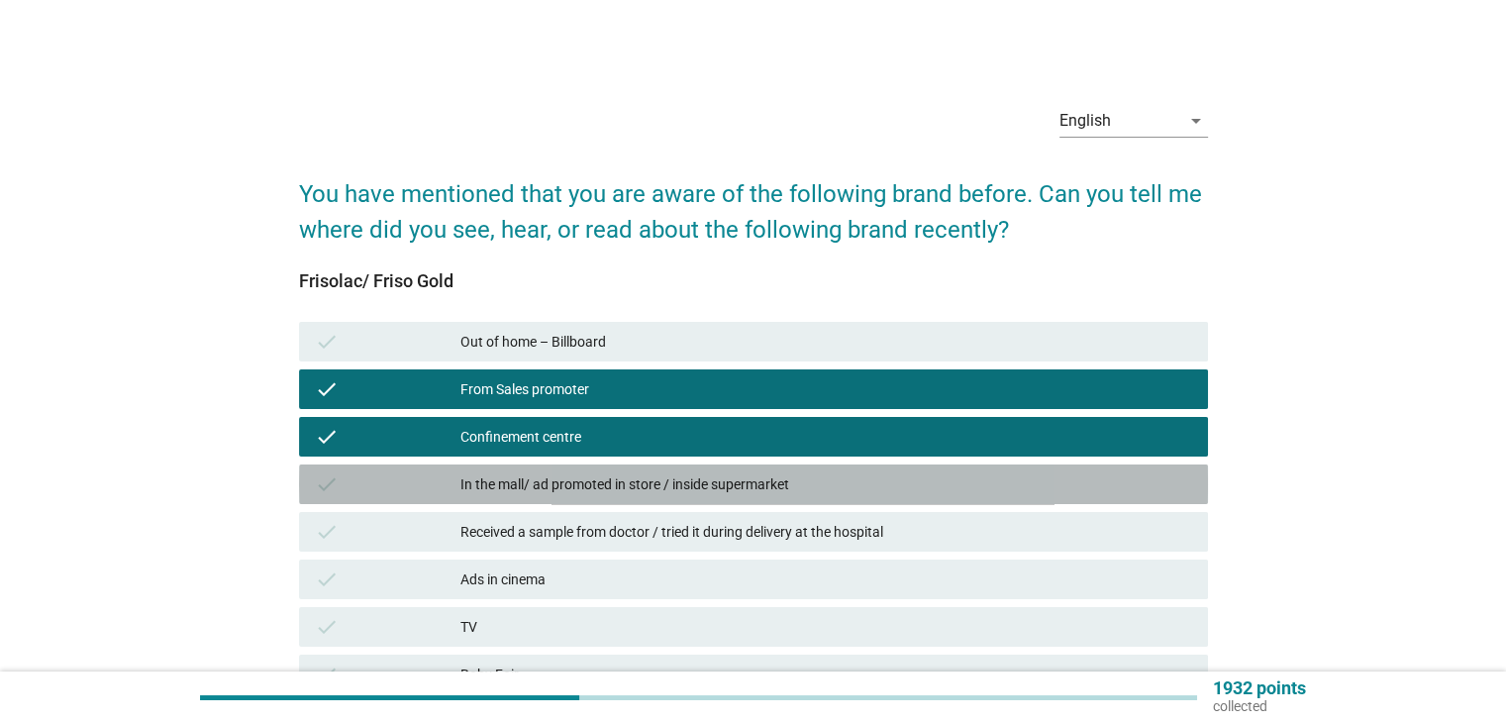
click at [578, 484] on div "In the mall/ ad promoted in store / inside supermarket" at bounding box center [825, 484] width 731 height 24
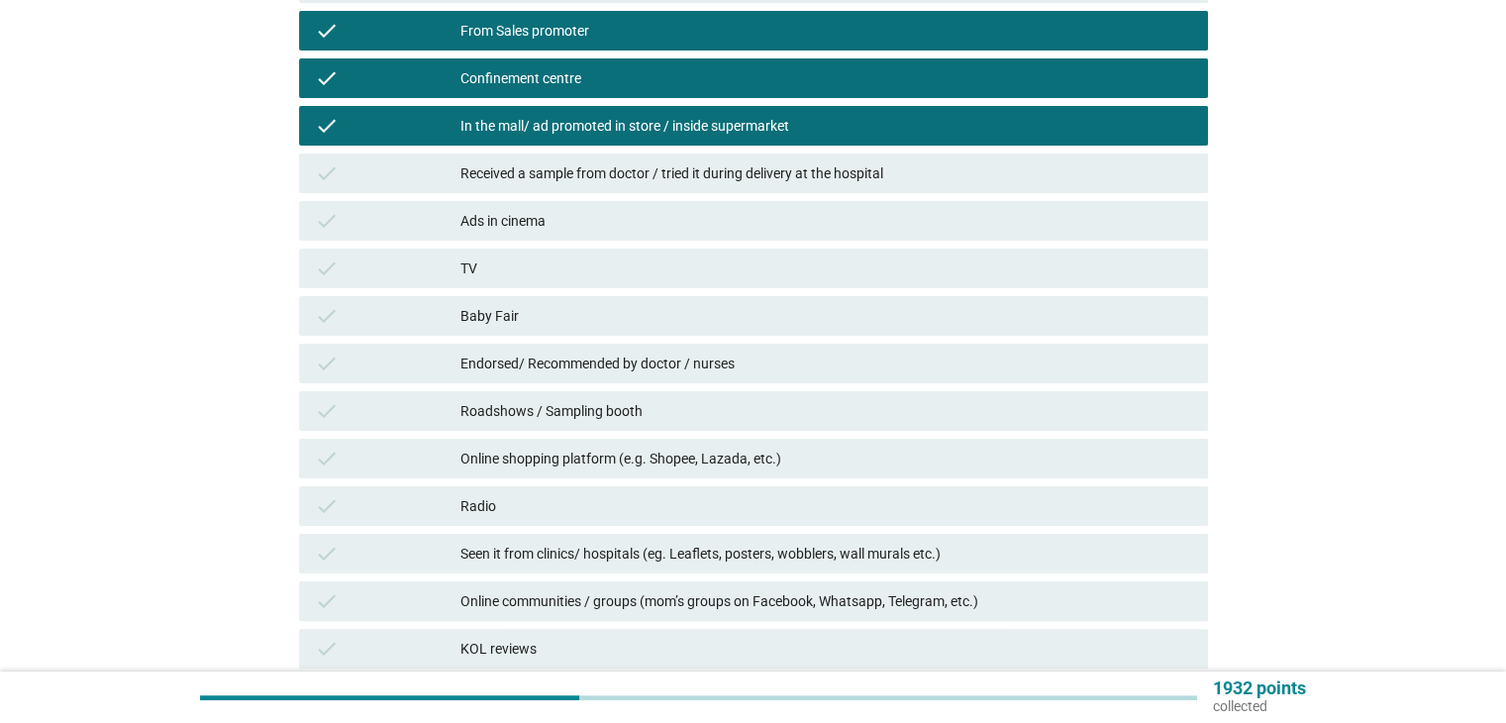
scroll to position [396, 0]
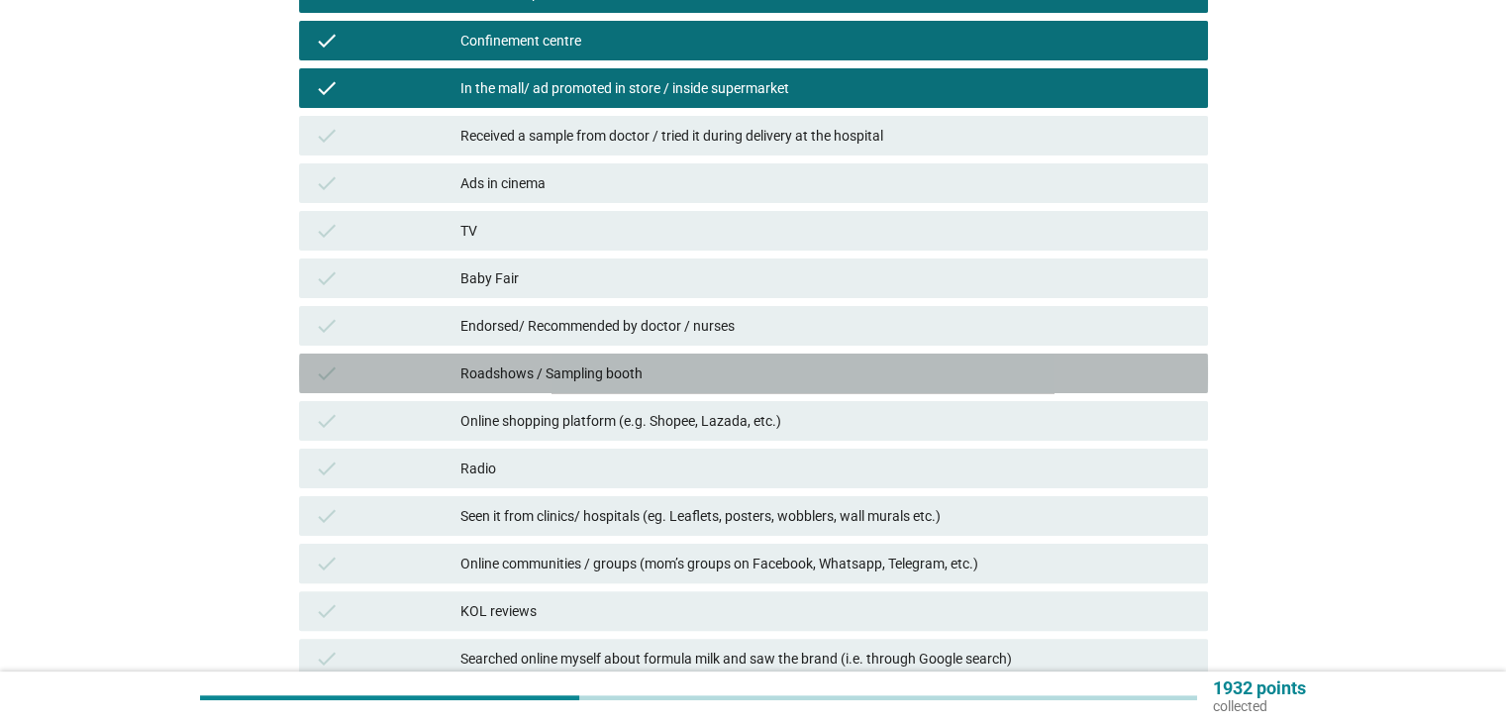
click at [566, 379] on div "Roadshows / Sampling booth" at bounding box center [825, 373] width 731 height 24
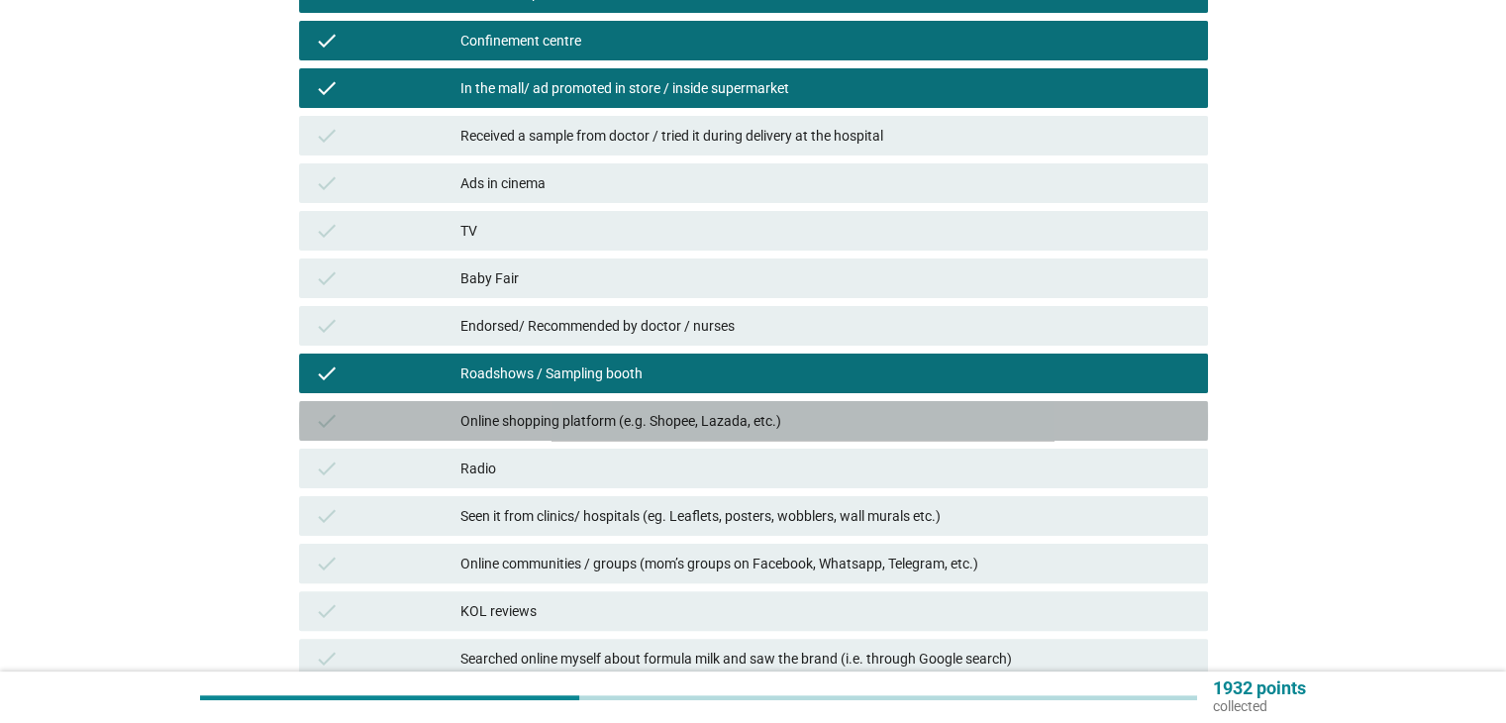
click at [578, 419] on div "Online shopping platform (e.g. Shopee, Lazada, etc.)" at bounding box center [825, 421] width 731 height 24
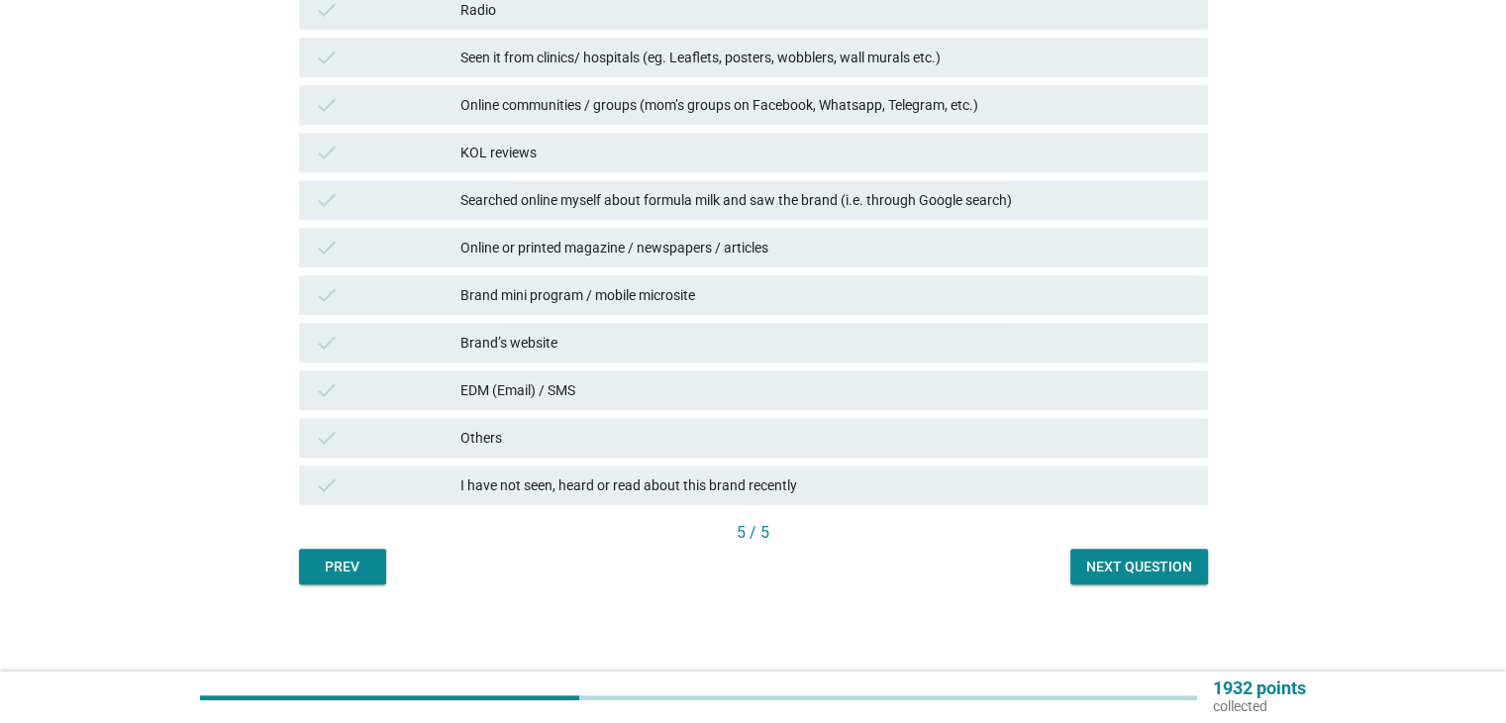
scroll to position [856, 0]
click at [1129, 556] on div "Next question" at bounding box center [1139, 564] width 106 height 21
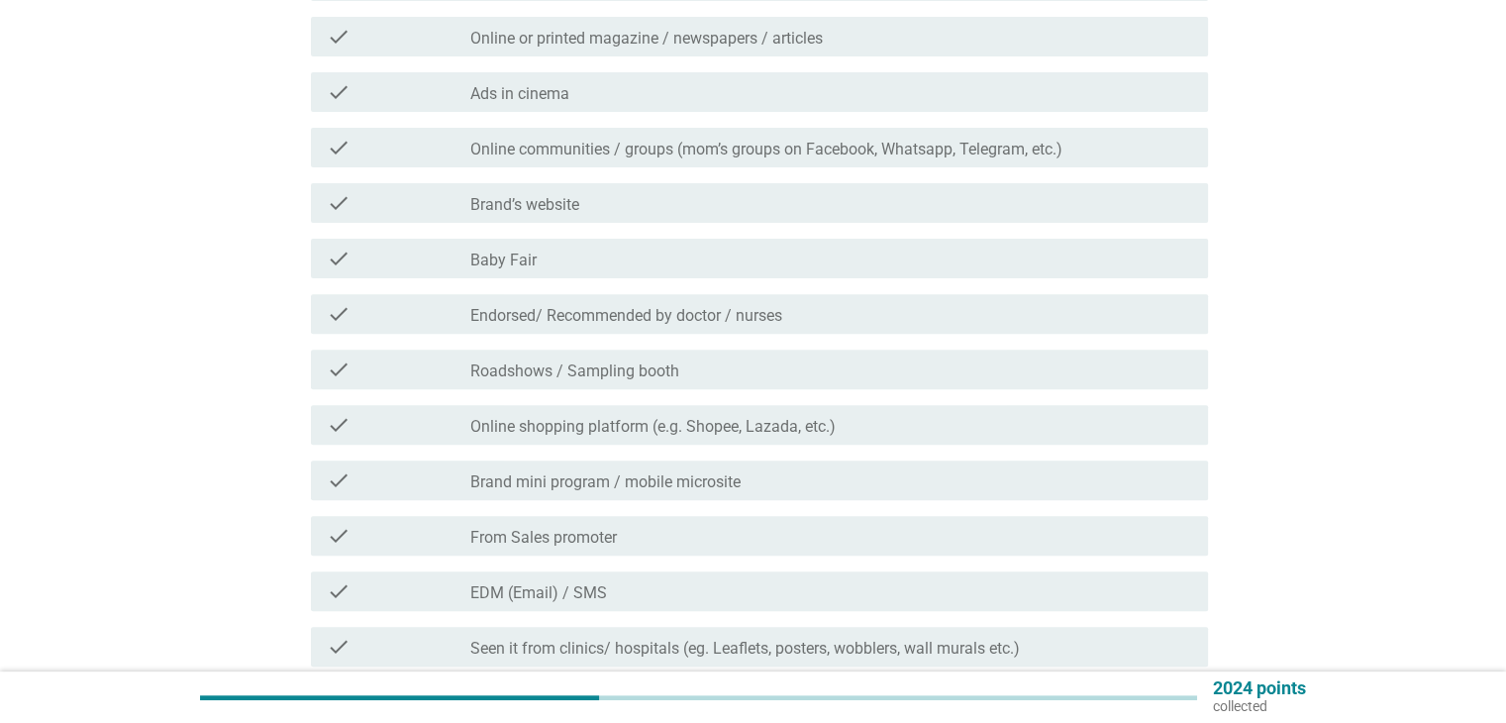
scroll to position [1055, 0]
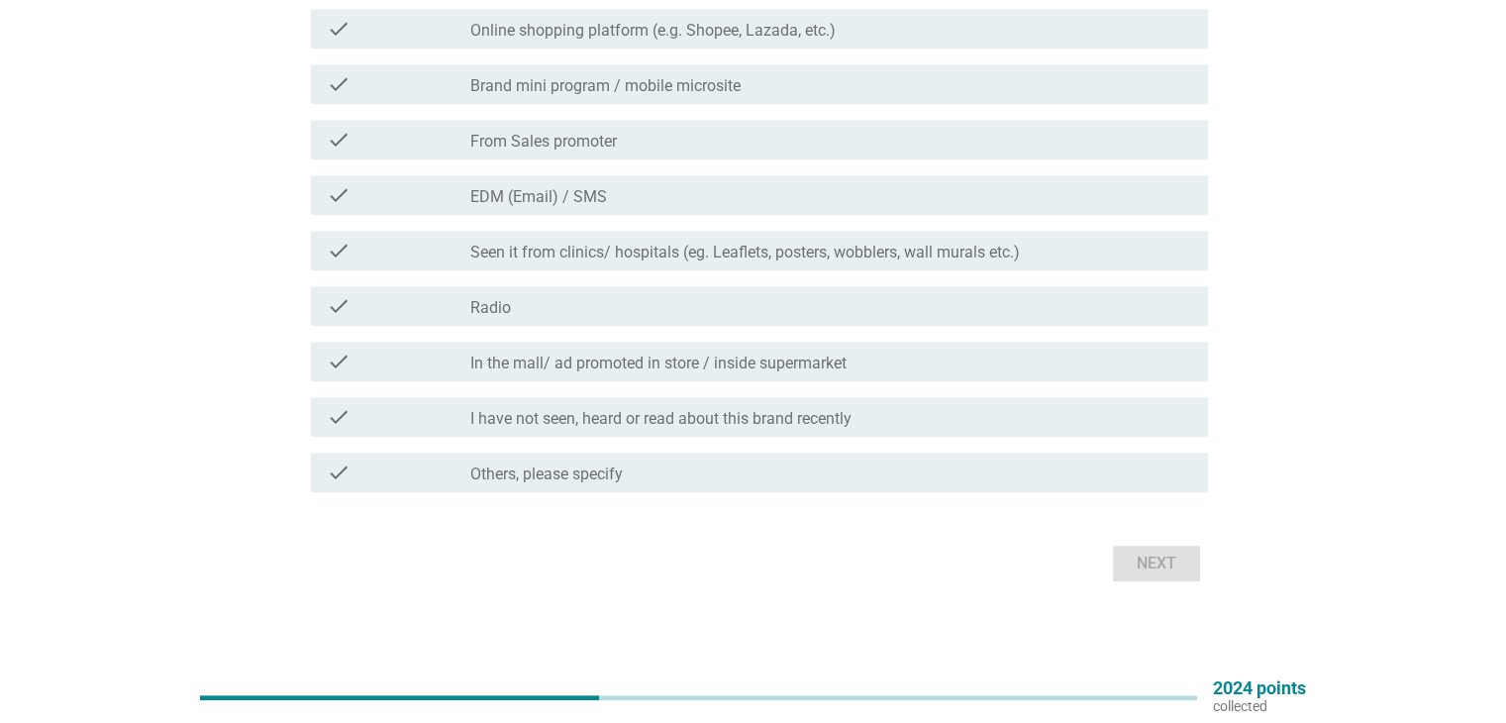
click at [598, 327] on div "check check_box_outline_blank Radio" at bounding box center [753, 305] width 909 height 55
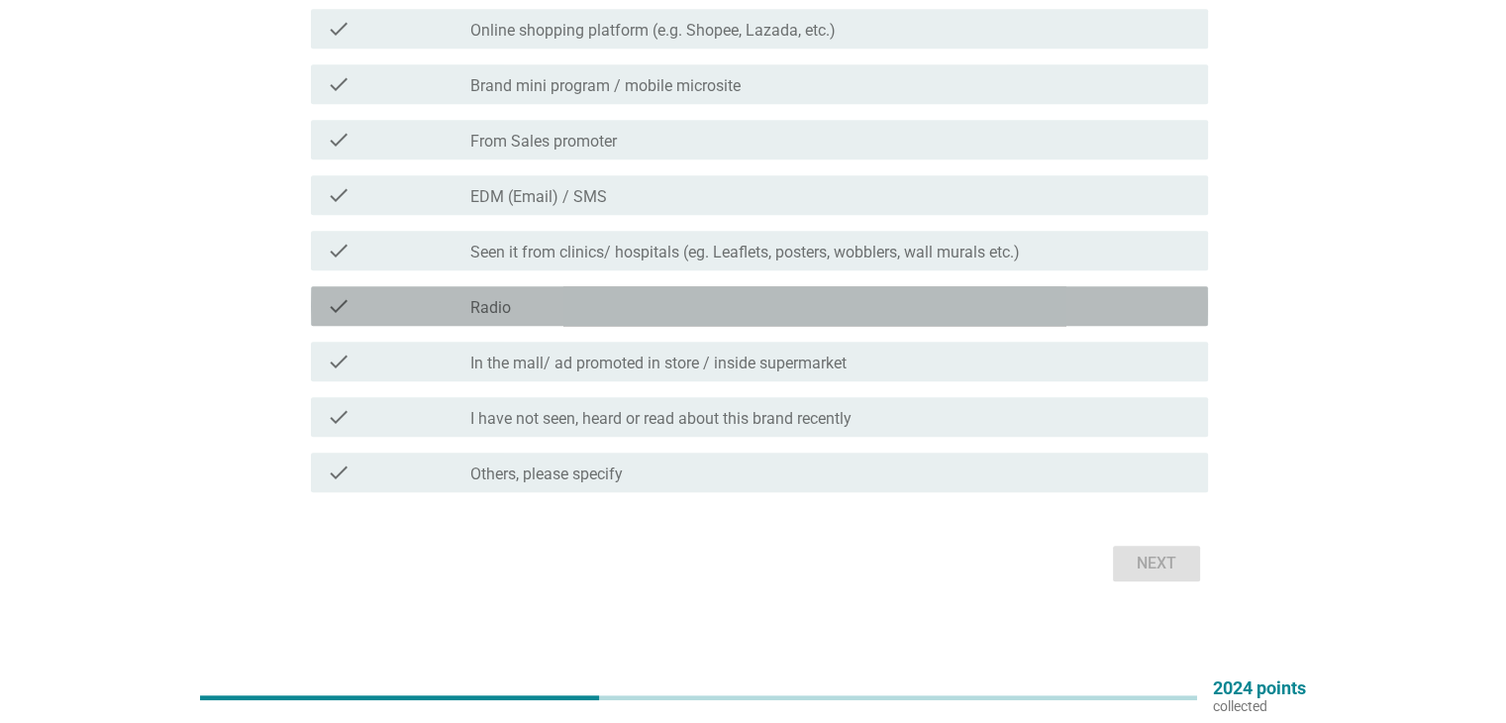
click at [590, 311] on div "check_box_outline_blank Radio" at bounding box center [830, 306] width 721 height 24
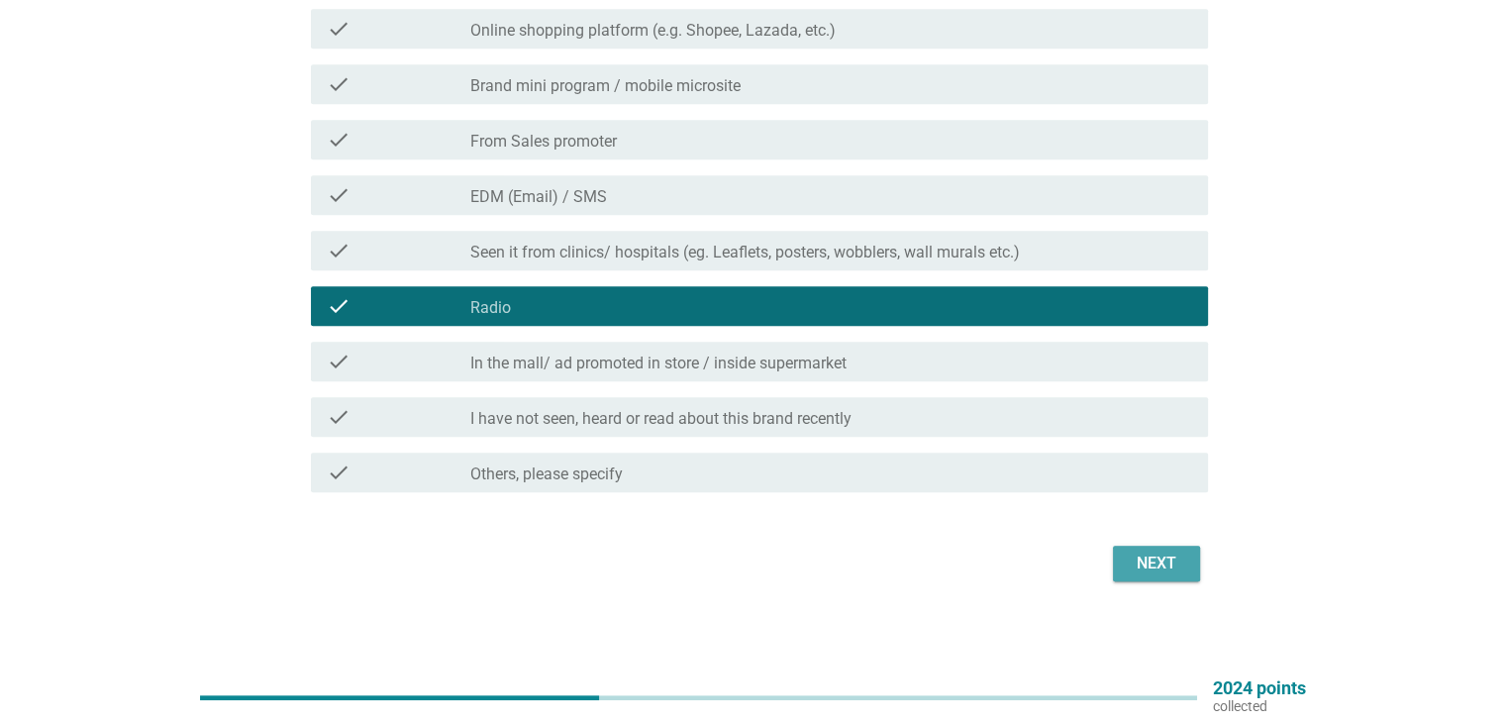
click at [1168, 559] on div "Next" at bounding box center [1155, 563] width 55 height 24
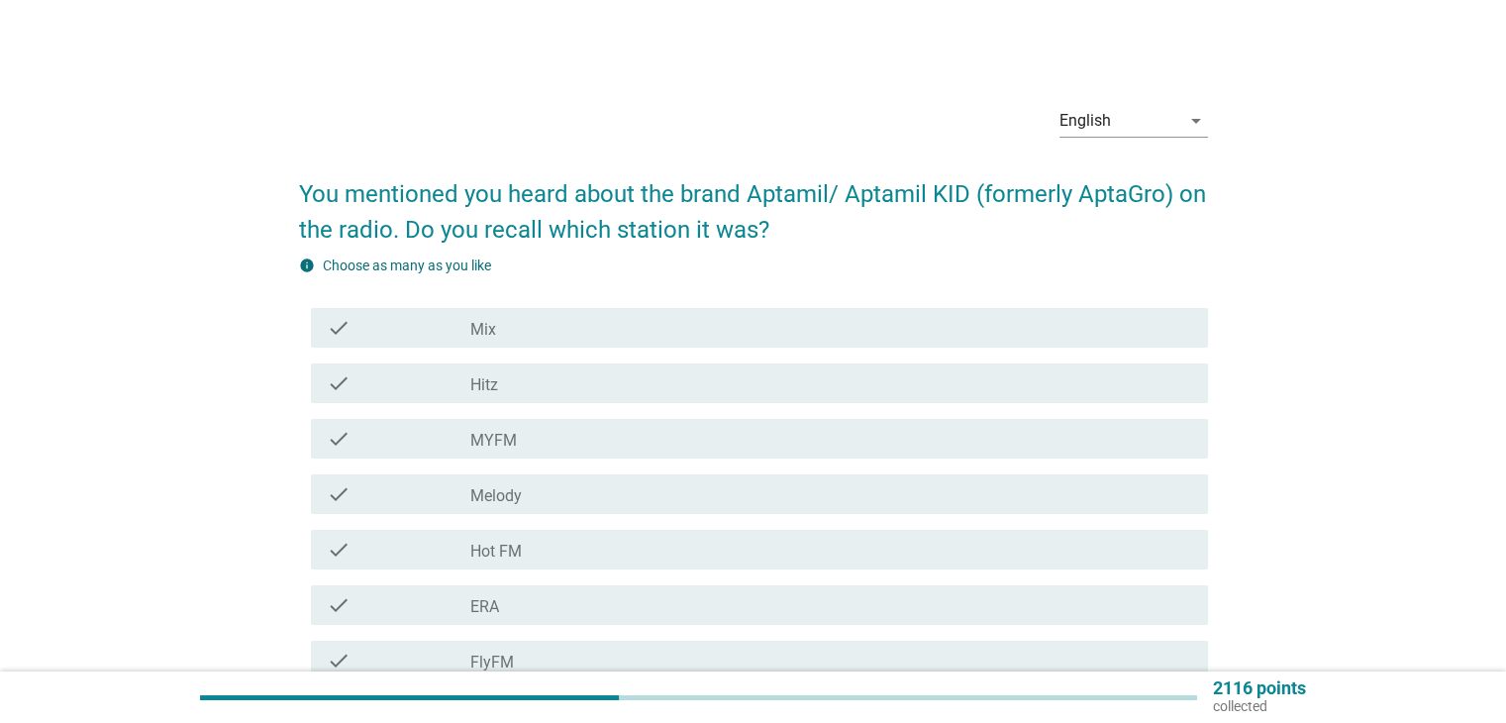
click at [647, 442] on div "check_box_outline_blank MYFM" at bounding box center [830, 439] width 721 height 24
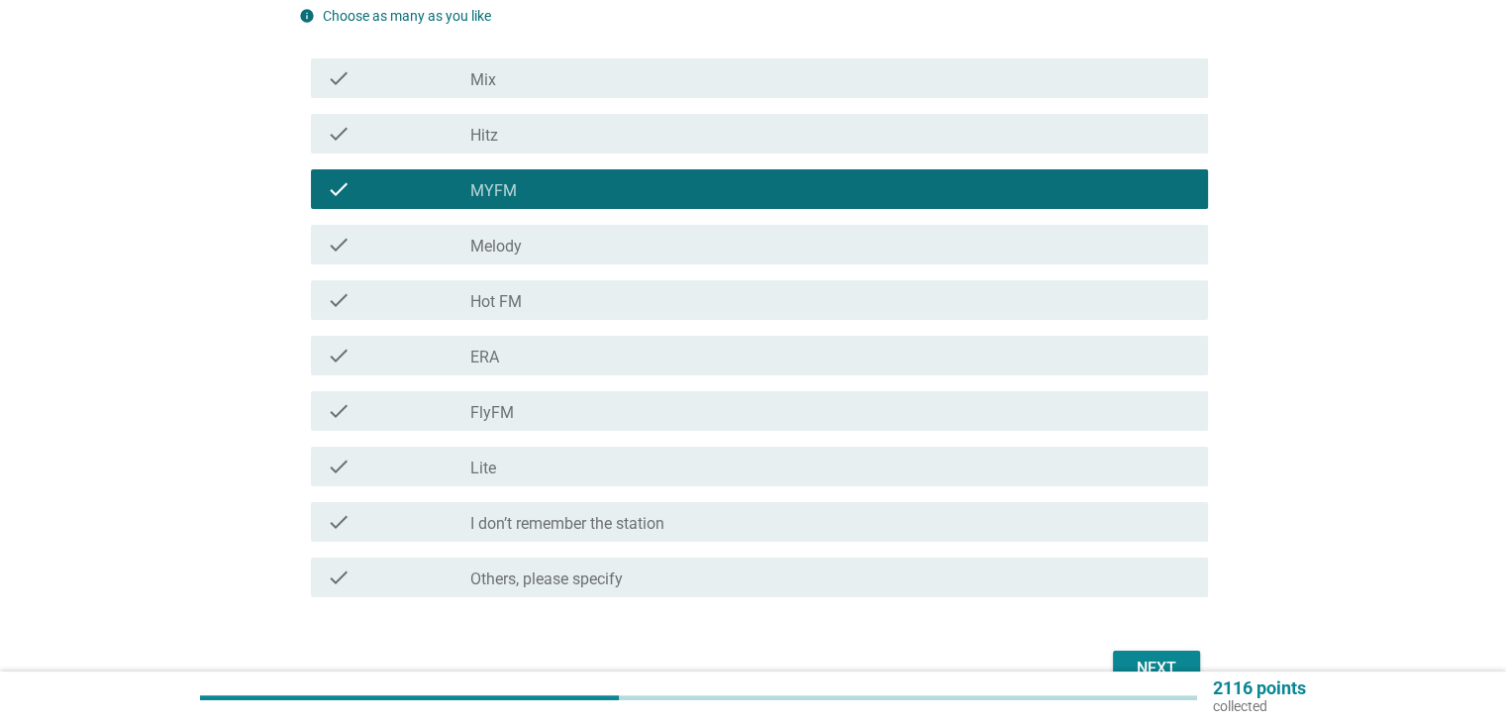
scroll to position [359, 0]
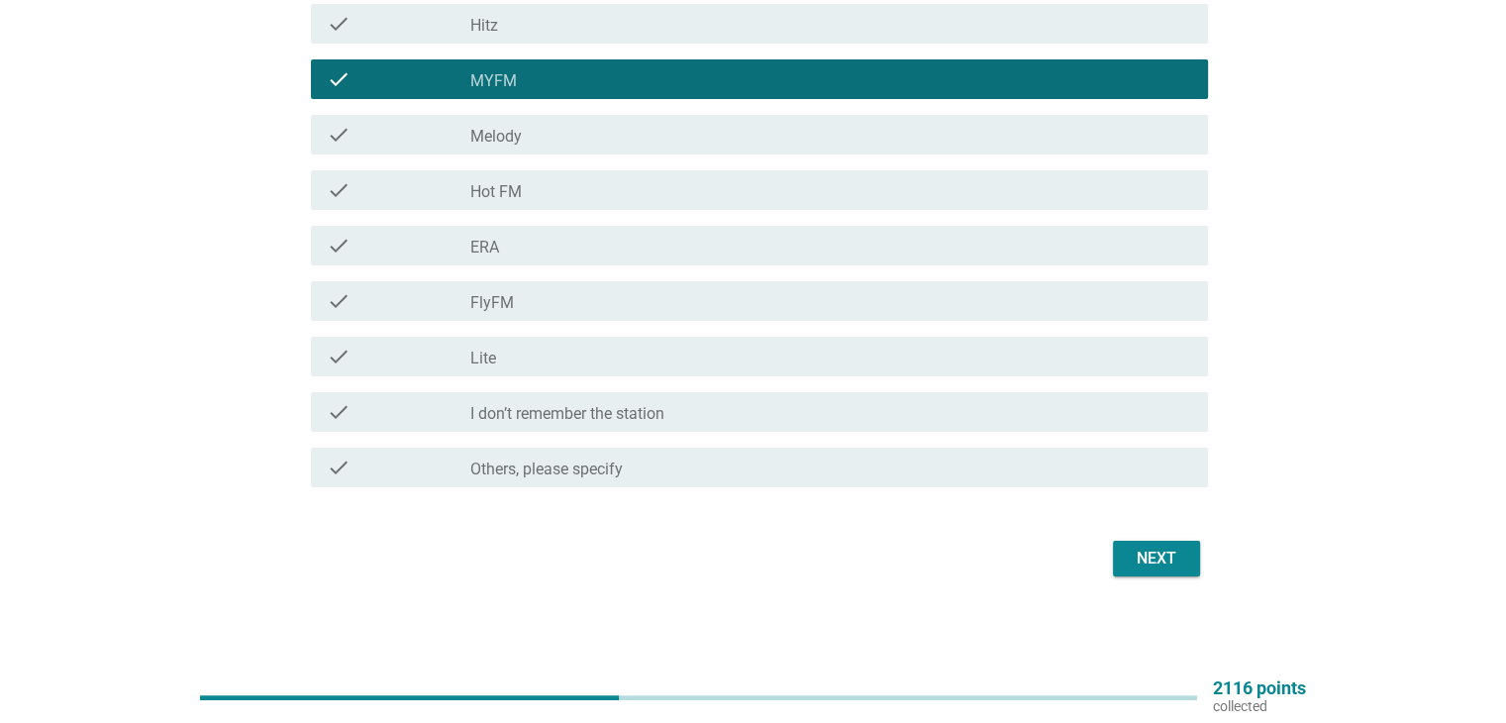
click at [1159, 563] on div "Next" at bounding box center [1155, 558] width 55 height 24
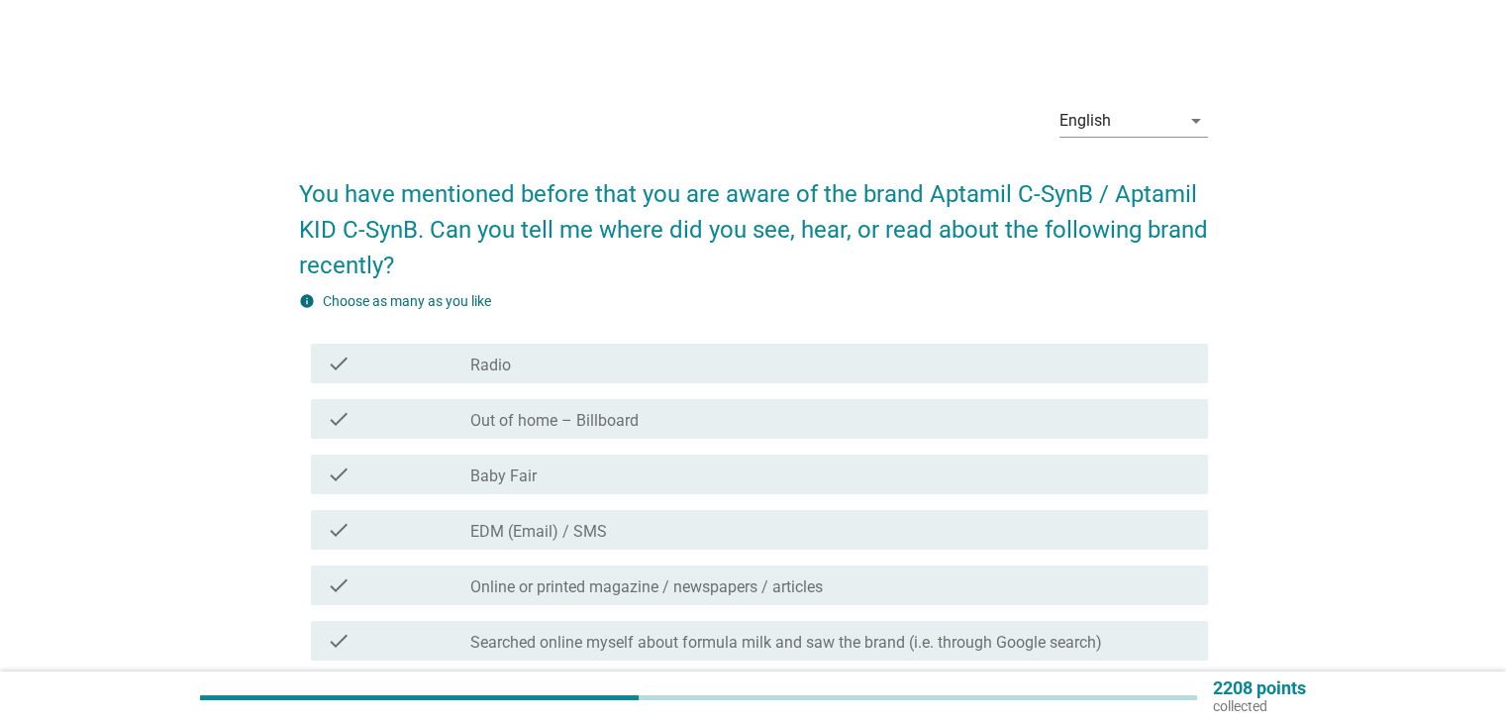
click at [796, 373] on div "check_box_outline_blank Radio" at bounding box center [830, 363] width 721 height 24
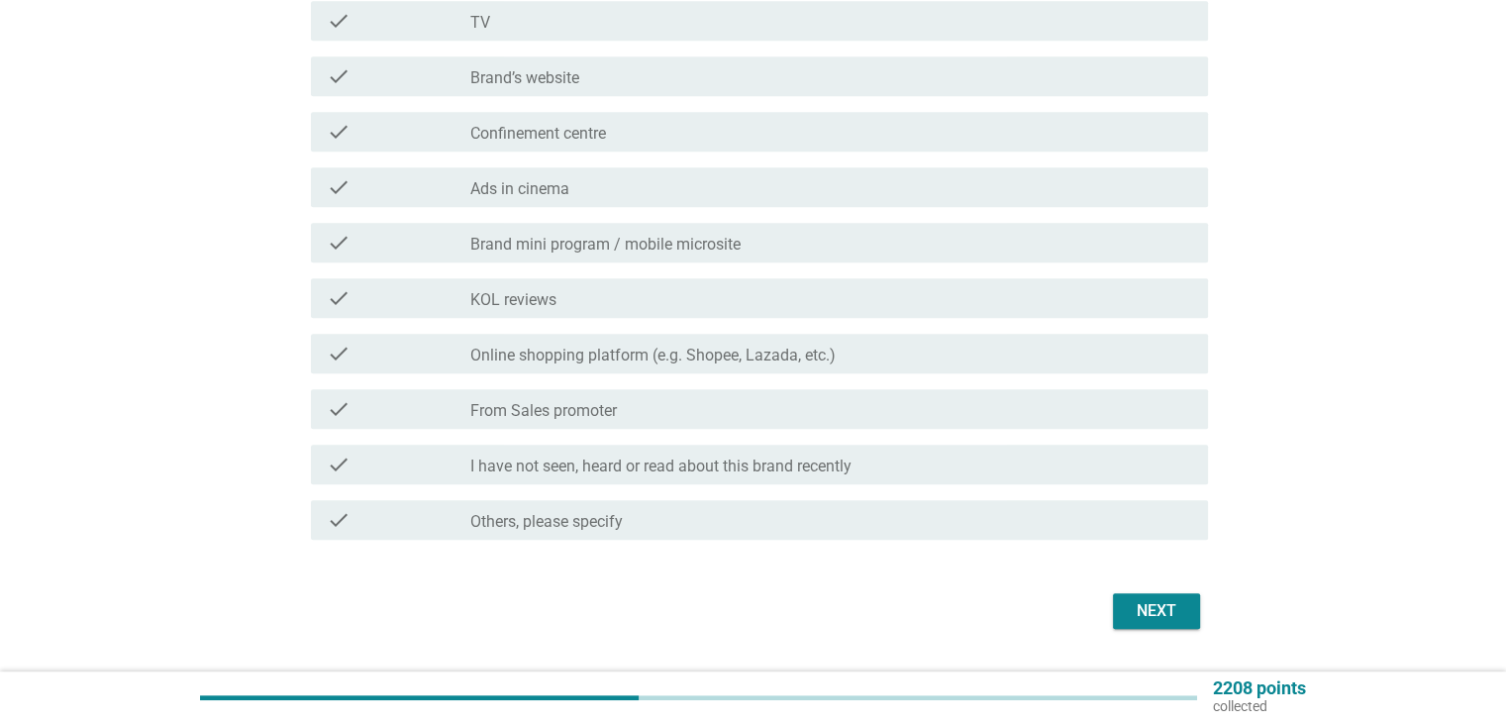
scroll to position [1060, 0]
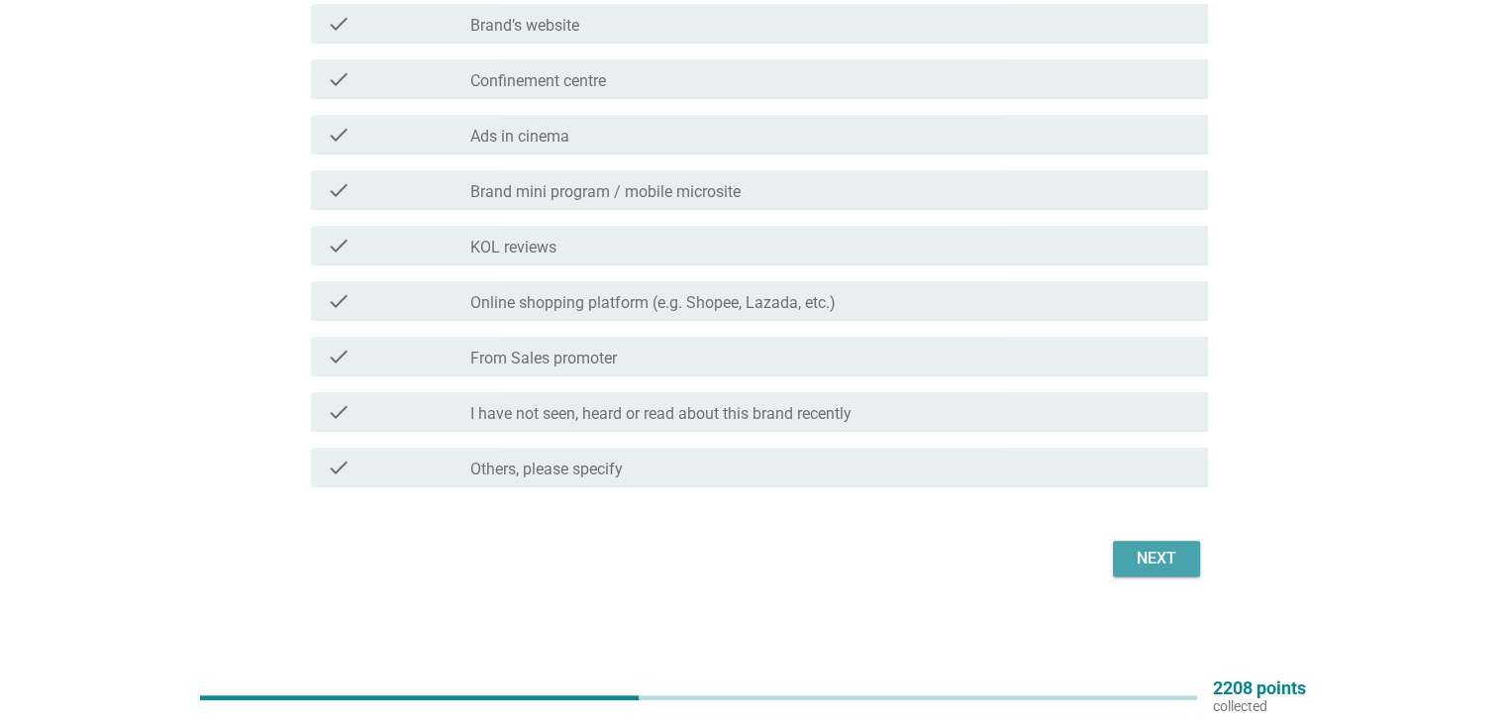
click at [1156, 555] on div "Next" at bounding box center [1155, 558] width 55 height 24
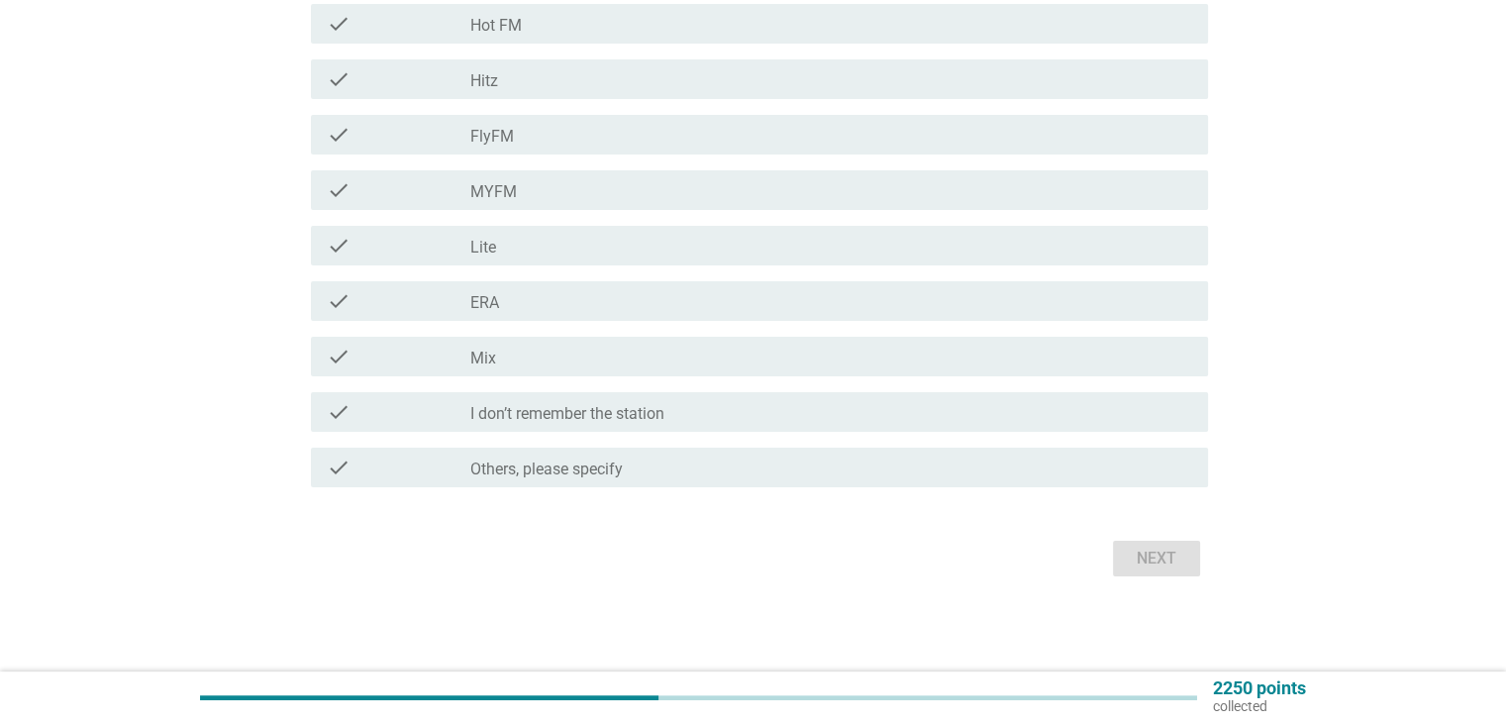
scroll to position [0, 0]
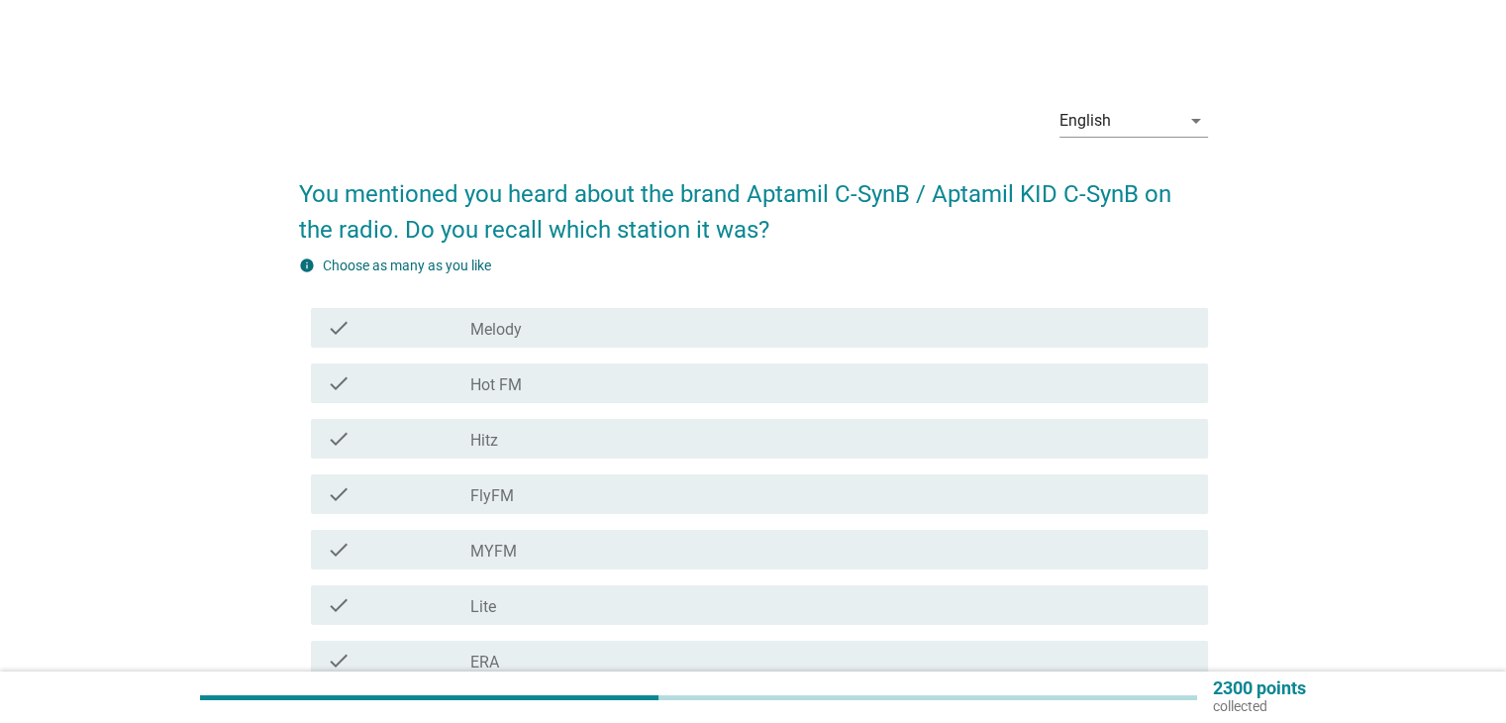
click at [578, 562] on div "check check_box_outline_blank MYFM" at bounding box center [759, 550] width 897 height 40
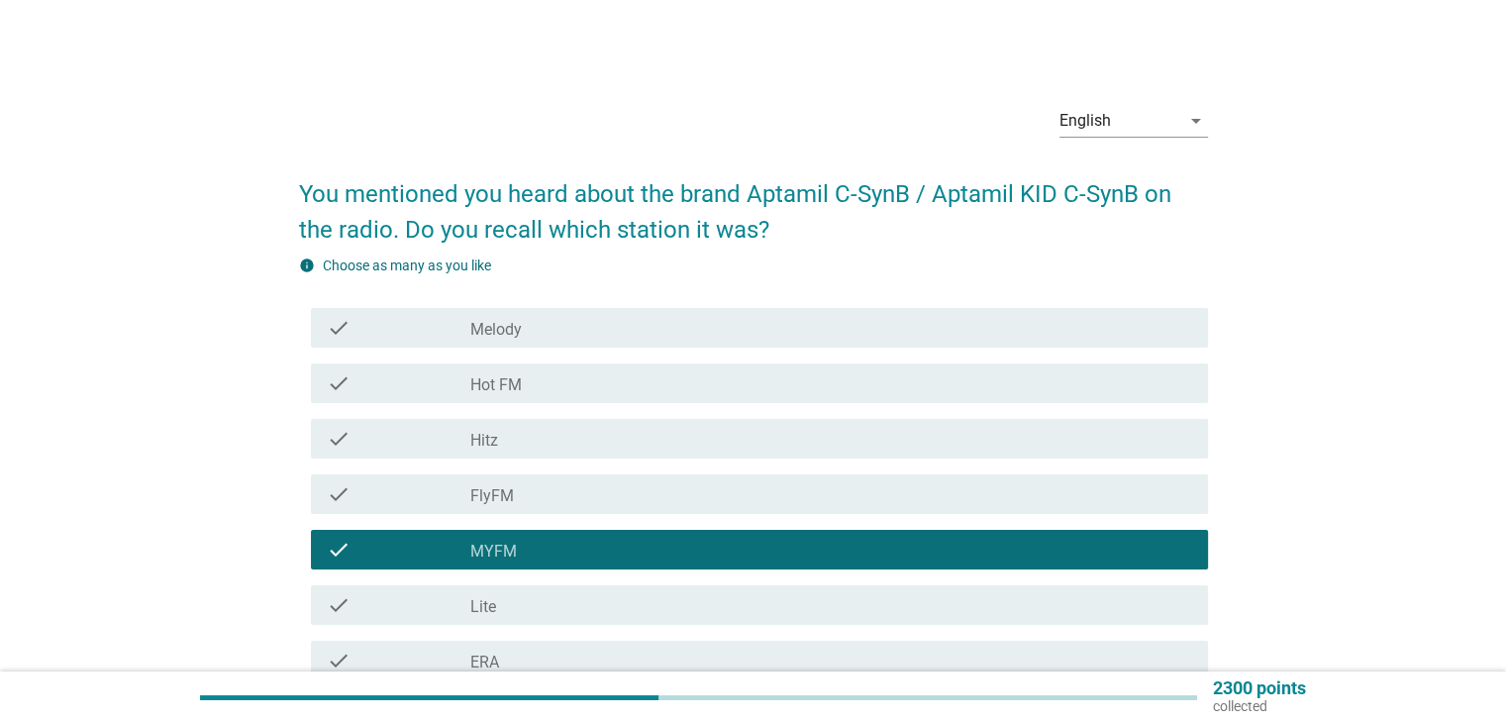
scroll to position [359, 0]
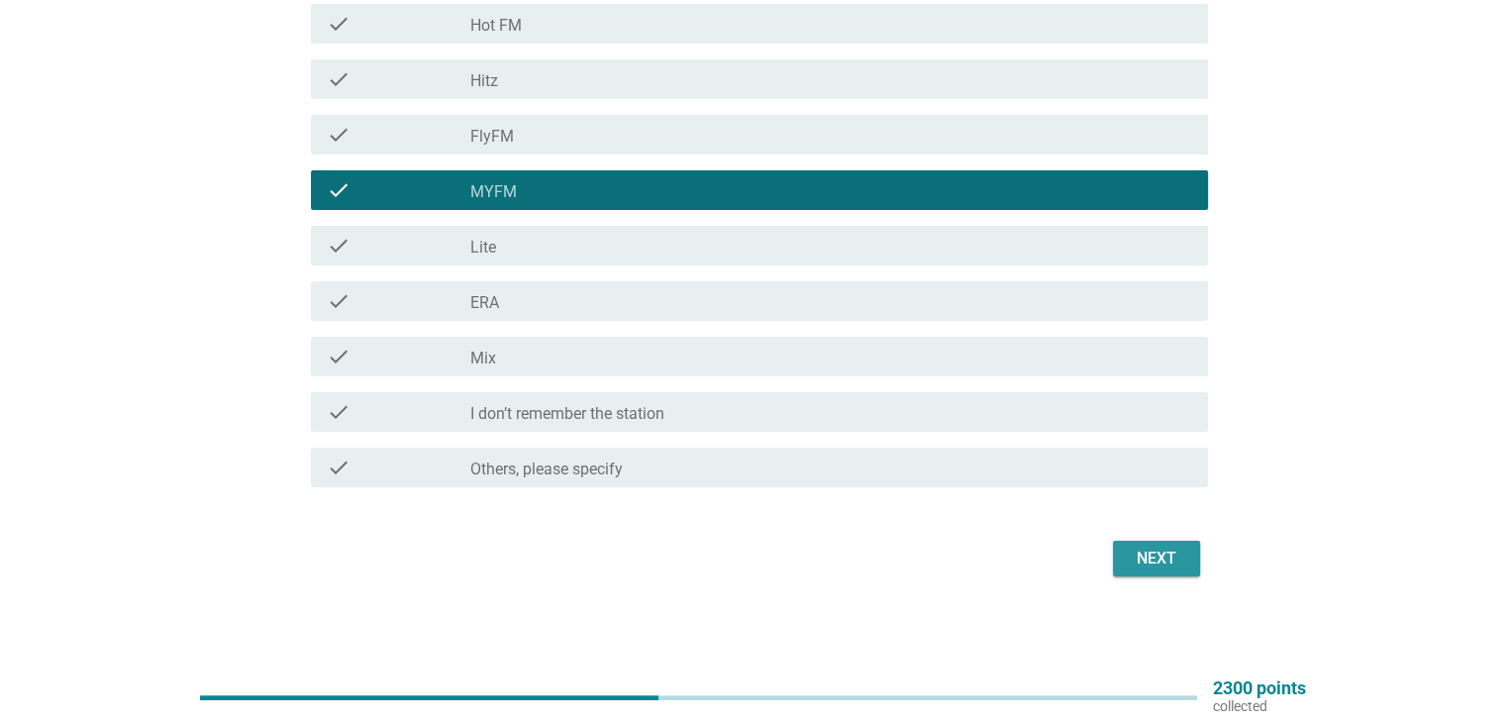
click at [1147, 558] on div "Next" at bounding box center [1155, 558] width 55 height 24
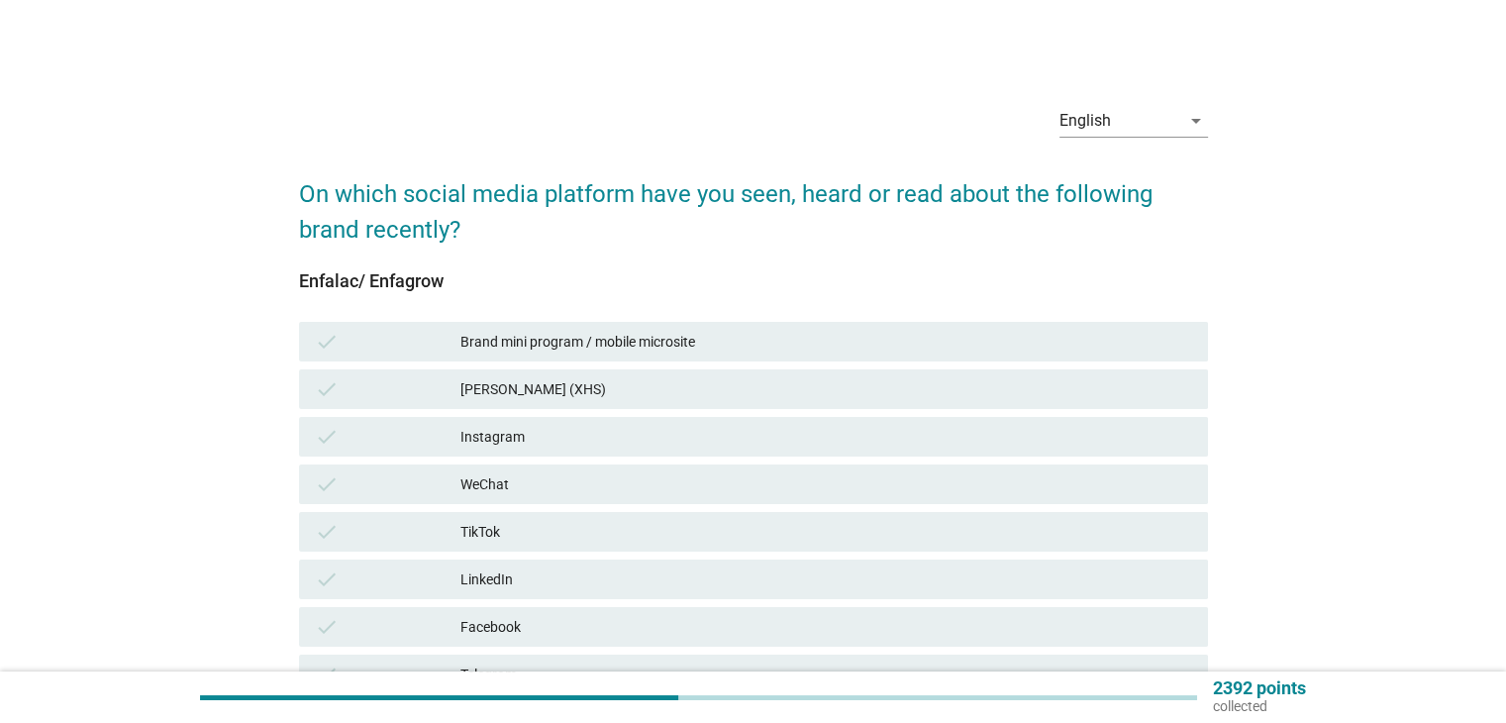
click at [641, 623] on div "Facebook" at bounding box center [825, 627] width 731 height 24
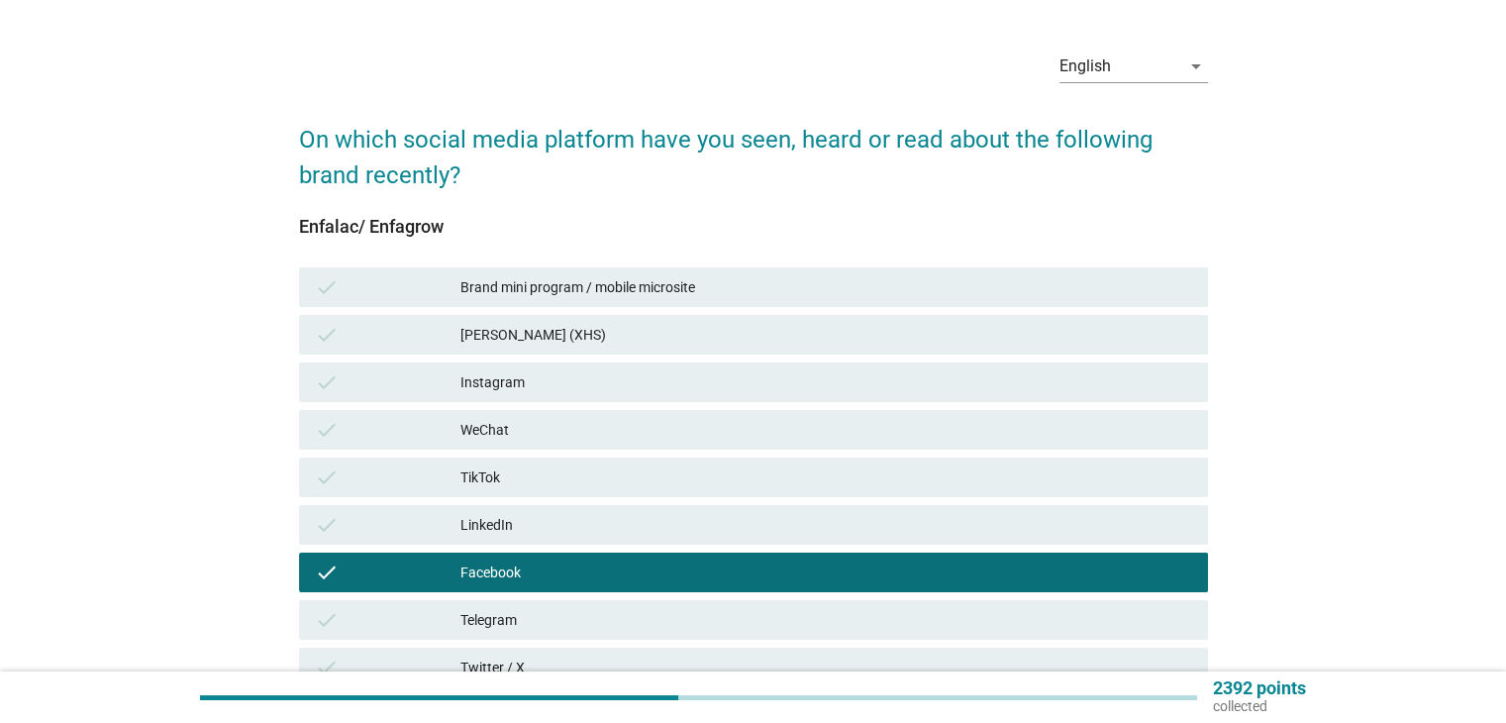
scroll to position [286, 0]
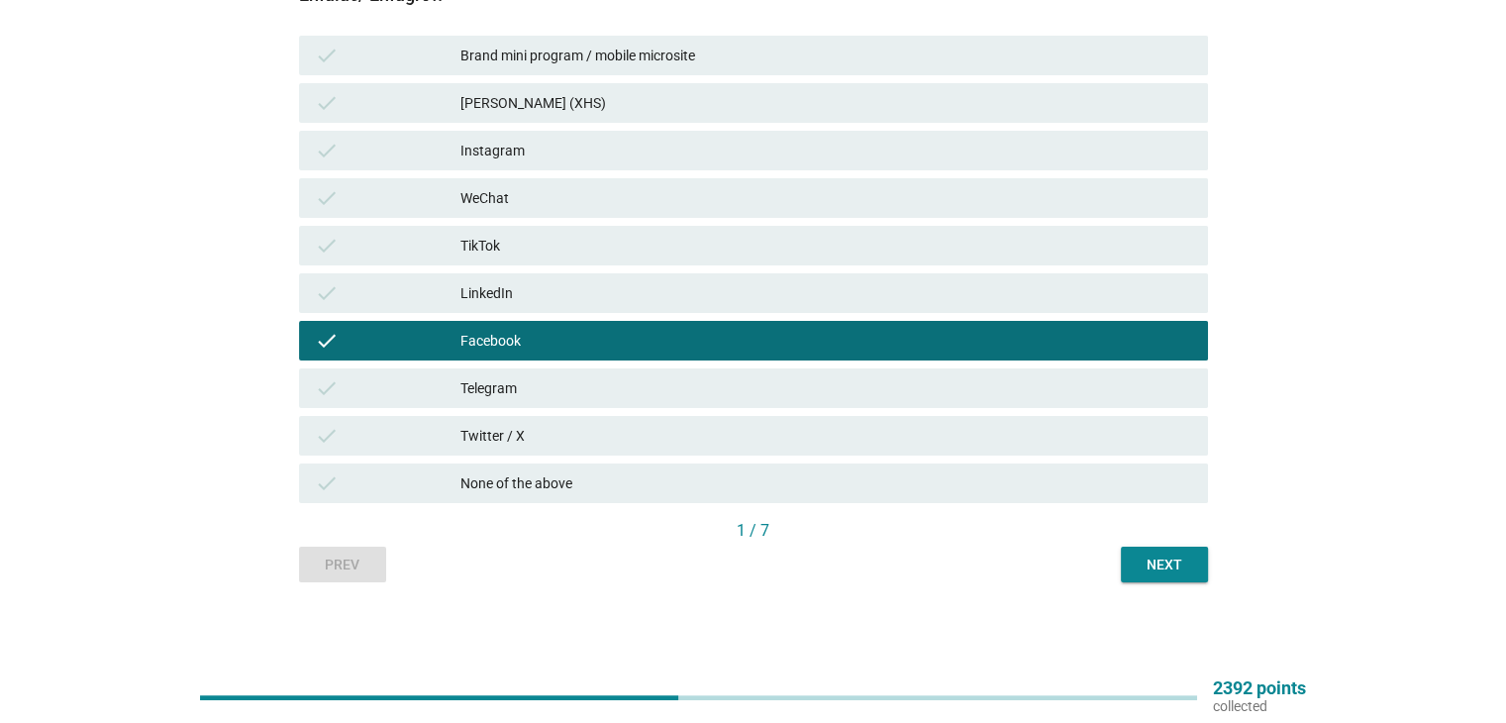
click at [1140, 559] on div "Next" at bounding box center [1163, 564] width 55 height 21
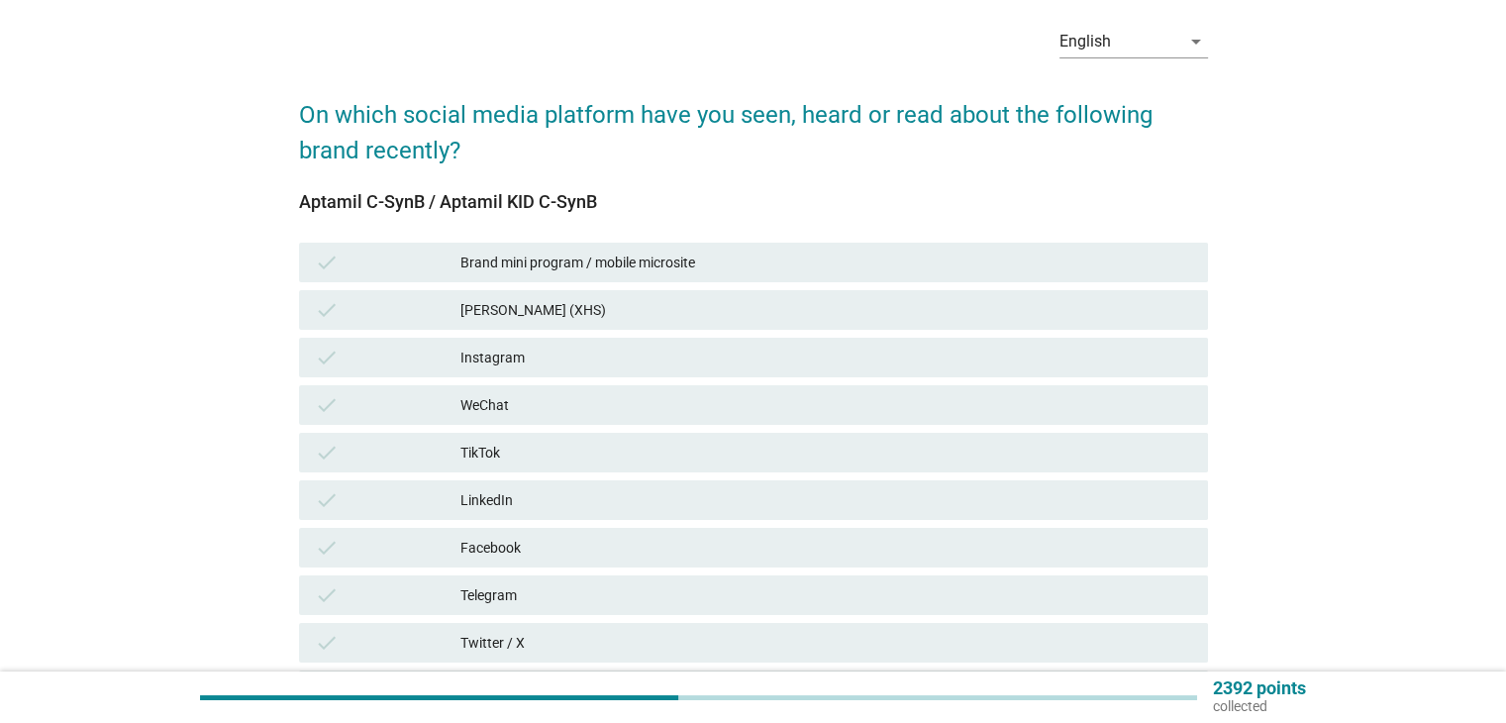
scroll to position [263, 0]
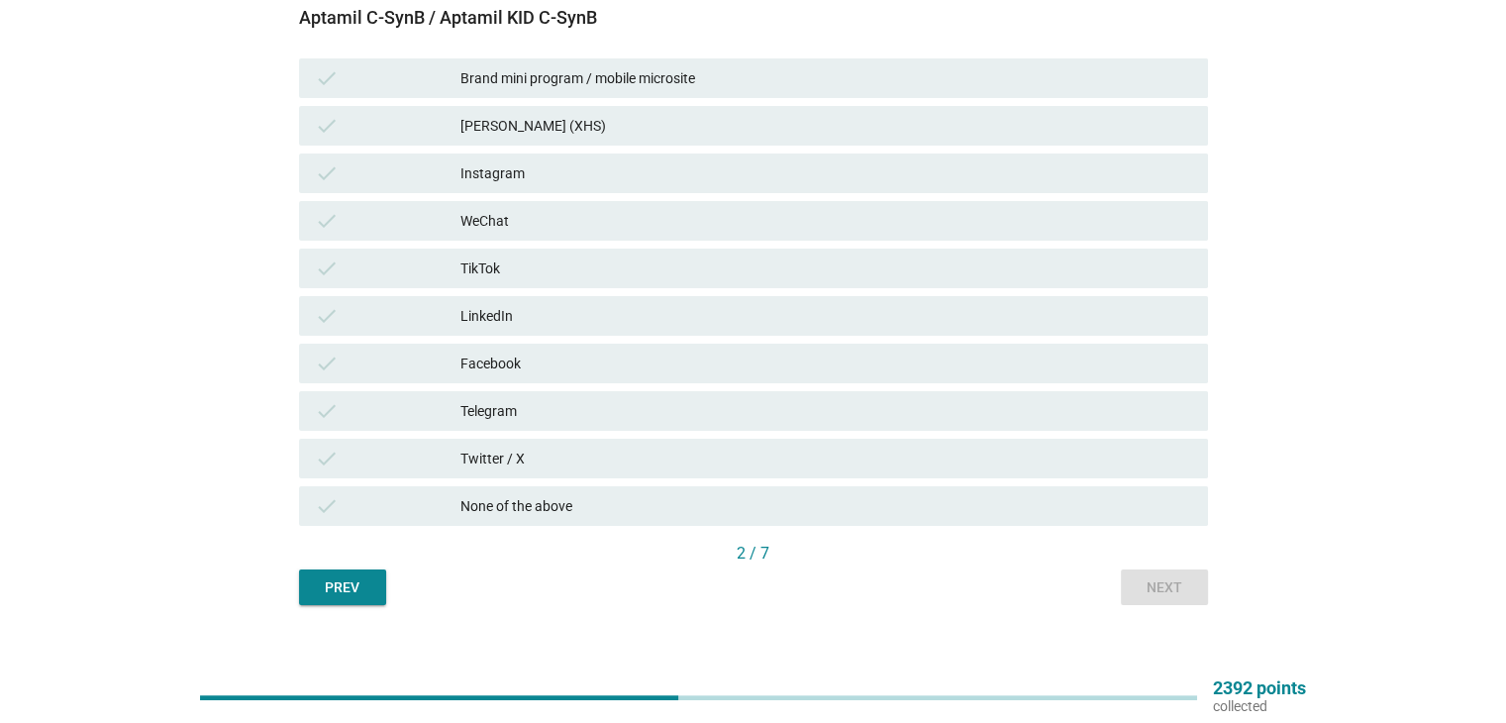
click at [609, 122] on div "[PERSON_NAME] (XHS)" at bounding box center [825, 126] width 731 height 24
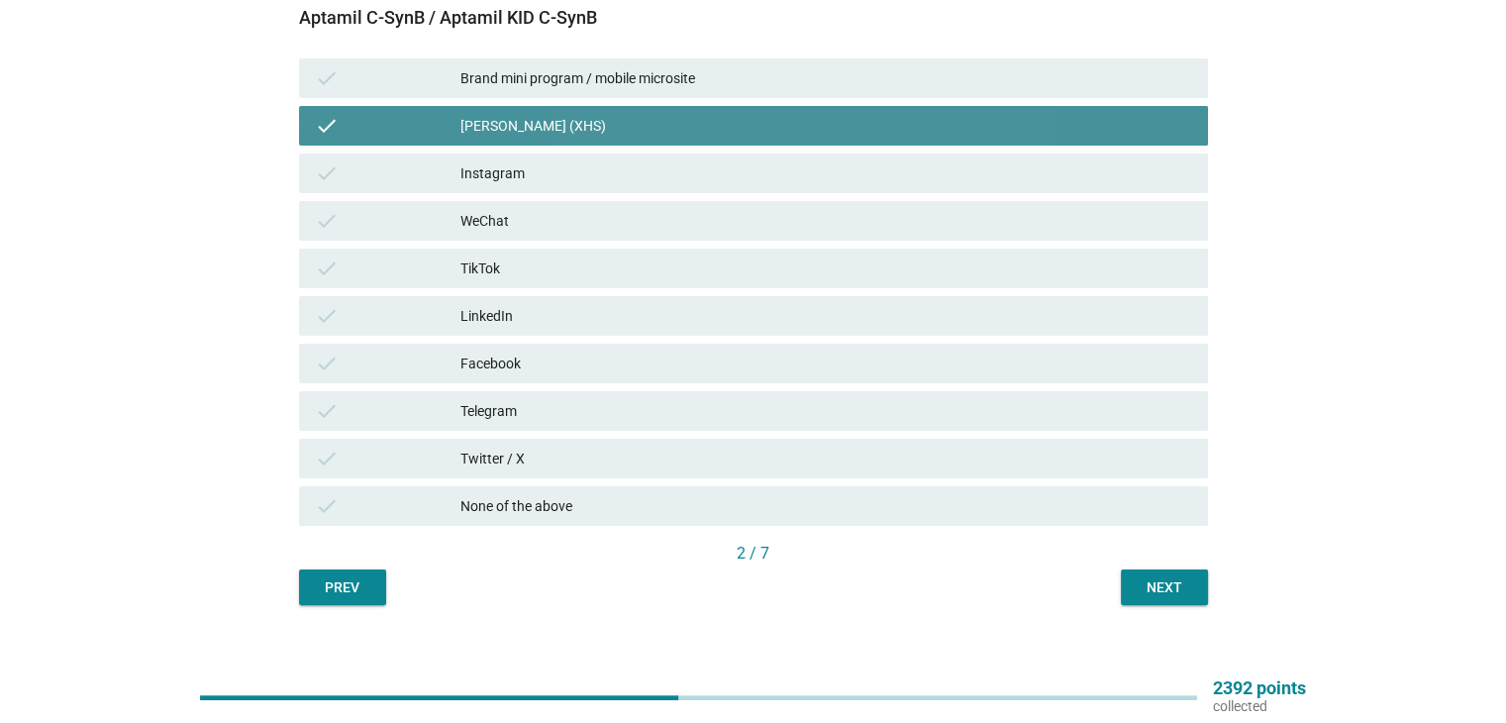
click at [590, 126] on div "[PERSON_NAME] (XHS)" at bounding box center [825, 126] width 731 height 24
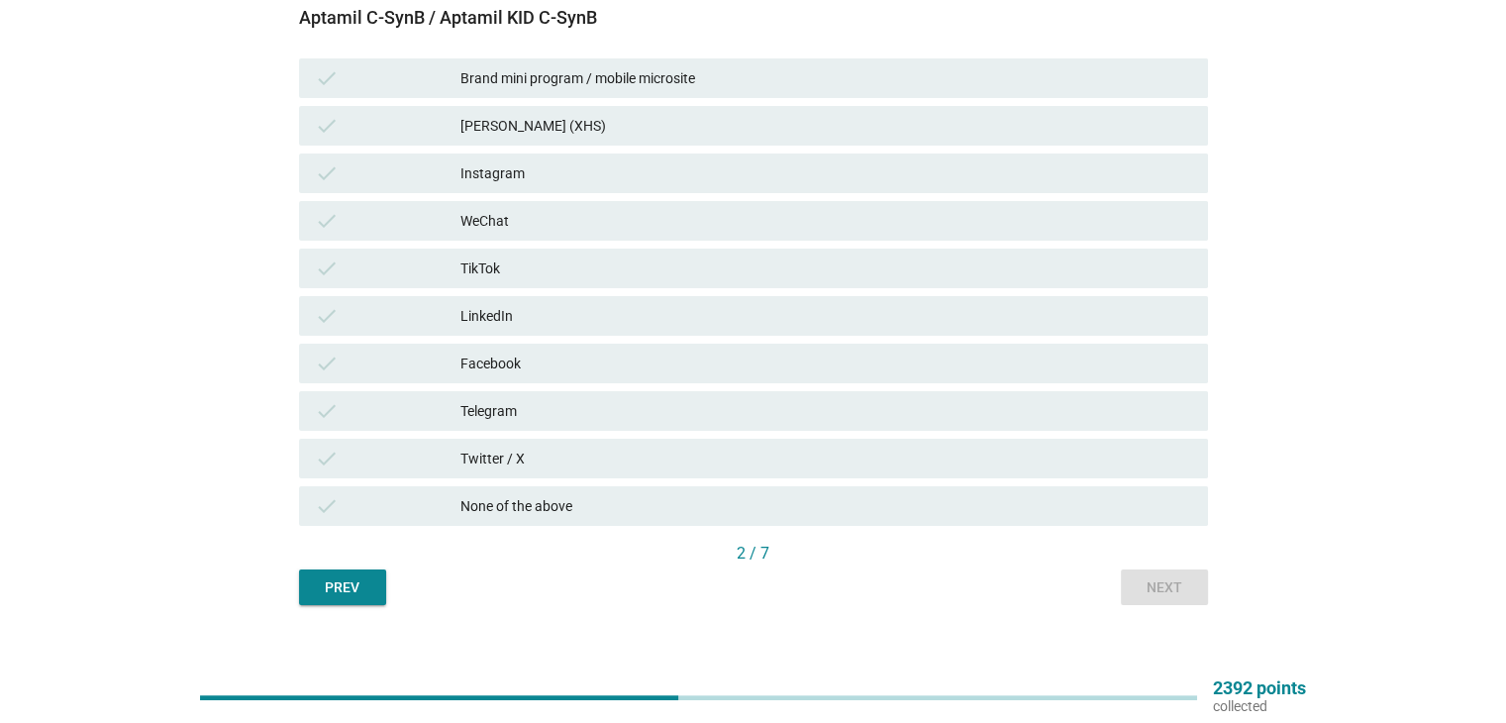
click at [540, 372] on div "Facebook" at bounding box center [825, 363] width 731 height 24
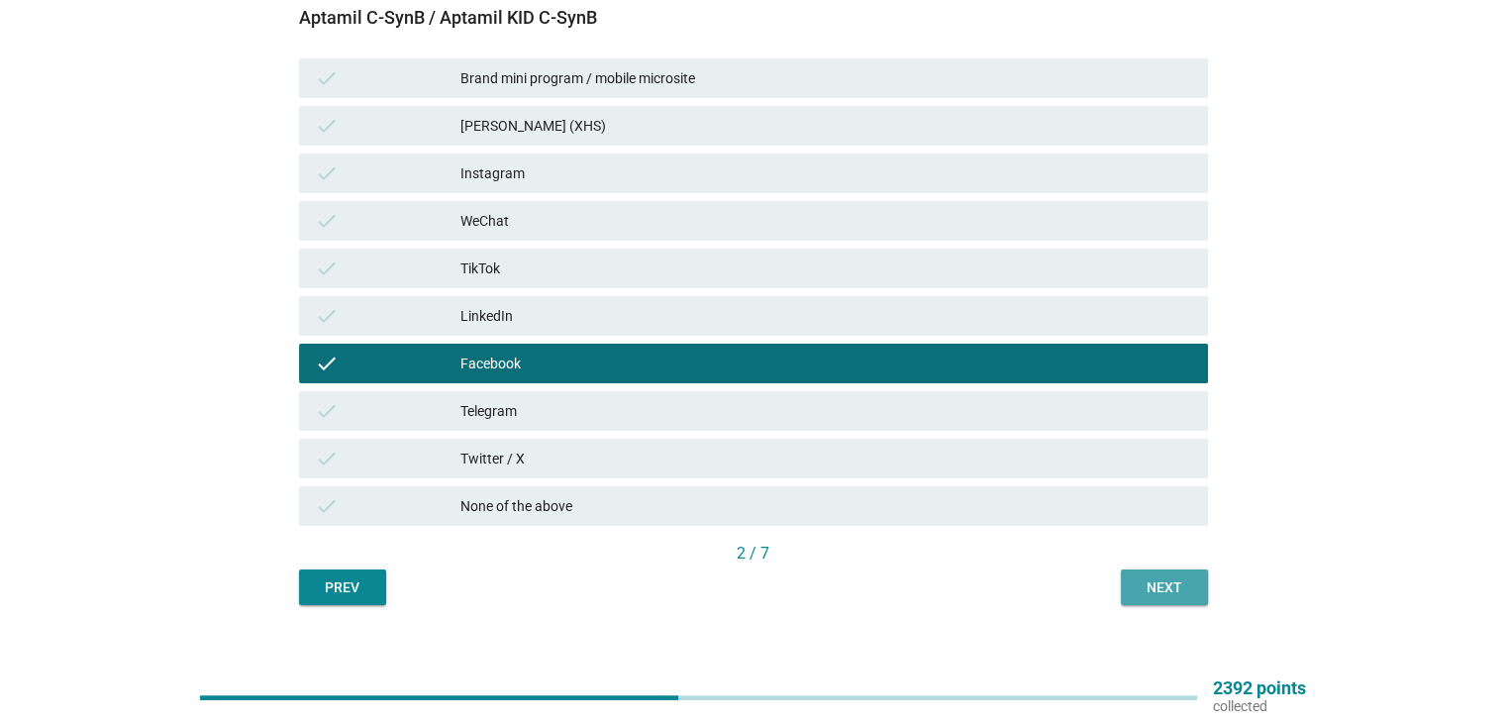
click at [1174, 587] on div "Next" at bounding box center [1163, 587] width 55 height 21
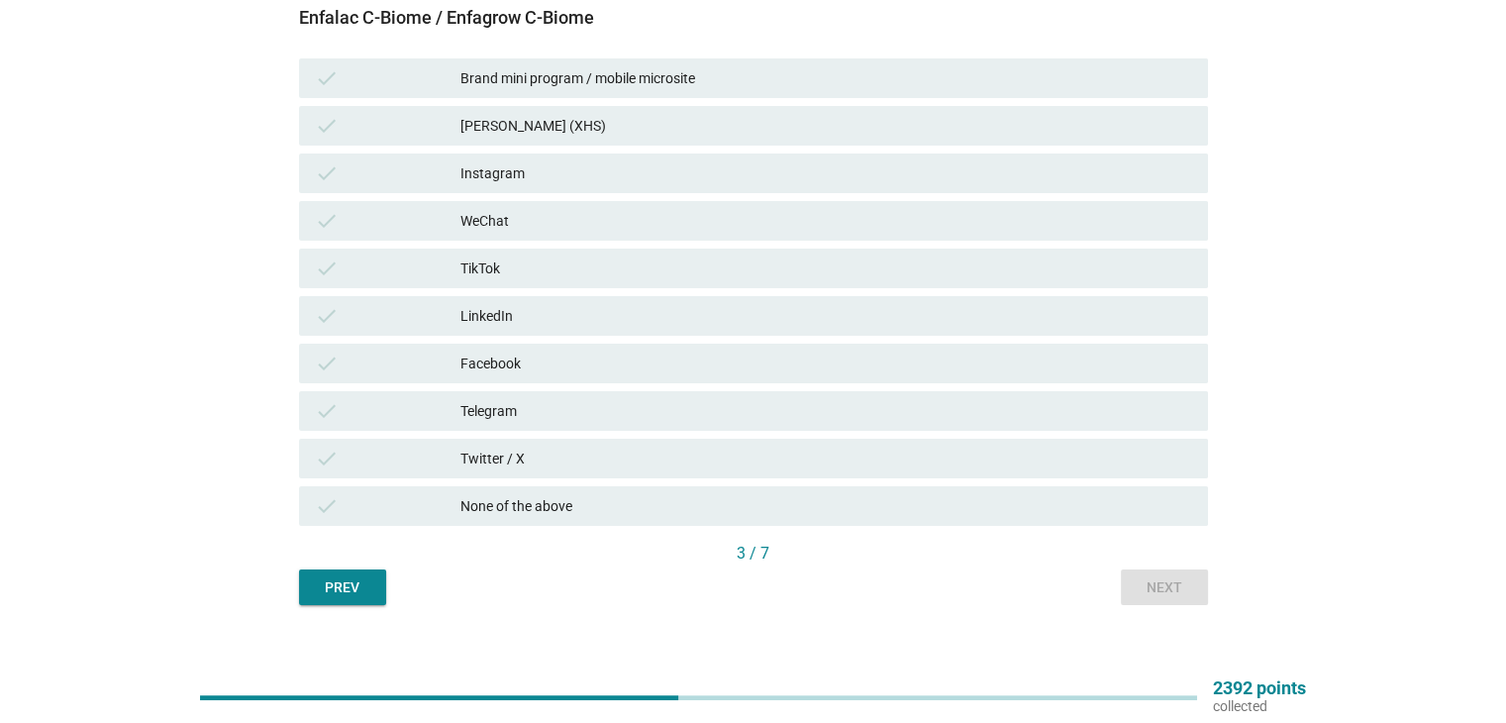
click at [535, 500] on div "None of the above" at bounding box center [825, 506] width 731 height 24
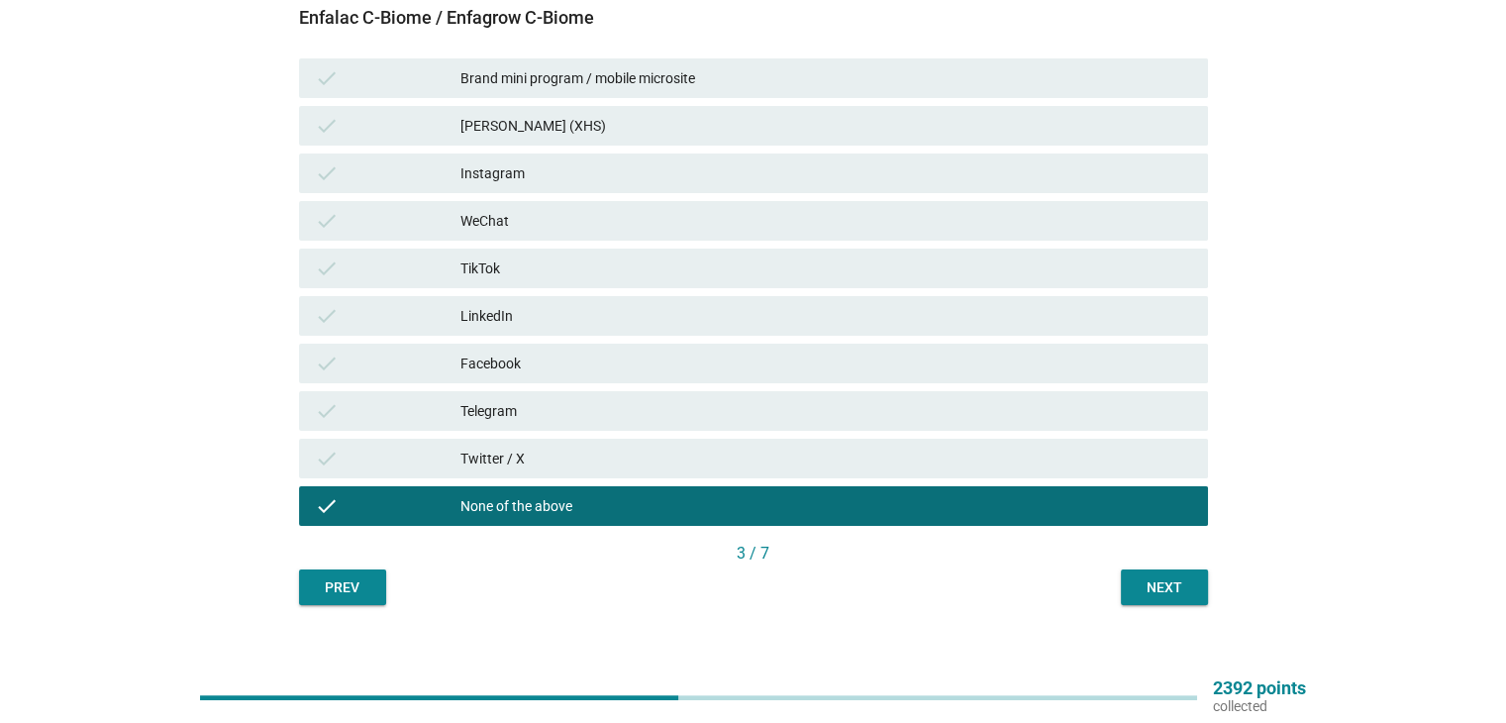
click at [1148, 580] on div "Next" at bounding box center [1163, 587] width 55 height 21
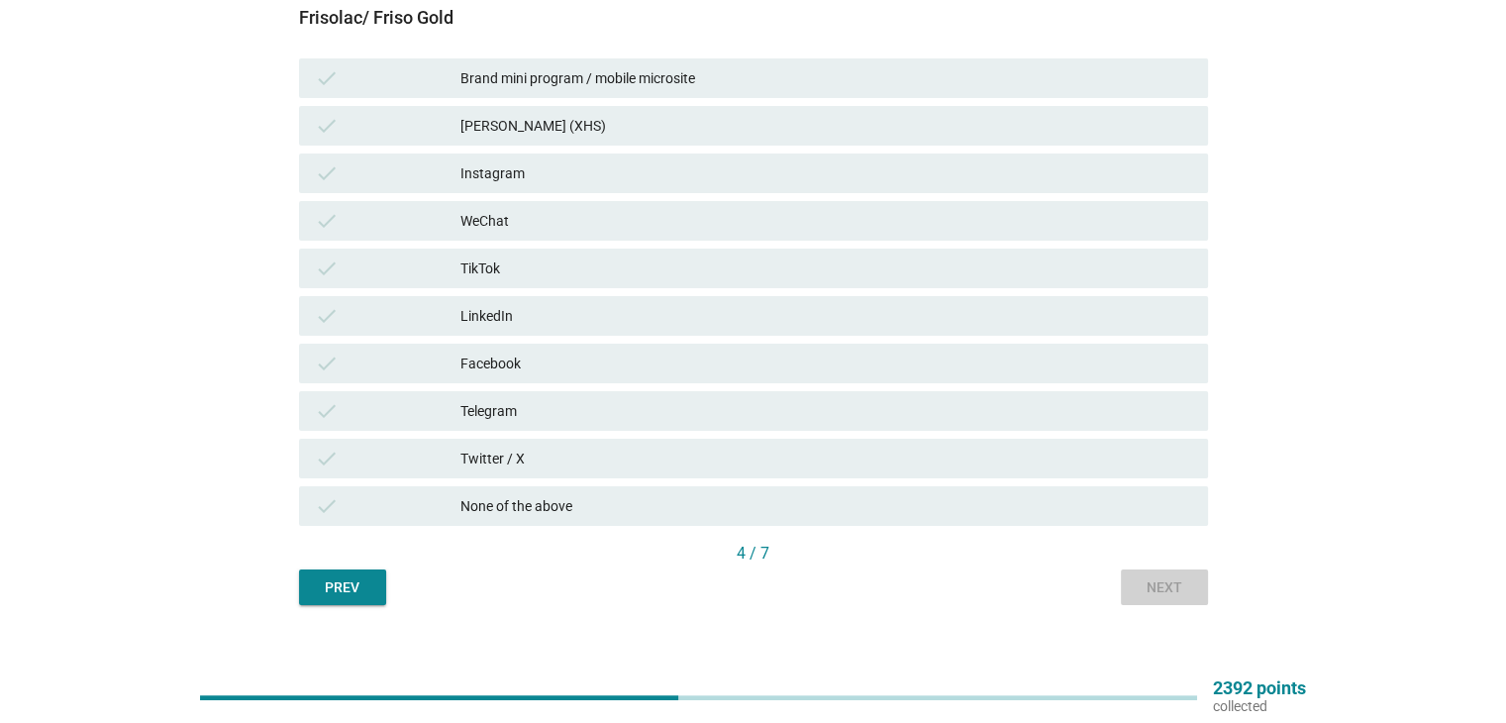
scroll to position [0, 0]
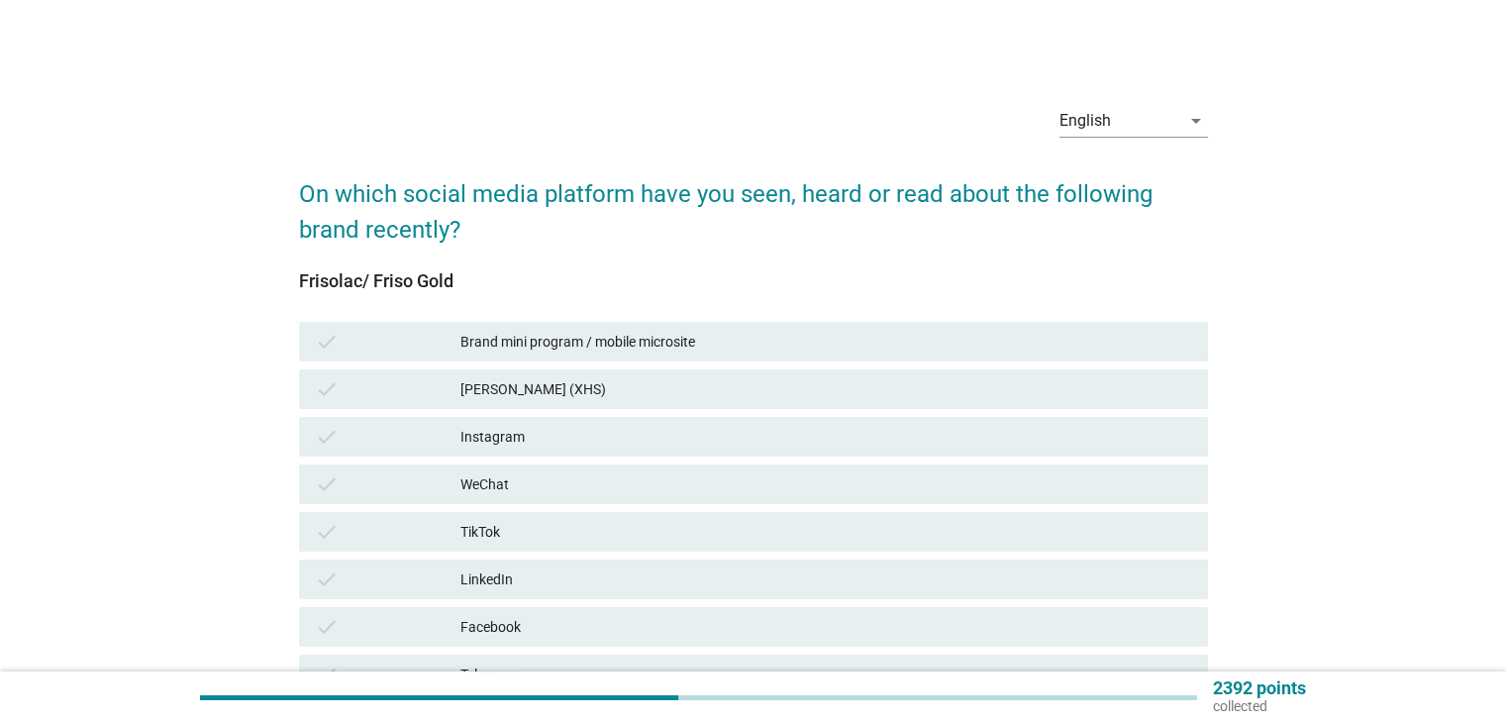
click at [490, 621] on div "Facebook" at bounding box center [825, 627] width 731 height 24
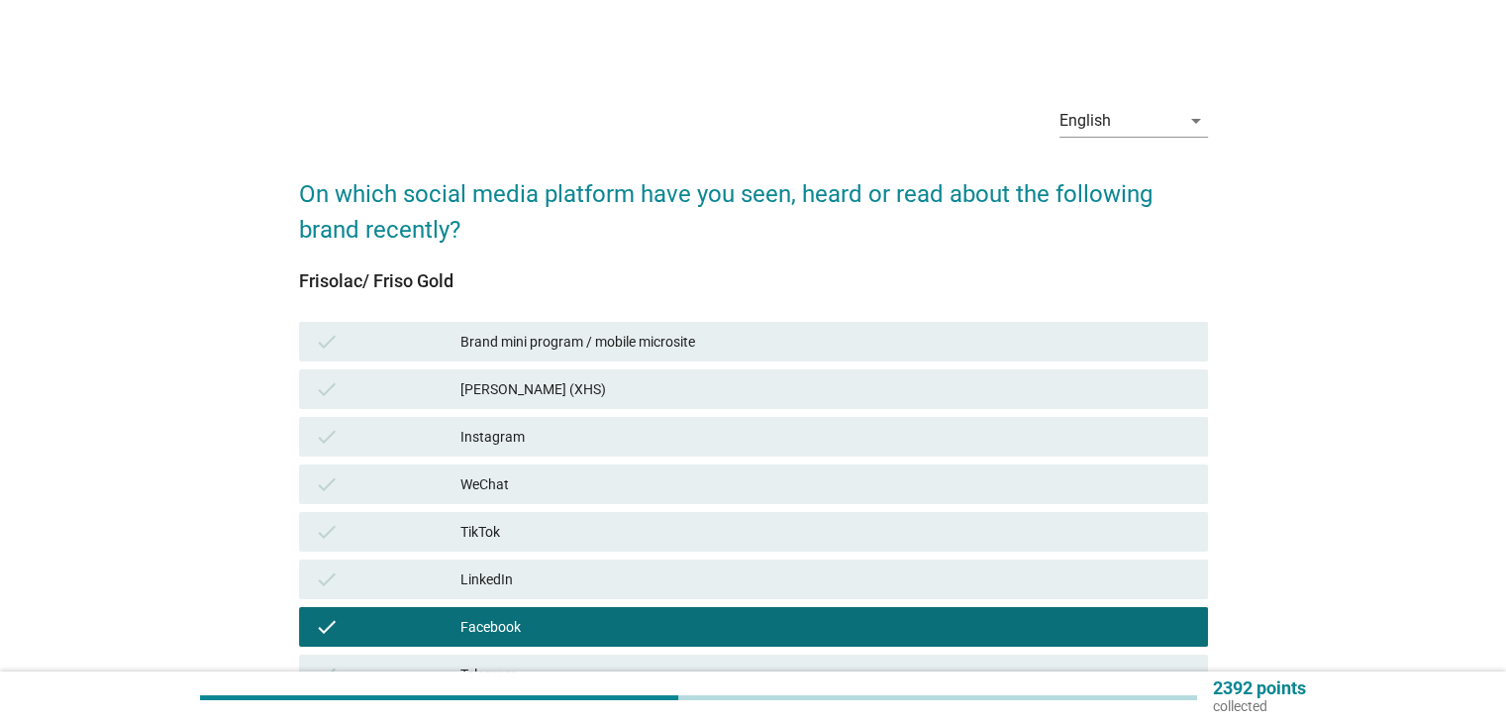
scroll to position [264, 0]
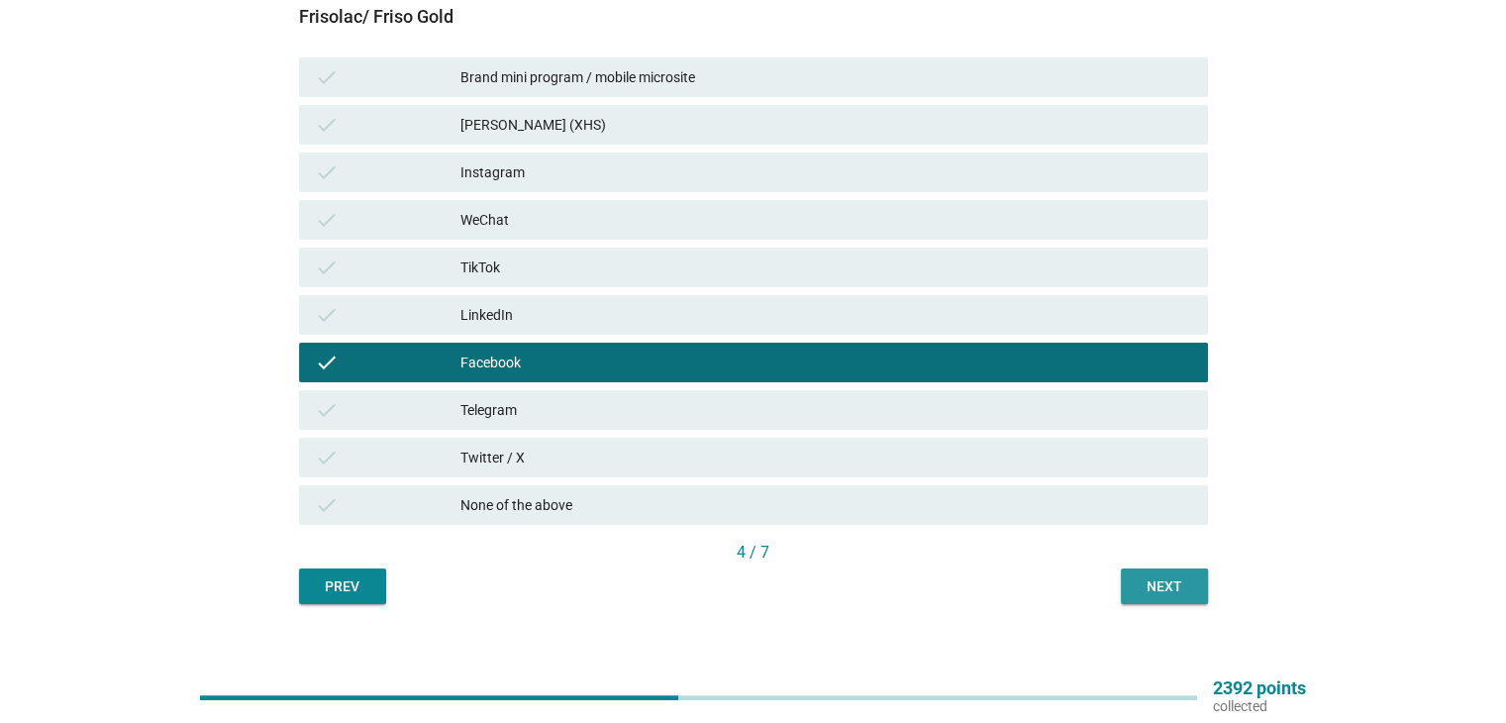
click at [1152, 568] on button "Next" at bounding box center [1164, 586] width 87 height 36
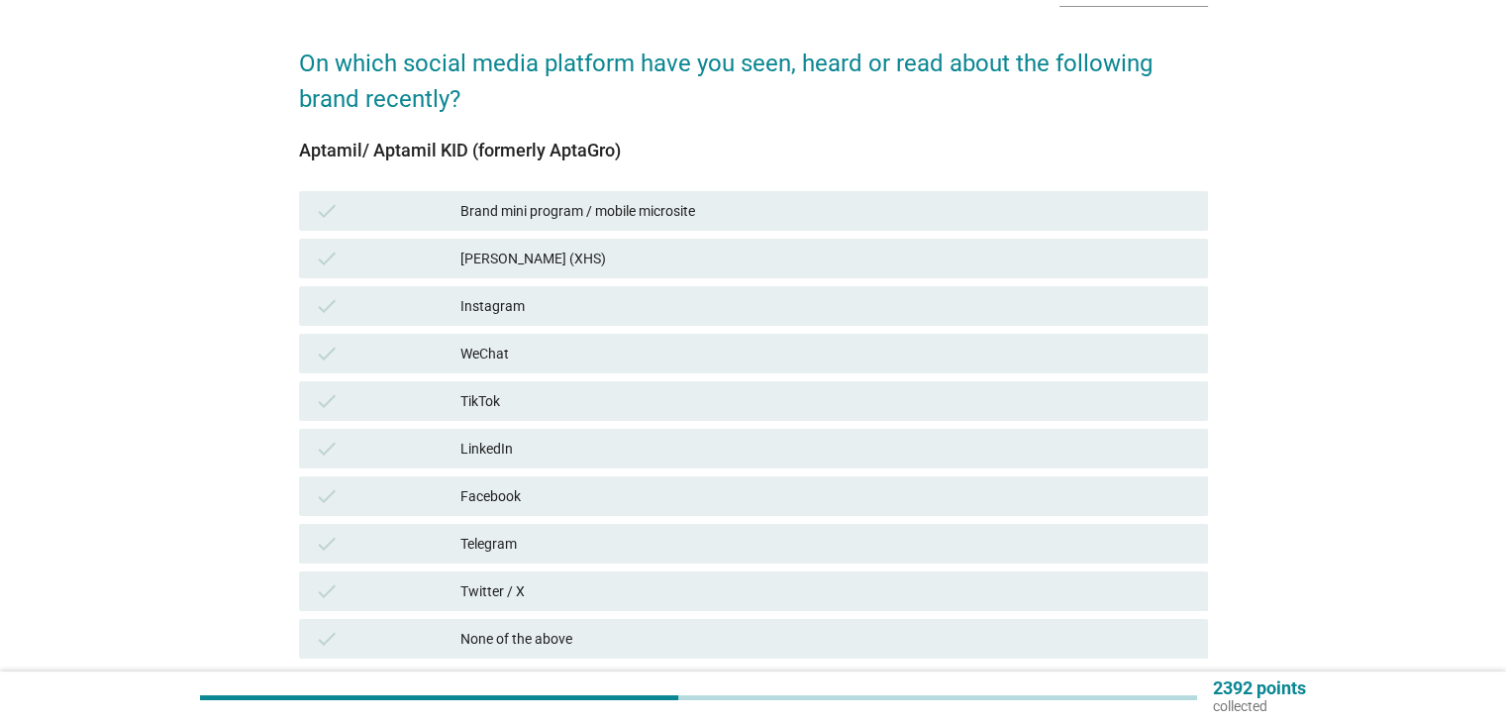
scroll to position [132, 0]
click at [526, 488] on div "Facebook" at bounding box center [825, 495] width 731 height 24
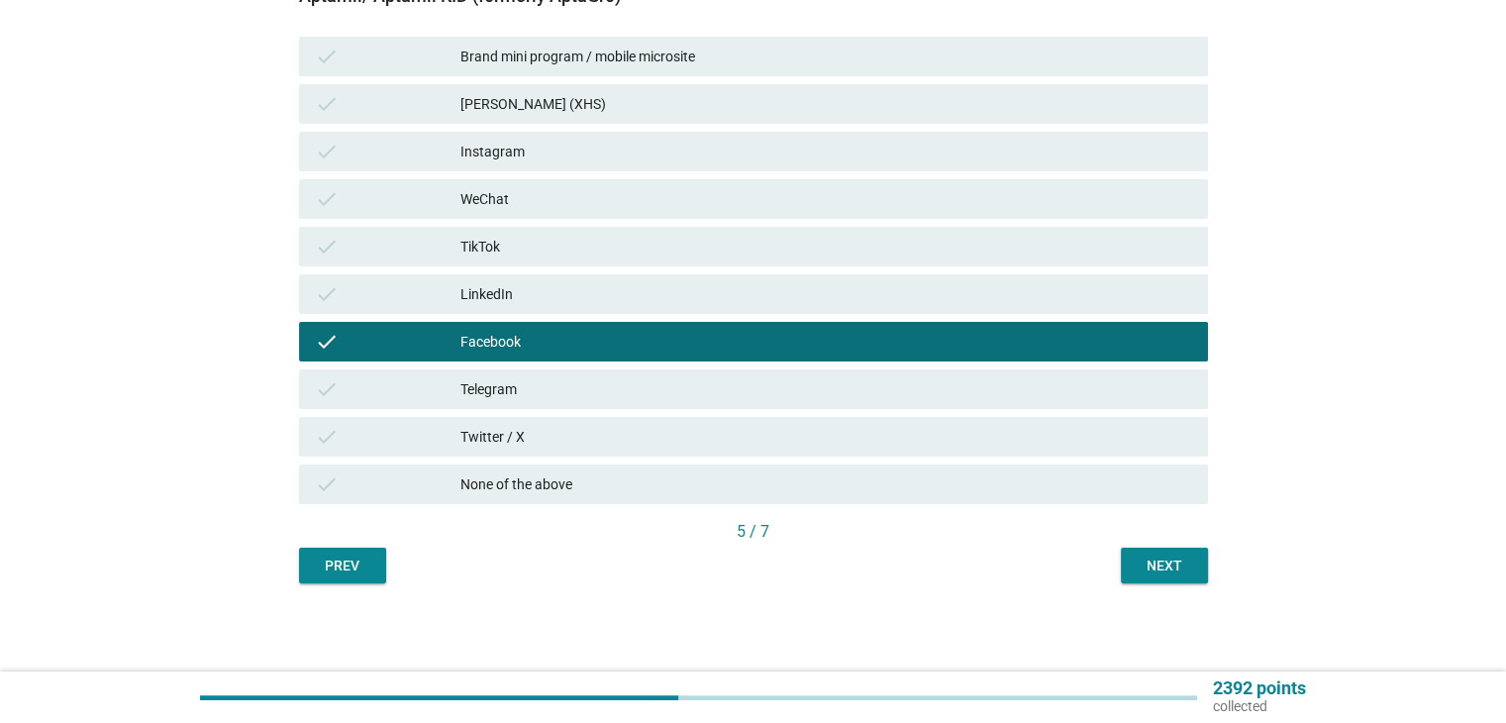
scroll to position [286, 0]
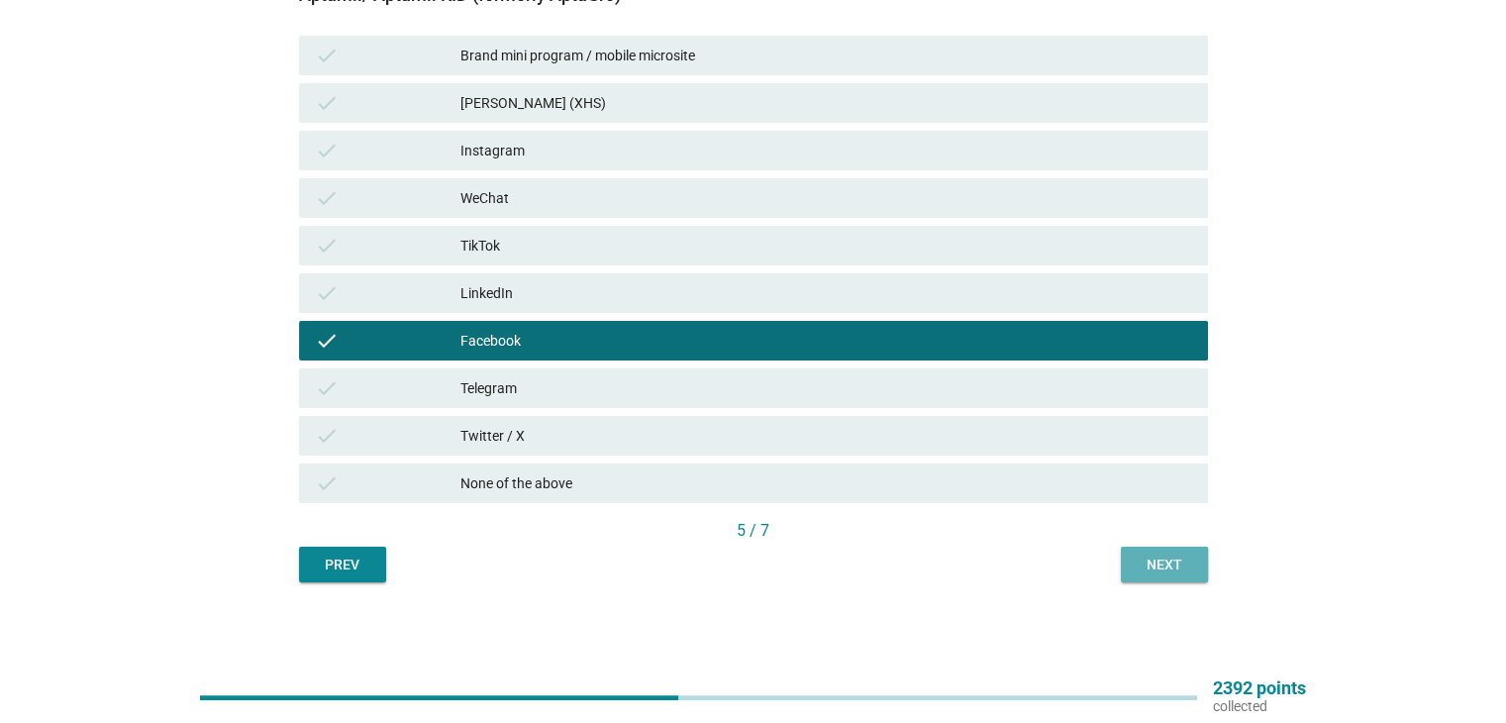
click at [1175, 555] on div "Next" at bounding box center [1163, 564] width 55 height 21
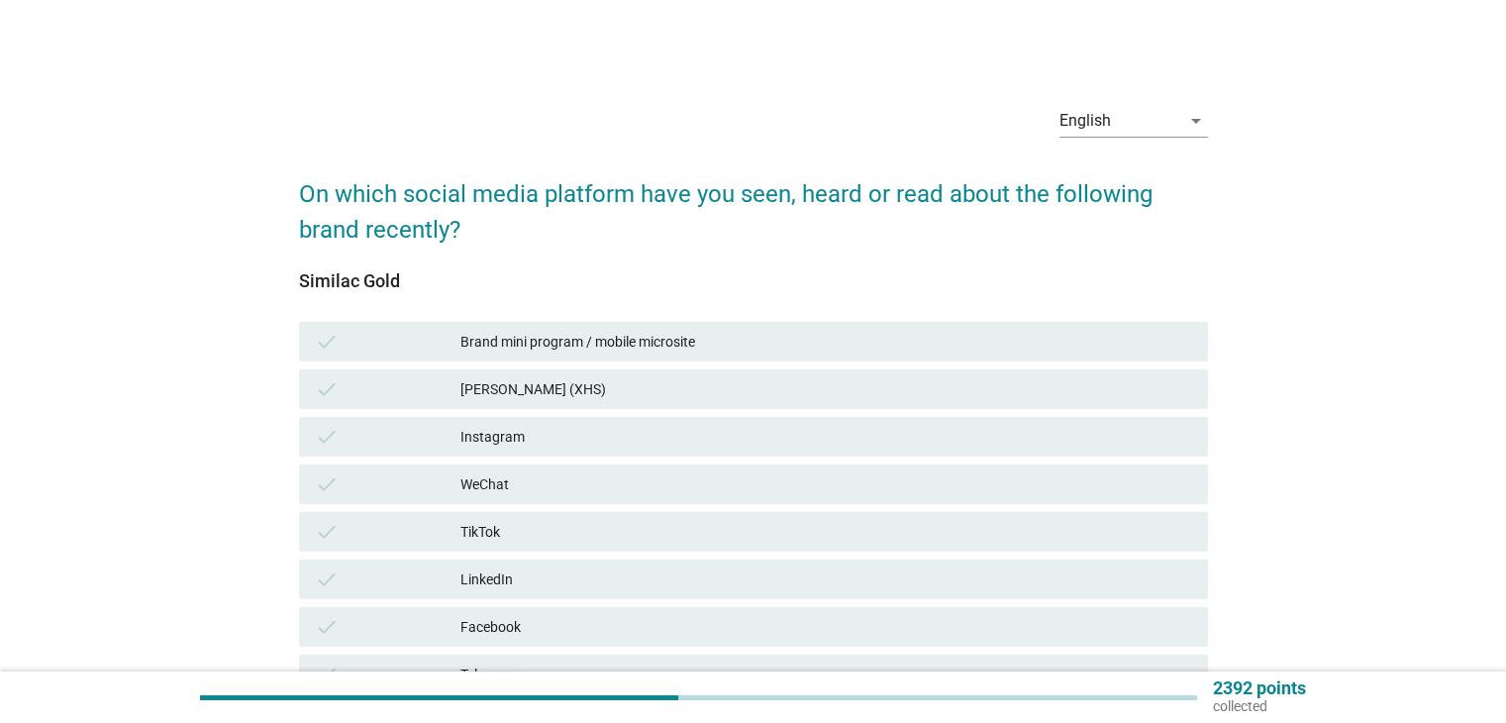
scroll to position [132, 0]
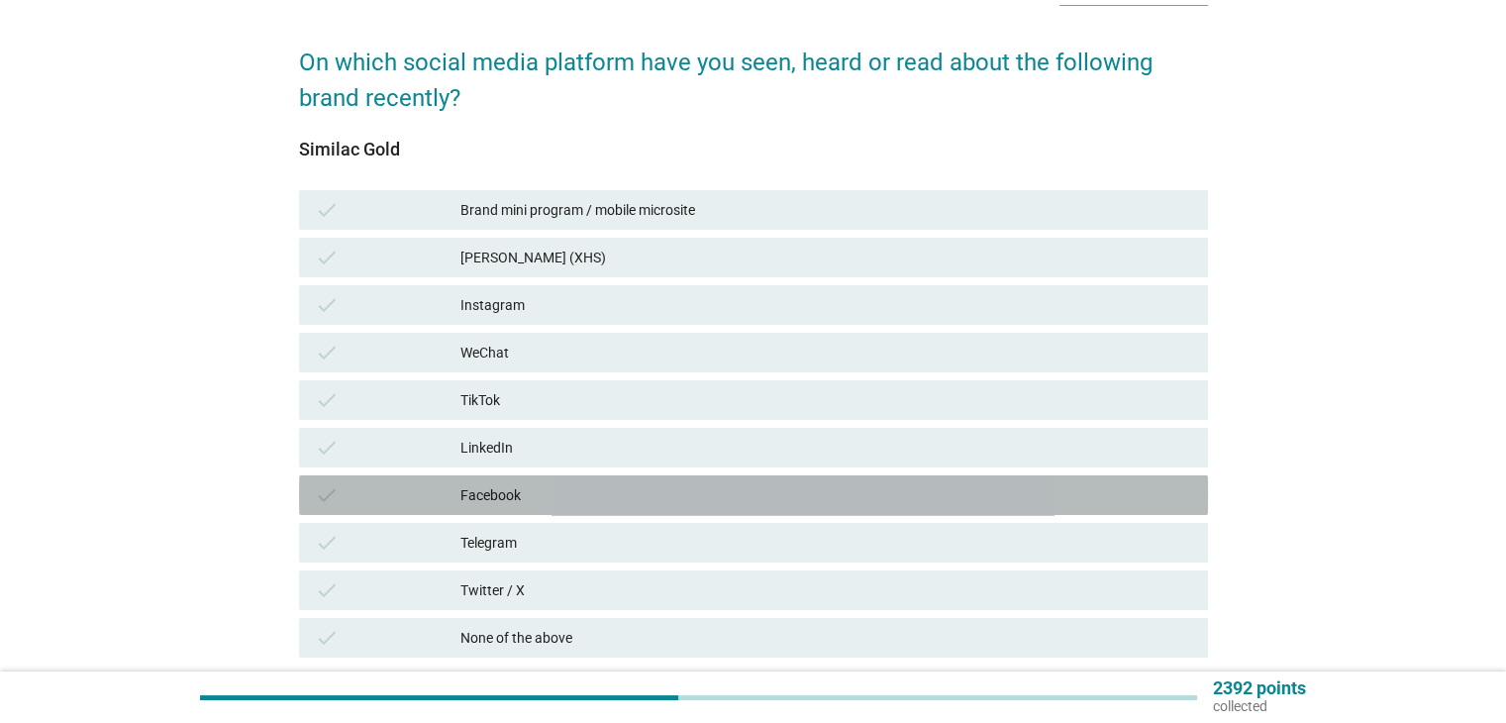
click at [590, 501] on div "Facebook" at bounding box center [825, 495] width 731 height 24
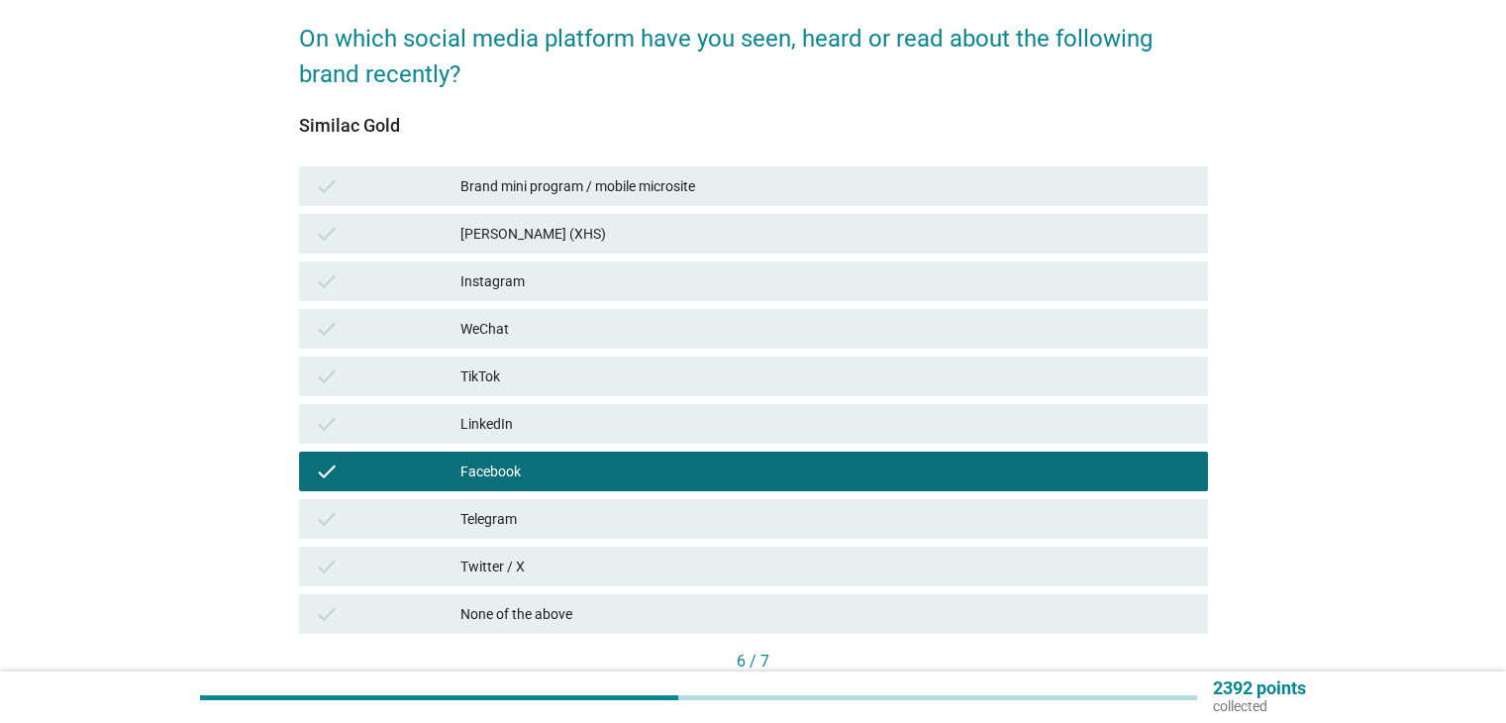
scroll to position [286, 0]
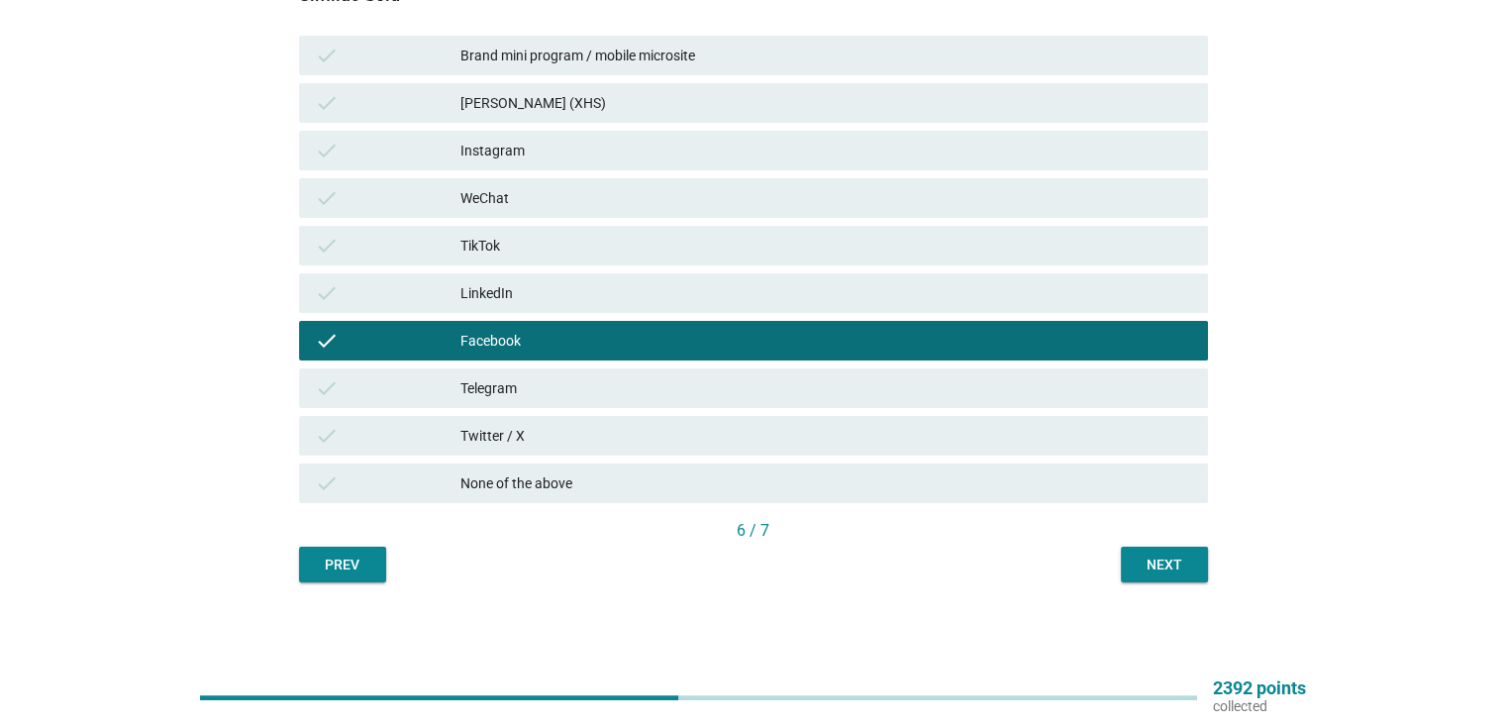
click at [1143, 567] on div "Next" at bounding box center [1163, 564] width 55 height 21
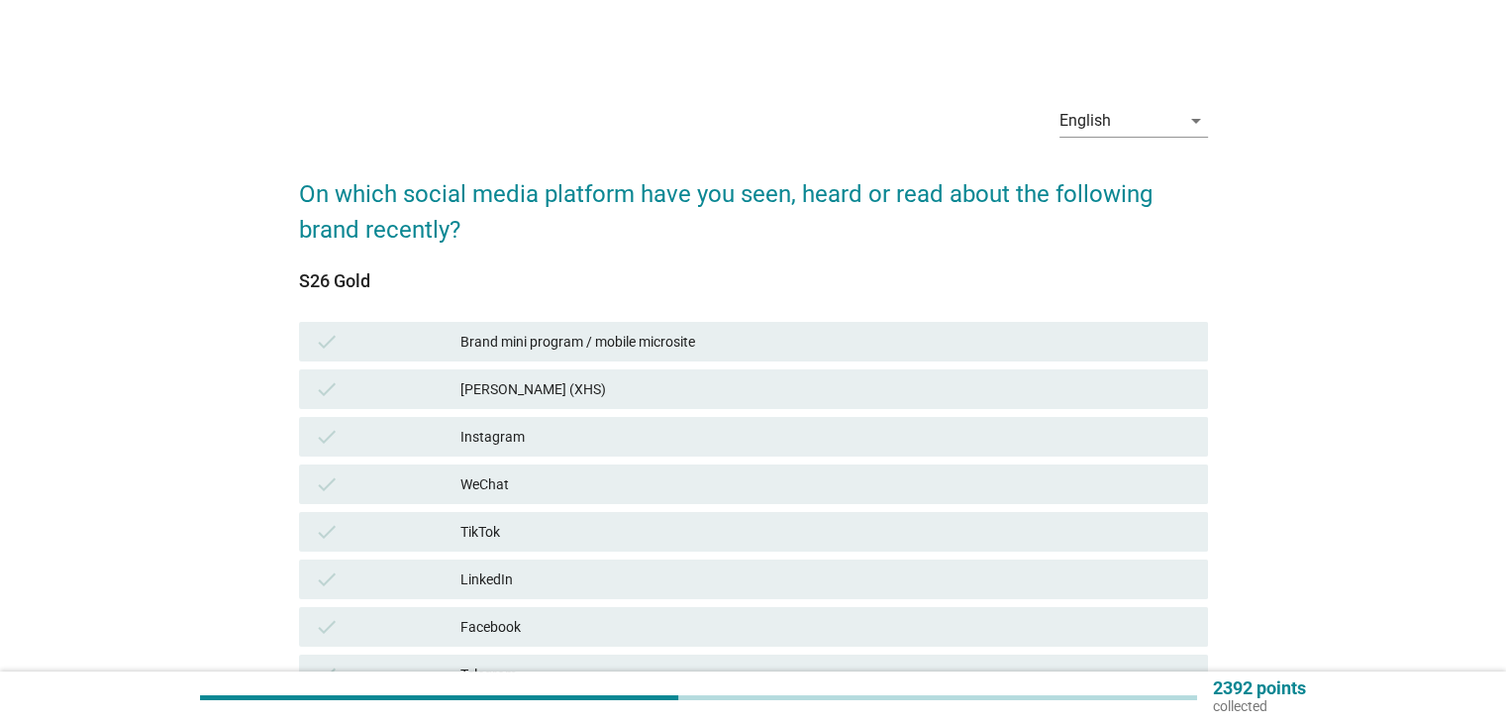
scroll to position [263, 0]
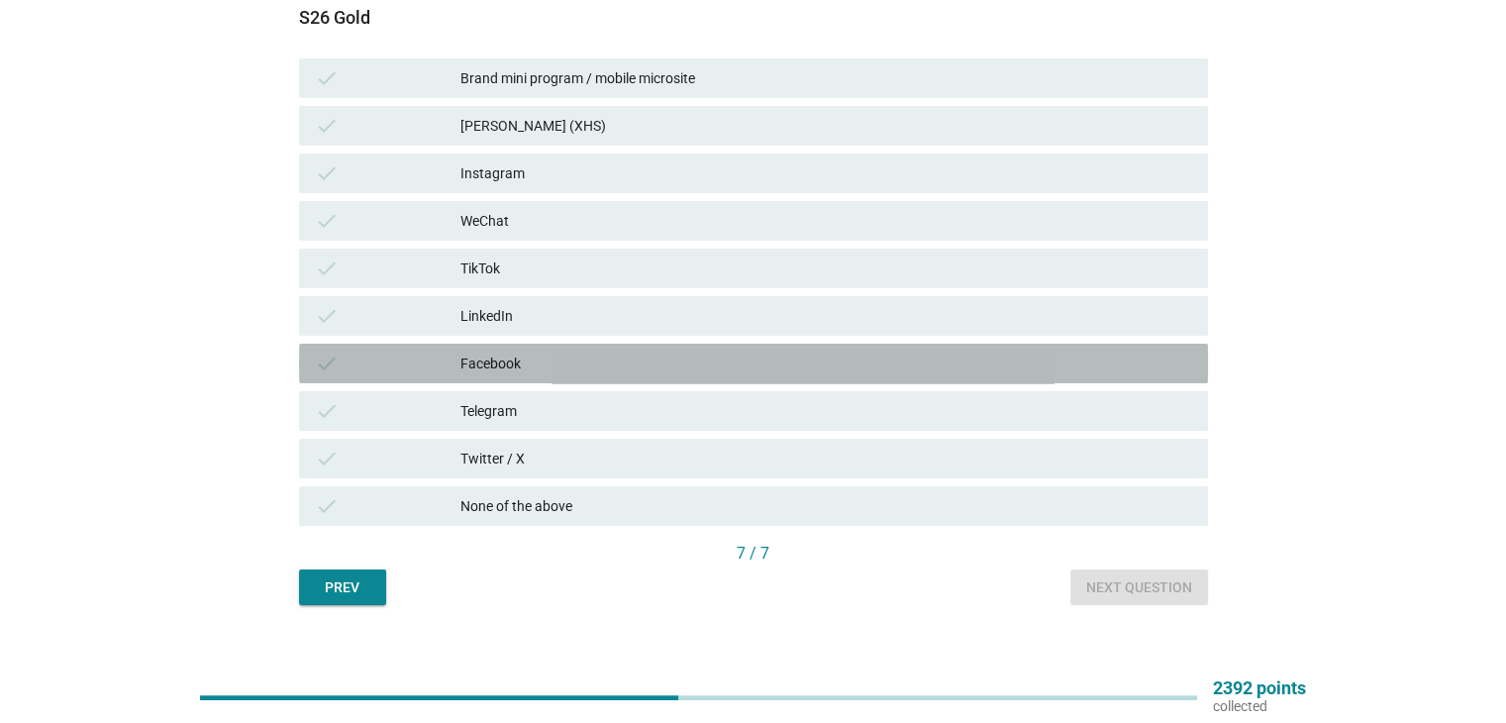
click at [474, 366] on div "Facebook" at bounding box center [825, 363] width 731 height 24
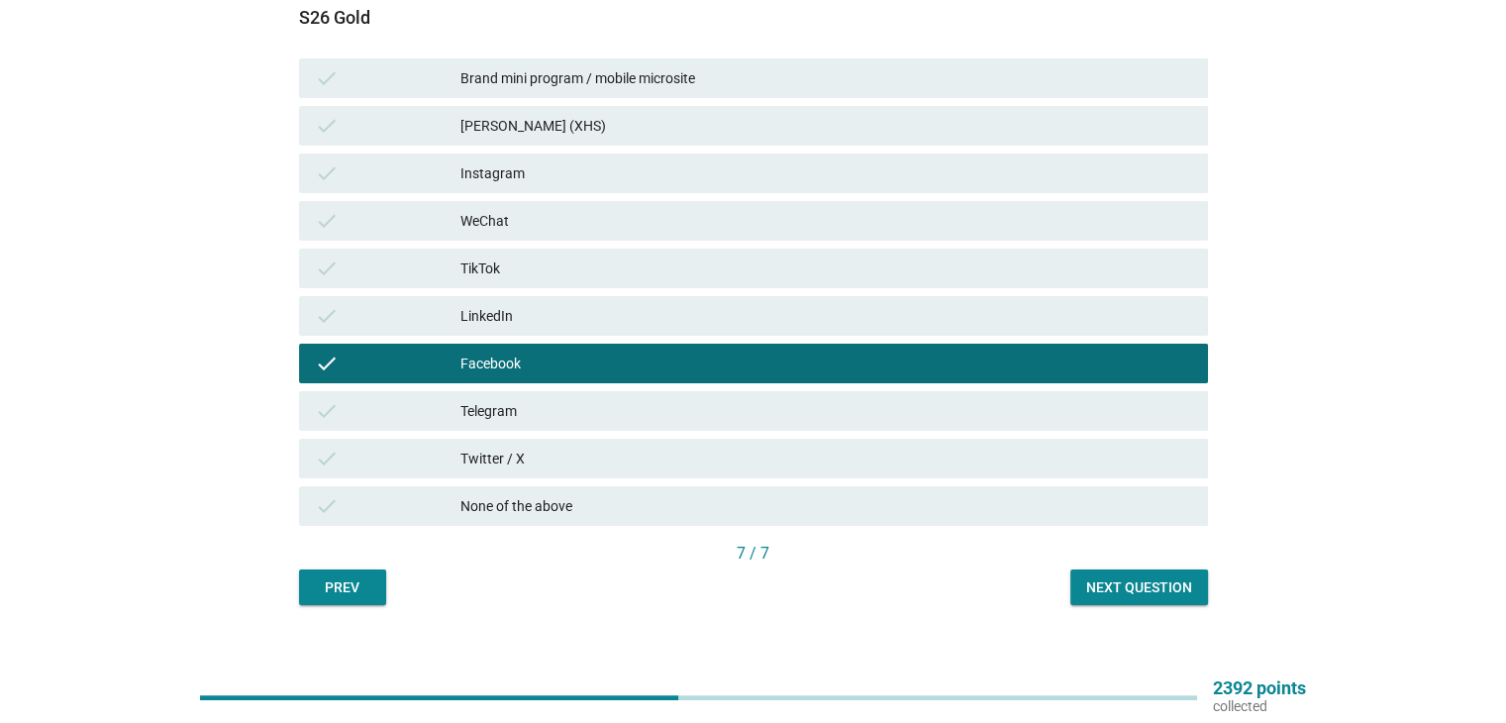
click at [1097, 571] on button "Next question" at bounding box center [1139, 587] width 138 height 36
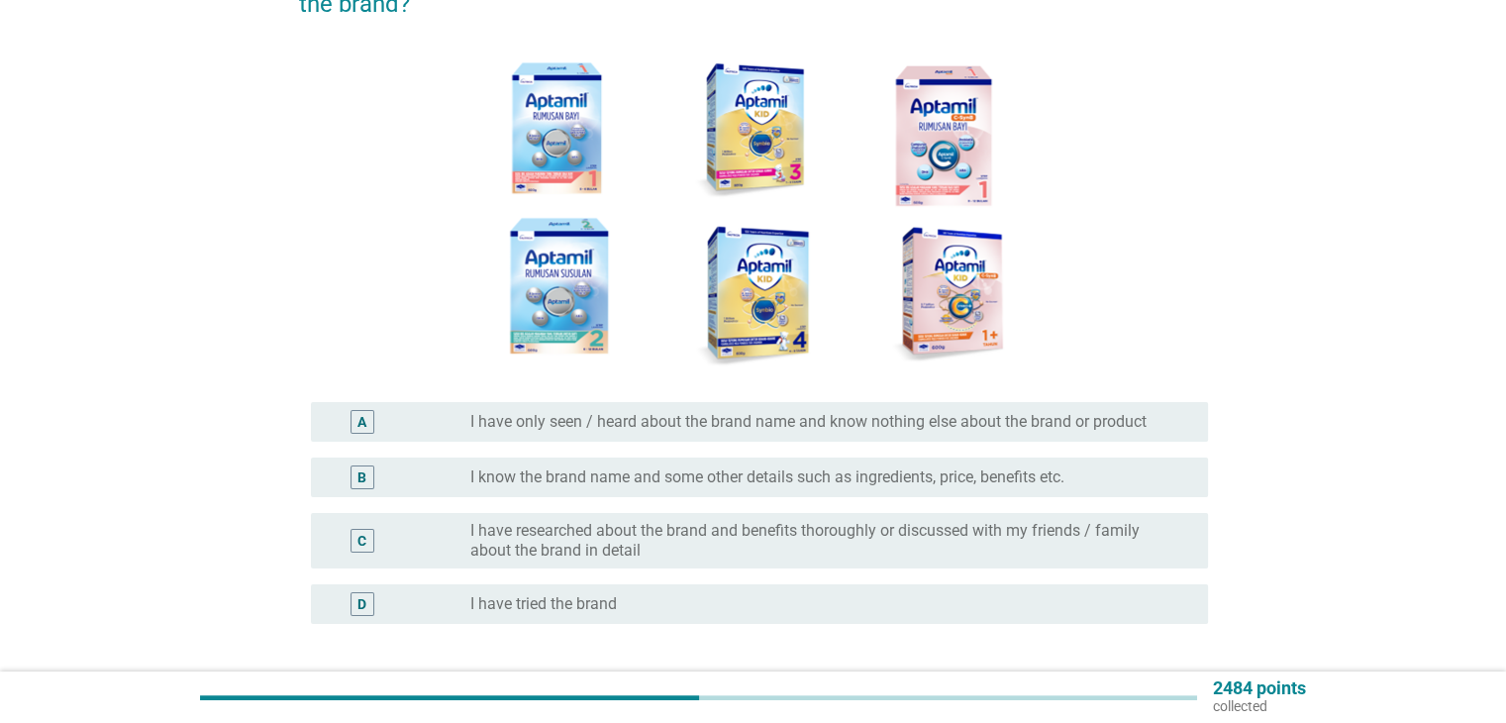
scroll to position [264, 0]
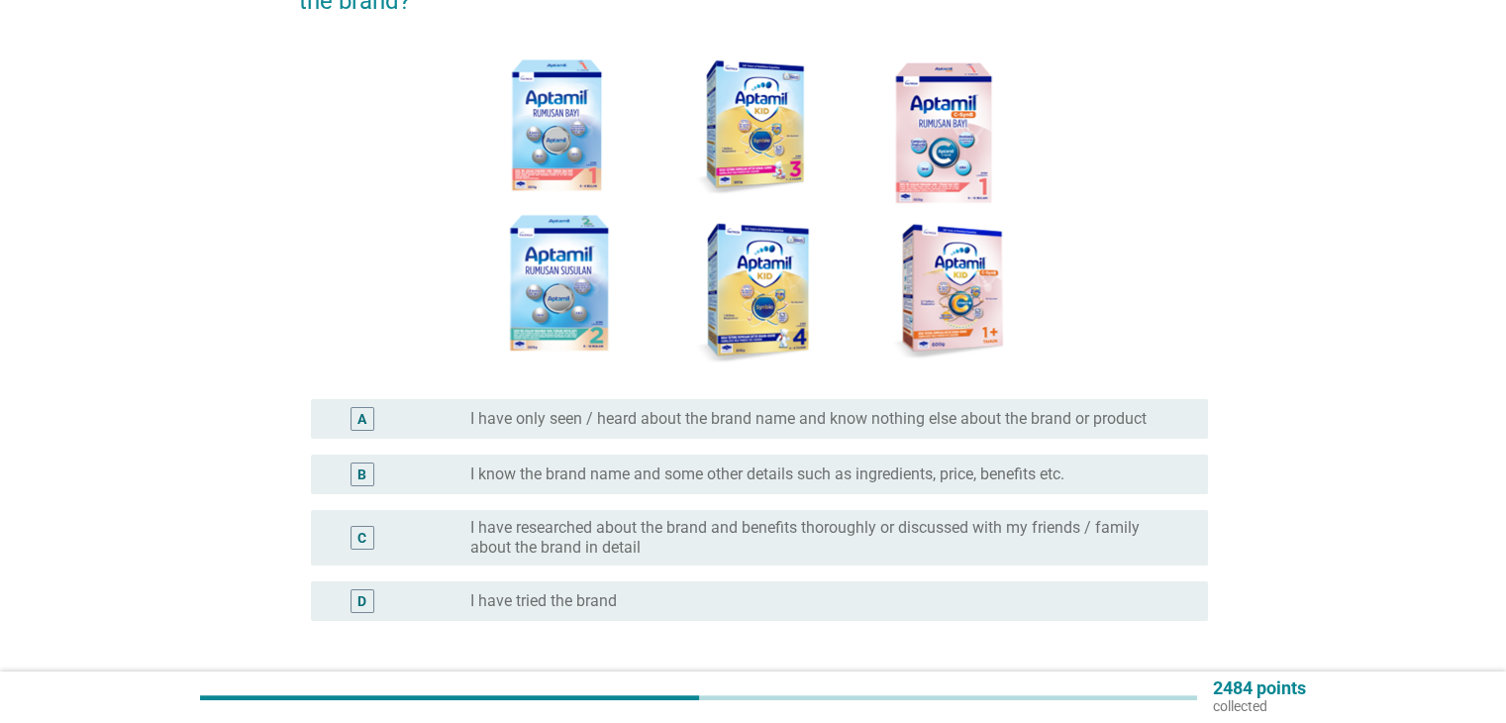
click at [732, 475] on label "I know the brand name and some other details such as ingredients, price, benefi…" at bounding box center [767, 474] width 594 height 20
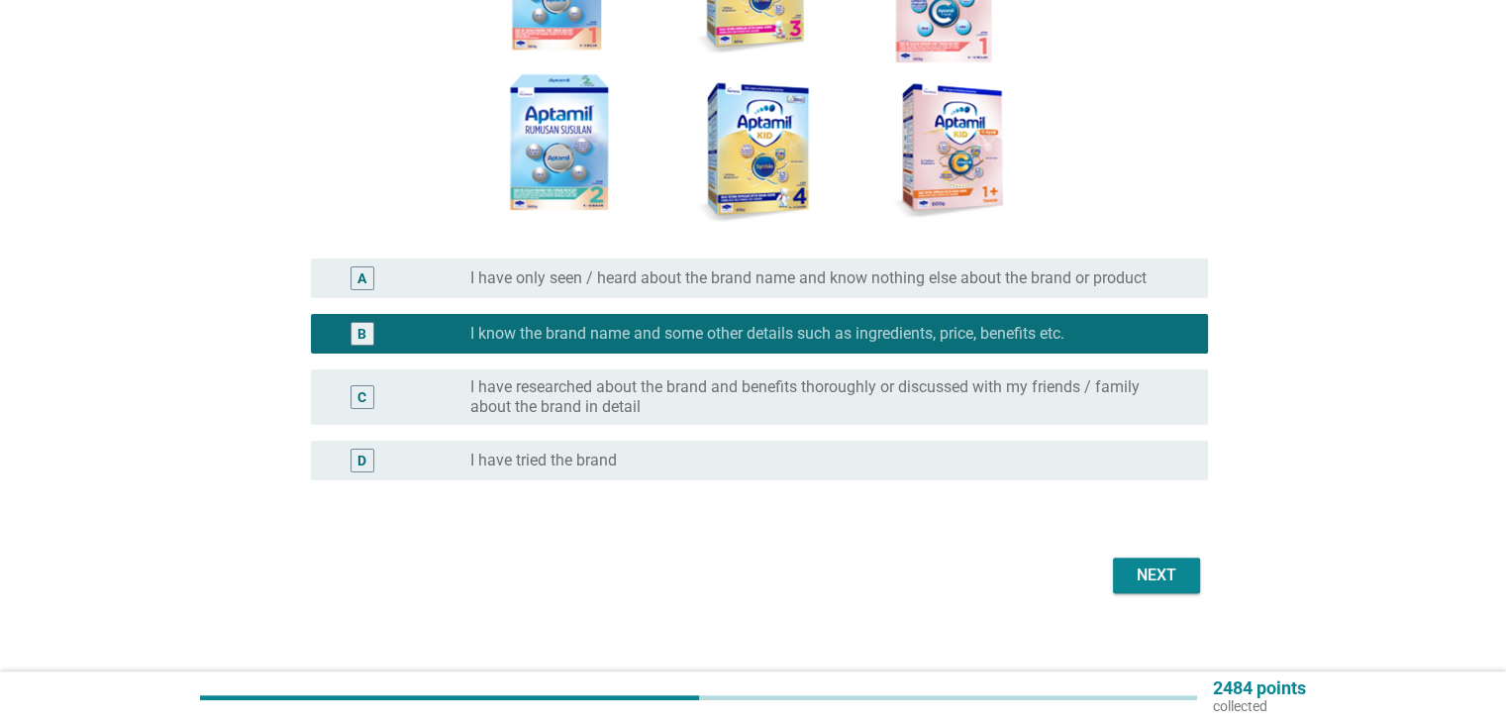
scroll to position [422, 0]
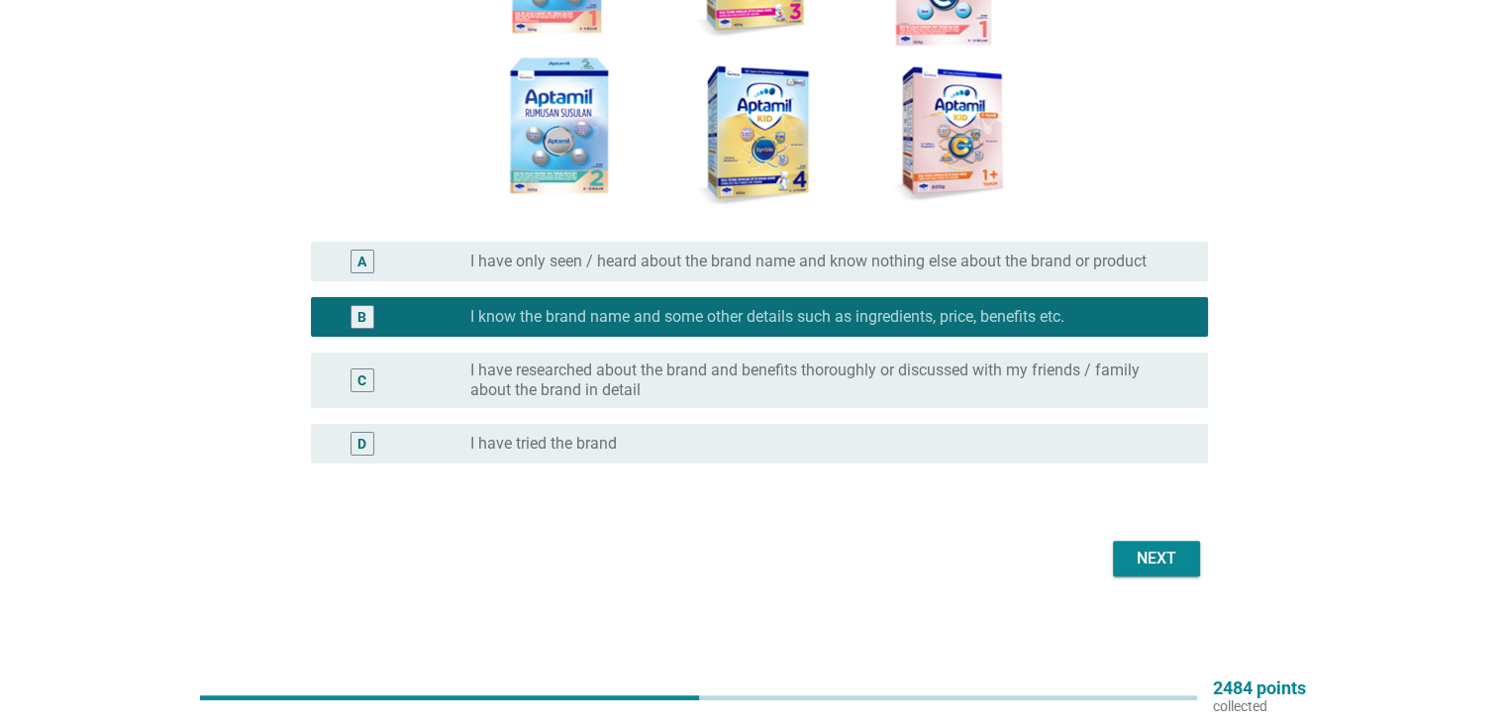
click at [1149, 579] on div "Next" at bounding box center [753, 559] width 909 height 48
click at [1144, 563] on div "Next" at bounding box center [1155, 558] width 55 height 24
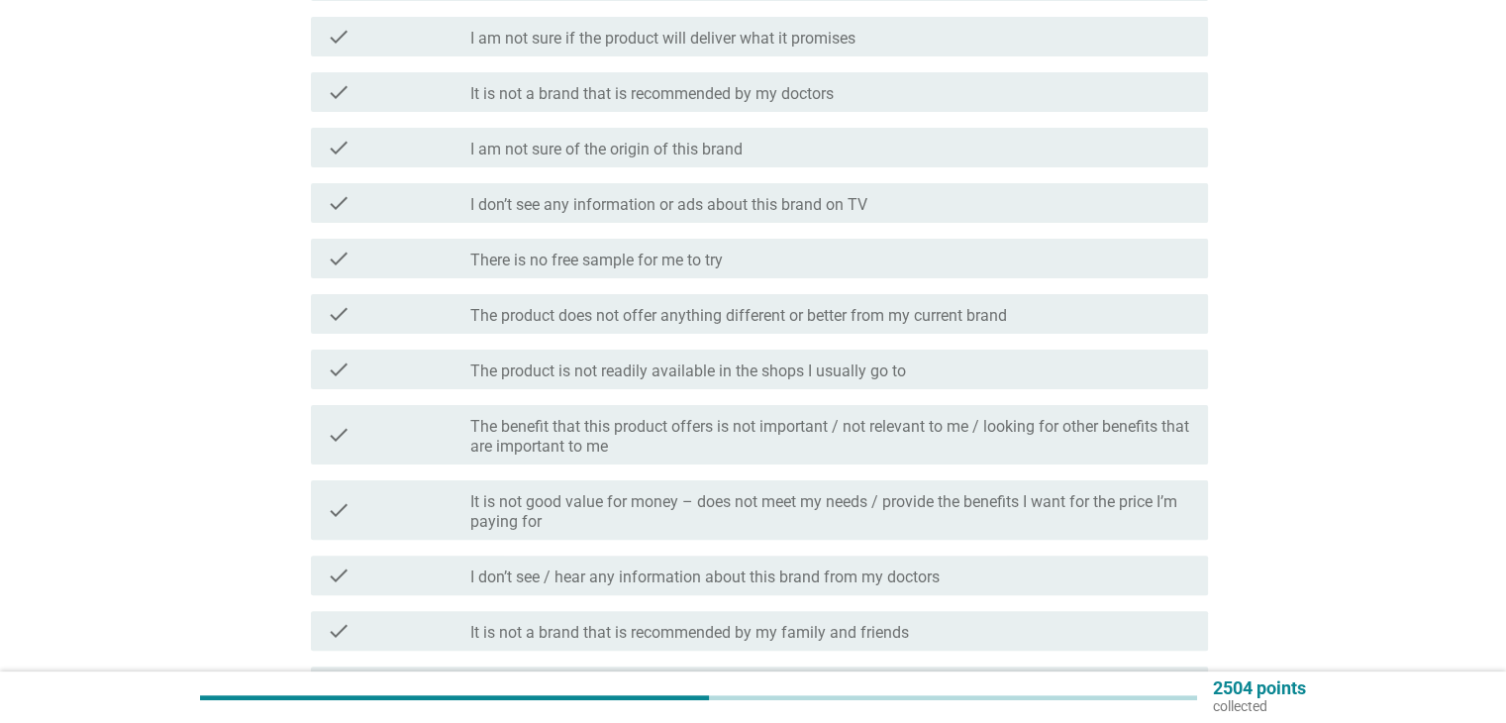
scroll to position [0, 0]
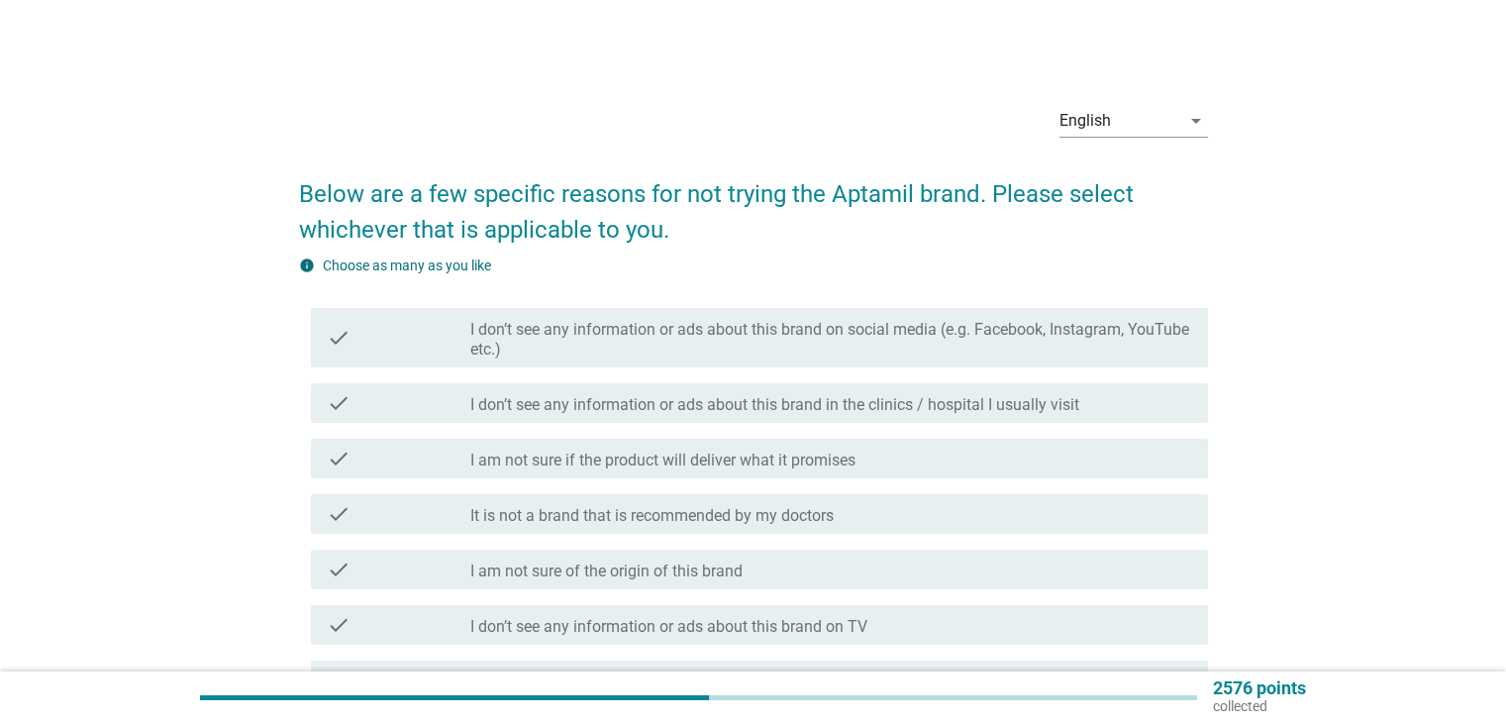
click at [958, 461] on div "check_box_outline_blank I am not sure if the product will deliver what it promi…" at bounding box center [830, 458] width 721 height 24
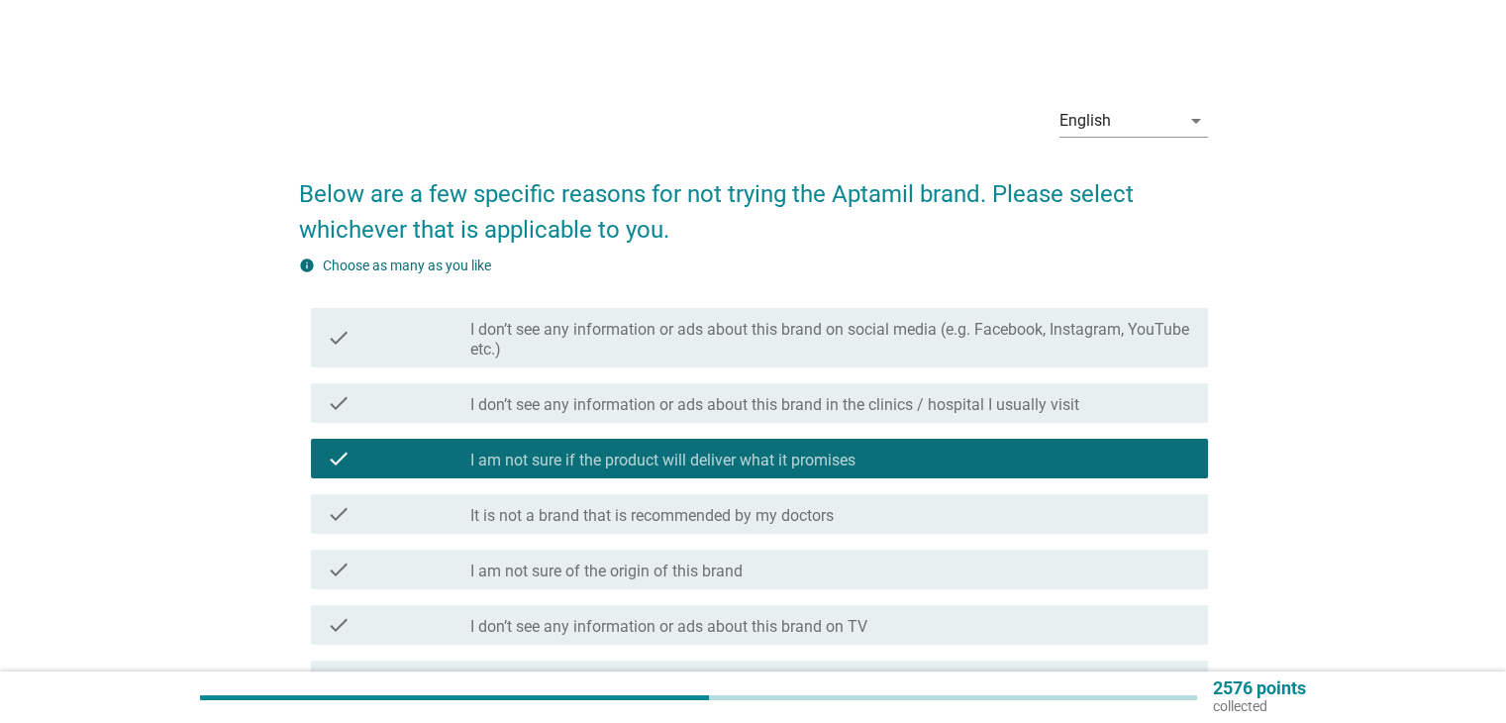
click at [1002, 338] on label "I don’t see any information or ads about this brand on social media (e.g. Faceb…" at bounding box center [830, 340] width 721 height 40
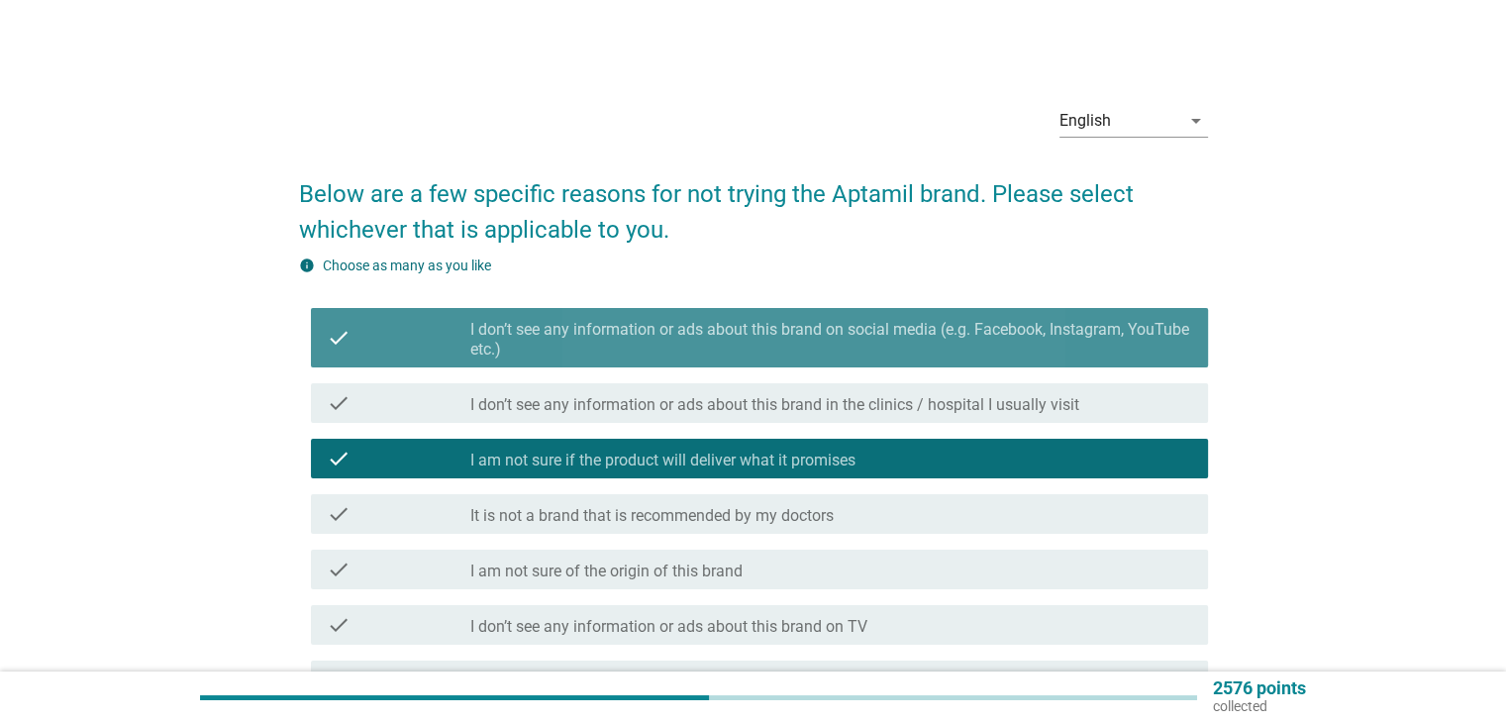
click at [999, 338] on label "I don’t see any information or ads about this brand on social media (e.g. Faceb…" at bounding box center [830, 340] width 721 height 40
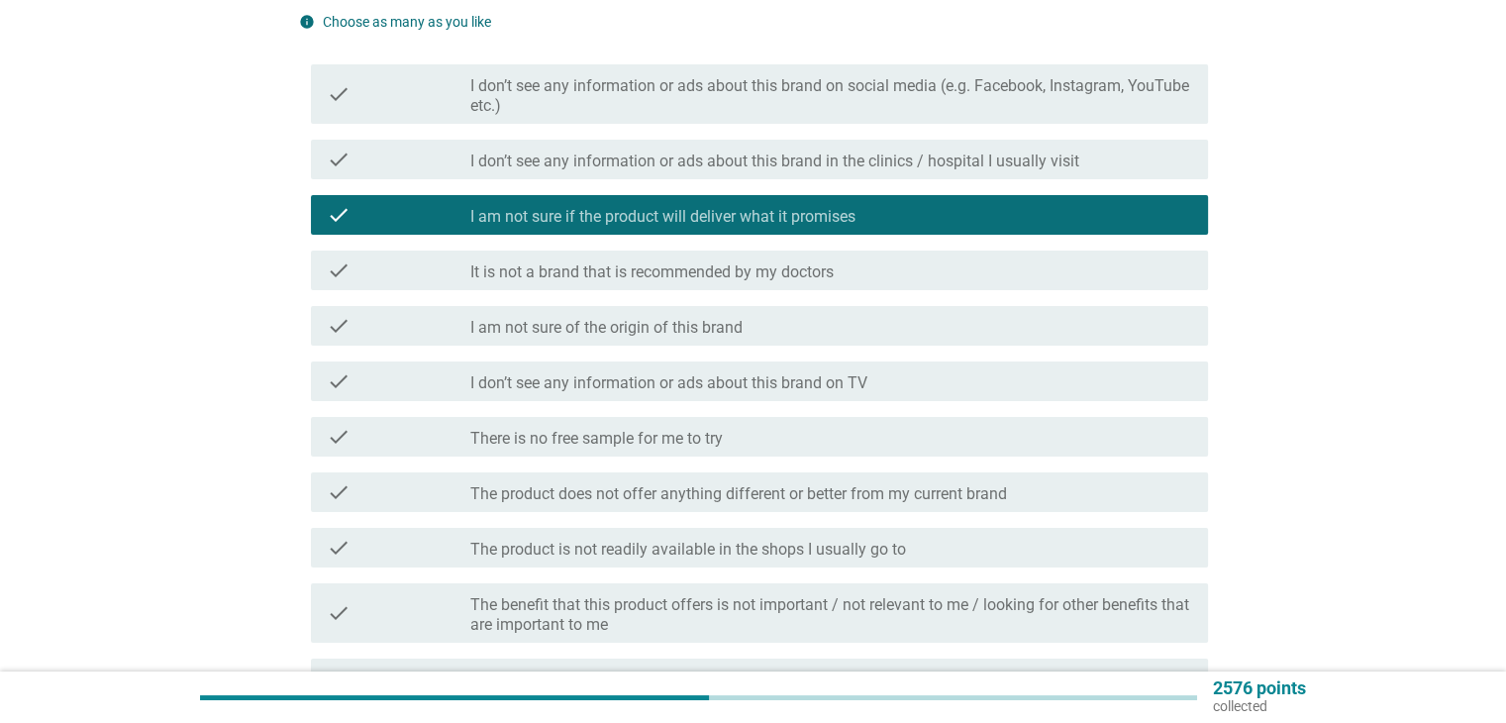
scroll to position [263, 0]
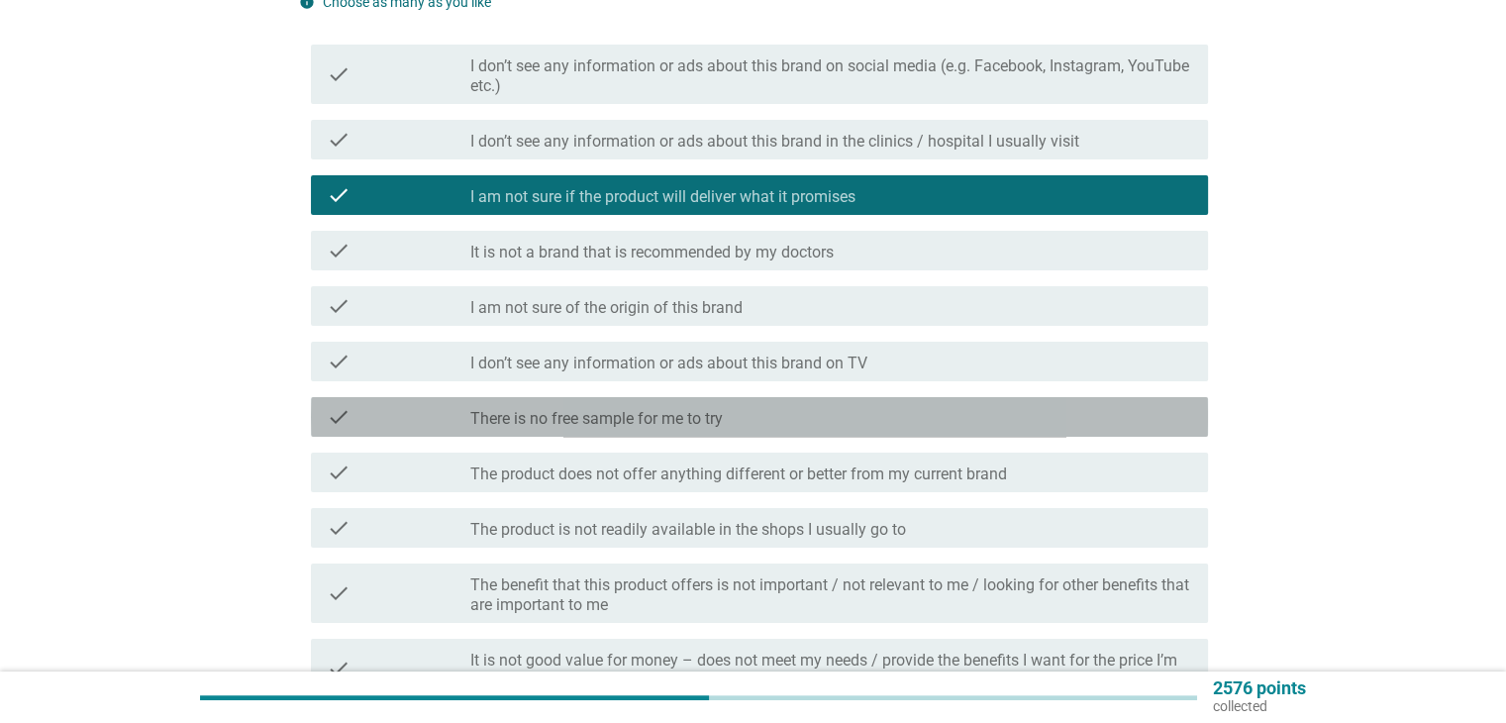
click at [850, 413] on div "check_box_outline_blank There is no free sample for me to try" at bounding box center [830, 417] width 721 height 24
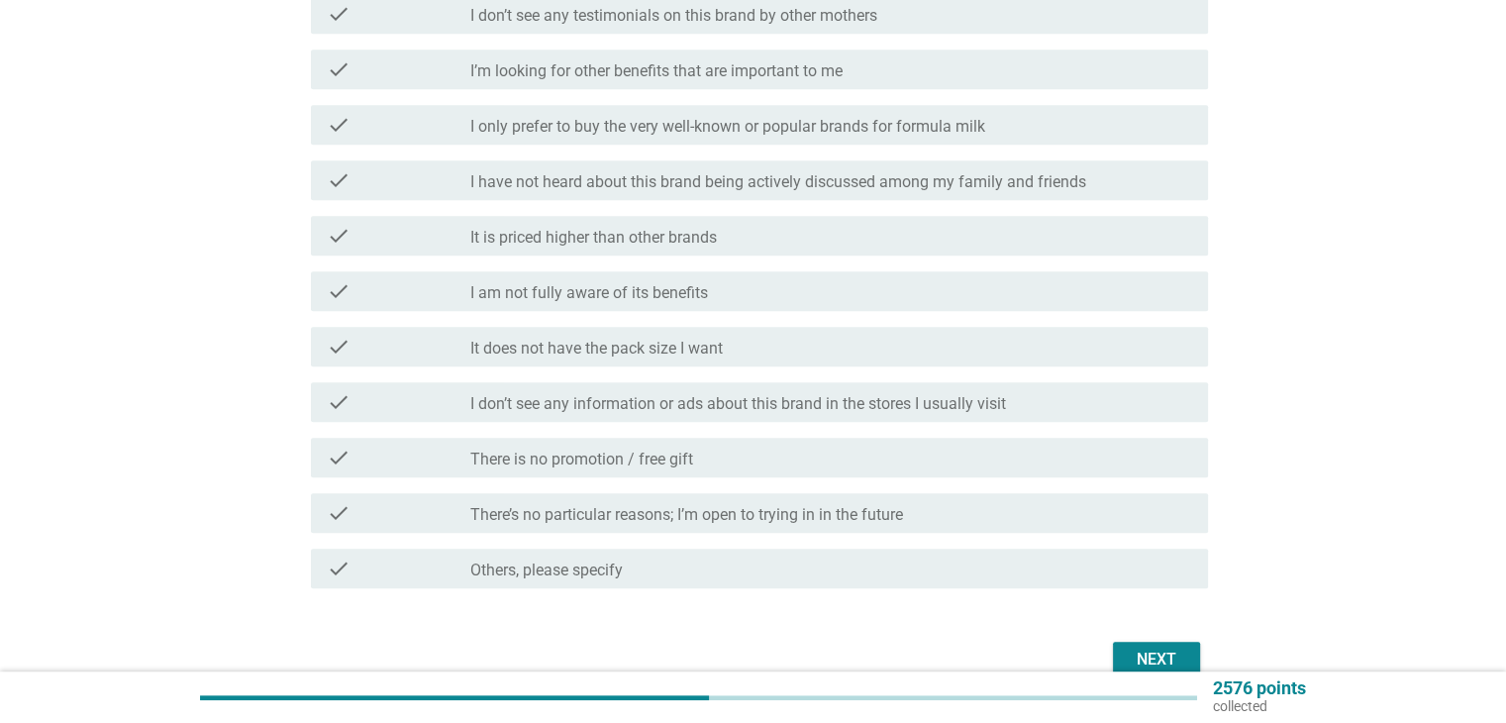
scroll to position [1188, 0]
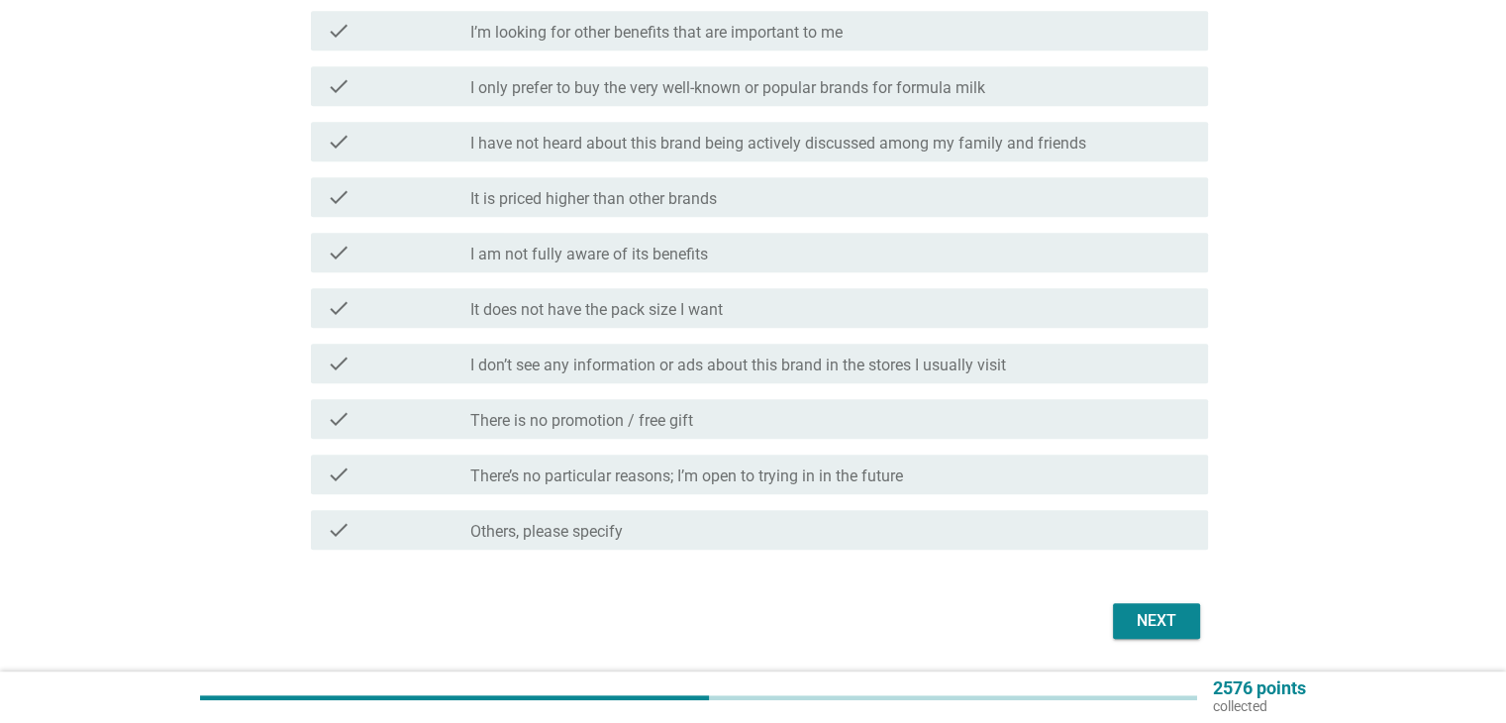
click at [1152, 625] on div "Next" at bounding box center [1155, 621] width 55 height 24
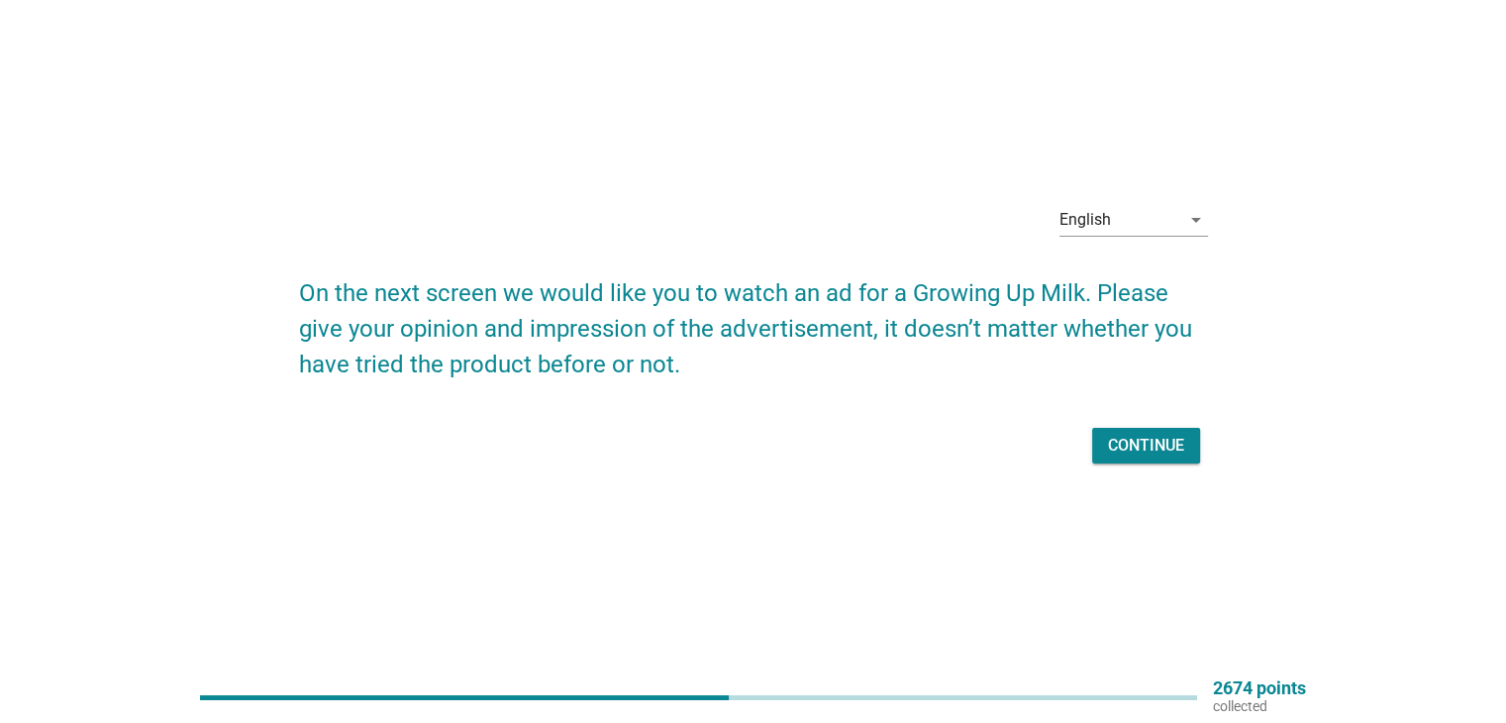
scroll to position [51, 0]
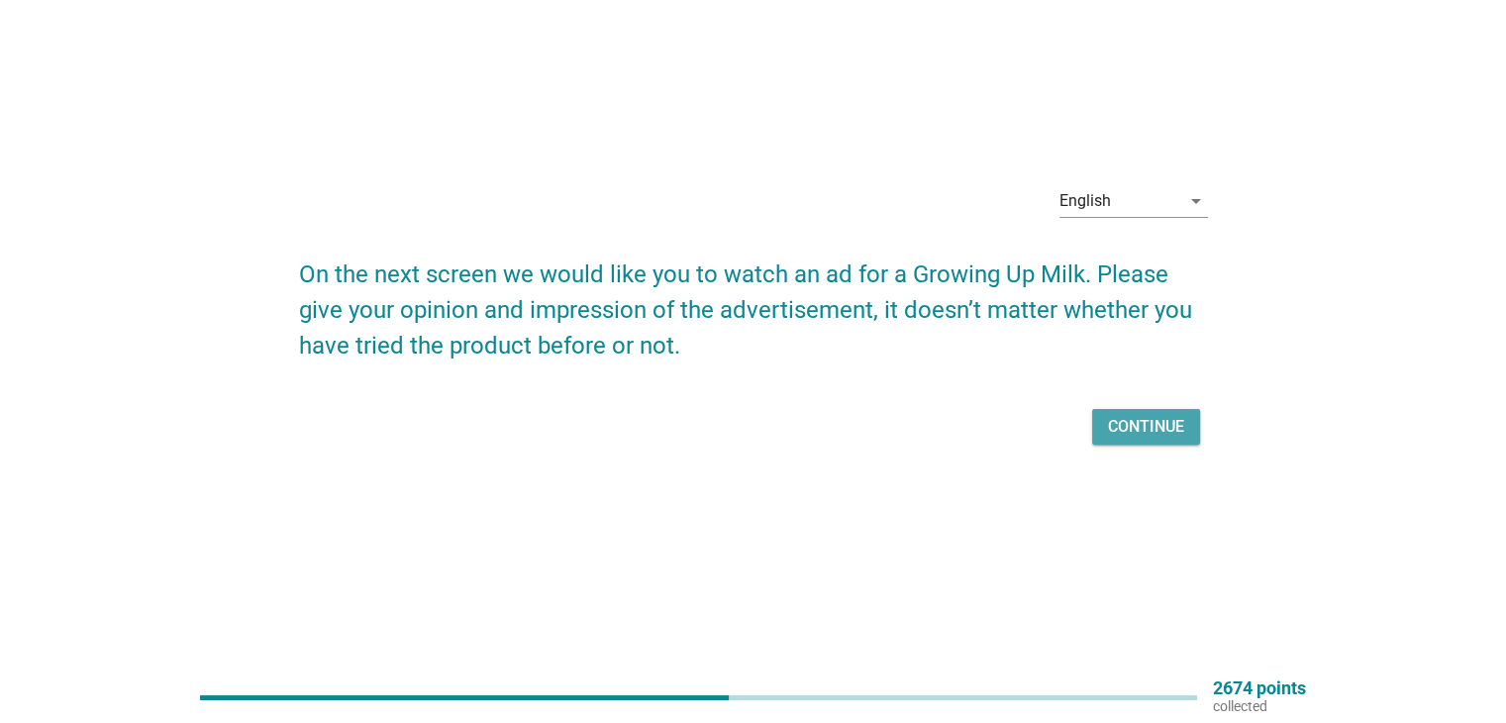
click at [1131, 441] on button "Continue" at bounding box center [1146, 427] width 108 height 36
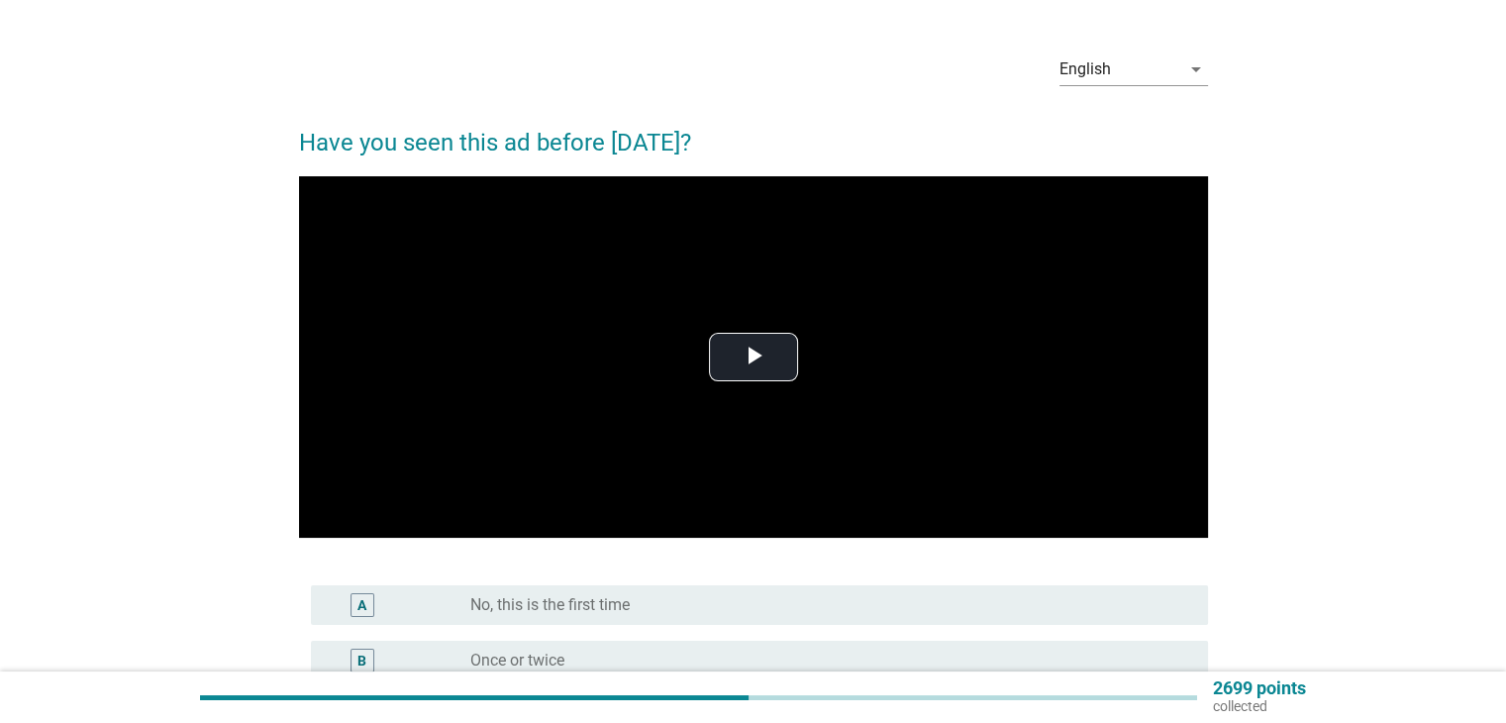
scroll to position [0, 0]
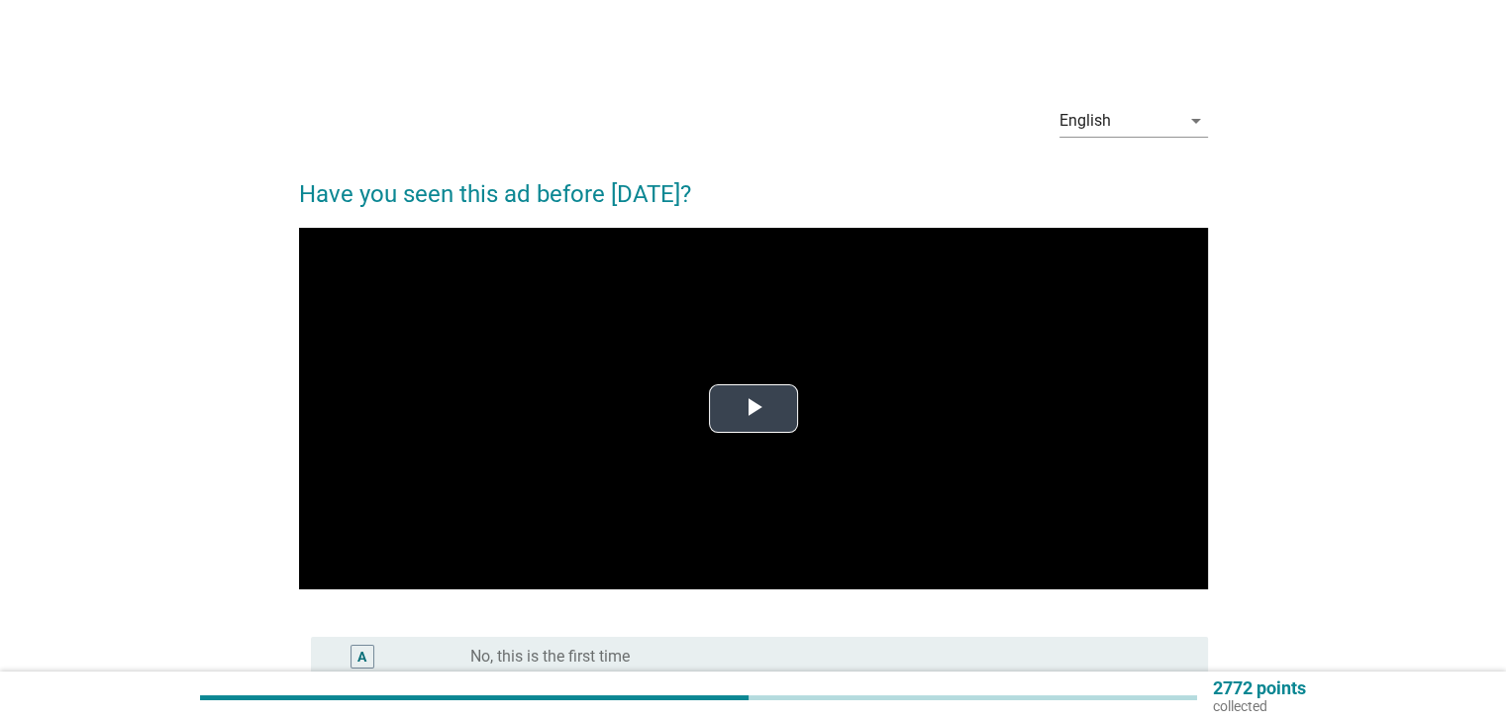
click at [753, 409] on span "Video Player" at bounding box center [753, 409] width 0 height 0
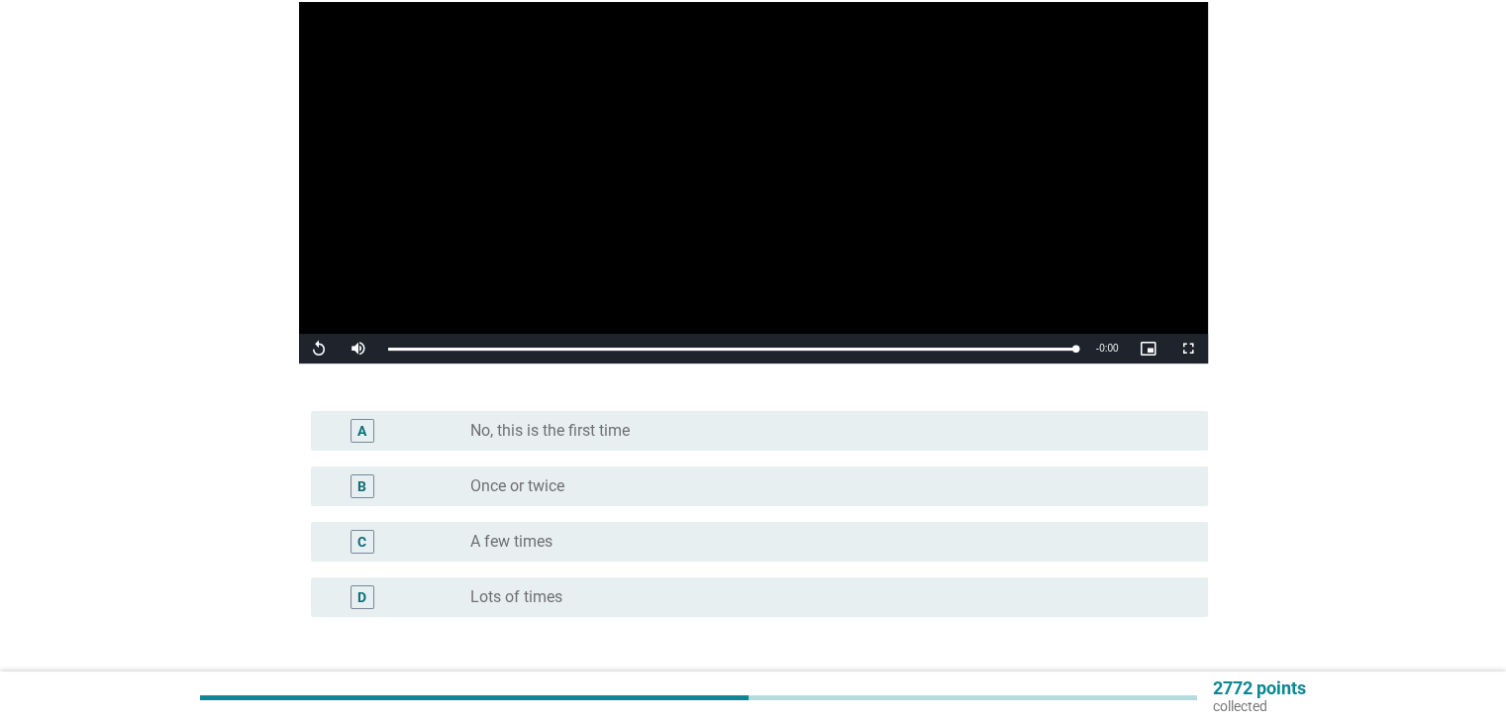
scroll to position [263, 0]
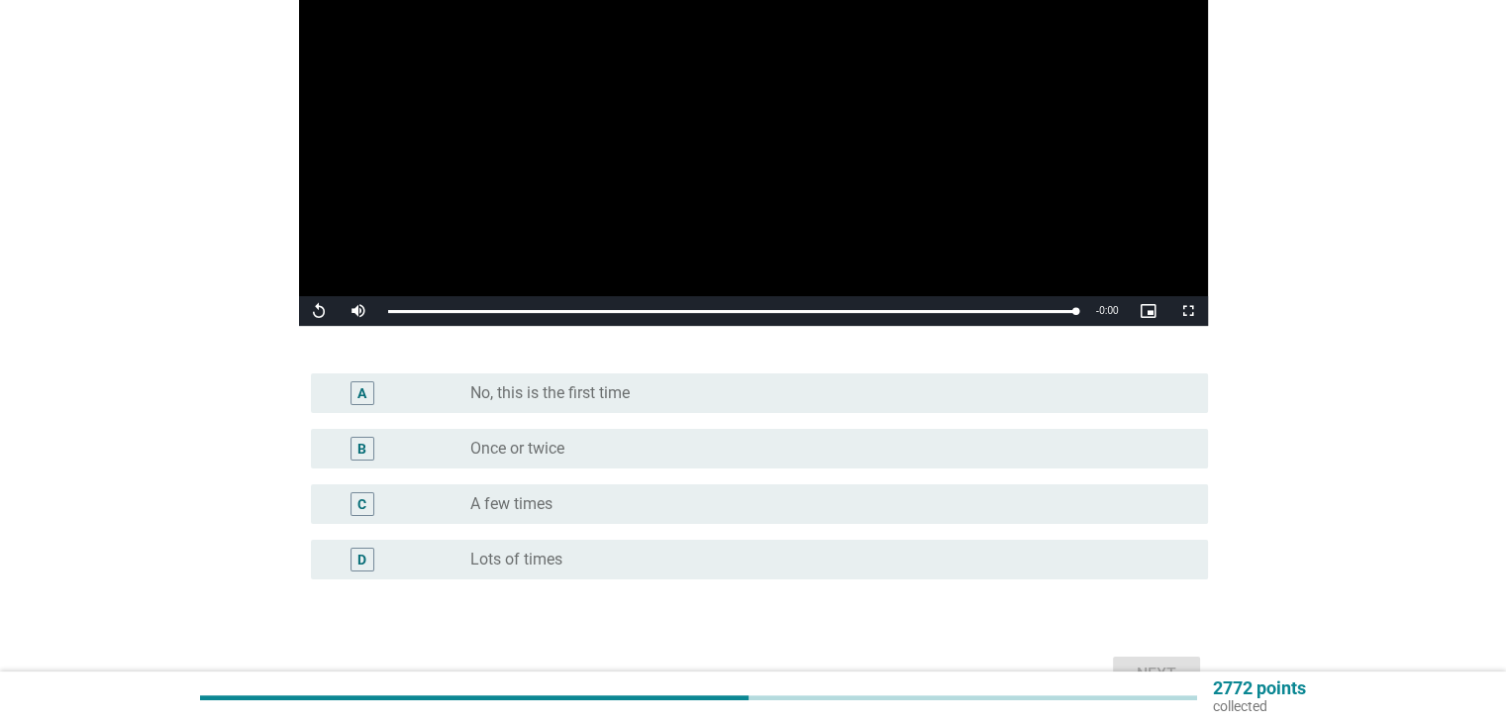
click at [833, 449] on div "radio_button_unchecked Once or twice" at bounding box center [822, 449] width 705 height 20
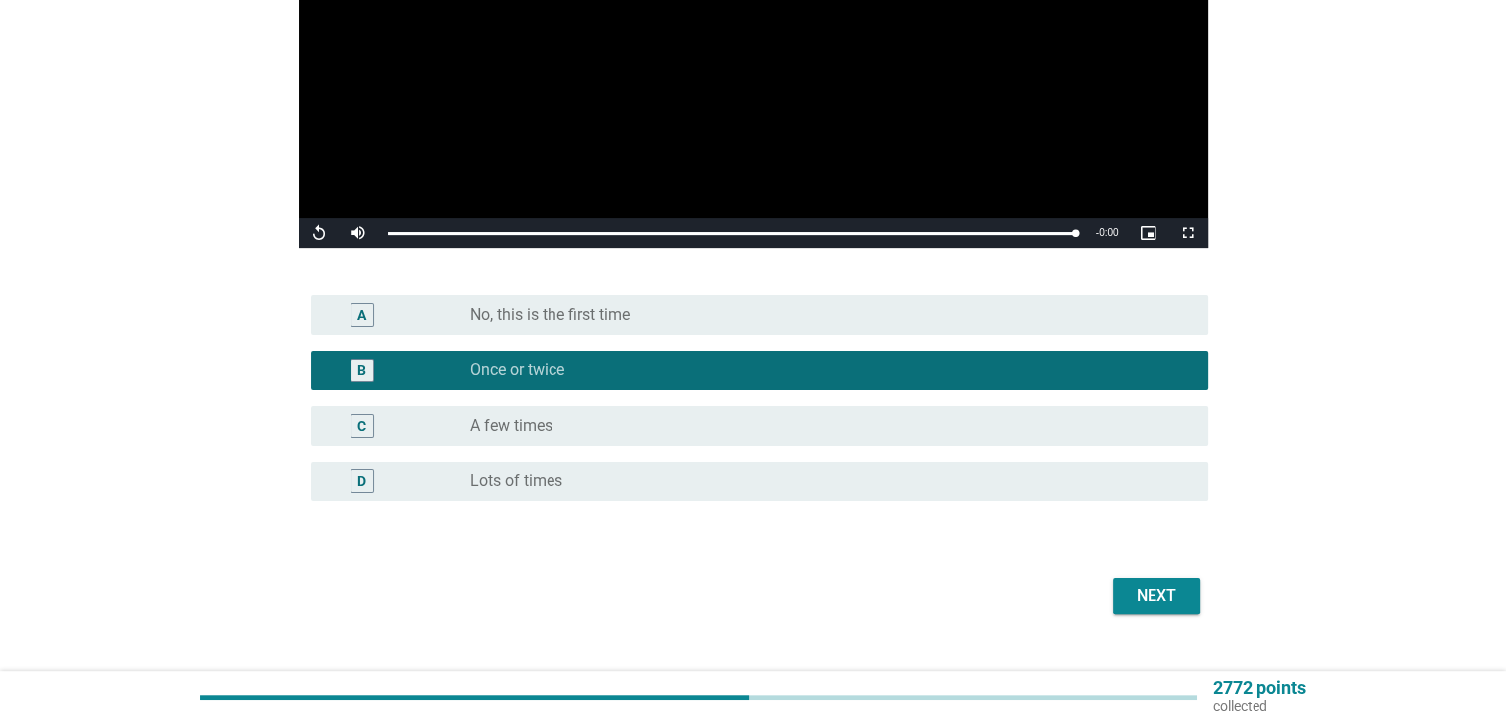
scroll to position [379, 0]
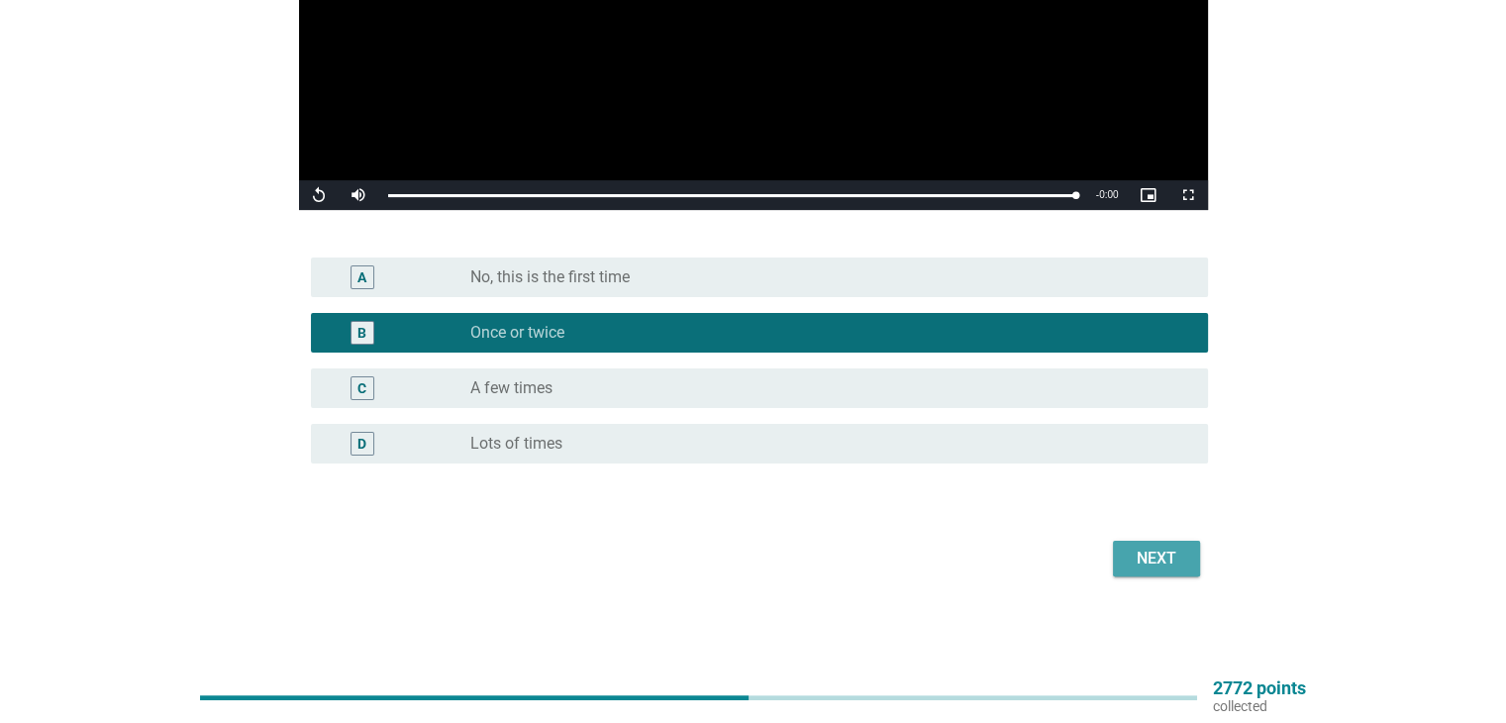
click at [1153, 546] on div "Next" at bounding box center [1155, 558] width 55 height 24
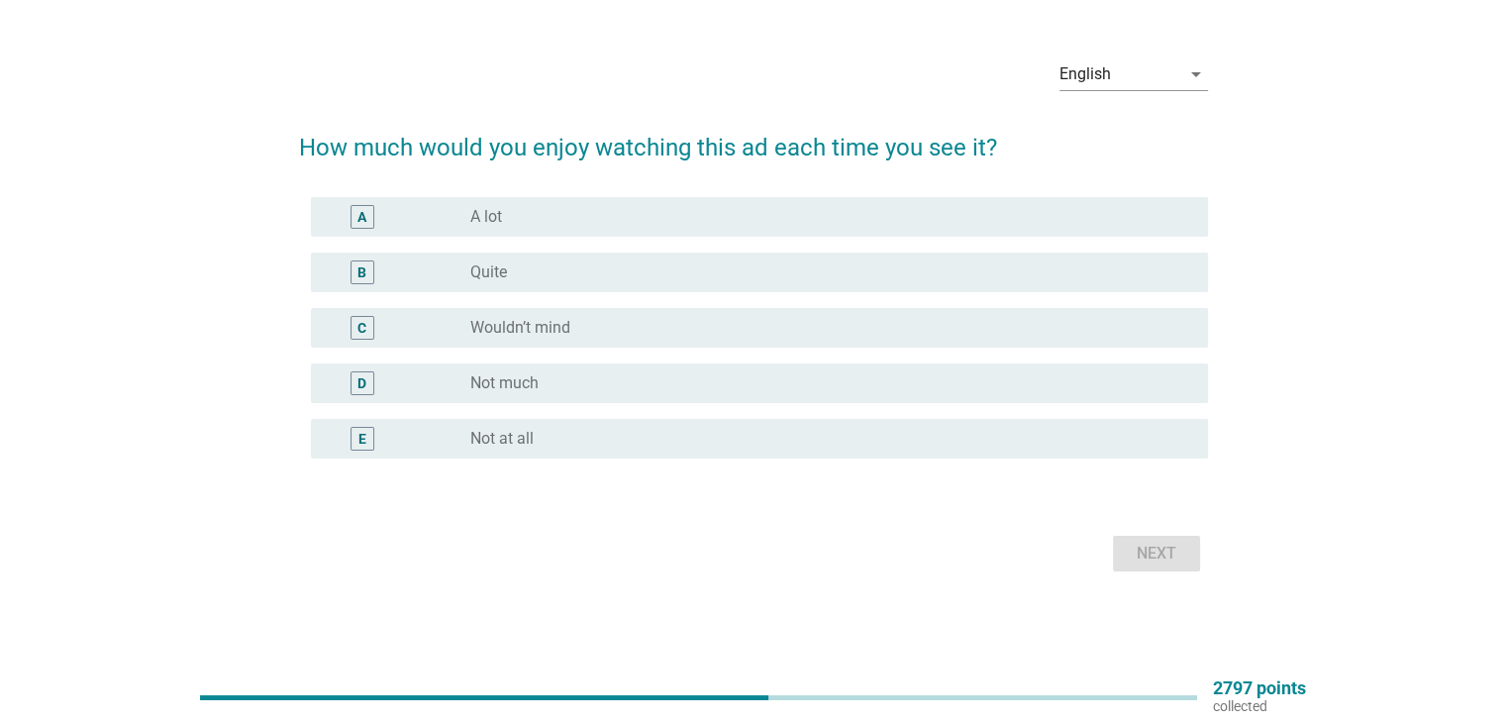
scroll to position [0, 0]
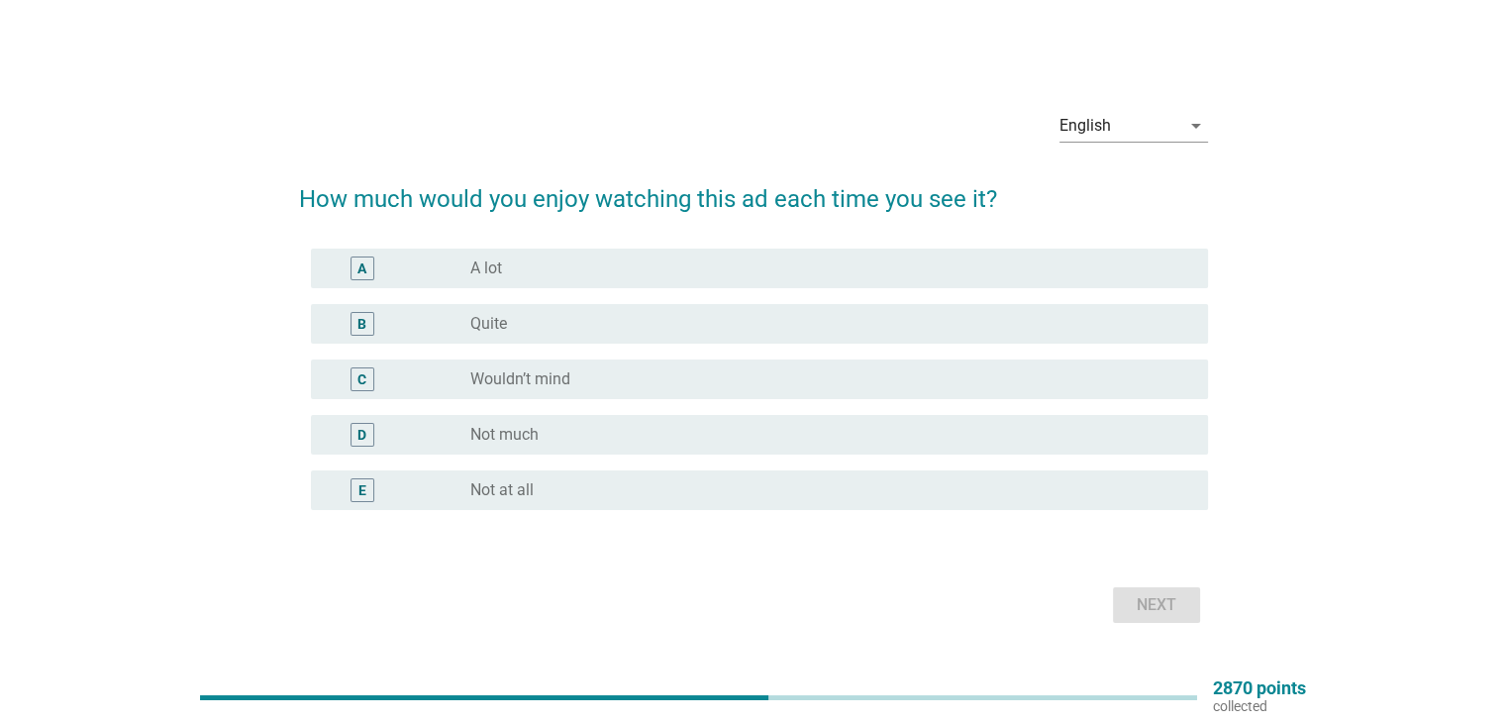
click at [697, 431] on div "radio_button_unchecked Not much" at bounding box center [822, 435] width 705 height 20
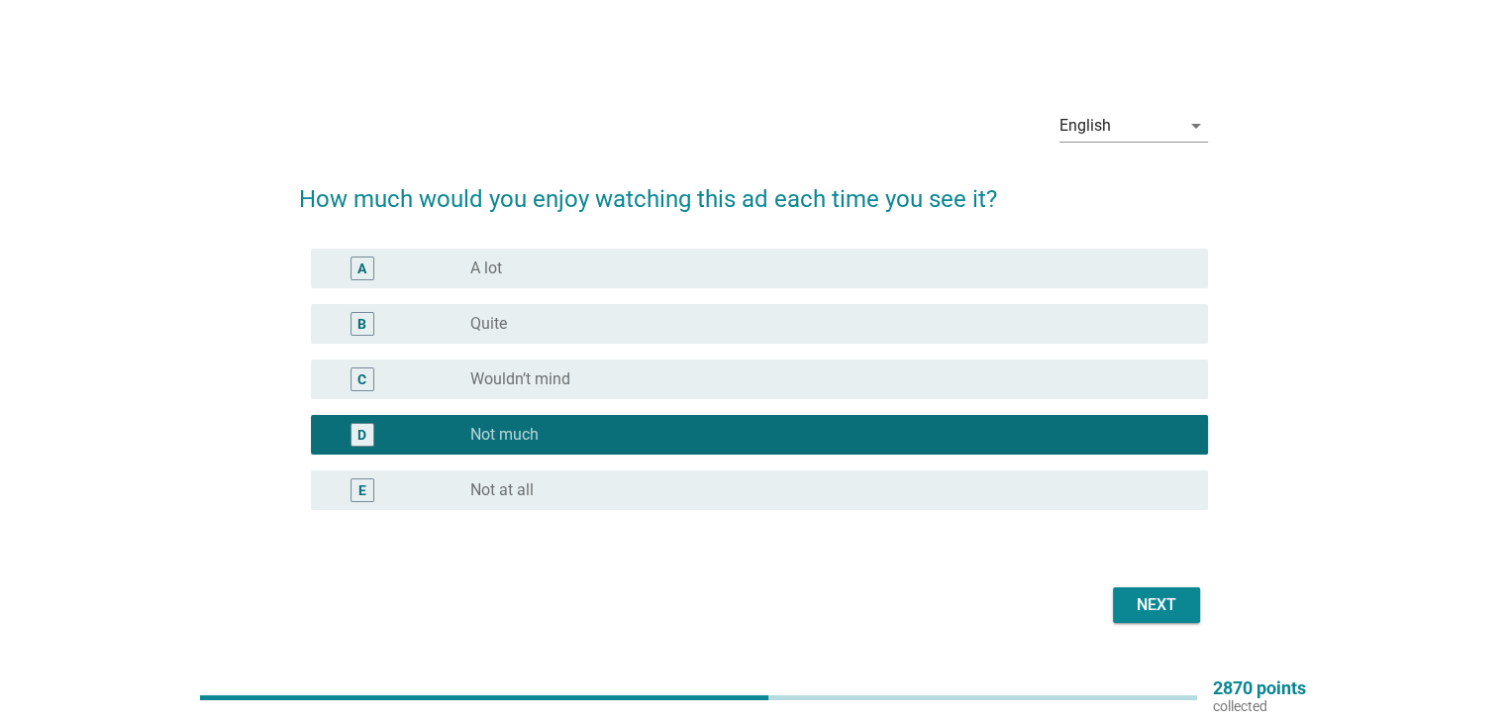
click at [1153, 599] on div "Next" at bounding box center [1155, 605] width 55 height 24
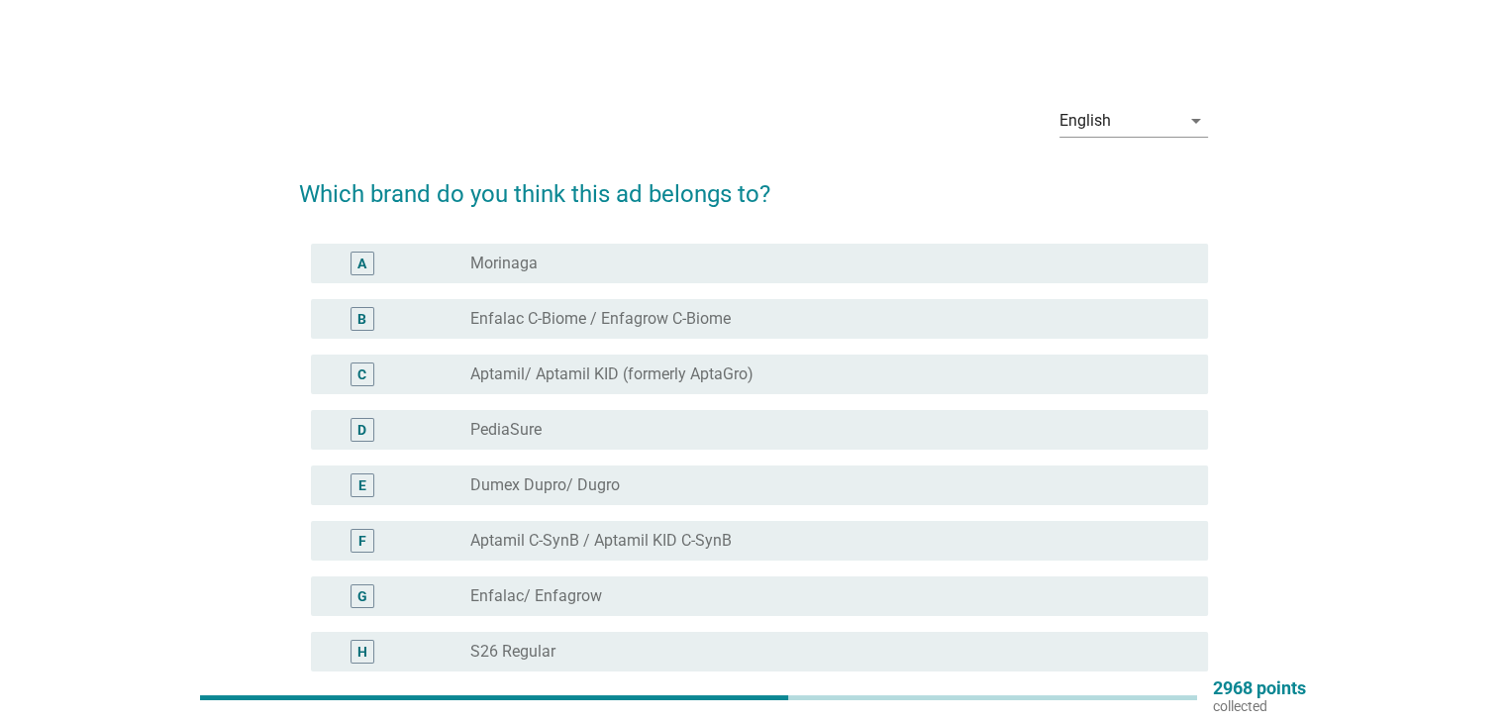
click at [816, 367] on div "radio_button_unchecked Aptamil/ Aptamil KID (formerly AptaGro)" at bounding box center [822, 374] width 705 height 20
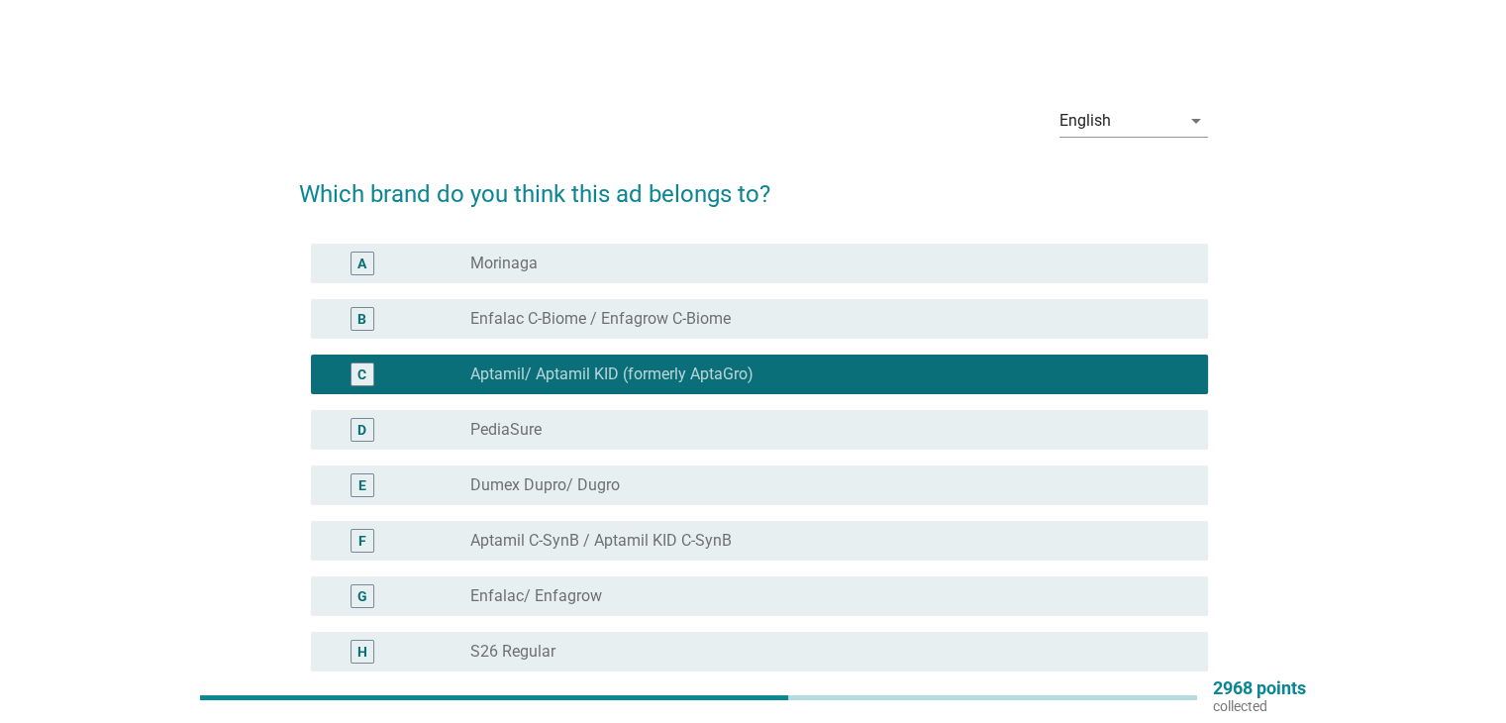
click at [776, 539] on div "radio_button_unchecked Aptamil C-SynB / Aptamil KID C-SynB" at bounding box center [822, 541] width 705 height 20
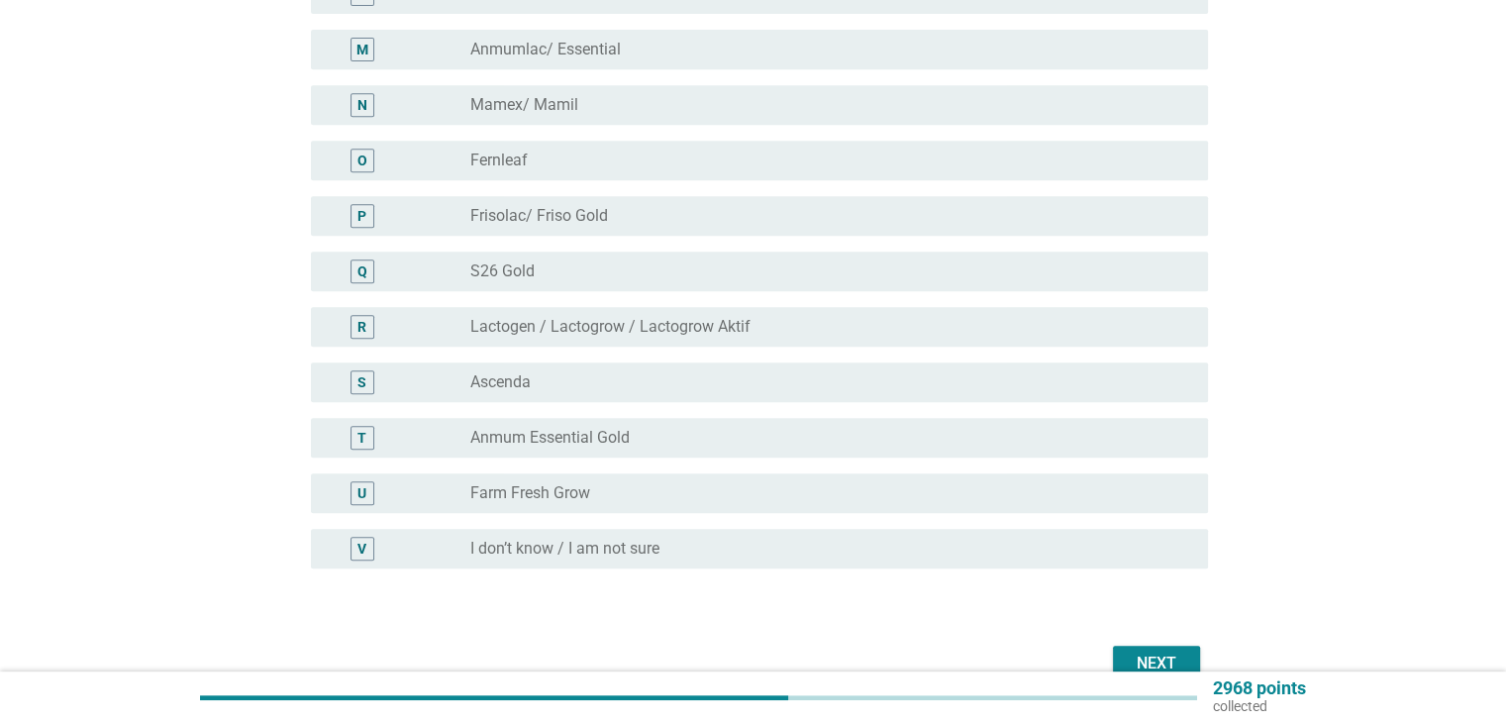
scroll to position [984, 0]
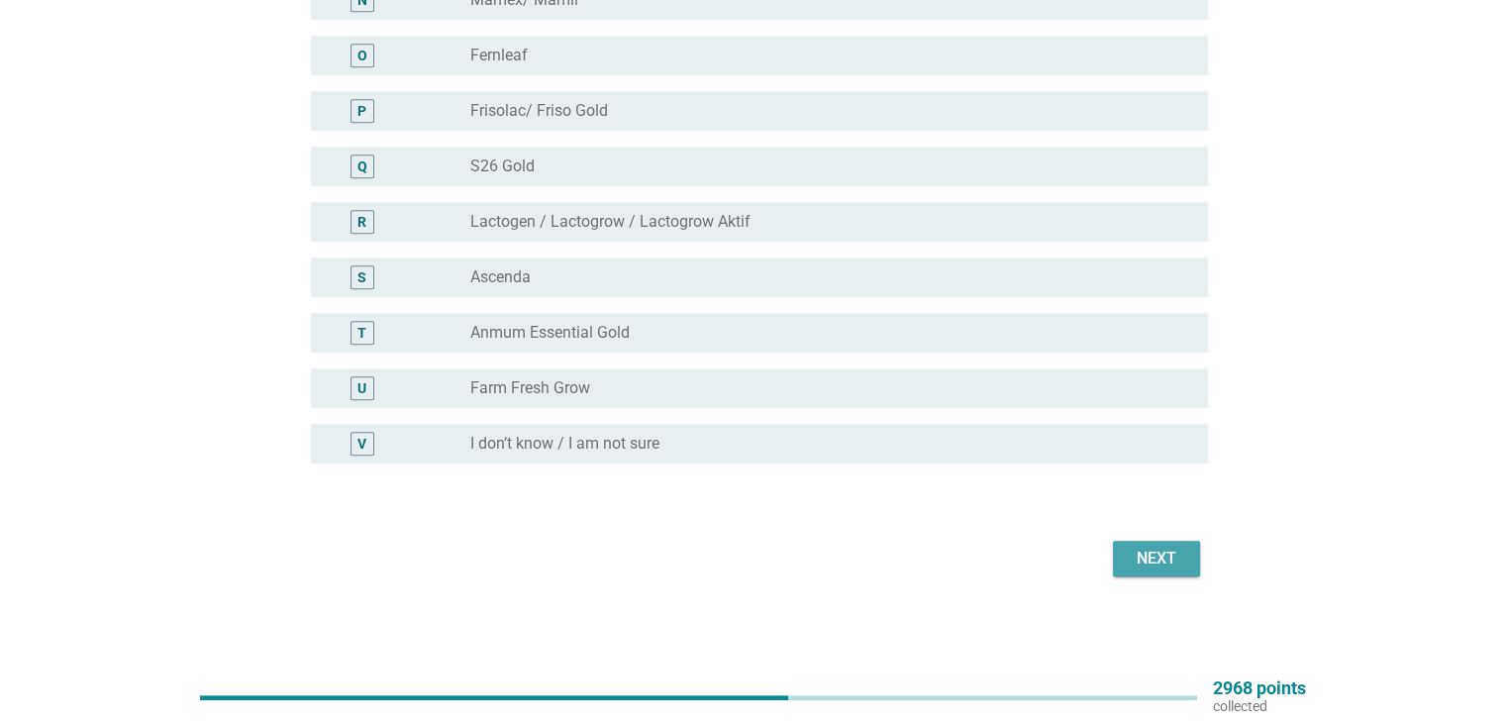
click at [1144, 562] on div "Next" at bounding box center [1155, 558] width 55 height 24
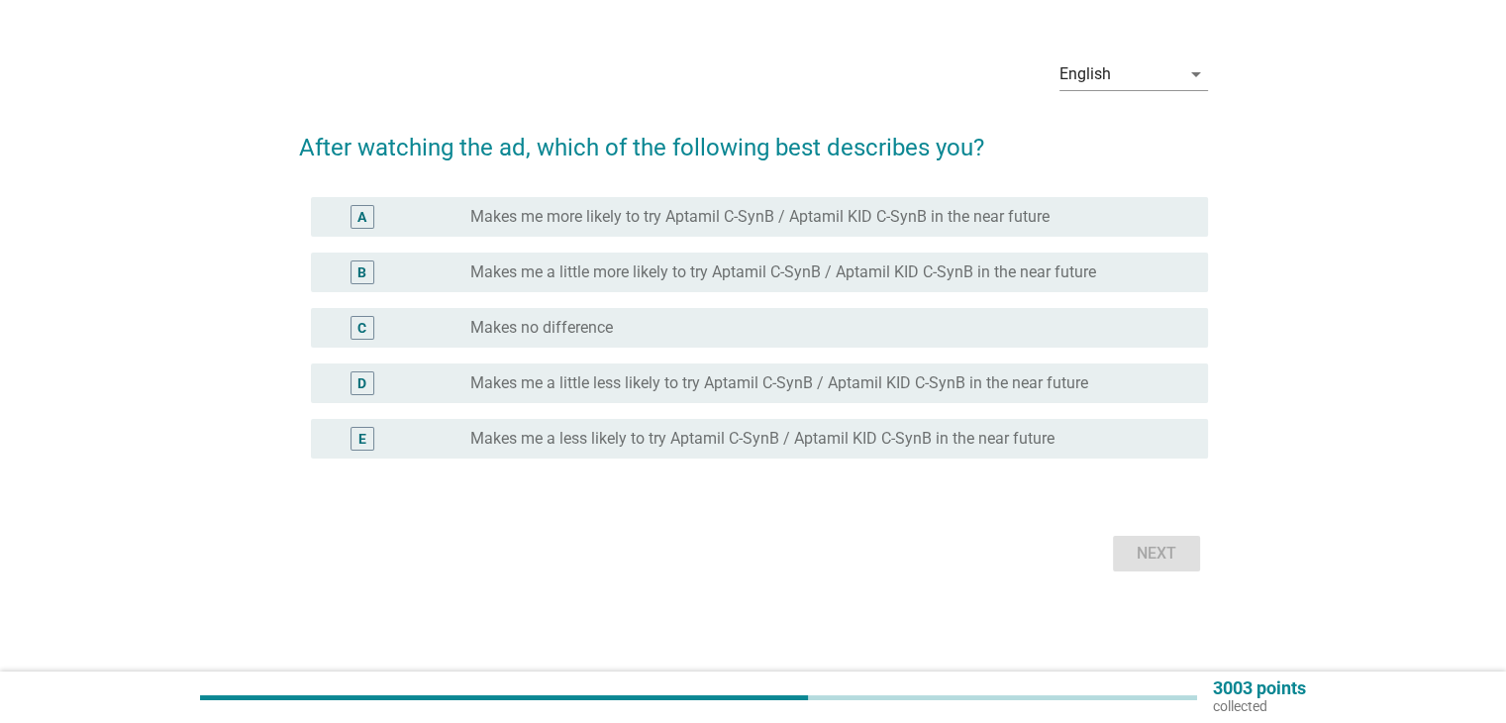
scroll to position [0, 0]
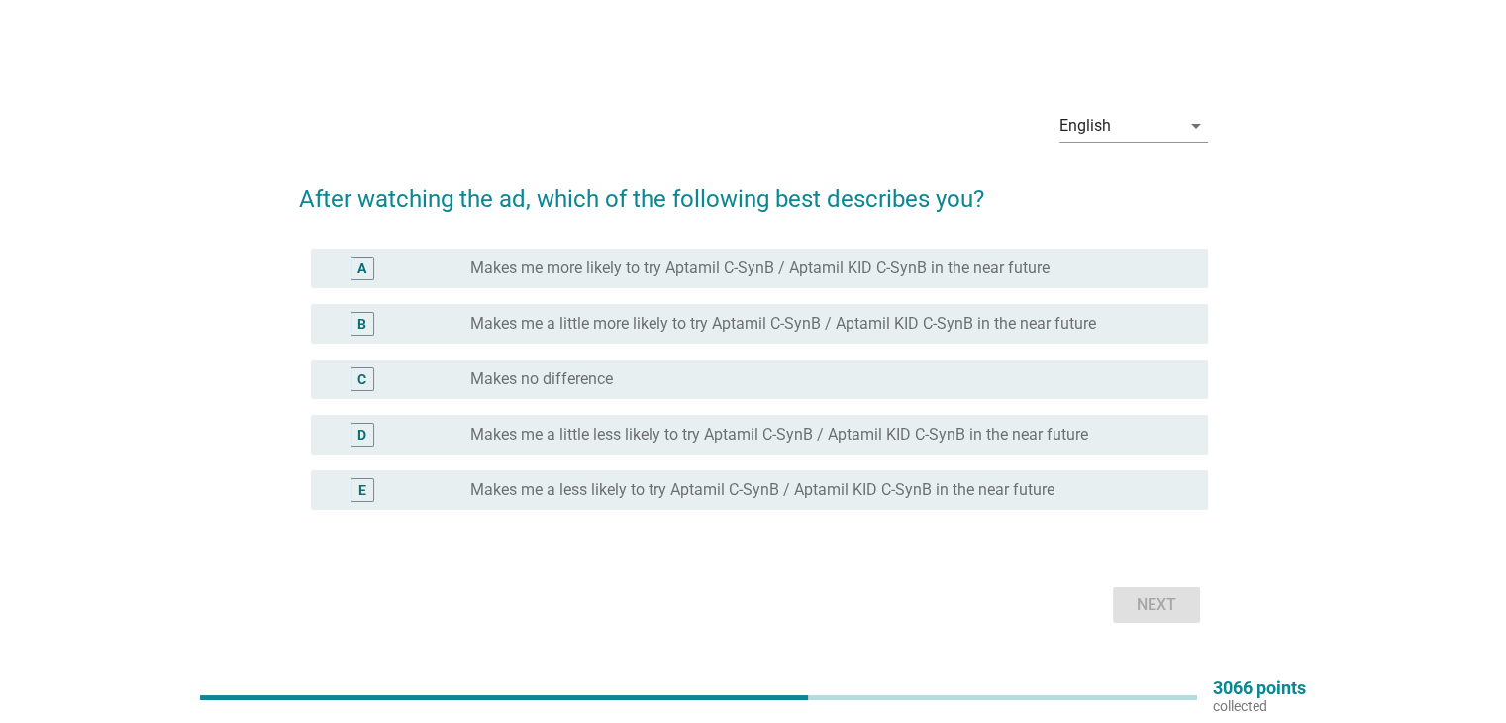
click at [804, 380] on div "radio_button_unchecked Makes no difference" at bounding box center [822, 379] width 705 height 20
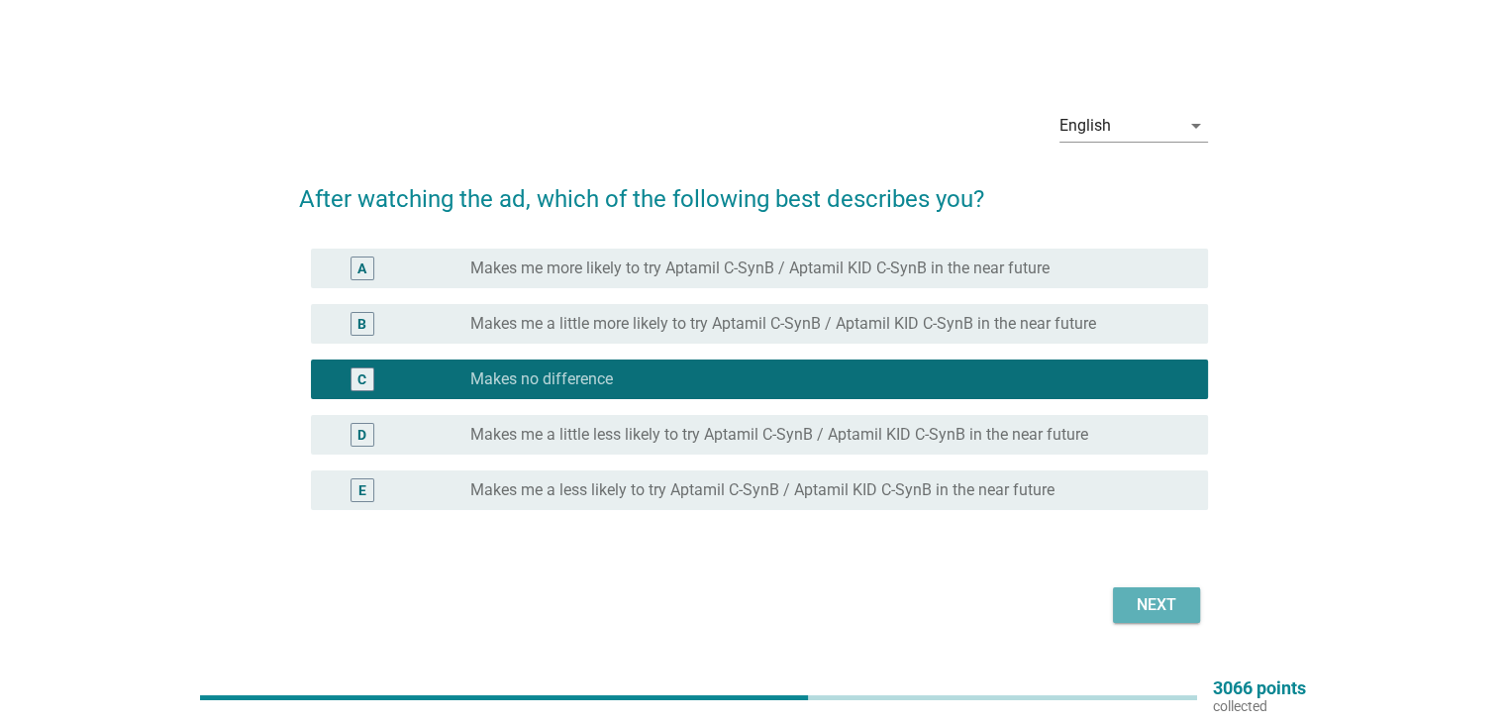
click at [1154, 610] on div "Next" at bounding box center [1155, 605] width 55 height 24
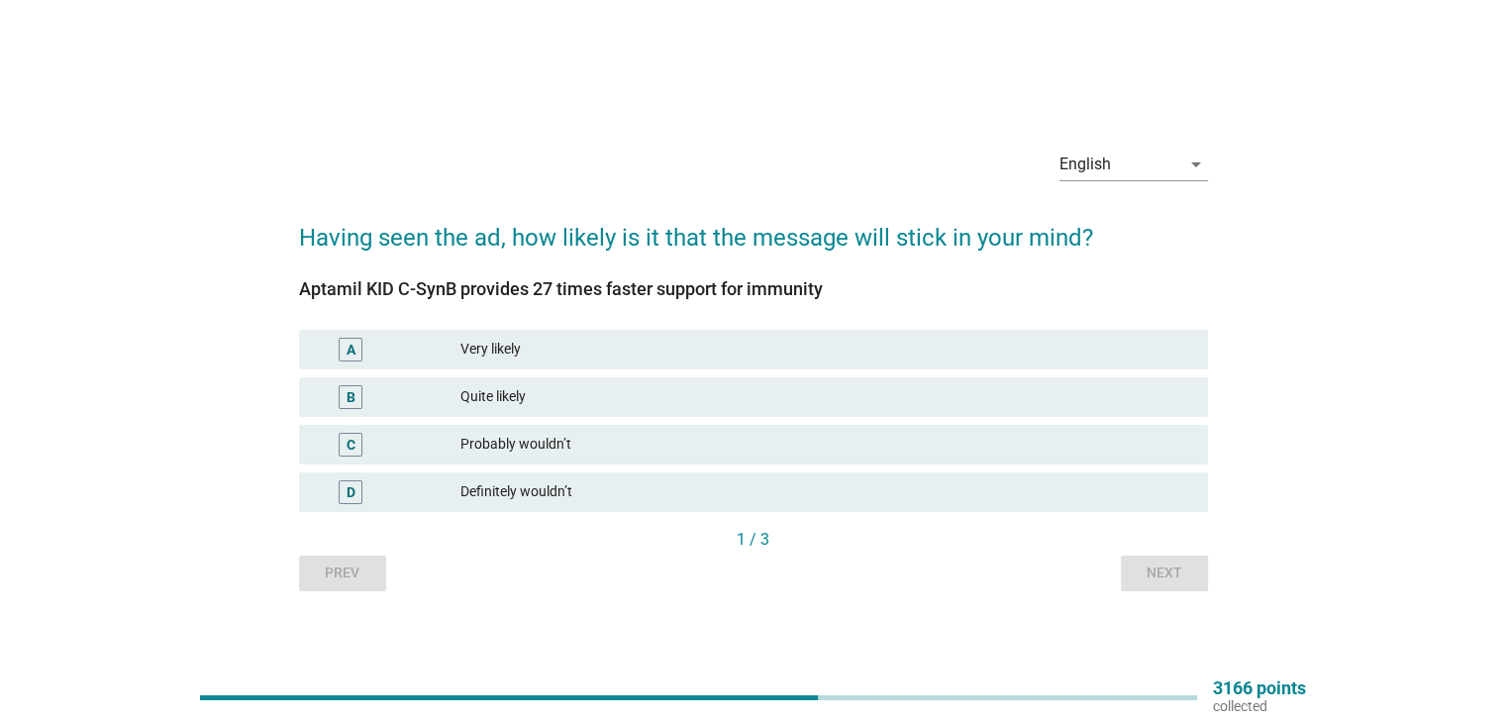
click at [440, 451] on div "C" at bounding box center [388, 445] width 147 height 24
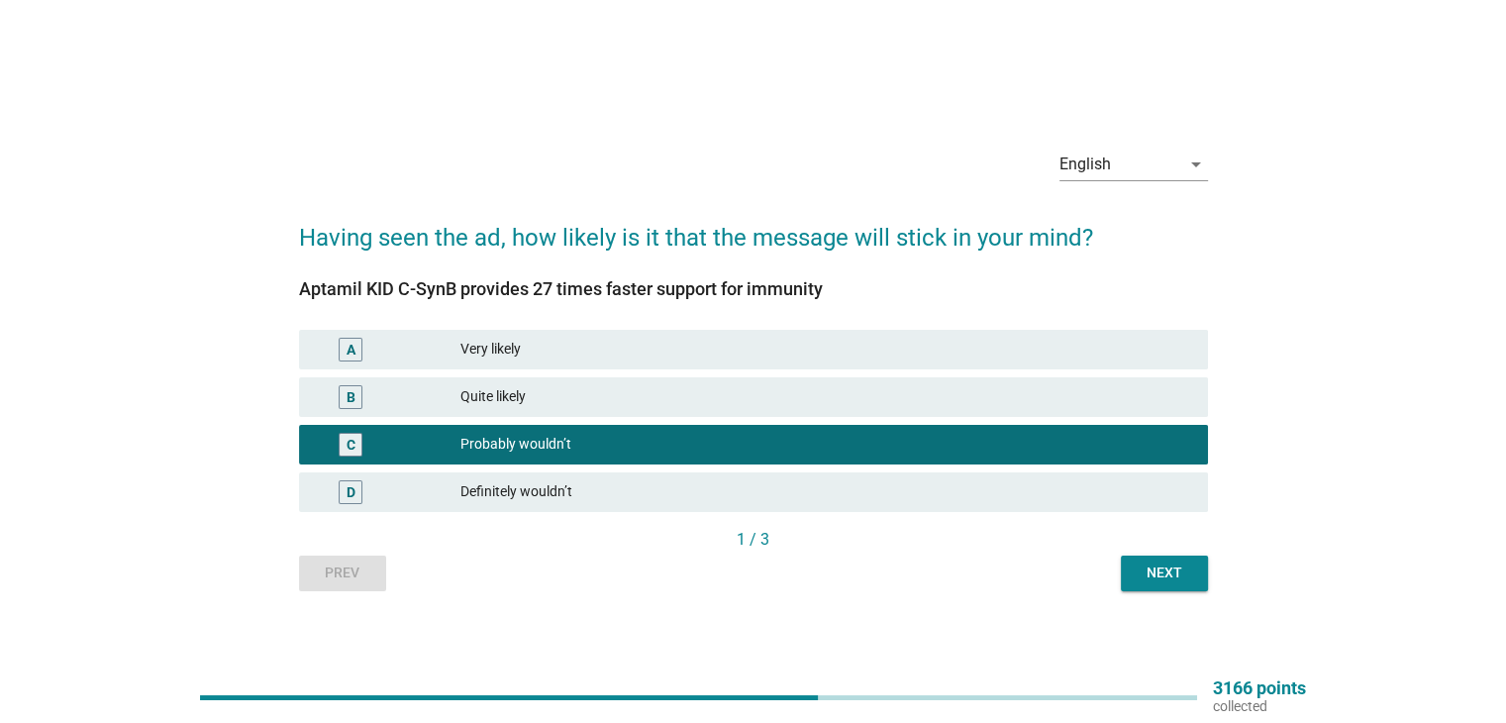
click at [1152, 567] on div "Next" at bounding box center [1163, 572] width 55 height 21
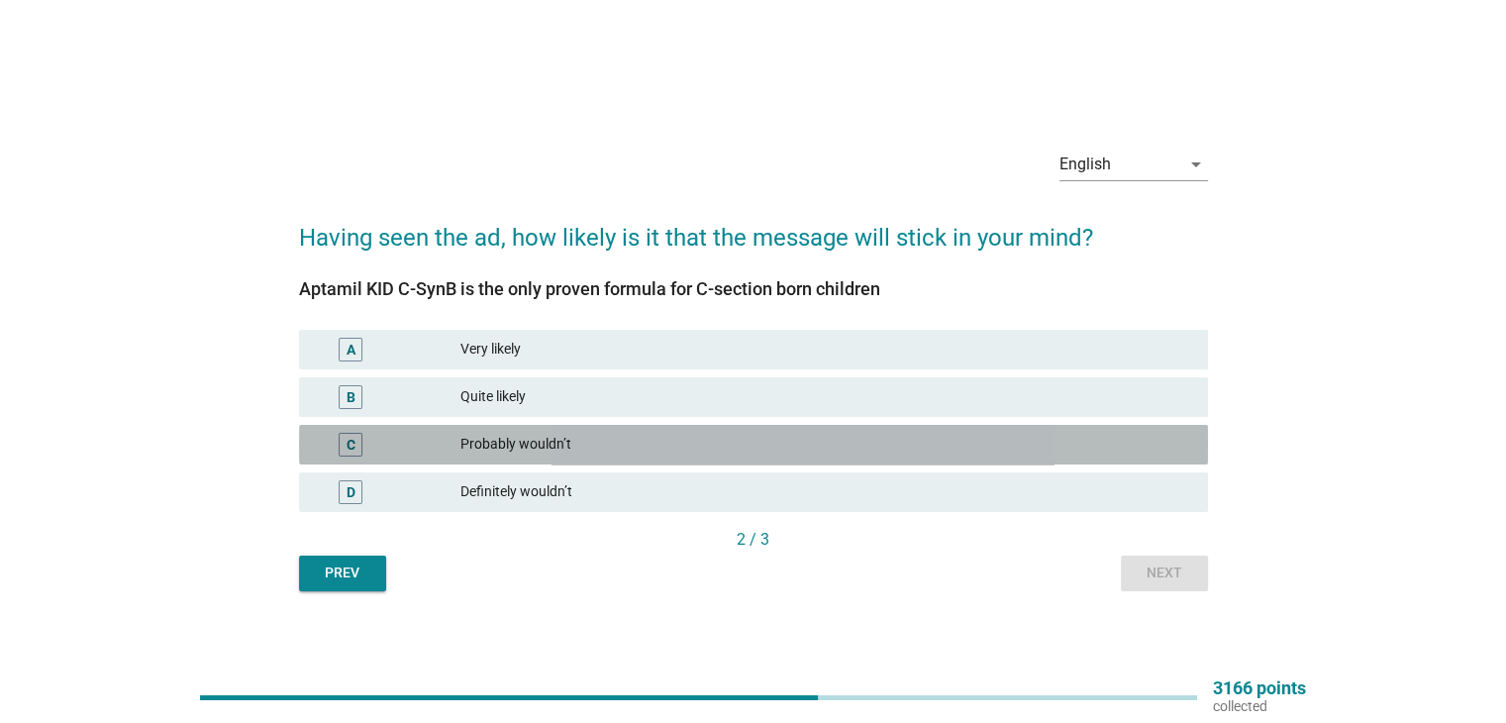
click at [784, 452] on div "Probably wouldn’t" at bounding box center [825, 445] width 731 height 24
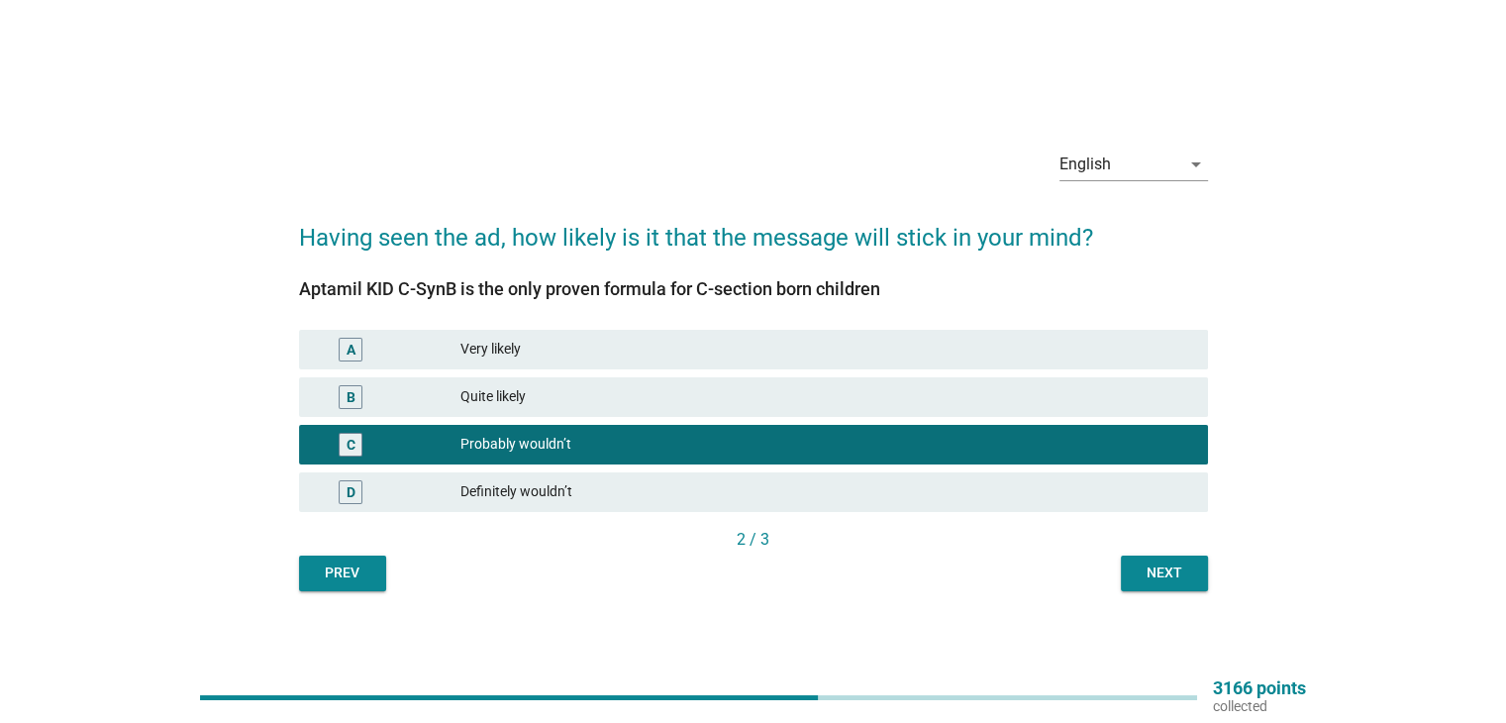
click at [779, 398] on div "Quite likely" at bounding box center [825, 397] width 731 height 24
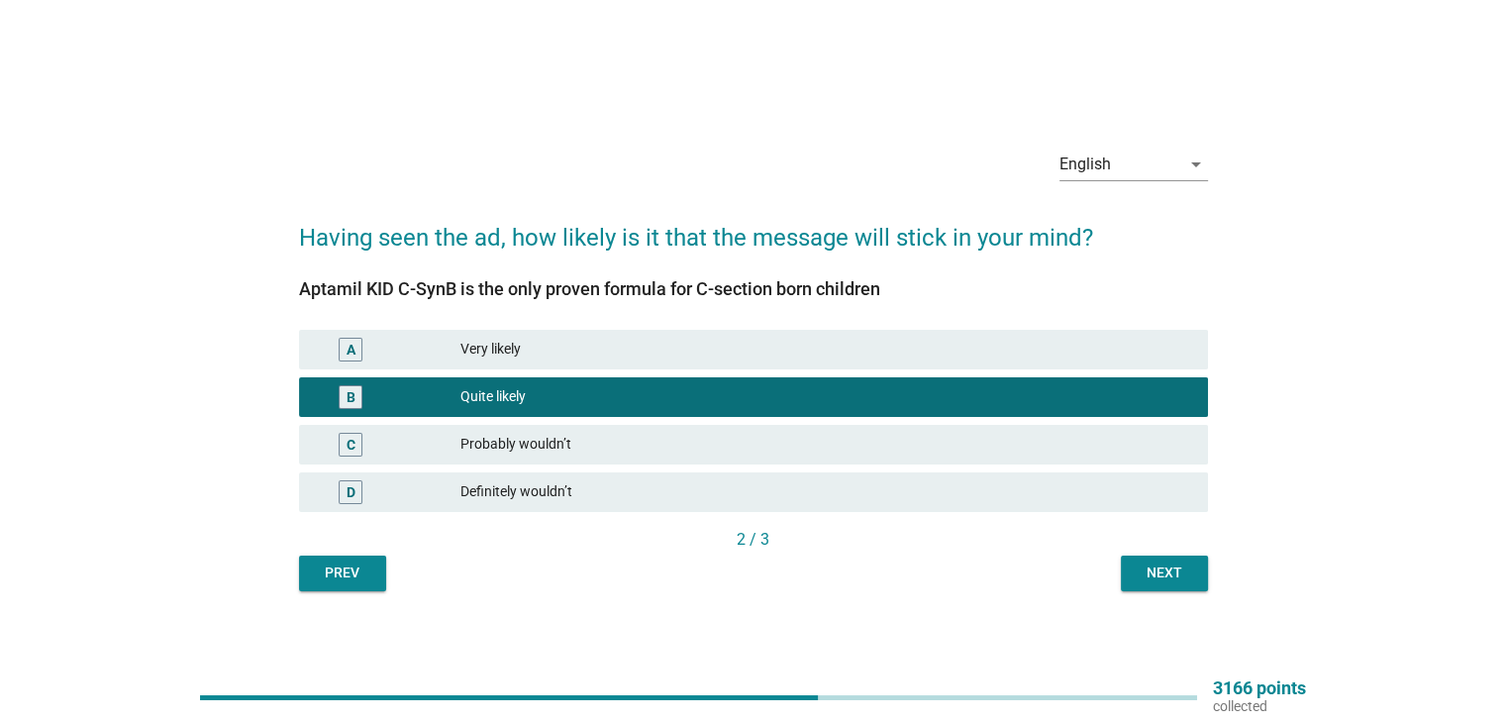
click at [783, 437] on div "Probably wouldn’t" at bounding box center [825, 445] width 731 height 24
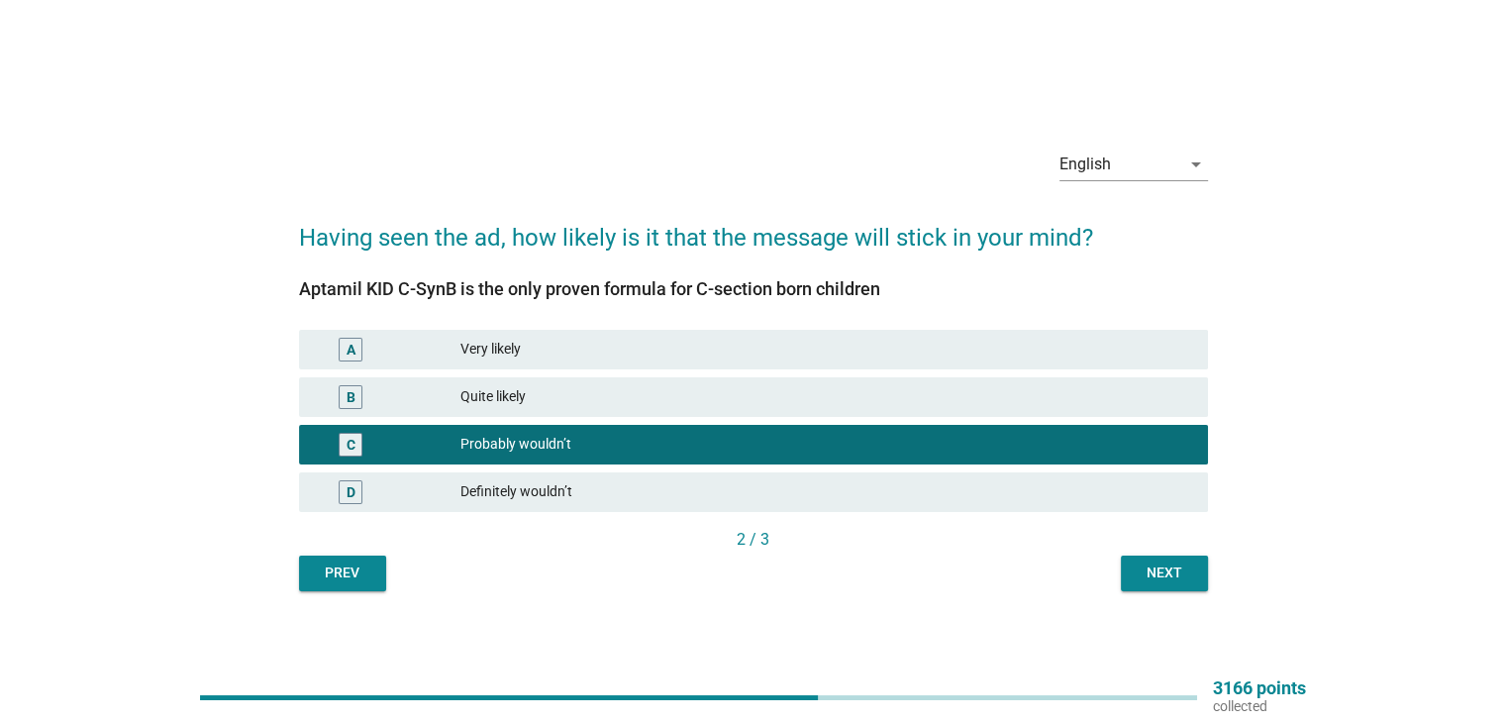
click at [1126, 562] on button "Next" at bounding box center [1164, 573] width 87 height 36
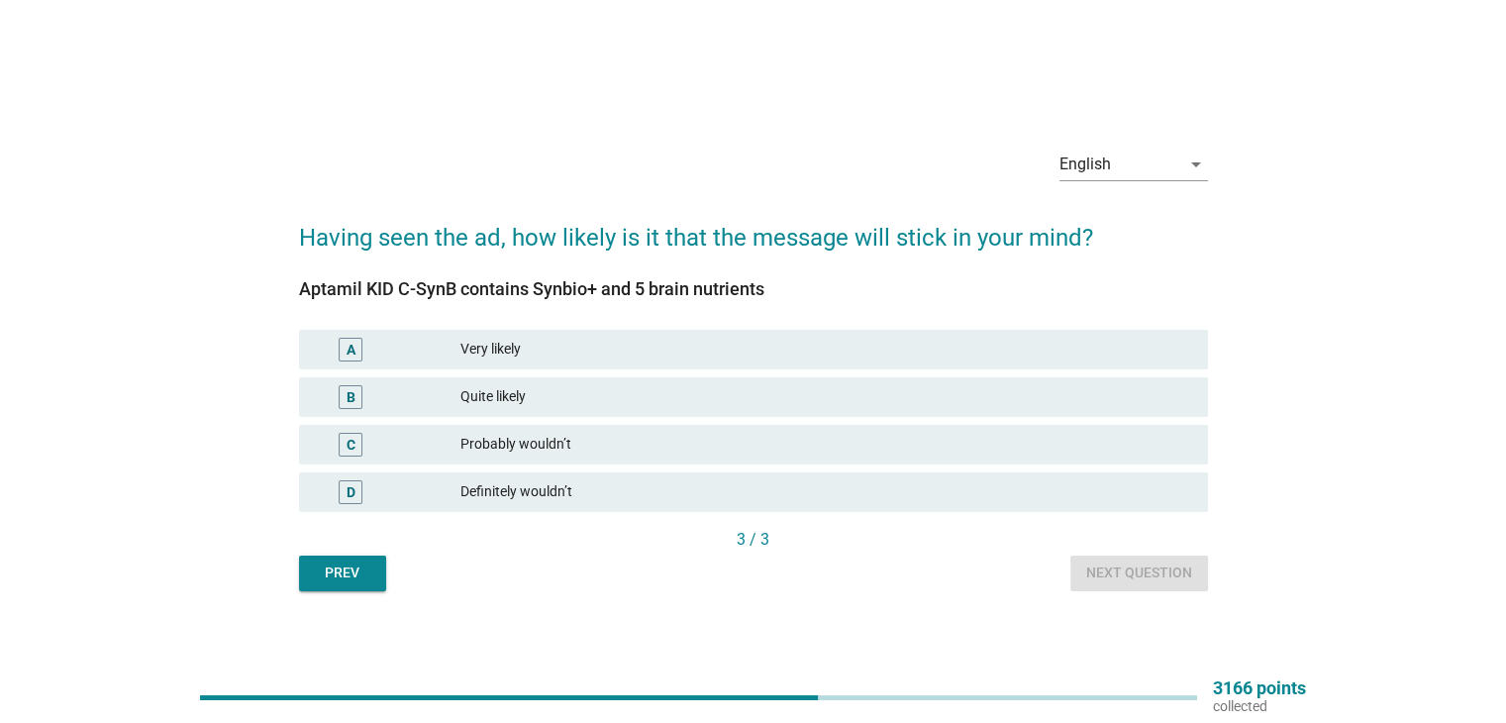
click at [645, 476] on div "D Definitely wouldn’t" at bounding box center [753, 492] width 909 height 40
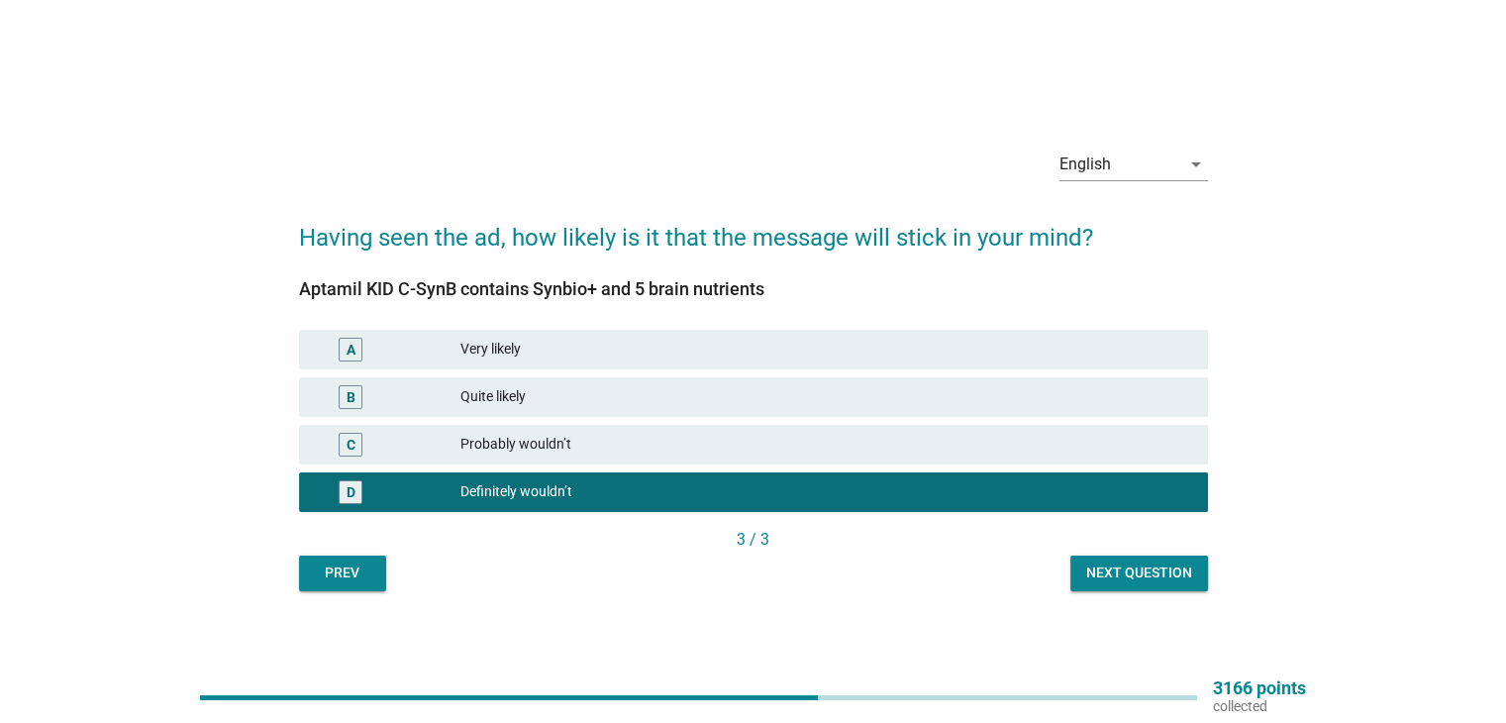
click at [1157, 576] on div "Next question" at bounding box center [1139, 572] width 106 height 21
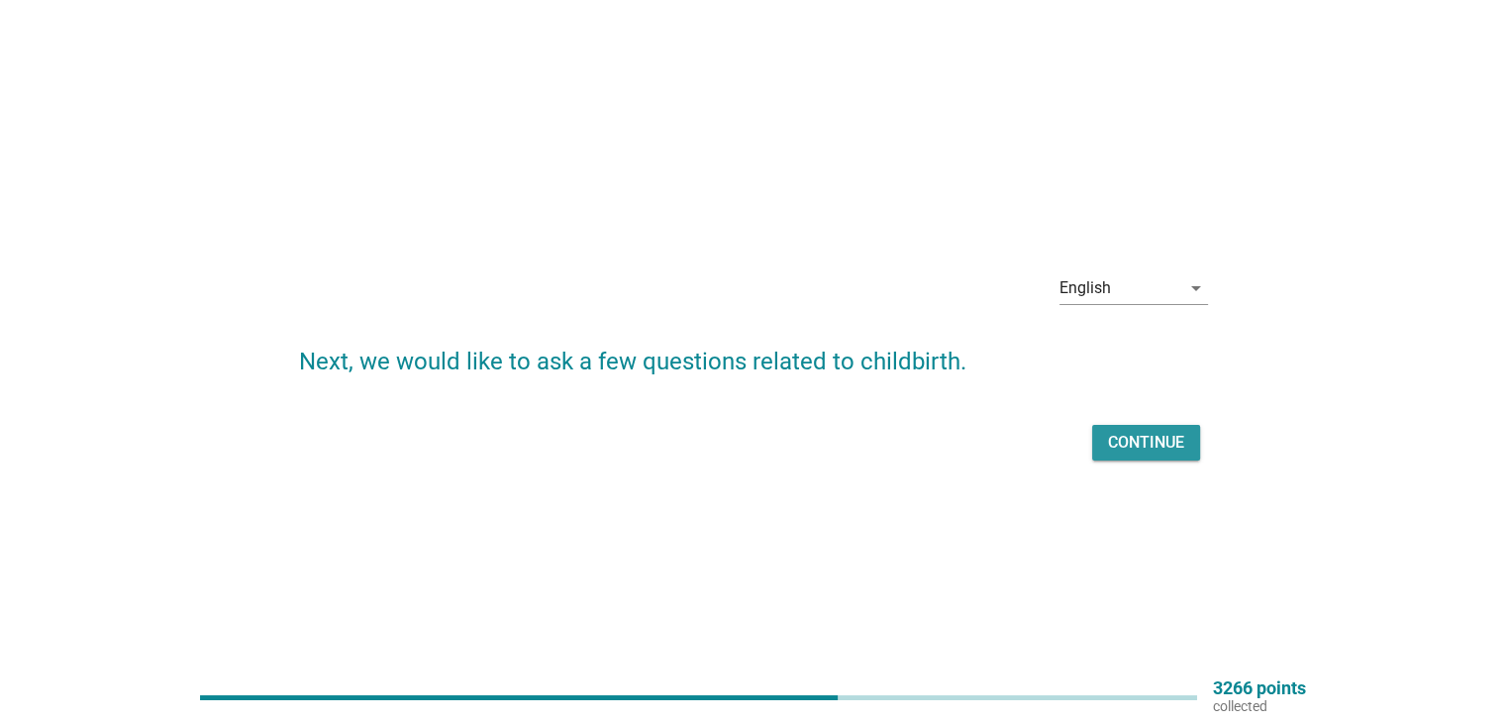
click at [1130, 435] on div "Continue" at bounding box center [1146, 443] width 76 height 24
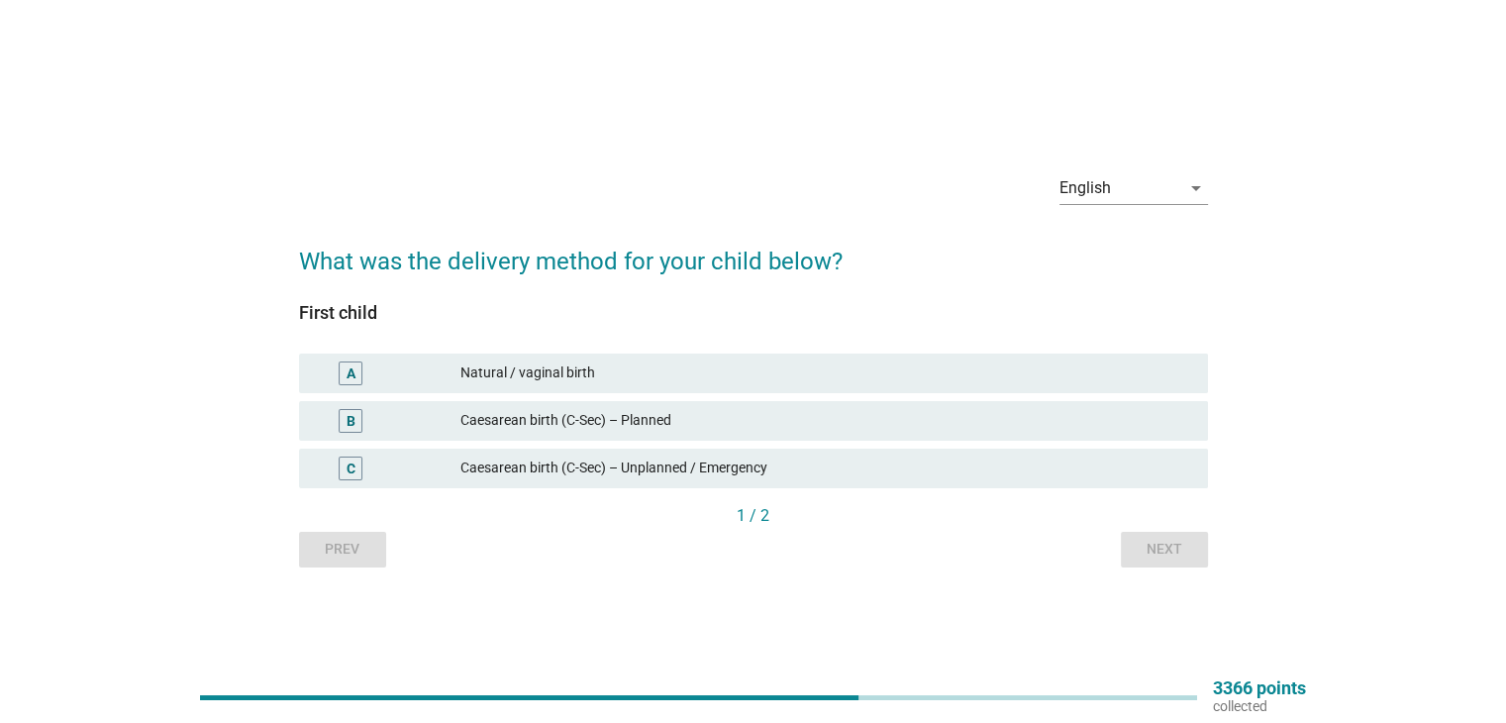
click at [522, 376] on div "Natural / vaginal birth" at bounding box center [825, 373] width 731 height 24
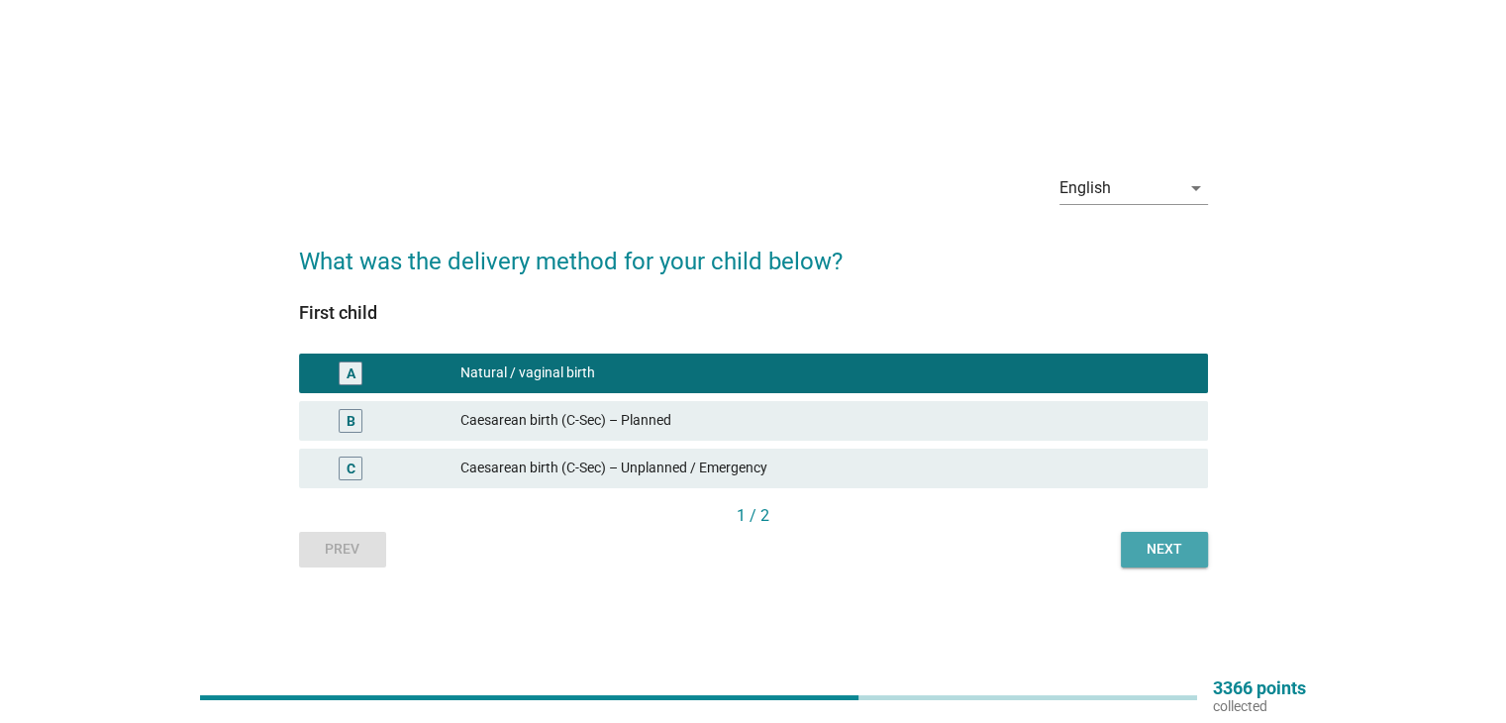
click at [1132, 558] on button "Next" at bounding box center [1164, 550] width 87 height 36
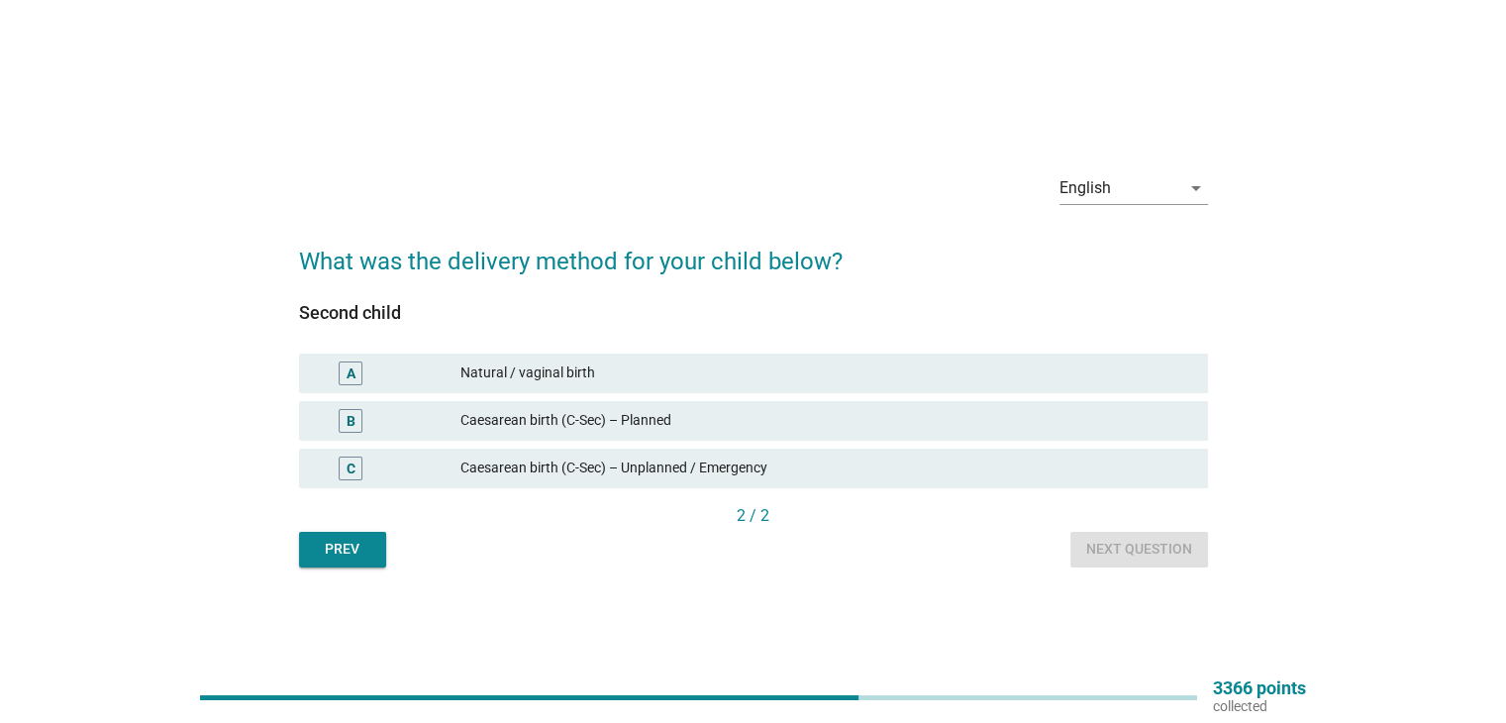
click at [748, 371] on div "Natural / vaginal birth" at bounding box center [825, 373] width 731 height 24
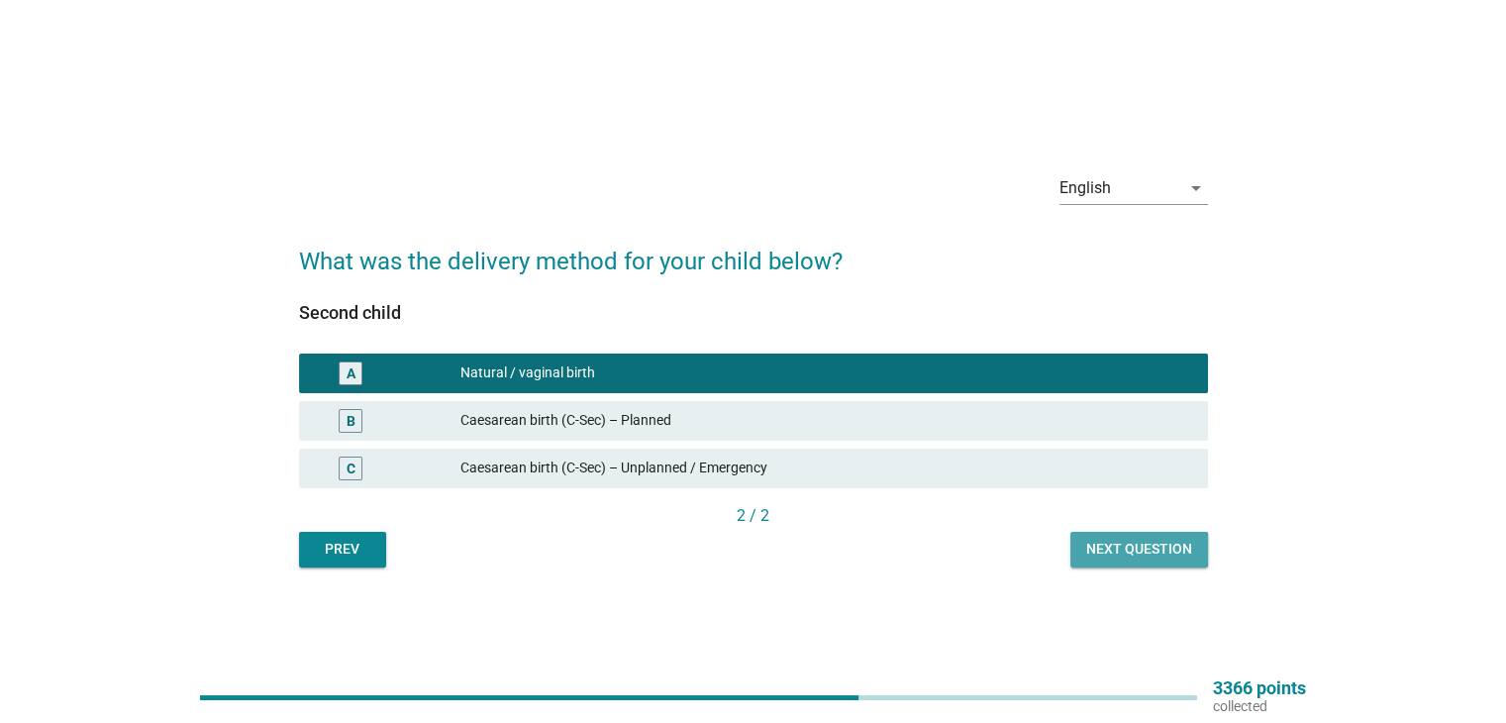
click at [1113, 547] on div "Next question" at bounding box center [1139, 549] width 106 height 21
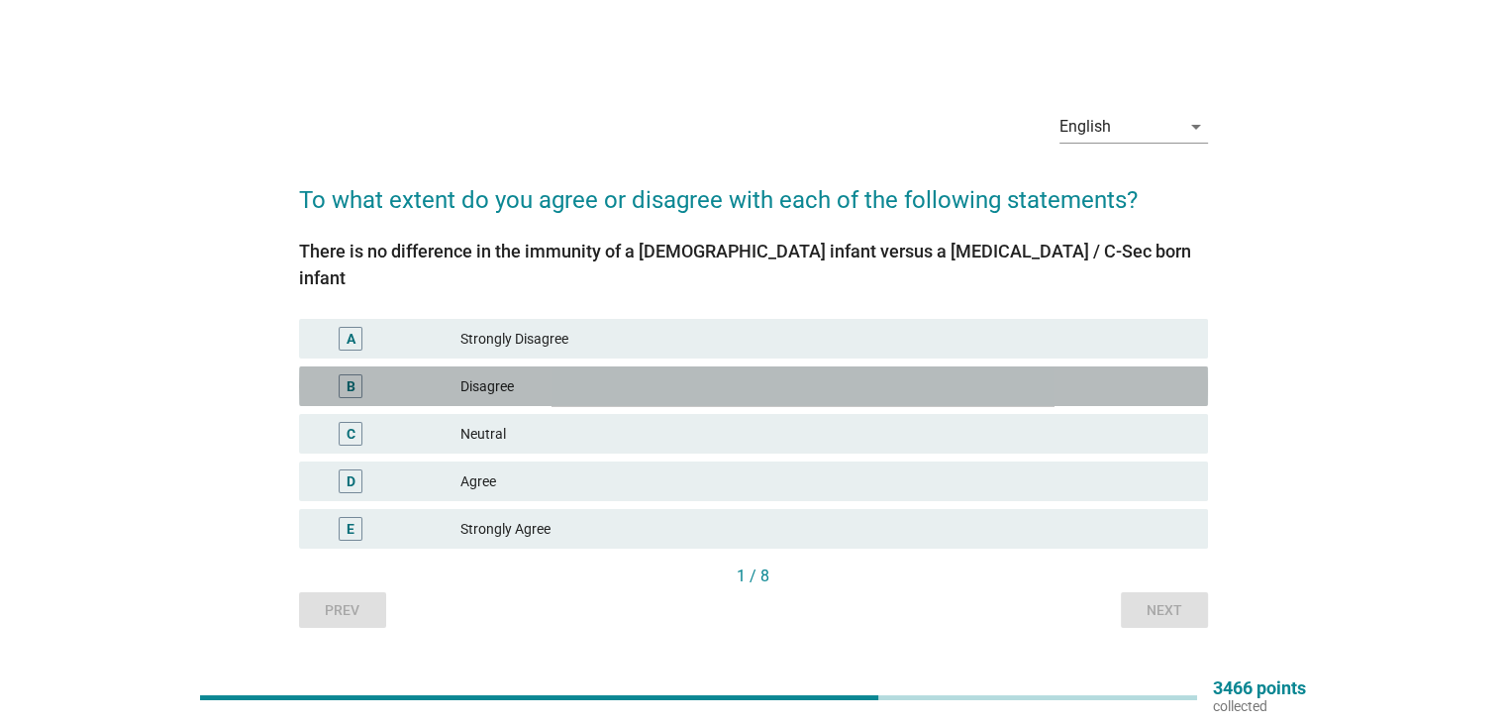
click at [528, 374] on div "Disagree" at bounding box center [825, 386] width 731 height 24
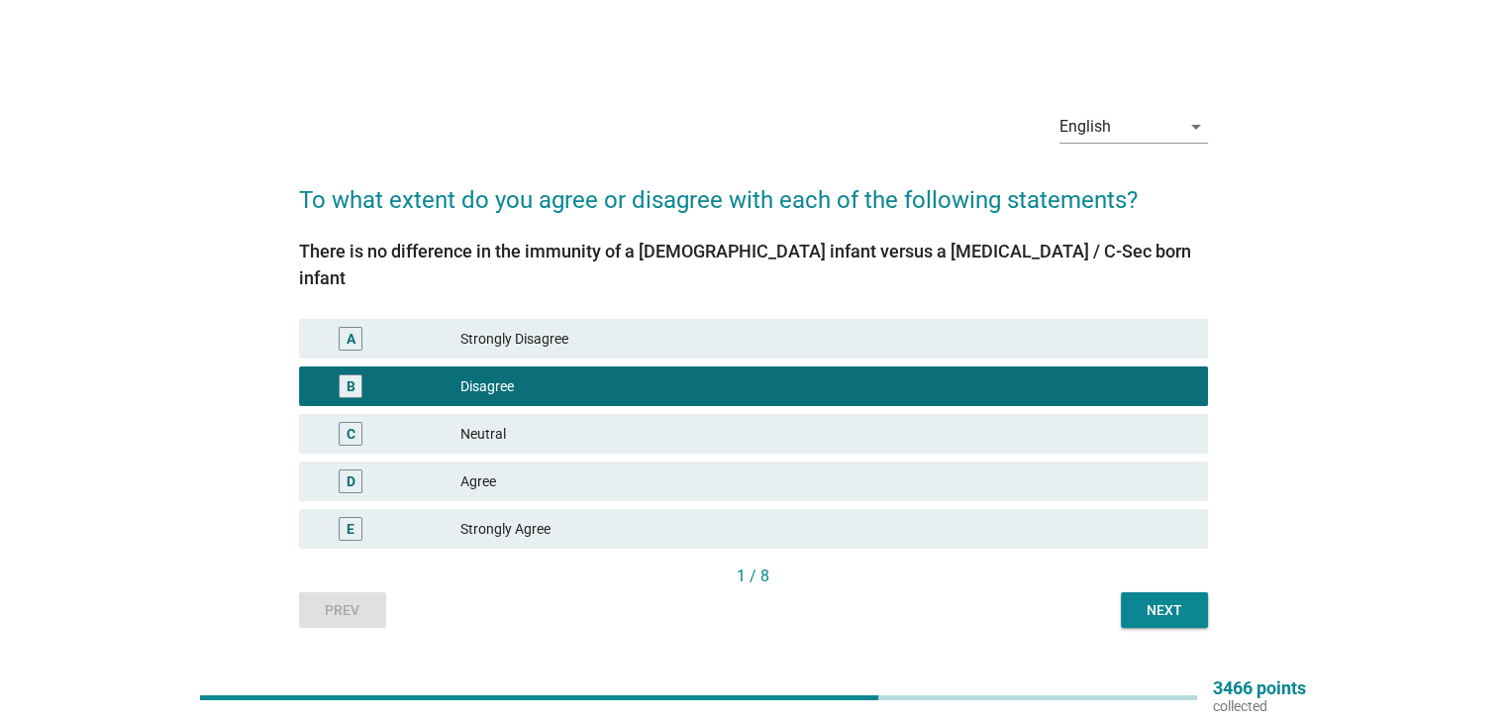
click at [1160, 600] on div "Next" at bounding box center [1163, 610] width 55 height 21
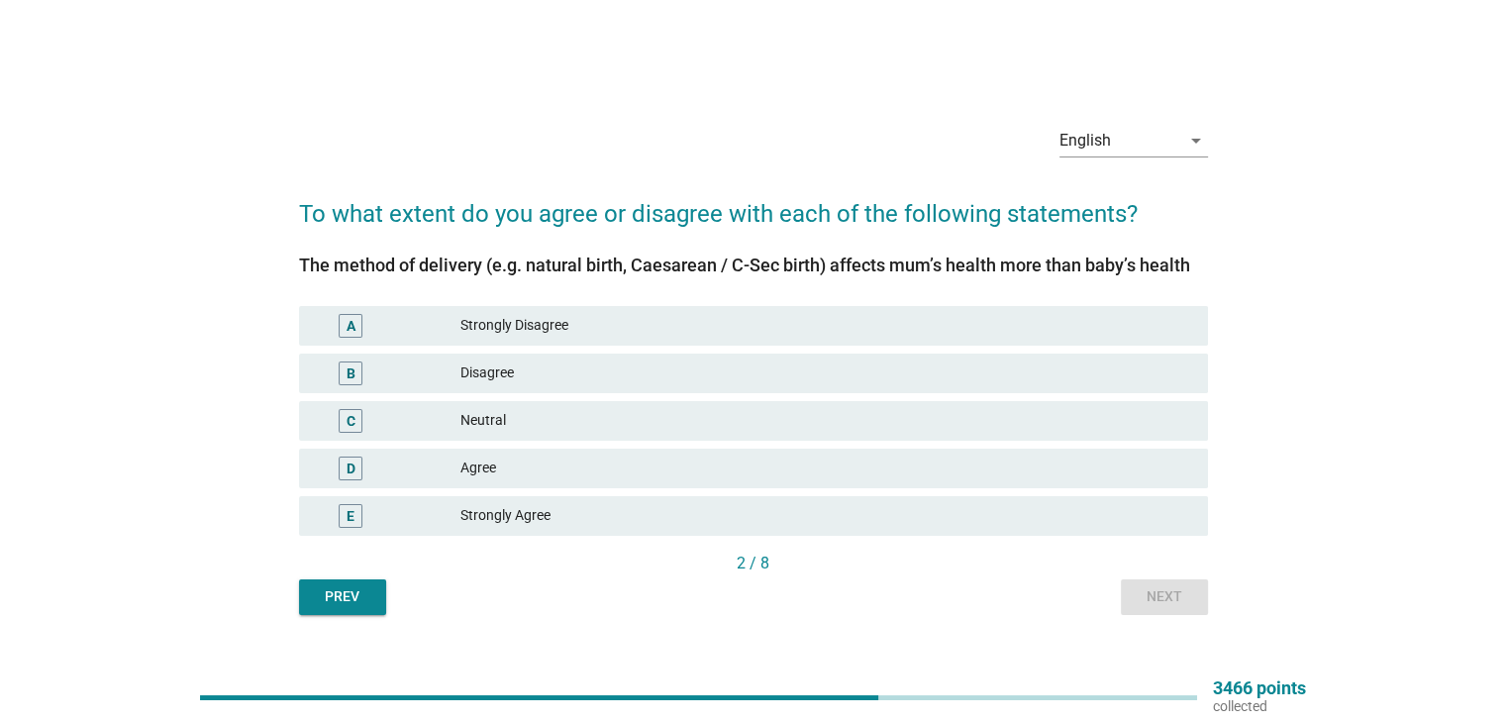
click at [884, 431] on div "Neutral" at bounding box center [825, 421] width 731 height 24
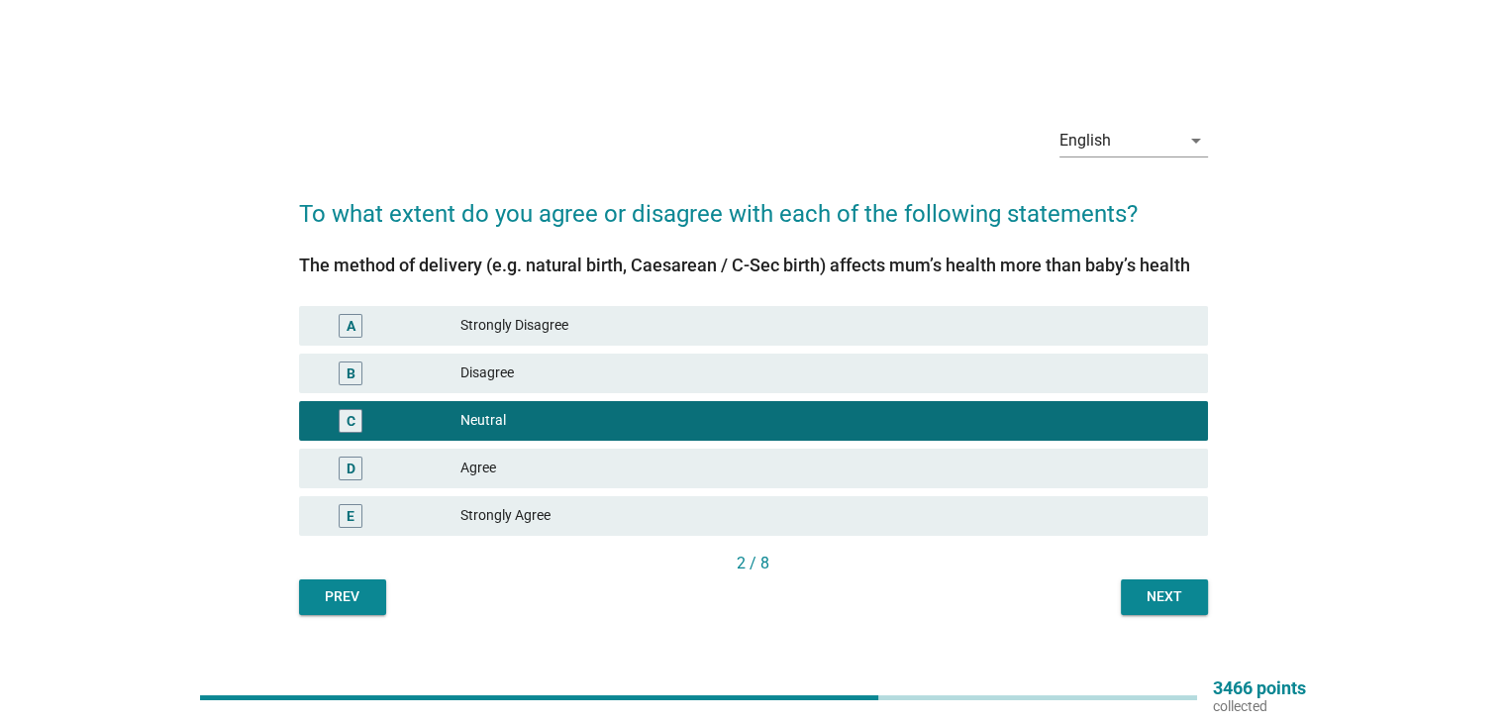
click at [1160, 591] on div "Next" at bounding box center [1163, 596] width 55 height 21
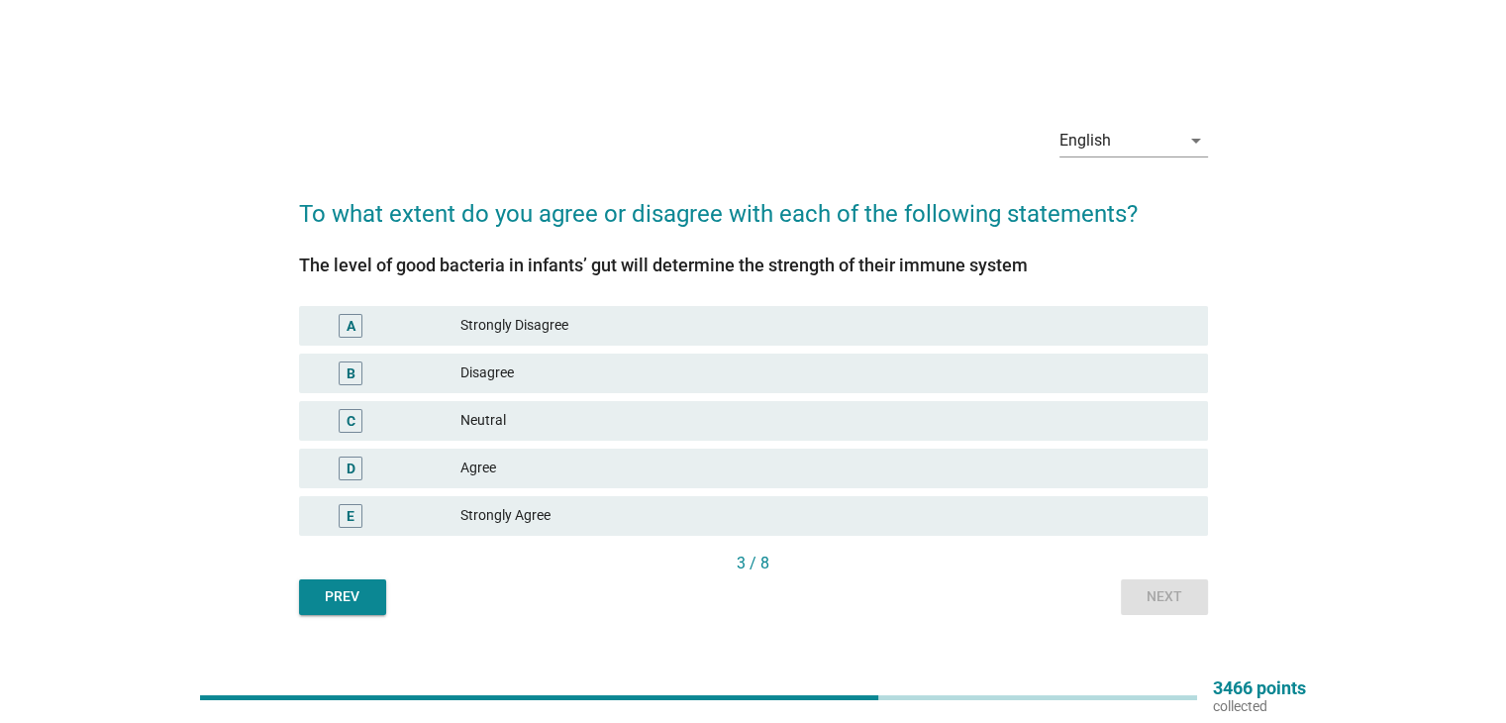
click at [514, 467] on div "Agree" at bounding box center [825, 468] width 731 height 24
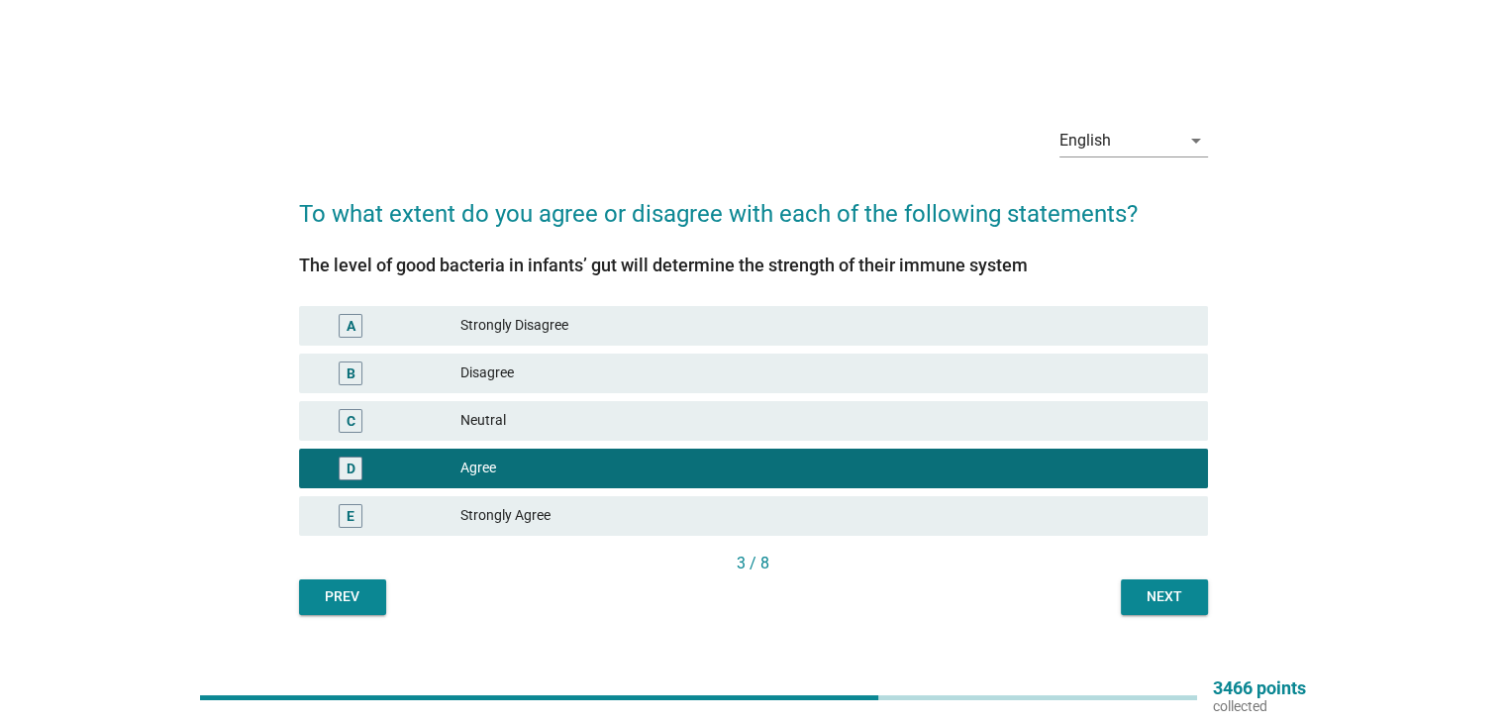
click at [1165, 596] on div "Next" at bounding box center [1163, 596] width 55 height 21
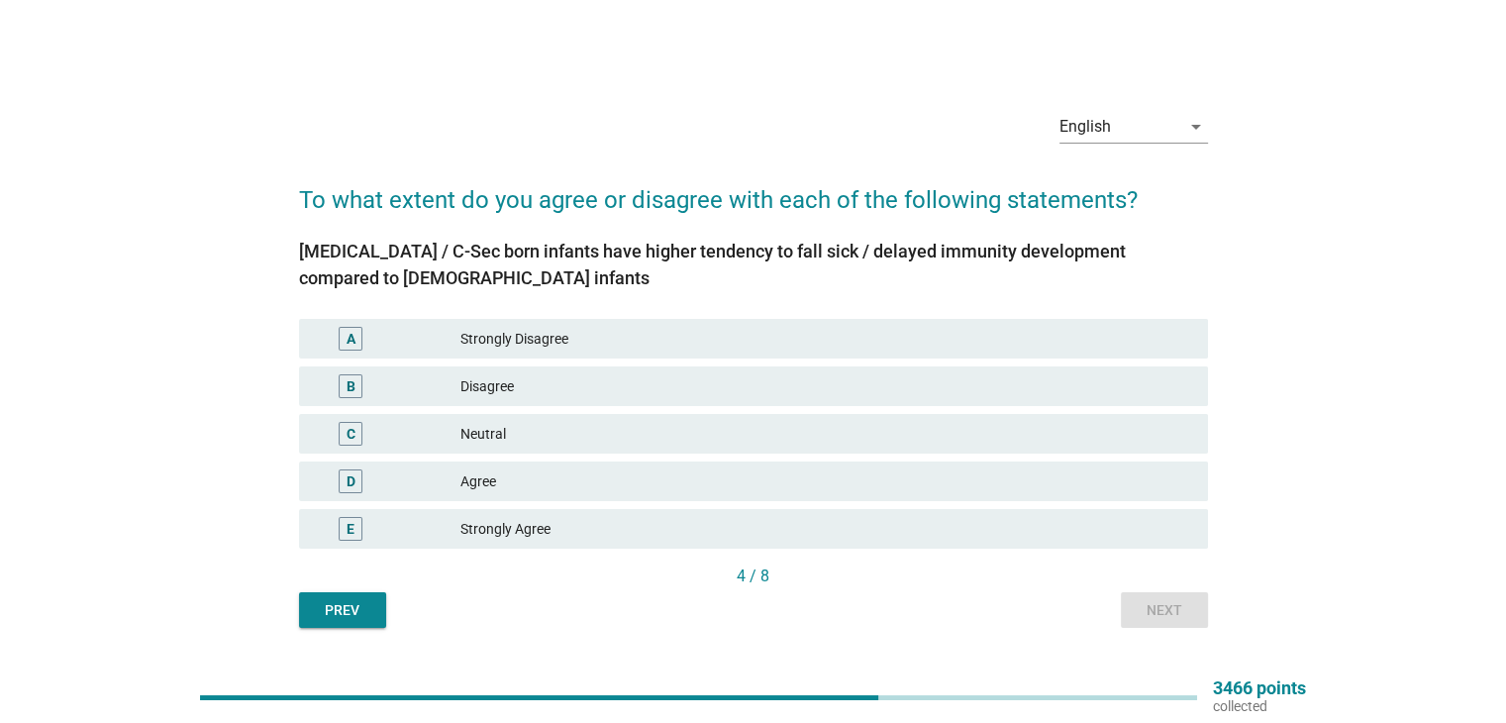
click at [539, 433] on div "Neutral" at bounding box center [825, 434] width 731 height 24
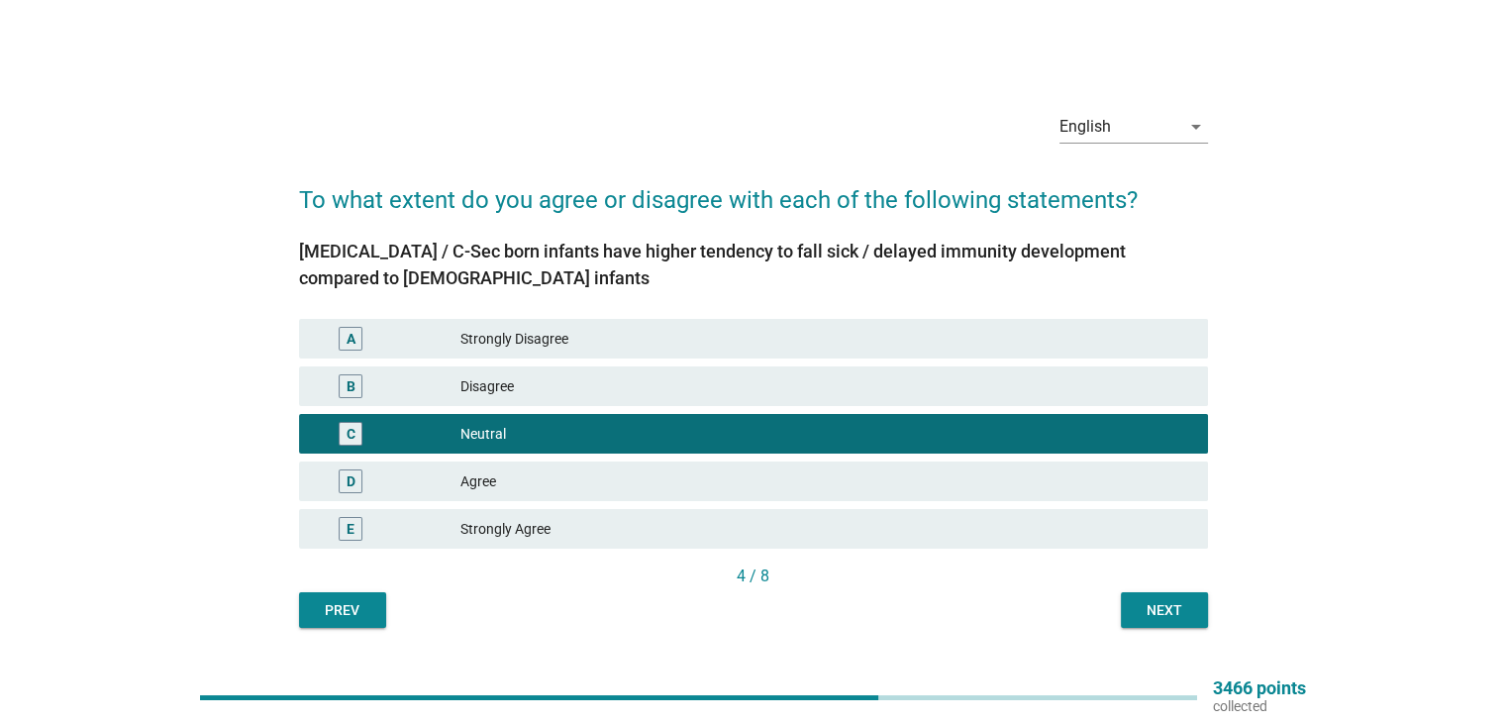
click at [1163, 619] on div "Next" at bounding box center [1163, 610] width 55 height 21
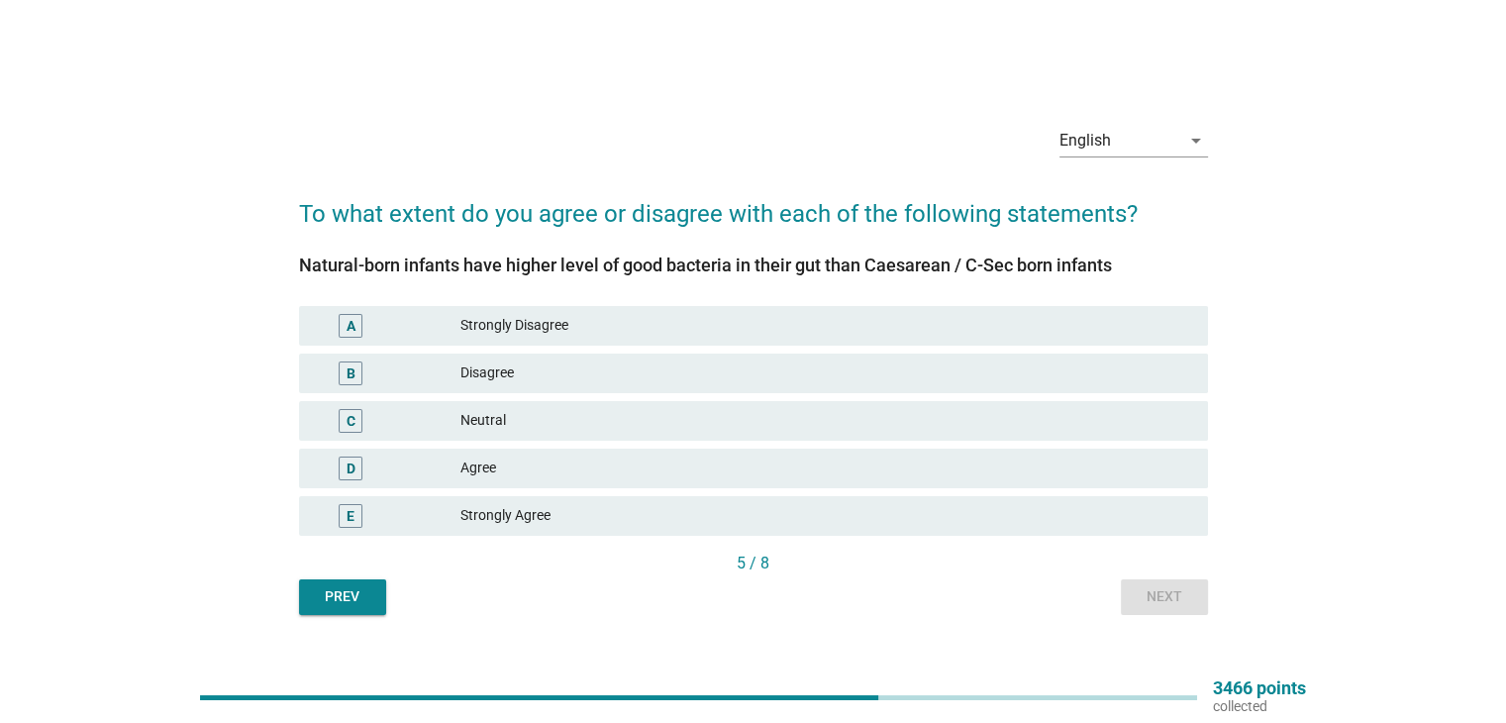
click at [960, 482] on div "D Agree" at bounding box center [753, 468] width 909 height 40
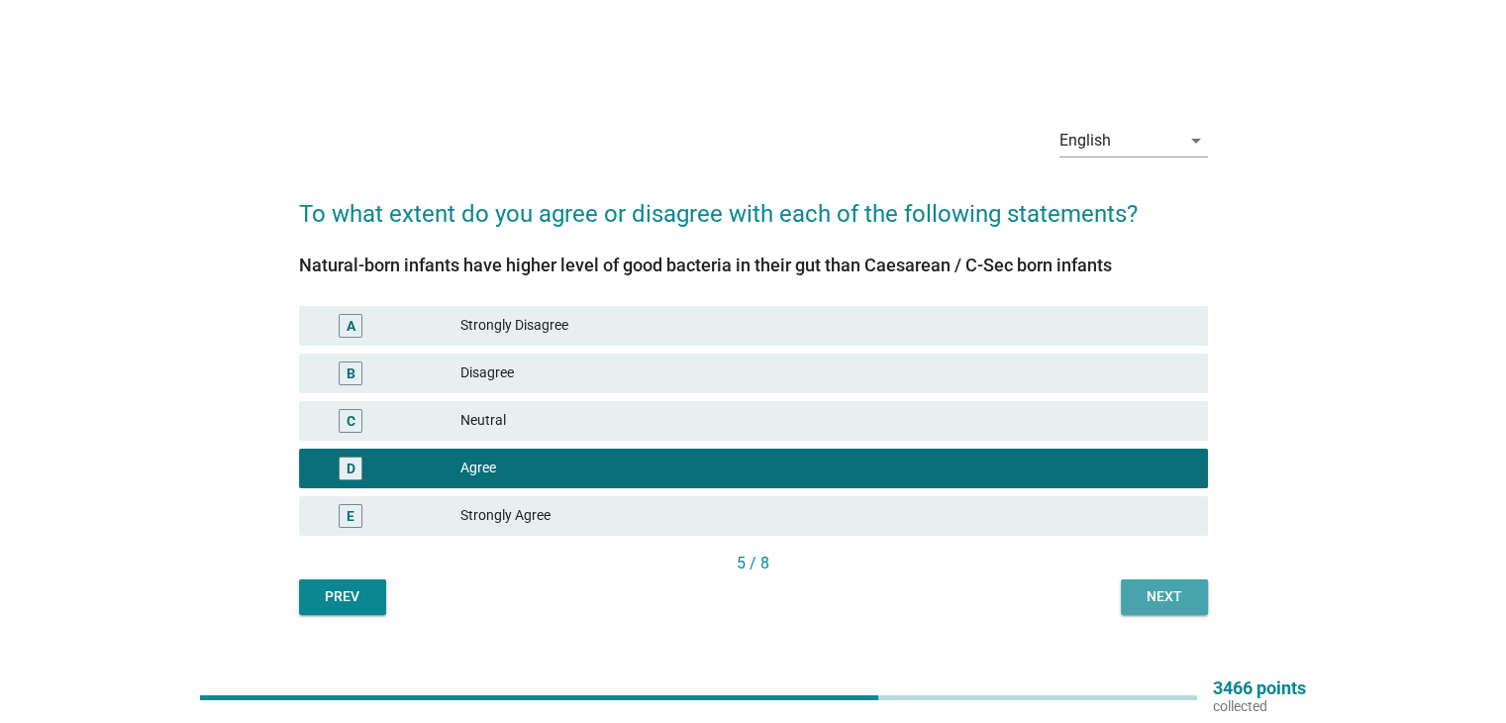
click at [1159, 596] on div "Next" at bounding box center [1163, 596] width 55 height 21
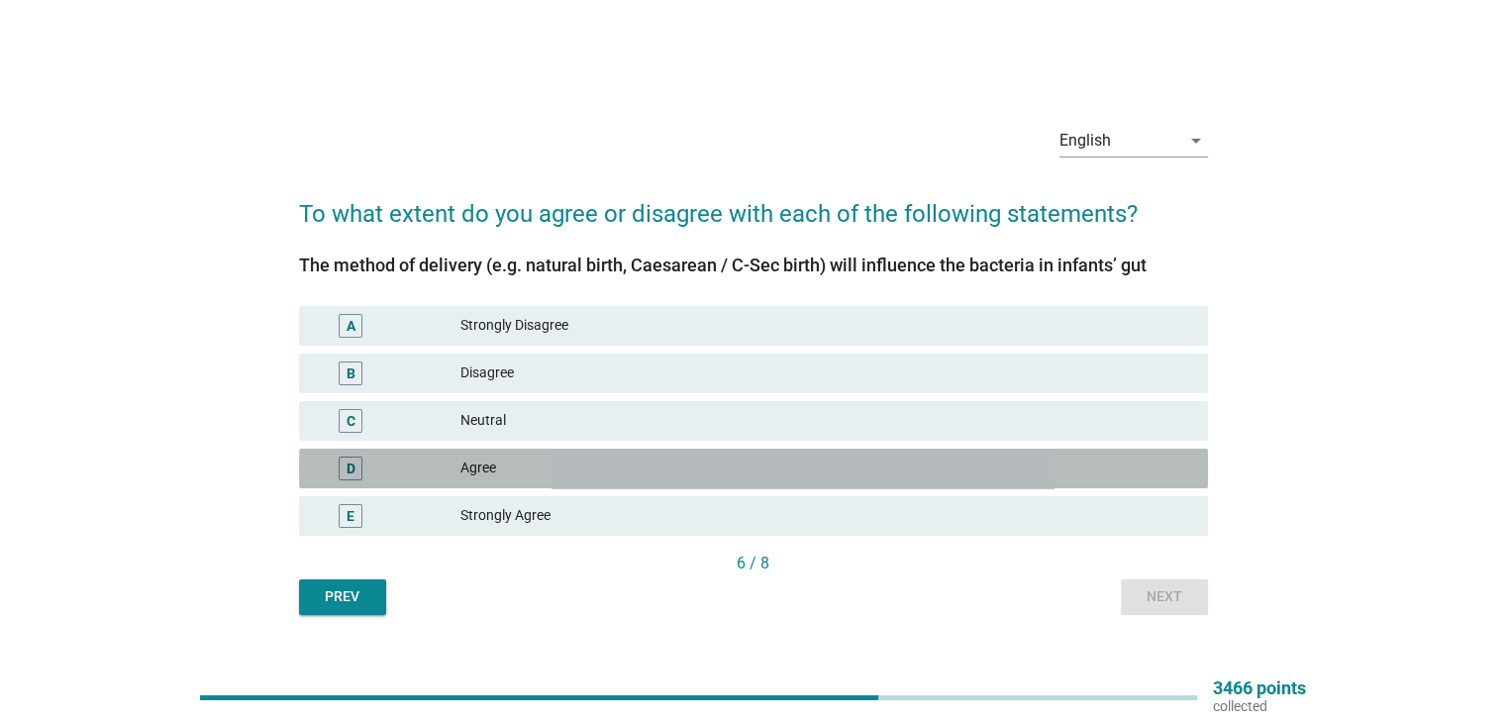
click at [895, 476] on div "Agree" at bounding box center [825, 468] width 731 height 24
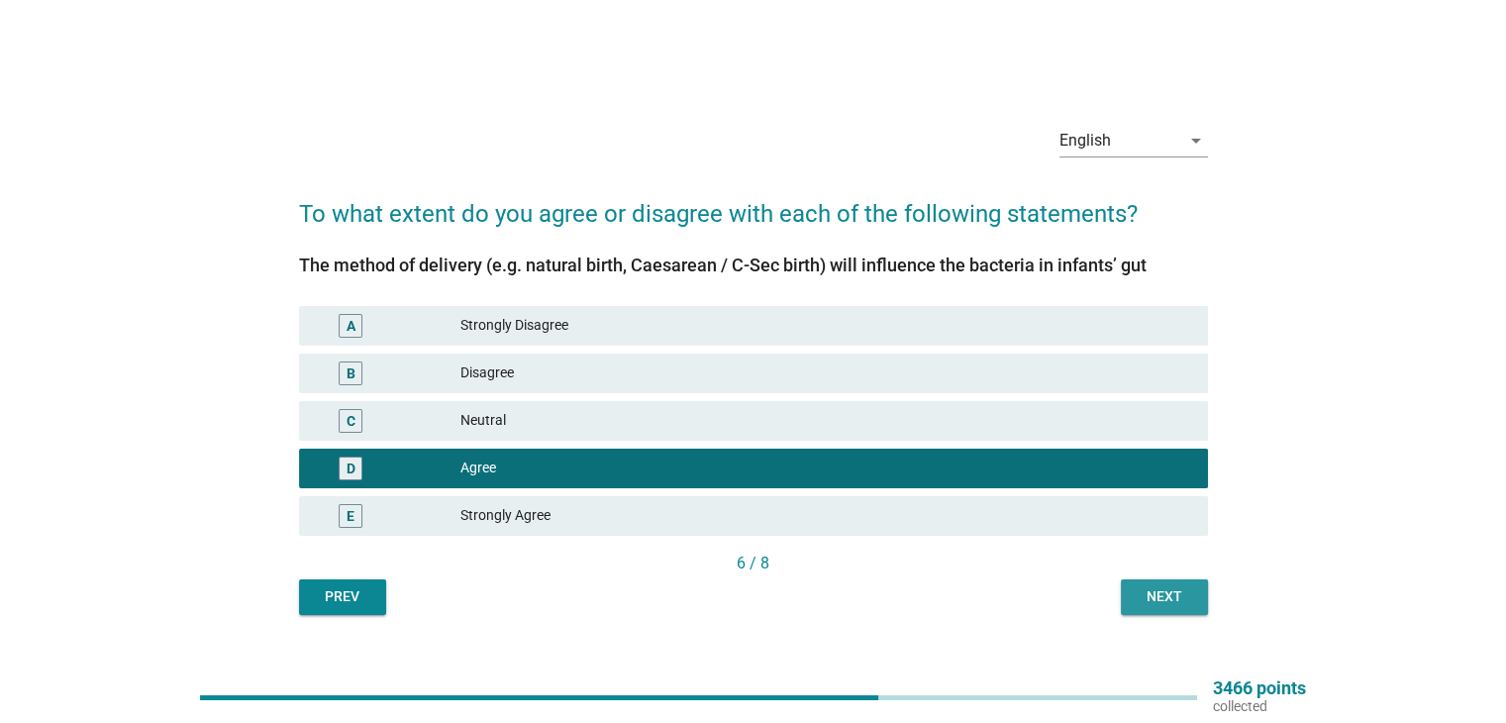
click at [1172, 603] on div "Next" at bounding box center [1163, 596] width 55 height 21
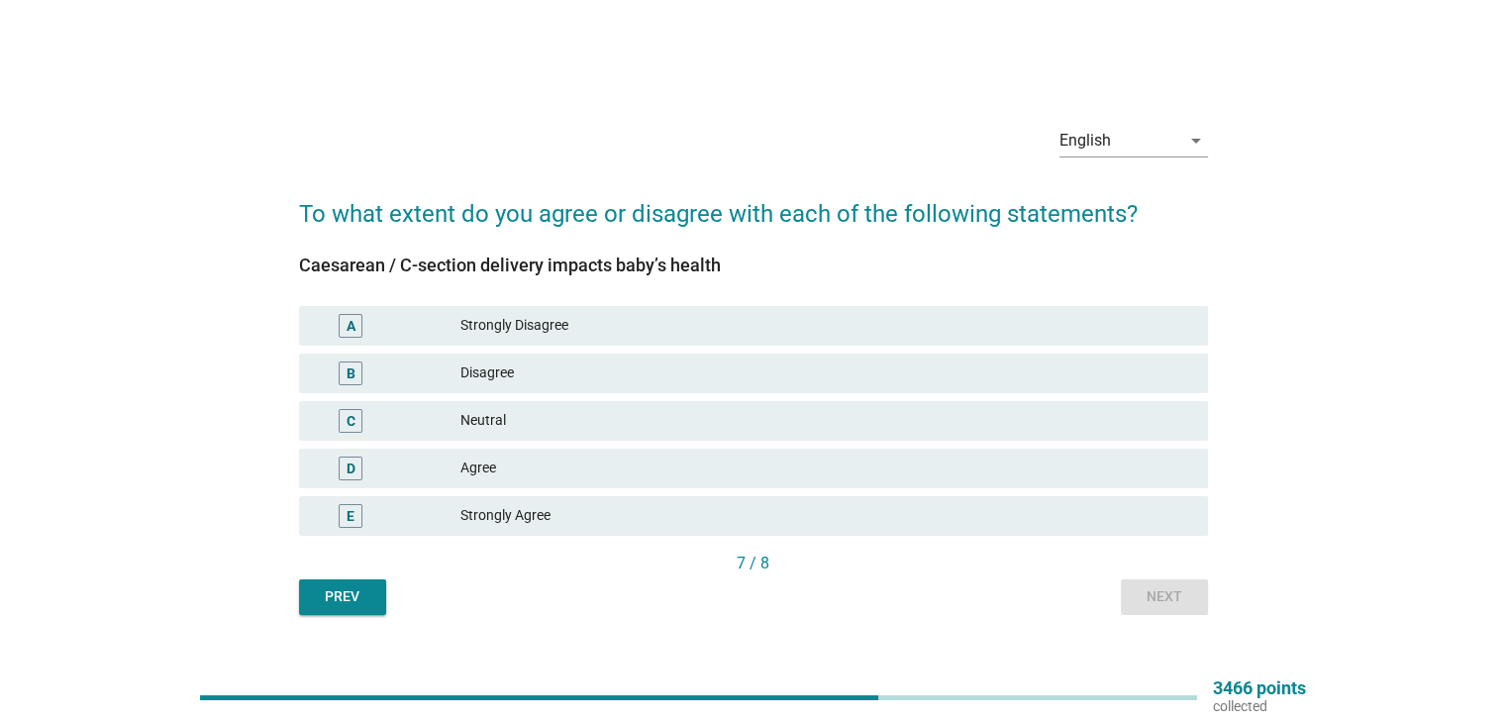
click at [991, 401] on div "C Neutral" at bounding box center [753, 421] width 909 height 40
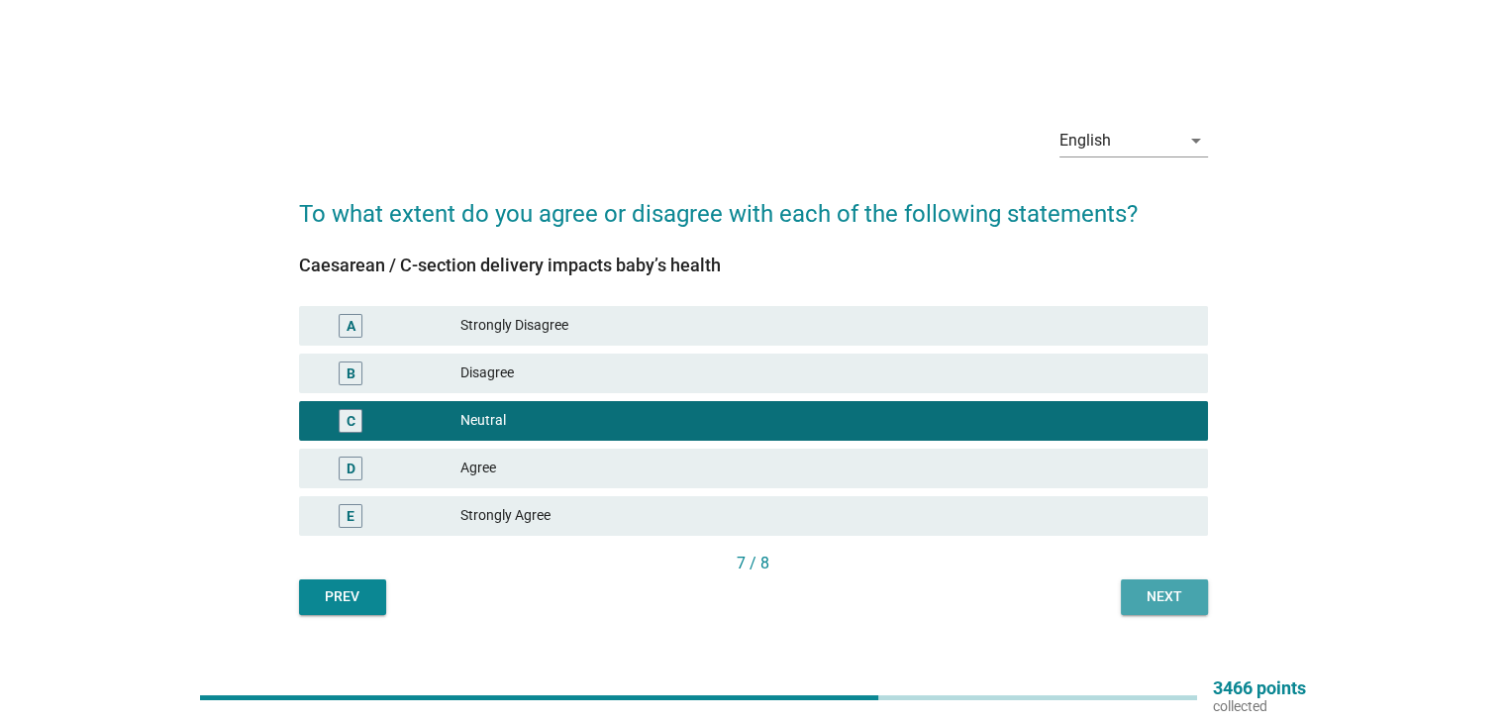
click at [1152, 599] on div "Next" at bounding box center [1163, 596] width 55 height 21
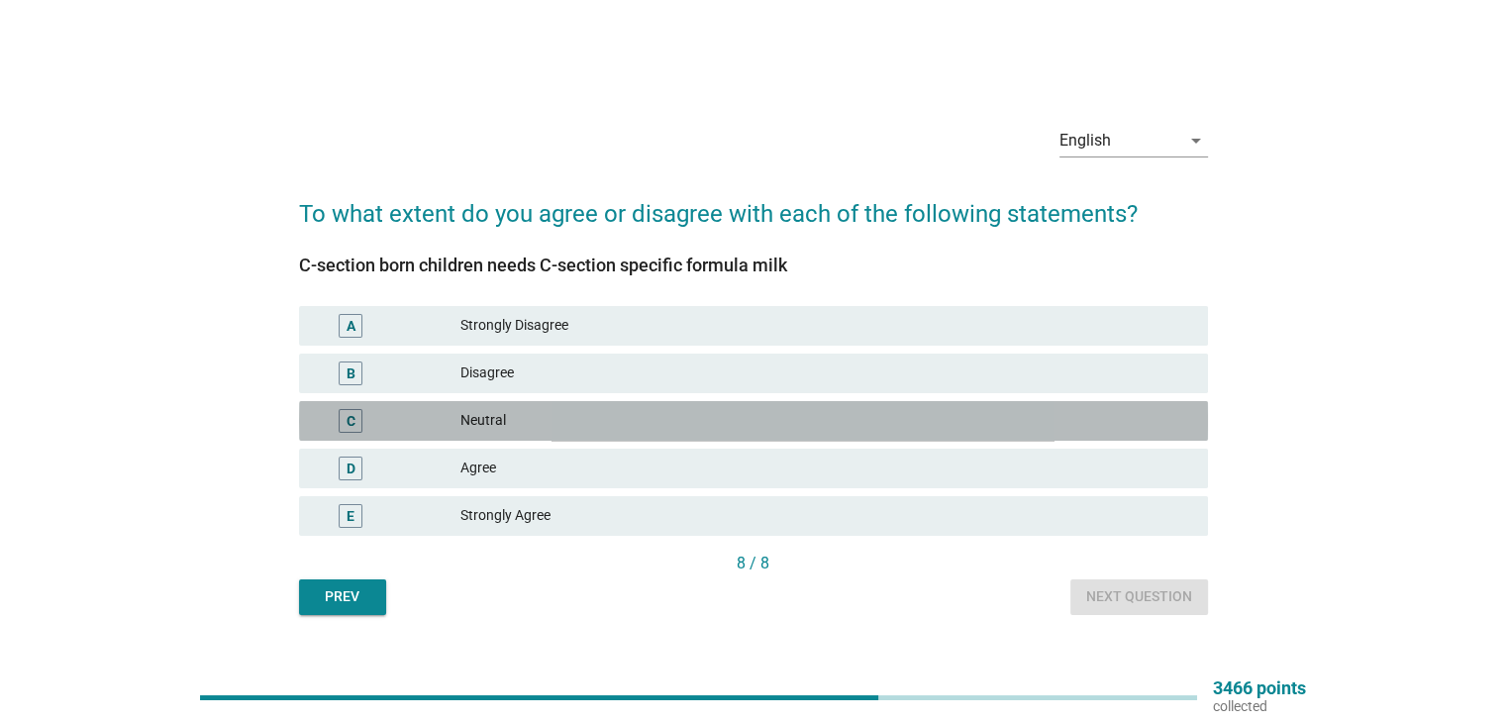
click at [563, 422] on div "Neutral" at bounding box center [825, 421] width 731 height 24
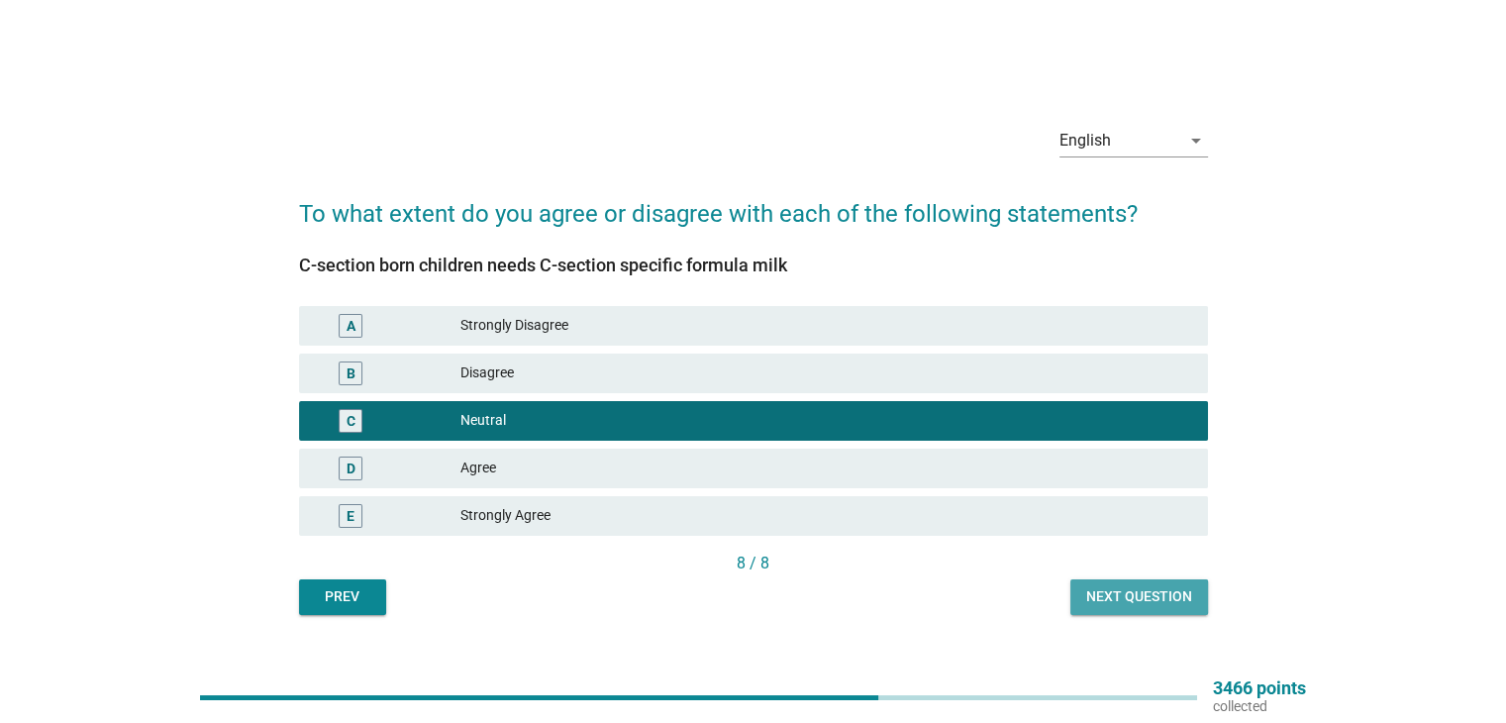
click at [1148, 586] on div "Next question" at bounding box center [1139, 596] width 106 height 21
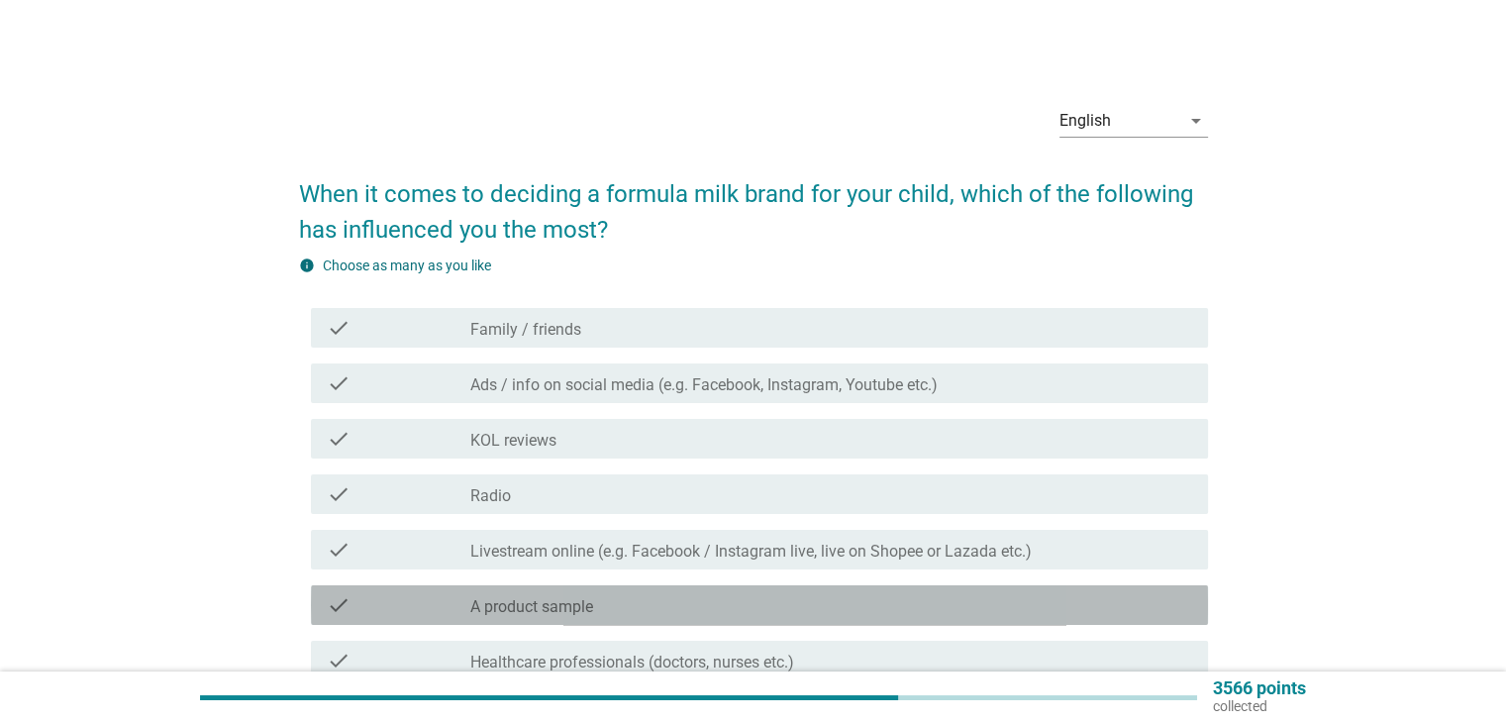
click at [586, 608] on label "A product sample" at bounding box center [531, 607] width 123 height 20
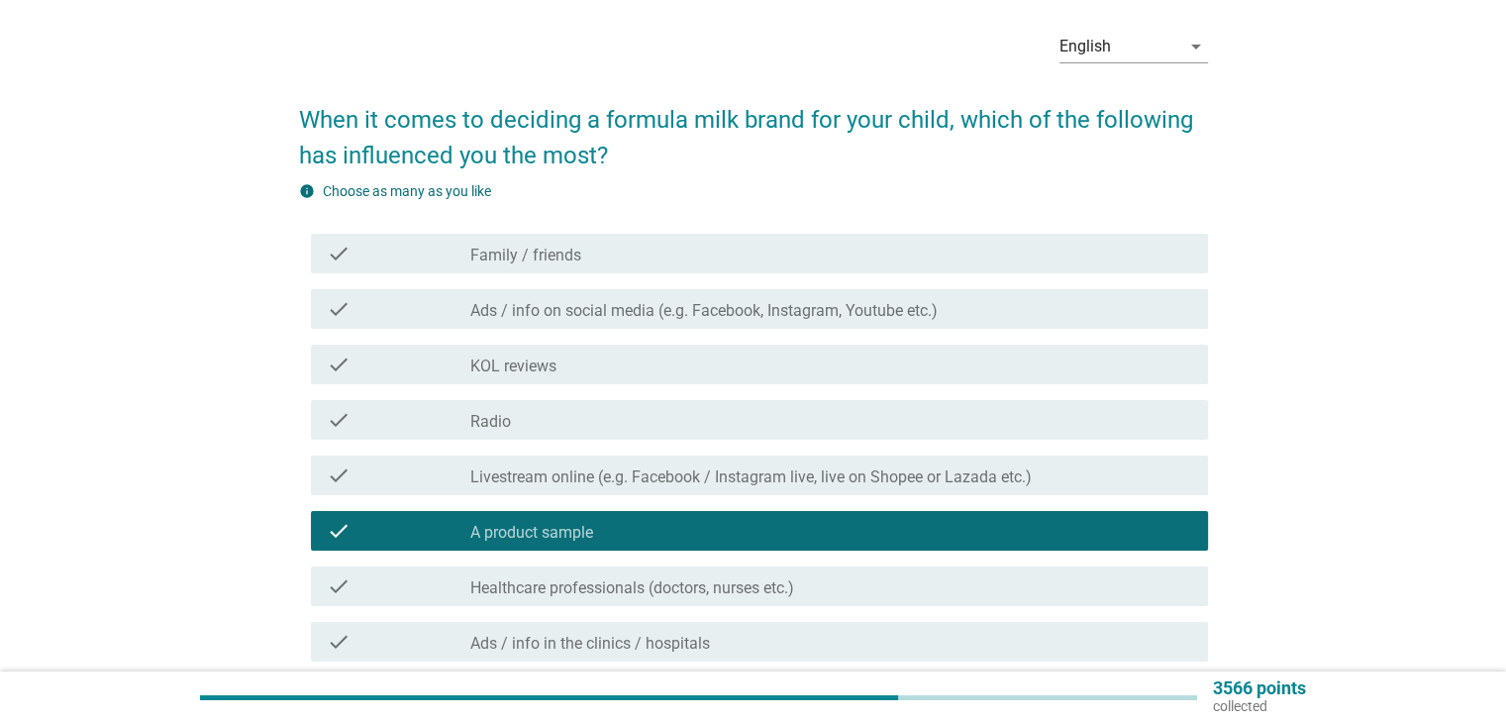
scroll to position [132, 0]
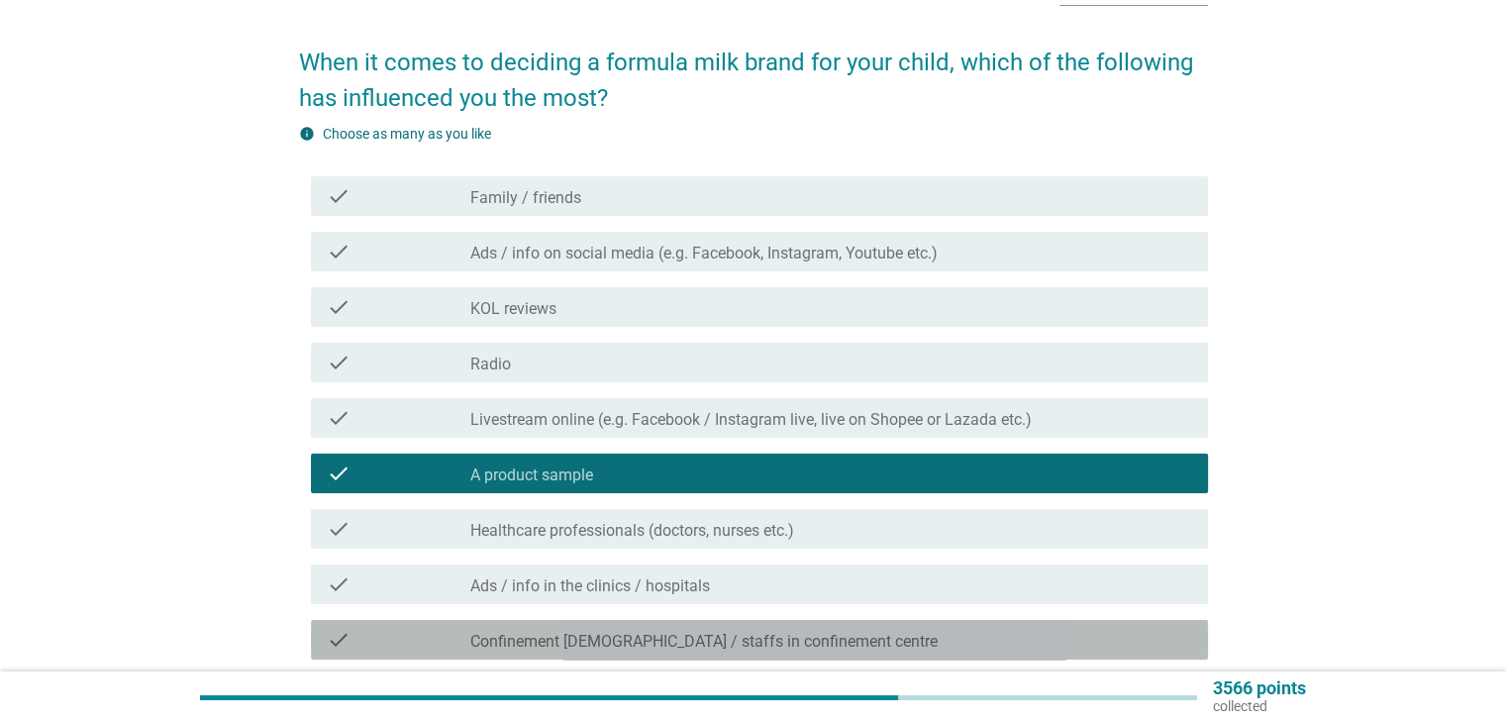
click at [847, 646] on div "check_box_outline_blank Confinement [DEMOGRAPHIC_DATA] / staffs in confinement …" at bounding box center [830, 640] width 721 height 24
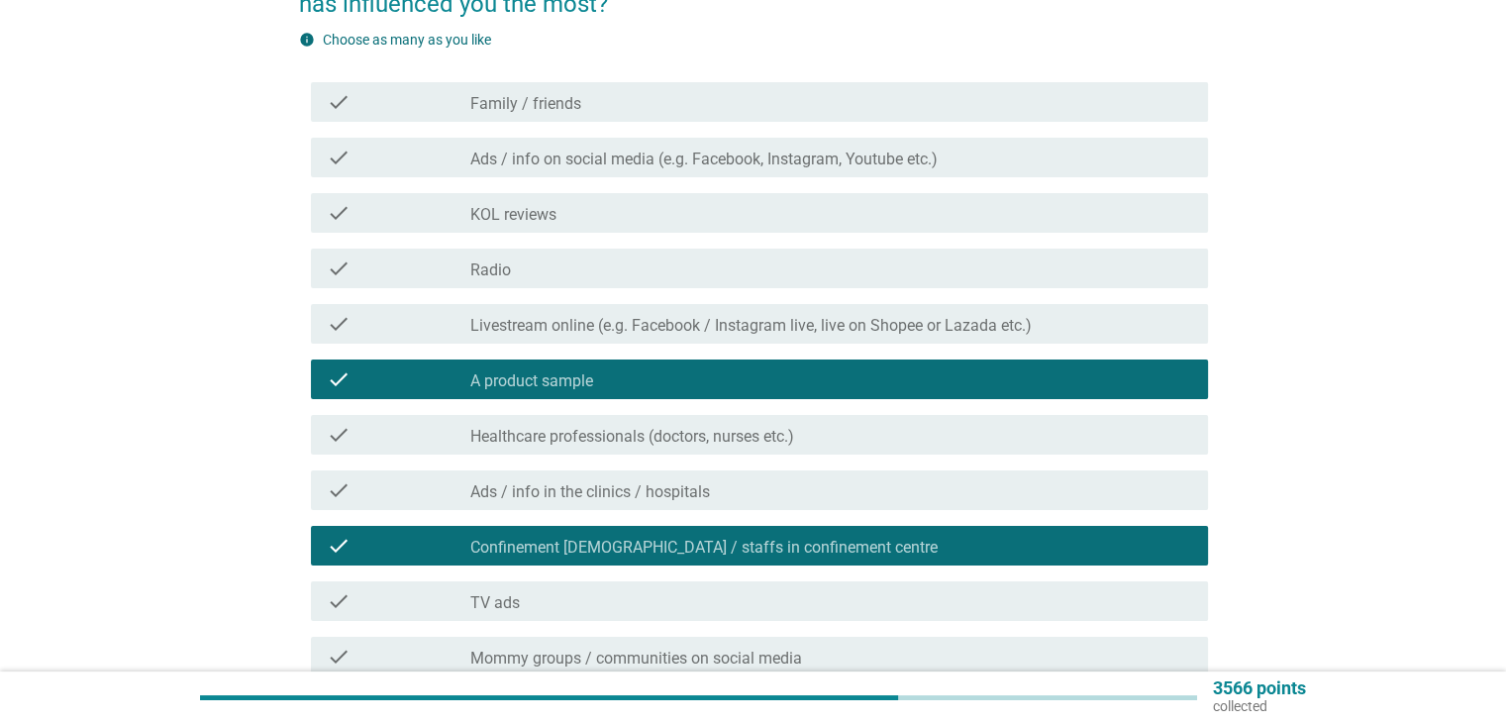
scroll to position [263, 0]
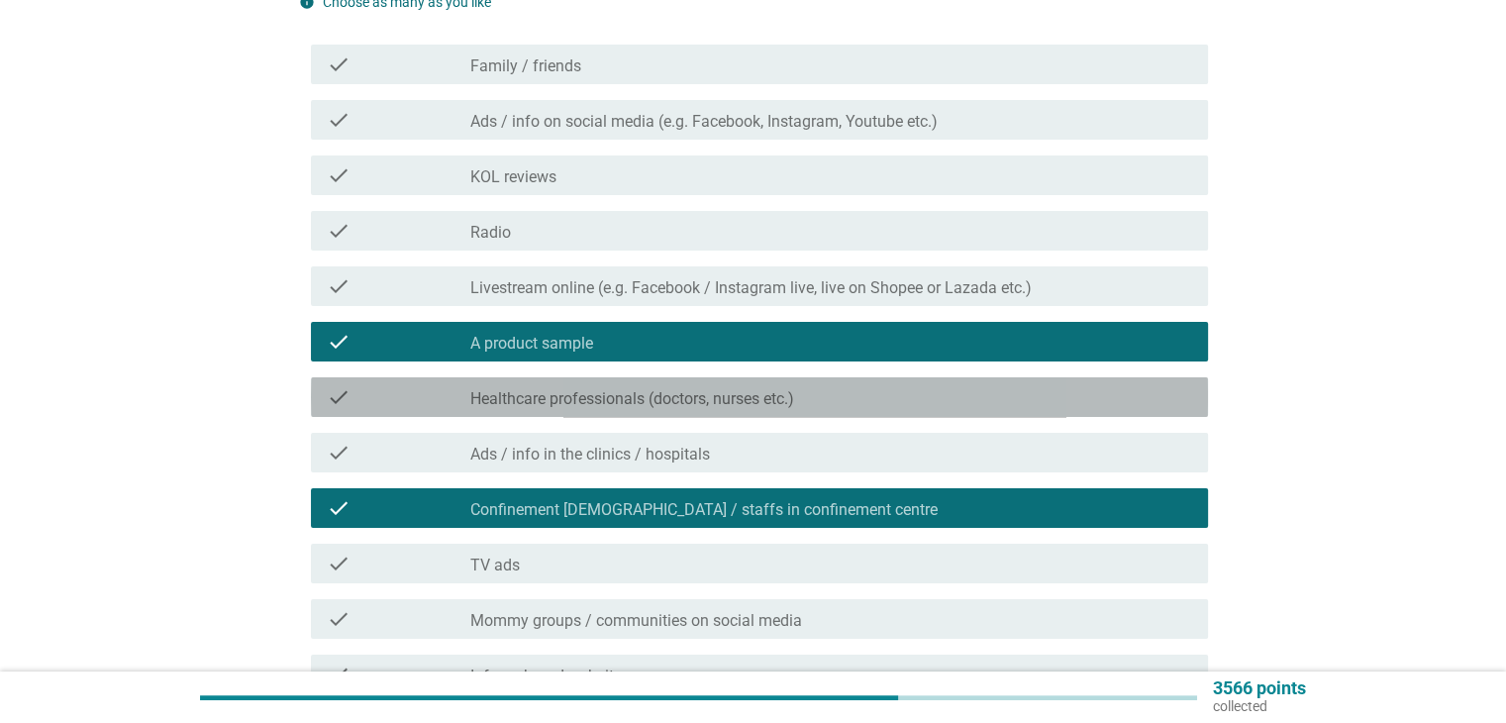
click at [673, 403] on label "Healthcare professionals (doctors, nurses etc.)" at bounding box center [632, 399] width 324 height 20
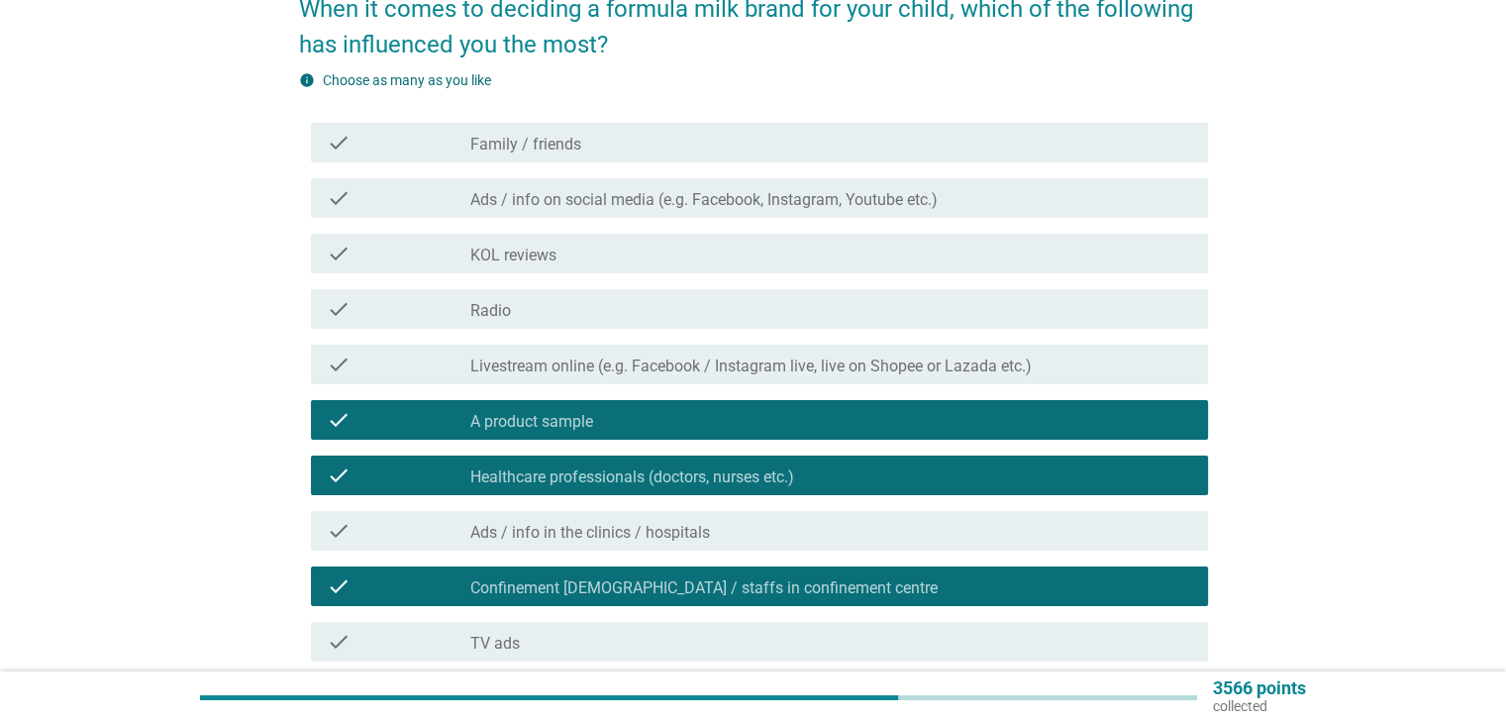
scroll to position [581, 0]
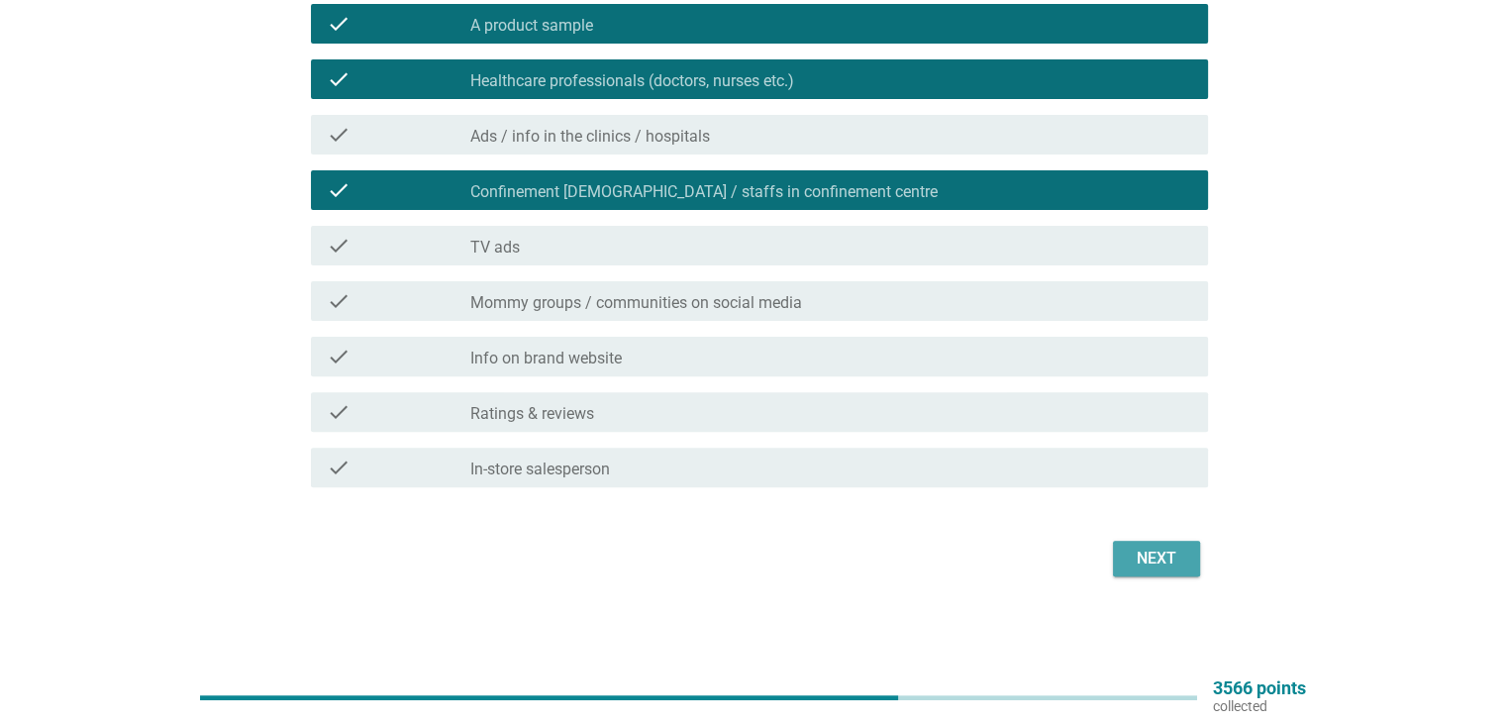
click at [1170, 566] on div "Next" at bounding box center [1155, 558] width 55 height 24
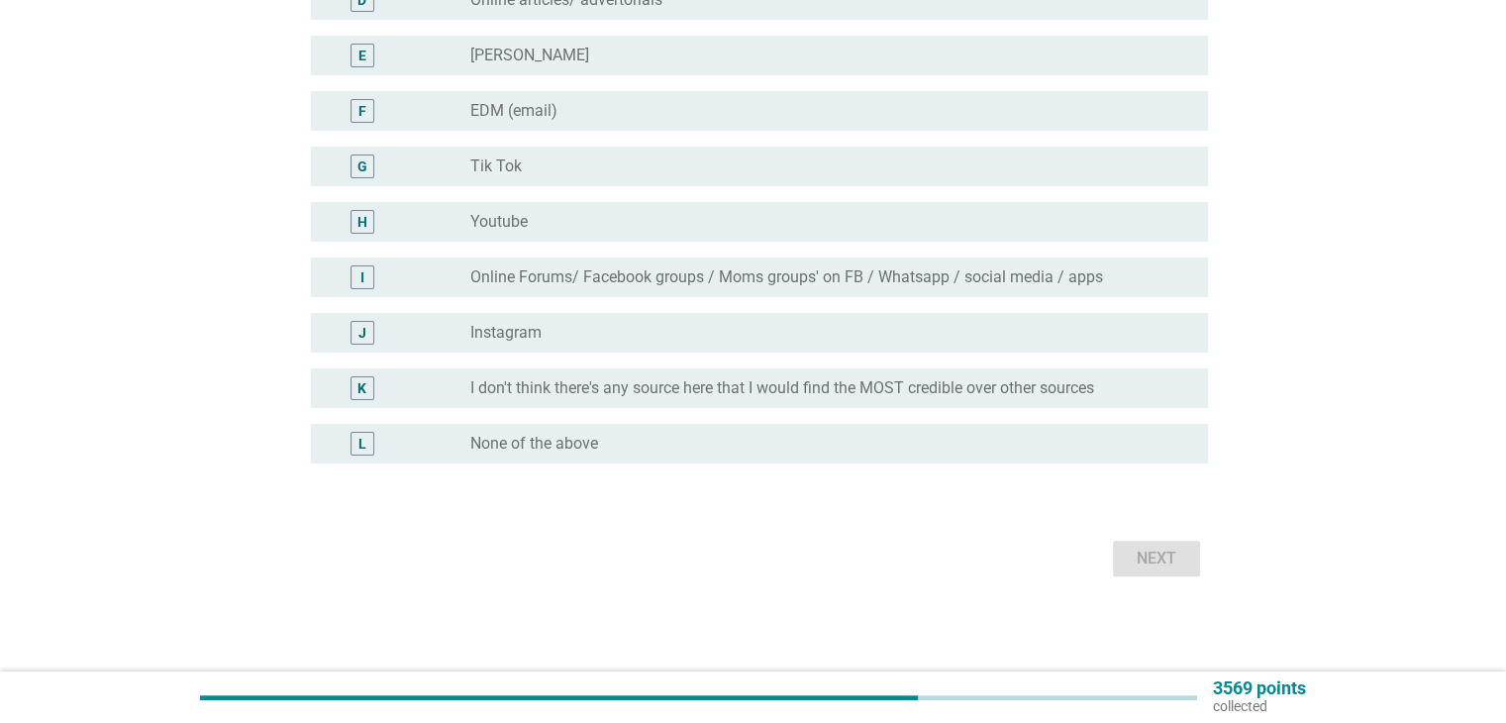
scroll to position [0, 0]
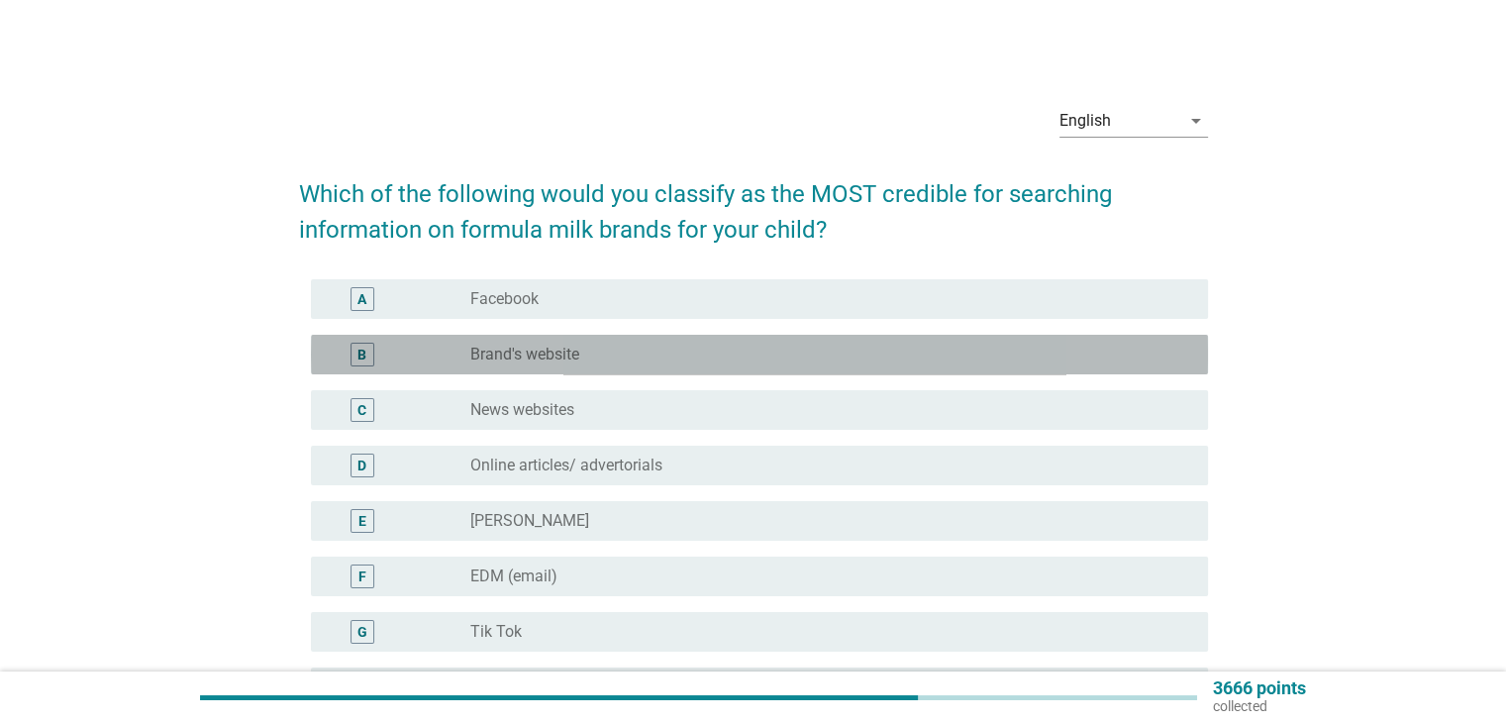
click at [600, 360] on div "radio_button_unchecked Brand's website" at bounding box center [822, 354] width 705 height 20
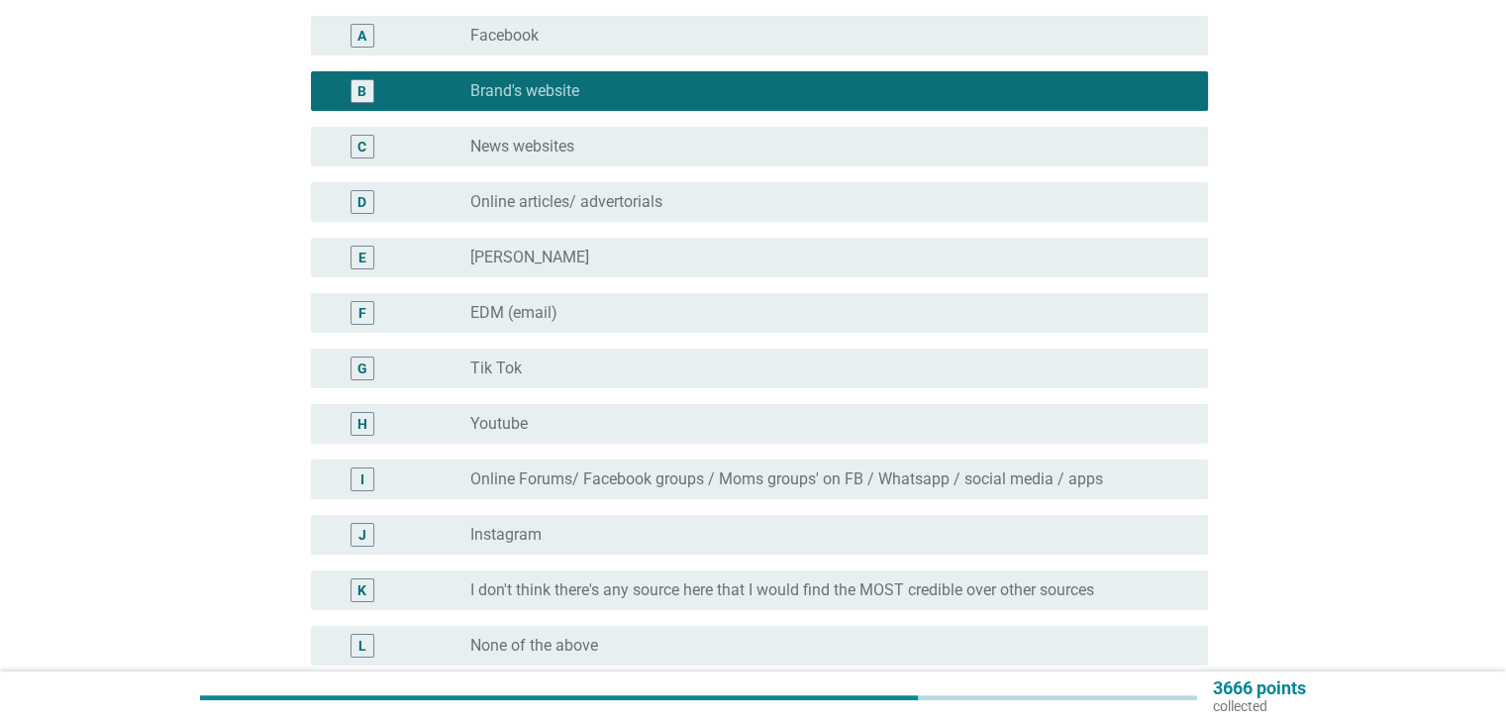
scroll to position [396, 0]
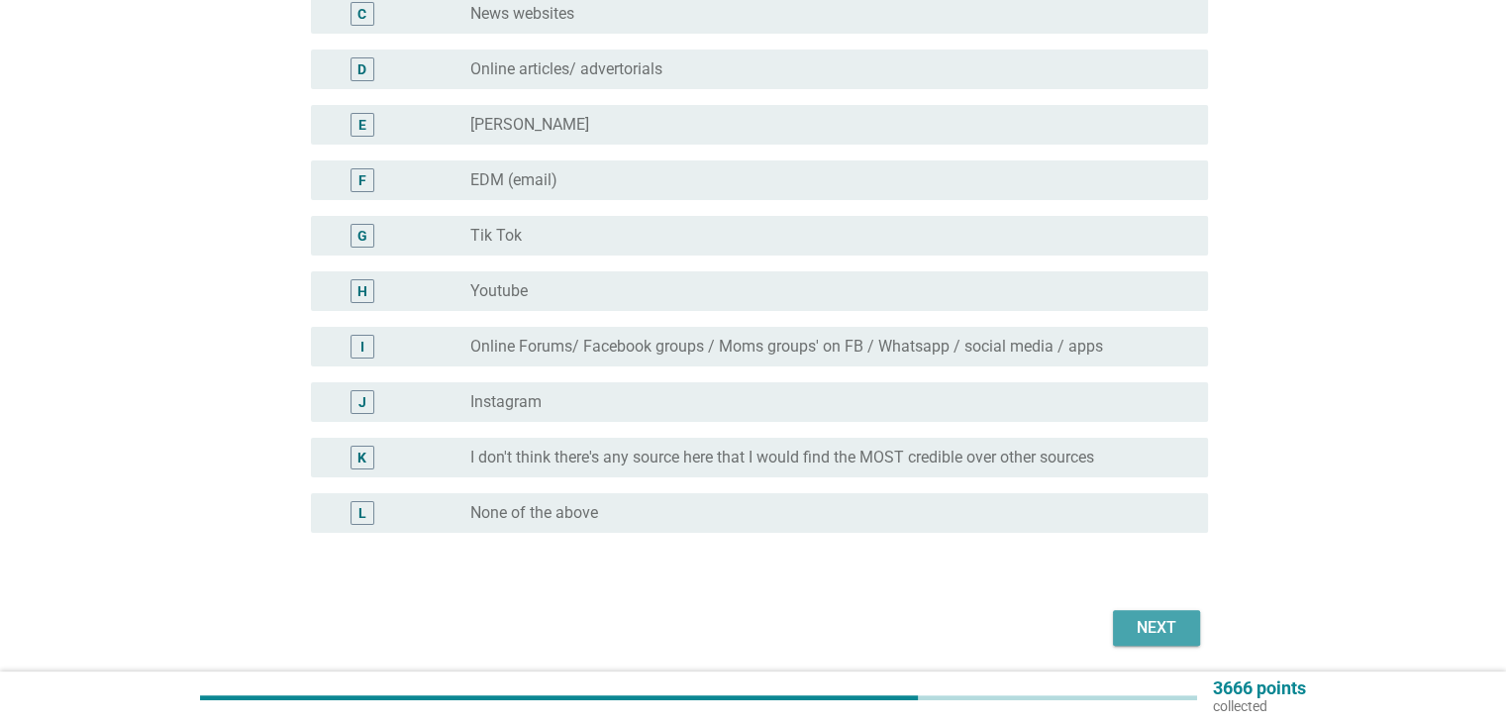
click at [1145, 636] on div "Next" at bounding box center [1155, 628] width 55 height 24
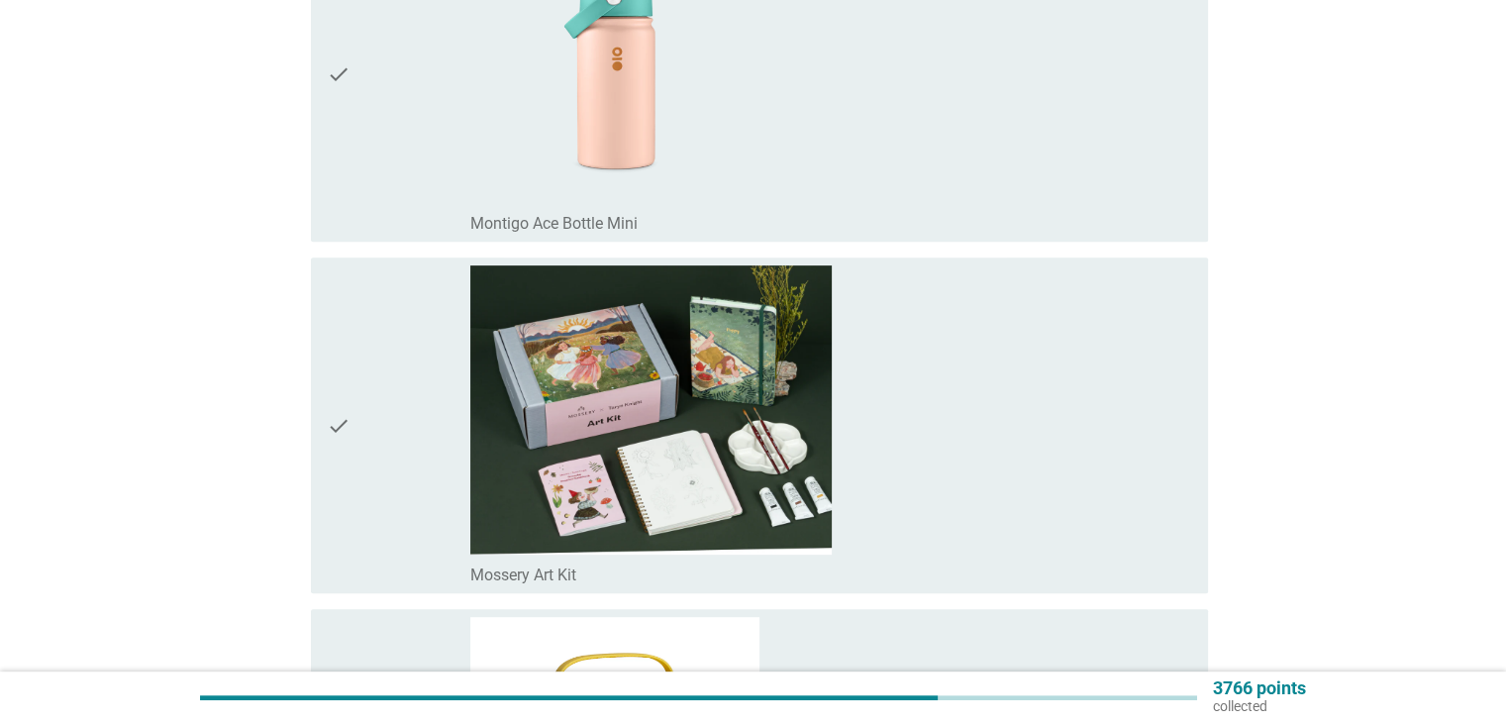
scroll to position [792, 0]
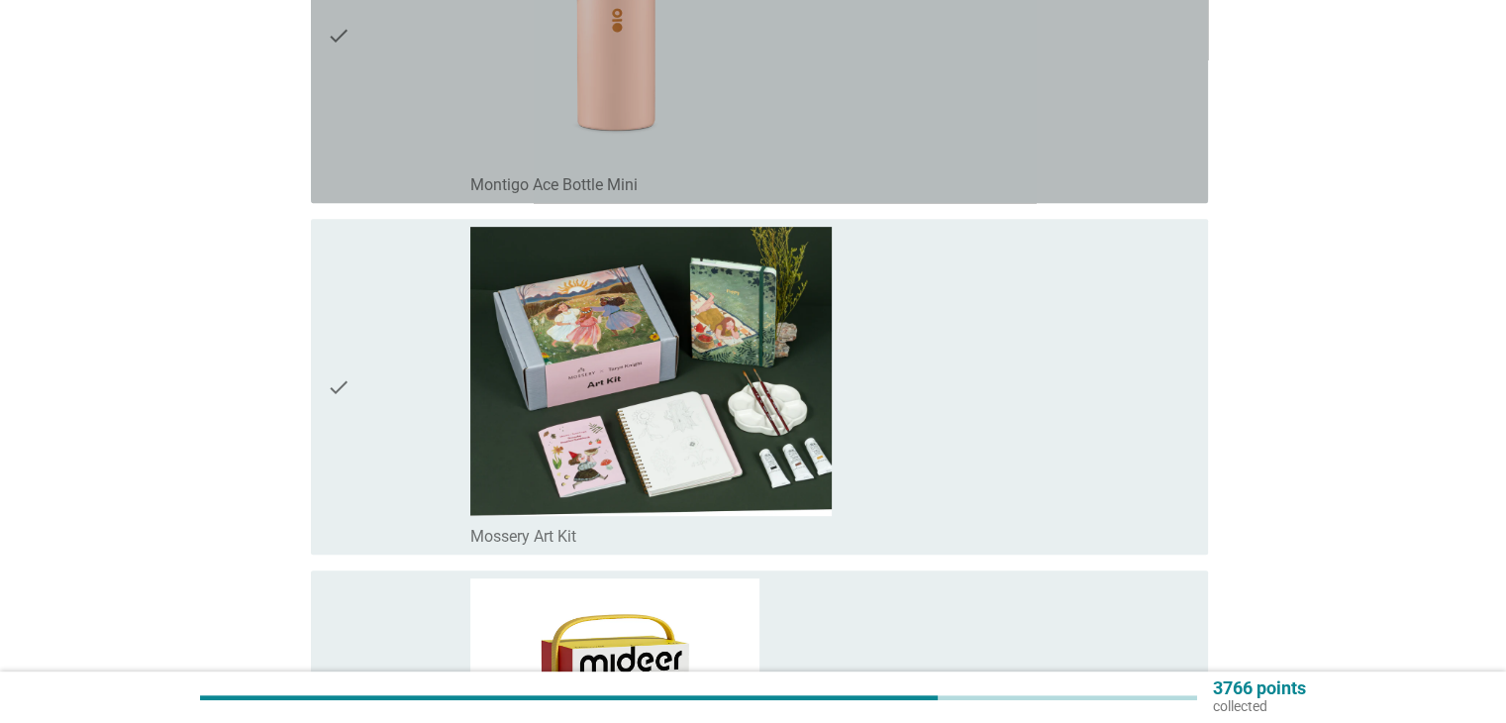
click at [460, 156] on div "check" at bounding box center [399, 35] width 145 height 320
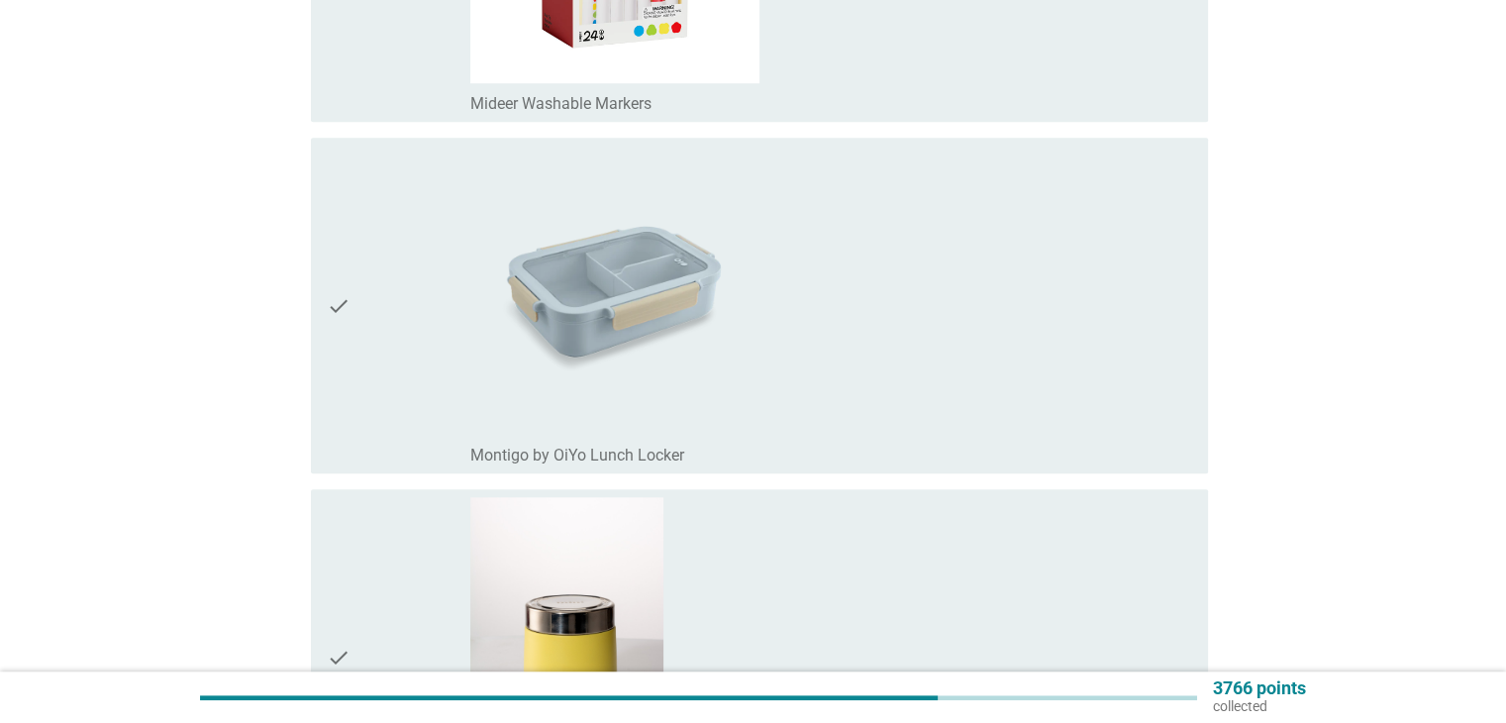
scroll to position [1584, 0]
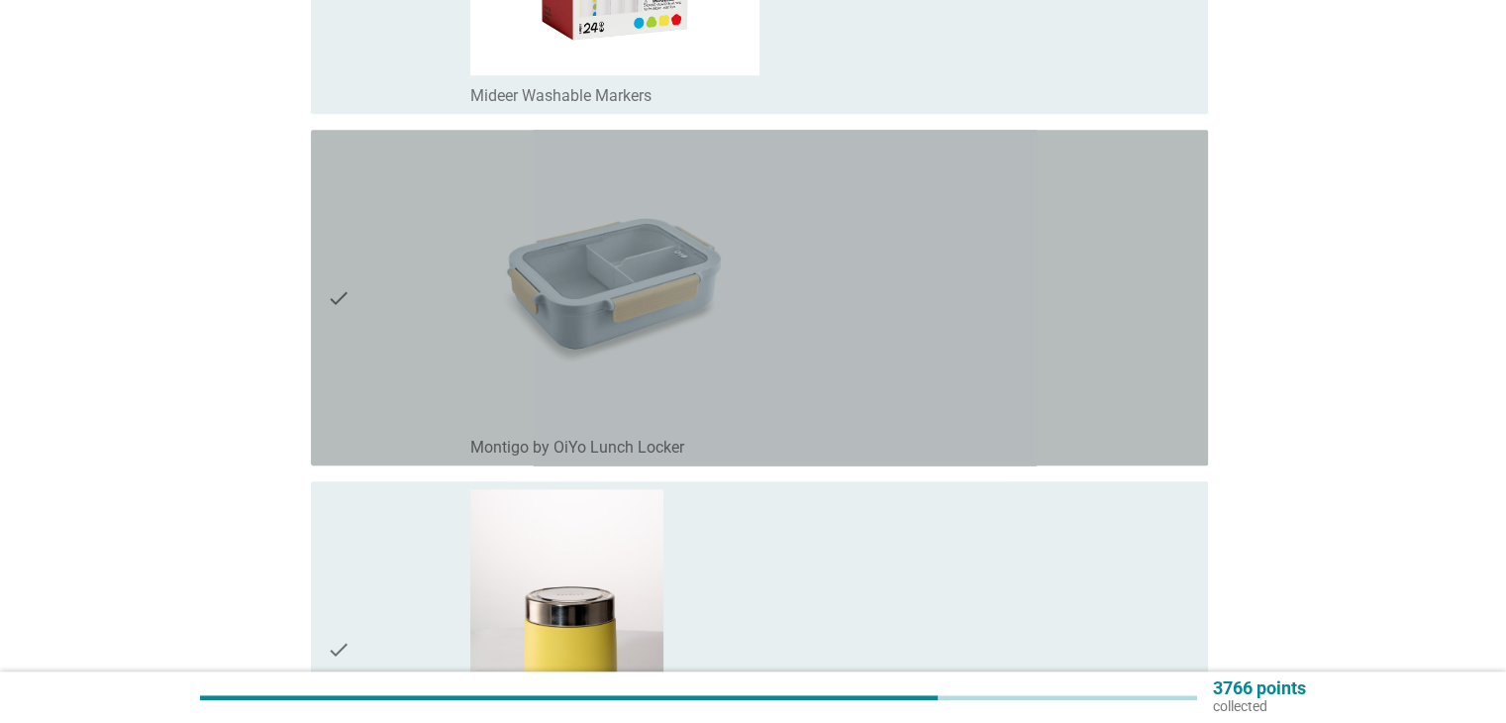
click at [462, 243] on div "check" at bounding box center [399, 298] width 145 height 320
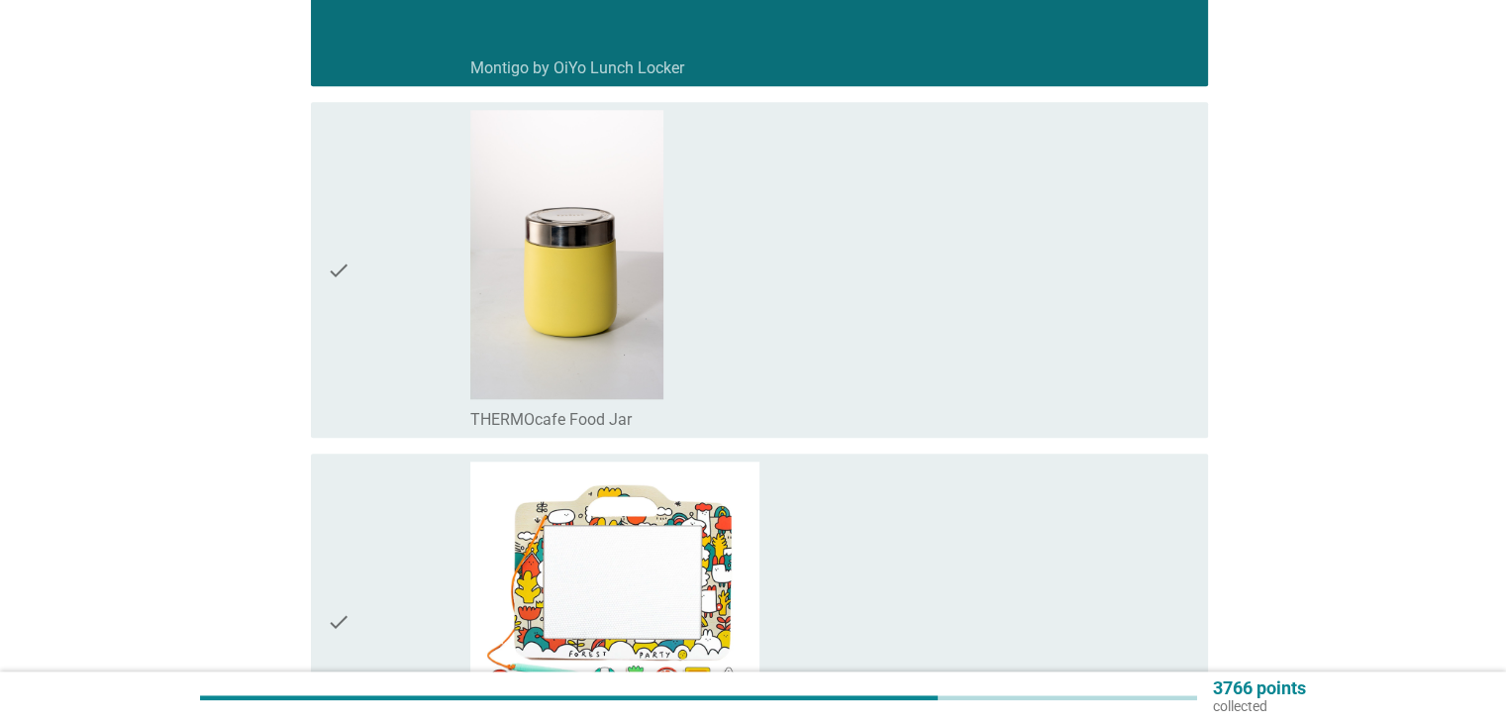
scroll to position [2111, 0]
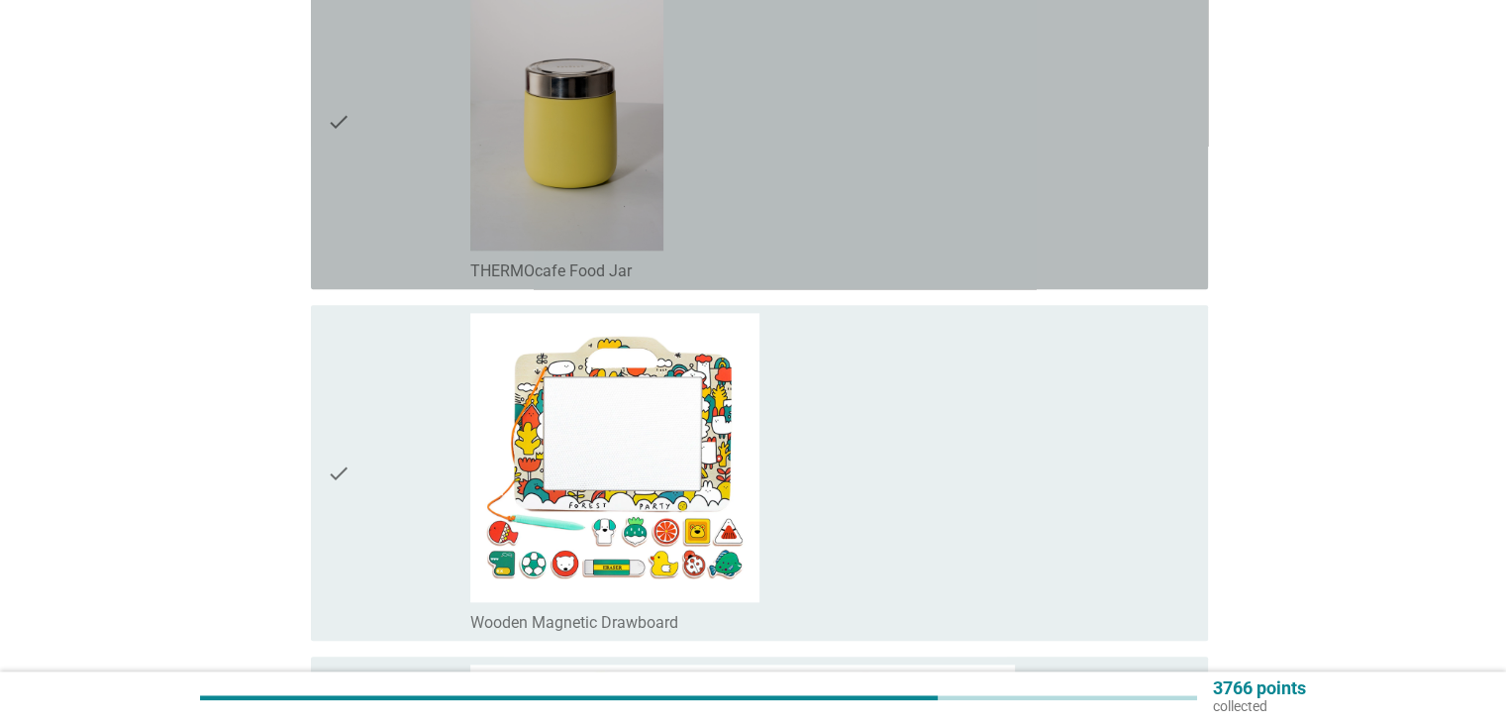
click at [457, 188] on div "check" at bounding box center [399, 121] width 145 height 320
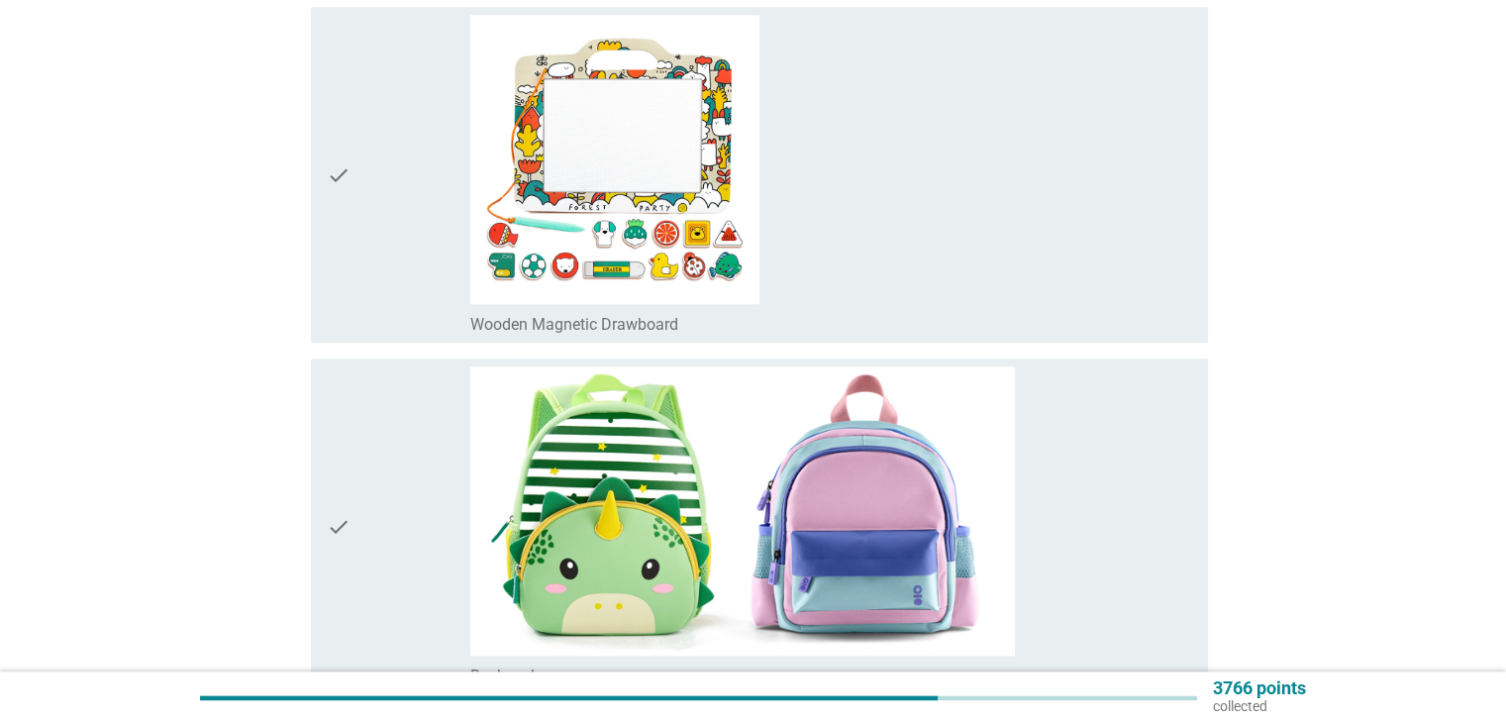
scroll to position [2507, 0]
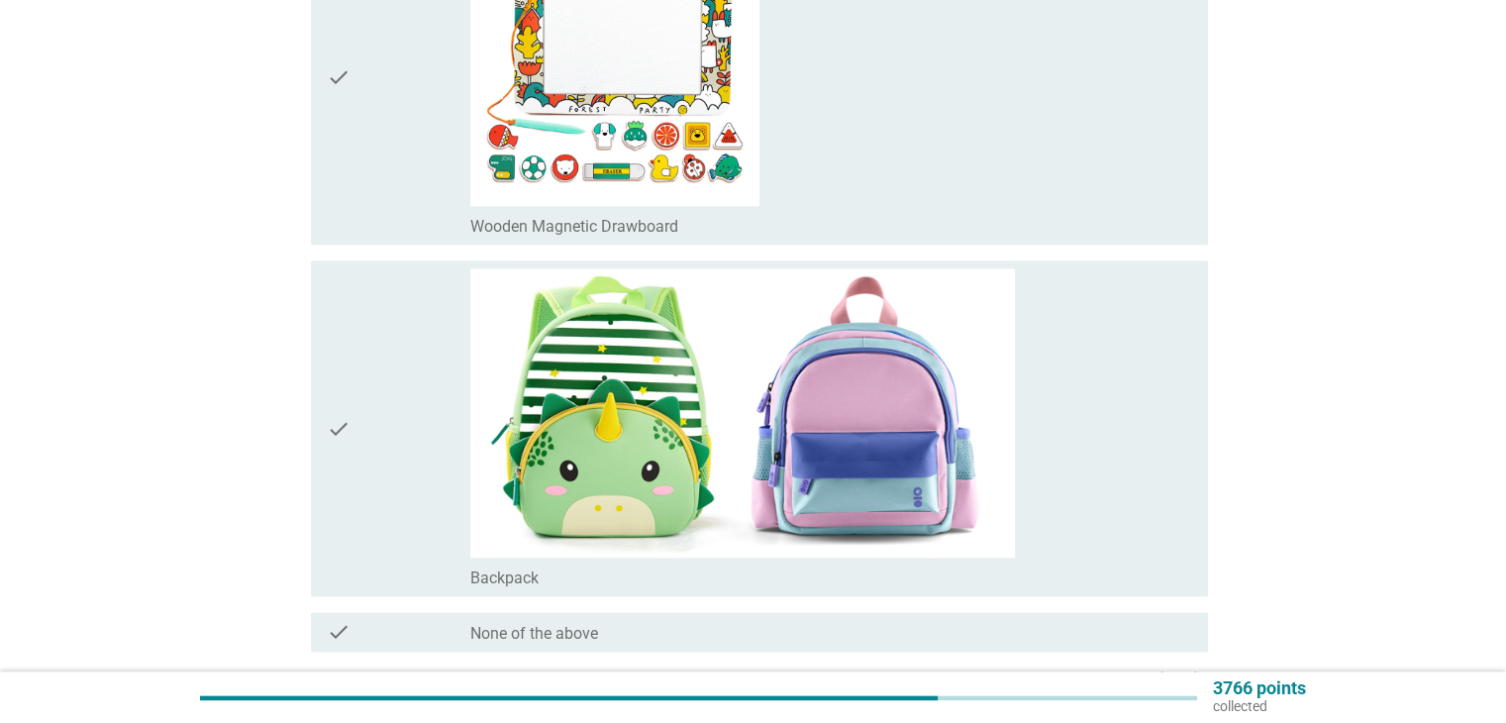
click at [396, 410] on div "check" at bounding box center [399, 428] width 145 height 320
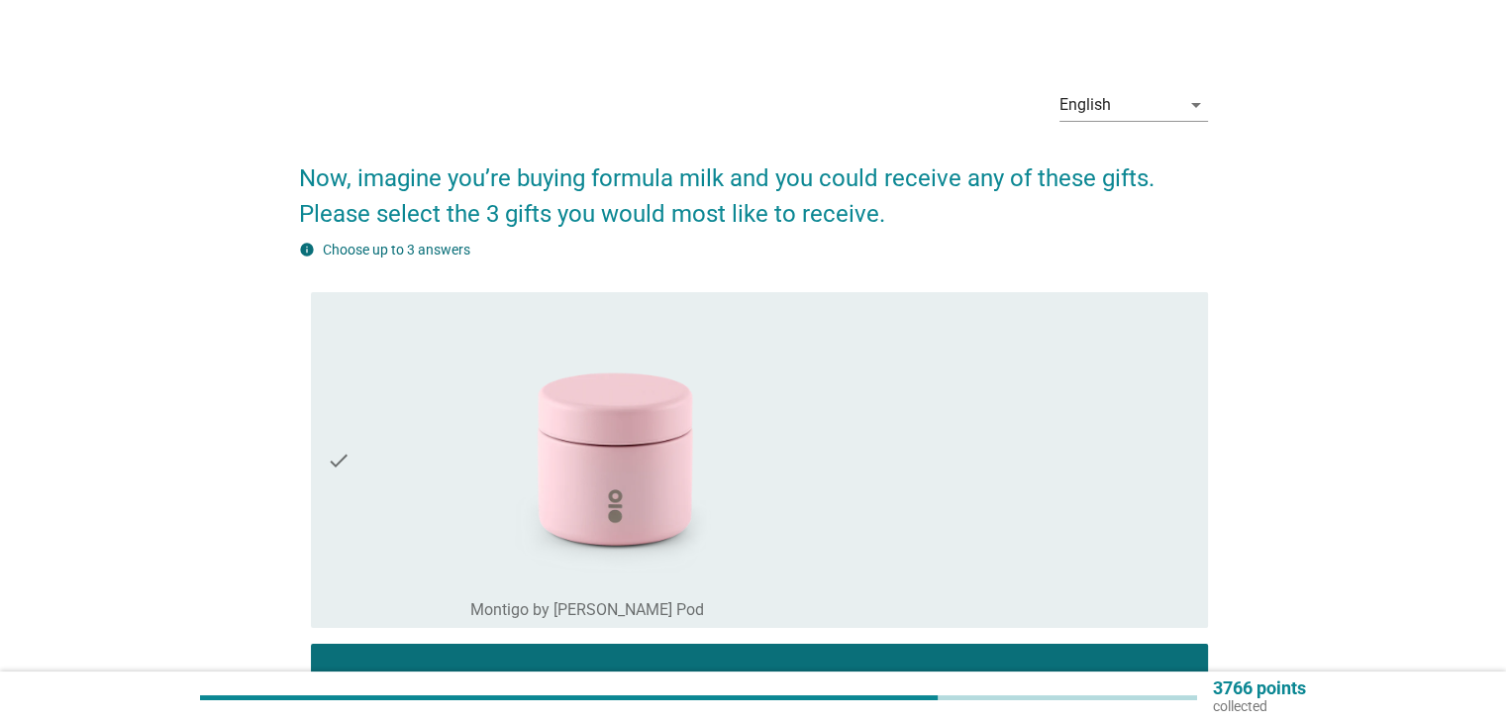
scroll to position [0, 0]
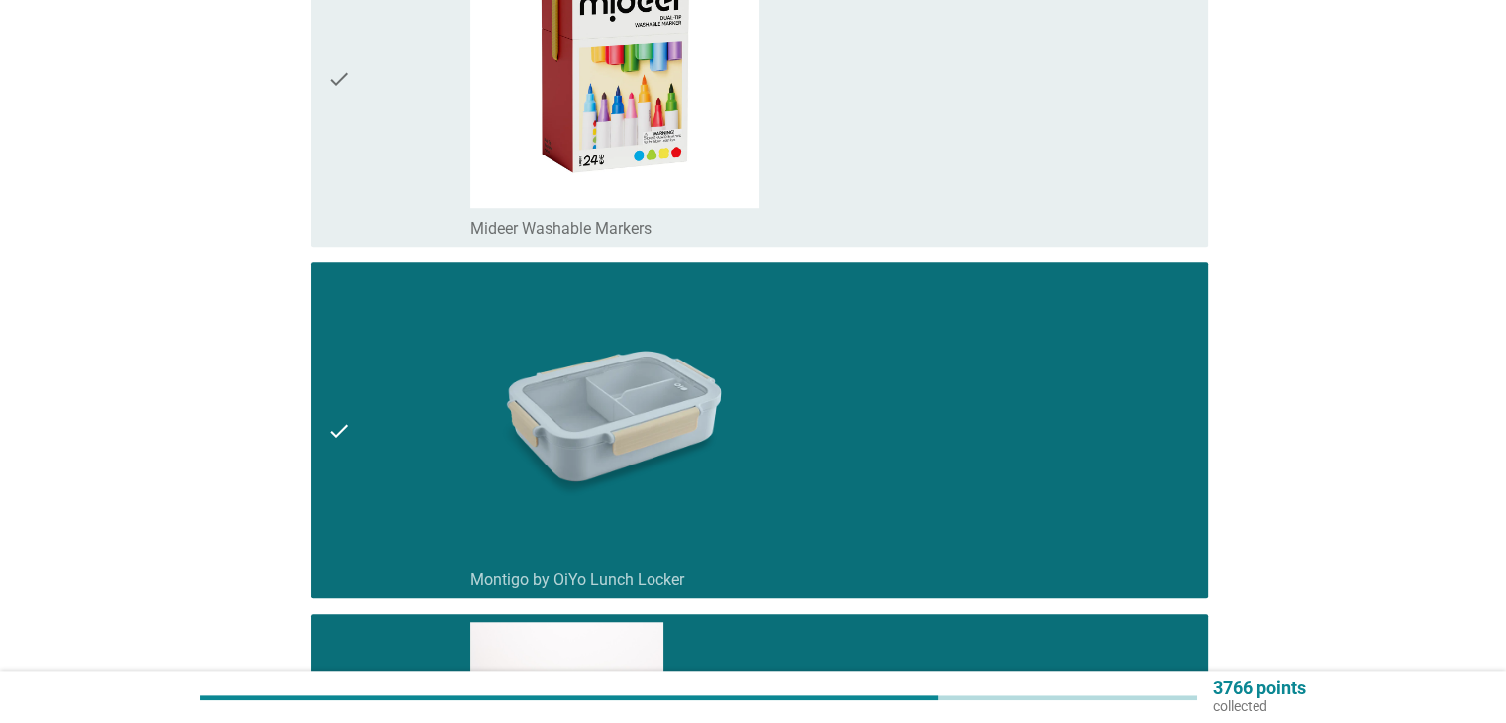
click at [808, 512] on div "check_box_outline_blank Montigo by OiYo Lunch Locker" at bounding box center [830, 430] width 721 height 320
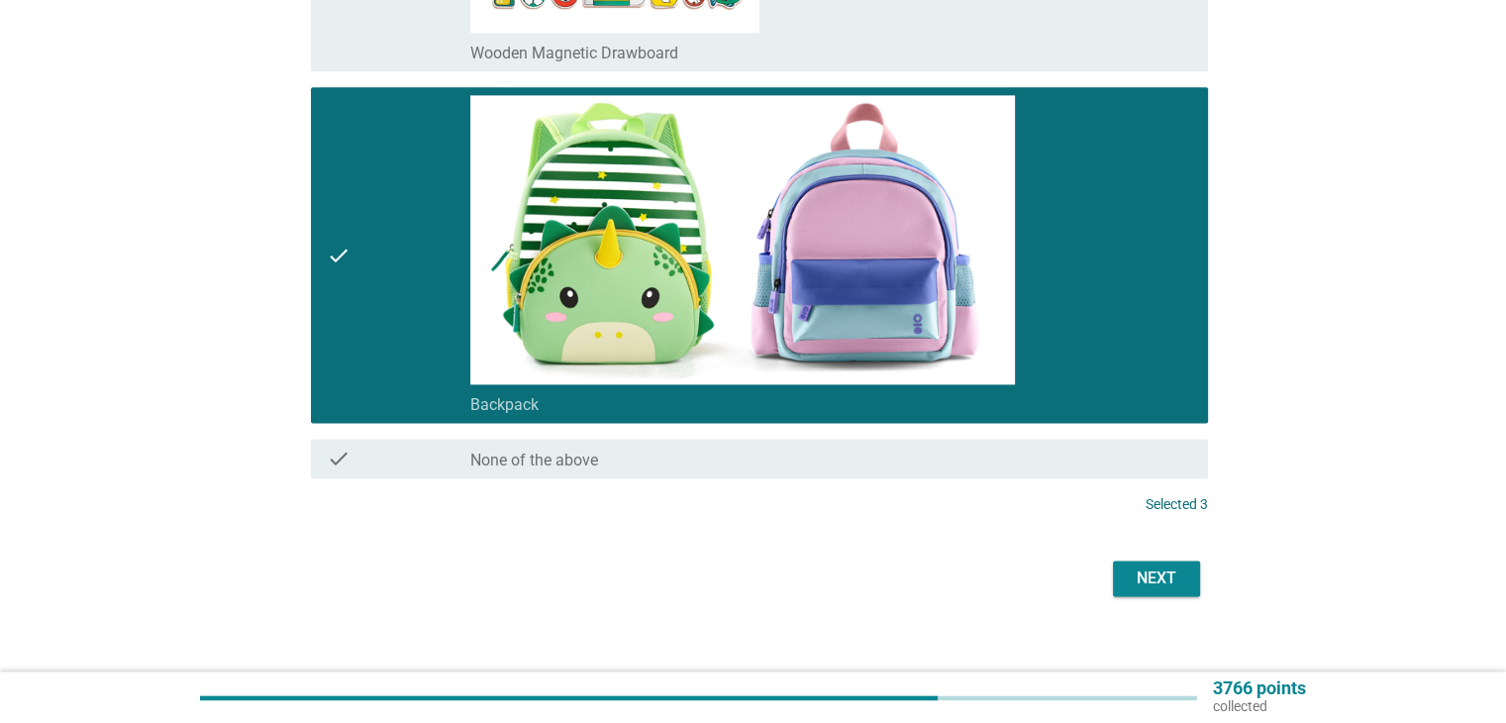
scroll to position [2694, 0]
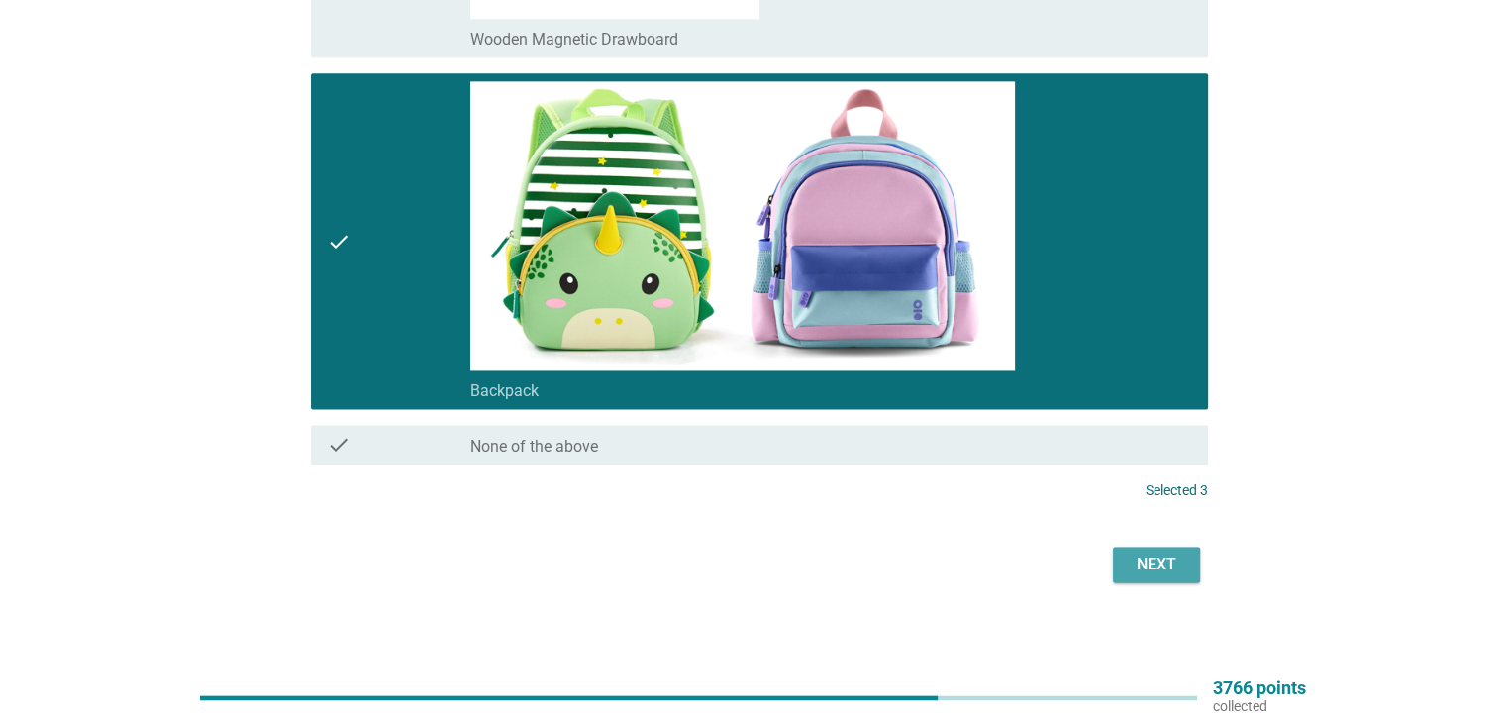
click at [1168, 563] on div "Next" at bounding box center [1155, 564] width 55 height 24
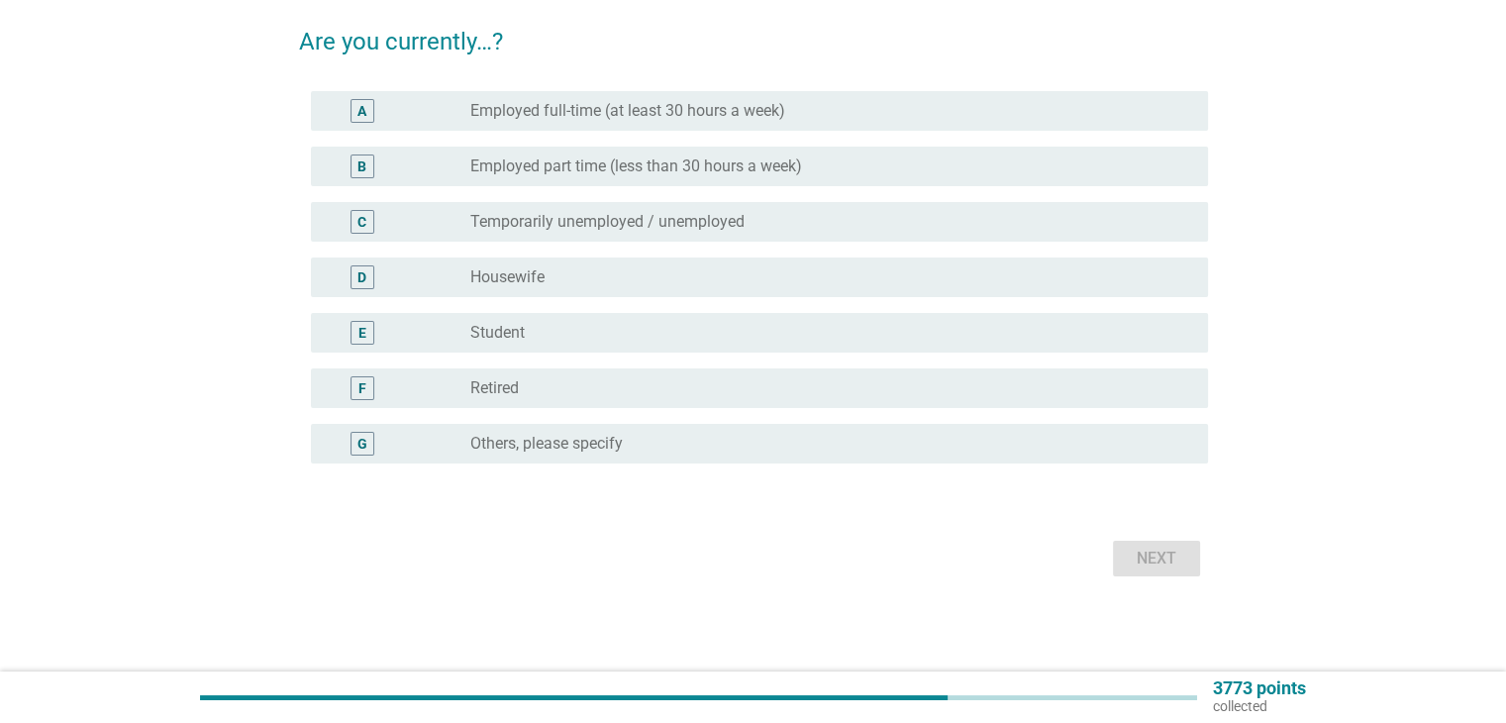
scroll to position [0, 0]
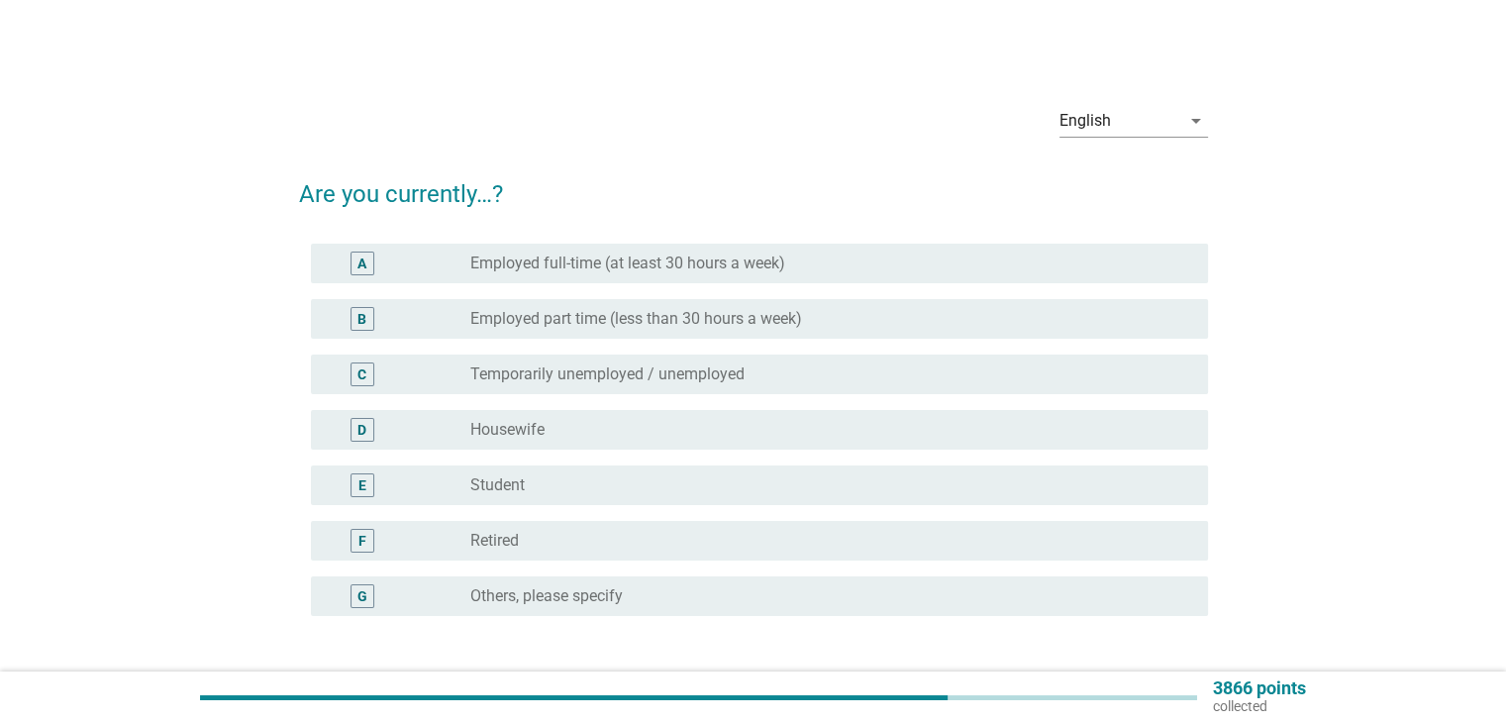
click at [752, 257] on label "Employed full-time (at least 30 hours a week)" at bounding box center [627, 263] width 315 height 20
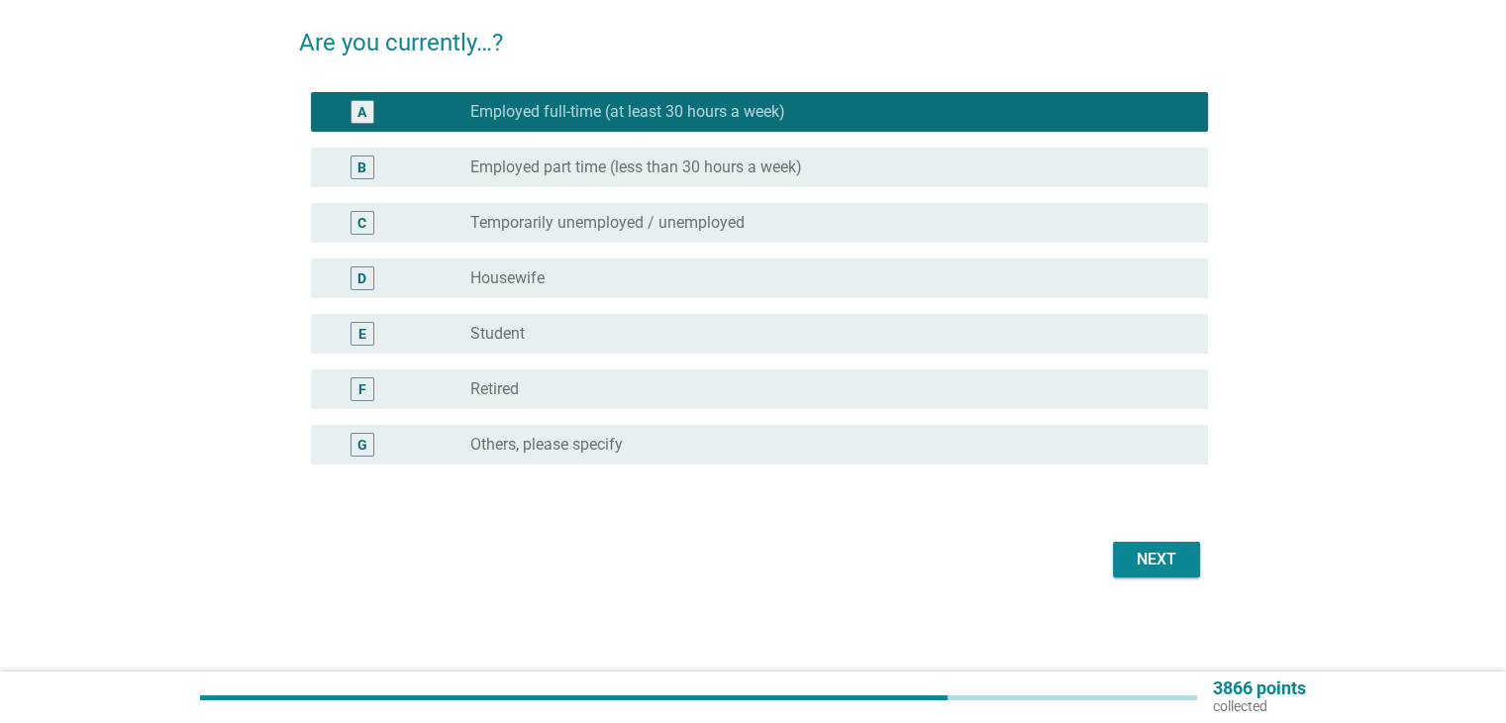
scroll to position [152, 0]
click at [1143, 553] on div "Next" at bounding box center [1155, 558] width 55 height 24
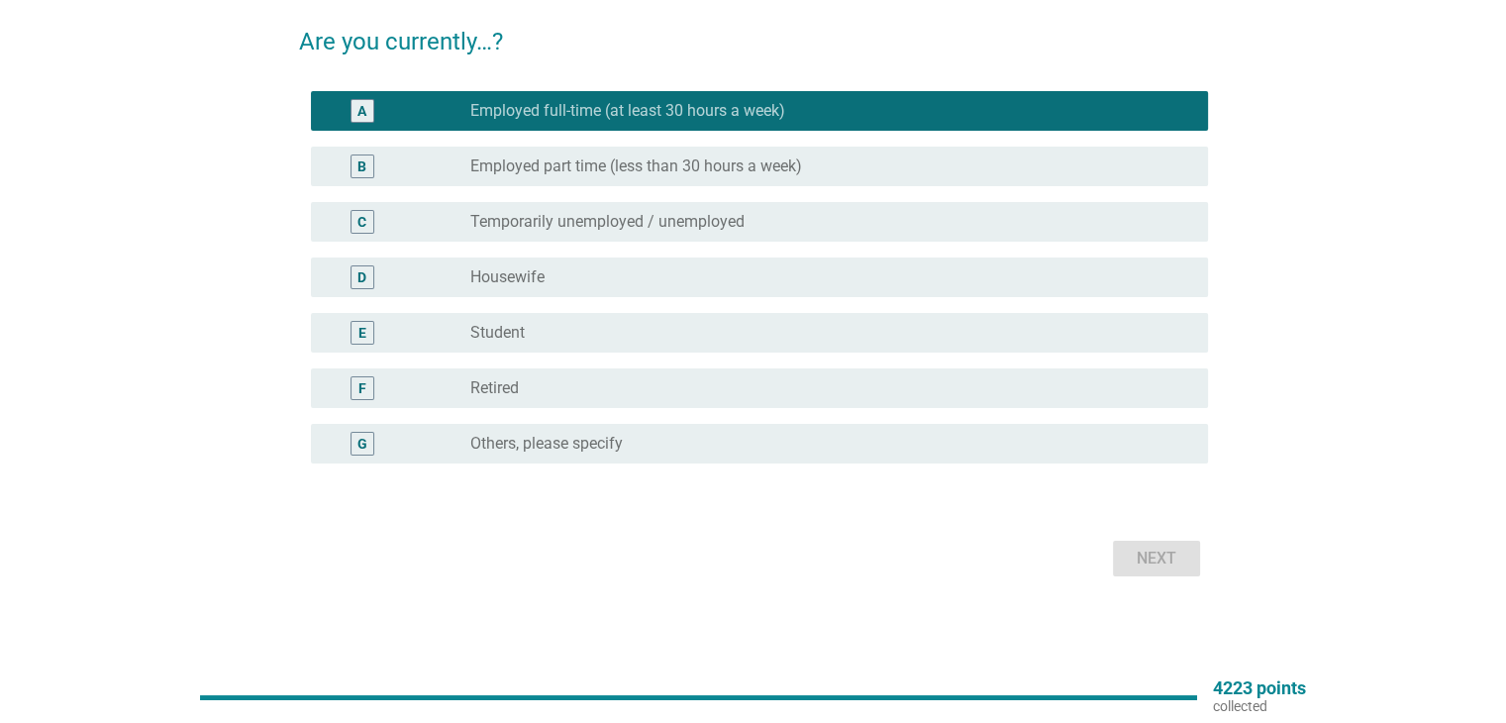
scroll to position [0, 0]
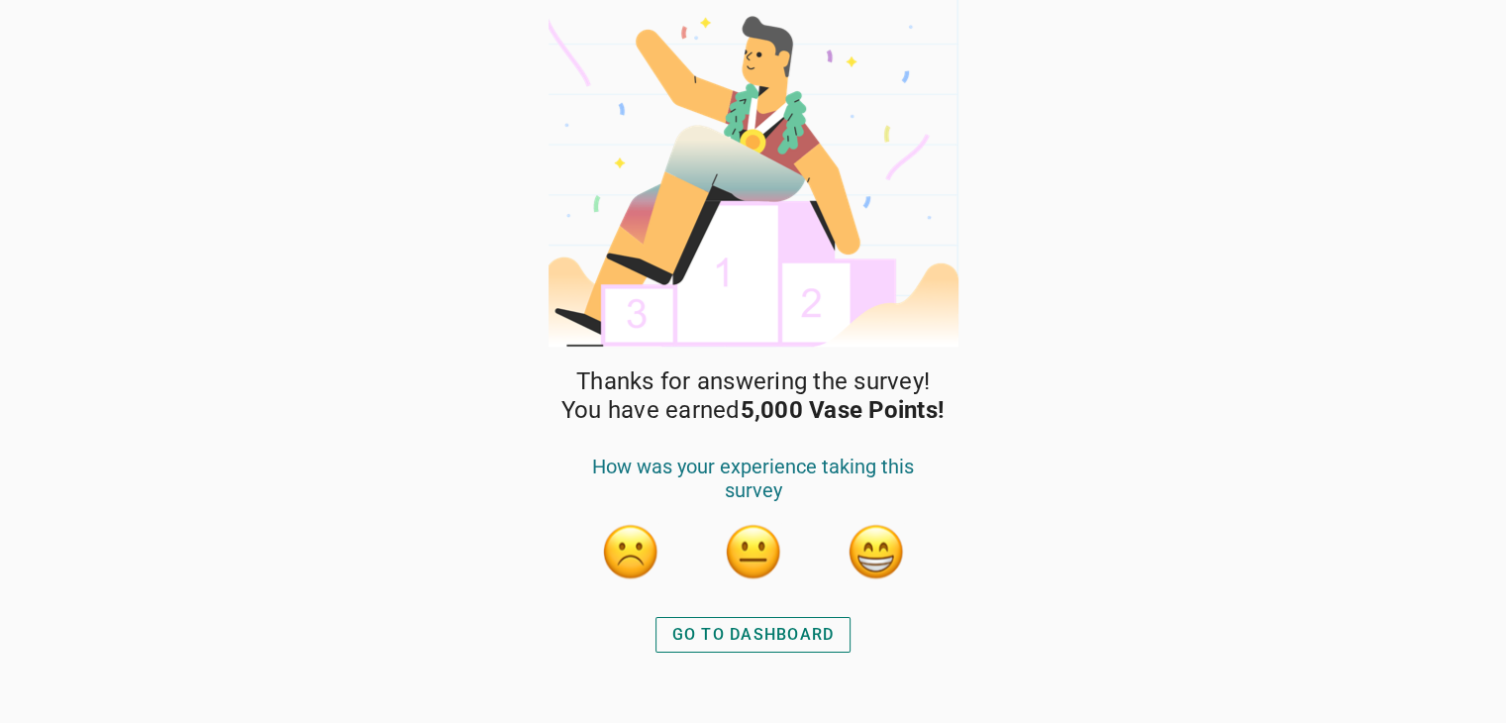
click at [744, 644] on div "GO TO DASHBOARD" at bounding box center [753, 635] width 162 height 24
